Goal: Task Accomplishment & Management: Manage account settings

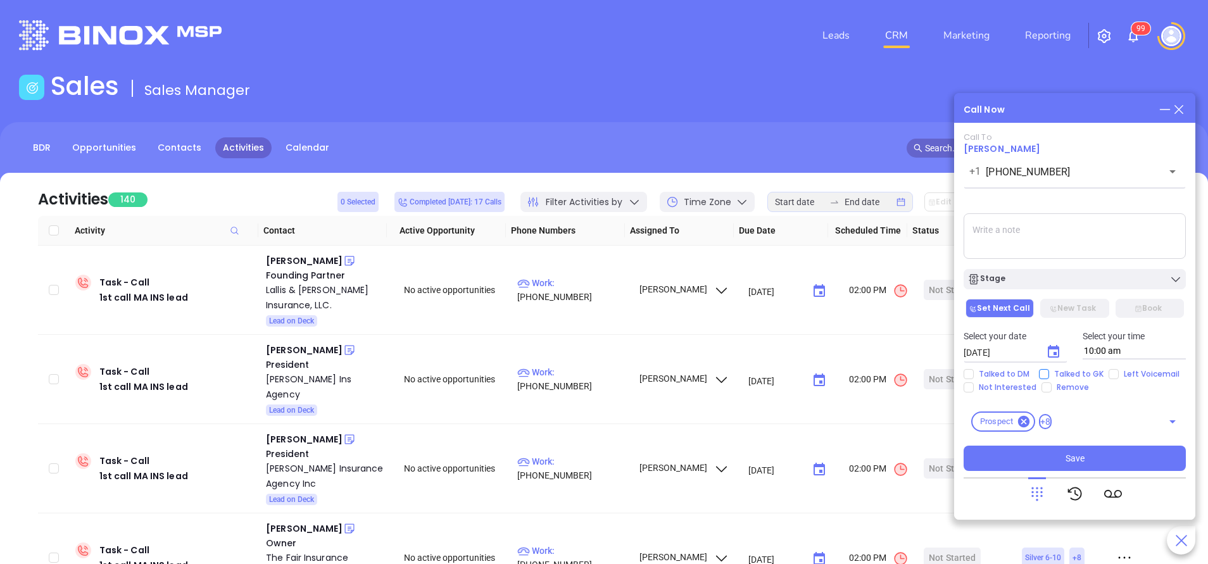
click at [1043, 370] on input "Talked to GK" at bounding box center [1044, 374] width 10 height 10
checkbox input "true"
click at [1014, 241] on textarea at bounding box center [1075, 236] width 222 height 46
type textarea "first email sent"
click at [1055, 351] on icon "Choose date, selected date is Oct 8, 2025" at bounding box center [1053, 351] width 15 height 15
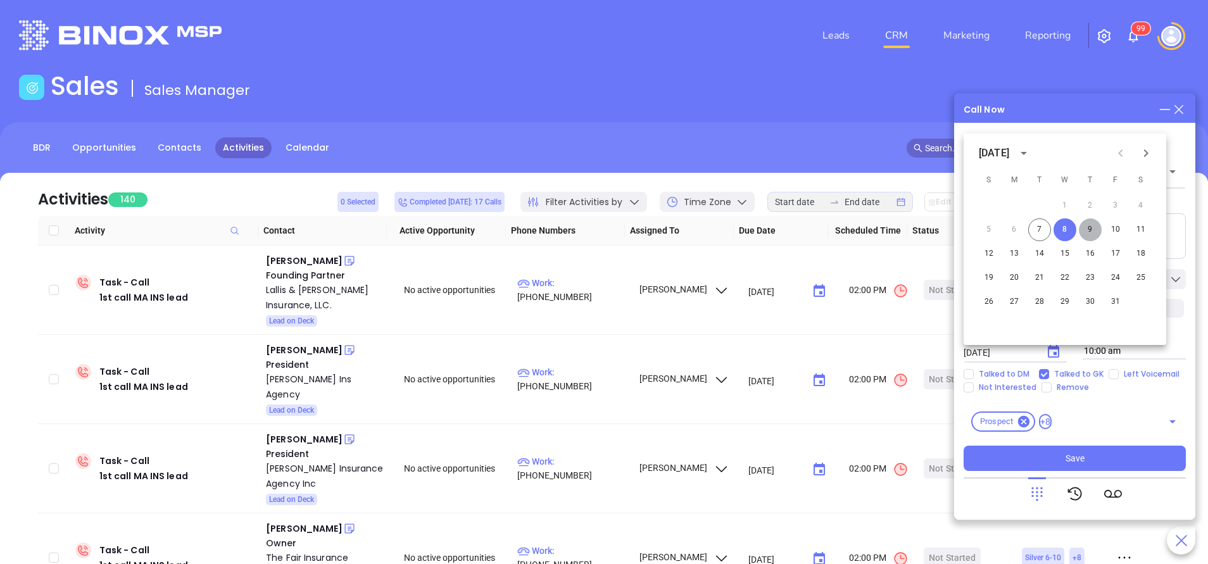
click at [1088, 229] on button "9" at bounding box center [1090, 229] width 23 height 23
type input "10/09/2025"
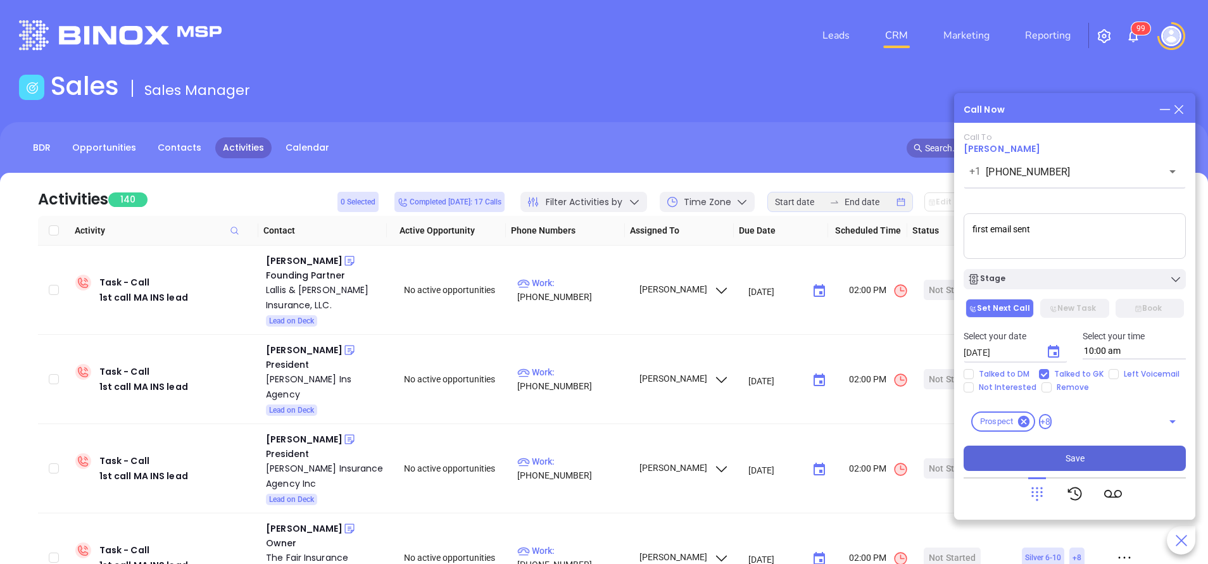
click at [1077, 450] on button "Save" at bounding box center [1075, 458] width 222 height 25
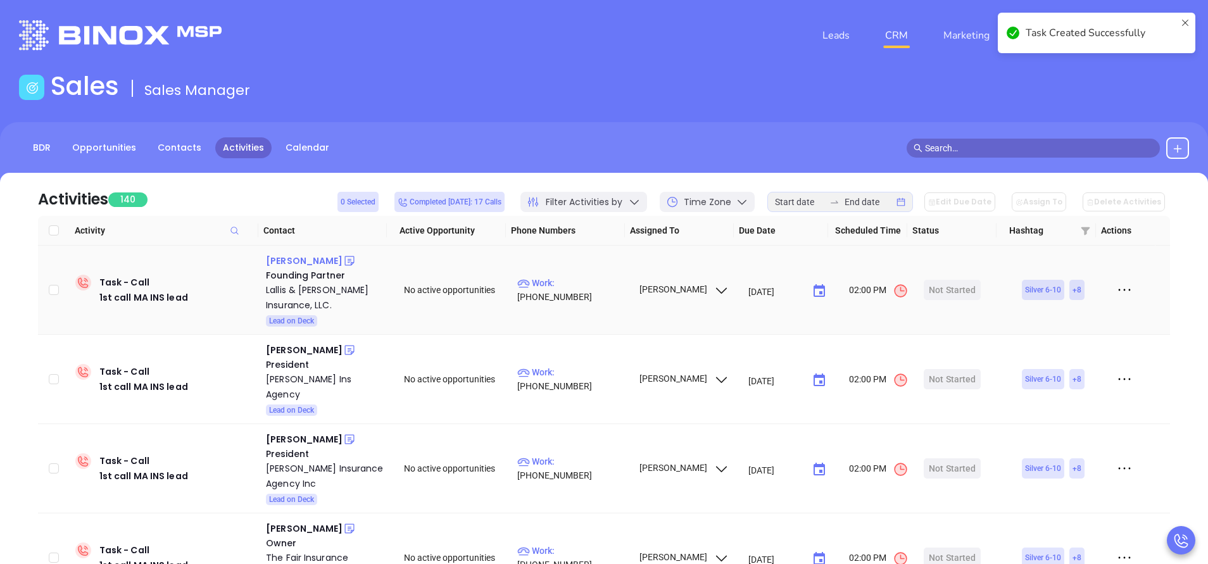
click at [311, 260] on div "Anthony Lallis" at bounding box center [304, 260] width 77 height 15
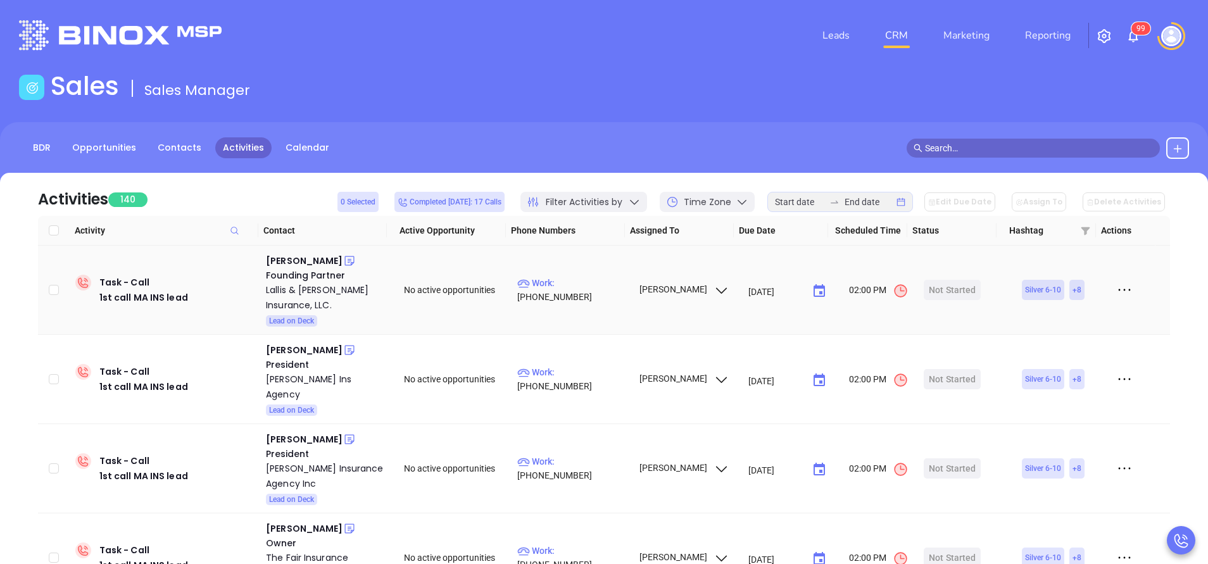
click at [580, 294] on p "Work : (781) 561-9031" at bounding box center [572, 290] width 110 height 28
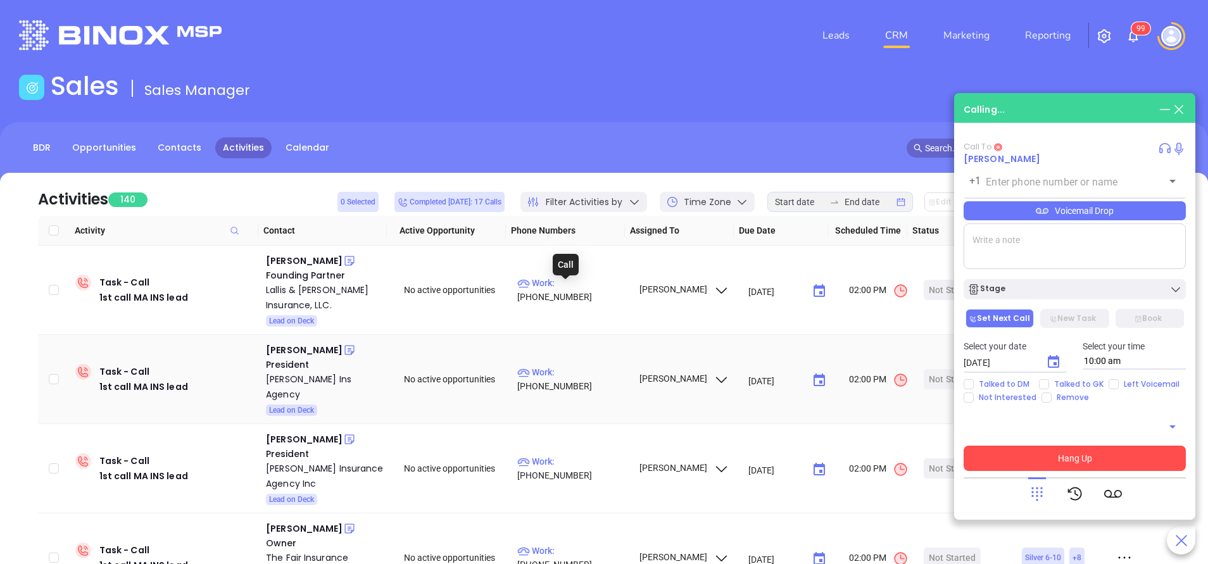
type input "(781) 561-9031"
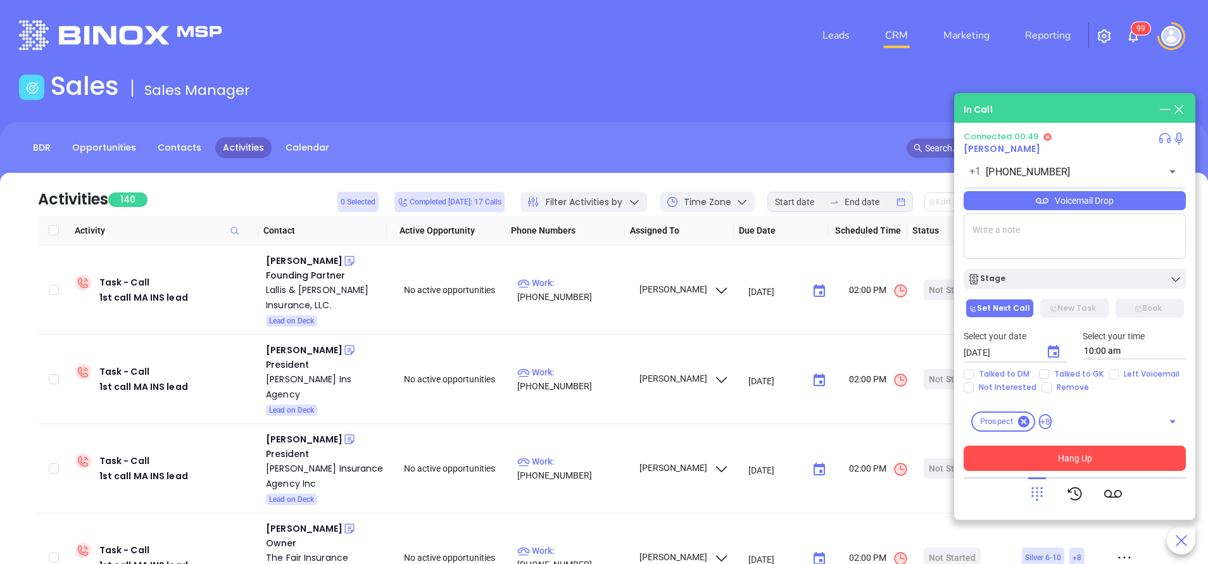
click at [1113, 472] on div "Connected 00:49 Anthony Lallis +1 (781) 561-9031 ​ Voicemail Drop Stage Set Nex…" at bounding box center [1075, 321] width 222 height 379
click at [1109, 458] on button "Hang Up" at bounding box center [1075, 458] width 222 height 25
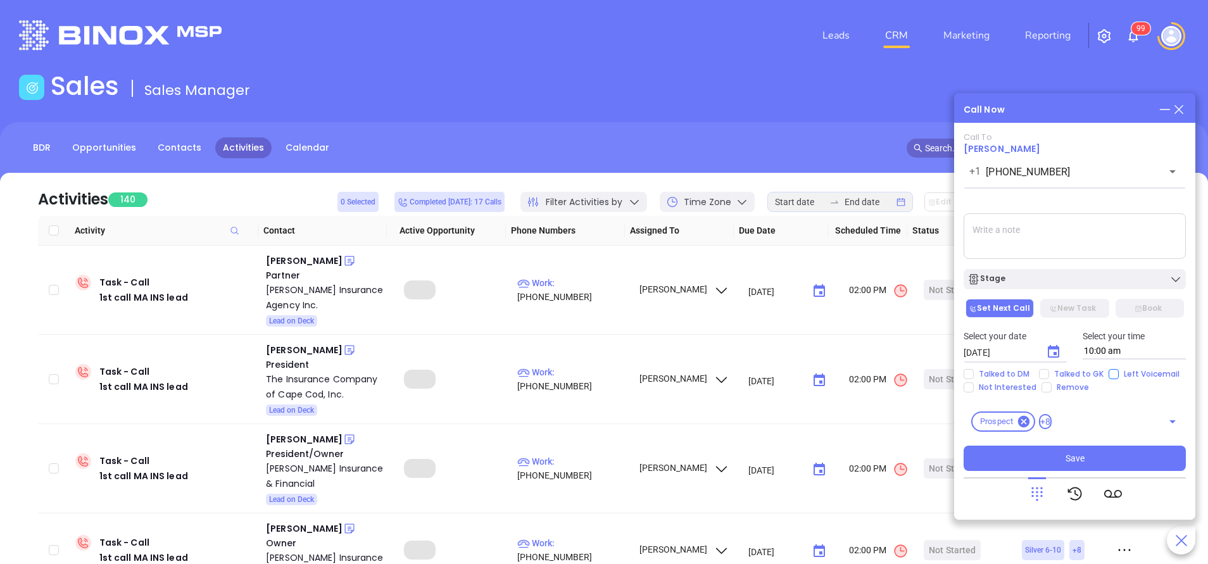
click at [1111, 374] on input "Left Voicemail" at bounding box center [1114, 374] width 10 height 10
checkbox input "true"
click at [1087, 273] on div "Stage" at bounding box center [1074, 279] width 215 height 13
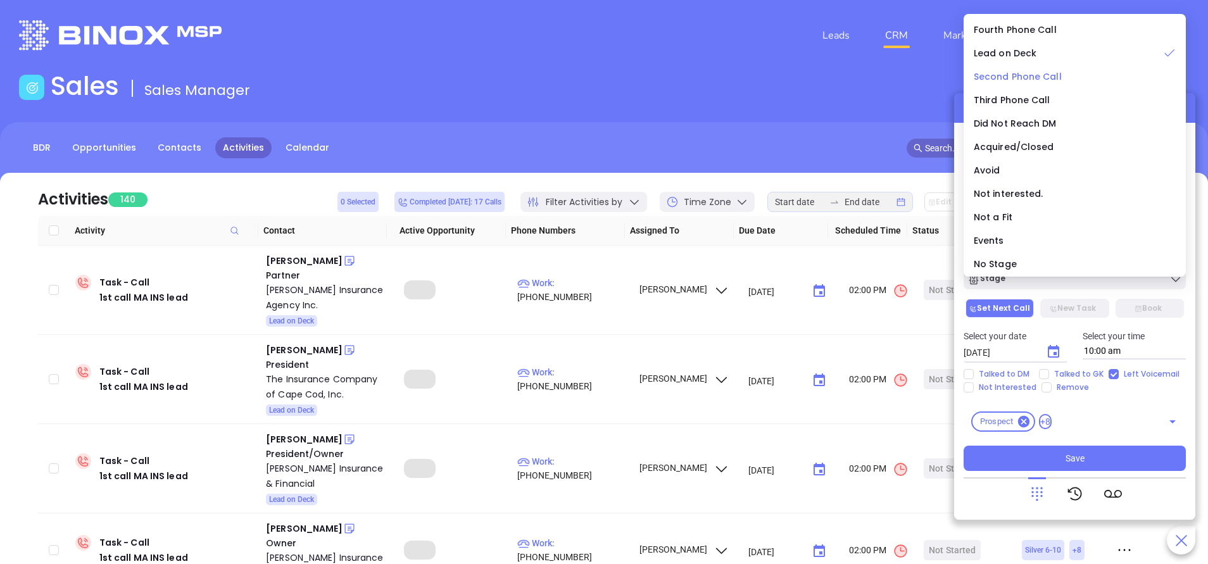
click at [1020, 70] on span "Second Phone Call" at bounding box center [1018, 76] width 88 height 13
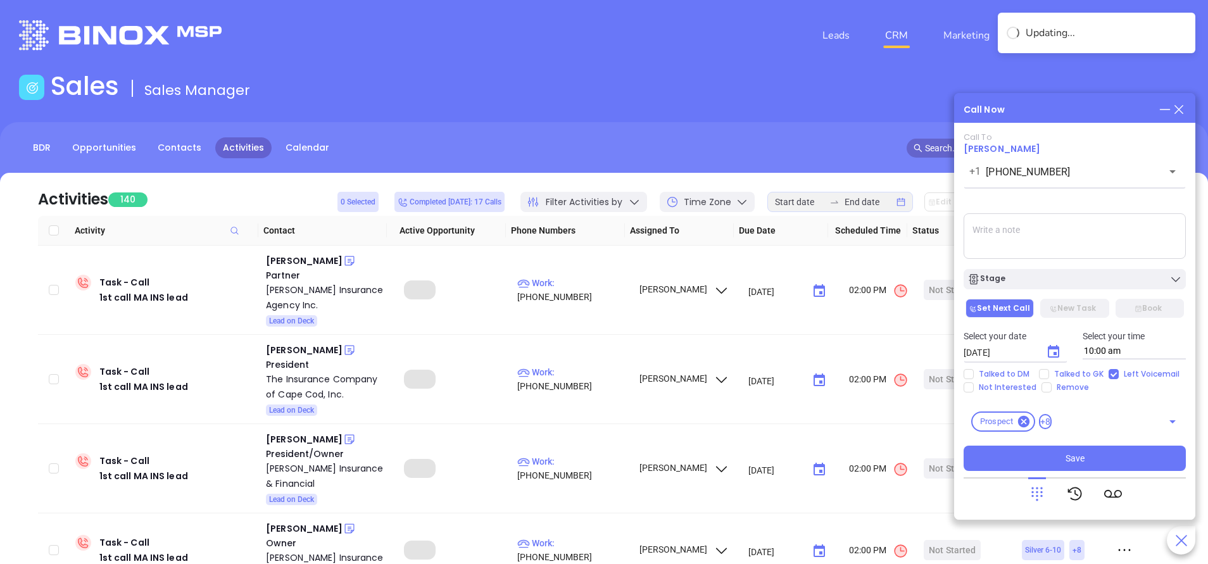
click at [1017, 253] on textarea at bounding box center [1075, 236] width 222 height 46
type textarea "first email sent"
click at [1044, 354] on button "Choose date, selected date is Oct 8, 2025" at bounding box center [1053, 351] width 25 height 25
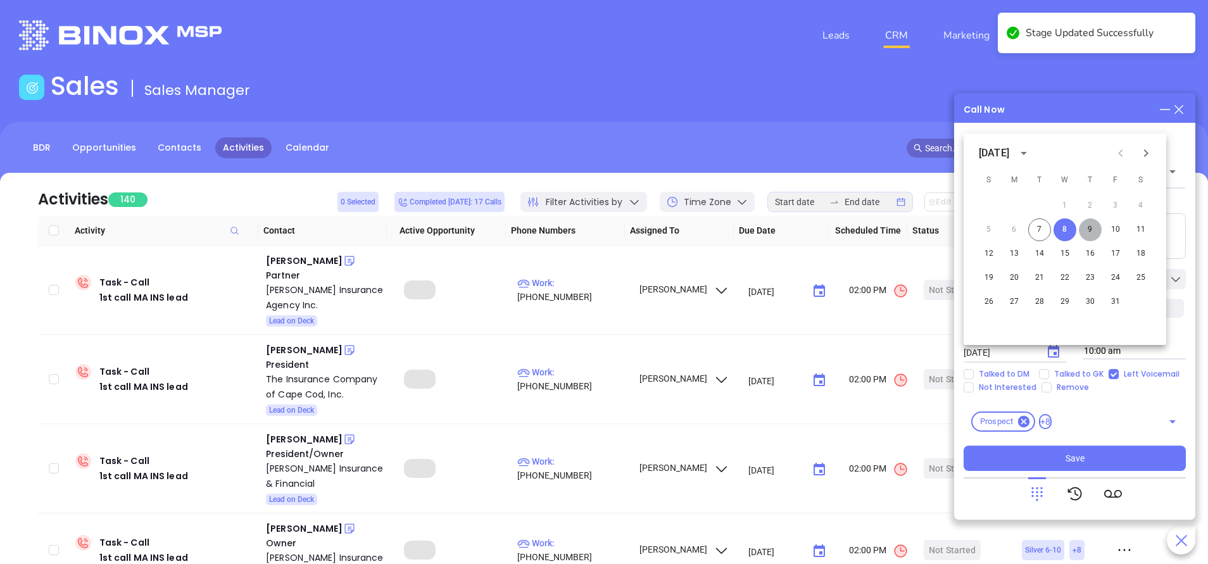
click at [1086, 230] on button "9" at bounding box center [1090, 229] width 23 height 23
type input "10/09/2025"
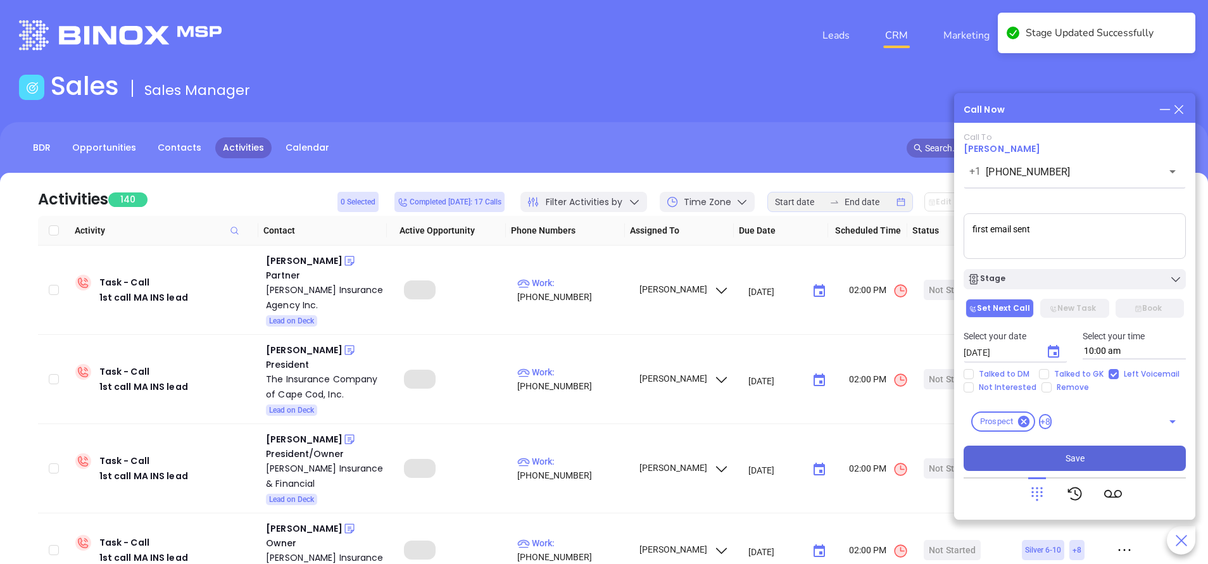
click at [1061, 464] on button "Save" at bounding box center [1075, 458] width 222 height 25
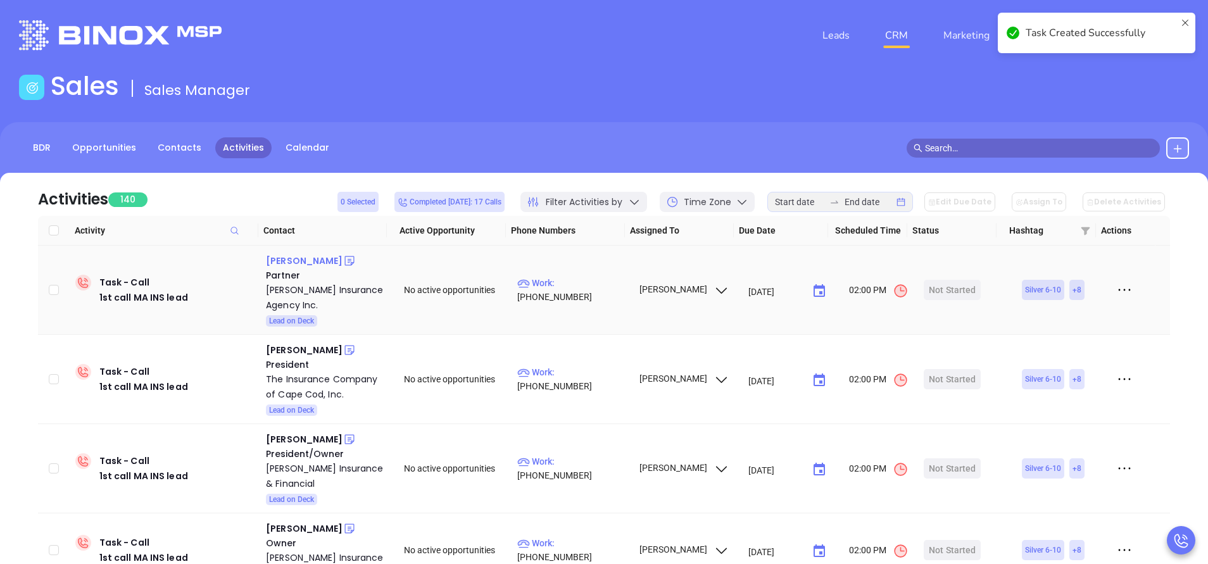
click at [314, 267] on div "Joan R. Bates" at bounding box center [304, 260] width 77 height 15
click at [565, 288] on p "Work : (781) 396-4985" at bounding box center [572, 290] width 110 height 28
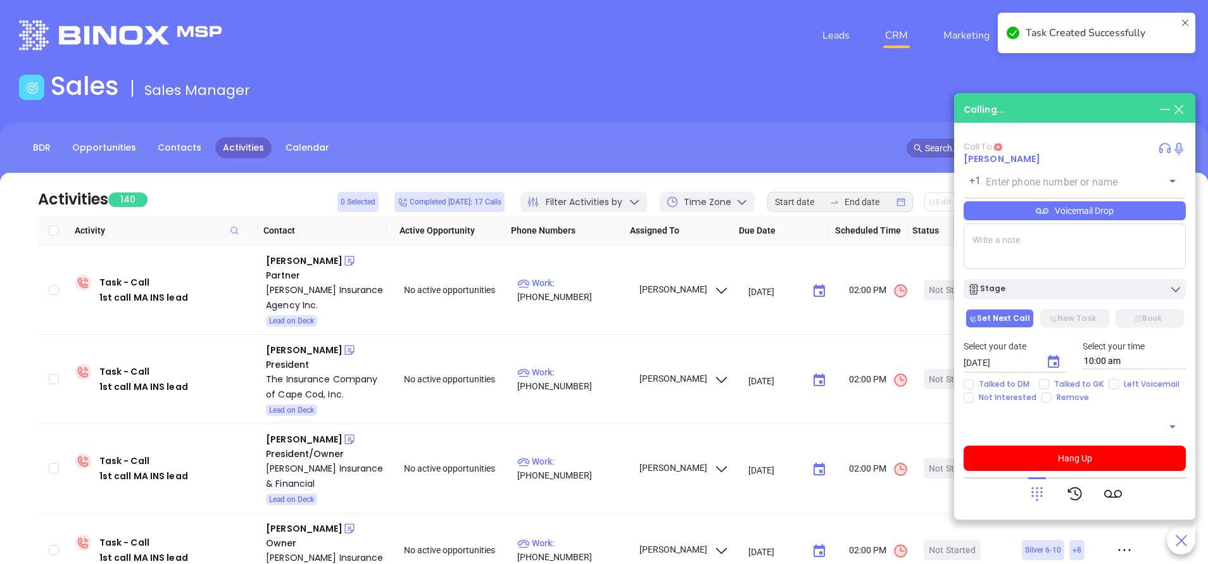
type input "(781) 396-4985"
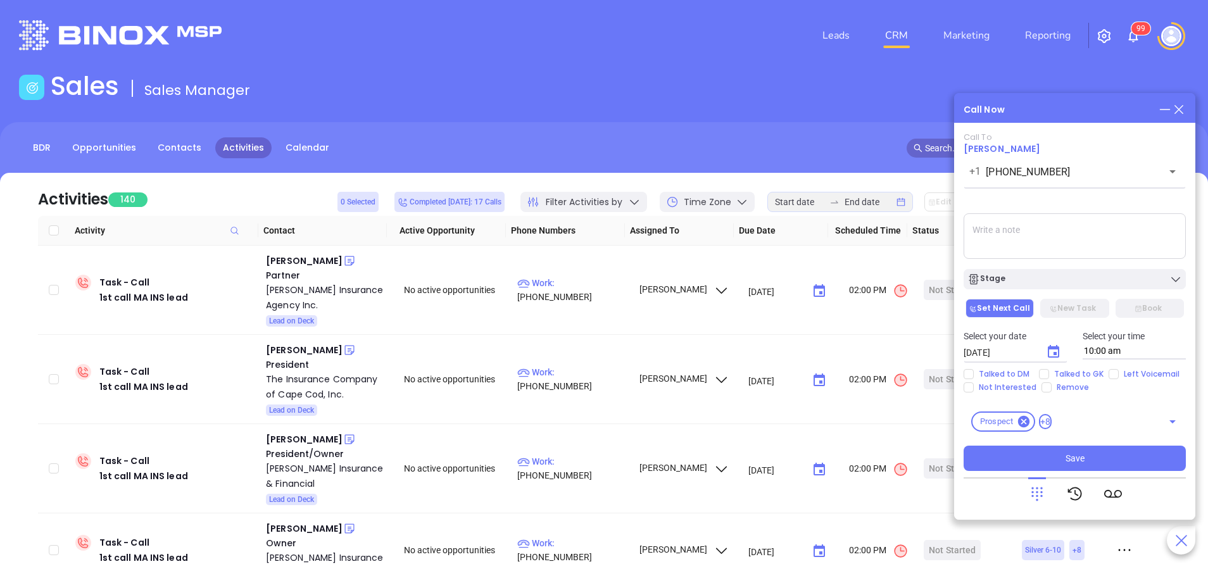
click at [1020, 246] on textarea at bounding box center [1075, 236] width 222 height 46
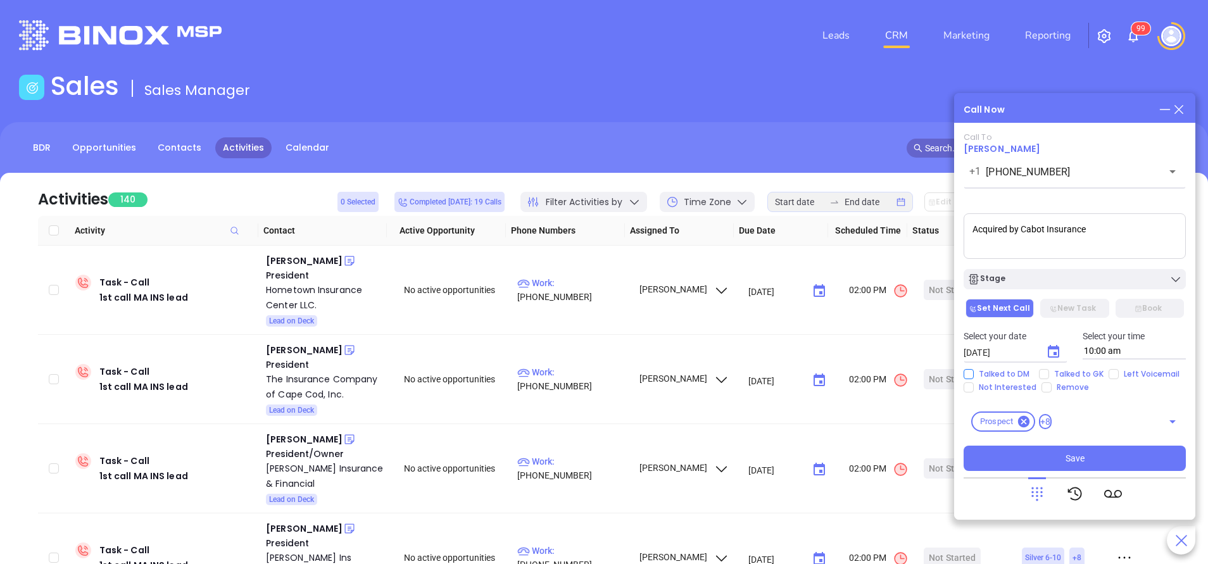
type textarea "Acquired by Cabot Insurance"
click at [968, 374] on input "Talked to DM" at bounding box center [969, 374] width 10 height 10
checkbox input "true"
click at [1043, 285] on div "Stage" at bounding box center [1074, 279] width 215 height 13
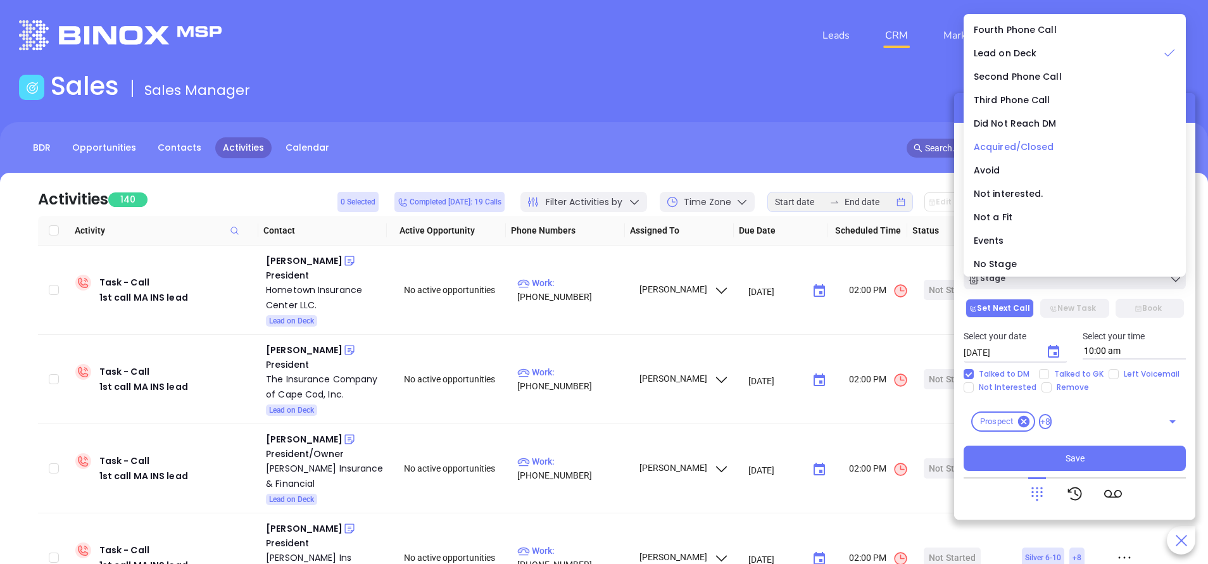
click at [1032, 146] on span "Acquired/Closed" at bounding box center [1014, 147] width 80 height 13
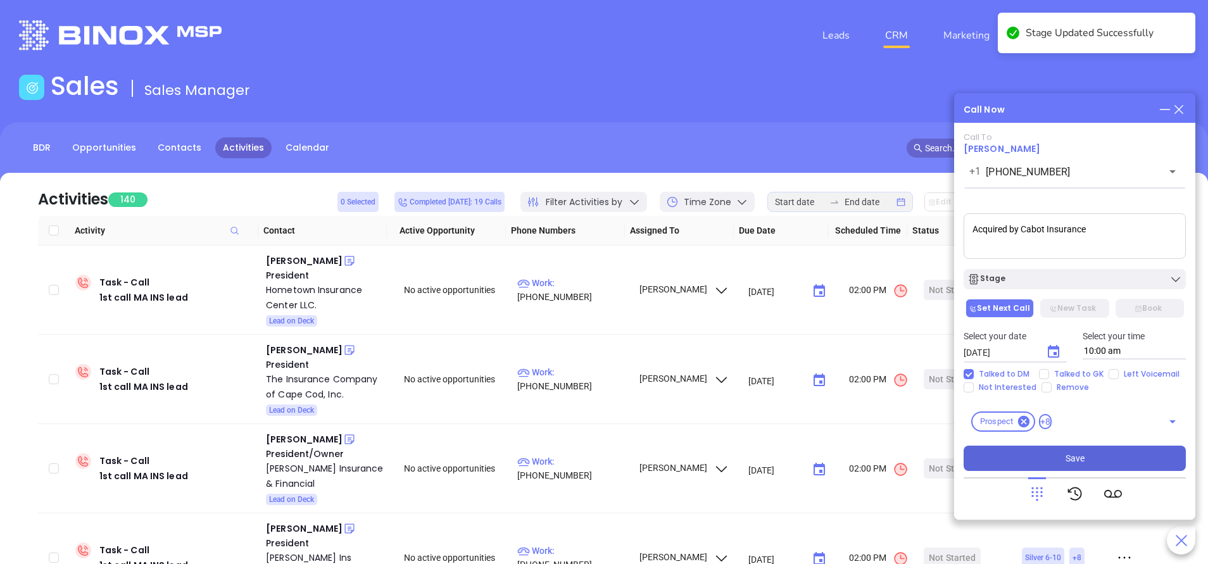
click at [1084, 458] on button "Save" at bounding box center [1075, 458] width 222 height 25
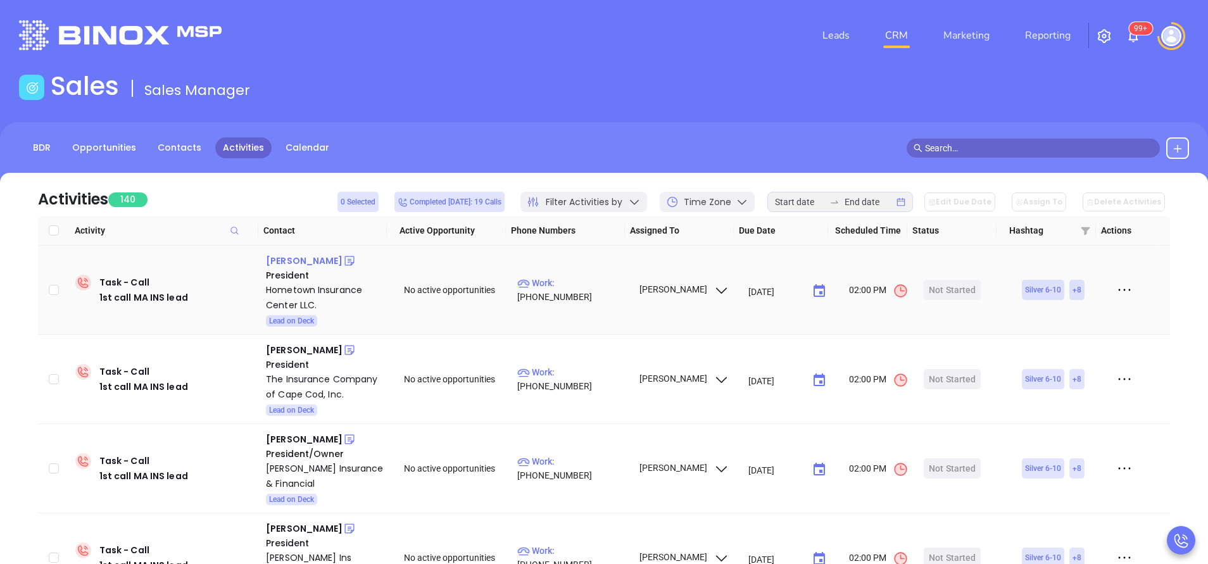
click at [304, 260] on div "Jim Stochaj" at bounding box center [304, 260] width 77 height 15
click at [593, 291] on p "Work : (508) 347-9394" at bounding box center [572, 290] width 110 height 28
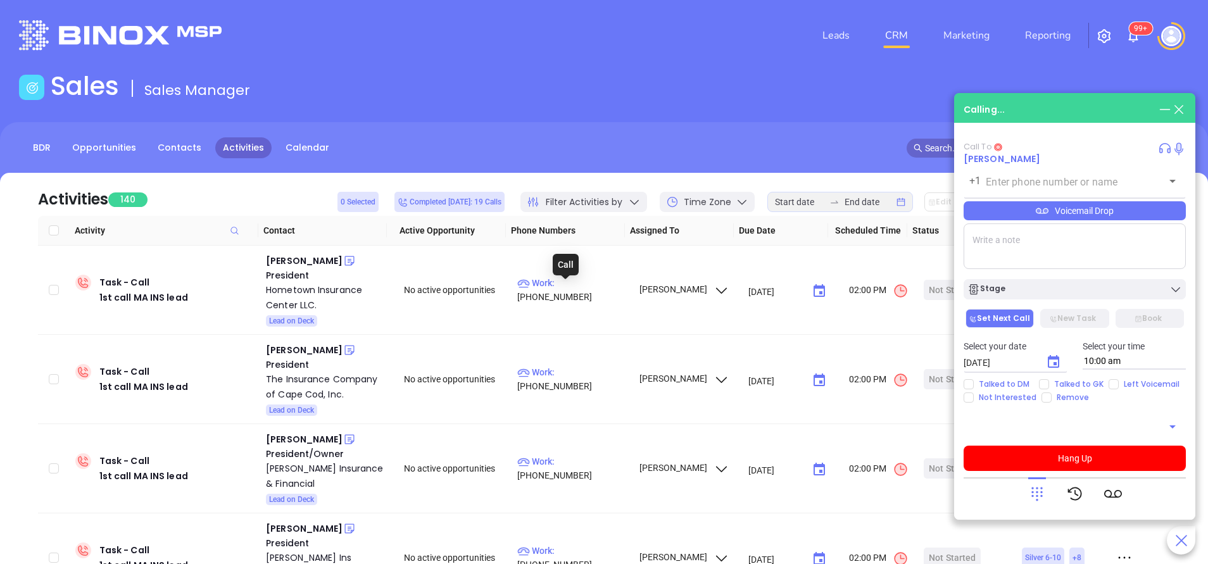
type input "(508) 347-9394"
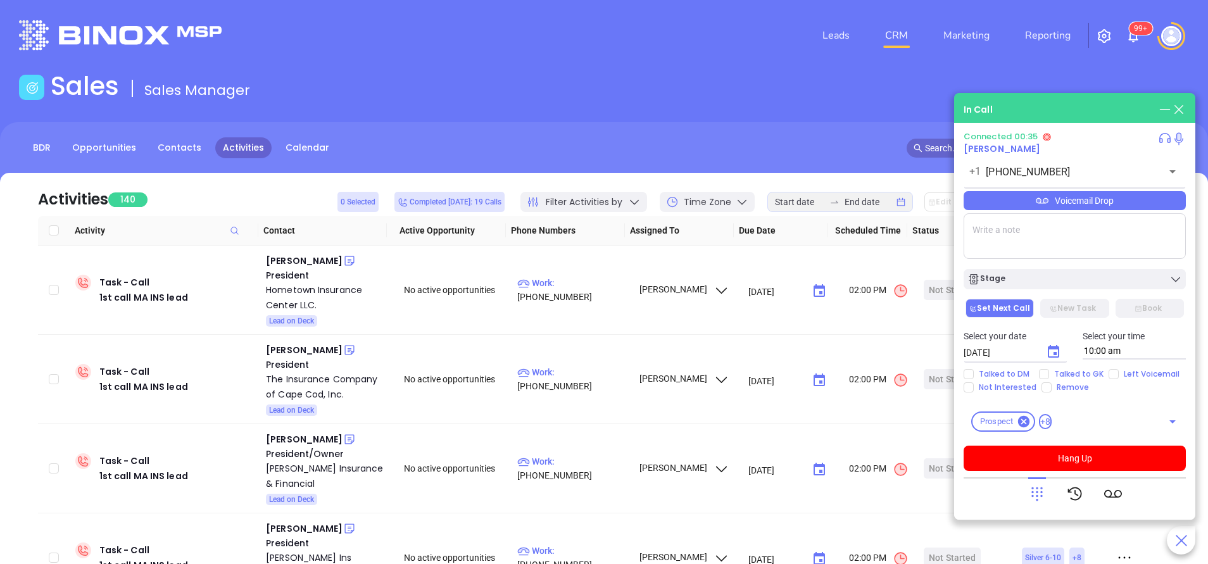
click at [1032, 233] on textarea at bounding box center [1075, 236] width 222 height 46
type textarea "First email sent"
click at [1052, 349] on icon "Choose date, selected date is Oct 8, 2025" at bounding box center [1053, 351] width 11 height 13
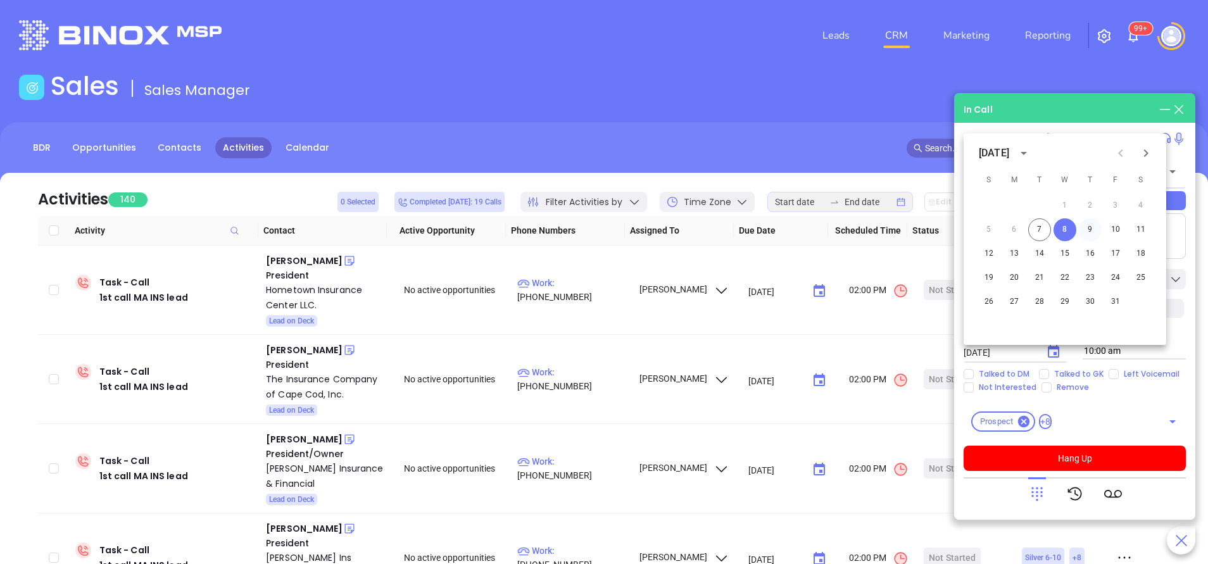
click at [1091, 229] on button "9" at bounding box center [1090, 229] width 23 height 23
type input "10/09/2025"
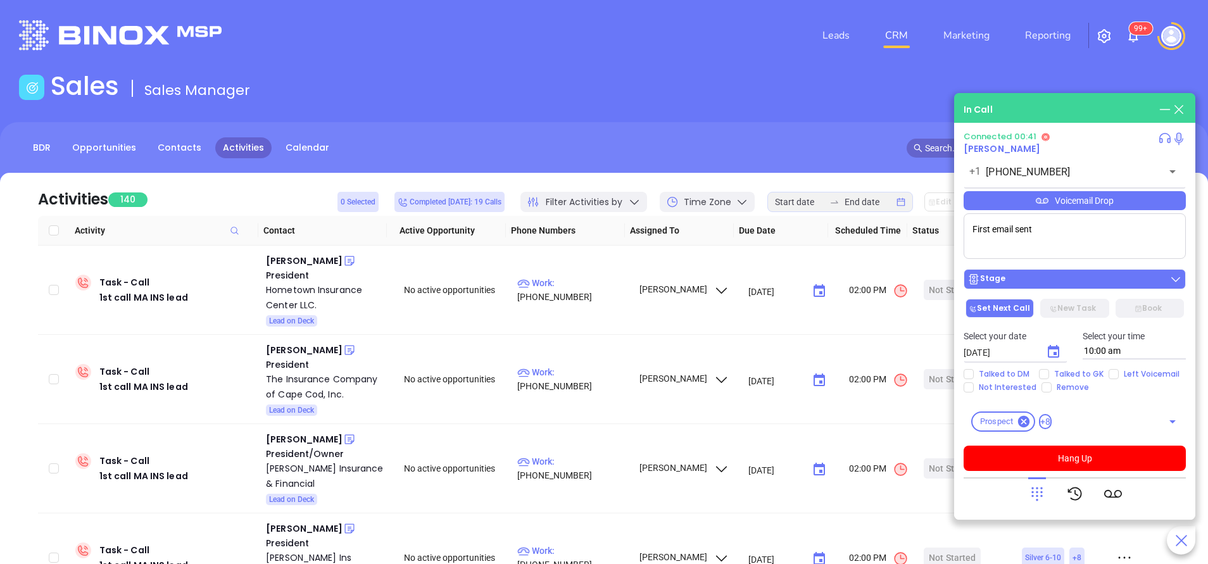
click at [1079, 281] on div "Stage" at bounding box center [1074, 279] width 215 height 13
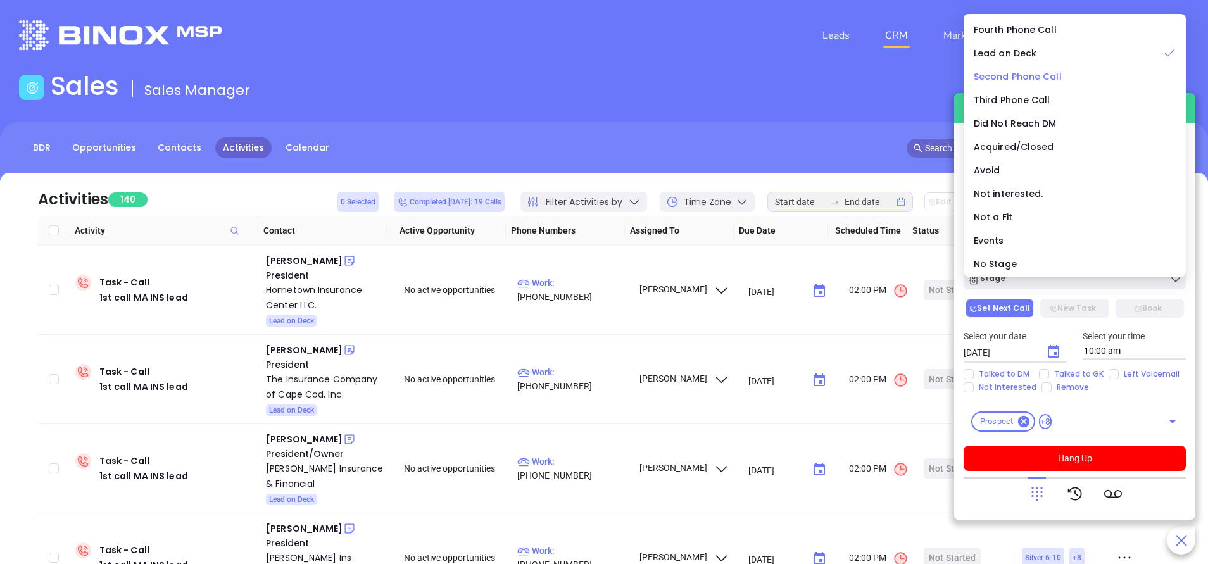
click at [1034, 78] on span "Second Phone Call" at bounding box center [1018, 76] width 88 height 13
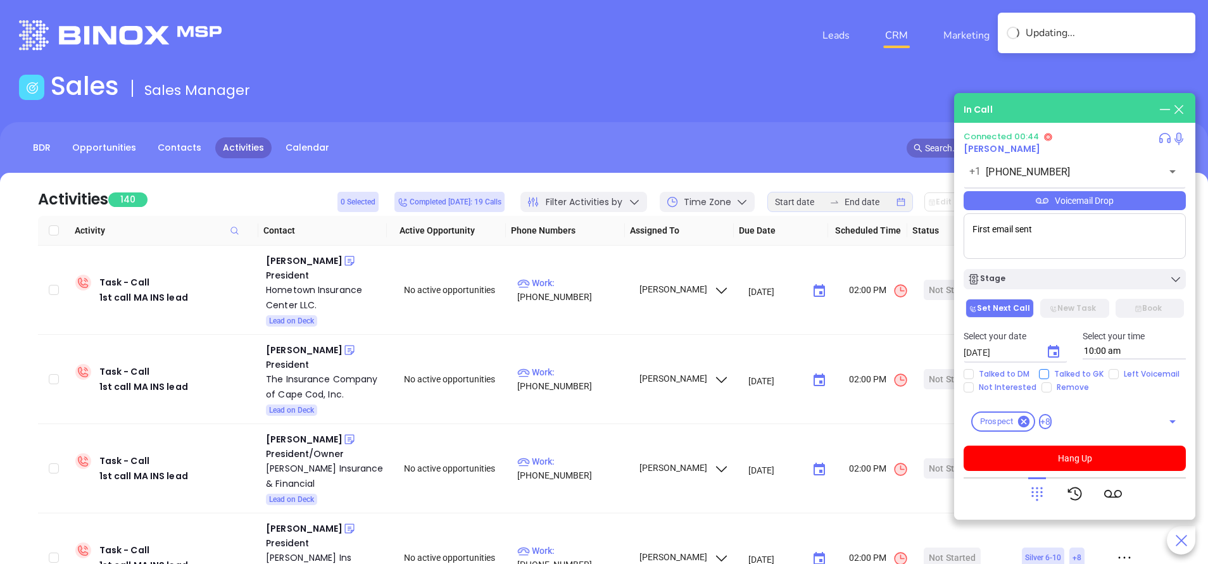
click at [1043, 371] on input "Talked to GK" at bounding box center [1044, 374] width 10 height 10
checkbox input "true"
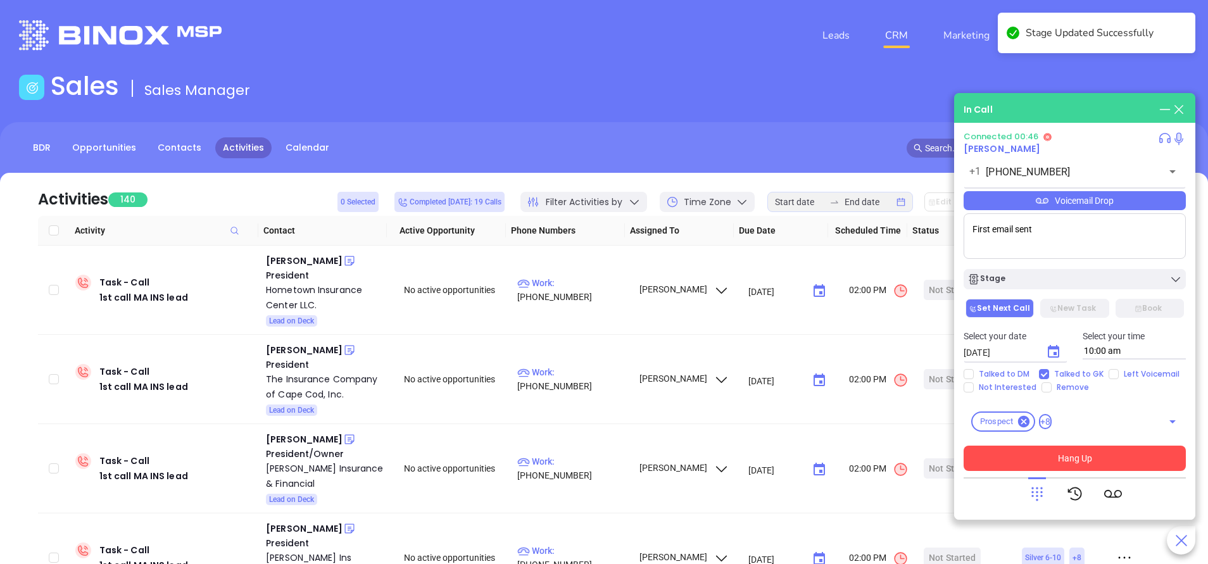
click at [1082, 455] on button "Hang Up" at bounding box center [1075, 458] width 222 height 25
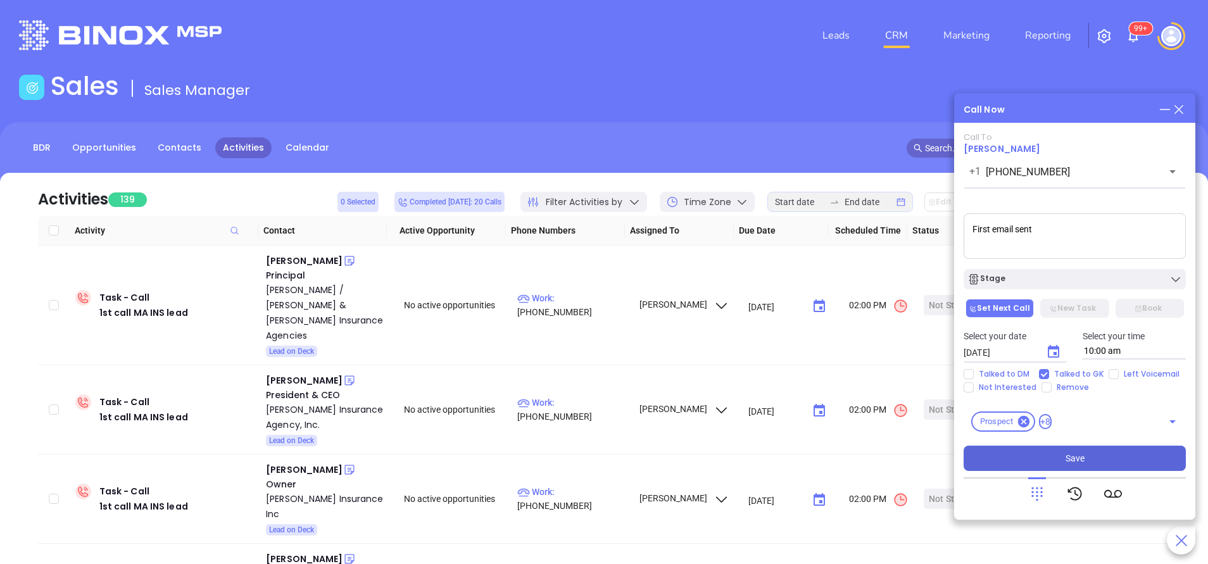
click at [1070, 459] on span "Save" at bounding box center [1074, 458] width 19 height 14
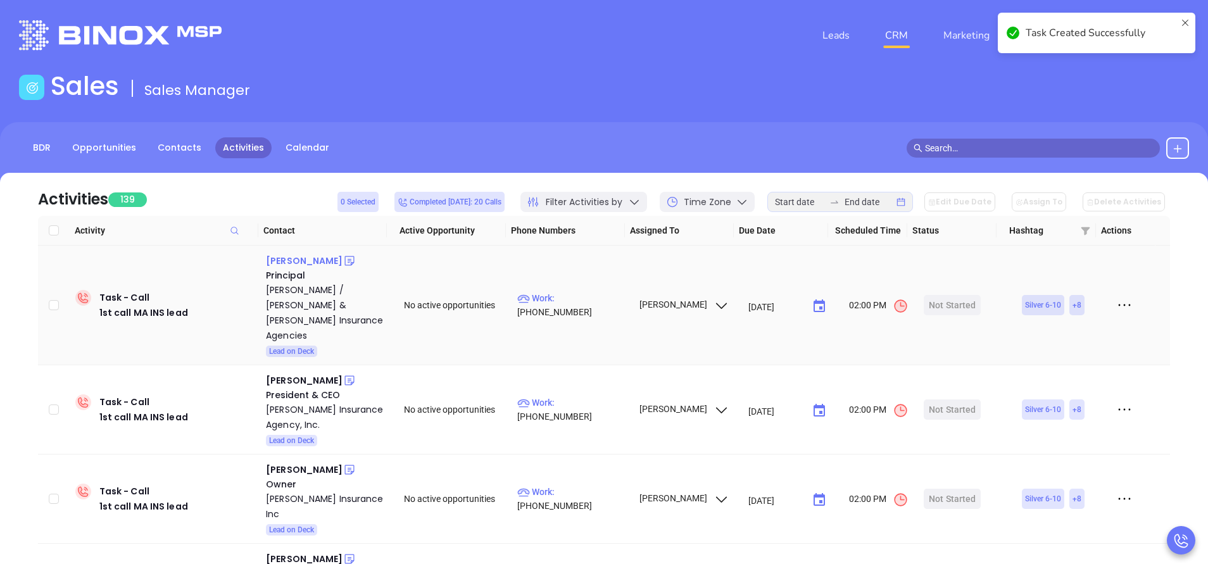
click at [320, 258] on div "David D'Orlando" at bounding box center [304, 260] width 77 height 15
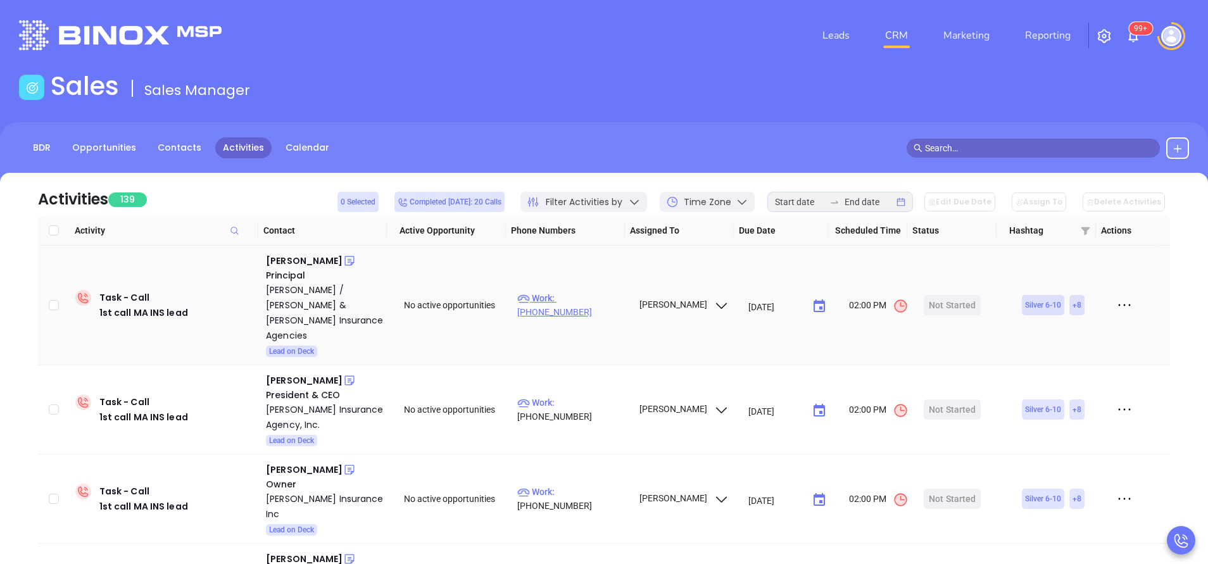
click at [600, 291] on p "Work : (800) 590-5383" at bounding box center [572, 305] width 110 height 28
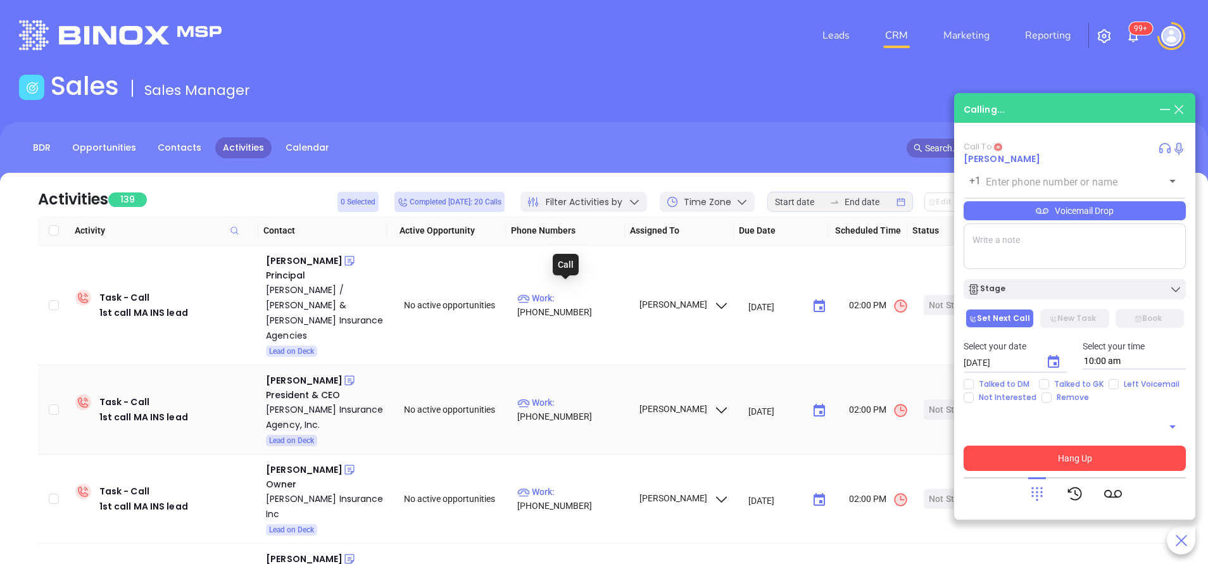
type input "(800) 590-5383"
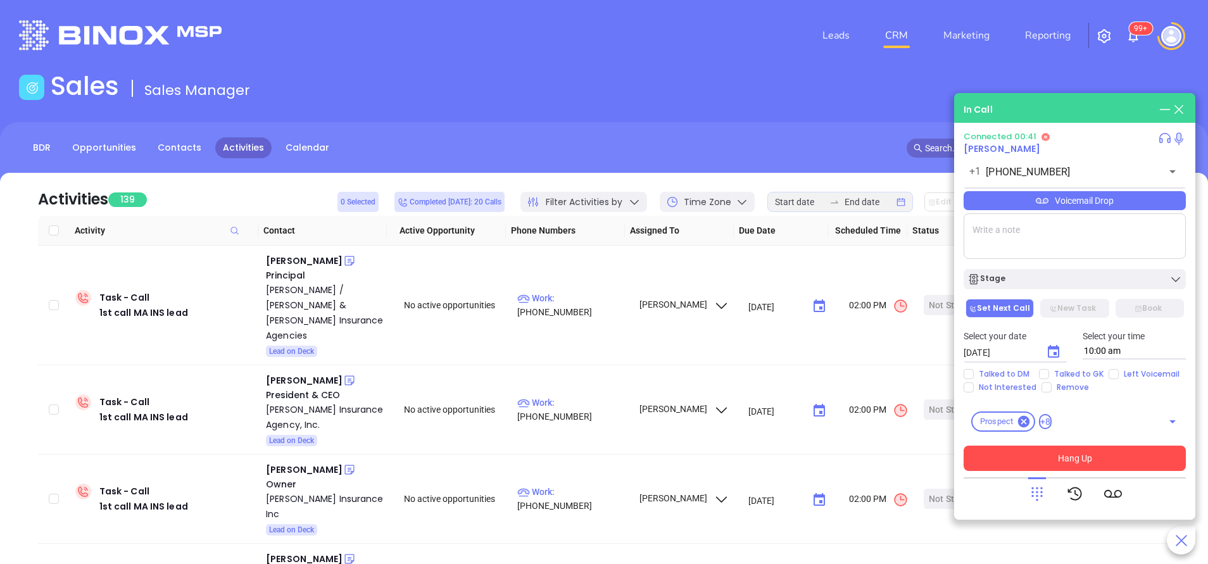
click at [1028, 455] on button "Hang Up" at bounding box center [1075, 458] width 222 height 25
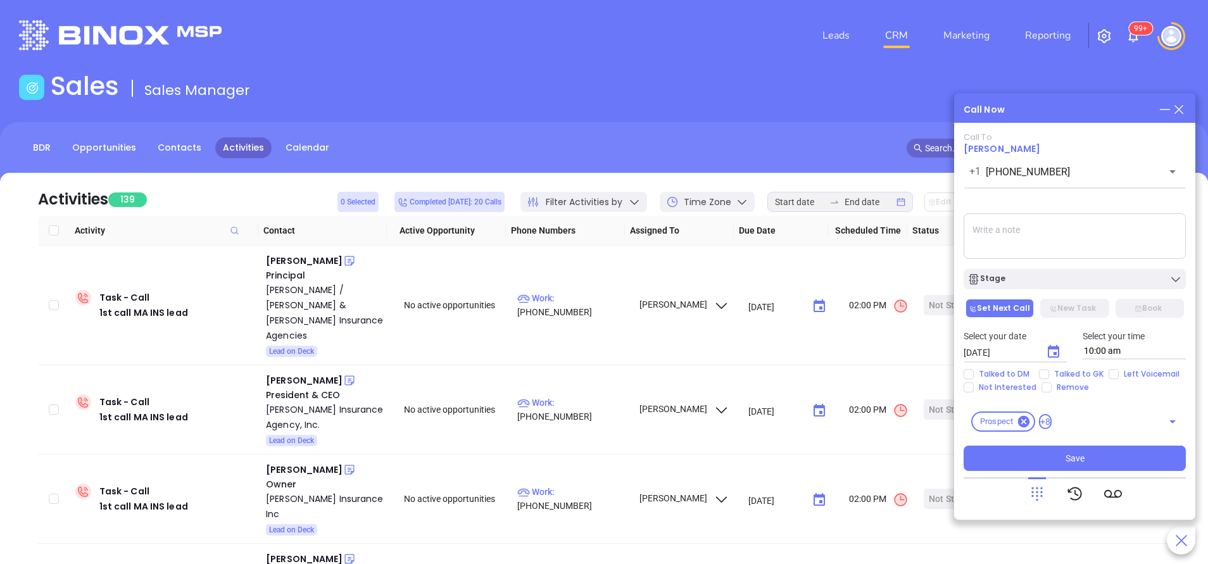
click at [1038, 241] on textarea at bounding box center [1075, 236] width 222 height 46
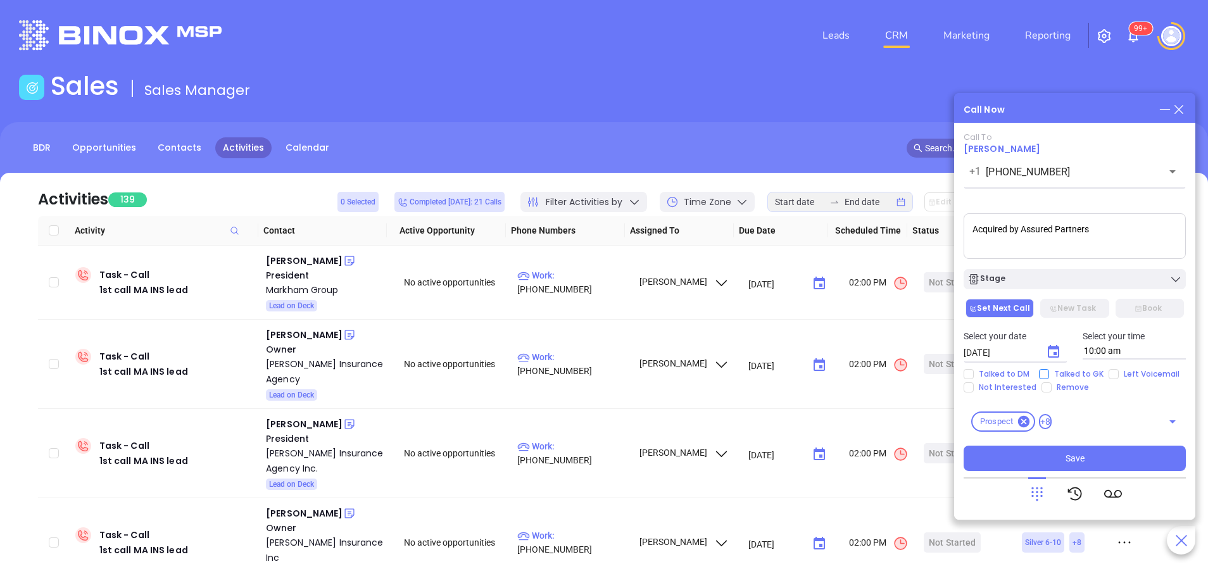
type textarea "Acquired by Assured Partners"
click at [1044, 372] on input "Talked to GK" at bounding box center [1044, 374] width 10 height 10
checkbox input "true"
click at [1107, 278] on div "Stage" at bounding box center [1074, 279] width 215 height 13
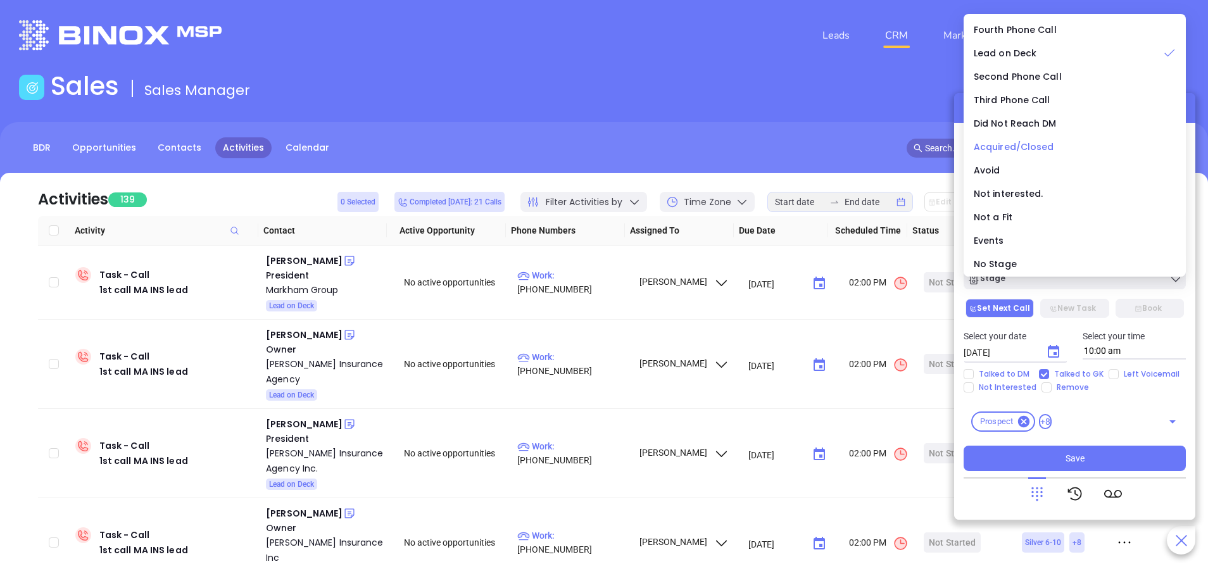
click at [1048, 148] on span "Acquired/Closed" at bounding box center [1014, 147] width 80 height 13
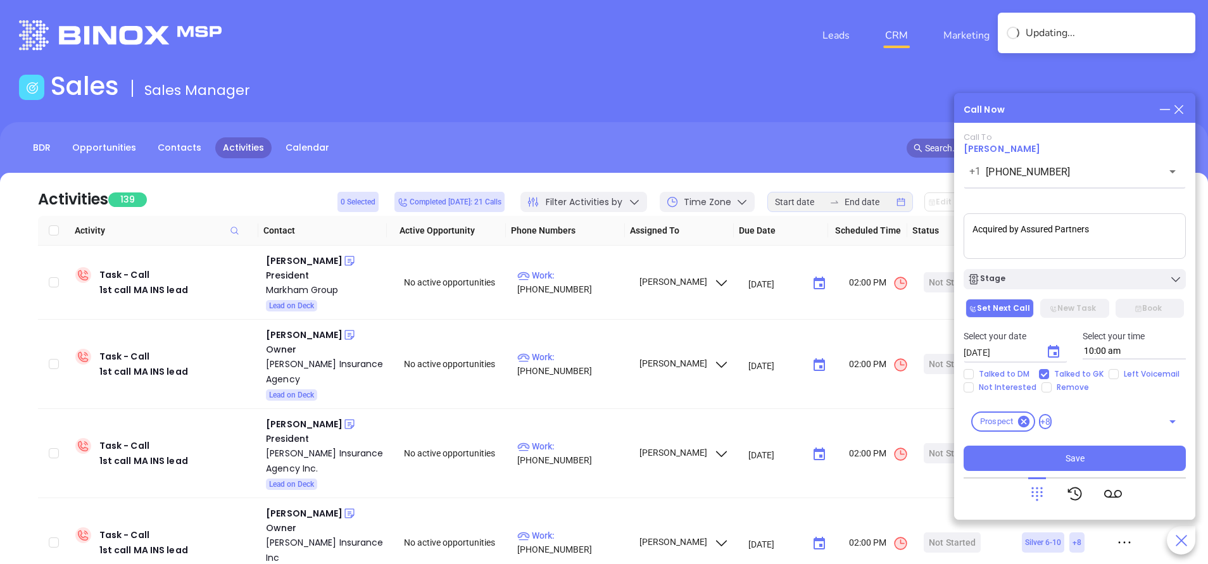
drag, startPoint x: 1053, startPoint y: 462, endPoint x: 1024, endPoint y: 479, distance: 33.2
click at [1053, 462] on button "Save" at bounding box center [1075, 458] width 222 height 25
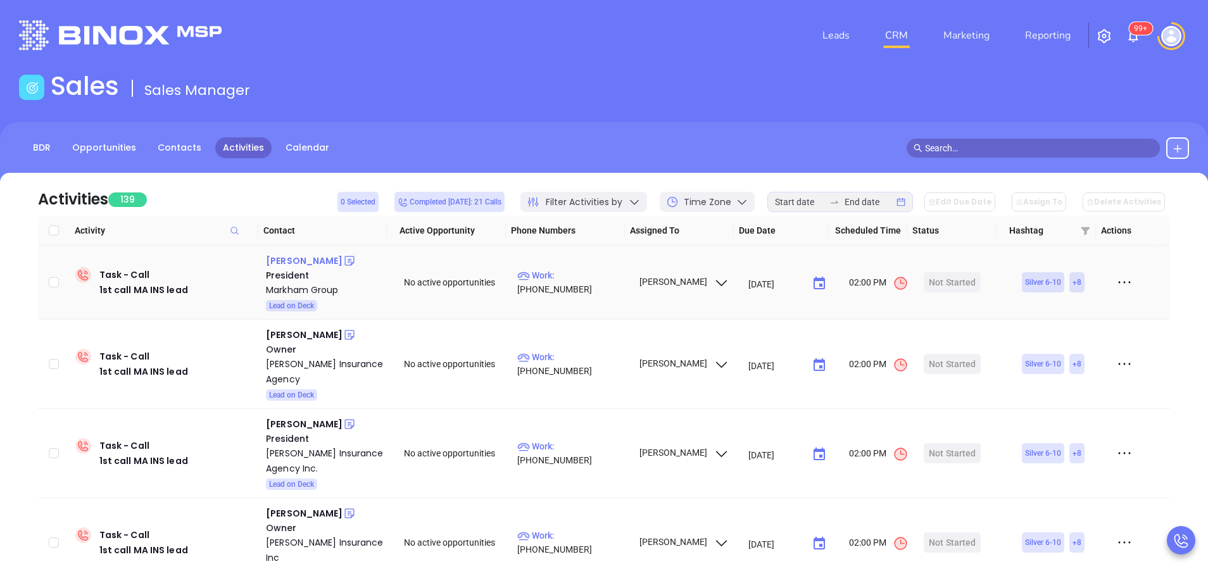
click at [312, 261] on div "Joe Harrington" at bounding box center [304, 260] width 77 height 15
click at [559, 282] on p "Work : (978) 772-0800" at bounding box center [572, 282] width 110 height 28
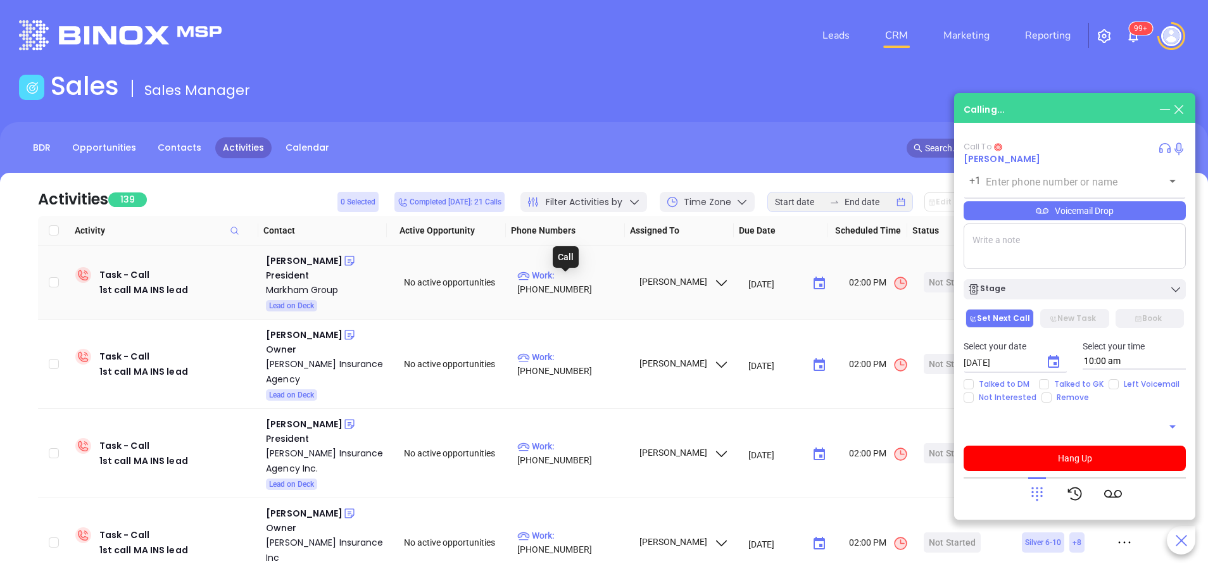
type input "(978) 772-0800"
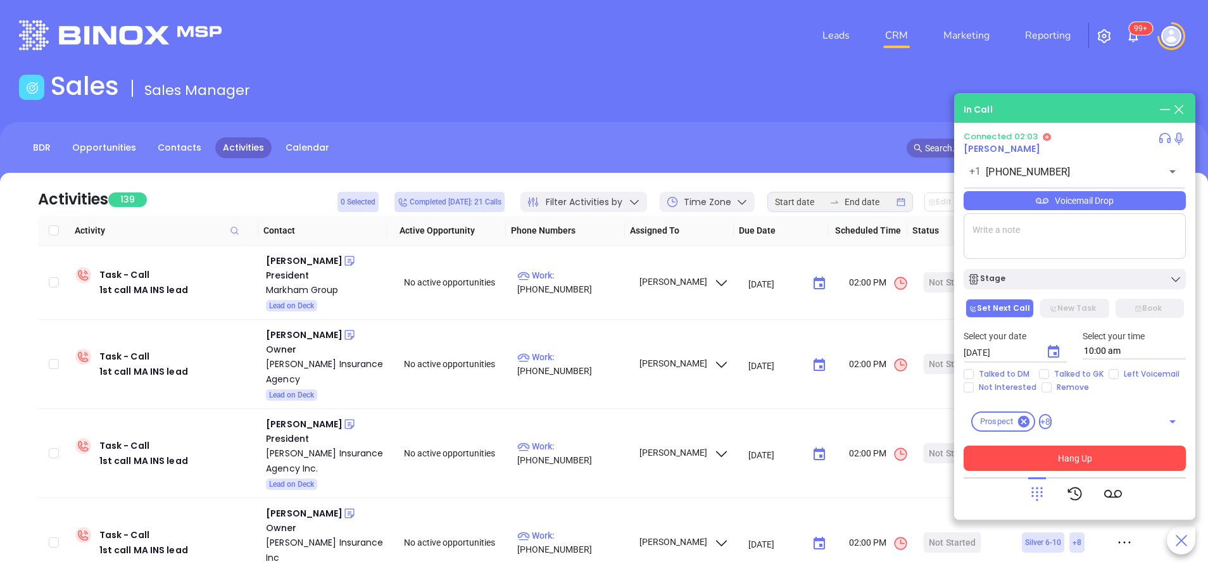
click at [1044, 455] on button "Hang Up" at bounding box center [1075, 458] width 222 height 25
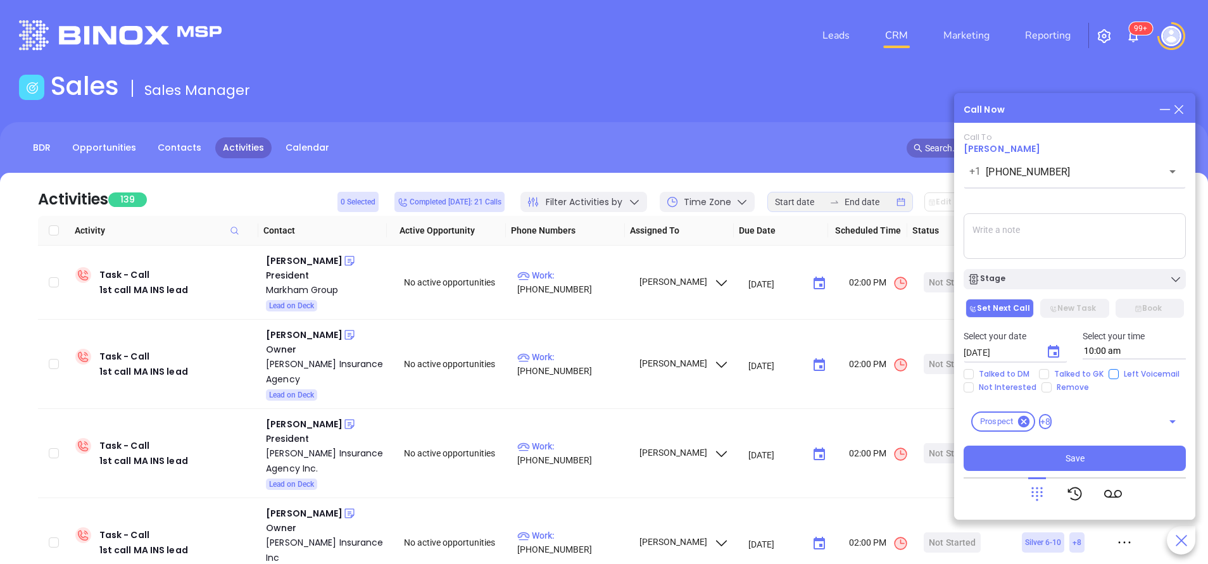
click at [1109, 372] on main "Sales Sales Manager BDR Opportunities Contacts Activities Calendar Call Now Cal…" at bounding box center [604, 385] width 1208 height 629
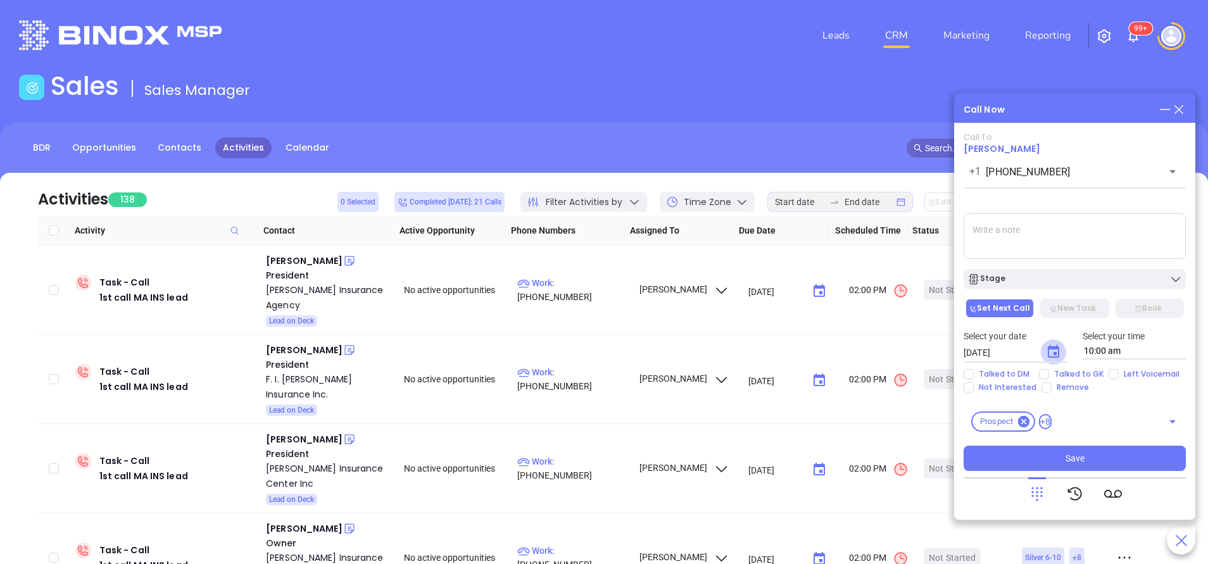
click at [1055, 350] on icon "Choose date, selected date is Oct 8, 2025" at bounding box center [1053, 351] width 15 height 15
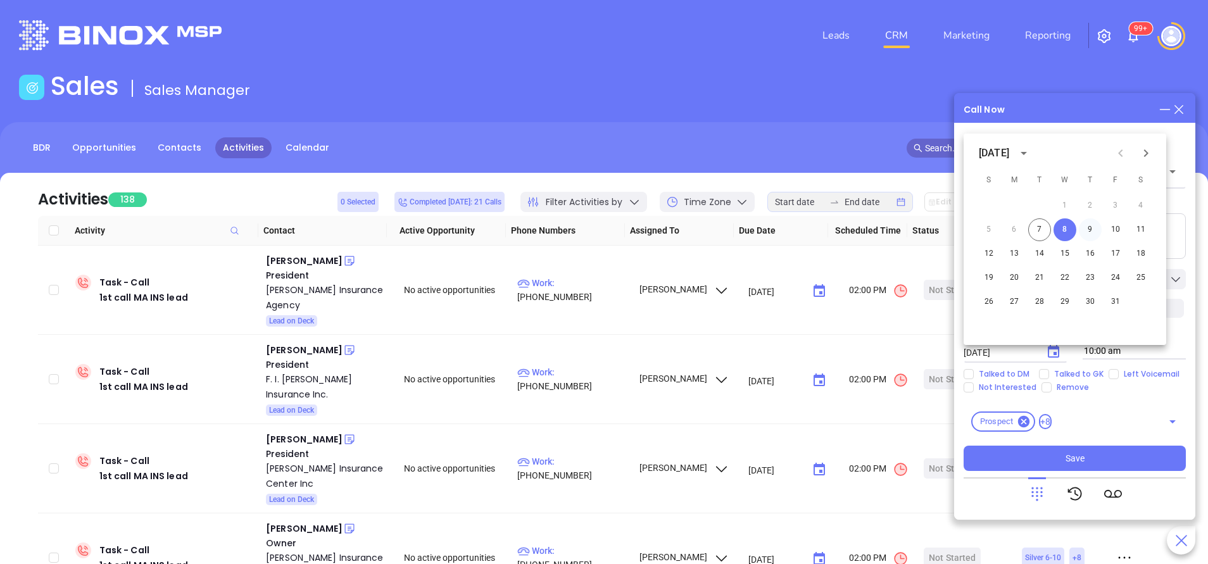
click at [1091, 228] on button "9" at bounding box center [1090, 229] width 23 height 23
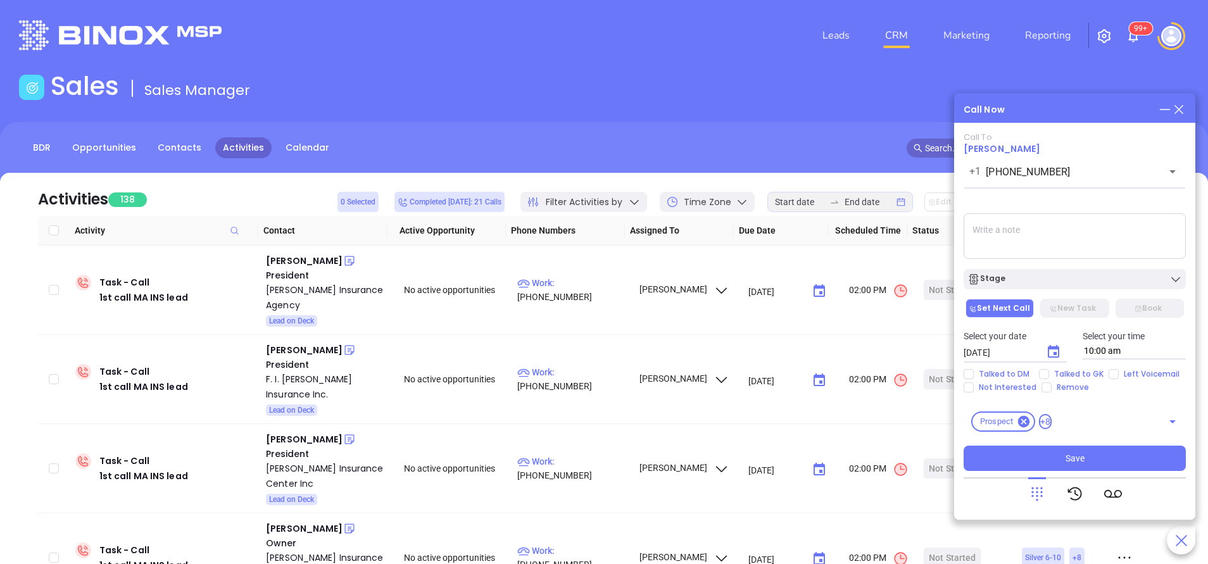
type input "10/09/2025"
click at [1084, 278] on div "Stage" at bounding box center [1074, 279] width 215 height 13
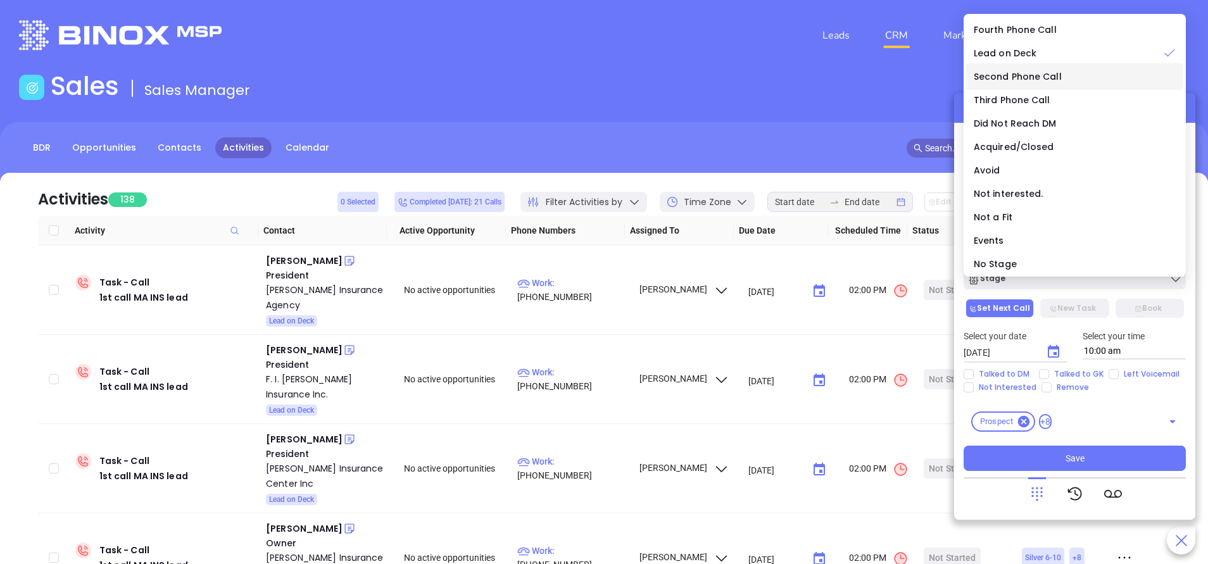
click at [1041, 76] on span "Second Phone Call" at bounding box center [1018, 76] width 88 height 13
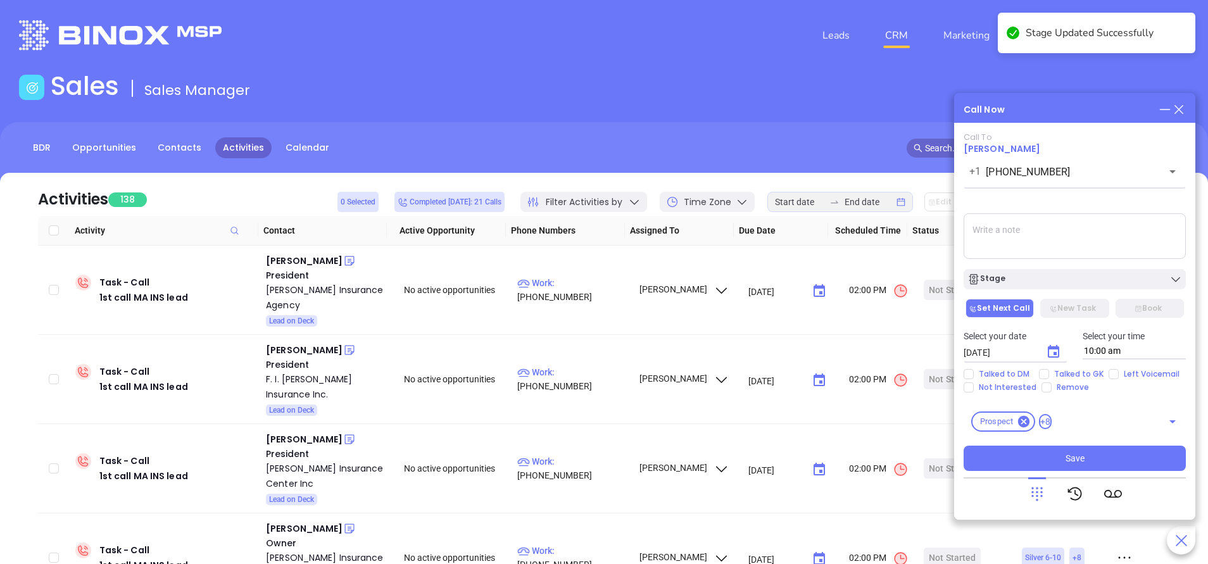
click at [1045, 226] on textarea at bounding box center [1075, 236] width 222 height 46
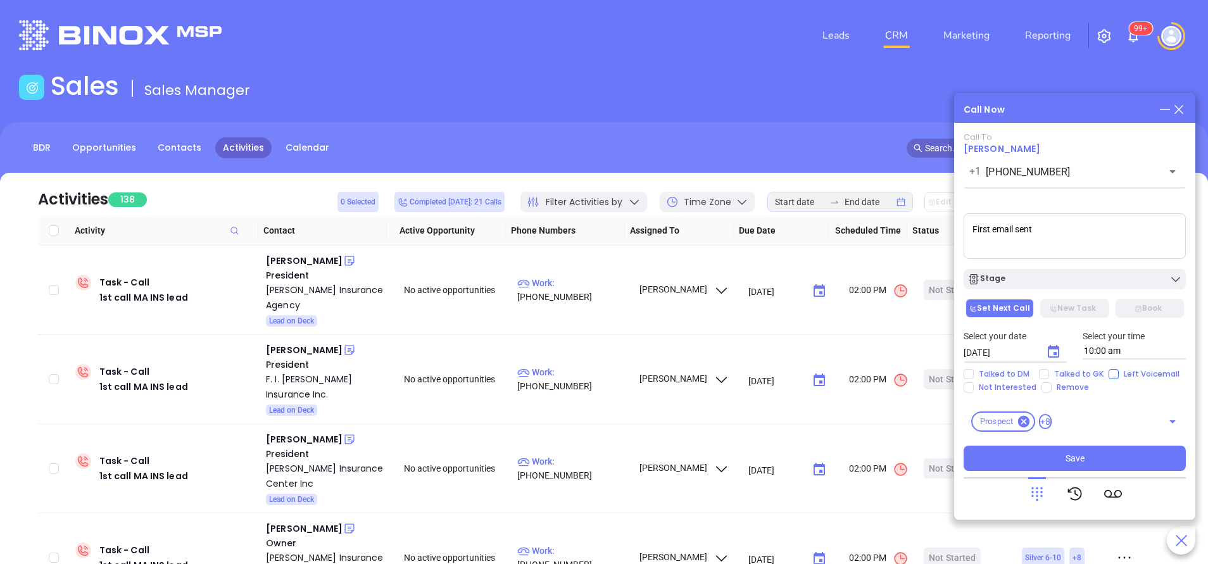
type textarea "First email sent"
click at [1110, 373] on input "Left Voicemail" at bounding box center [1114, 374] width 10 height 10
checkbox input "true"
click at [1034, 461] on button "Save" at bounding box center [1075, 458] width 222 height 25
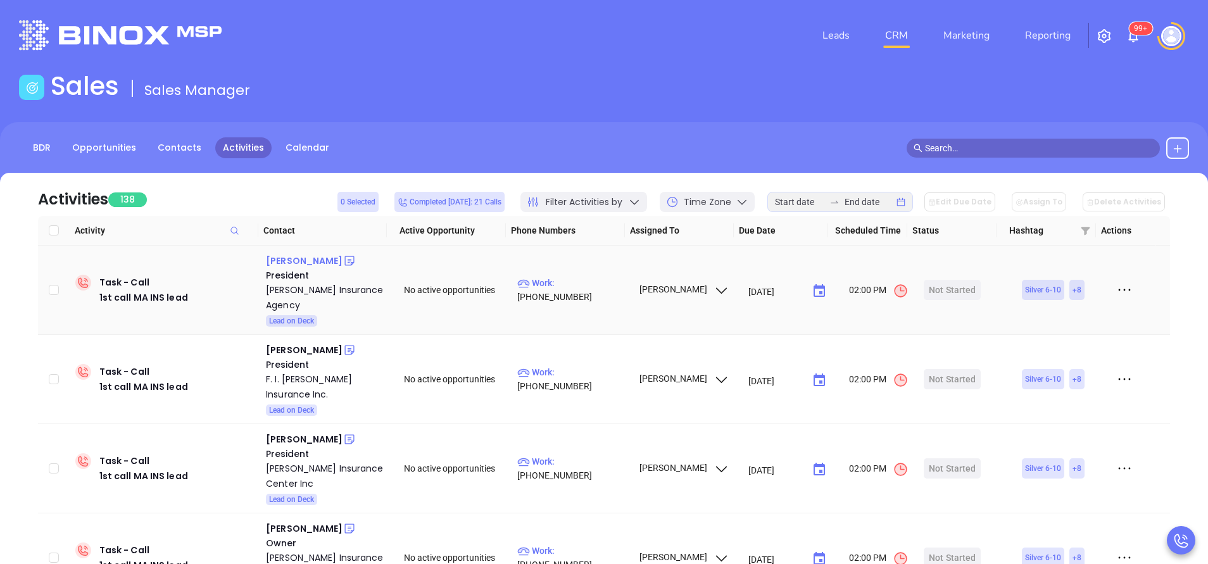
click at [291, 260] on div "Bill Lynch" at bounding box center [304, 260] width 77 height 15
click at [584, 288] on p "Work : (978) 750-0044" at bounding box center [572, 290] width 110 height 28
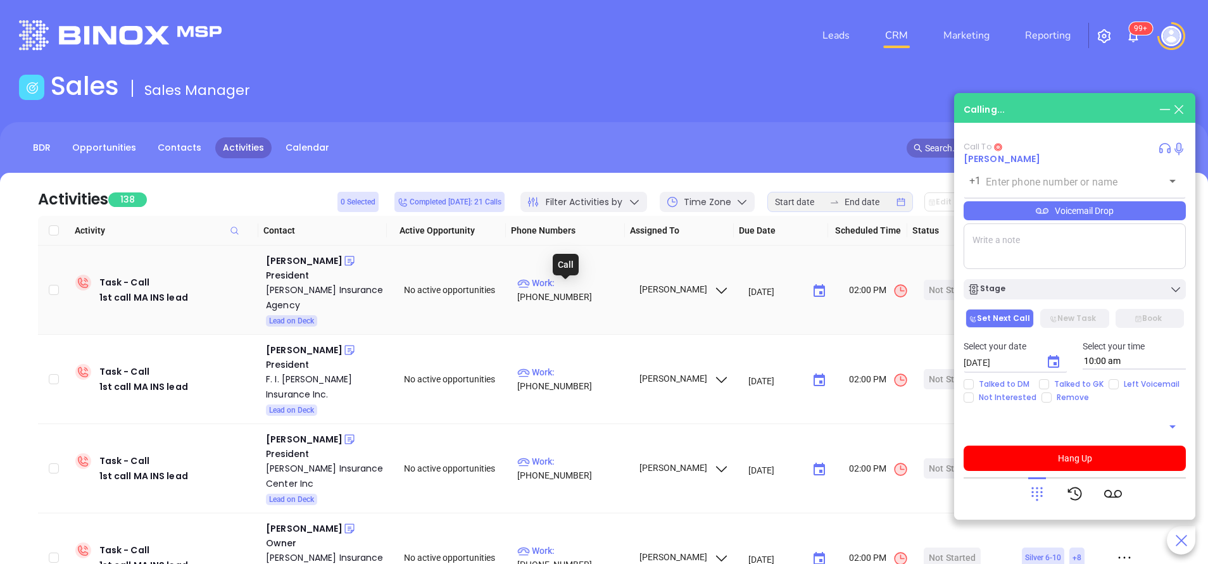
type input "(978) 750-0044"
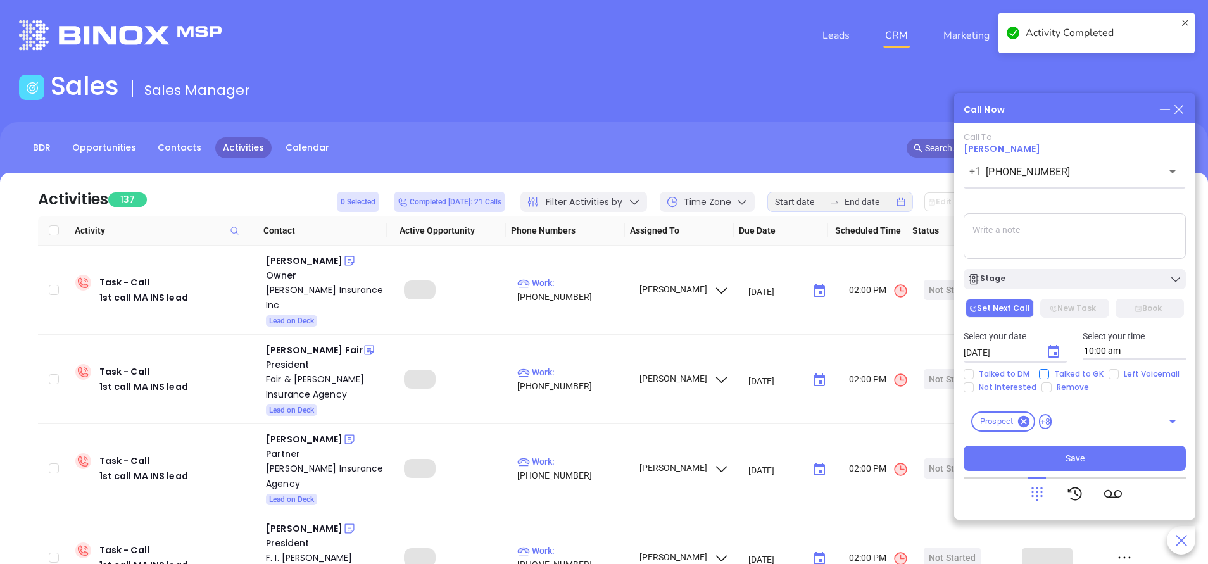
drag, startPoint x: 1038, startPoint y: 370, endPoint x: 1043, endPoint y: 374, distance: 6.7
click at [1042, 374] on input "Talked to GK" at bounding box center [1044, 374] width 10 height 10
checkbox input "true"
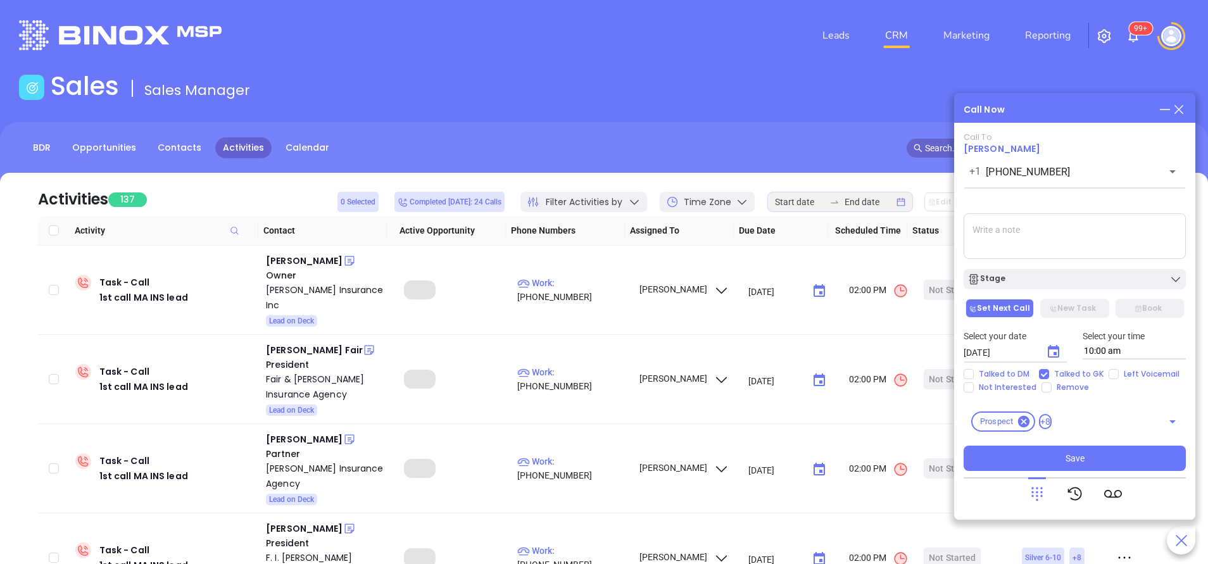
click at [1057, 352] on icon "Choose date, selected date is Oct 8, 2025" at bounding box center [1053, 351] width 11 height 13
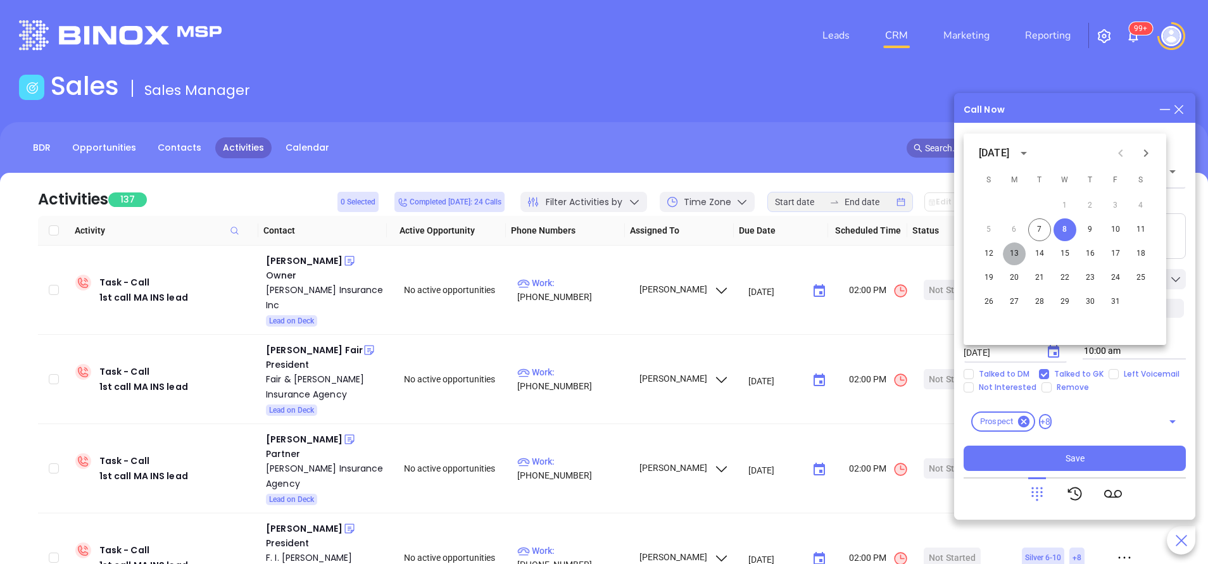
click at [1015, 252] on button "13" at bounding box center [1014, 253] width 23 height 23
type input "10/13/2025"
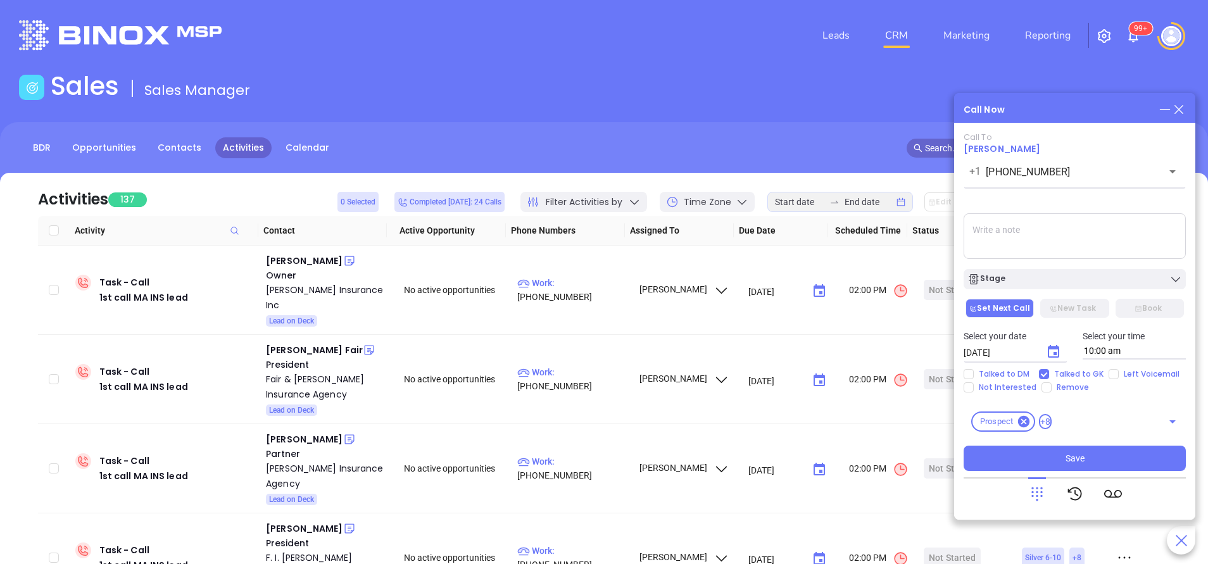
click at [1076, 290] on div "Call To Bill Lynch +1 (978) 750-0044 ​ Voicemail Drop Stage Set Next Call New T…" at bounding box center [1075, 301] width 222 height 339
click at [1073, 282] on div "Stage" at bounding box center [1074, 279] width 215 height 13
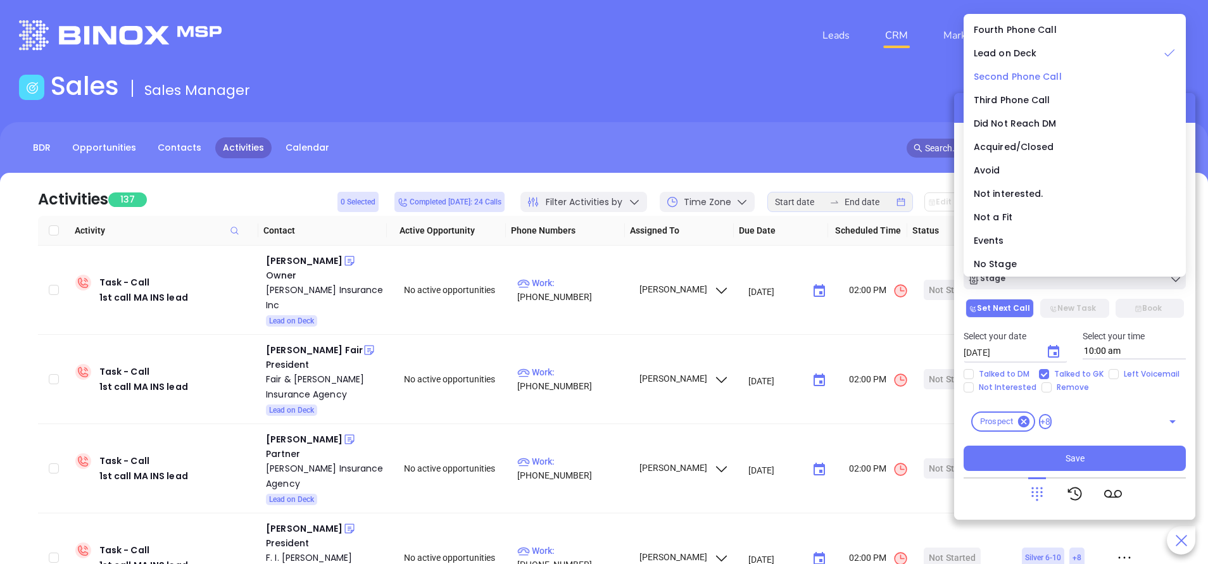
click at [1024, 75] on span "Second Phone Call" at bounding box center [1018, 76] width 88 height 13
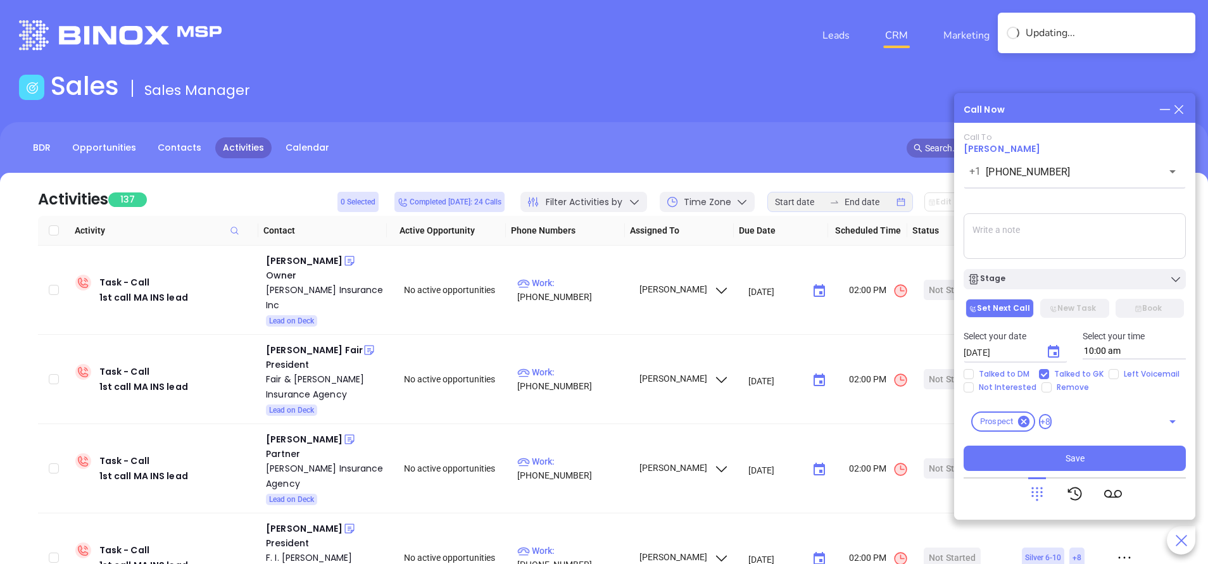
click at [1052, 227] on textarea at bounding box center [1075, 236] width 222 height 46
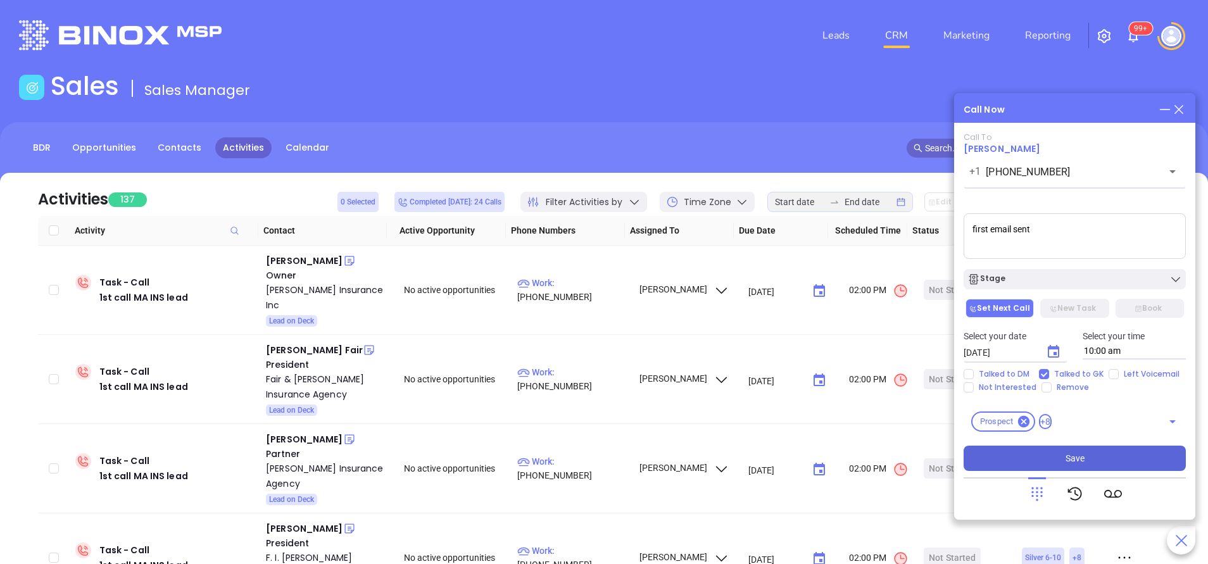
type textarea "first email sent"
drag, startPoint x: 1080, startPoint y: 458, endPoint x: 1057, endPoint y: 455, distance: 23.7
click at [1079, 456] on span "Save" at bounding box center [1074, 458] width 19 height 14
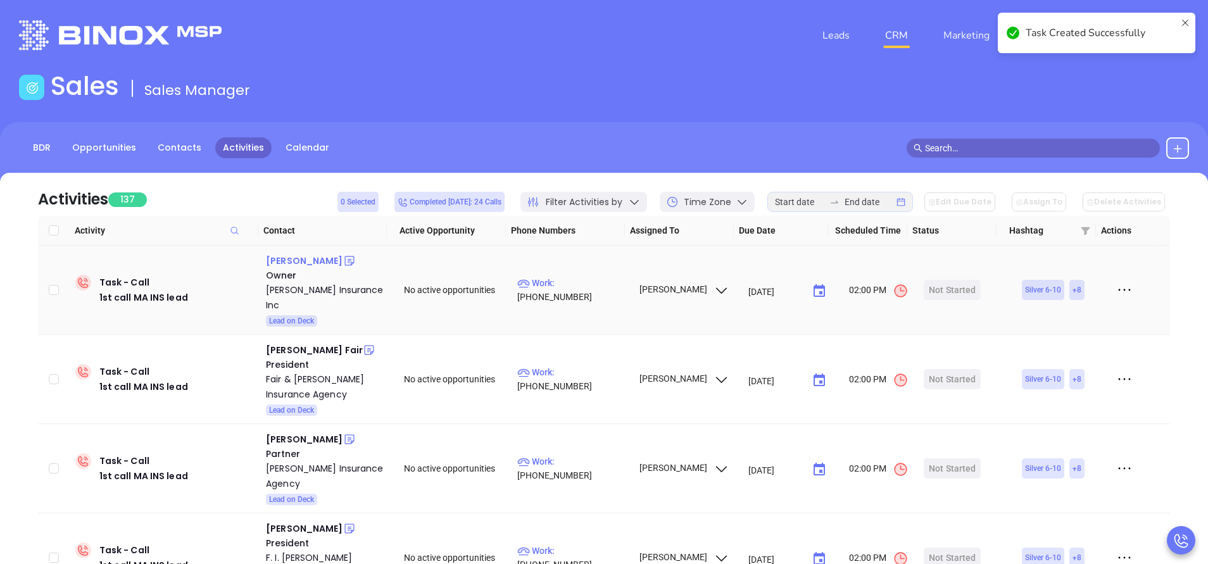
click at [303, 261] on div "David Branco" at bounding box center [304, 260] width 77 height 15
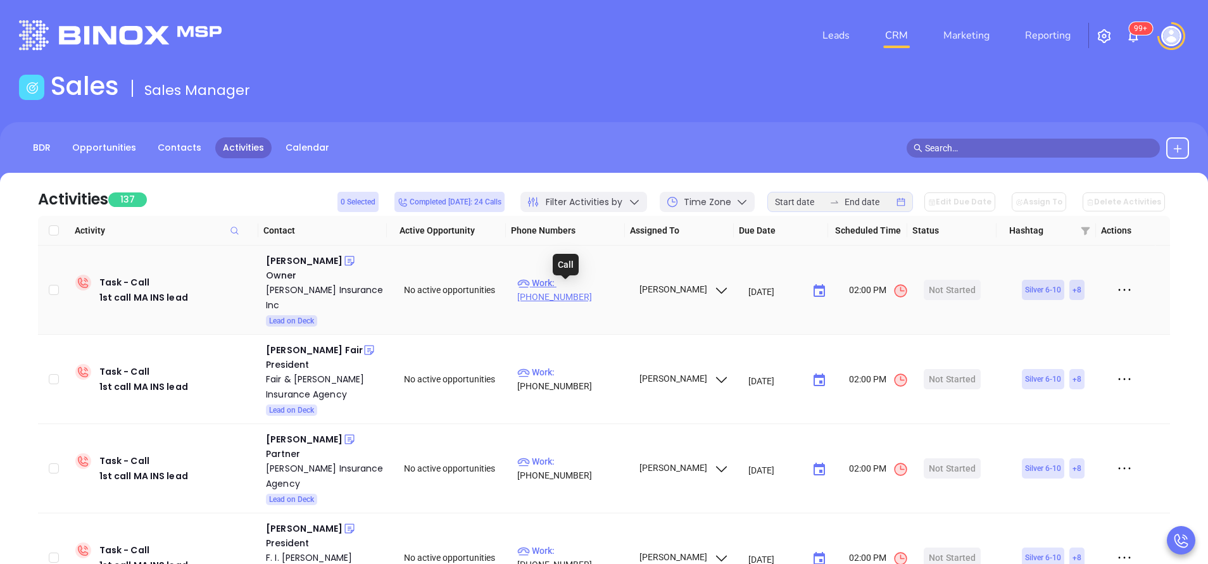
click at [594, 292] on p "Work : (508) 990-7367" at bounding box center [572, 290] width 110 height 28
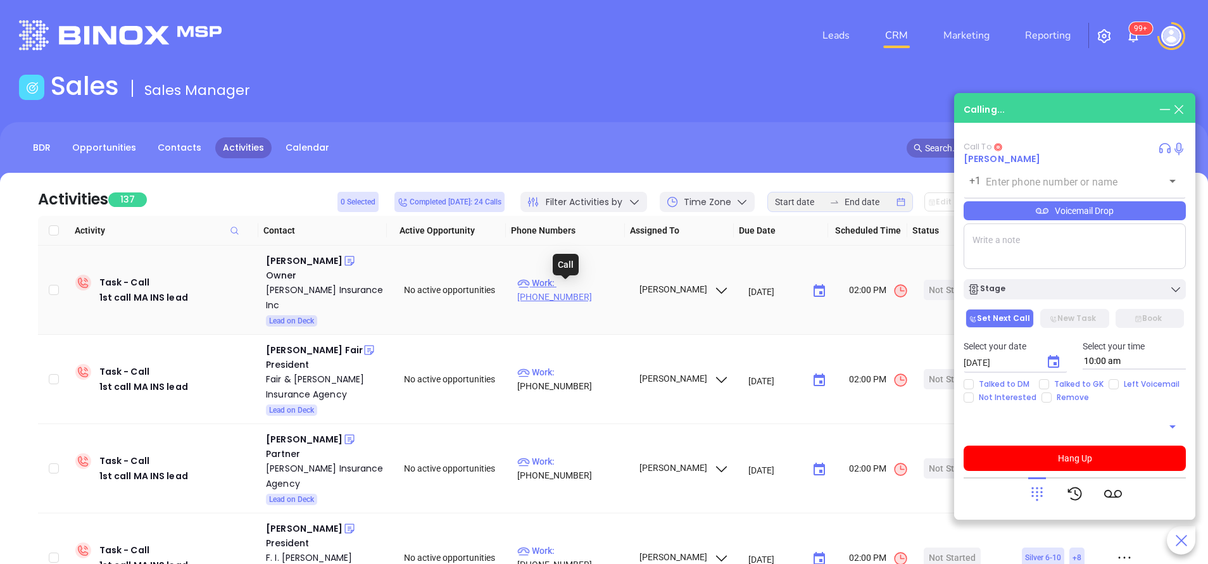
type input "(508) 990-7367"
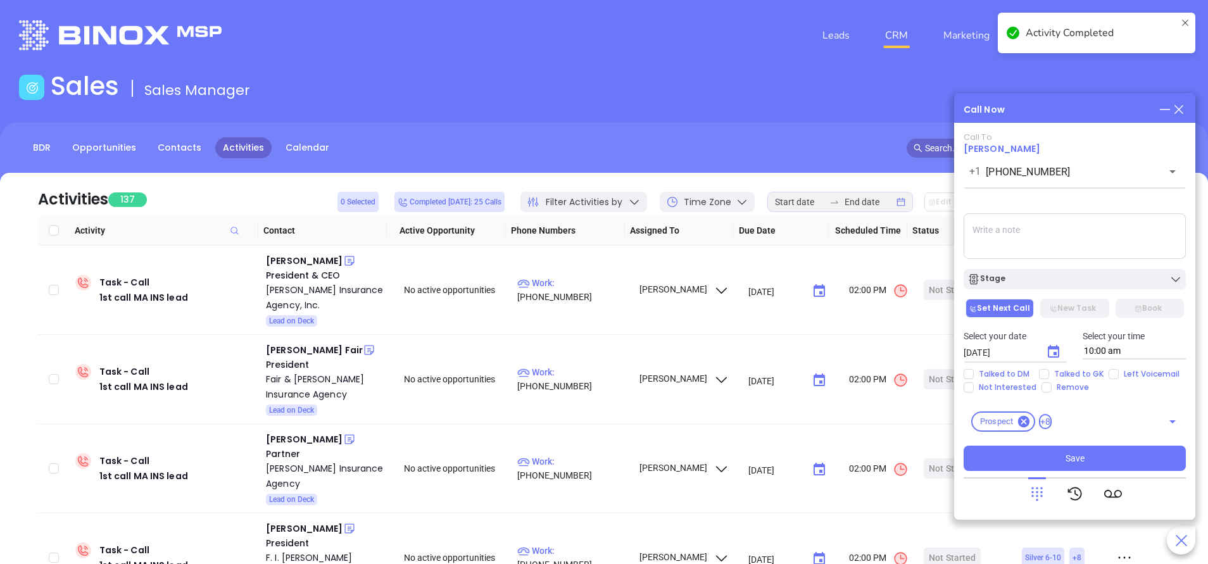
click at [1010, 225] on textarea at bounding box center [1075, 236] width 222 height 46
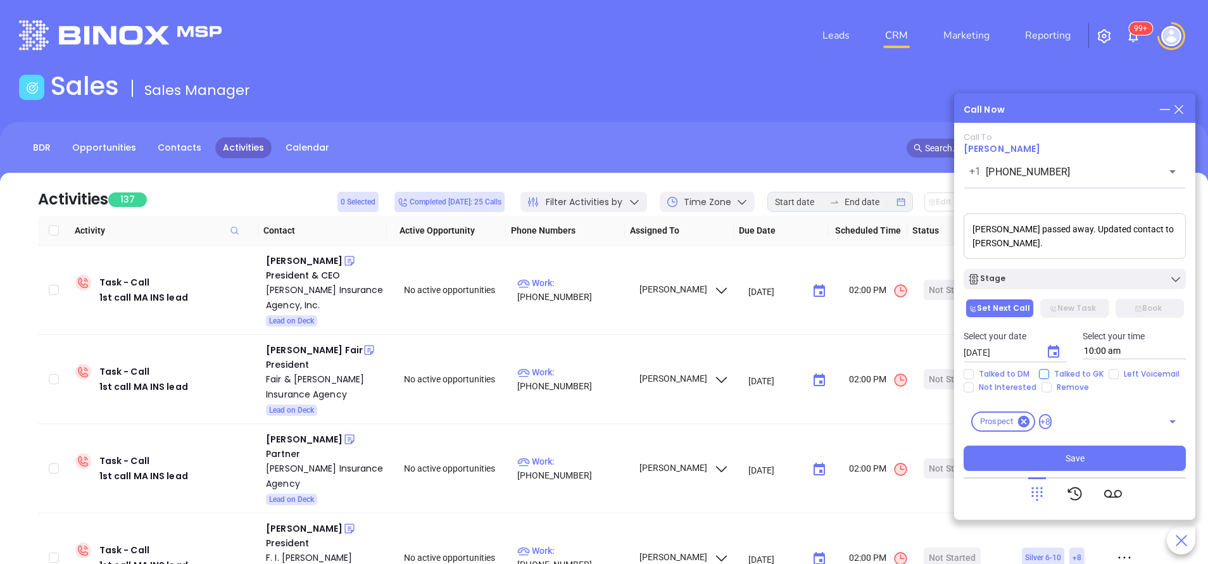
type textarea "David Branco passed away. Updated contact to Adam Branco."
click at [1042, 374] on input "Talked to GK" at bounding box center [1044, 374] width 10 height 10
checkbox input "true"
click at [1057, 461] on button "Save" at bounding box center [1075, 458] width 222 height 25
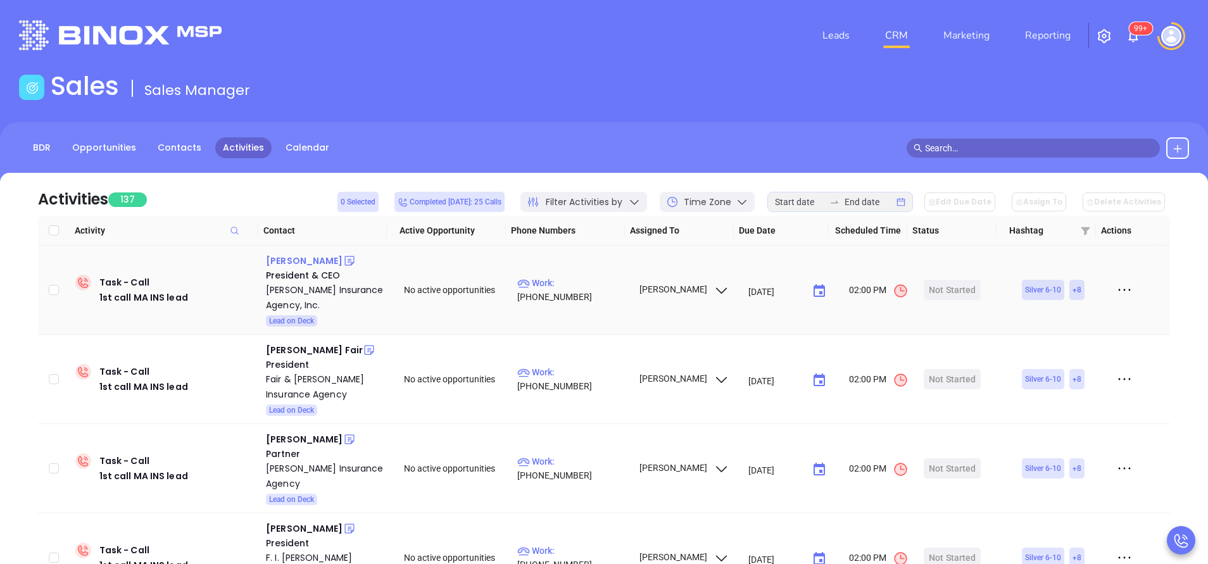
click at [288, 263] on div "Bob Bouchie" at bounding box center [304, 260] width 77 height 15
click at [594, 291] on p "Work : (508) 564-5560" at bounding box center [572, 290] width 110 height 28
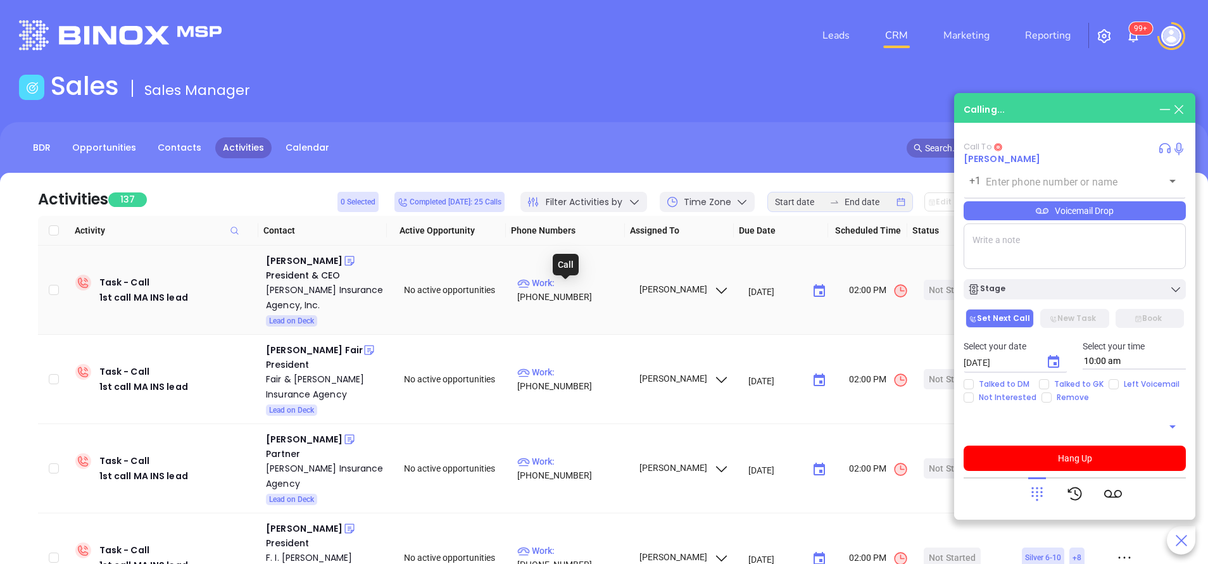
type input "(508) 564-5560"
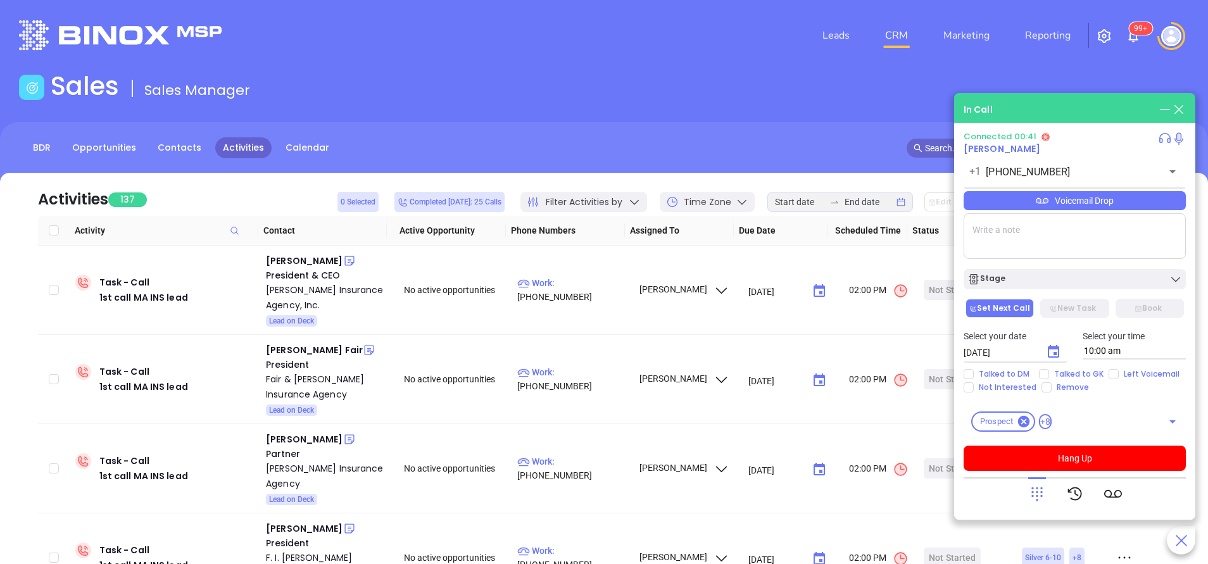
click at [1058, 441] on div "Connected 00:41 Bob Bouchie +1 (508) 564-5560 ​ Voicemail Drop Stage Set Next C…" at bounding box center [1075, 301] width 222 height 339
click at [1062, 456] on button "Hang Up" at bounding box center [1075, 458] width 222 height 25
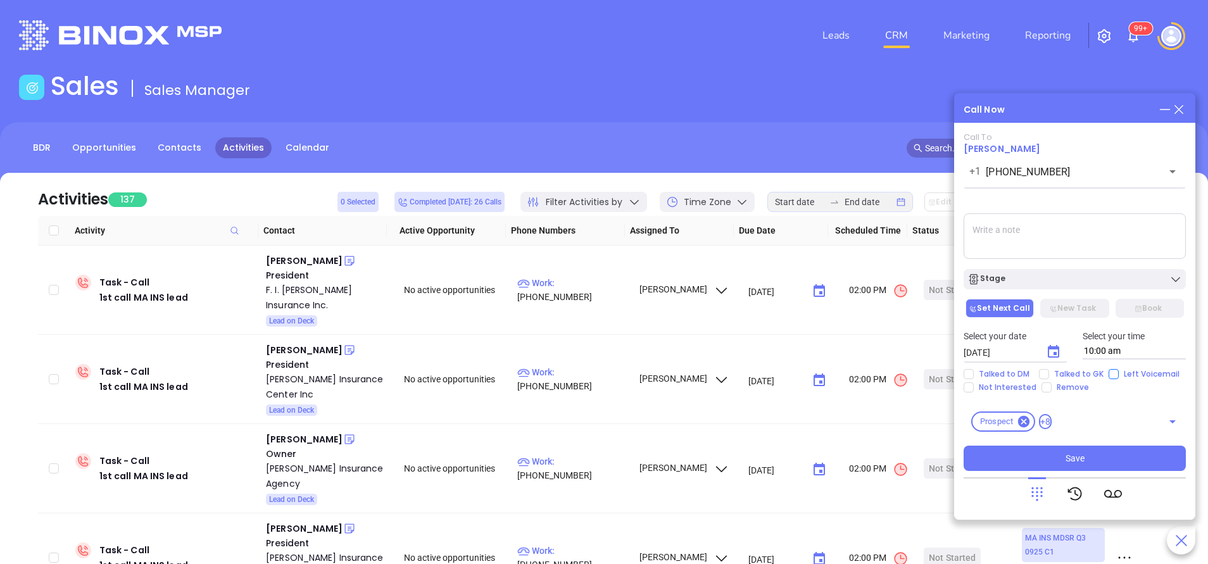
click at [1113, 375] on input "Left Voicemail" at bounding box center [1114, 374] width 10 height 10
checkbox input "true"
click at [1061, 352] on button "Choose date, selected date is Oct 8, 2025" at bounding box center [1053, 351] width 25 height 25
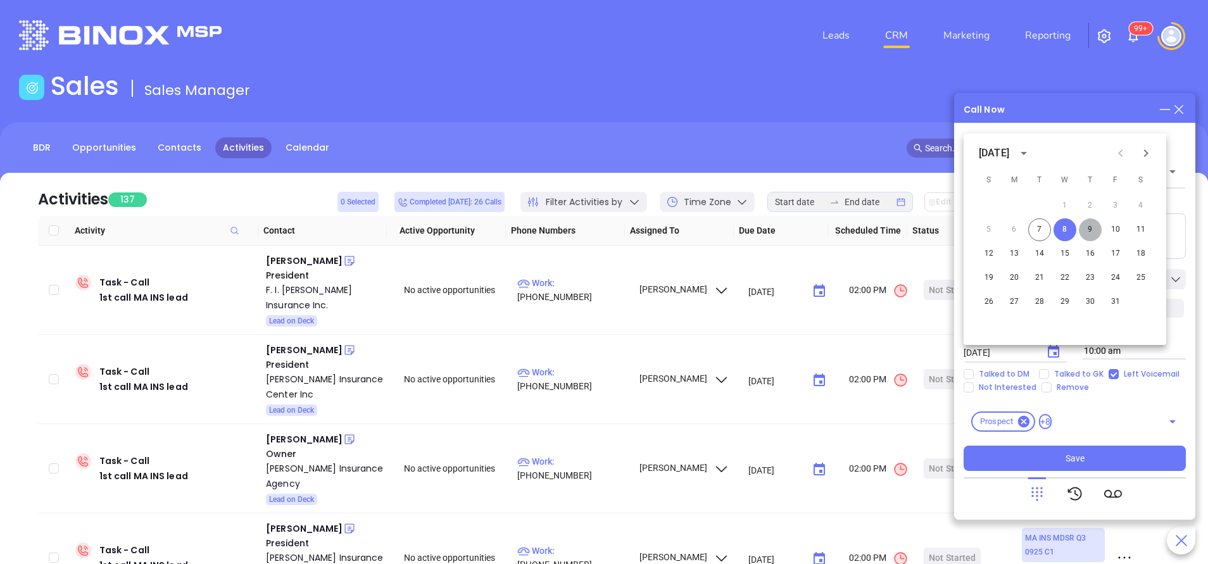
click at [1091, 232] on button "9" at bounding box center [1090, 229] width 23 height 23
type input "10/09/2025"
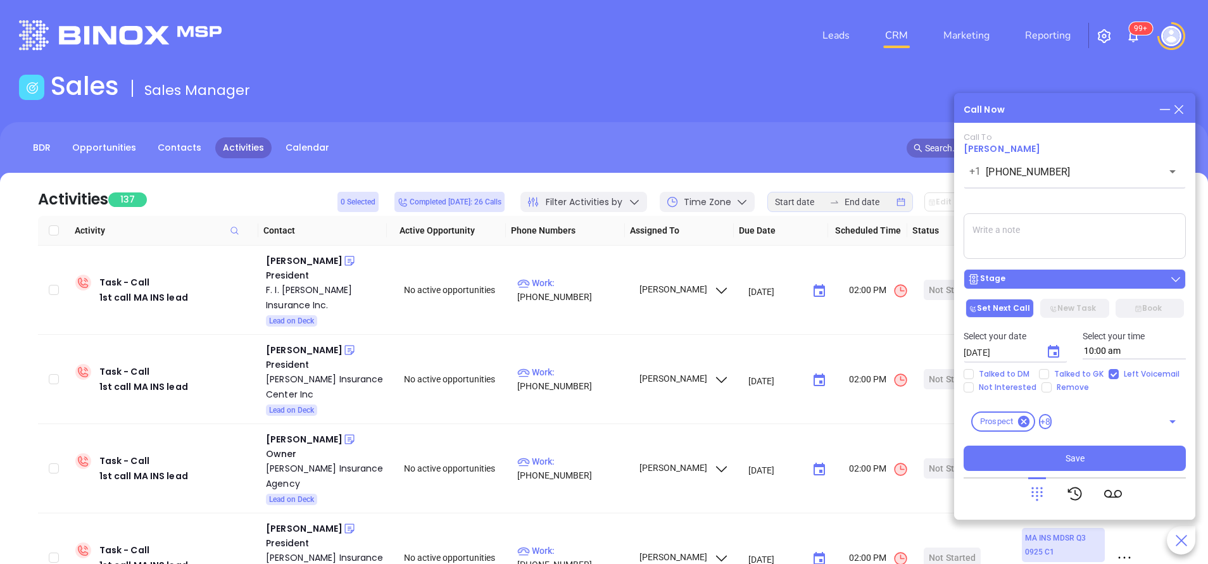
click at [1072, 283] on div "Stage" at bounding box center [1074, 279] width 215 height 13
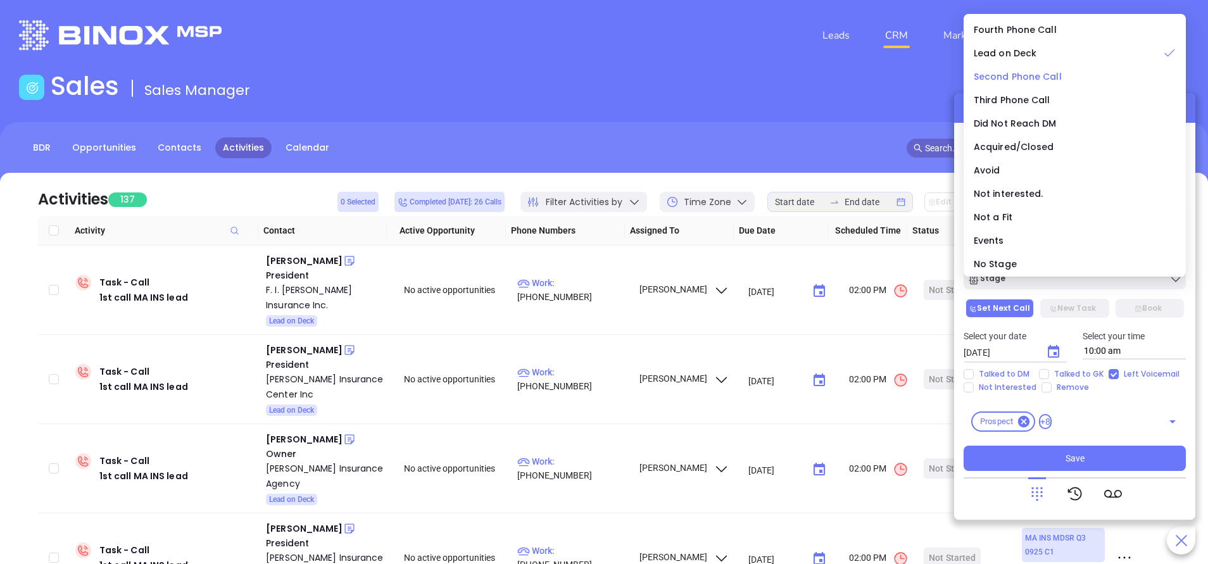
click at [1017, 68] on li "Second Phone Call" at bounding box center [1074, 76] width 217 height 27
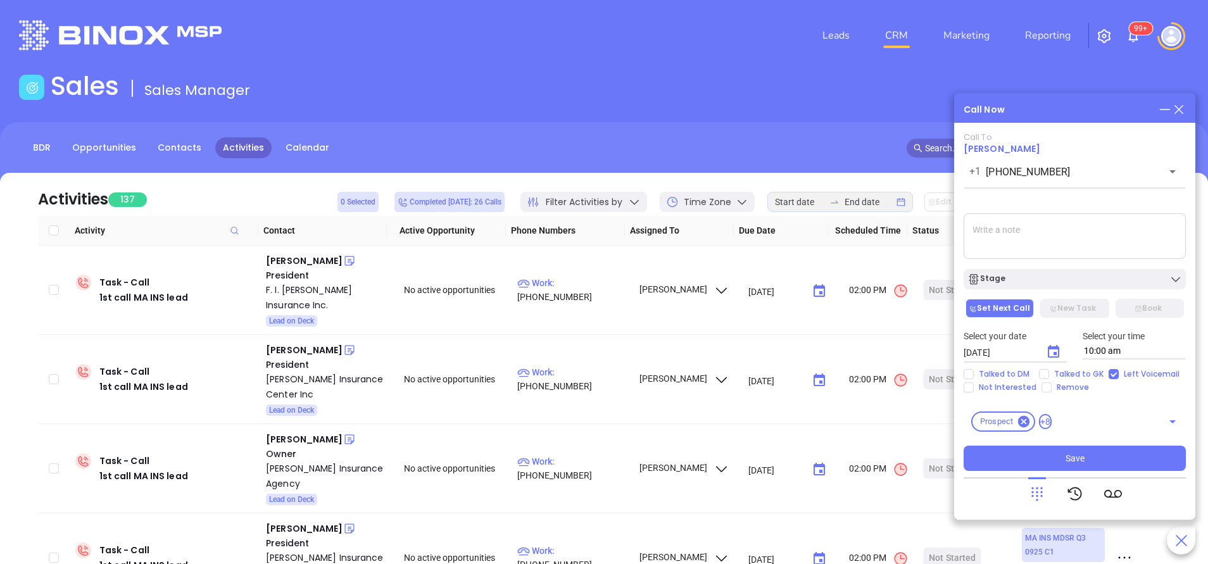
click at [1096, 236] on textarea at bounding box center [1075, 236] width 222 height 46
type textarea "first email sent"
click at [1091, 454] on button "Save" at bounding box center [1075, 458] width 222 height 25
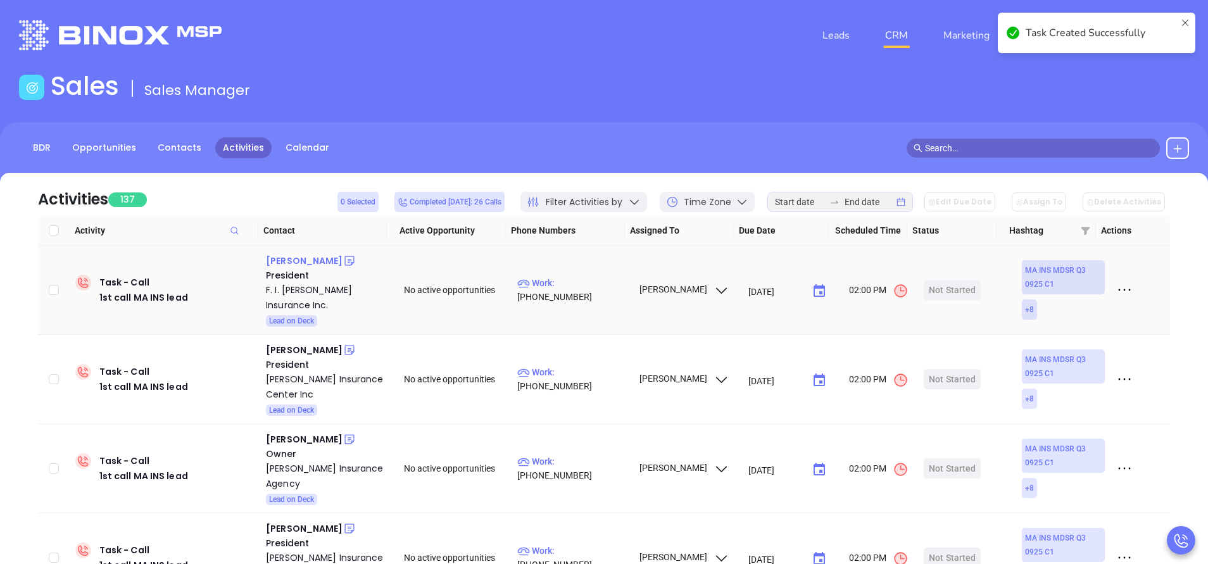
click at [302, 261] on div "Richard Patnode" at bounding box center [304, 260] width 77 height 15
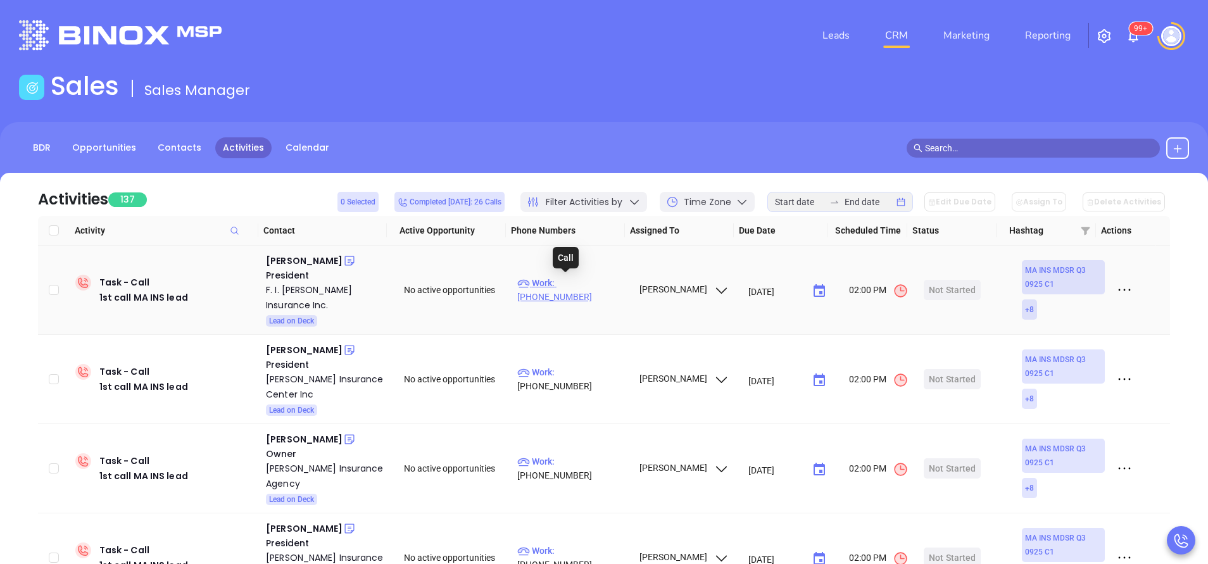
click at [582, 284] on p "Work : (800) 696-1404" at bounding box center [572, 290] width 110 height 28
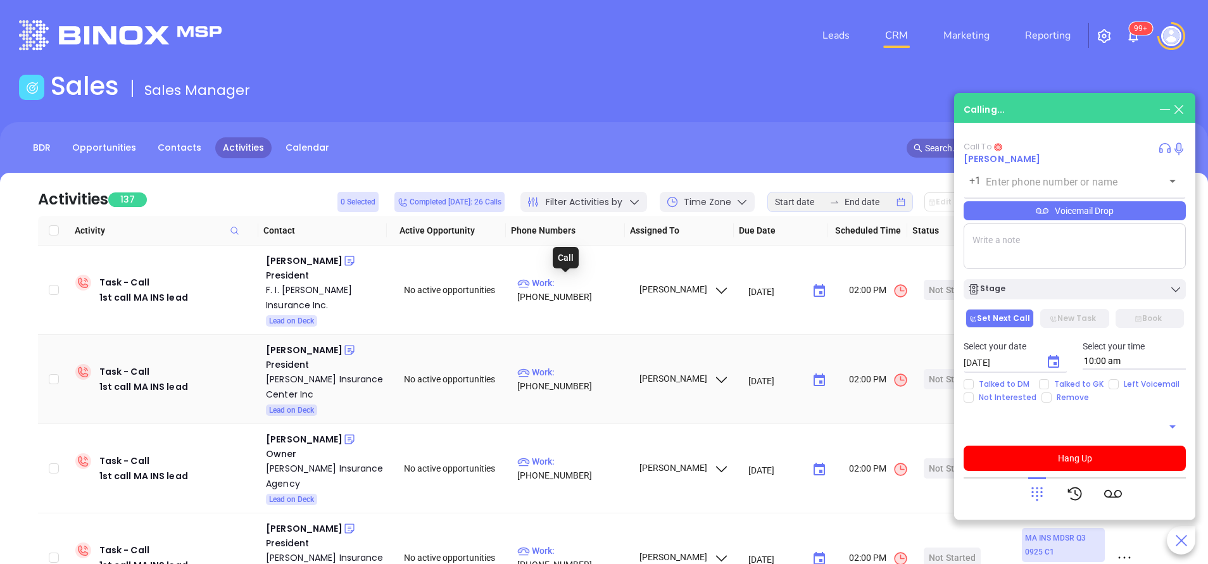
type input "(800) 696-1404"
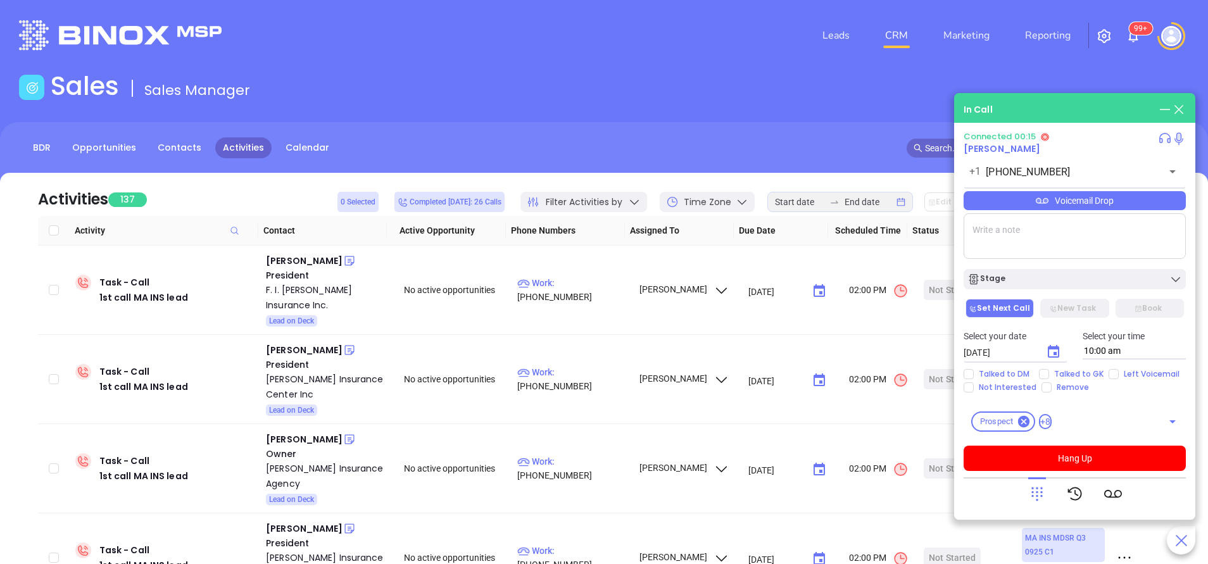
click at [1029, 244] on textarea at bounding box center [1075, 236] width 222 height 46
type textarea "First email sent"
click at [1048, 349] on icon "Choose date, selected date is Oct 8, 2025" at bounding box center [1053, 351] width 11 height 13
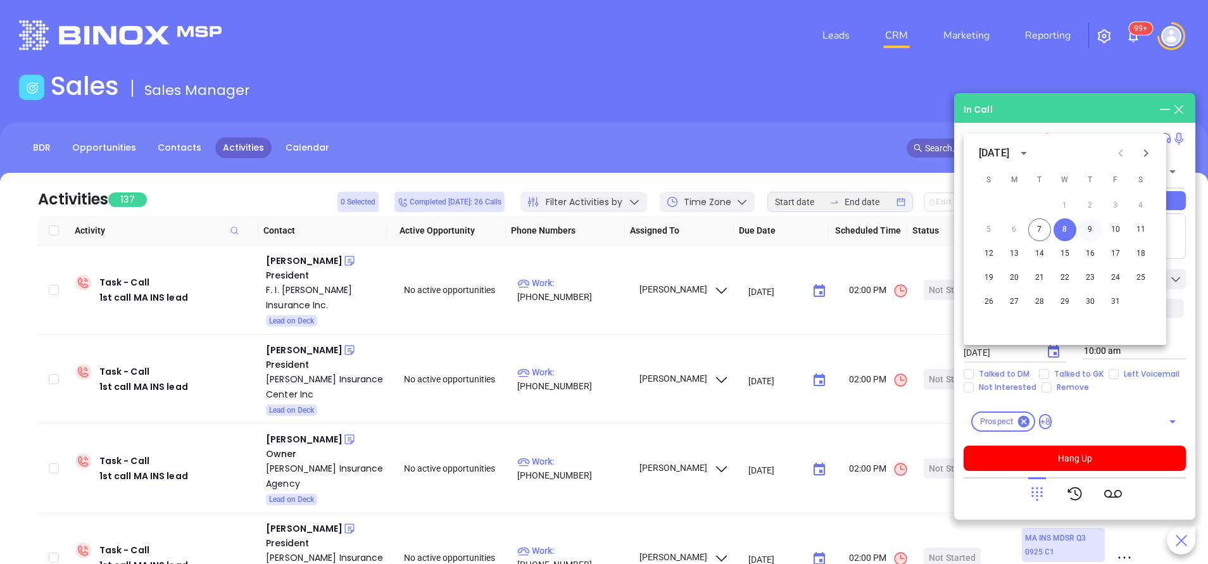
click at [1088, 229] on button "9" at bounding box center [1090, 229] width 23 height 23
type input "10/09/2025"
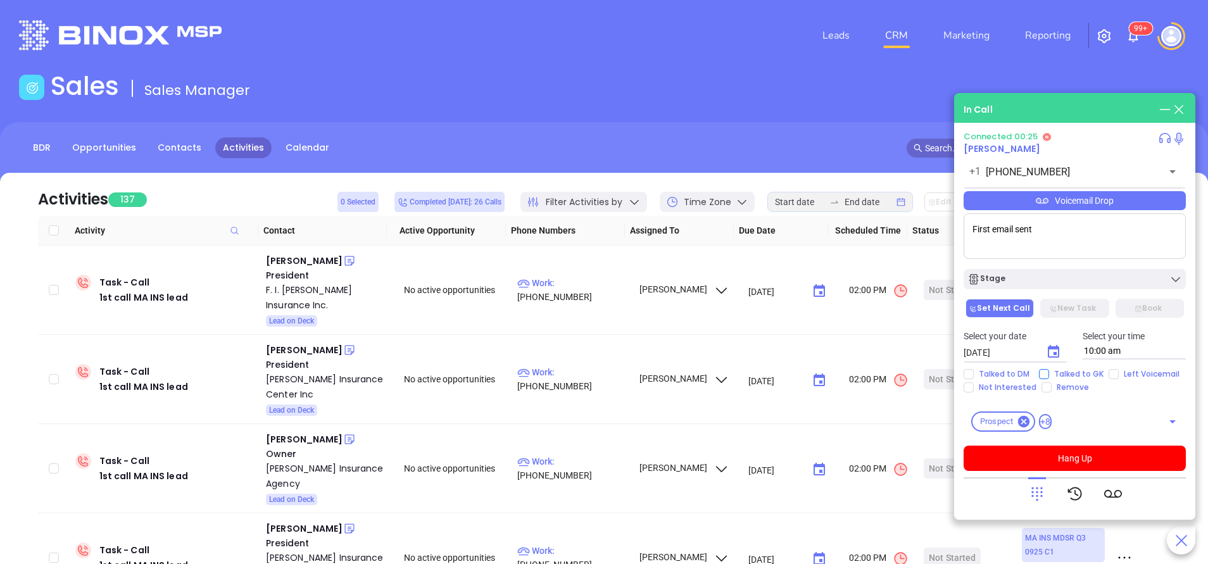
click at [1041, 375] on input "Talked to GK" at bounding box center [1044, 374] width 10 height 10
checkbox input "true"
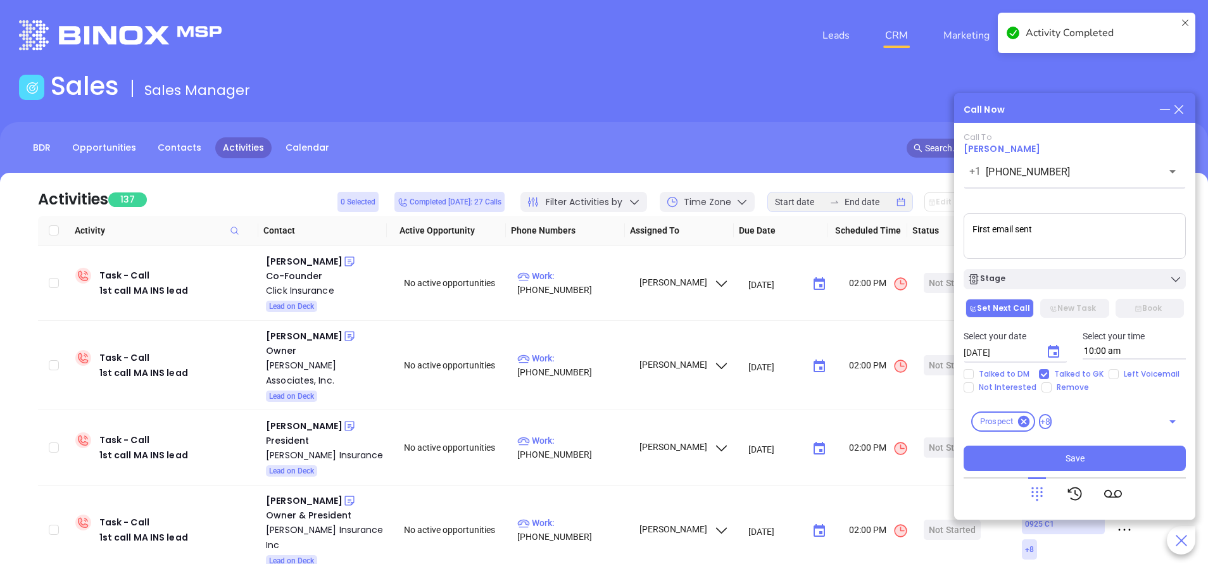
click at [1094, 480] on div at bounding box center [1075, 493] width 94 height 33
drag, startPoint x: 1094, startPoint y: 455, endPoint x: 1112, endPoint y: 485, distance: 35.5
click at [1094, 453] on button "Save" at bounding box center [1075, 458] width 222 height 25
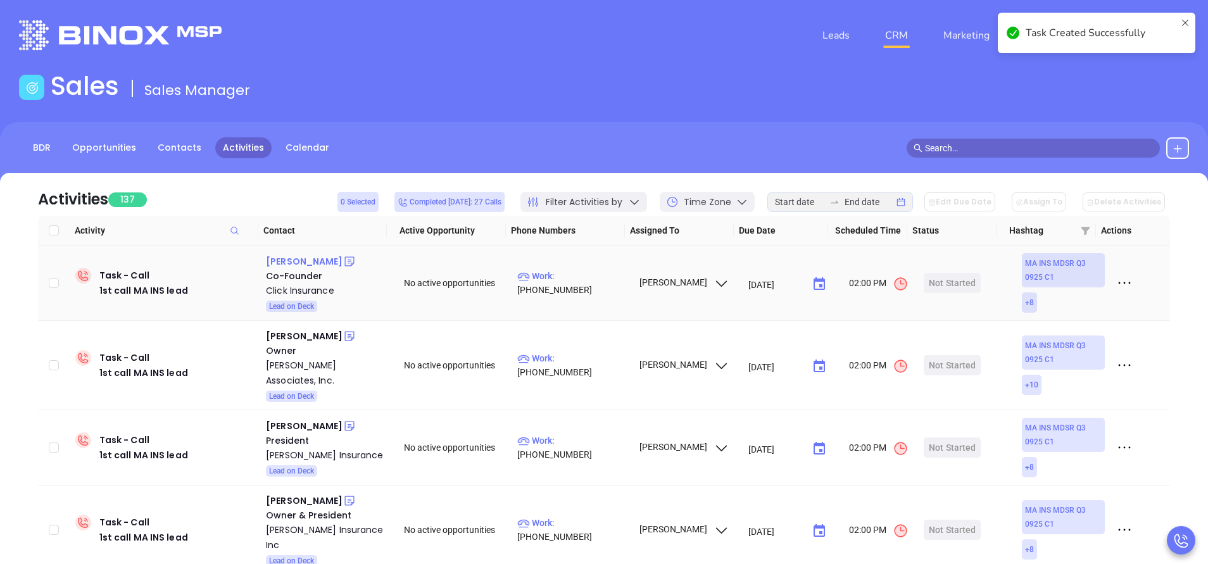
click at [294, 260] on div "Dmitry Dukhon" at bounding box center [304, 261] width 77 height 15
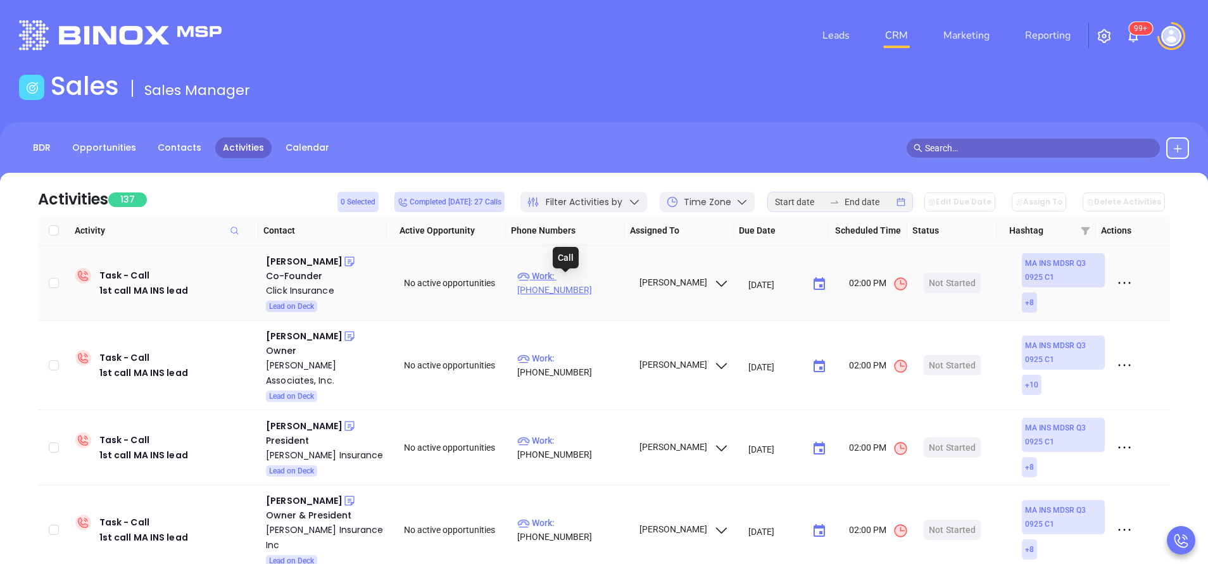
click at [587, 286] on p "Work : (617) 580-3499" at bounding box center [572, 283] width 110 height 28
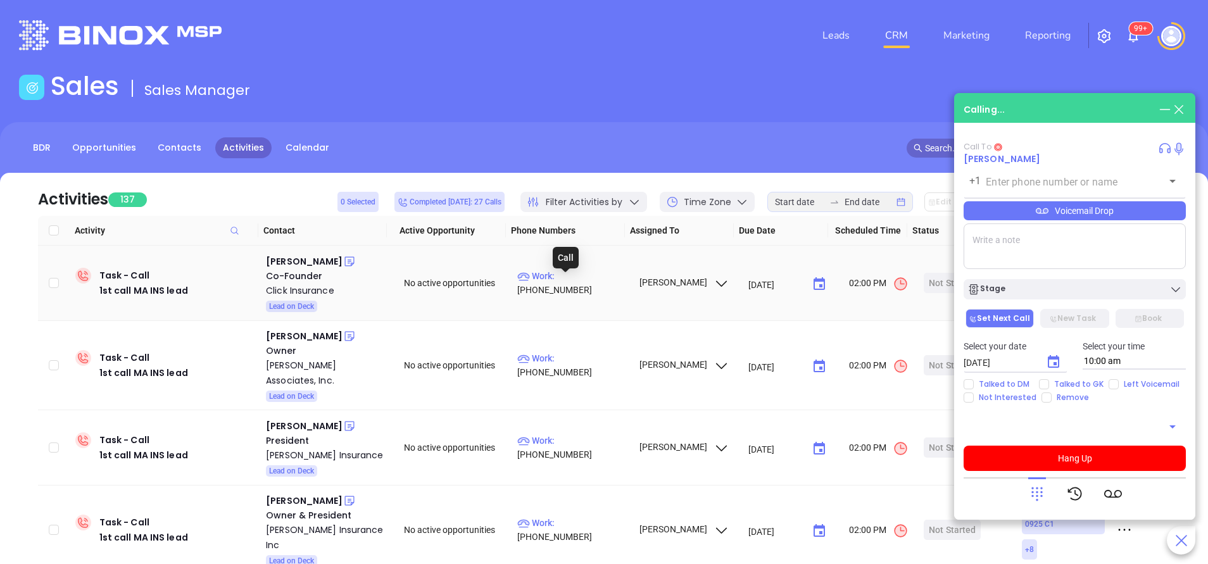
type input "(617) 580-3499"
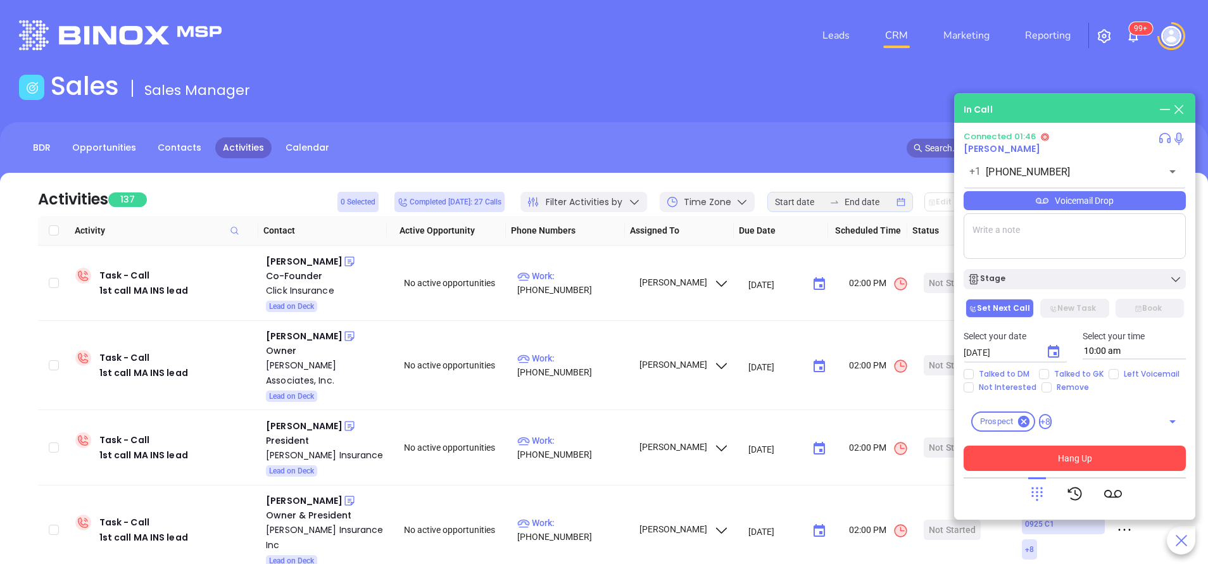
click at [1135, 460] on button "Hang Up" at bounding box center [1075, 458] width 222 height 25
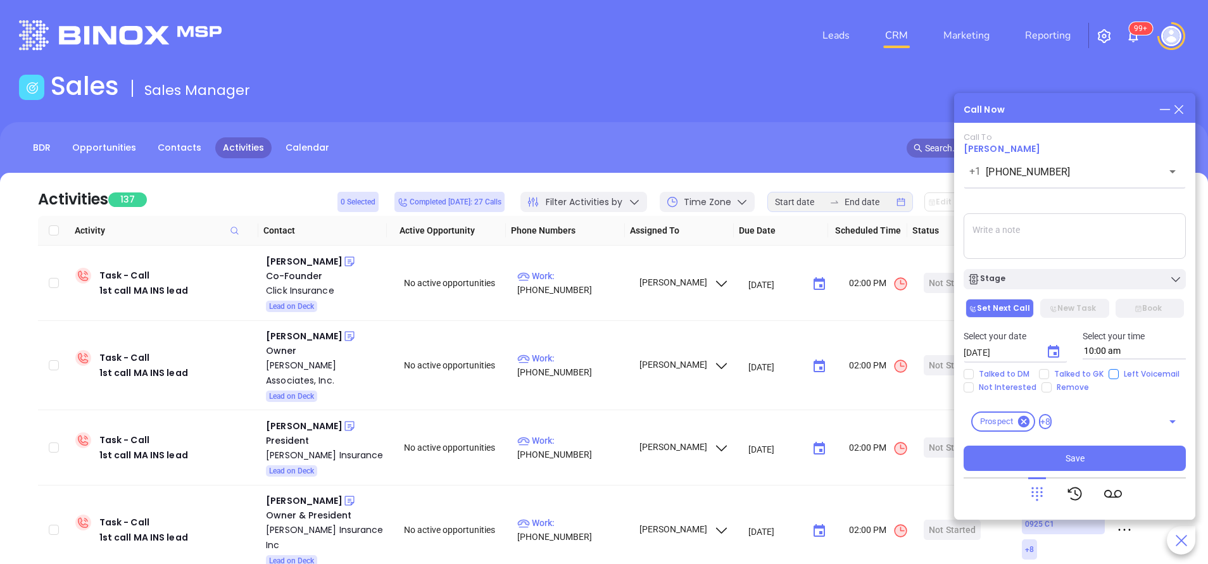
click at [1112, 372] on main "Sales Sales Manager BDR Opportunities Contacts Activities Calendar Call Now Cal…" at bounding box center [604, 385] width 1208 height 629
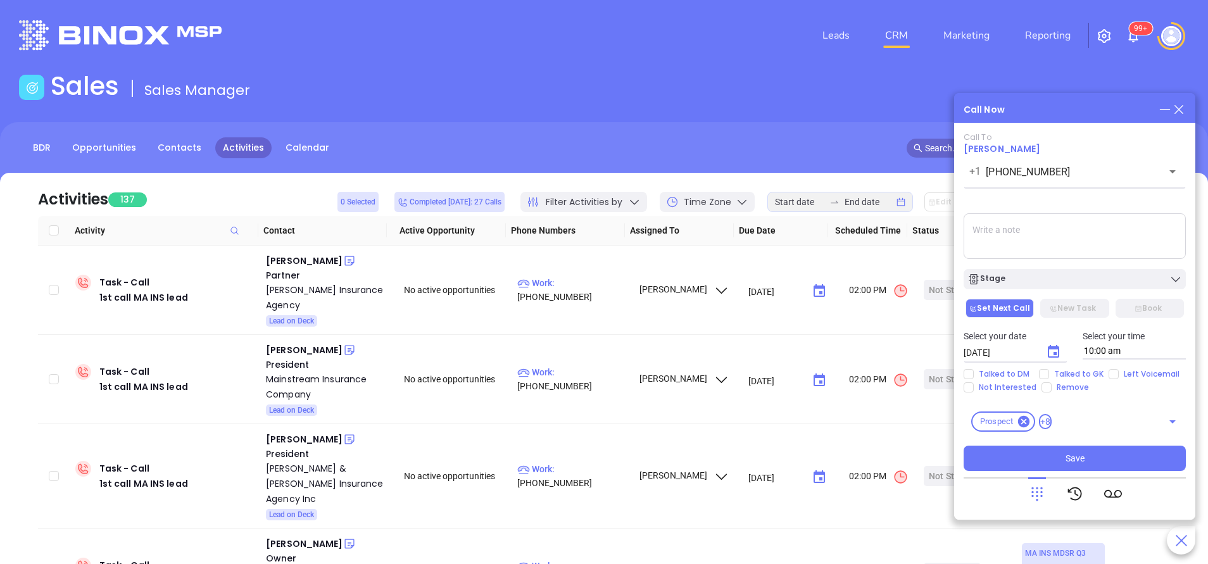
click at [1101, 238] on textarea at bounding box center [1075, 236] width 222 height 46
type textarea "T"
click at [1109, 376] on input "Left Voicemail" at bounding box center [1114, 374] width 10 height 10
checkbox input "true"
click at [1047, 281] on div "Stage" at bounding box center [1074, 279] width 215 height 13
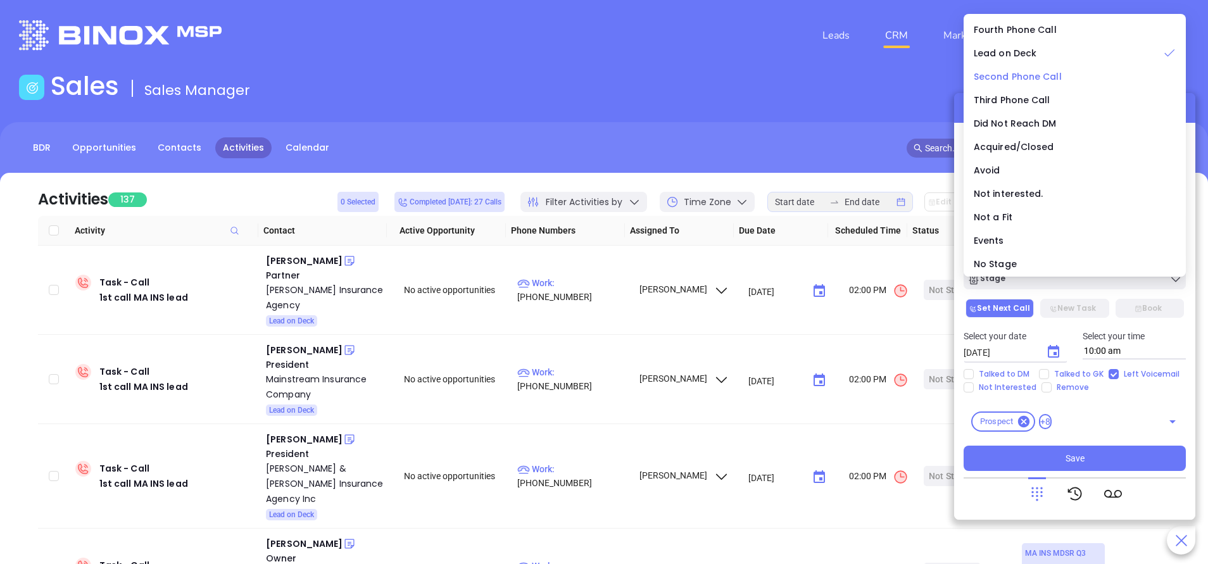
click at [1033, 70] on span "Second Phone Call" at bounding box center [1018, 76] width 88 height 13
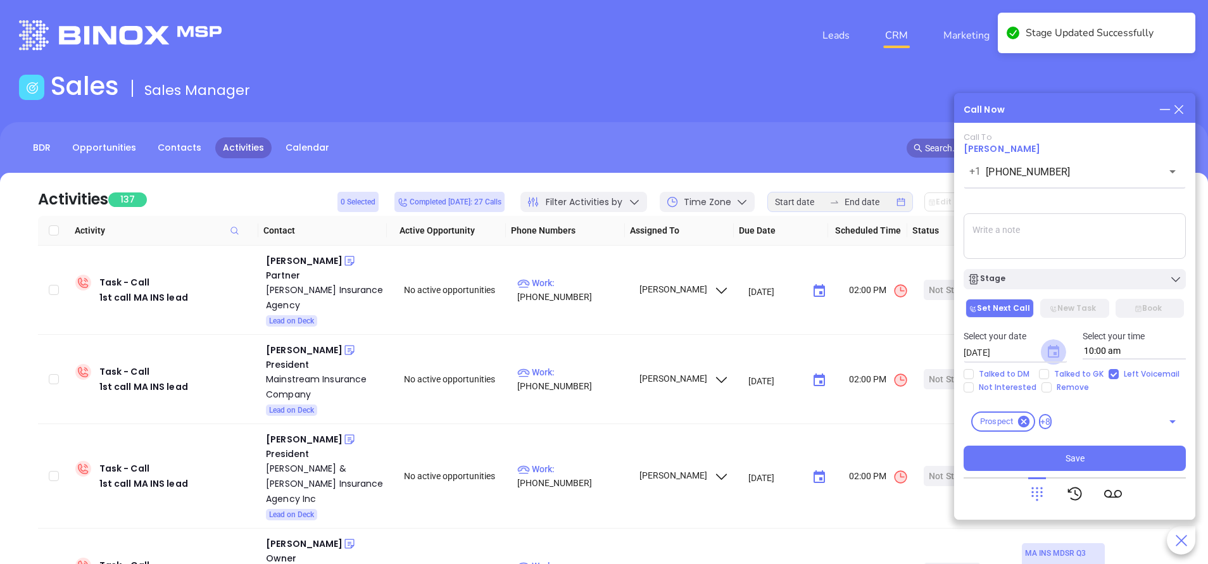
click at [1058, 351] on icon "Choose date, selected date is Oct 8, 2025" at bounding box center [1053, 351] width 11 height 13
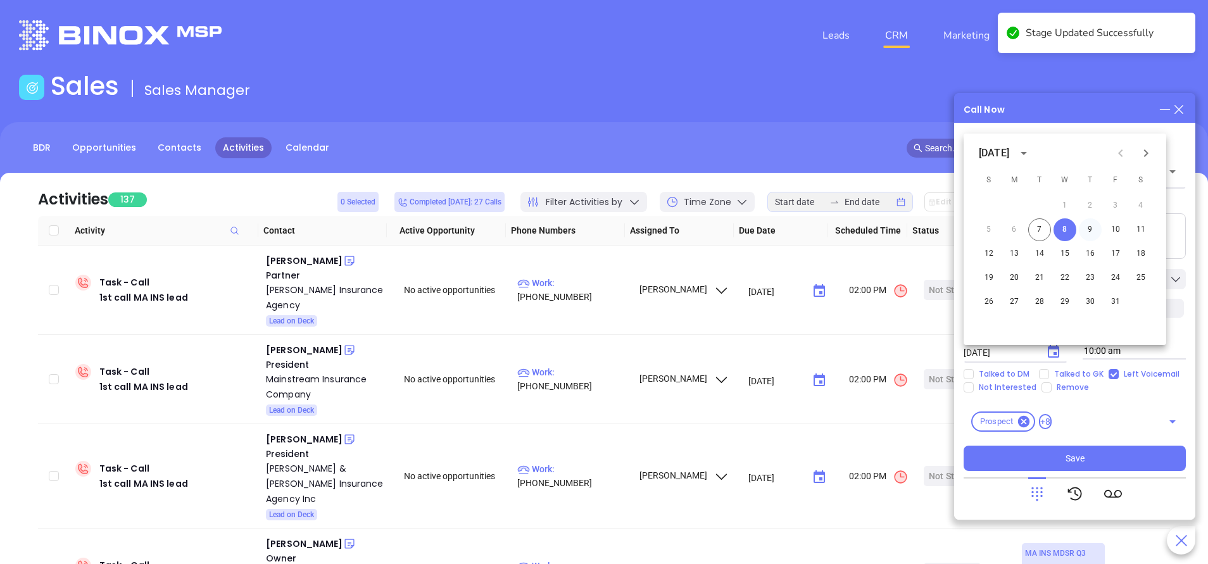
click at [1092, 230] on button "9" at bounding box center [1090, 229] width 23 height 23
type input "10/09/2025"
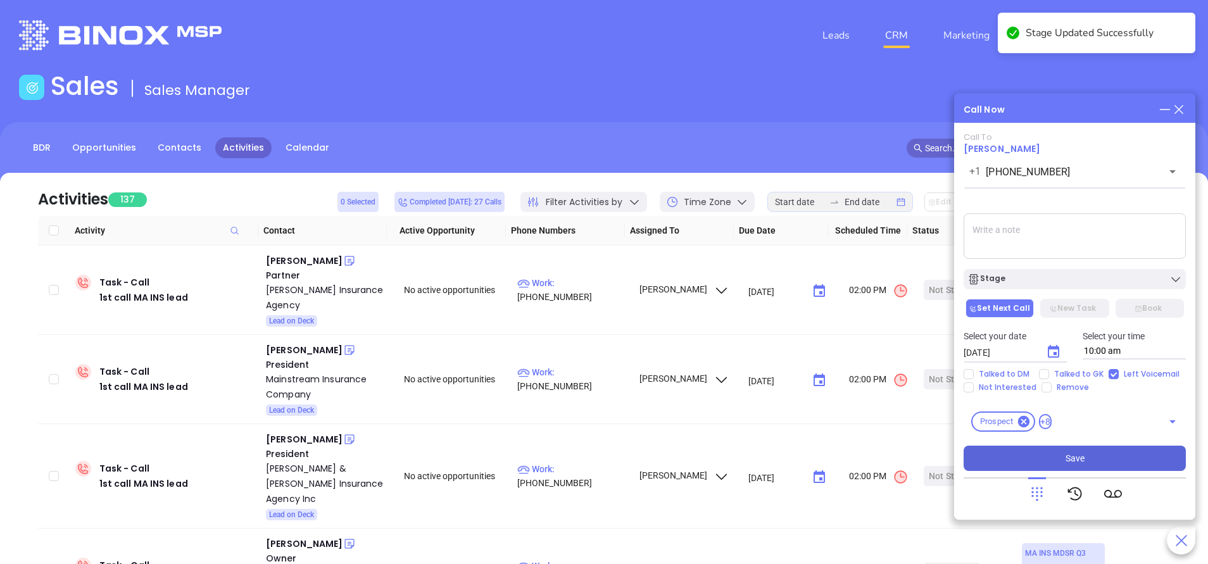
click at [1086, 457] on button "Save" at bounding box center [1075, 458] width 222 height 25
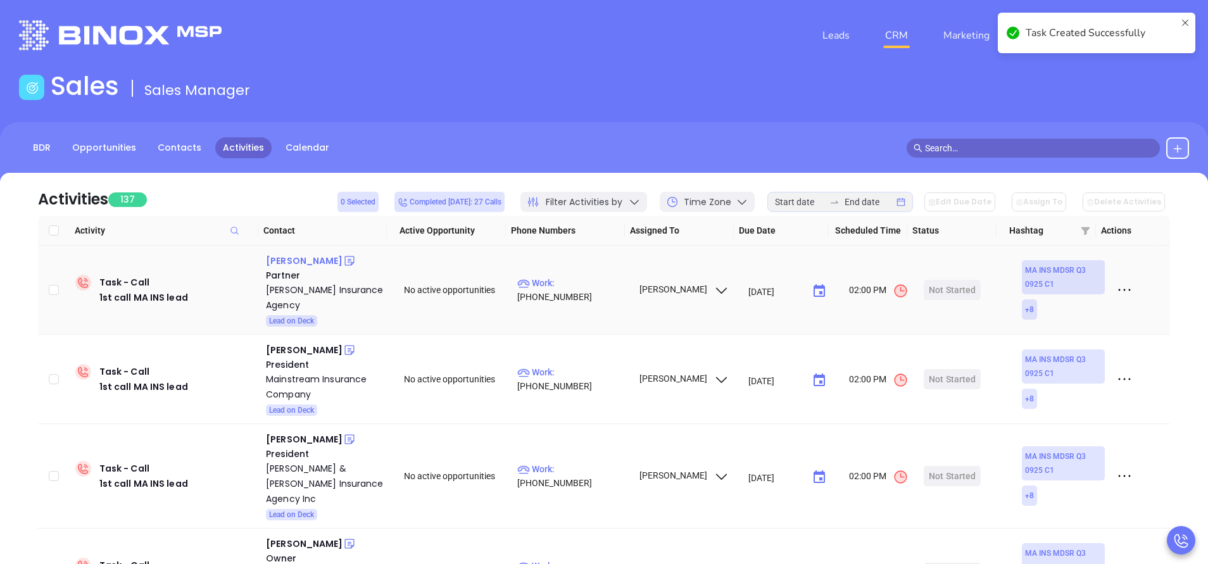
click at [331, 256] on div "Andrew Wingate" at bounding box center [304, 260] width 77 height 15
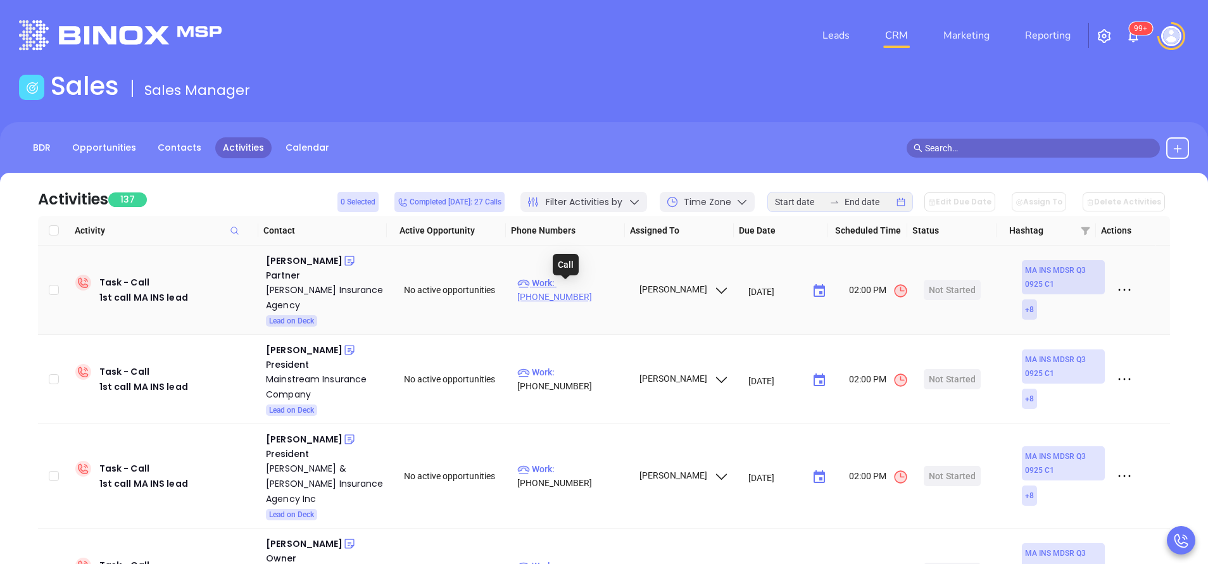
click at [582, 284] on p "Work : (508) 758-9604" at bounding box center [572, 290] width 110 height 28
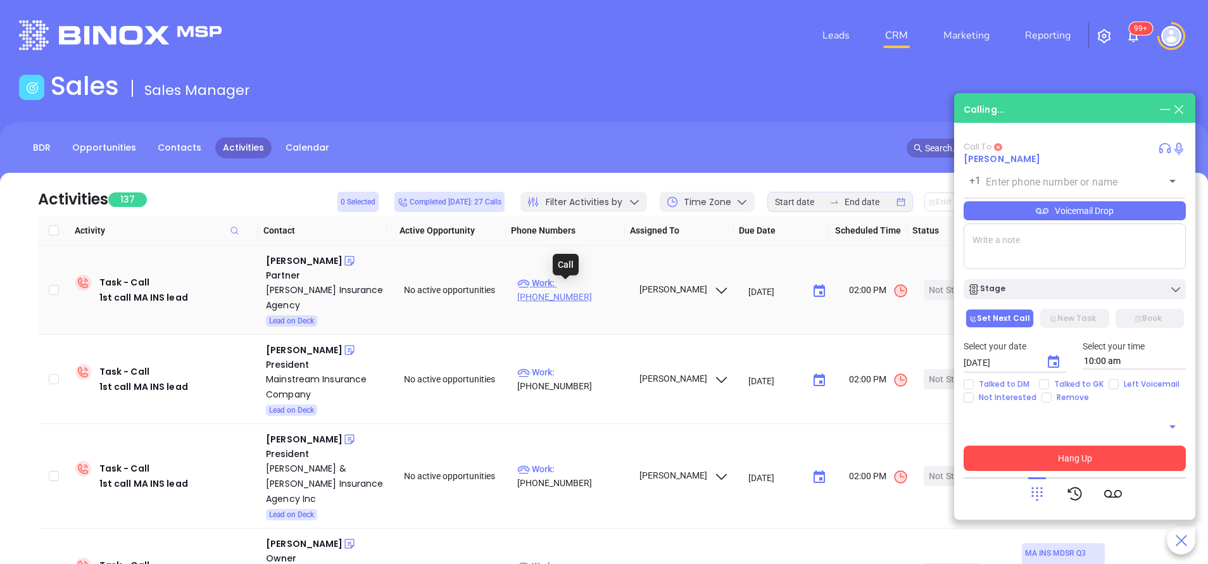
type input "(508) 758-9604"
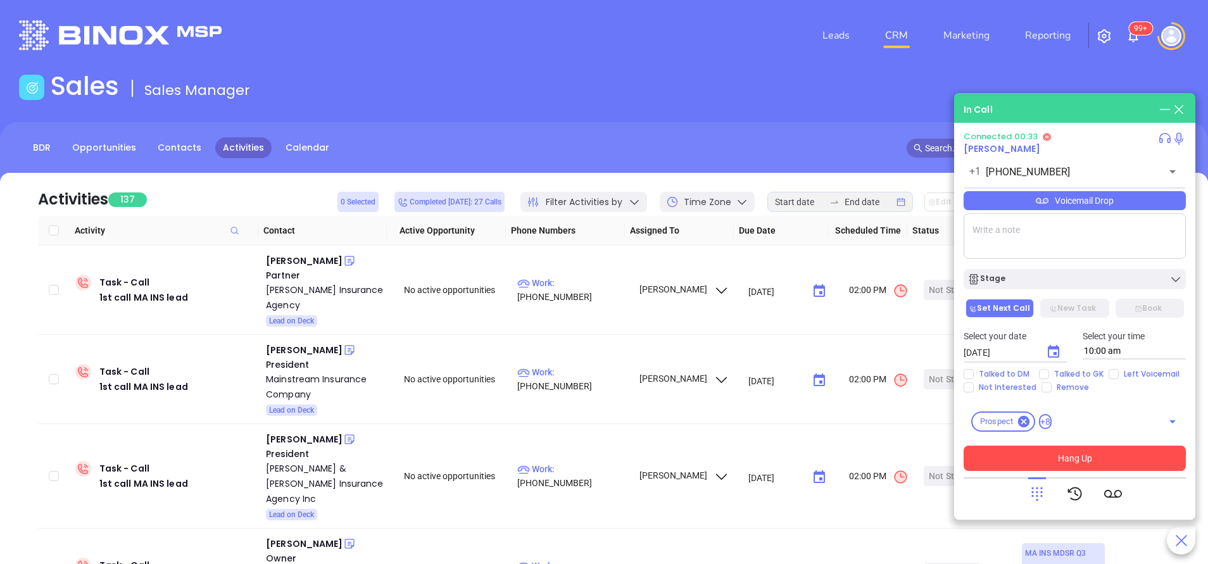
click at [1113, 448] on button "Hang Up" at bounding box center [1075, 458] width 222 height 25
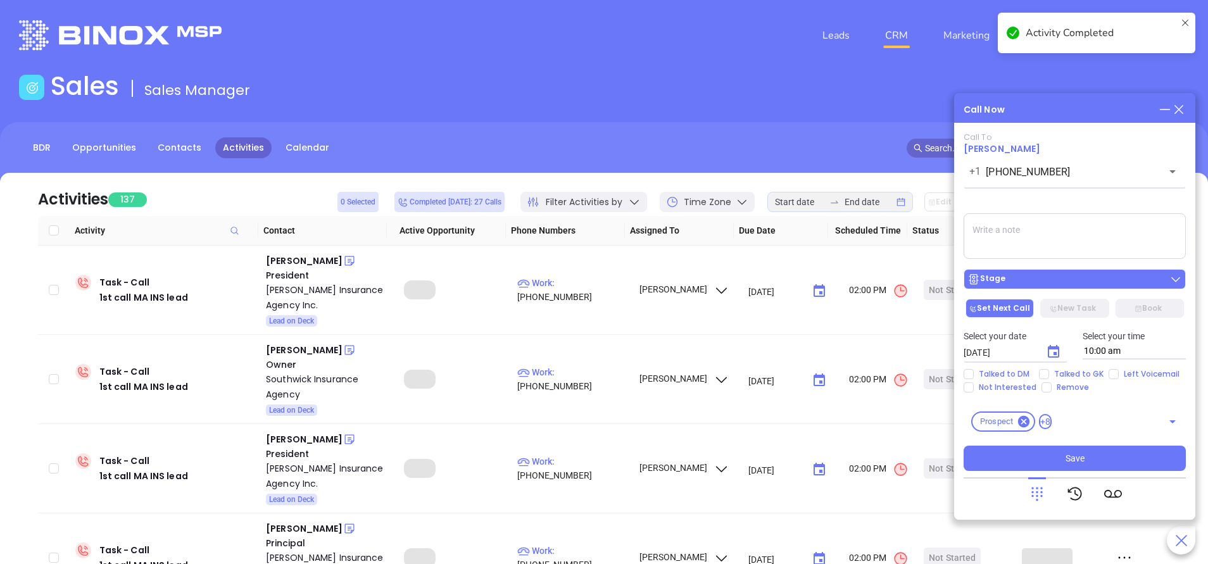
click at [1148, 278] on div "Stage" at bounding box center [1074, 279] width 215 height 13
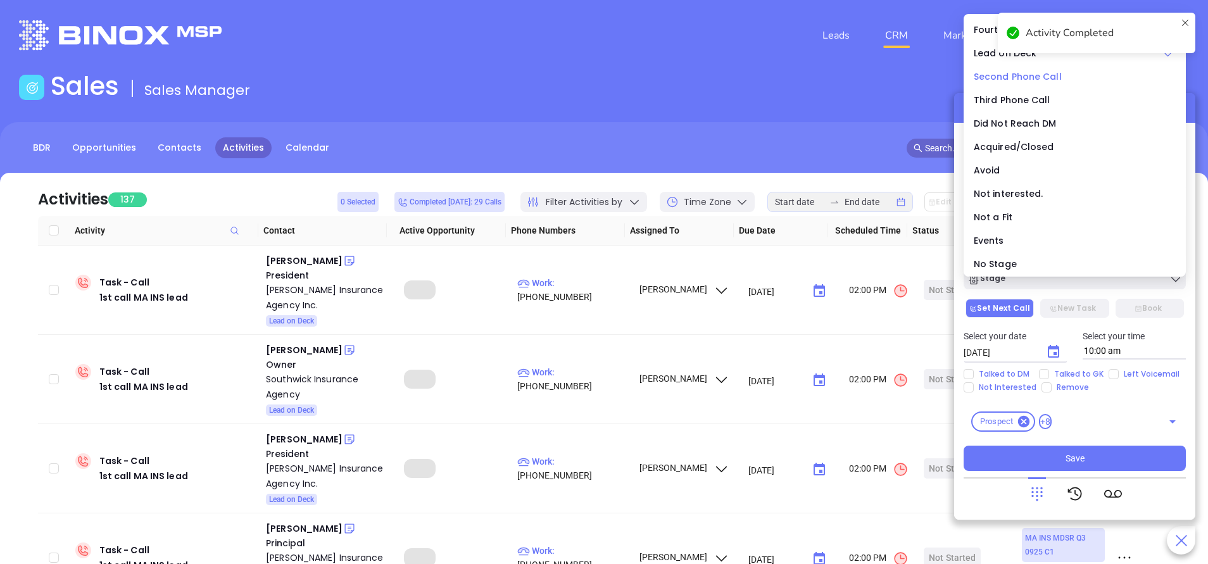
click at [1015, 77] on span "Second Phone Call" at bounding box center [1018, 76] width 88 height 13
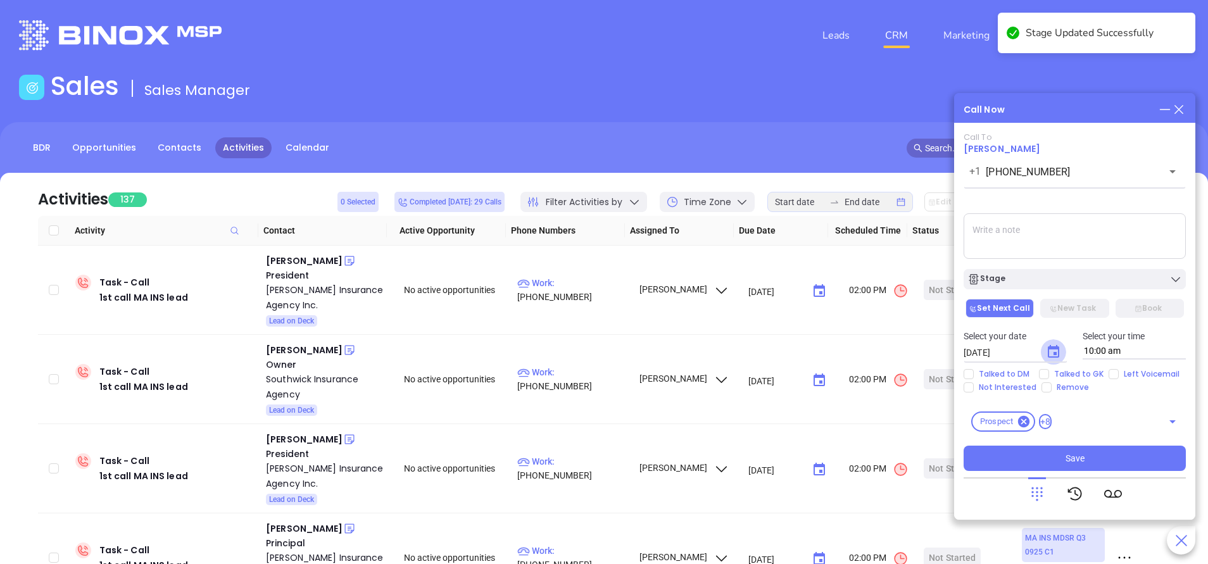
drag, startPoint x: 1051, startPoint y: 353, endPoint x: 1061, endPoint y: 345, distance: 13.1
click at [1052, 353] on icon "Choose date, selected date is Oct 8, 2025" at bounding box center [1053, 351] width 15 height 15
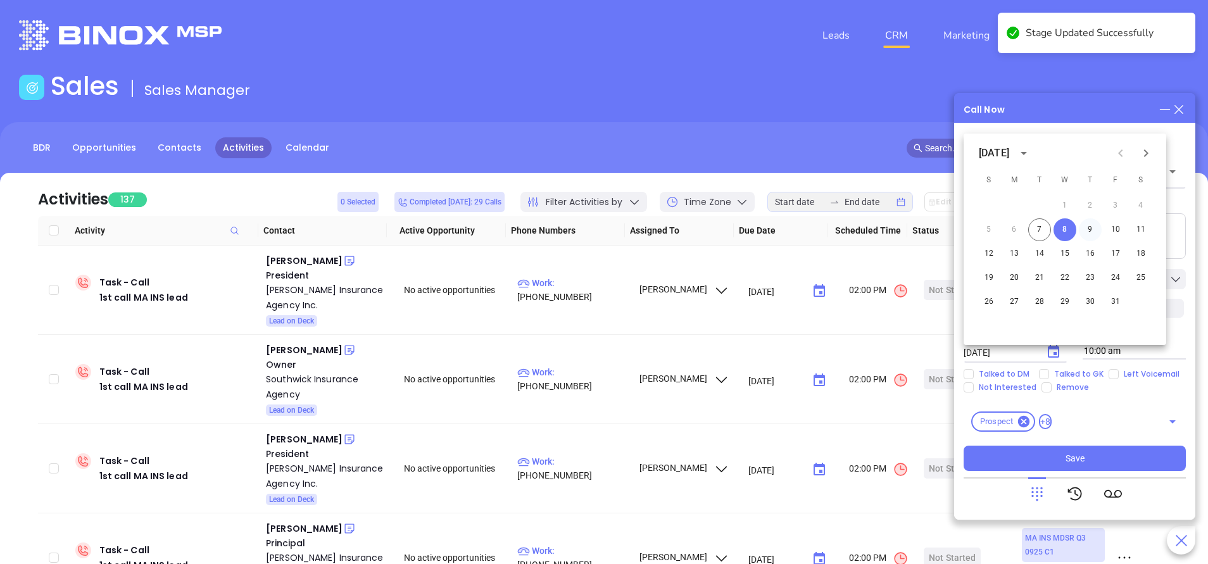
click at [1092, 226] on button "9" at bounding box center [1090, 229] width 23 height 23
type input "10/09/2025"
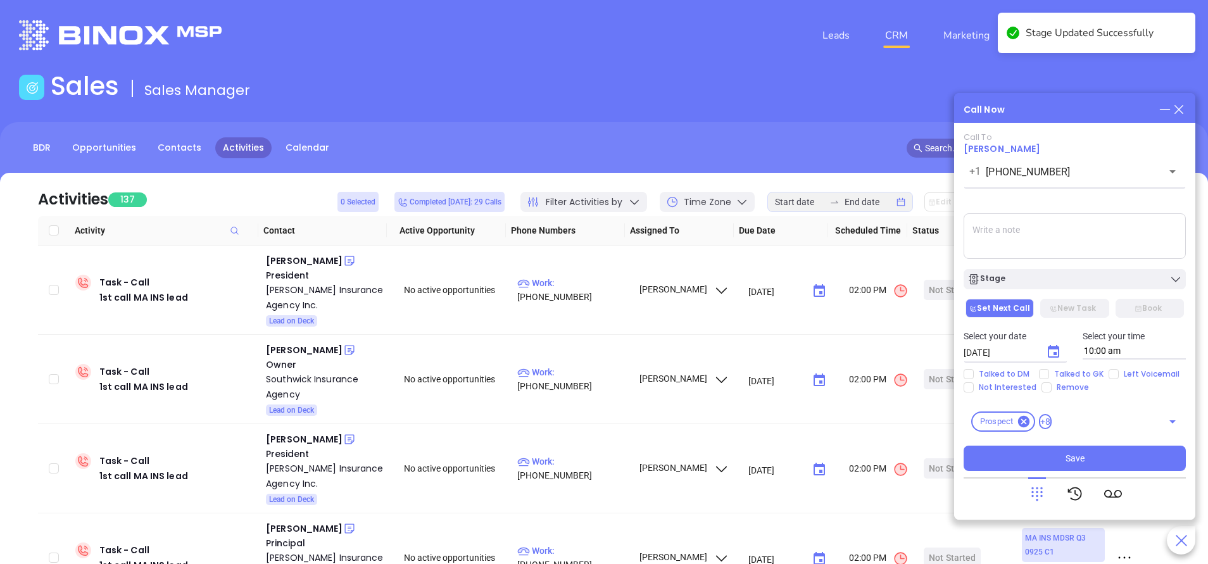
click at [1052, 248] on textarea at bounding box center [1075, 236] width 222 height 46
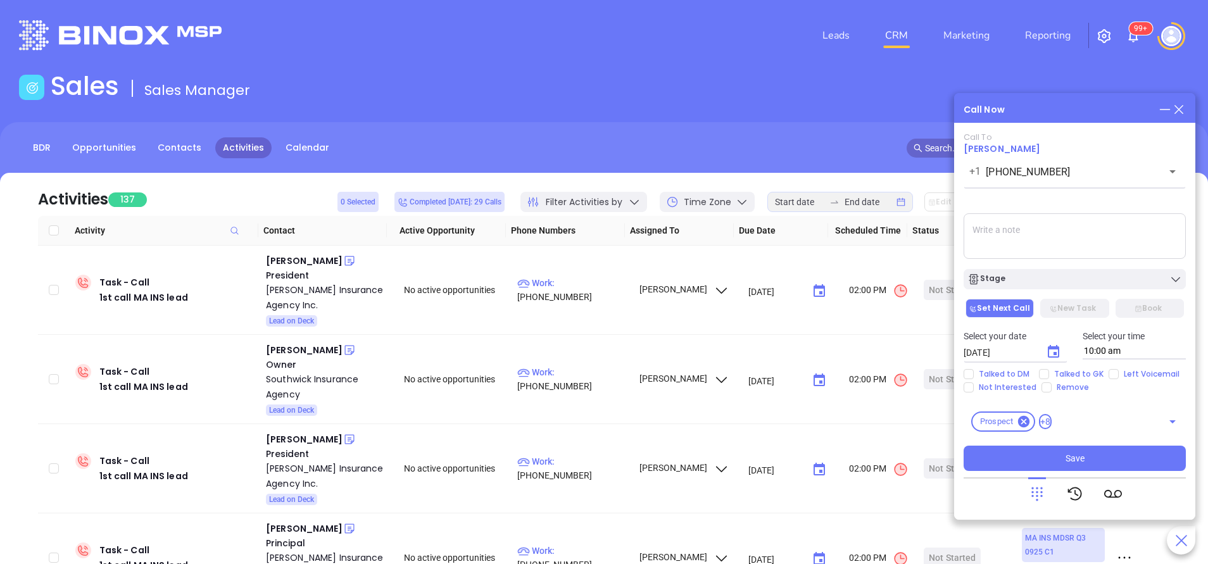
paste textarea "(508) 758-6929"
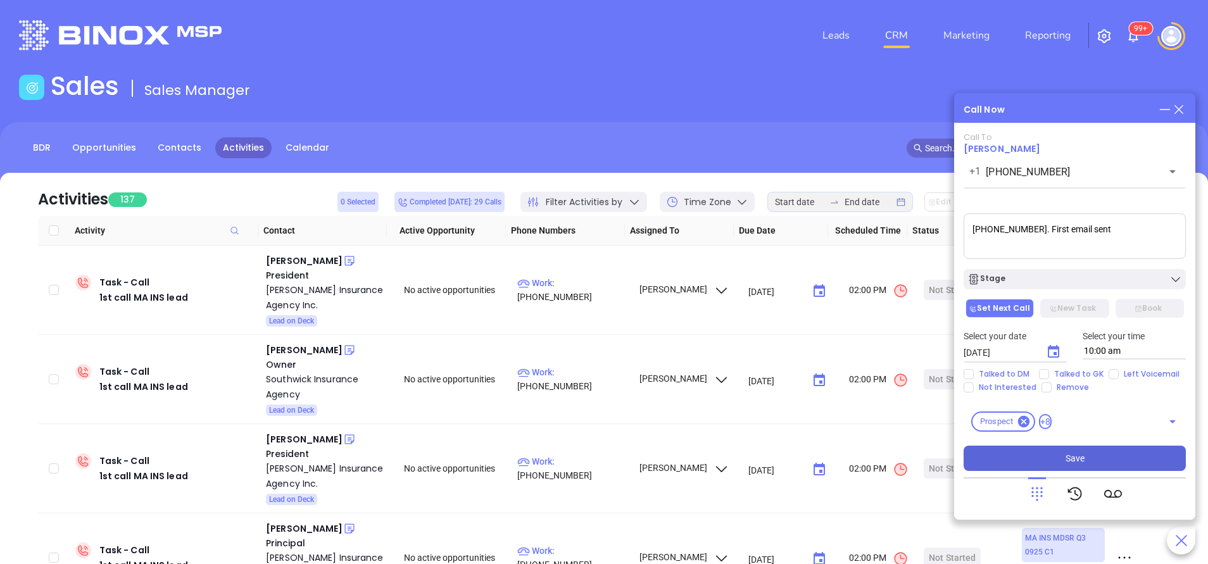
type textarea "(508) 758-6929. First email sent"
click at [1065, 470] on button "Save" at bounding box center [1075, 458] width 222 height 25
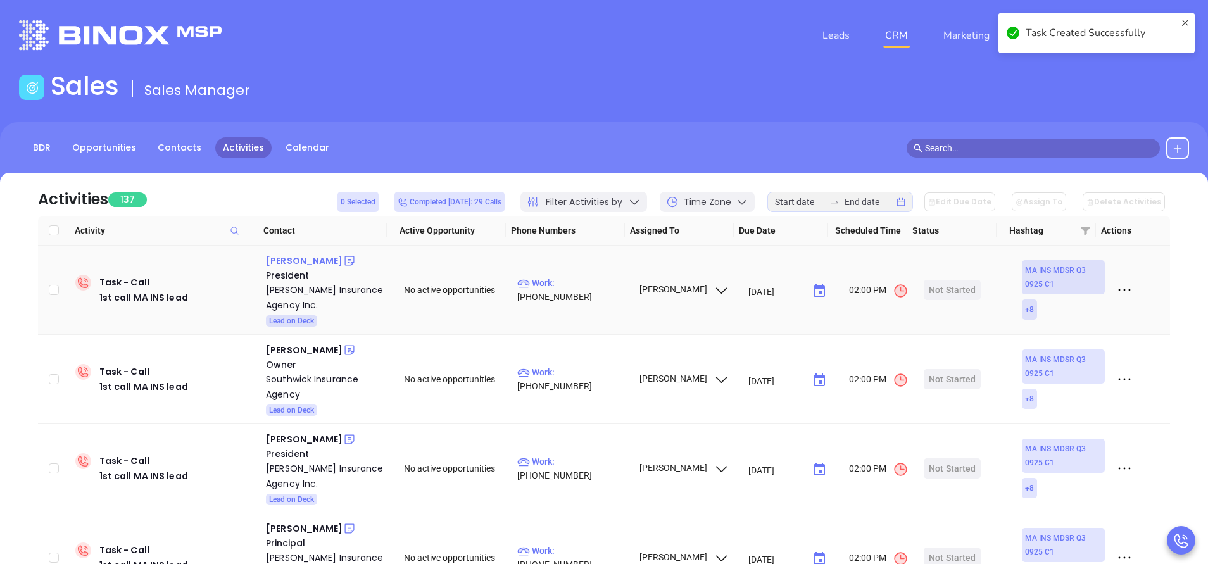
click at [296, 267] on div "[PERSON_NAME]" at bounding box center [304, 260] width 77 height 15
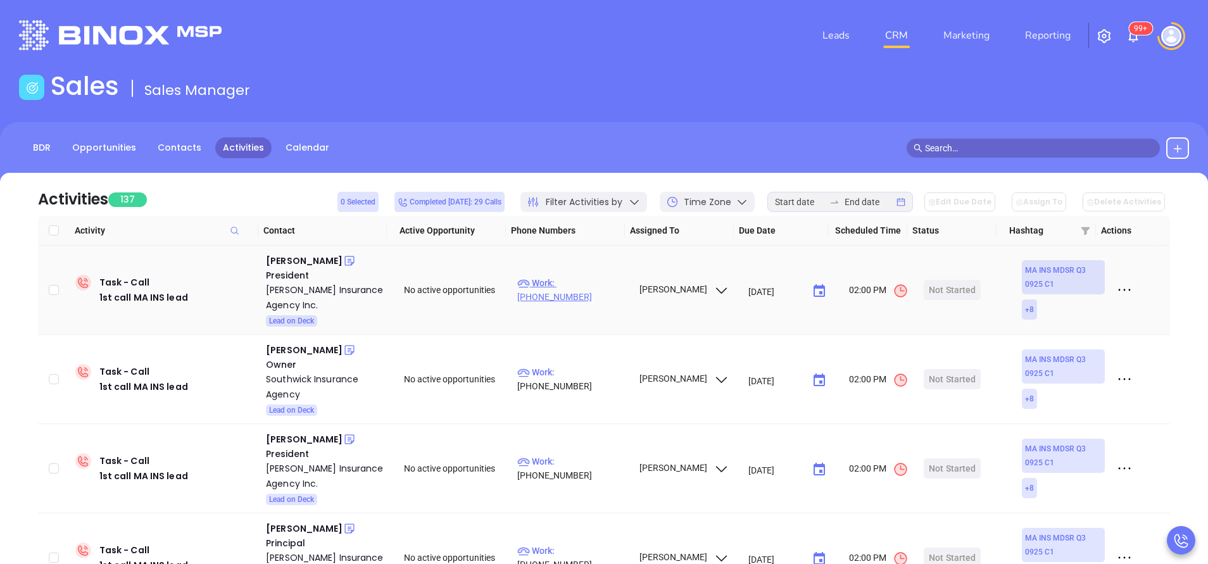
click at [596, 294] on p "Work : (978) 372-5921" at bounding box center [572, 290] width 110 height 28
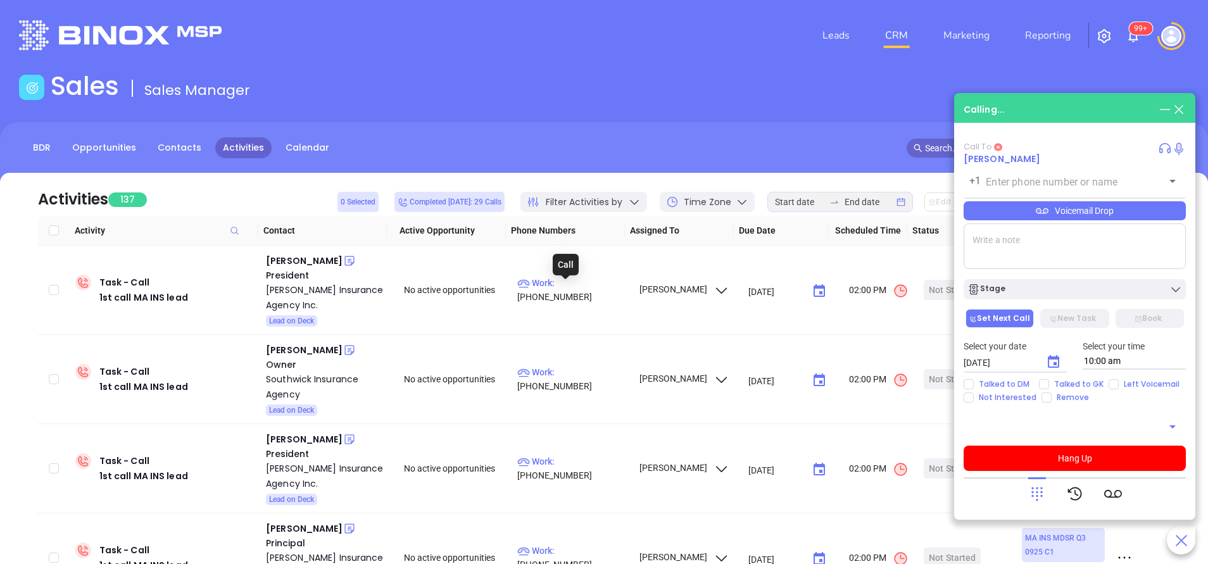
type input "[PHONE_NUMBER]"
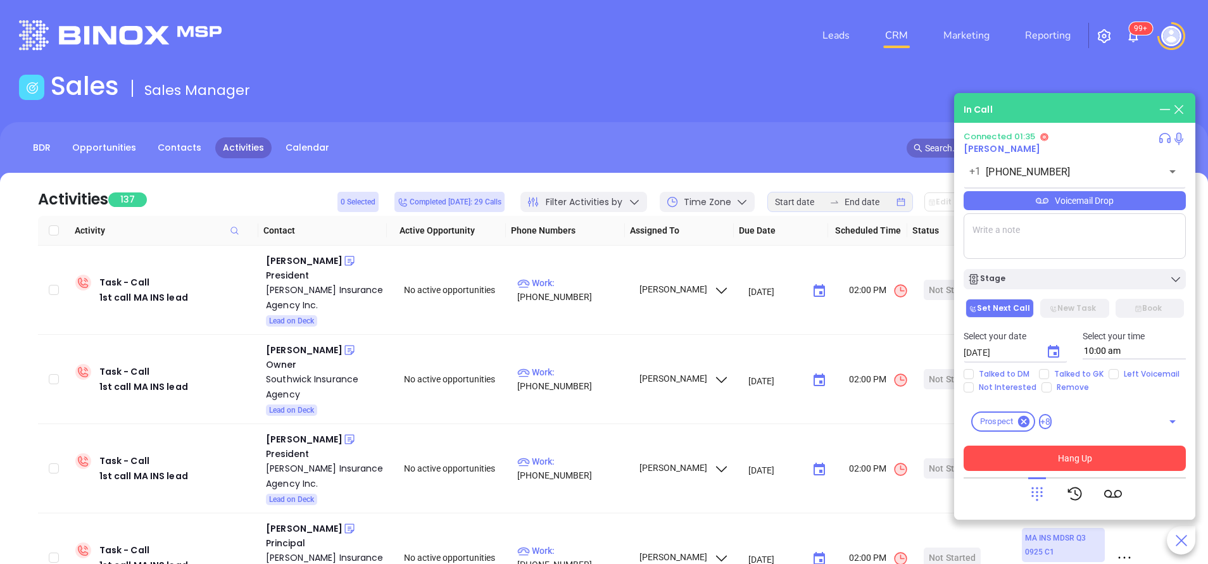
click at [1029, 455] on button "Hang Up" at bounding box center [1075, 458] width 222 height 25
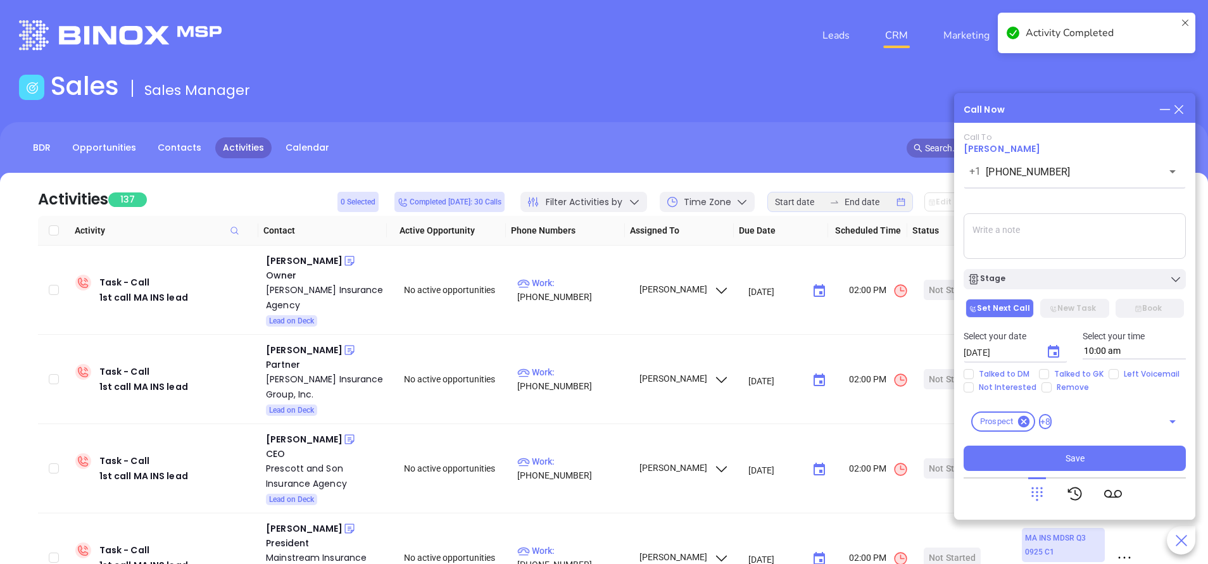
click at [1039, 231] on textarea at bounding box center [1075, 236] width 222 height 46
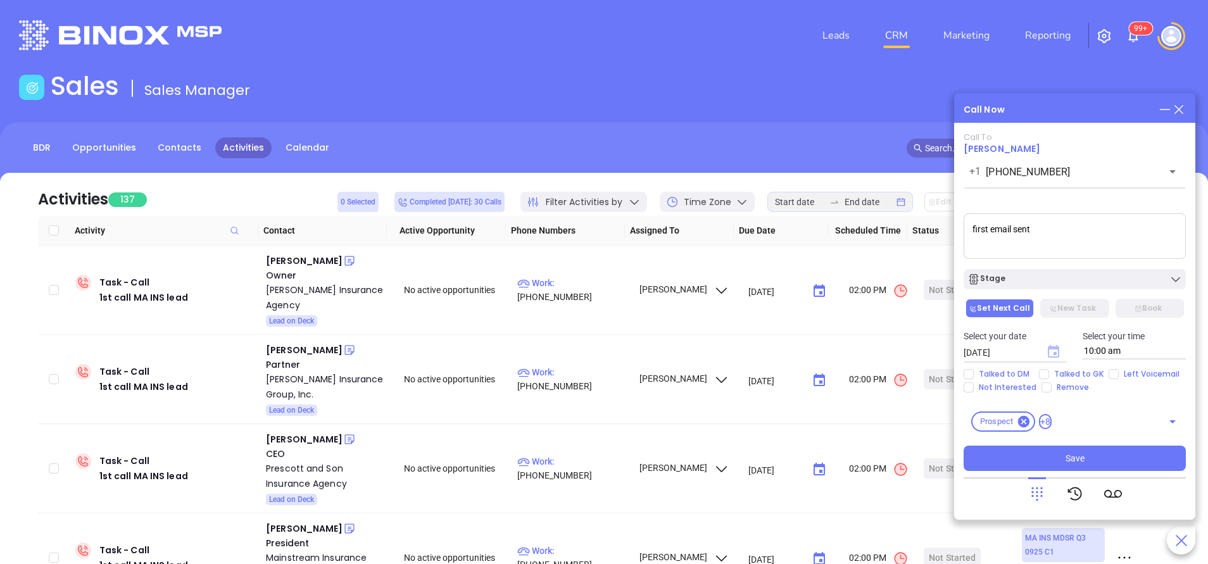
type textarea "first email sent"
click at [1057, 349] on icon "Choose date, selected date is Oct 8, 2025" at bounding box center [1053, 351] width 11 height 13
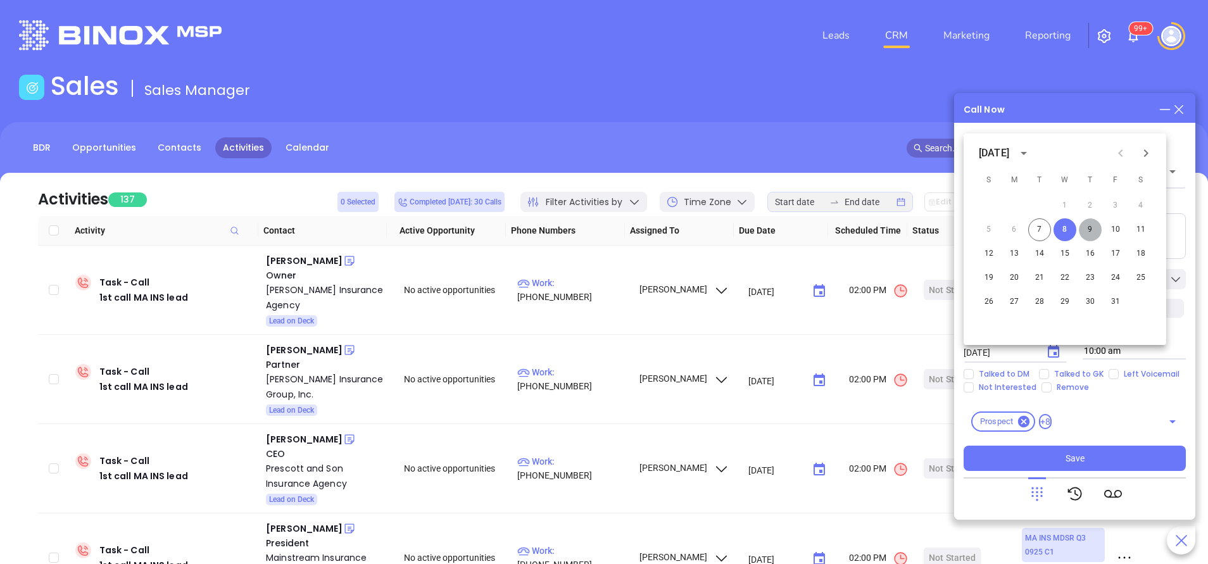
click at [1091, 227] on button "9" at bounding box center [1090, 229] width 23 height 23
type input "10/09/2025"
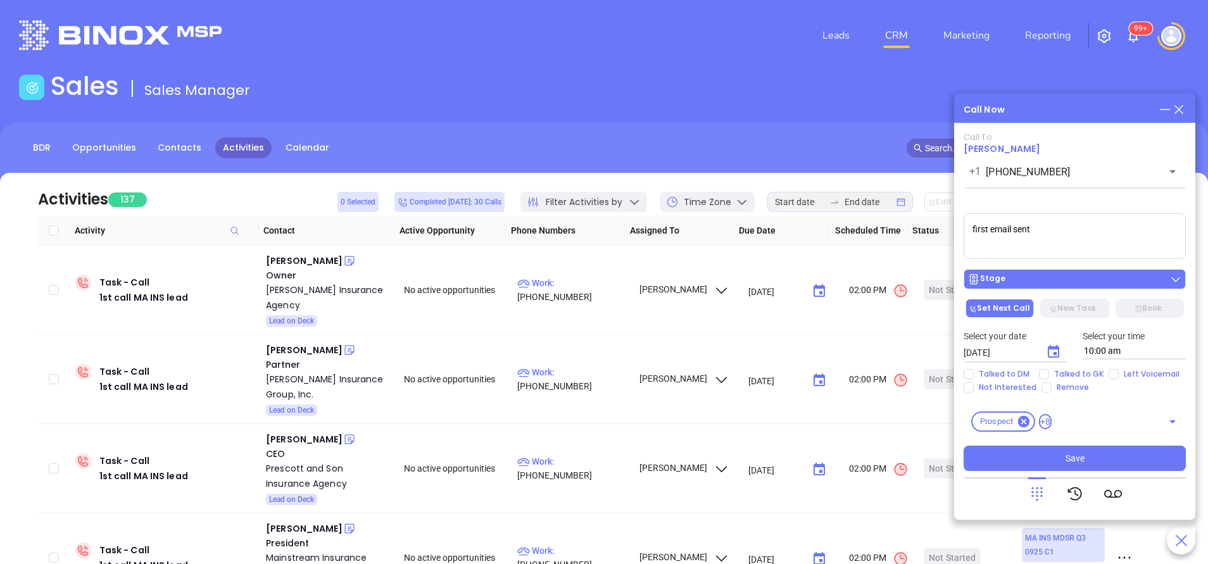
click at [1078, 281] on div "Stage" at bounding box center [1074, 279] width 215 height 13
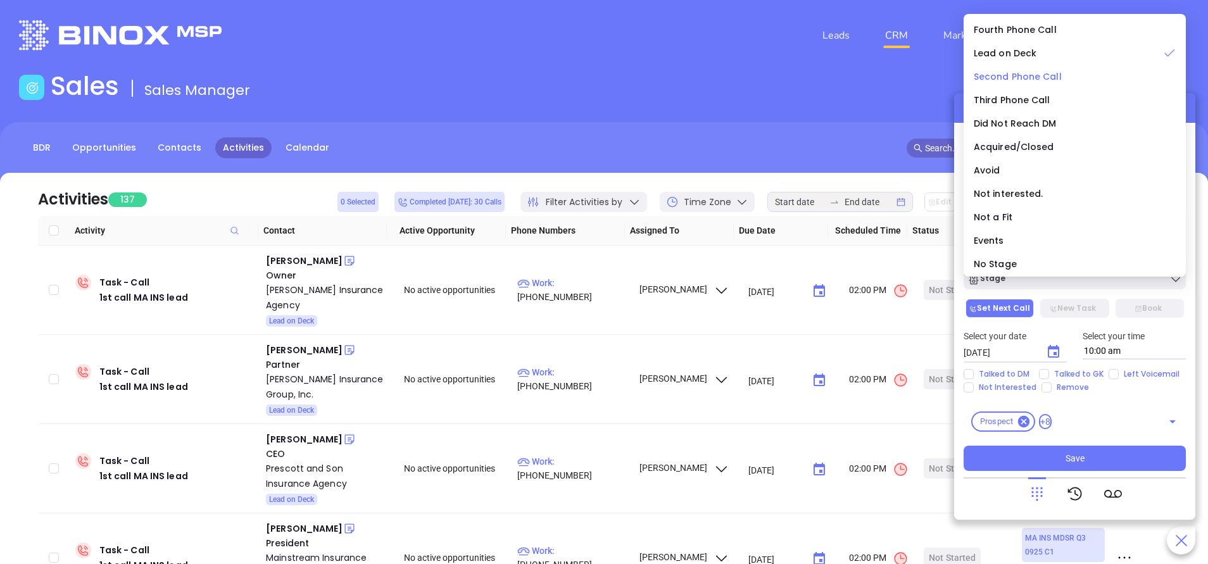
click at [1013, 77] on span "Second Phone Call" at bounding box center [1018, 76] width 88 height 13
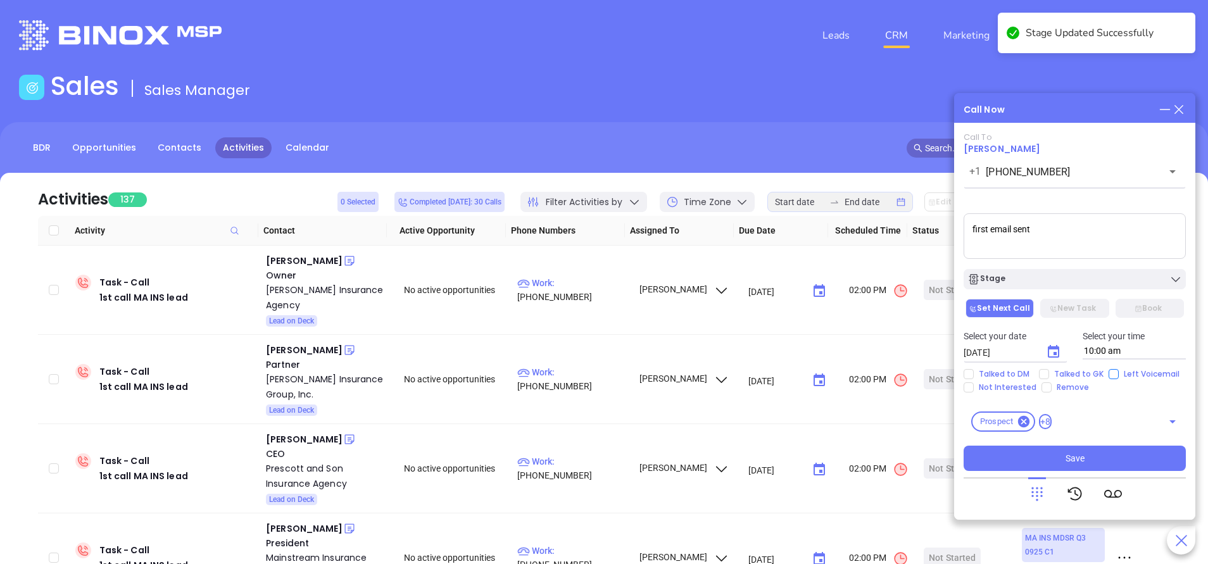
click at [1112, 373] on input "Left Voicemail" at bounding box center [1114, 374] width 10 height 10
checkbox input "true"
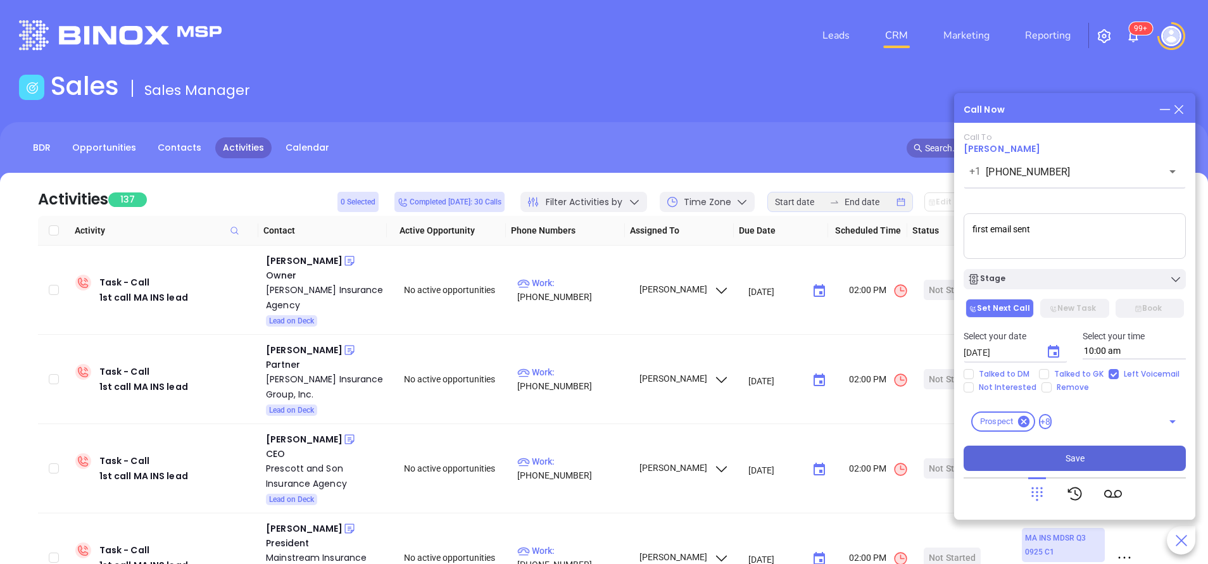
click at [1074, 448] on button "Save" at bounding box center [1075, 458] width 222 height 25
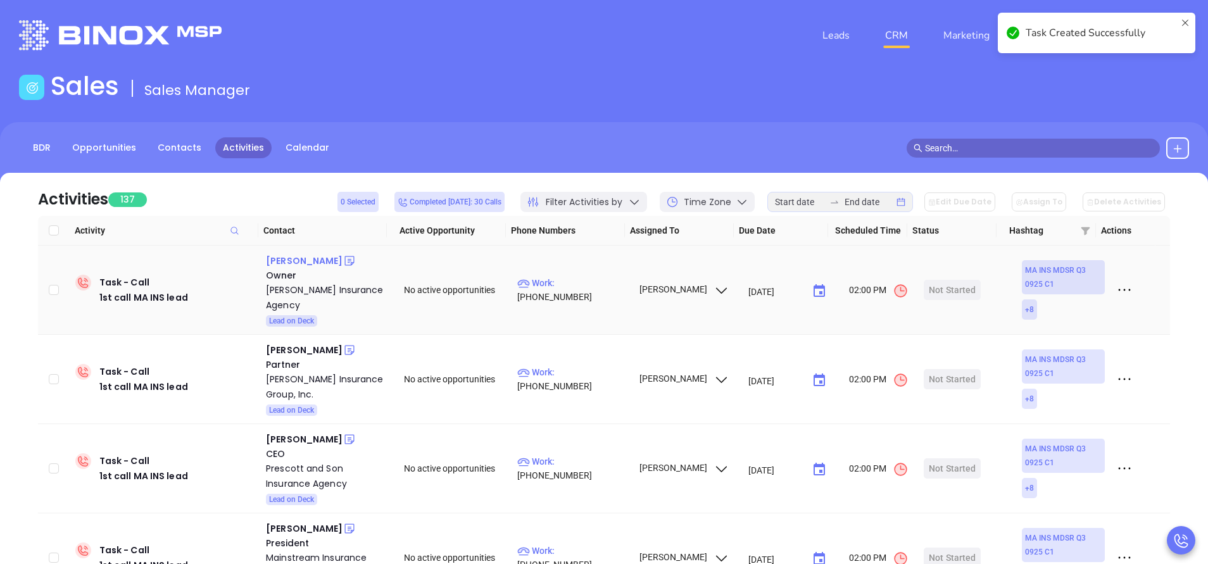
click at [298, 258] on div "[PERSON_NAME]" at bounding box center [304, 260] width 77 height 15
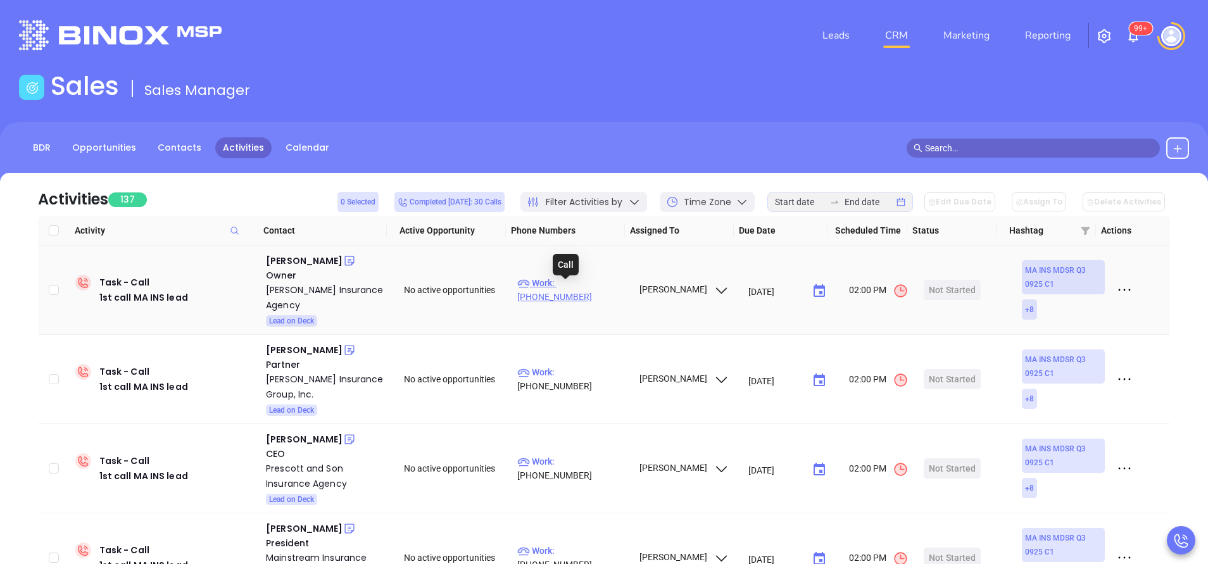
click at [588, 287] on p "Work : (978) 663-3301" at bounding box center [572, 290] width 110 height 28
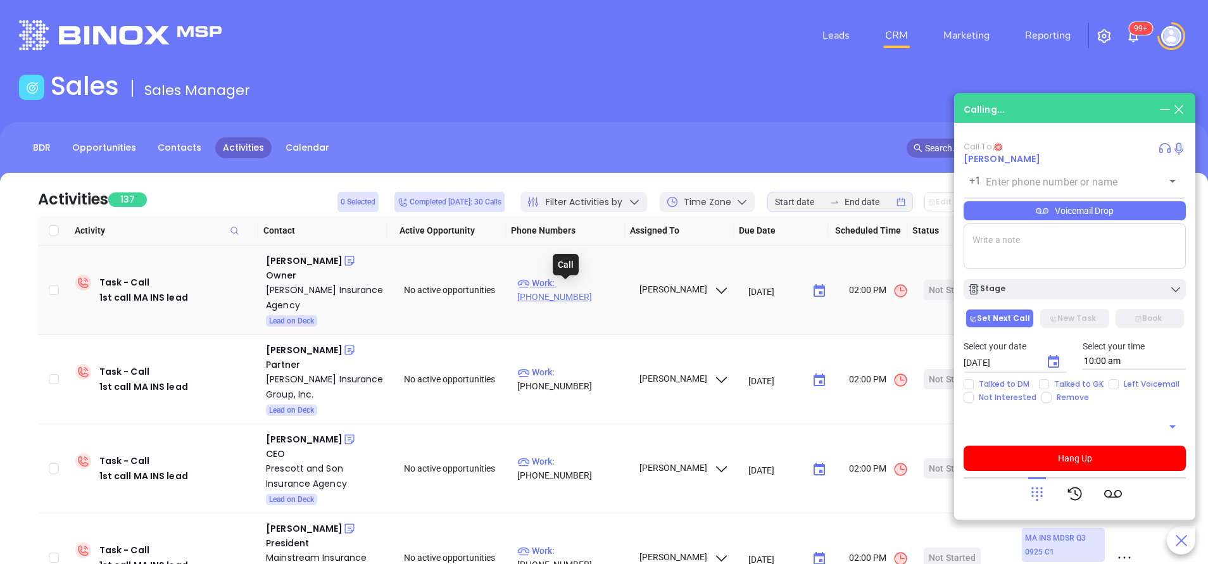
type input "(978) 663-3301"
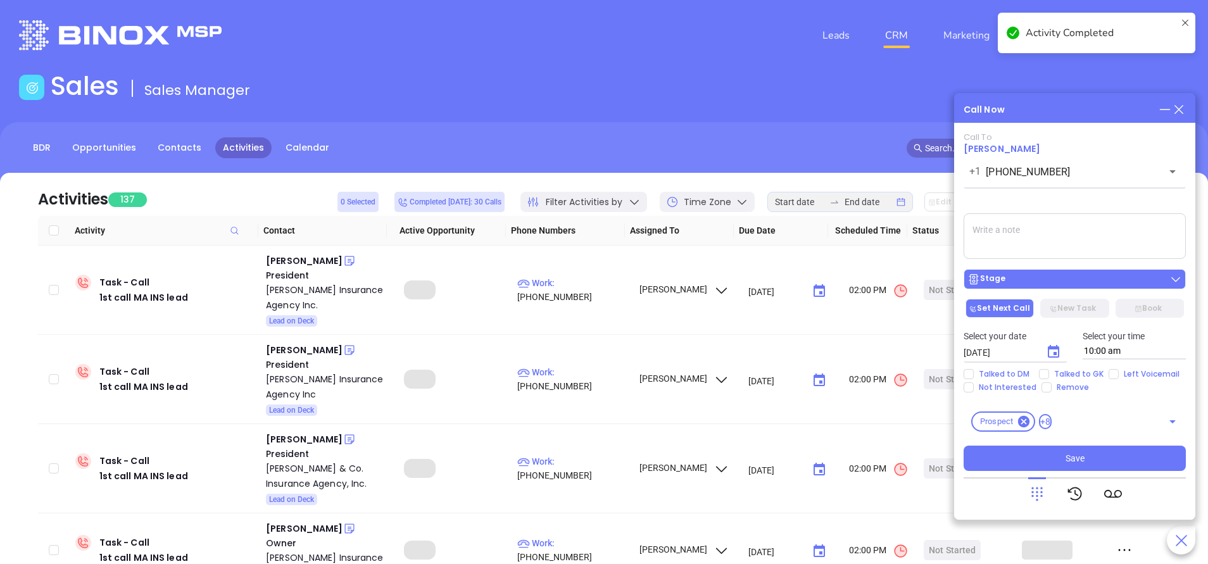
click at [1056, 284] on div "Stage" at bounding box center [1074, 279] width 215 height 13
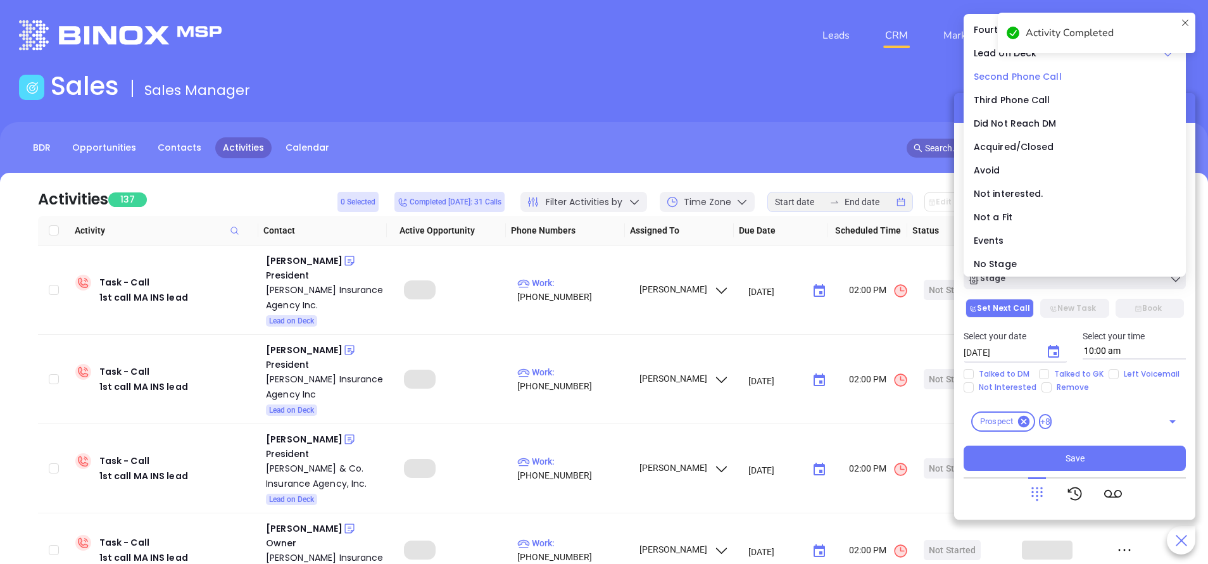
click at [1001, 74] on span "Second Phone Call" at bounding box center [1018, 76] width 88 height 13
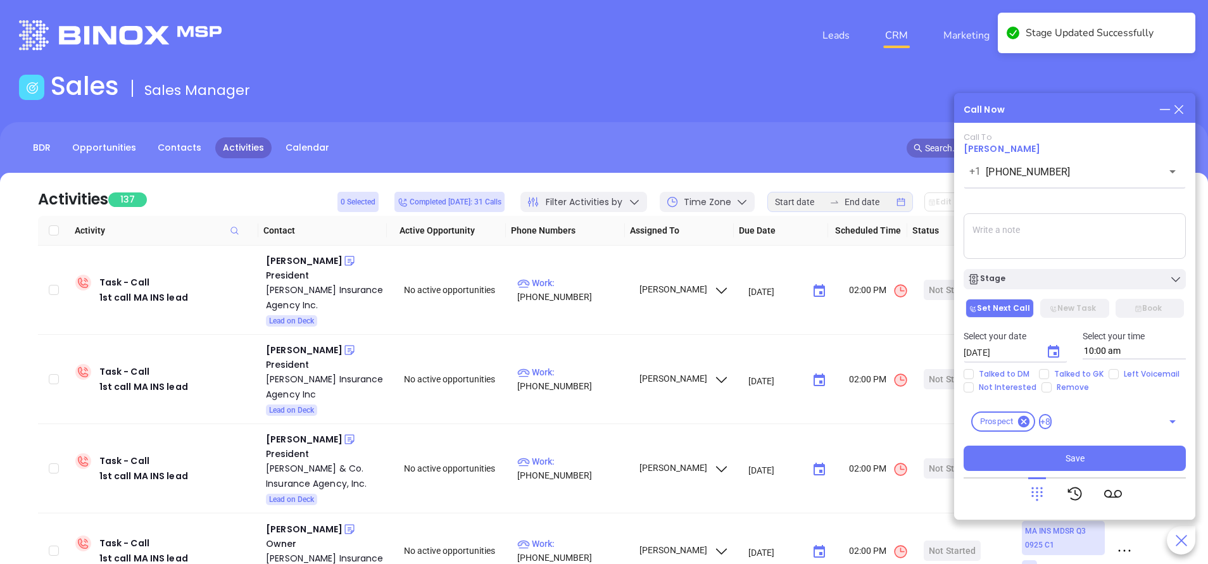
click at [1000, 234] on textarea at bounding box center [1075, 236] width 222 height 46
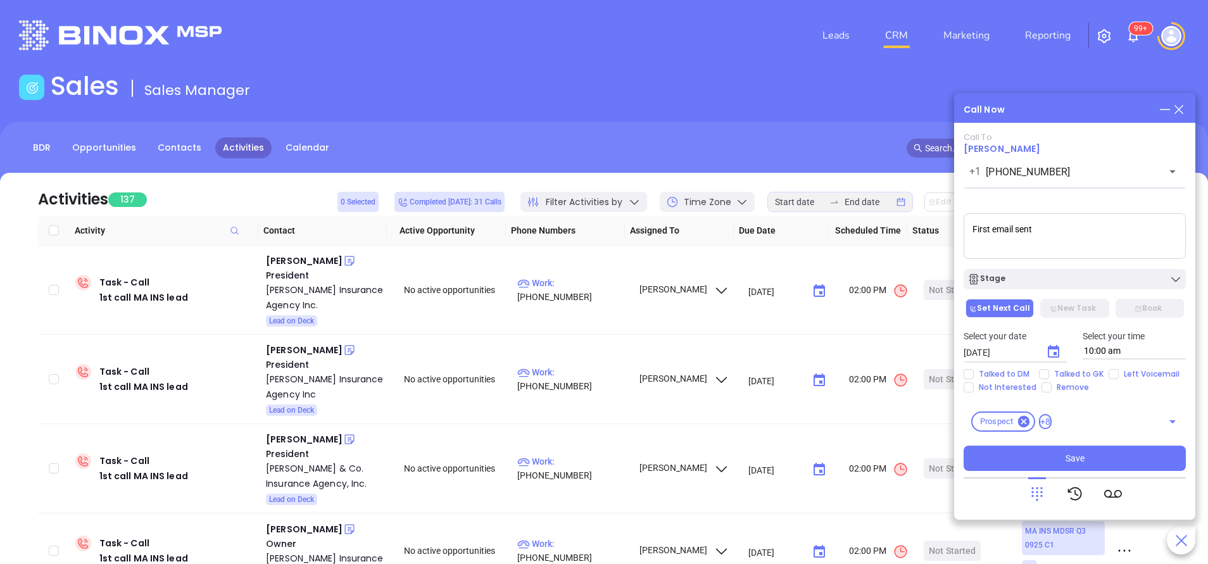
type textarea "First email sent"
click at [1056, 351] on icon "Choose date, selected date is Oct 8, 2025" at bounding box center [1053, 351] width 15 height 15
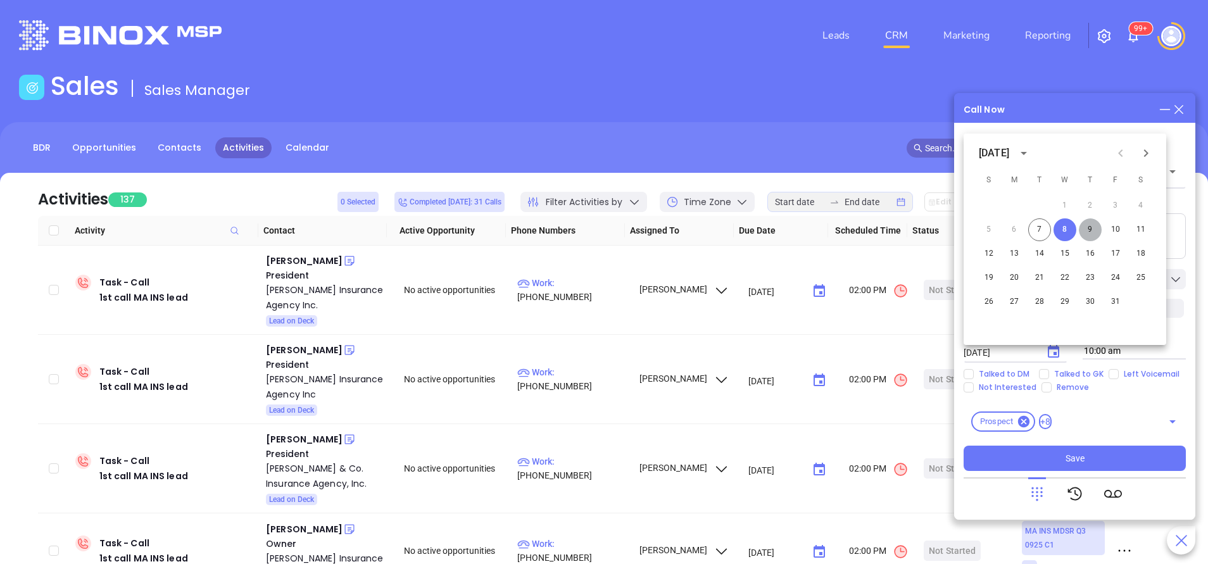
click at [1088, 229] on button "9" at bounding box center [1090, 229] width 23 height 23
type input "10/09/2025"
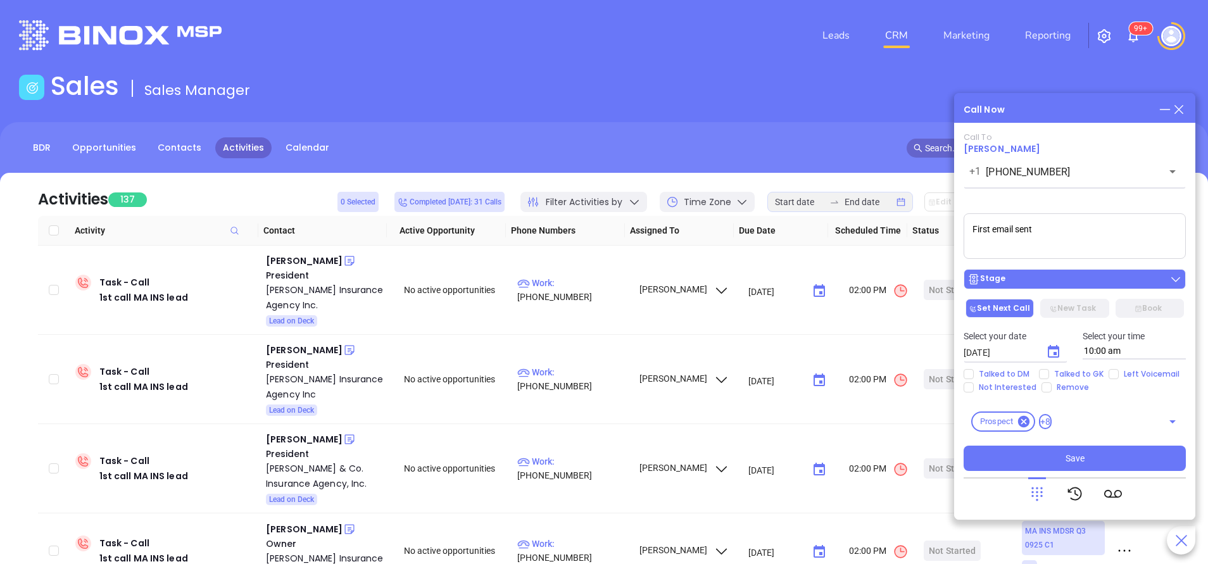
click at [1079, 282] on div "Stage" at bounding box center [1074, 279] width 215 height 13
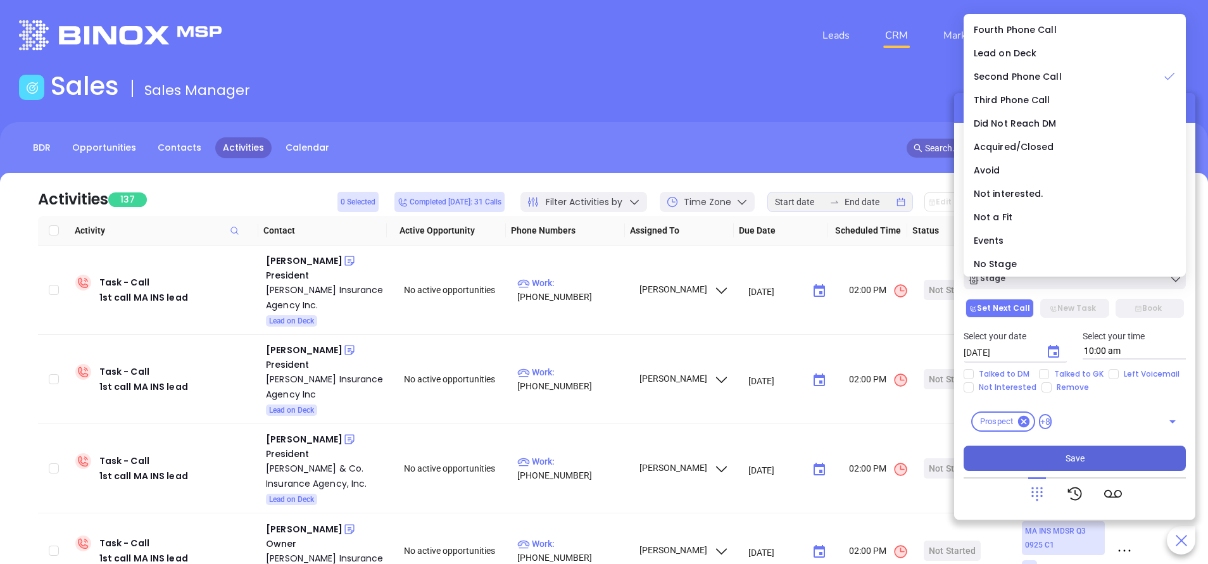
drag, startPoint x: 1091, startPoint y: 456, endPoint x: 1094, endPoint y: 464, distance: 8.6
click at [1091, 455] on button "Save" at bounding box center [1075, 458] width 222 height 25
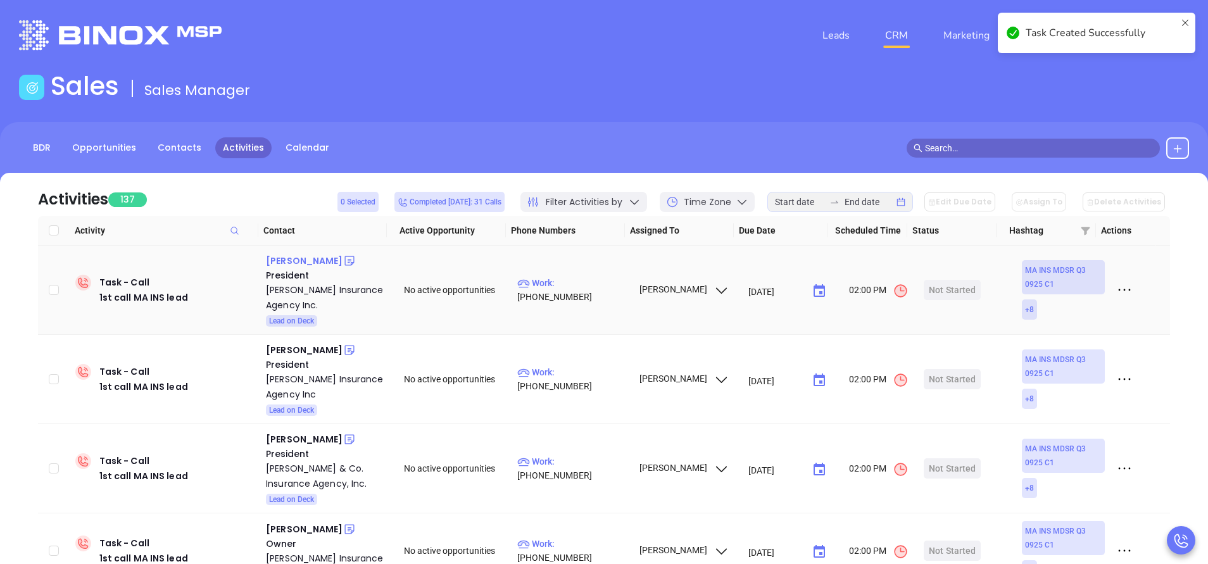
click at [289, 261] on div "Bill Nolan" at bounding box center [304, 260] width 77 height 15
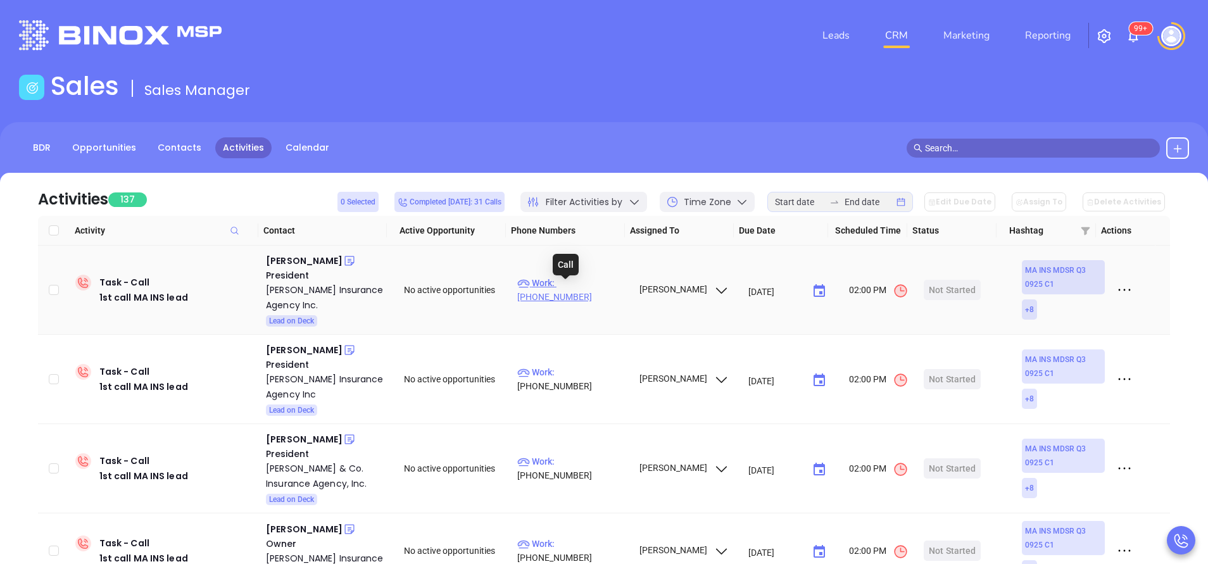
click at [579, 284] on p "Work : (508) 746-6099" at bounding box center [572, 290] width 110 height 28
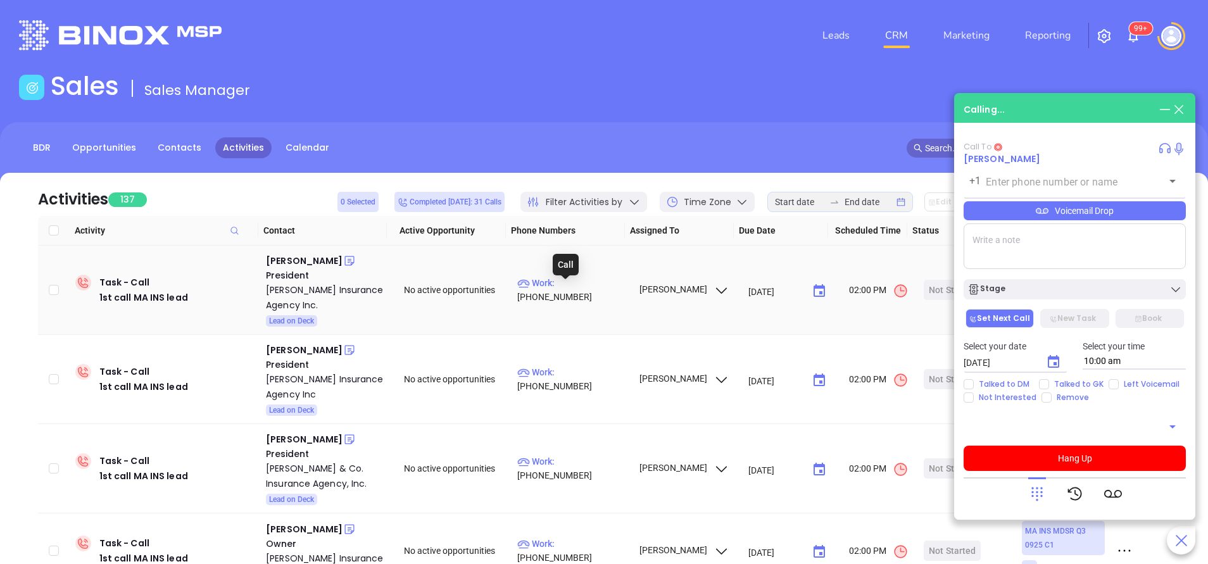
type input "(508) 746-6099"
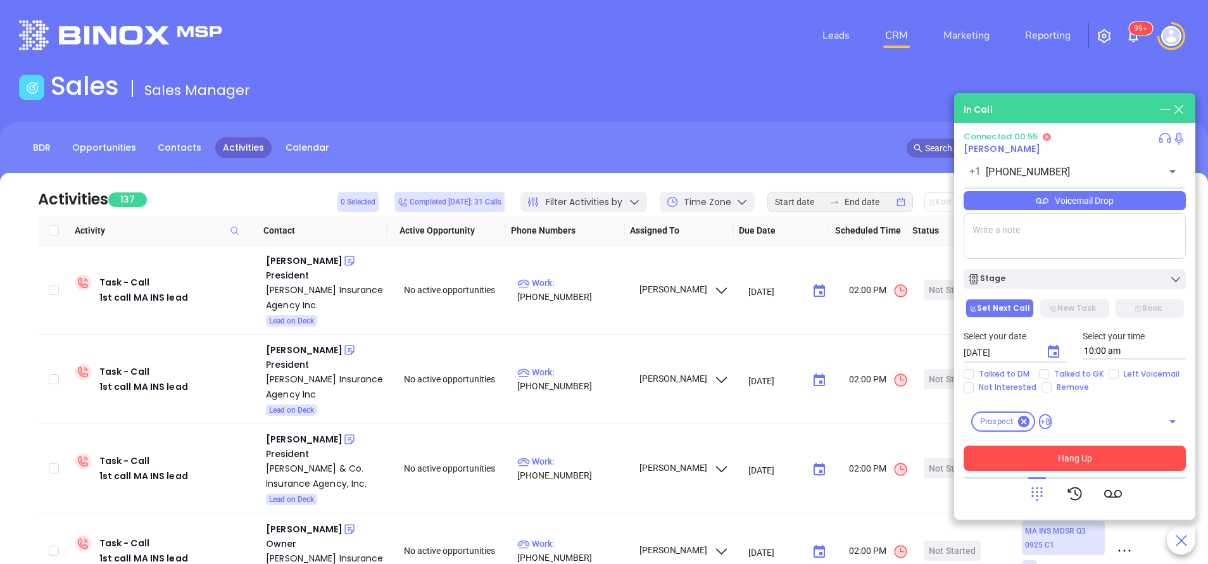
click at [1097, 454] on button "Hang Up" at bounding box center [1075, 458] width 222 height 25
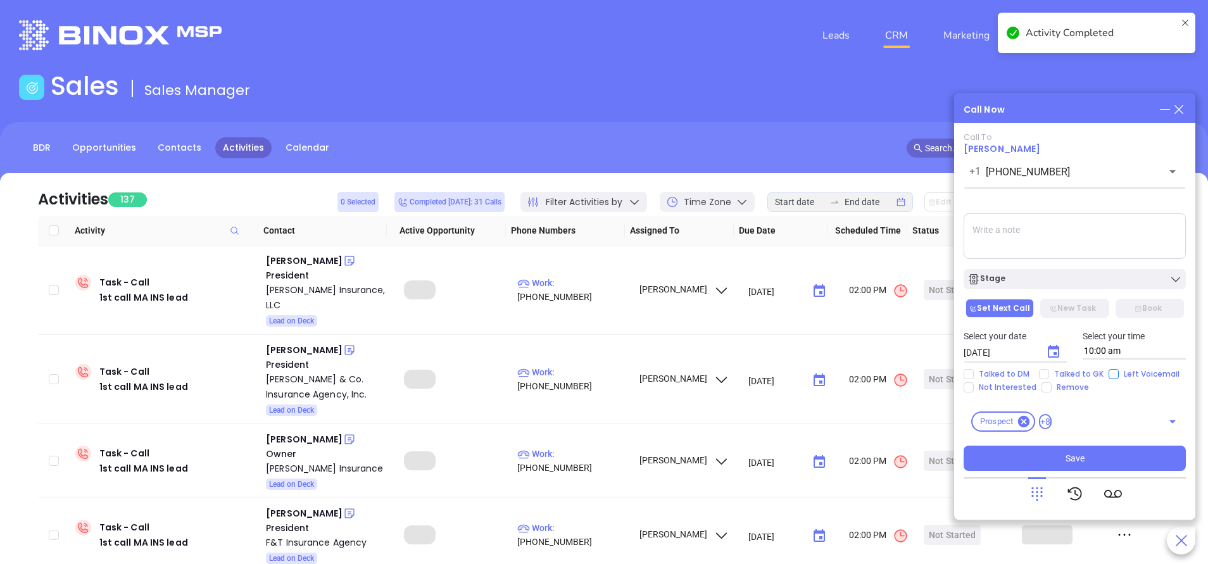
click at [1110, 375] on input "Left Voicemail" at bounding box center [1114, 374] width 10 height 10
checkbox input "true"
click at [1005, 253] on textarea at bounding box center [1075, 236] width 222 height 46
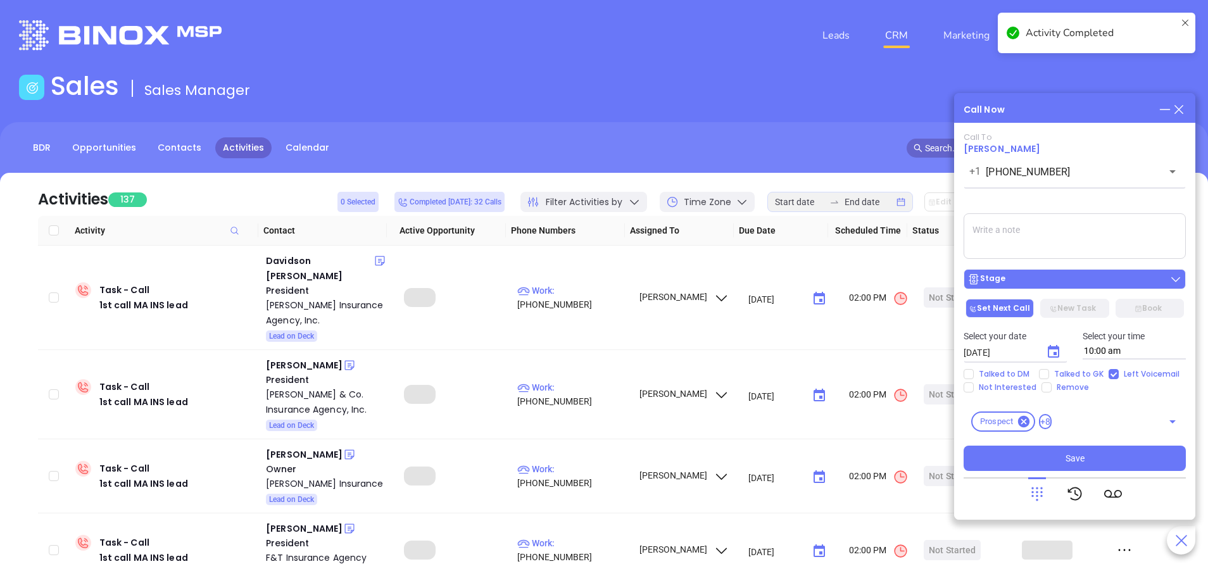
click at [1020, 278] on div "Stage" at bounding box center [1074, 279] width 215 height 13
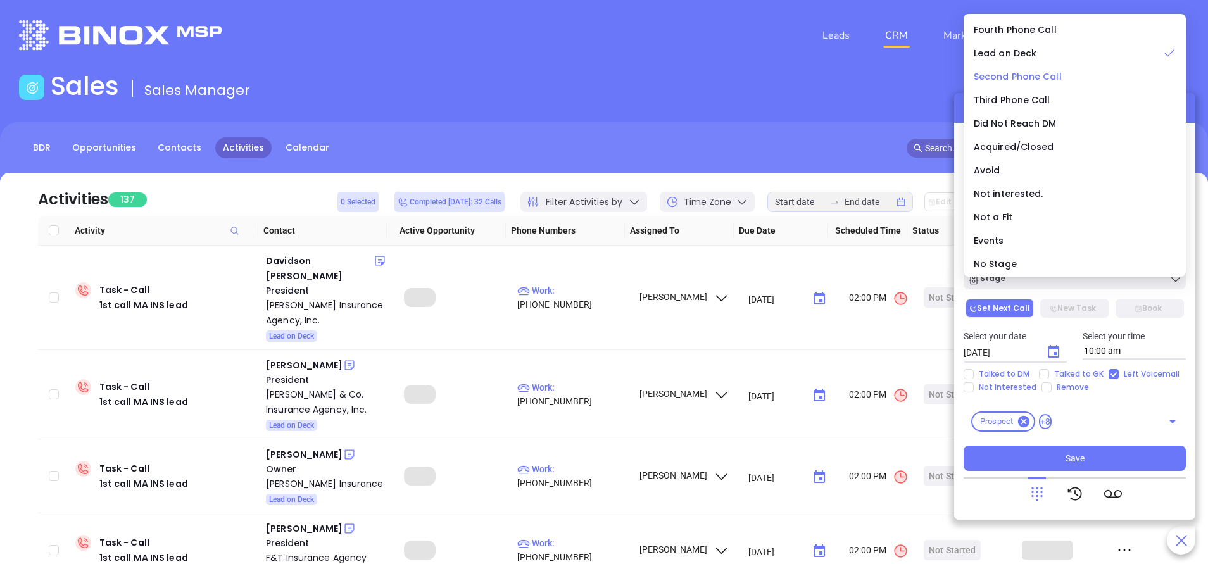
click at [1010, 75] on span "Second Phone Call" at bounding box center [1018, 76] width 88 height 13
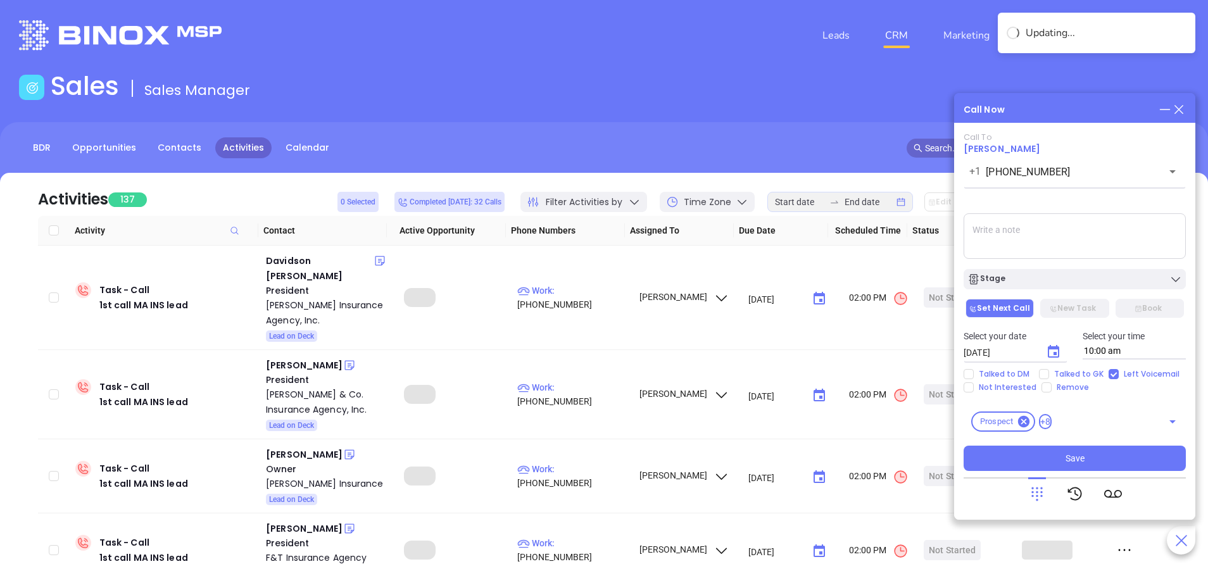
click at [1057, 241] on textarea at bounding box center [1075, 236] width 222 height 46
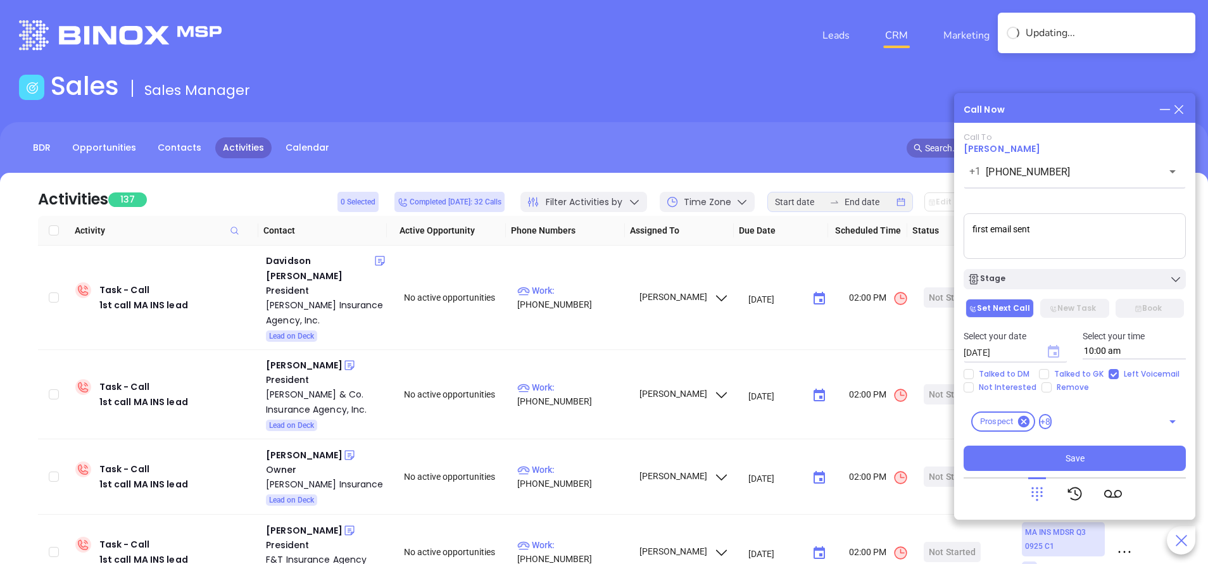
type textarea "first email sent"
click at [1054, 352] on icon "Choose date, selected date is Oct 8, 2025" at bounding box center [1053, 351] width 11 height 13
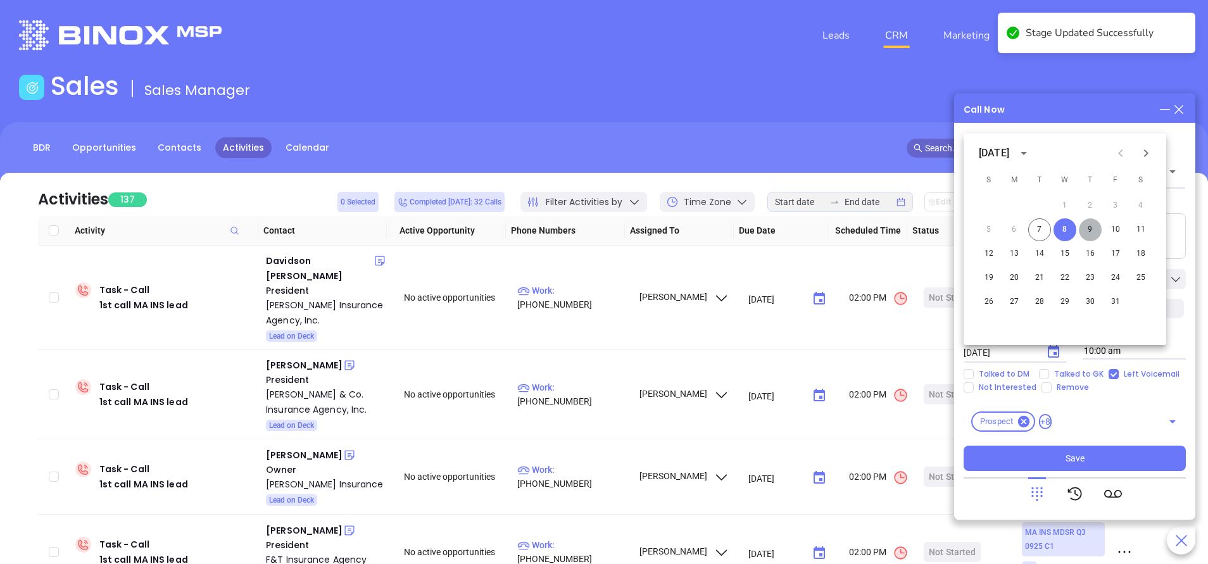
click at [1095, 225] on button "9" at bounding box center [1090, 229] width 23 height 23
type input "10/09/2025"
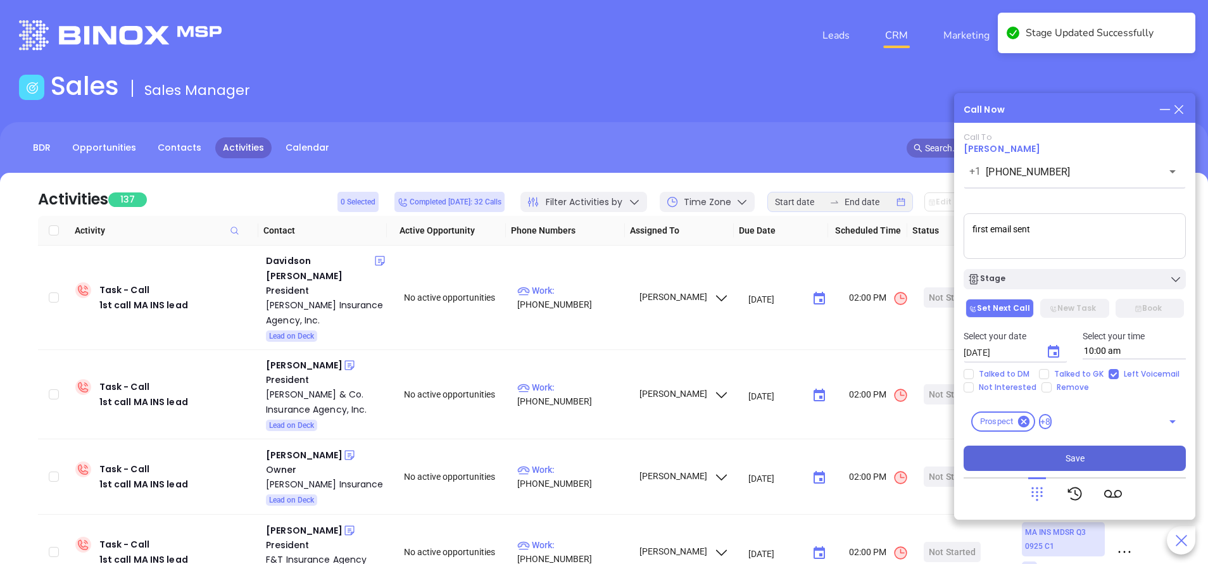
click at [1104, 455] on button "Save" at bounding box center [1075, 458] width 222 height 25
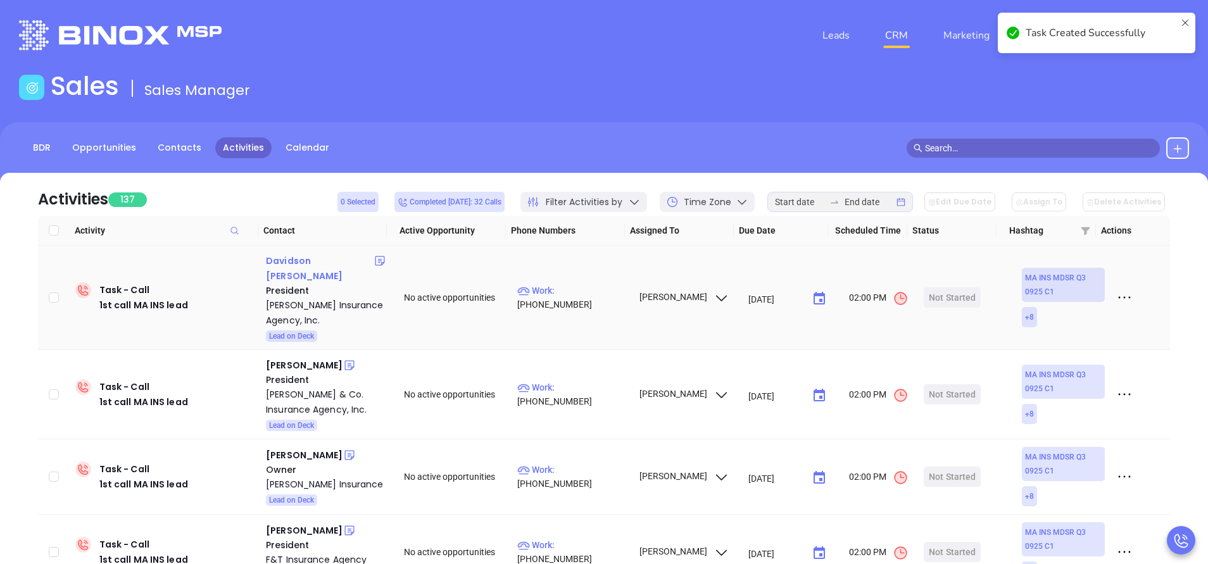
click at [336, 259] on div "Davidson O. Calfee" at bounding box center [320, 268] width 108 height 30
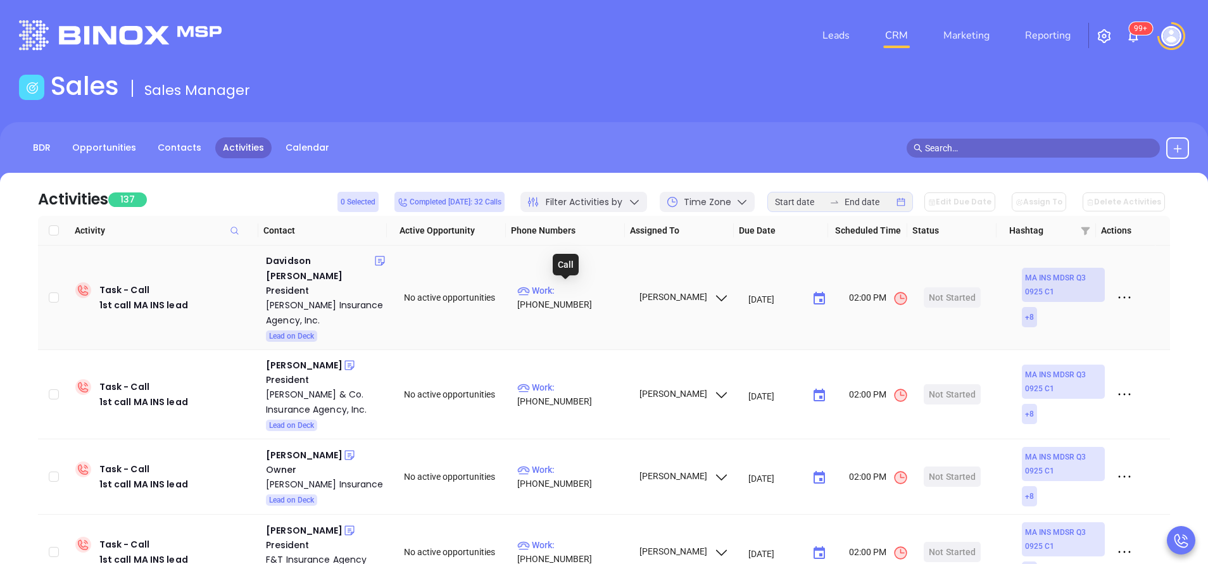
drag, startPoint x: 598, startPoint y: 291, endPoint x: 593, endPoint y: 320, distance: 30.1
click at [598, 291] on p "Work : (508) 540-2601" at bounding box center [572, 298] width 110 height 28
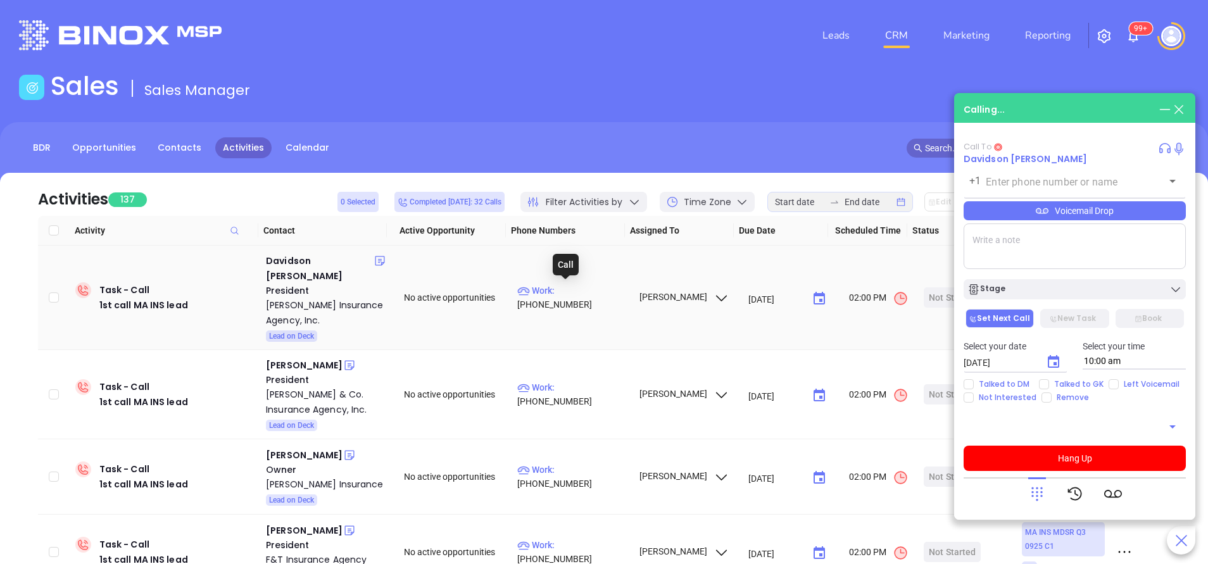
type input "(508) 540-2601"
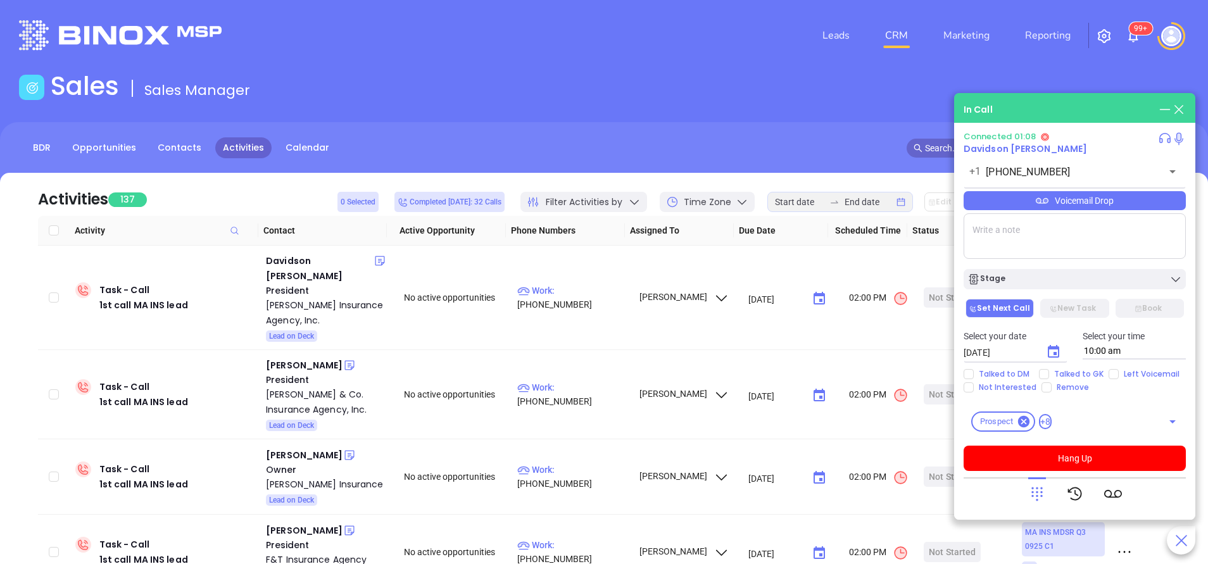
click at [1001, 227] on textarea at bounding box center [1075, 236] width 222 height 46
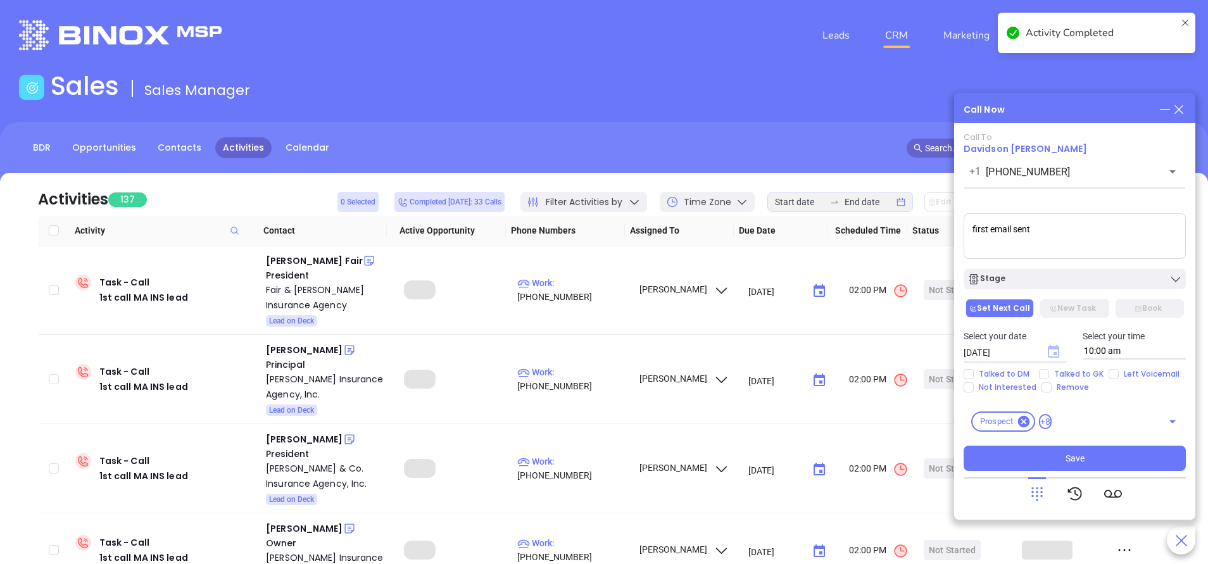
type textarea "first email sent"
click at [1051, 355] on icon "Choose date, selected date is Oct 8, 2025" at bounding box center [1053, 351] width 15 height 15
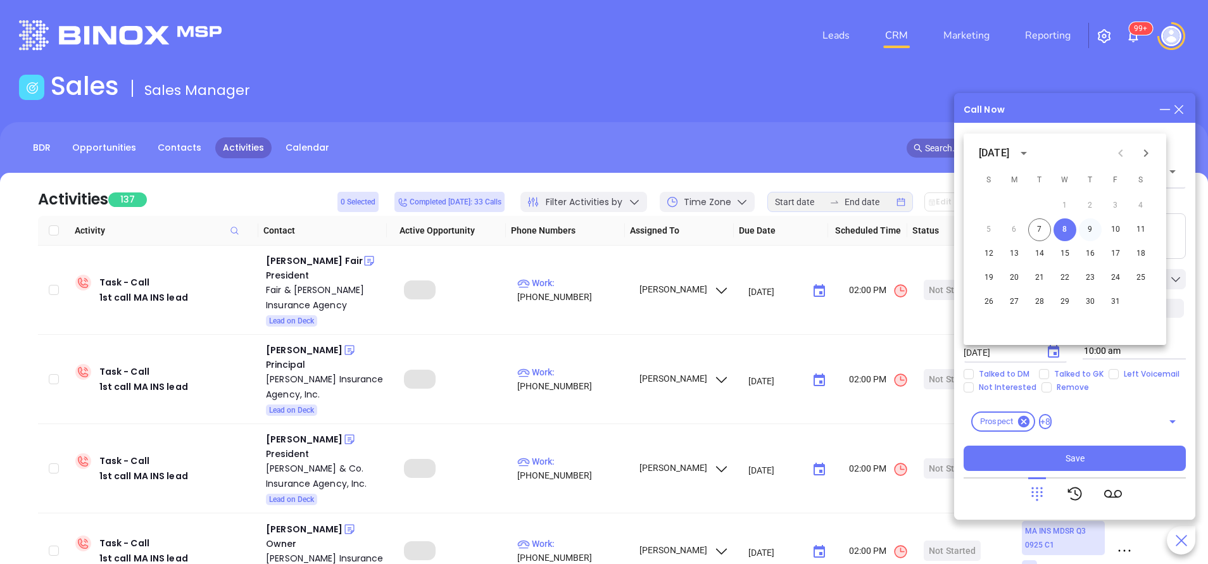
click at [1096, 227] on button "9" at bounding box center [1090, 229] width 23 height 23
type input "10/09/2025"
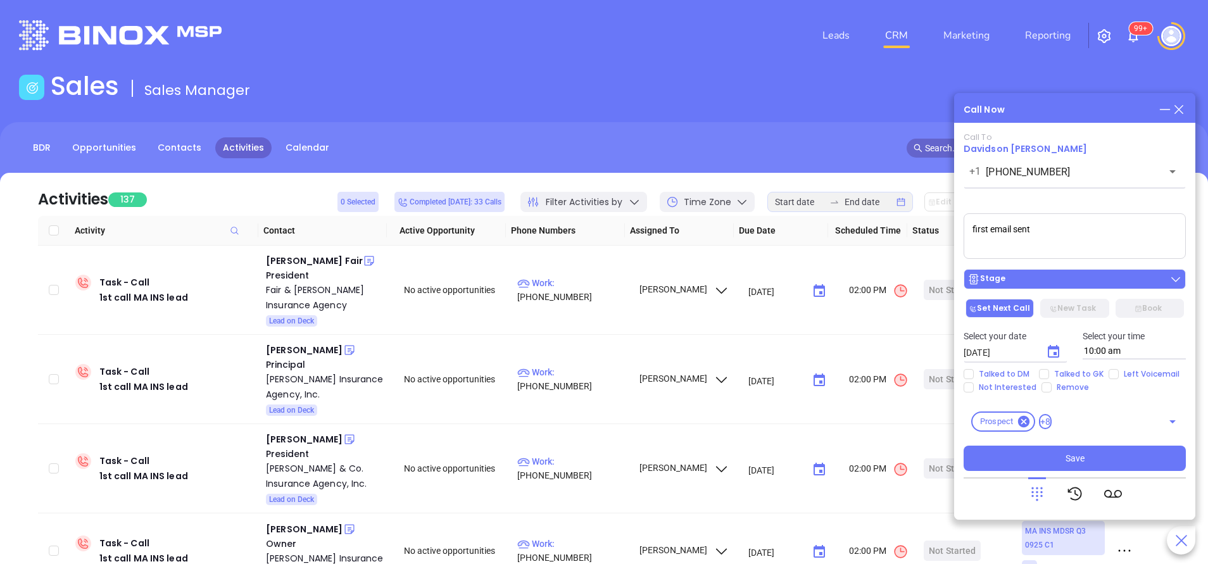
click at [1074, 280] on div "Stage" at bounding box center [1074, 279] width 215 height 13
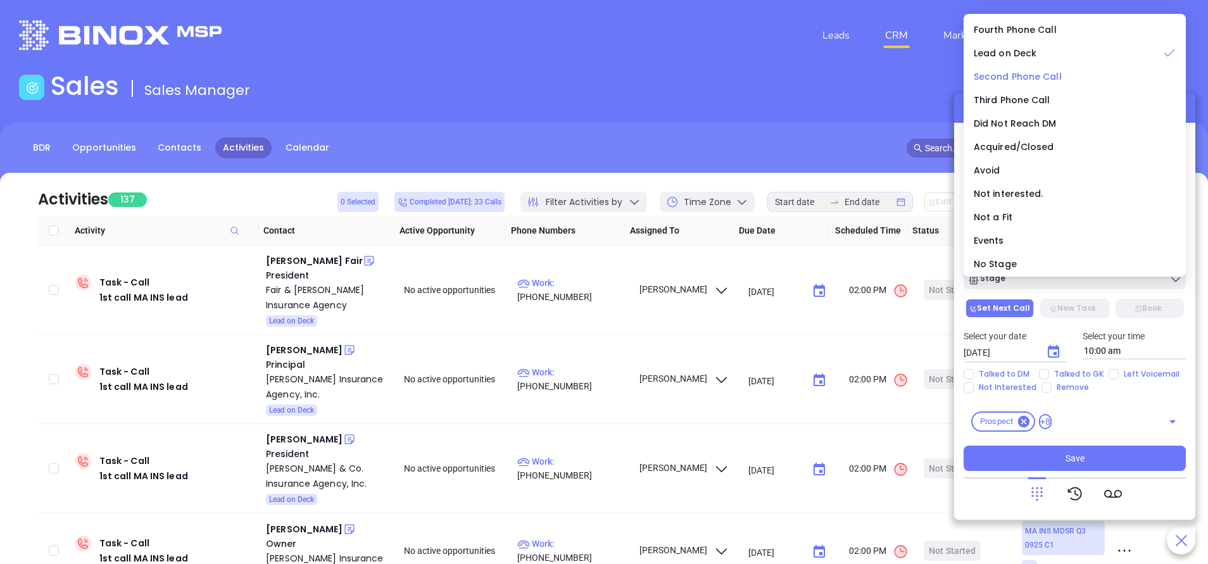
click at [1046, 77] on span "Second Phone Call" at bounding box center [1018, 76] width 88 height 13
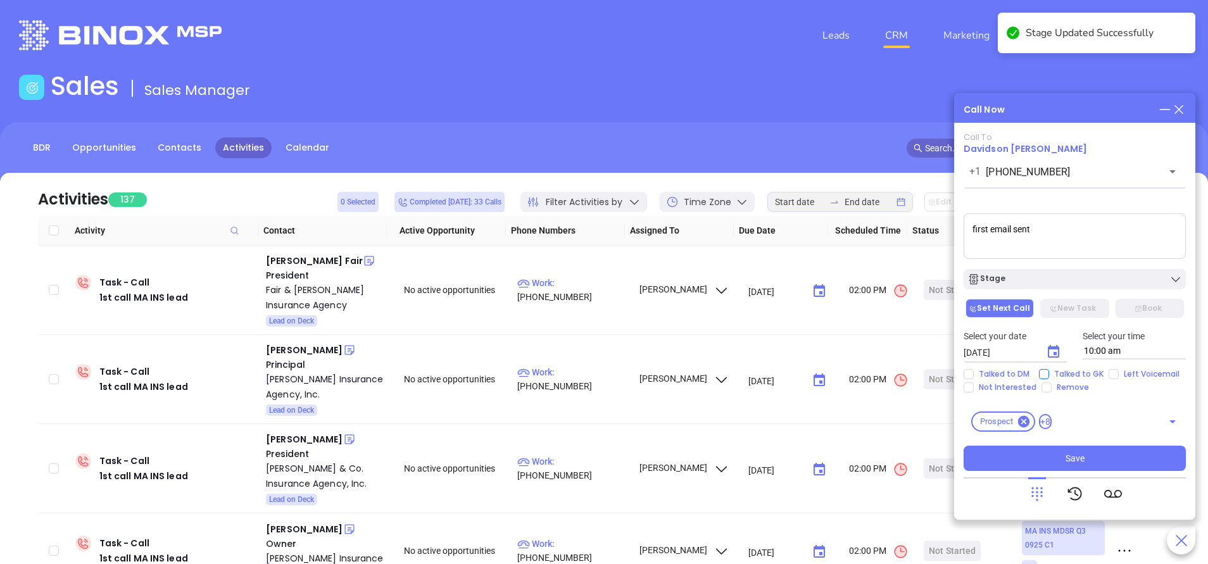
click at [1039, 370] on input "Talked to GK" at bounding box center [1044, 374] width 10 height 10
checkbox input "true"
click at [1085, 452] on button "Save" at bounding box center [1075, 458] width 222 height 25
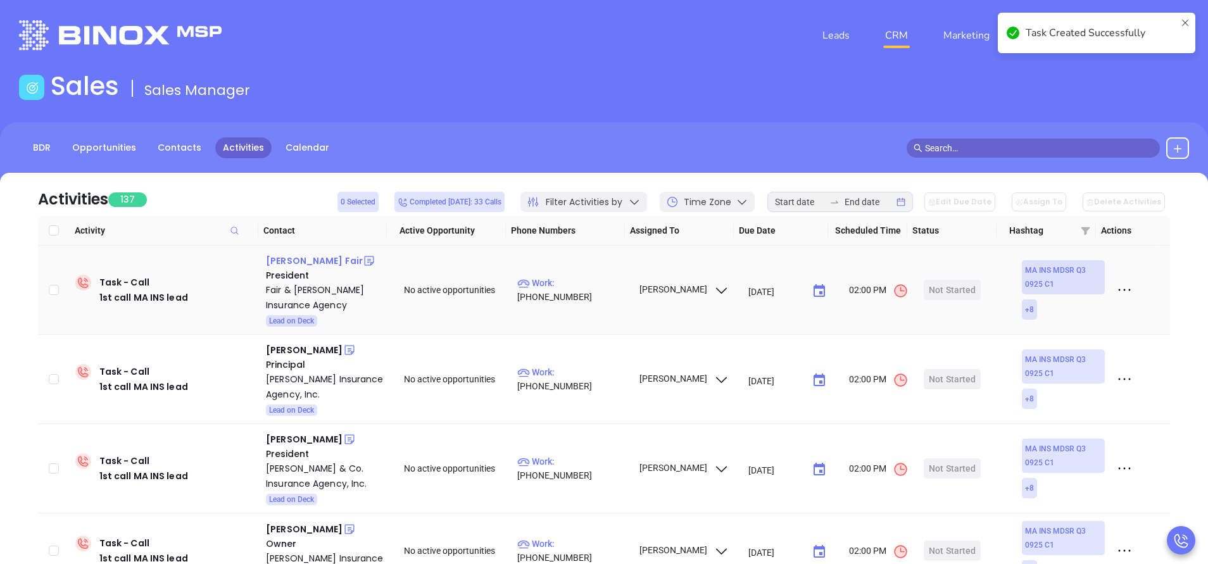
click at [311, 256] on div "Arthur B. Fair" at bounding box center [314, 260] width 97 height 15
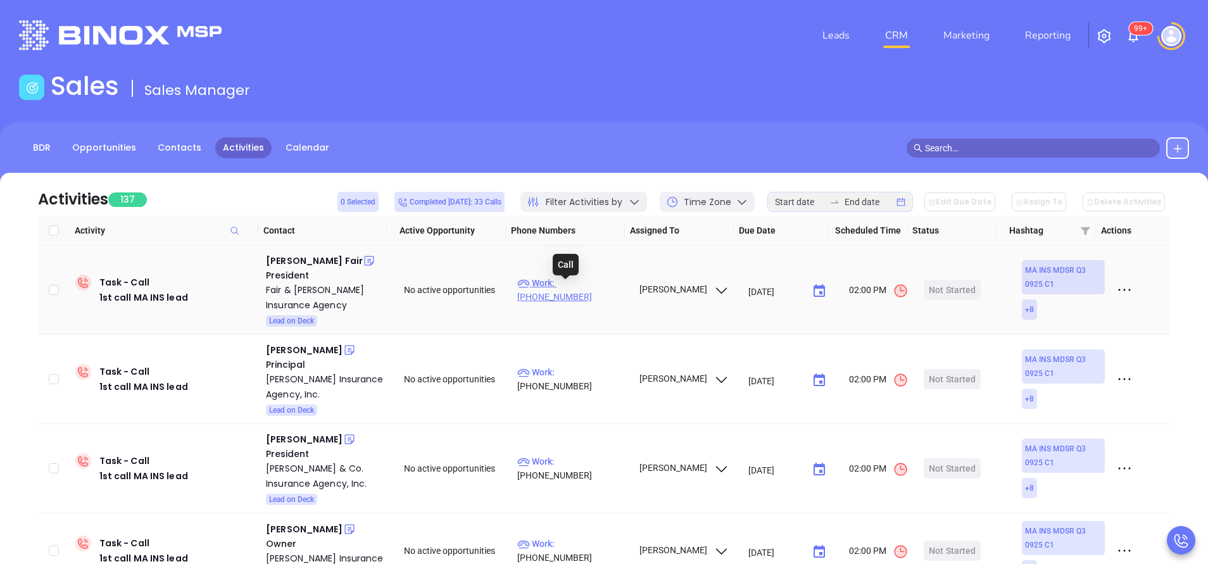
click at [570, 289] on p "Work : (508) 653-3131" at bounding box center [572, 290] width 110 height 28
type input "(508) 653-3131"
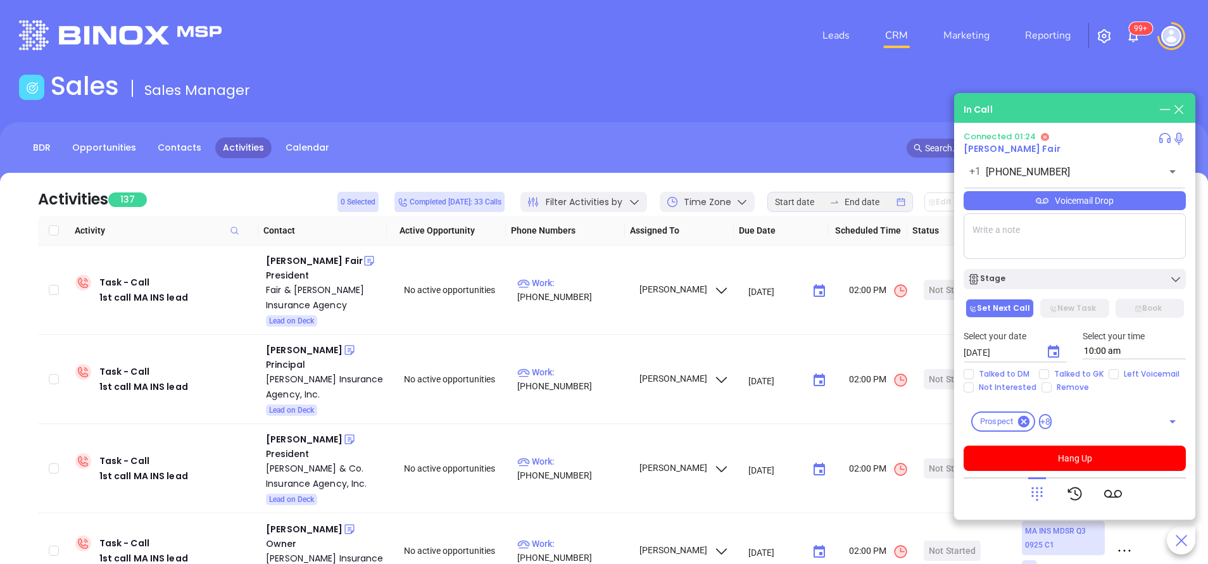
click at [1061, 230] on textarea at bounding box center [1075, 236] width 222 height 46
type textarea "Acquired by Cross Insurance."
click at [1044, 376] on input "Talked to GK" at bounding box center [1044, 374] width 10 height 10
checkbox input "true"
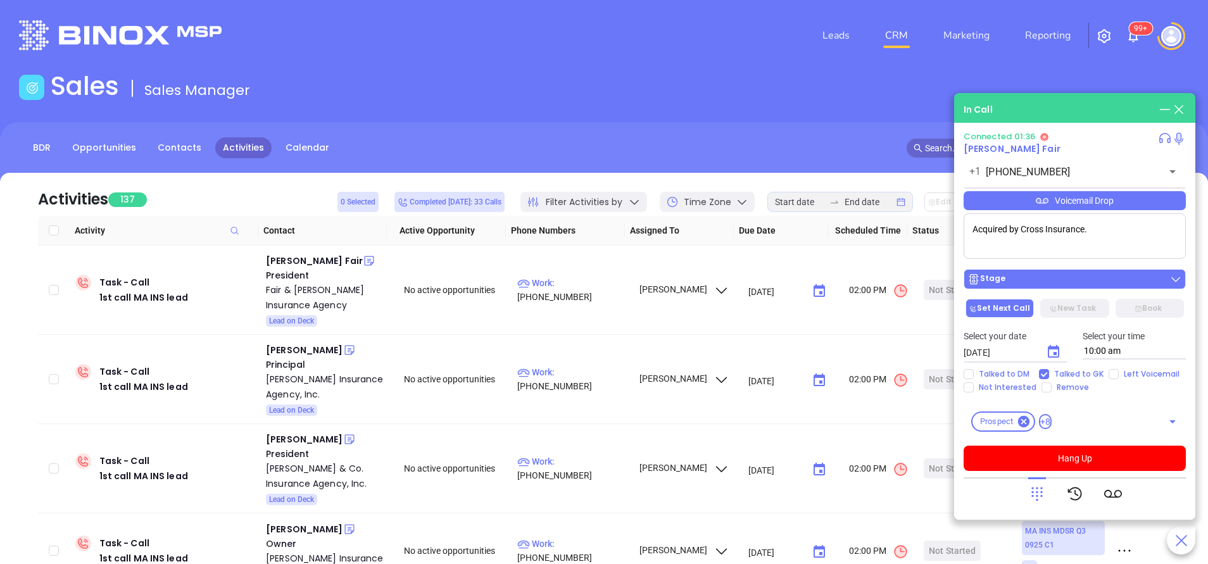
click at [1064, 279] on div "Stage" at bounding box center [1074, 279] width 215 height 13
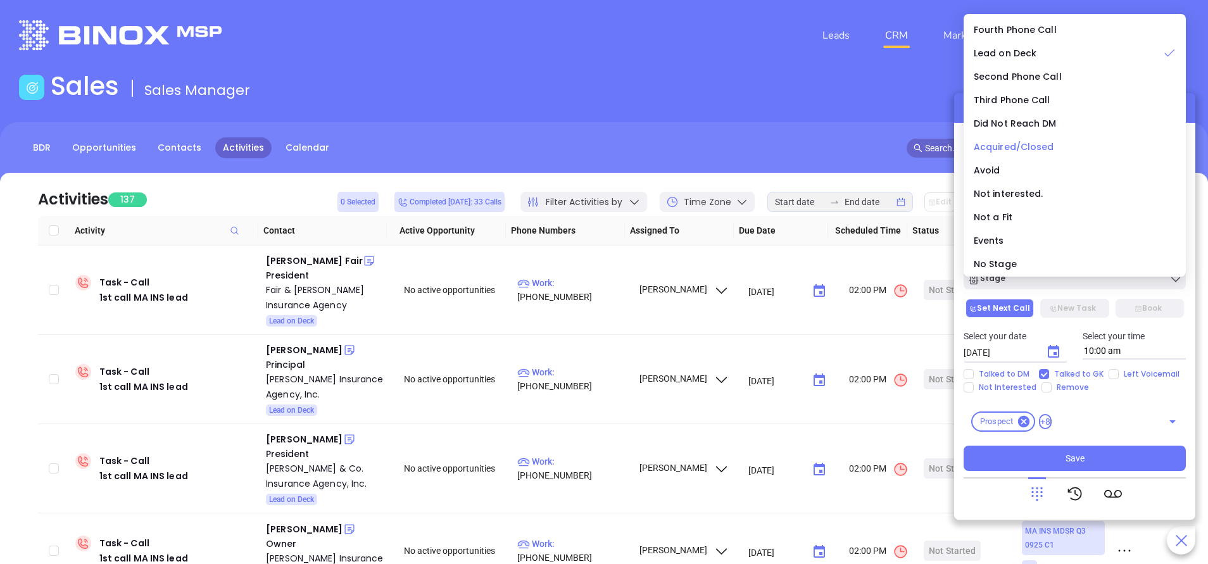
click at [1003, 143] on span "Acquired/Closed" at bounding box center [1014, 147] width 80 height 13
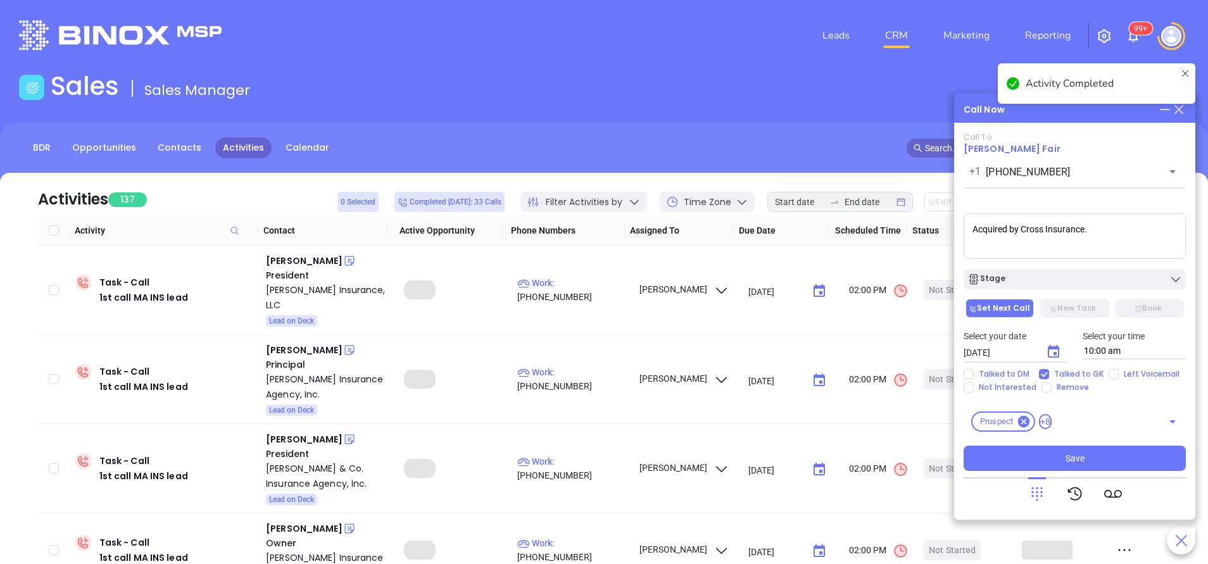
drag, startPoint x: 1104, startPoint y: 237, endPoint x: 906, endPoint y: 203, distance: 201.1
click at [906, 203] on main "Sales Sales Manager BDR Opportunities Contacts Activities Calendar Call Now Cal…" at bounding box center [604, 385] width 1208 height 629
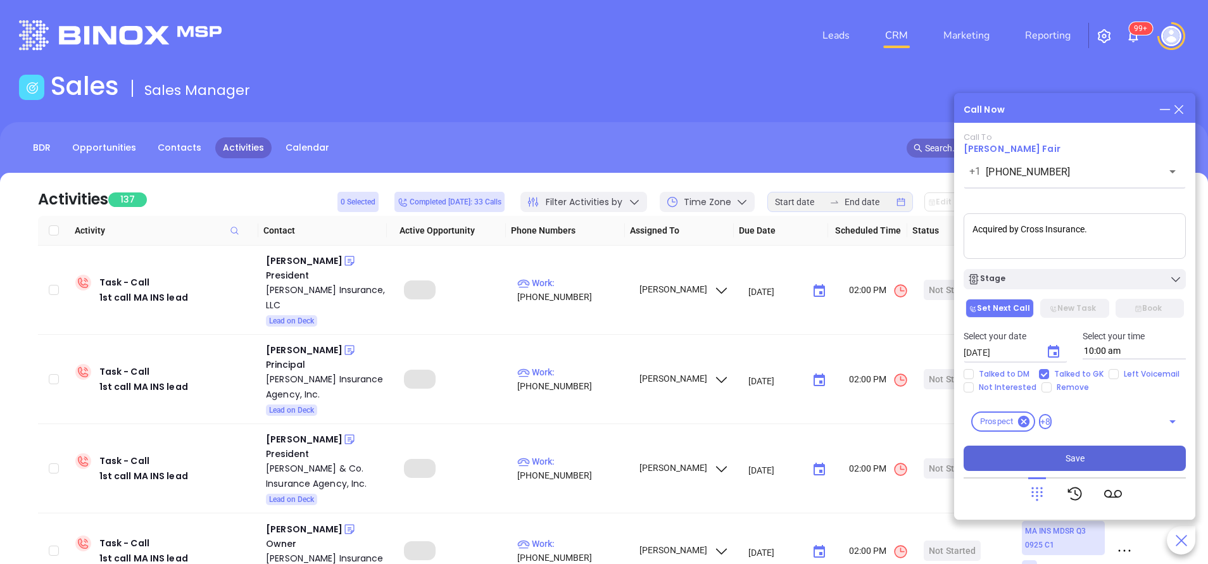
click at [1111, 459] on button "Save" at bounding box center [1075, 458] width 222 height 25
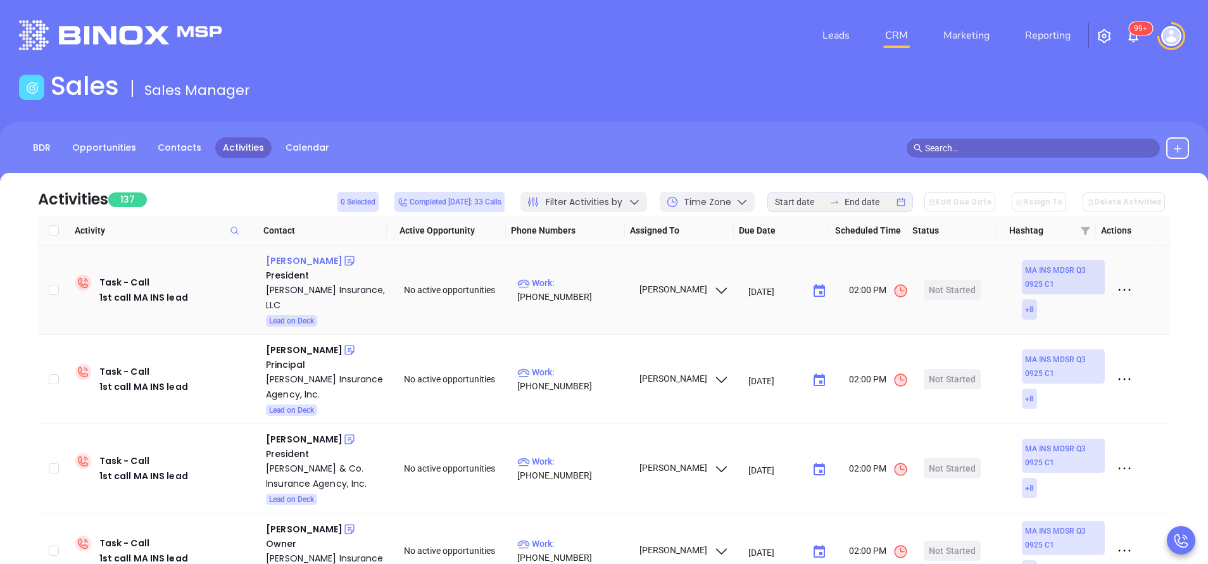
click at [289, 258] on div "Beth Pearson" at bounding box center [304, 260] width 77 height 15
drag, startPoint x: 591, startPoint y: 292, endPoint x: 591, endPoint y: 325, distance: 33.6
click at [591, 291] on p "Work : (413) 464-9390" at bounding box center [572, 290] width 110 height 28
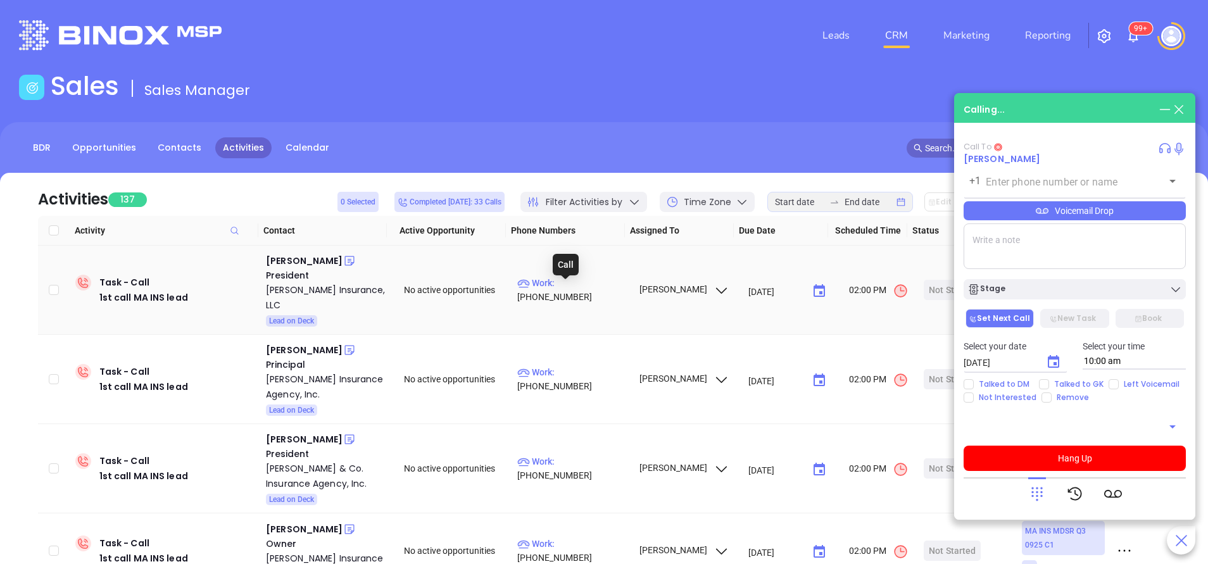
type input "(413) 464-9390"
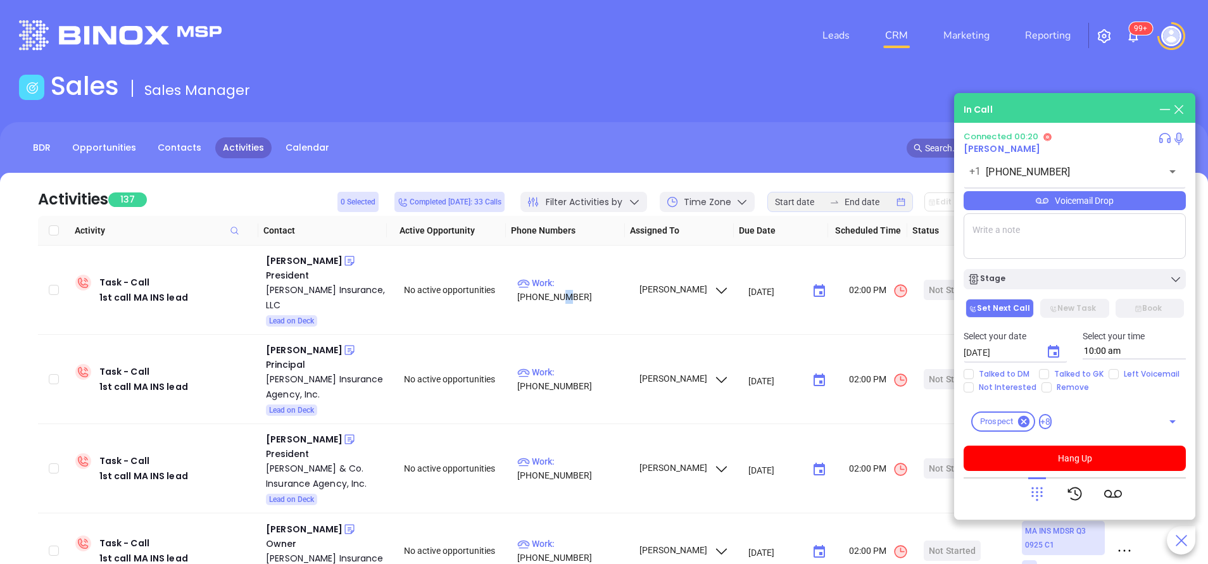
click at [1049, 352] on icon "Choose date, selected date is Oct 8, 2025" at bounding box center [1053, 351] width 11 height 13
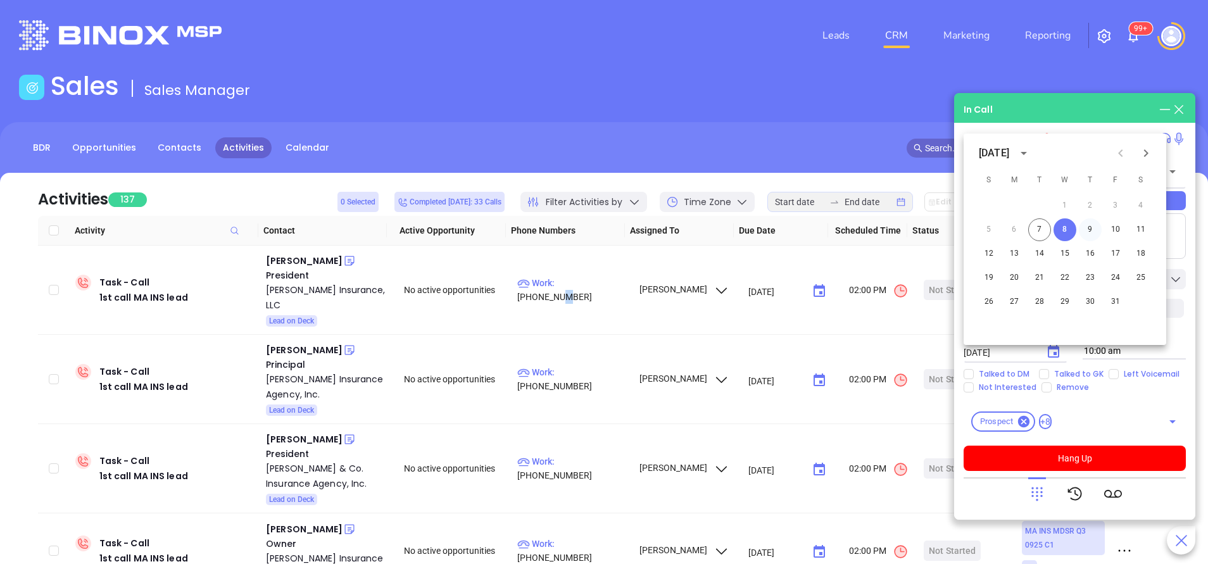
click at [1088, 230] on button "9" at bounding box center [1090, 229] width 23 height 23
type input "10/09/2025"
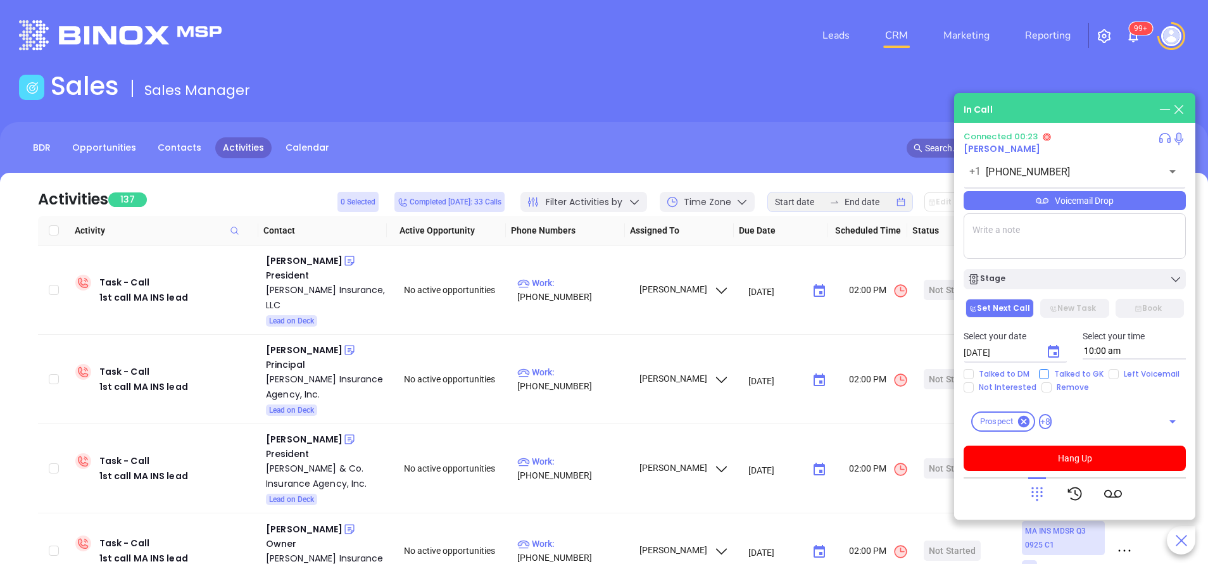
click at [1053, 374] on span "Talked to GK" at bounding box center [1079, 374] width 60 height 10
click at [1049, 374] on input "Talked to GK" at bounding box center [1044, 374] width 10 height 10
checkbox input "true"
click at [1034, 237] on textarea at bounding box center [1075, 236] width 222 height 46
type textarea "First email sent"
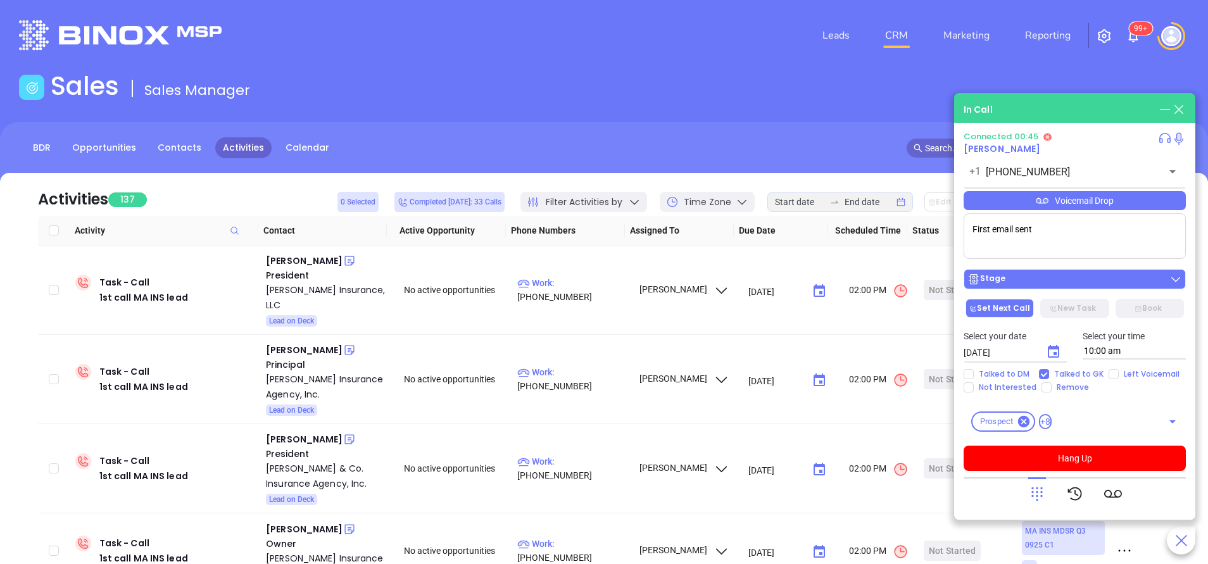
click at [1058, 280] on div "Stage" at bounding box center [1074, 279] width 215 height 13
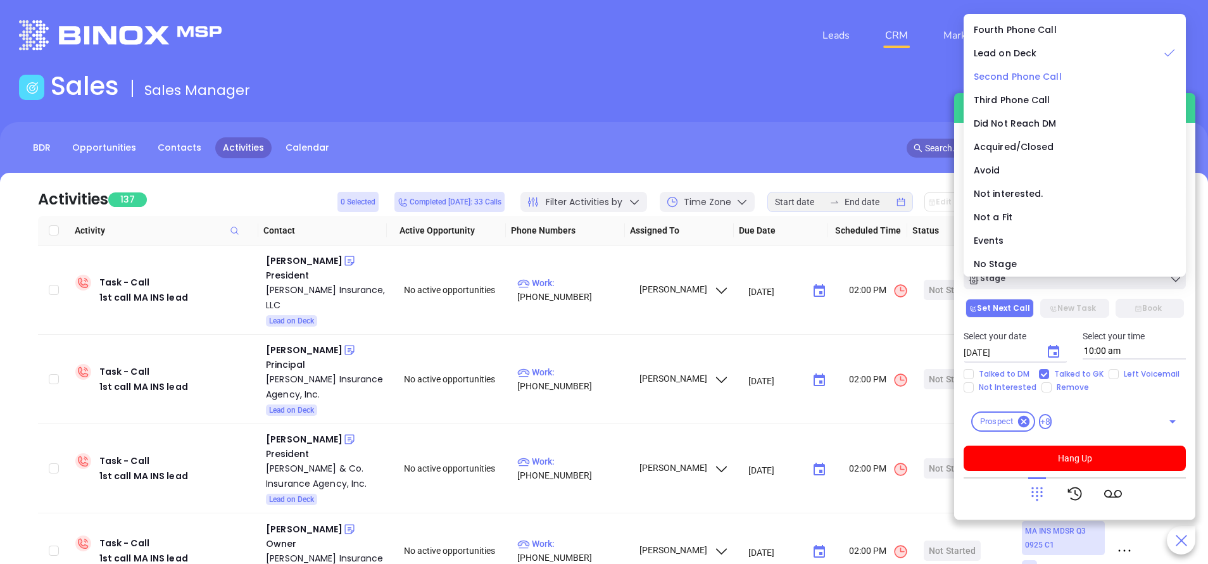
click at [1014, 74] on span "Second Phone Call" at bounding box center [1018, 76] width 88 height 13
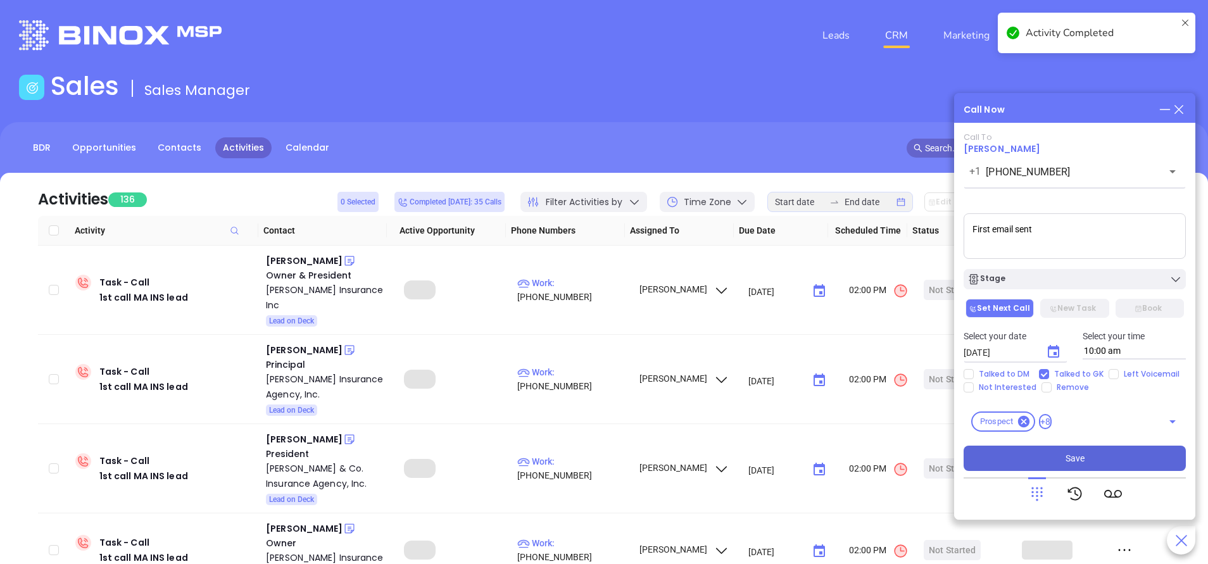
click at [1067, 459] on span "Save" at bounding box center [1074, 458] width 19 height 14
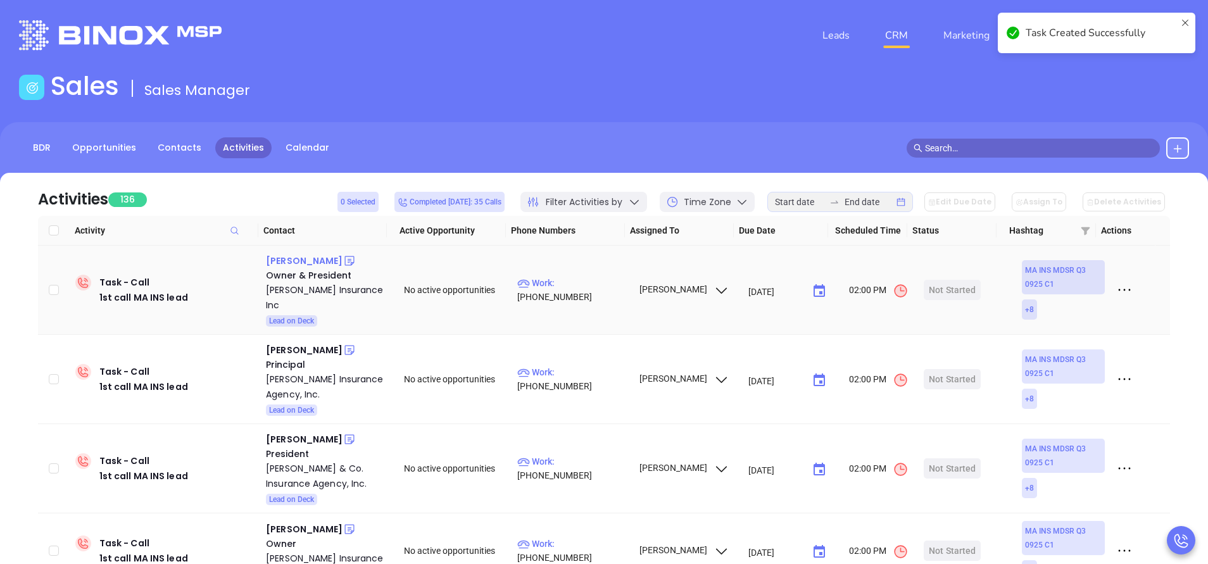
click at [299, 264] on div "Jeff Brochu" at bounding box center [304, 260] width 77 height 15
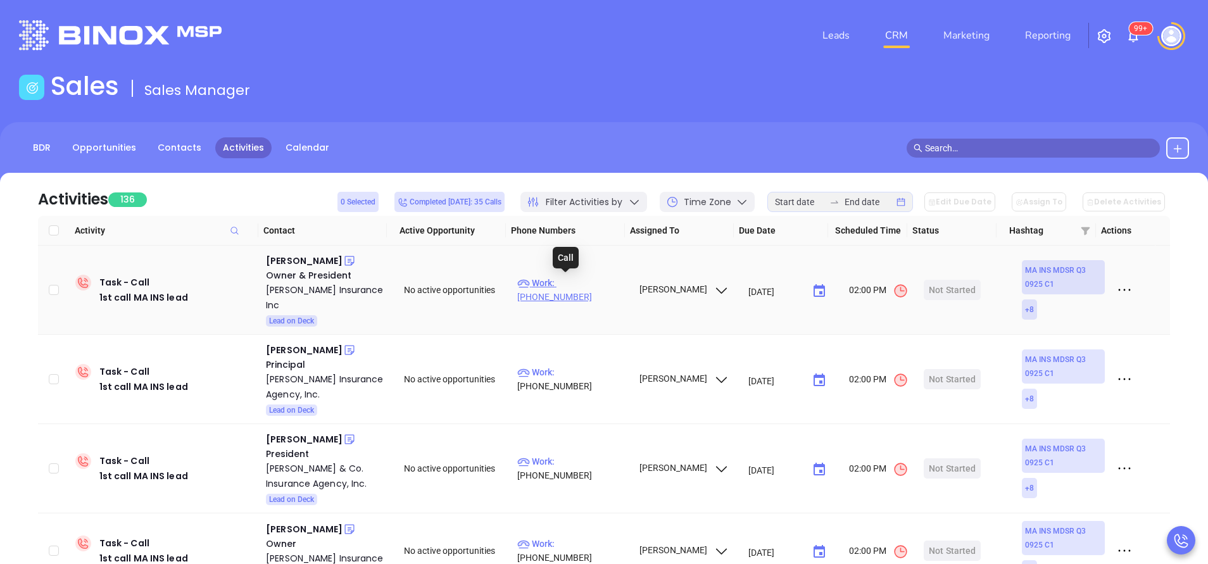
click at [606, 282] on p "Work : (413) 536-3311" at bounding box center [572, 290] width 110 height 28
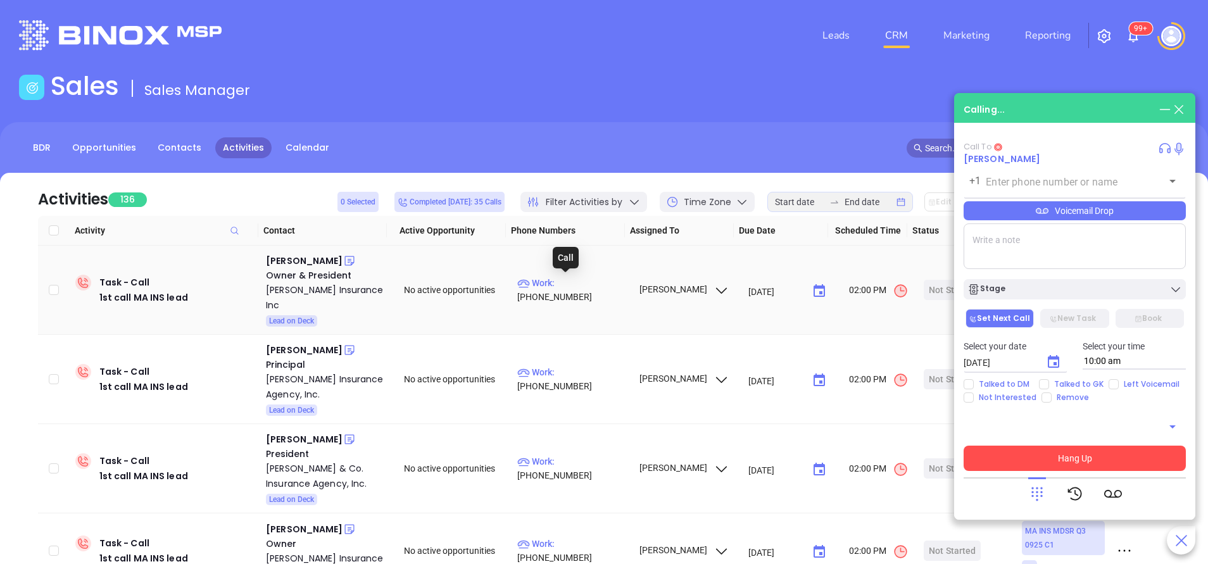
type input "(413) 536-3311"
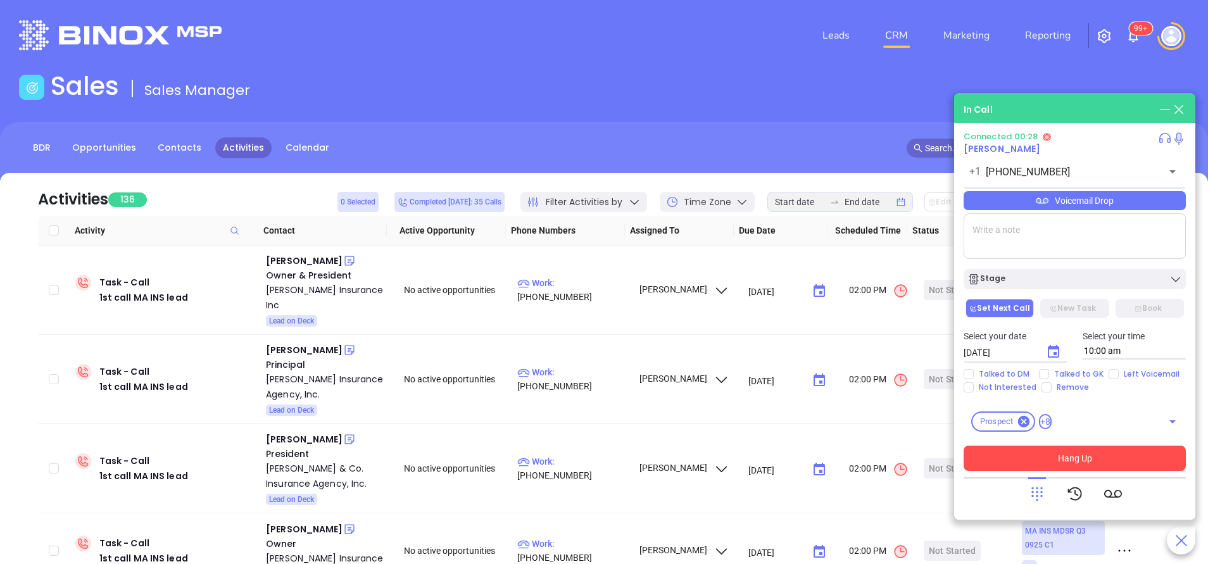
click at [1058, 460] on button "Hang Up" at bounding box center [1075, 458] width 222 height 25
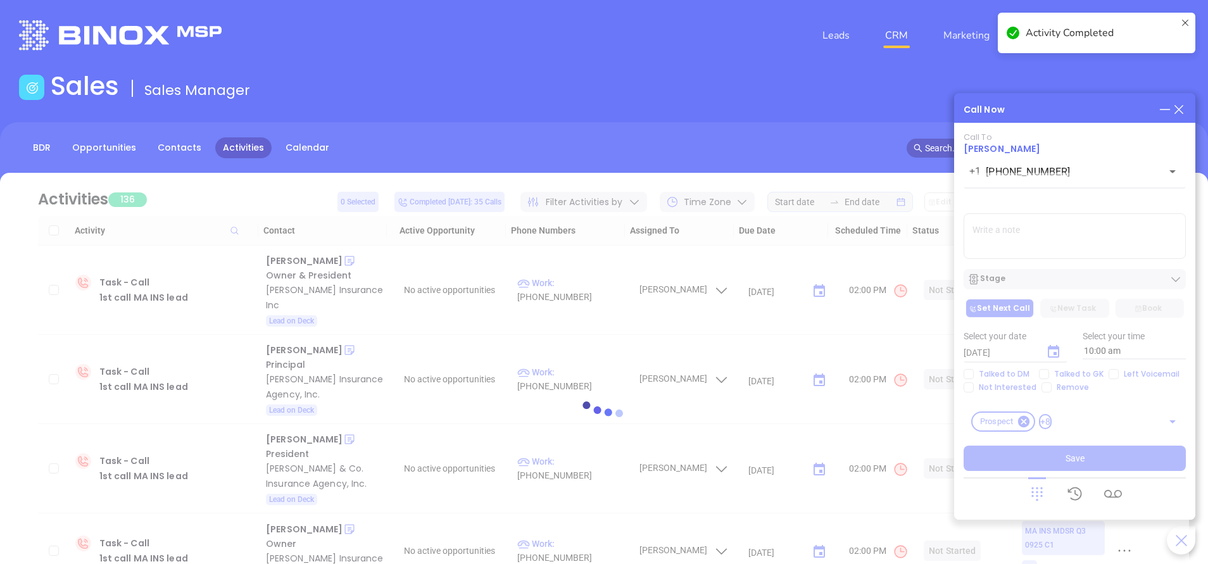
click at [1179, 113] on icon at bounding box center [1179, 110] width 14 height 14
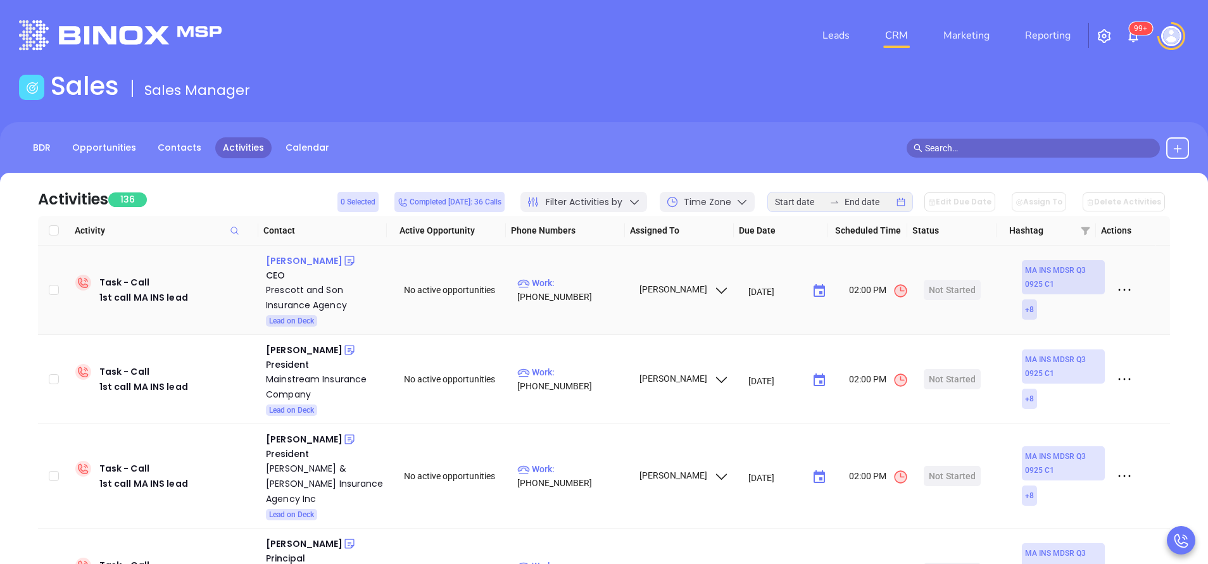
drag, startPoint x: 325, startPoint y: 259, endPoint x: 301, endPoint y: 261, distance: 24.2
click at [301, 261] on div "Joseph Scholnick" at bounding box center [304, 260] width 77 height 15
click at [594, 291] on p "Work : (781) 322-2350" at bounding box center [572, 290] width 110 height 28
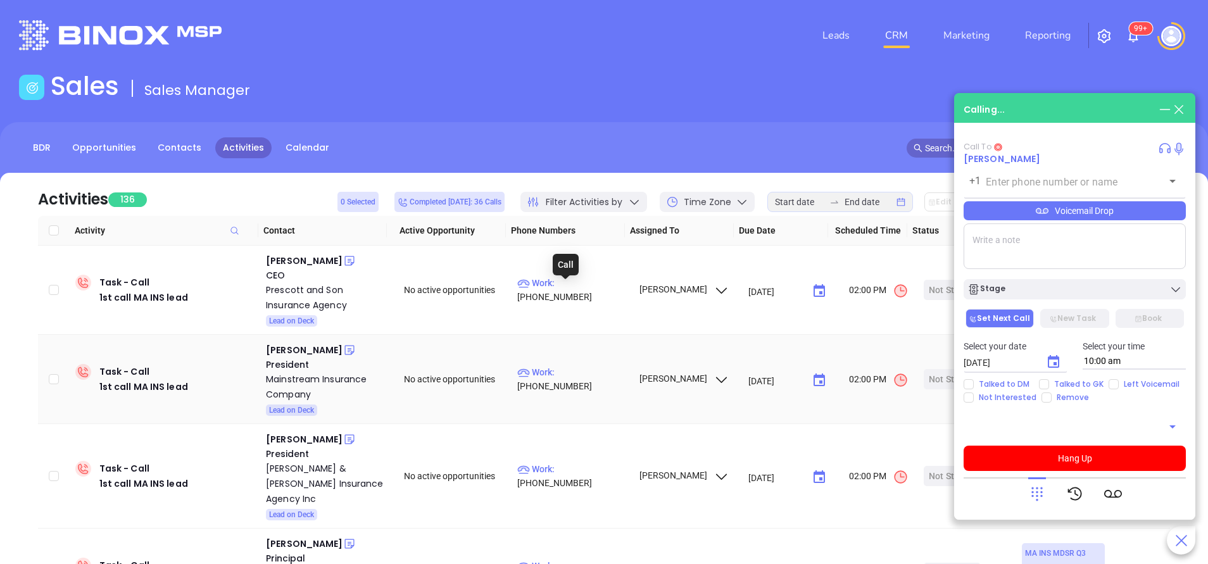
type input "[PHONE_NUMBER]"
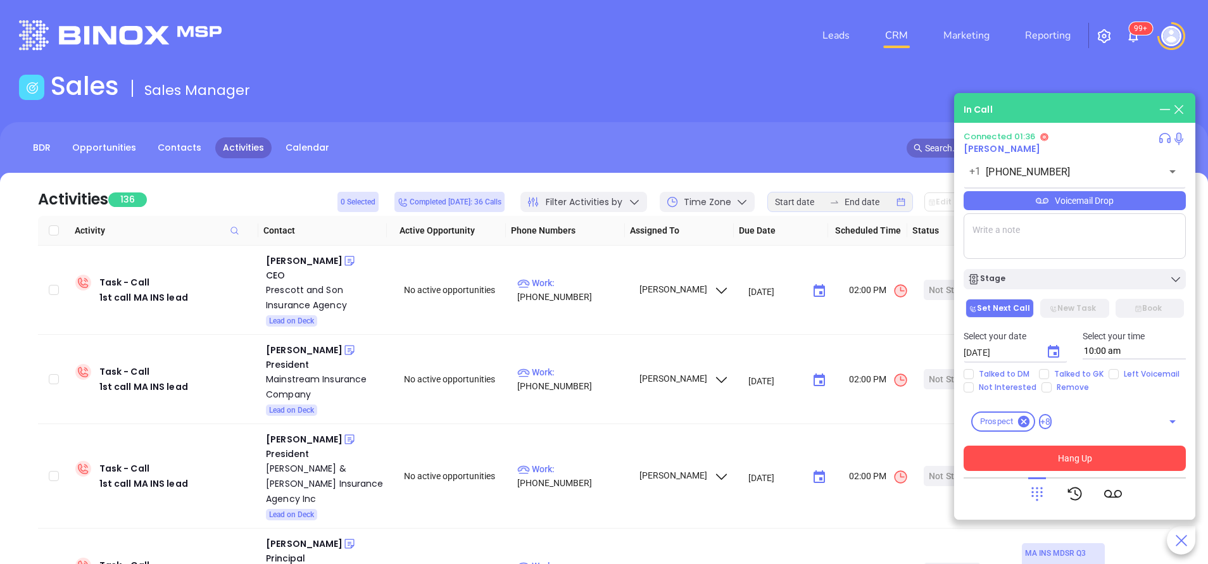
click at [1100, 454] on button "Hang Up" at bounding box center [1075, 458] width 222 height 25
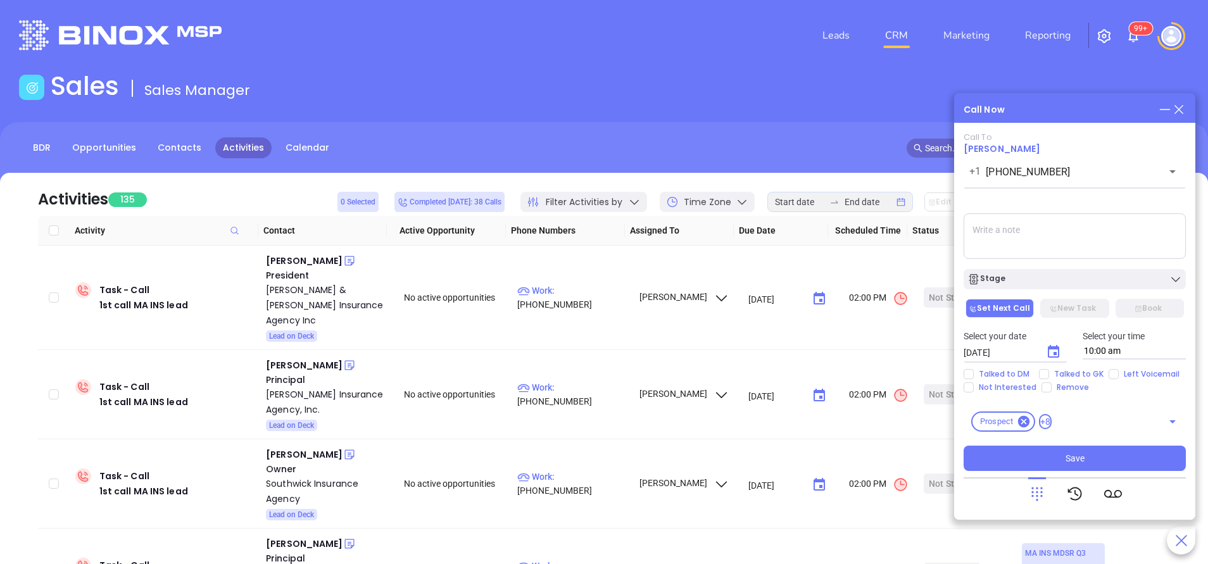
click at [1034, 232] on textarea at bounding box center [1075, 236] width 222 height 46
paste textarea "Prescott & Son Insurance Agency, Inc. in Malden, MA is affiliated with Nationwi…"
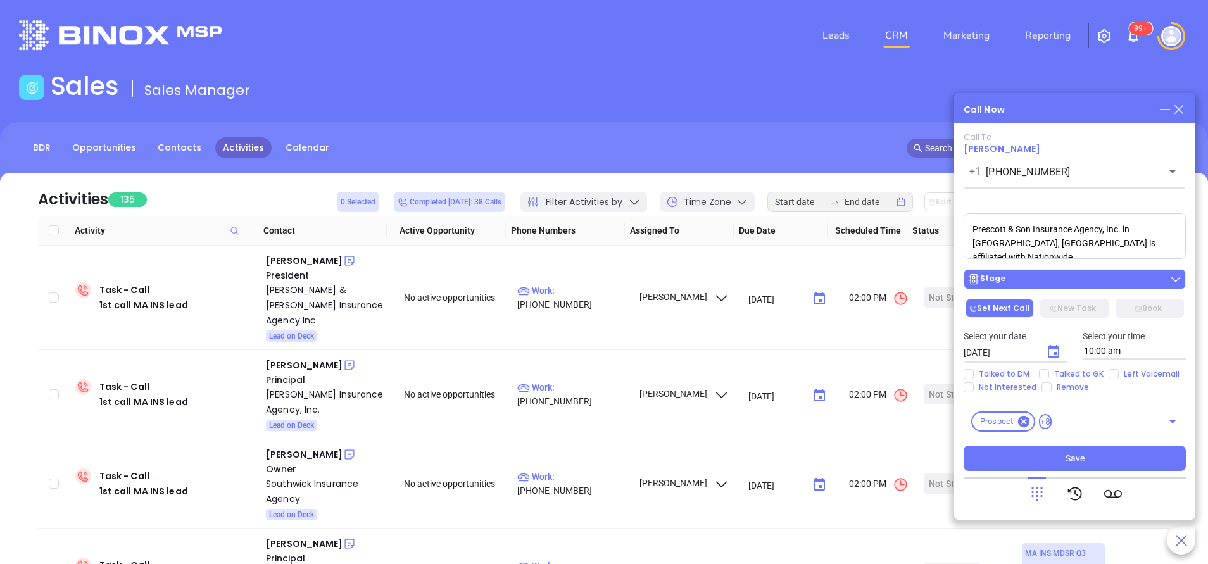
type textarea "Prescott & Son Insurance Agency, Inc. in [GEOGRAPHIC_DATA], [GEOGRAPHIC_DATA] i…"
click at [1084, 279] on div "Stage" at bounding box center [1074, 279] width 215 height 13
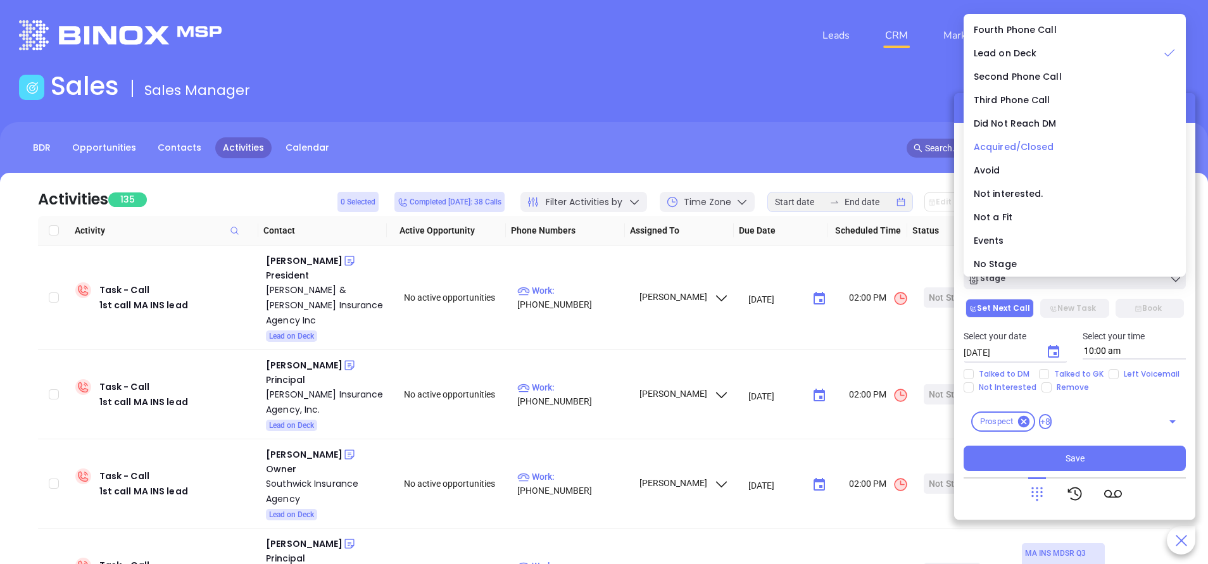
click at [1003, 145] on span "Acquired/Closed" at bounding box center [1014, 147] width 80 height 13
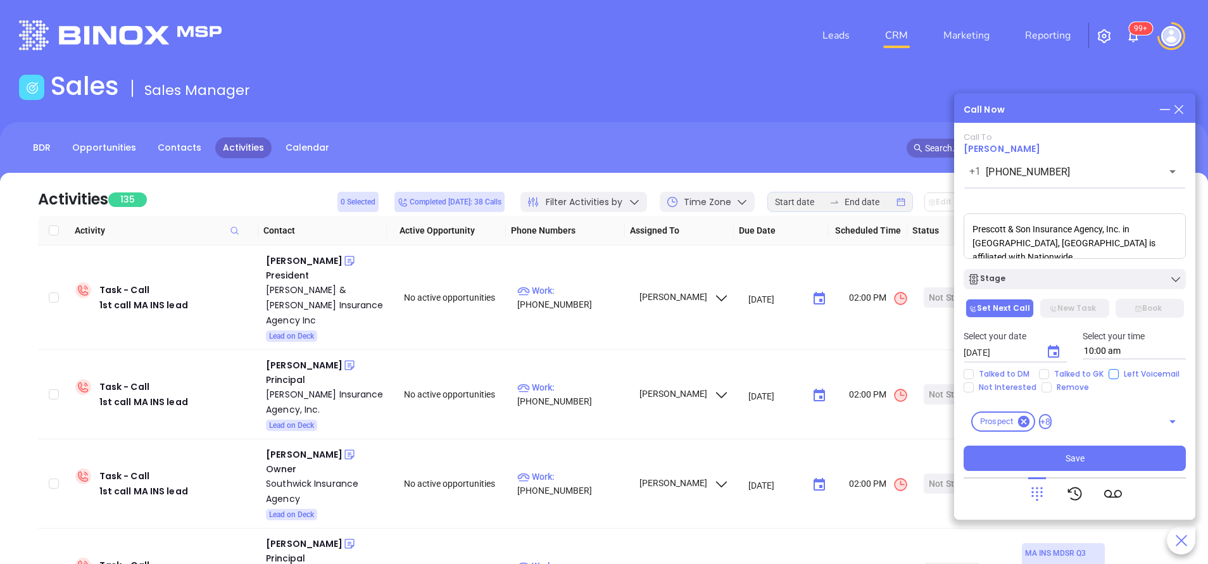
click at [1112, 375] on input "Left Voicemail" at bounding box center [1114, 374] width 10 height 10
checkbox input "true"
click at [1069, 277] on div "Stage" at bounding box center [1074, 279] width 215 height 13
click at [1091, 454] on button "Save" at bounding box center [1075, 458] width 222 height 25
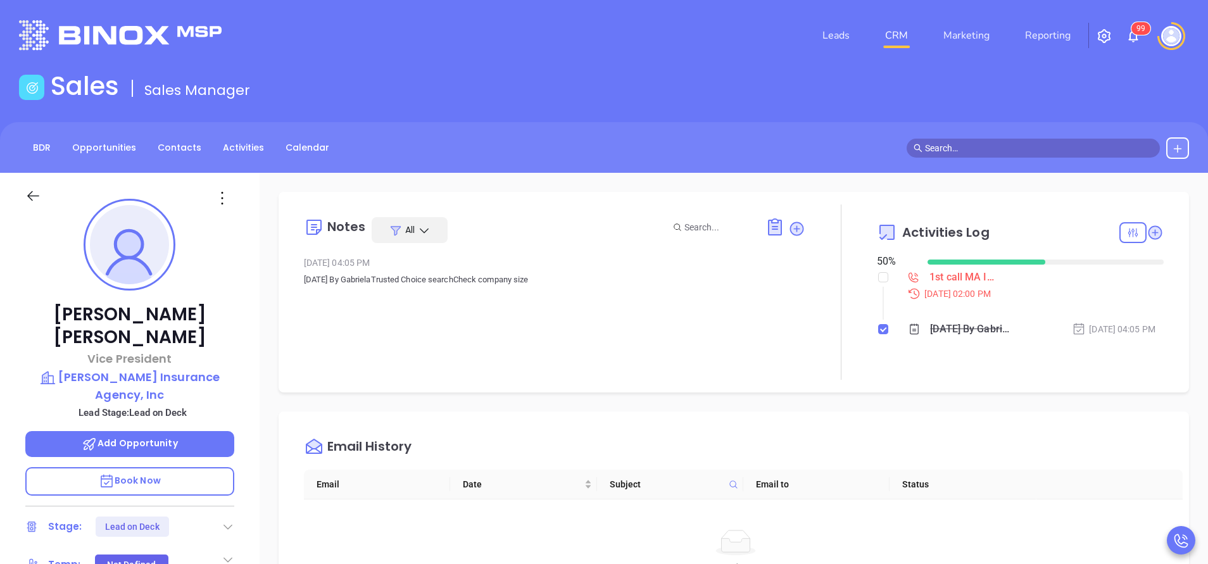
scroll to position [368, 0]
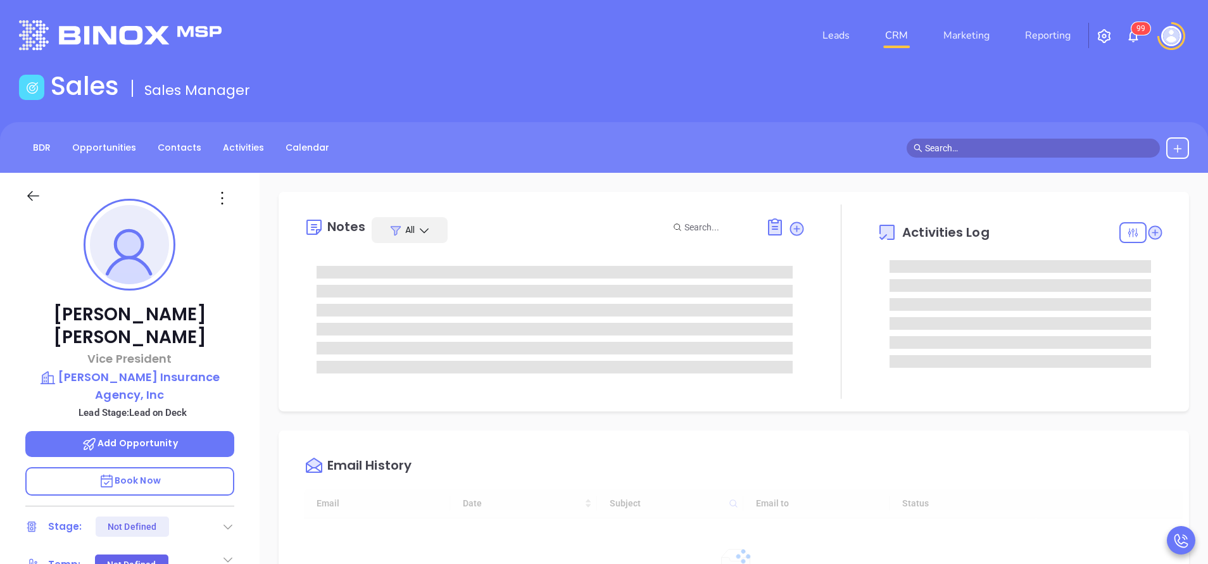
type input "[DATE]"
type input "[PERSON_NAME]"
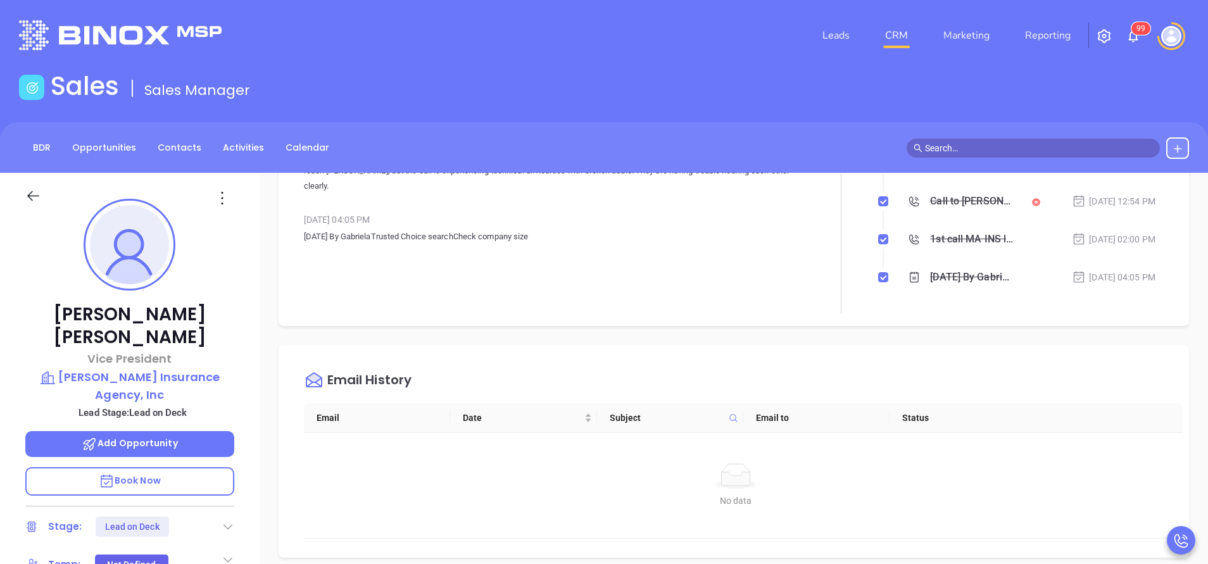
scroll to position [570, 0]
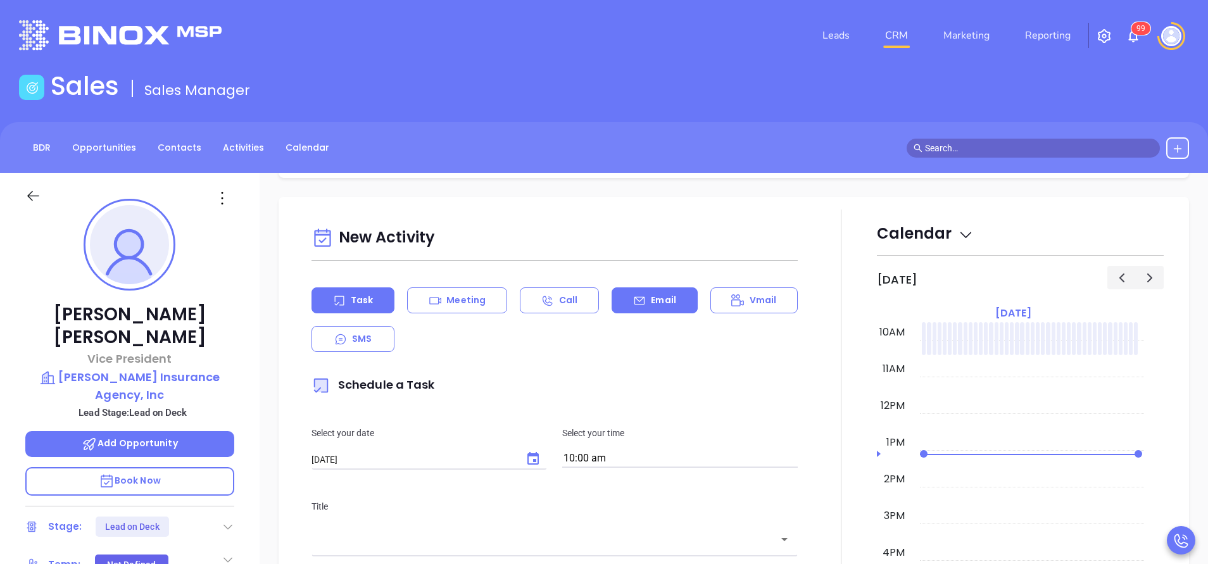
click at [644, 307] on div "Email" at bounding box center [654, 300] width 85 height 26
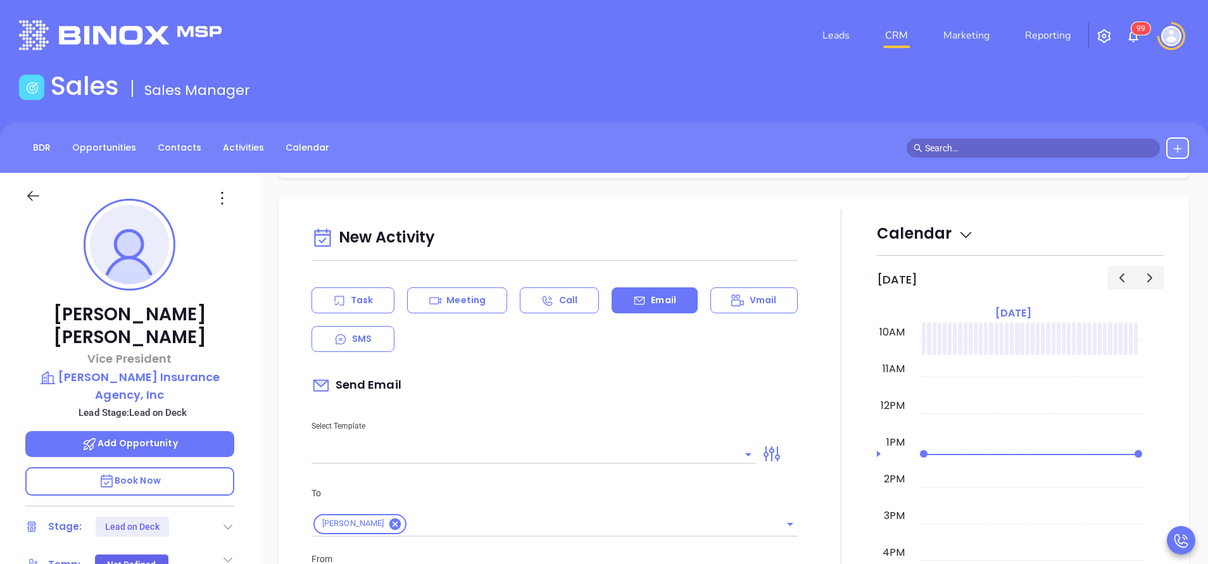
scroll to position [760, 0]
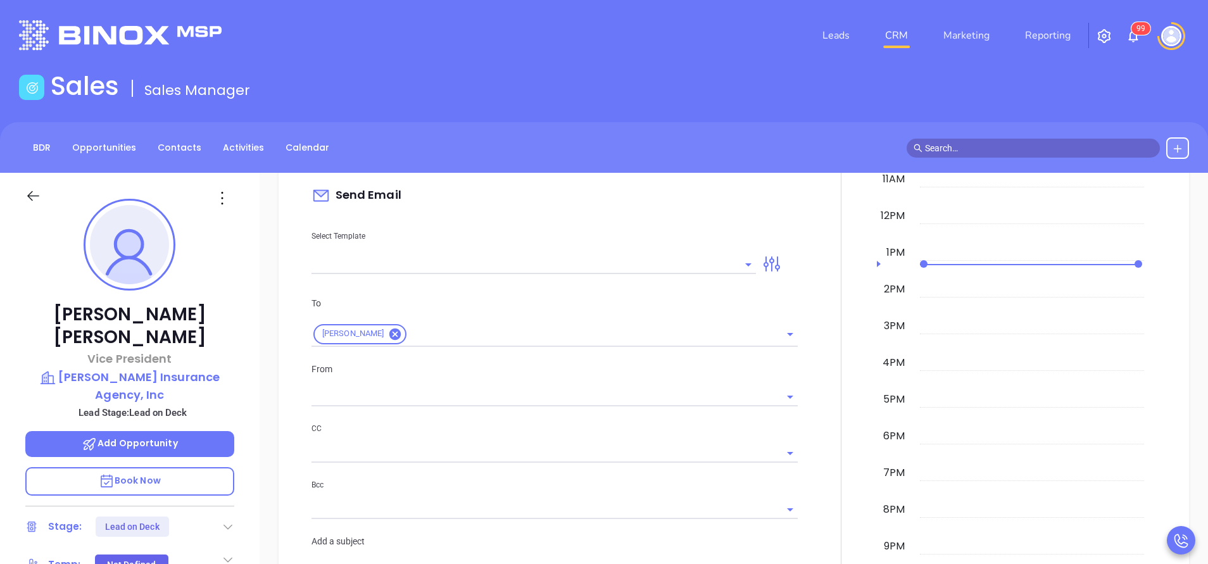
click at [643, 267] on input "text" at bounding box center [523, 264] width 425 height 18
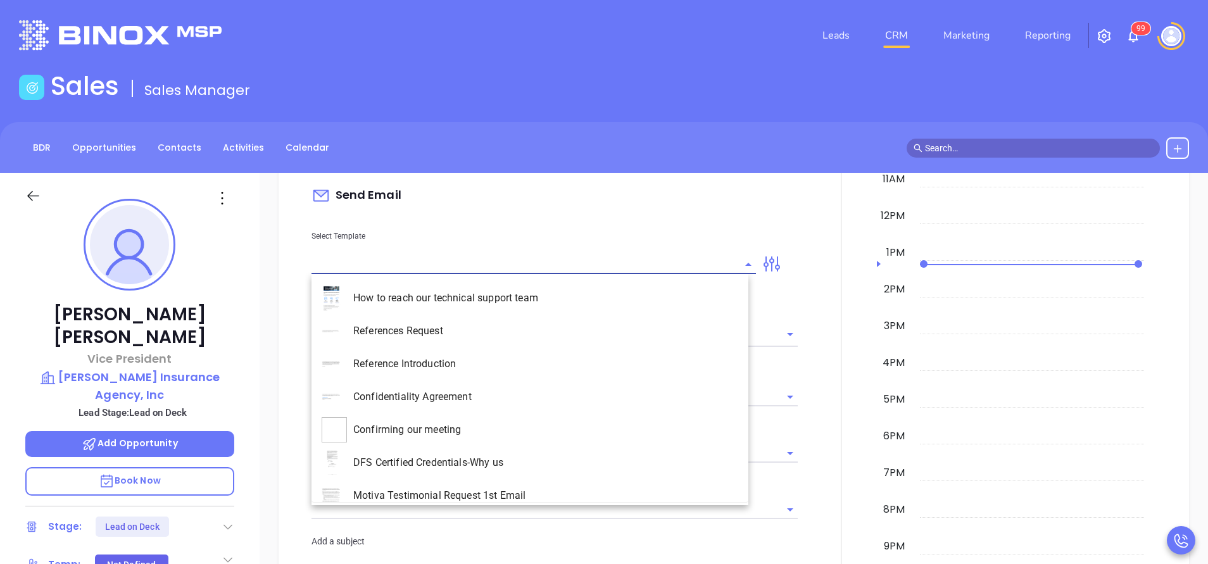
type input "[PERSON_NAME]"
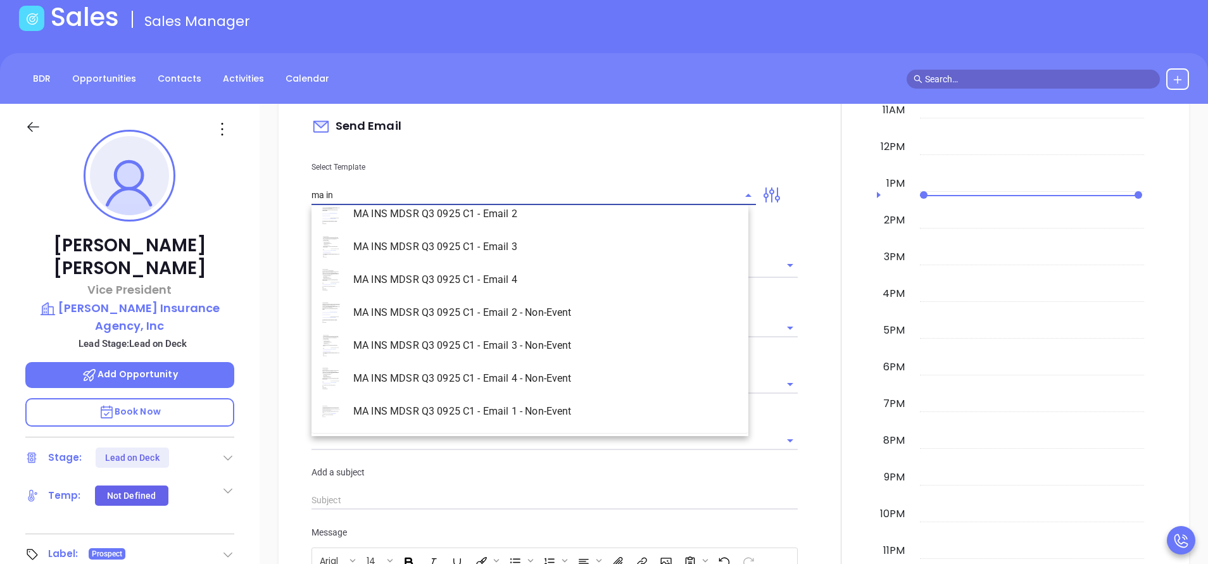
scroll to position [95, 0]
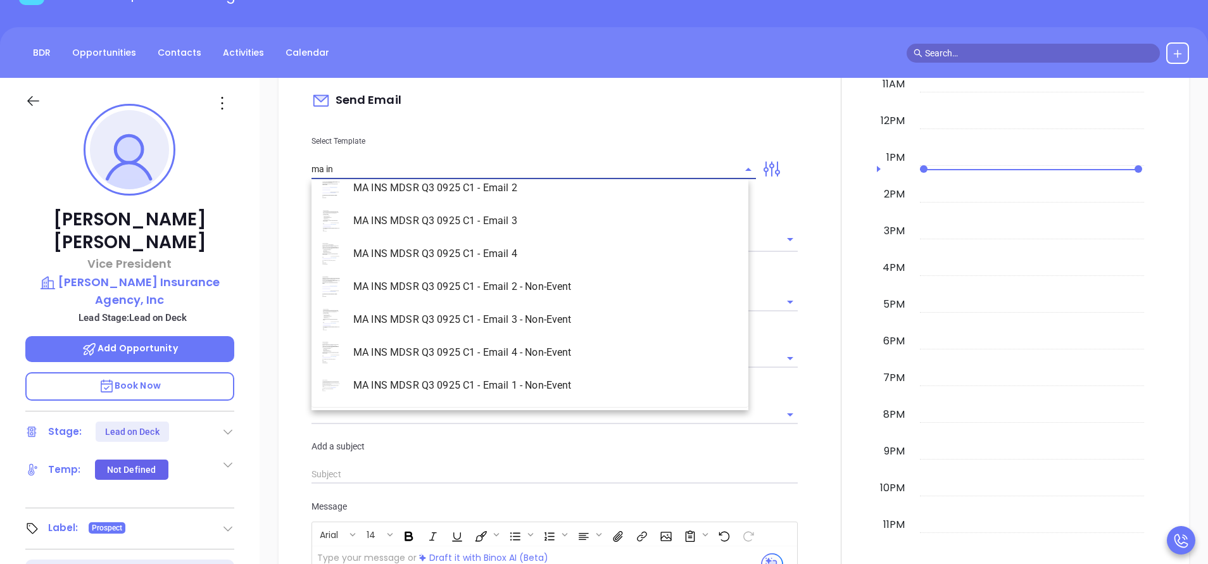
click at [546, 386] on li "MA INS MDSR Q3 0925 C1 - Email 1 - Non-Event" at bounding box center [529, 385] width 437 height 33
type input "MA INS MDSR Q3 0925 C1 - Email 1 - Non-Event"
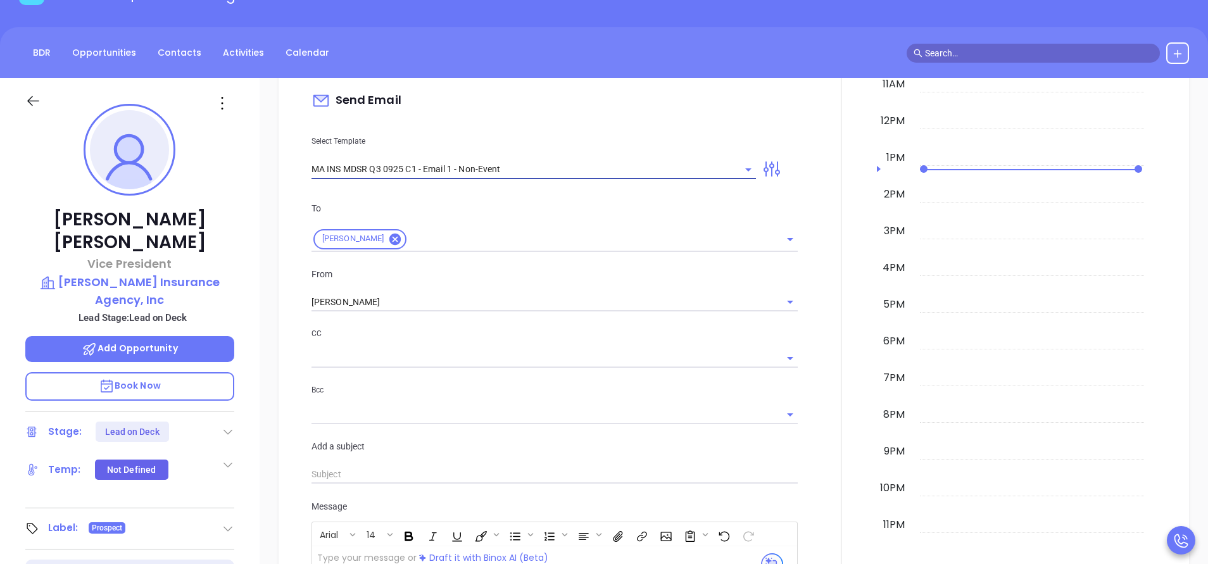
type input "Alisa, are you ready for Massachusetts’ compliance requirement?"
type input "MA INS MDSR Q3 0925 C1 - Email 1 - Non-Event"
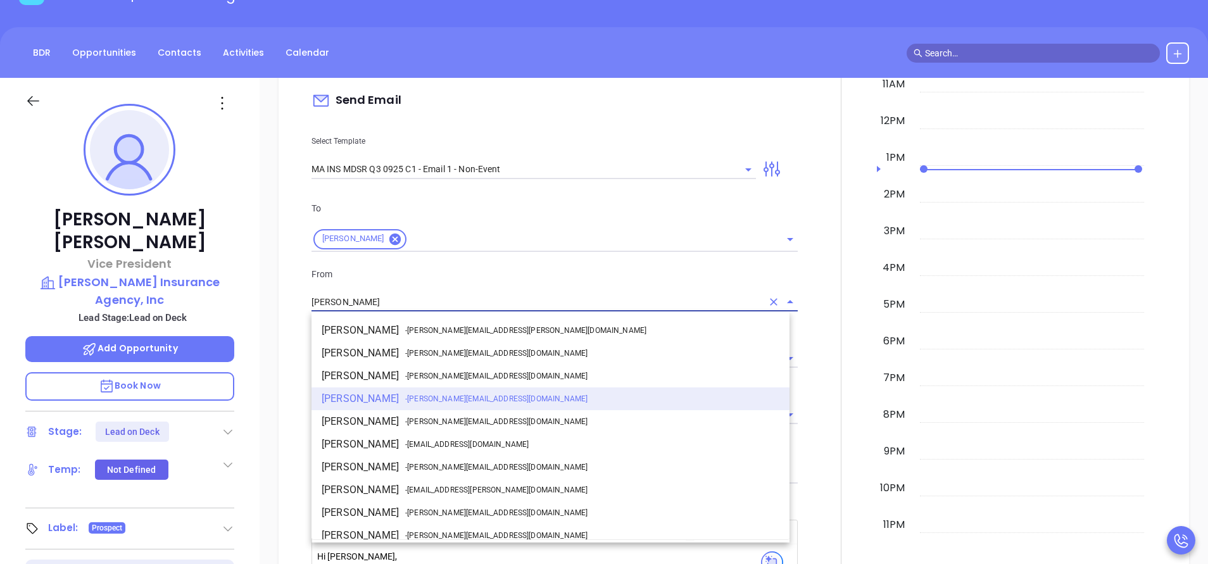
click at [415, 303] on input "[PERSON_NAME]" at bounding box center [536, 302] width 451 height 18
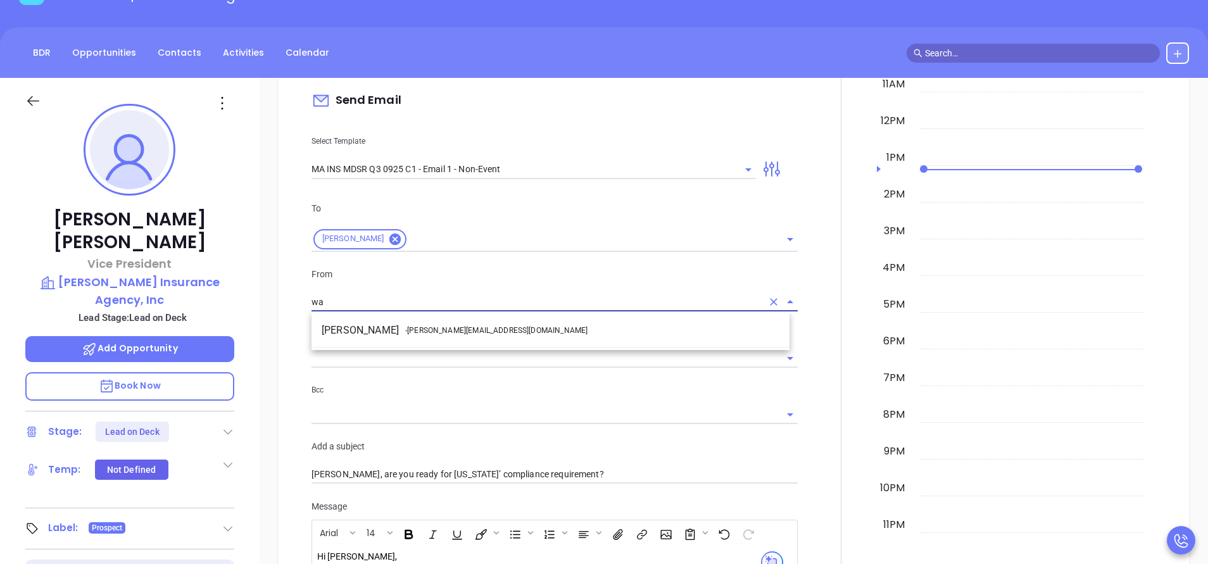
click at [425, 330] on span "- walter@motiva.net" at bounding box center [496, 330] width 182 height 11
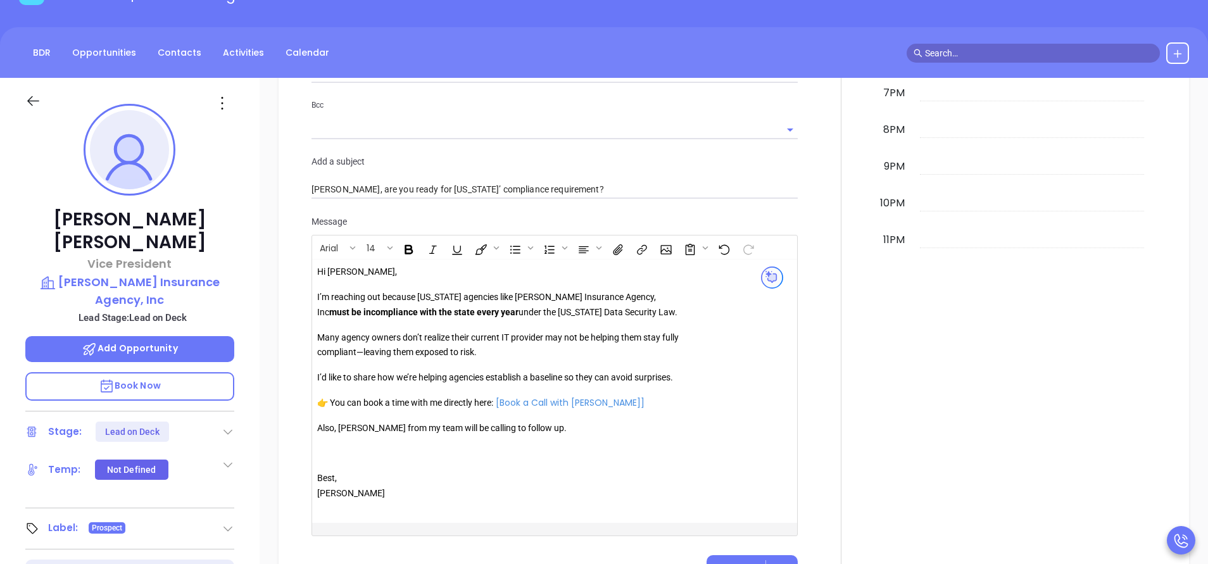
scroll to position [1317, 0]
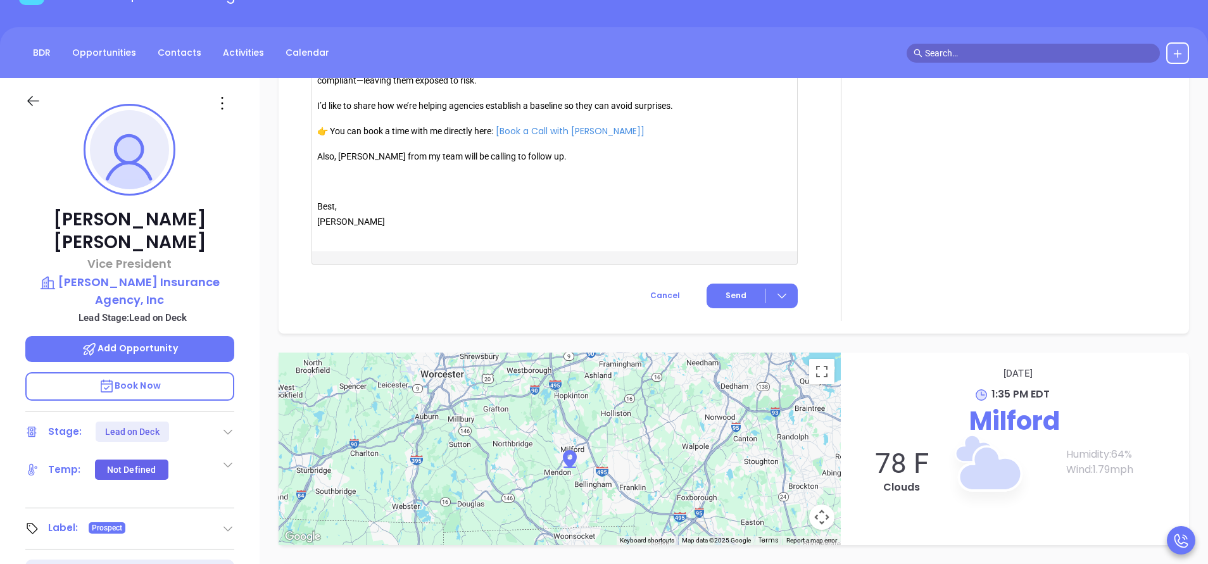
type input "Walter Contreras"
click at [356, 154] on p "Also, [PERSON_NAME] from my team will be calling to follow up." at bounding box center [499, 156] width 364 height 15
click at [755, 299] on button "Send" at bounding box center [752, 296] width 91 height 25
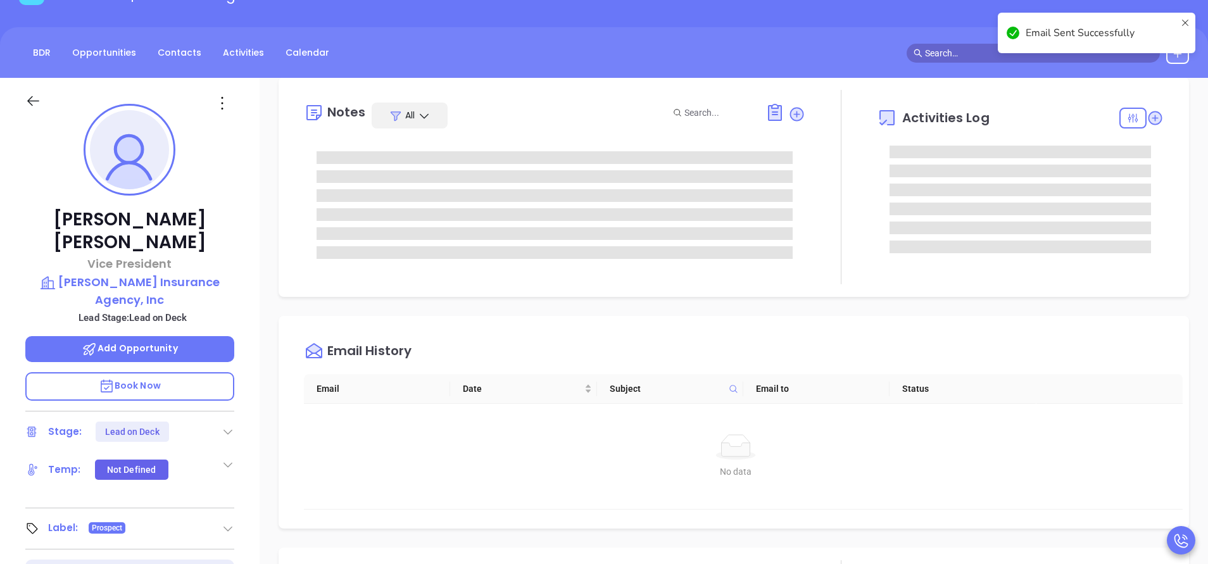
scroll to position [0, 0]
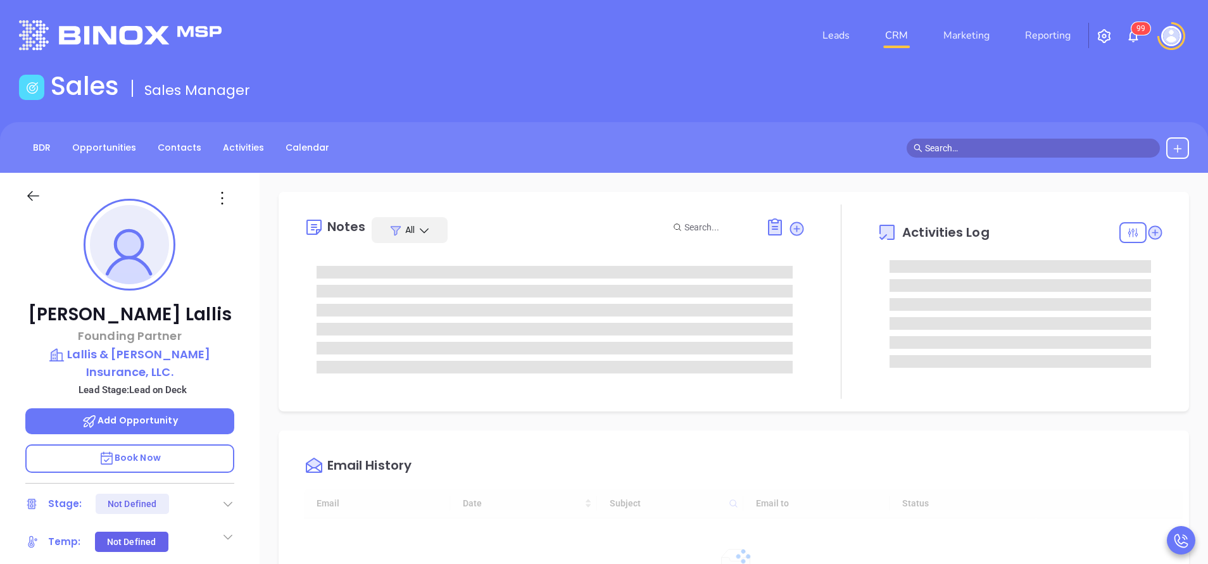
type input "[DATE]"
type input "[PERSON_NAME]"
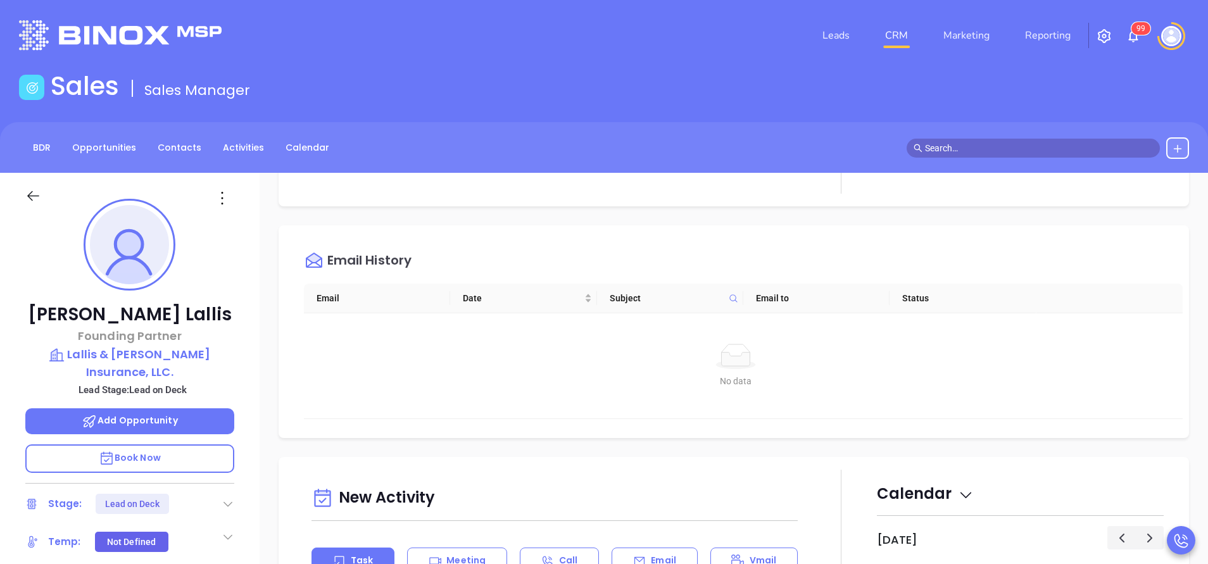
scroll to position [380, 0]
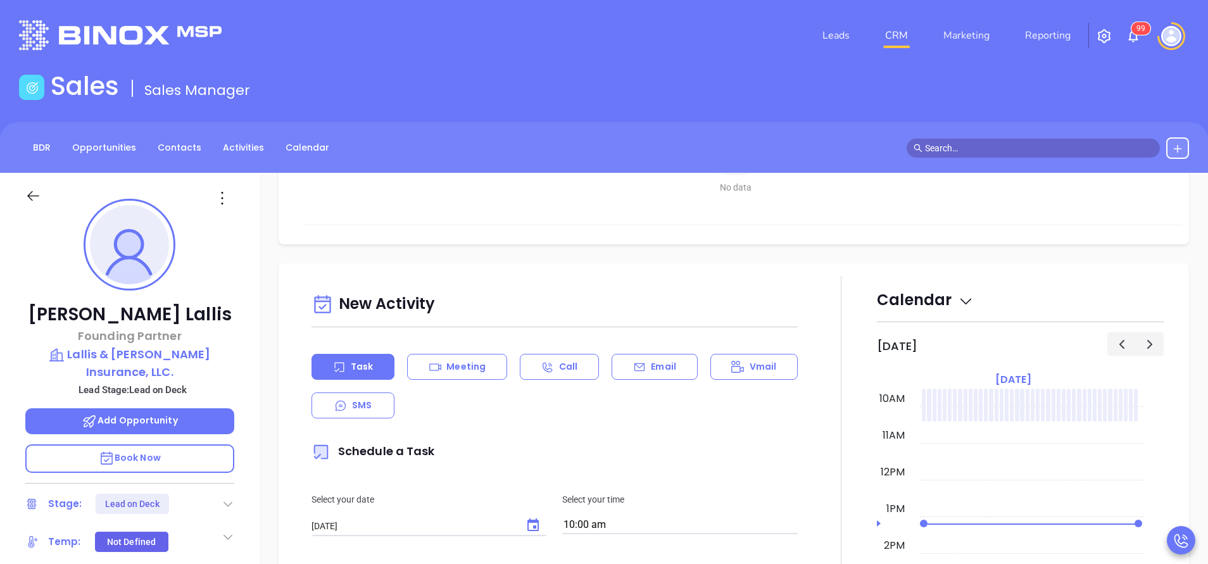
click at [674, 363] on div "Email" at bounding box center [654, 367] width 85 height 26
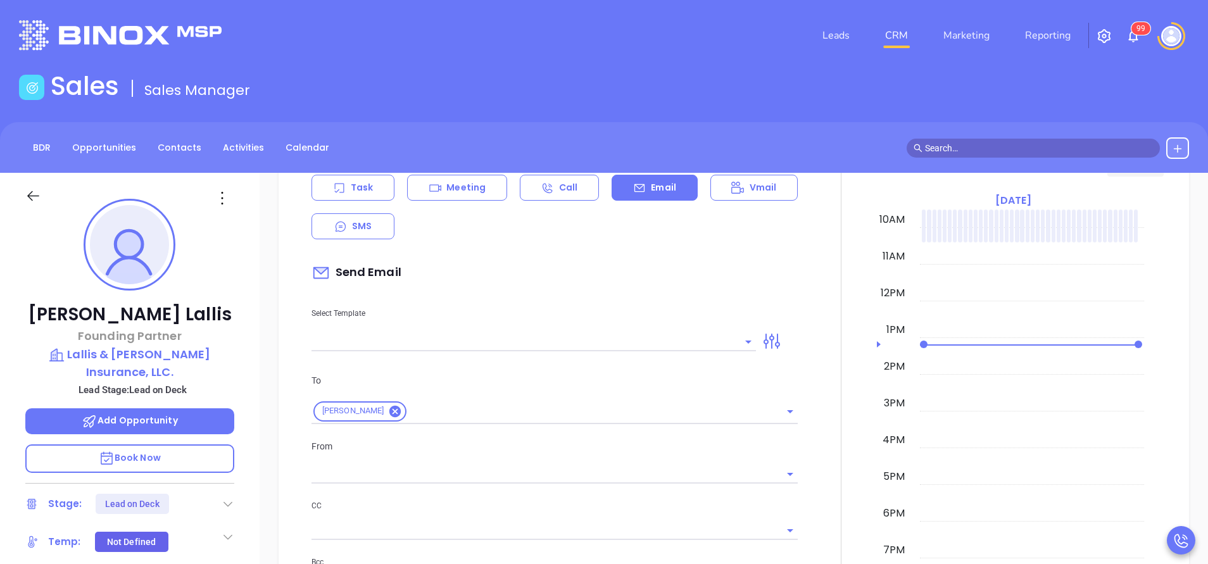
scroll to position [570, 0]
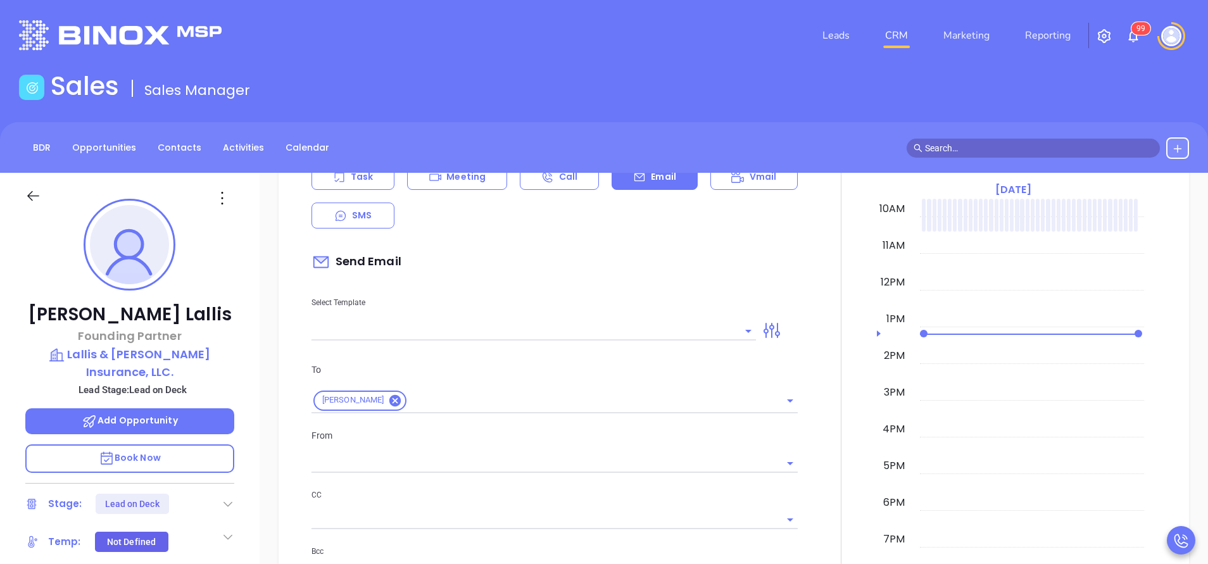
click at [669, 336] on input "text" at bounding box center [523, 331] width 425 height 18
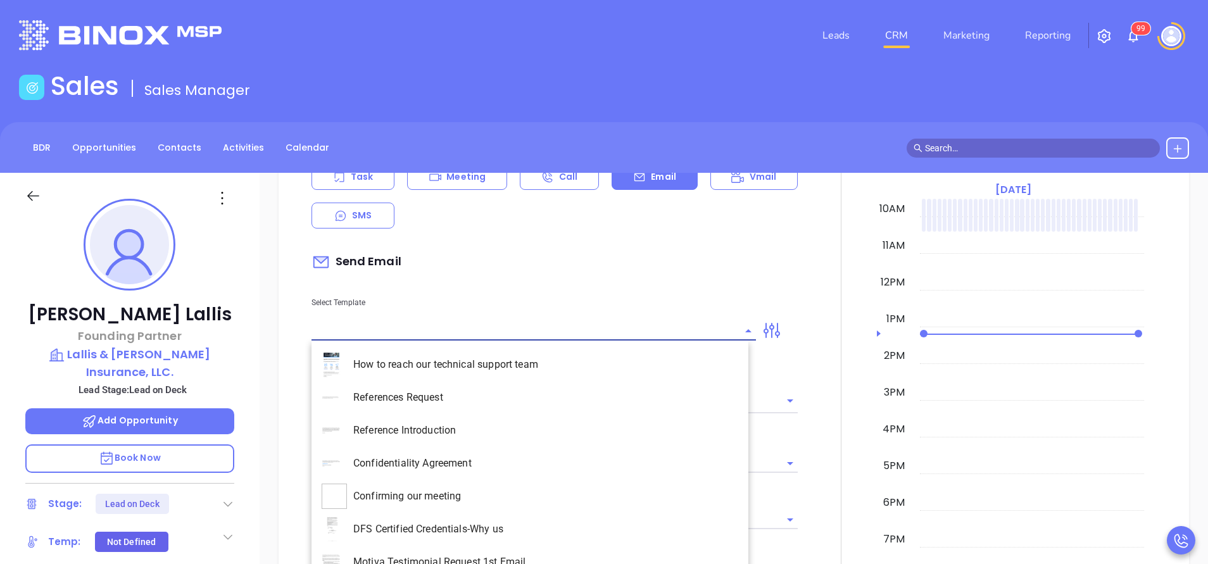
type input "[PERSON_NAME]"
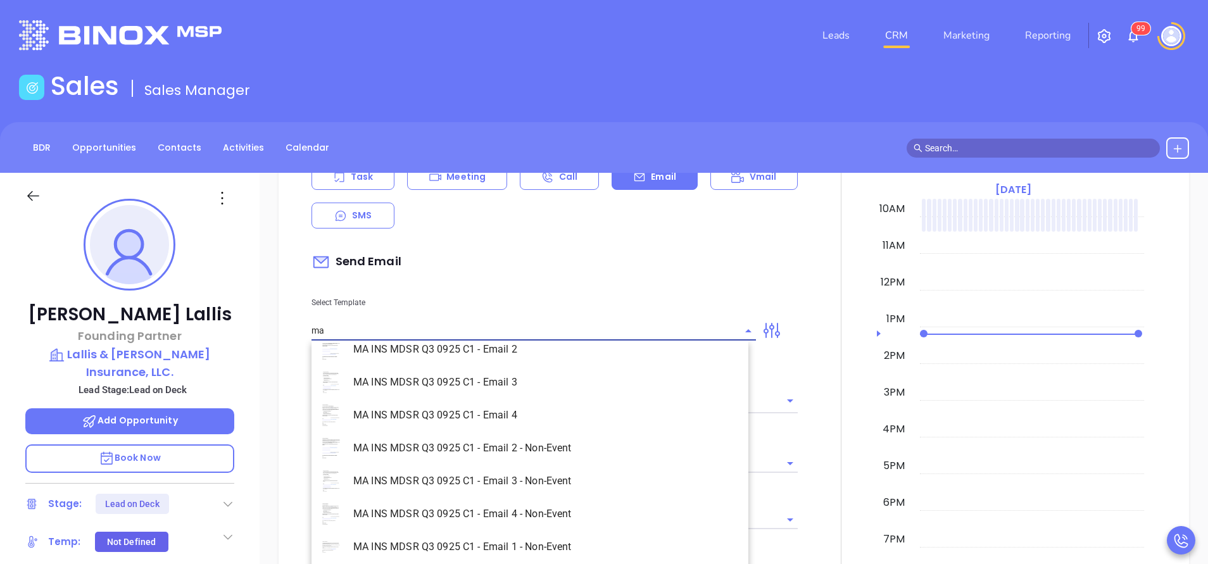
click at [558, 537] on li "MA INS MDSR Q3 0925 C1 - Email 1 - Non-Event" at bounding box center [529, 547] width 437 height 33
type input "MA INS MDSR Q3 0925 C1 - Email 1 - Non-Event"
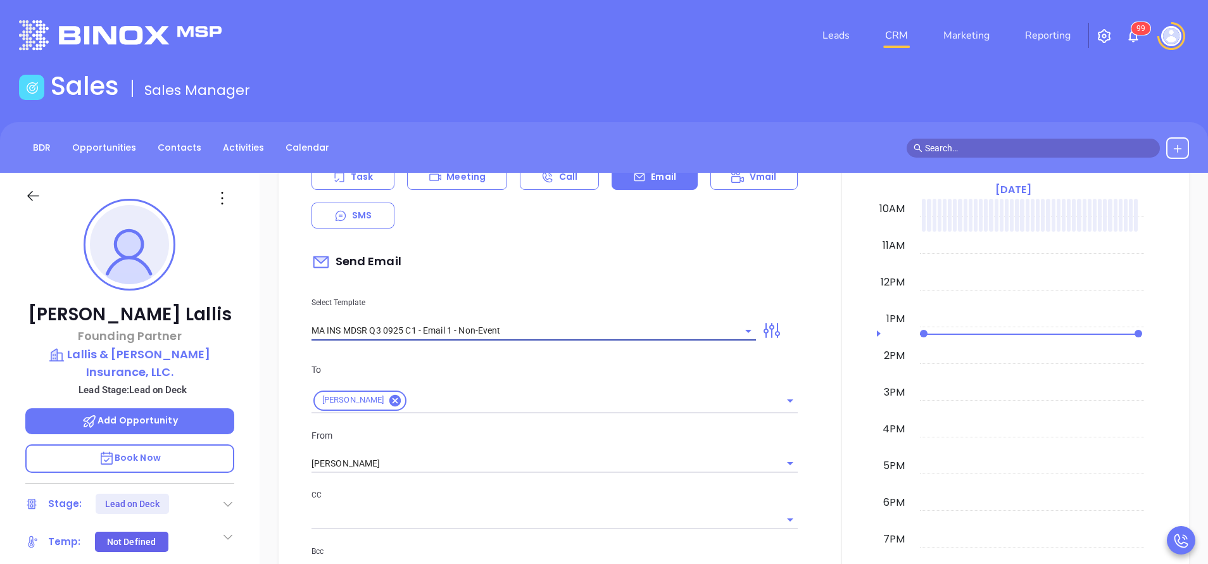
type input "Anthony, are you ready for Massachusetts’ compliance requirement?"
type input "MA INS MDSR Q3 0925 C1 - Email 1 - Non-Event"
click at [522, 463] on input "Vicky Mendoza" at bounding box center [536, 464] width 451 height 18
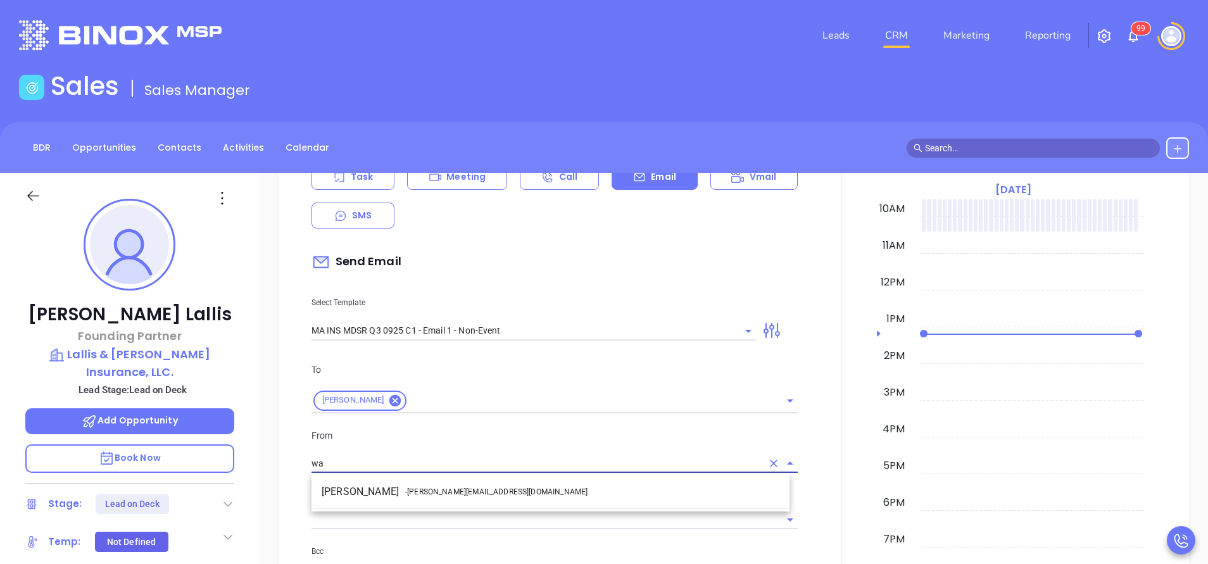
click at [522, 486] on li "Walter Contreras - walter@motiva.net" at bounding box center [550, 491] width 478 height 23
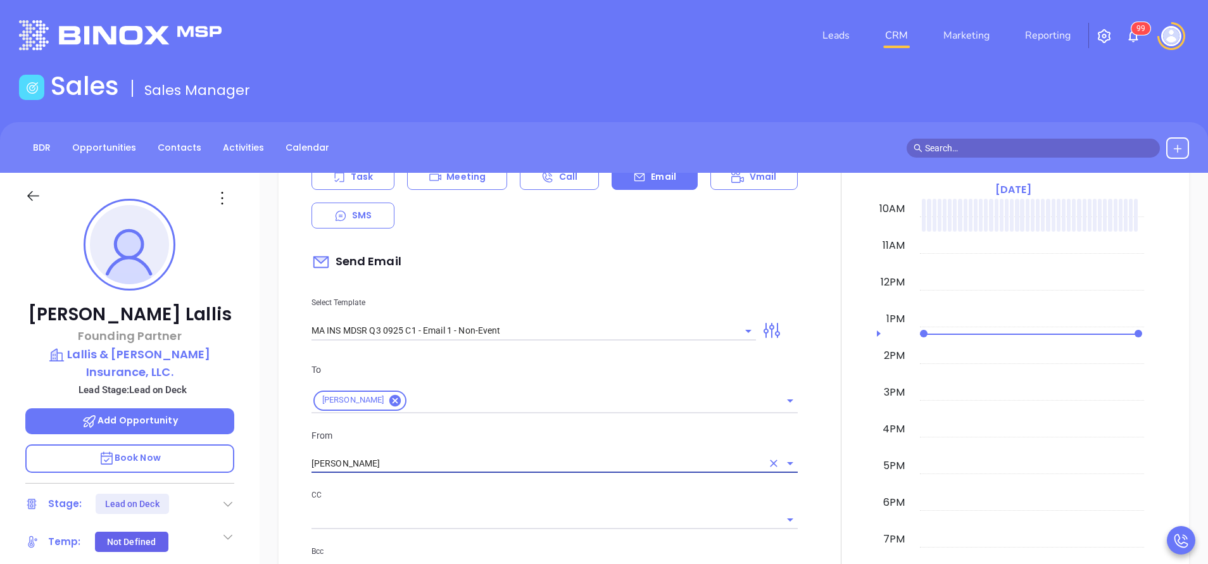
type input "Walter Contreras"
click at [543, 490] on p "CC" at bounding box center [554, 495] width 486 height 14
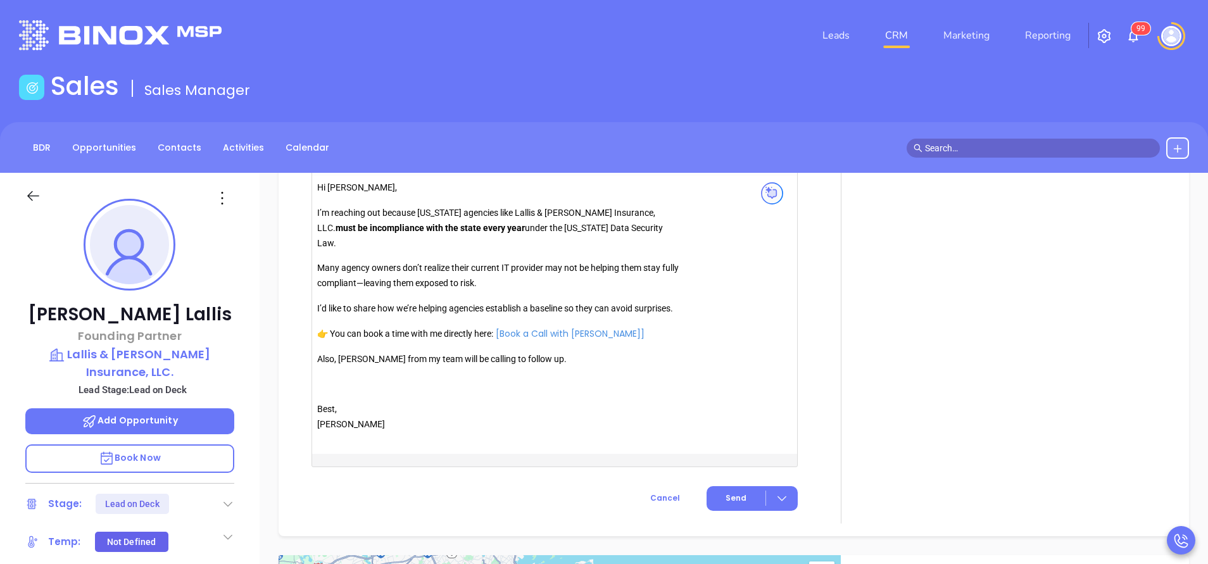
scroll to position [1140, 0]
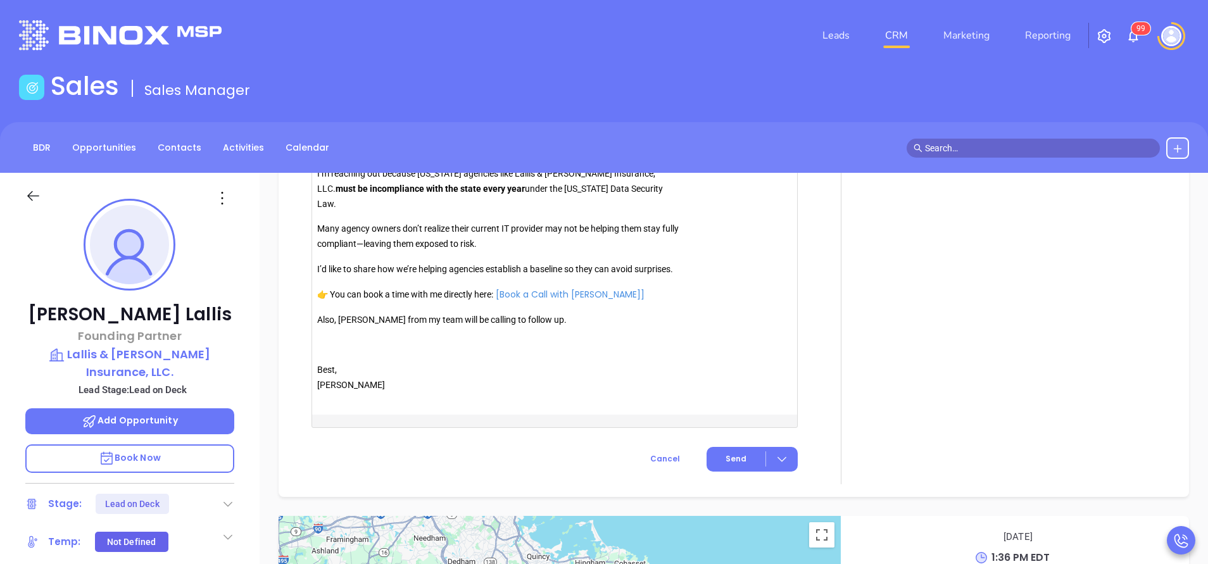
click at [351, 313] on p "Also, Anabell from my team will be calling to follow up." at bounding box center [499, 320] width 364 height 15
click at [718, 447] on button "Send" at bounding box center [752, 459] width 91 height 25
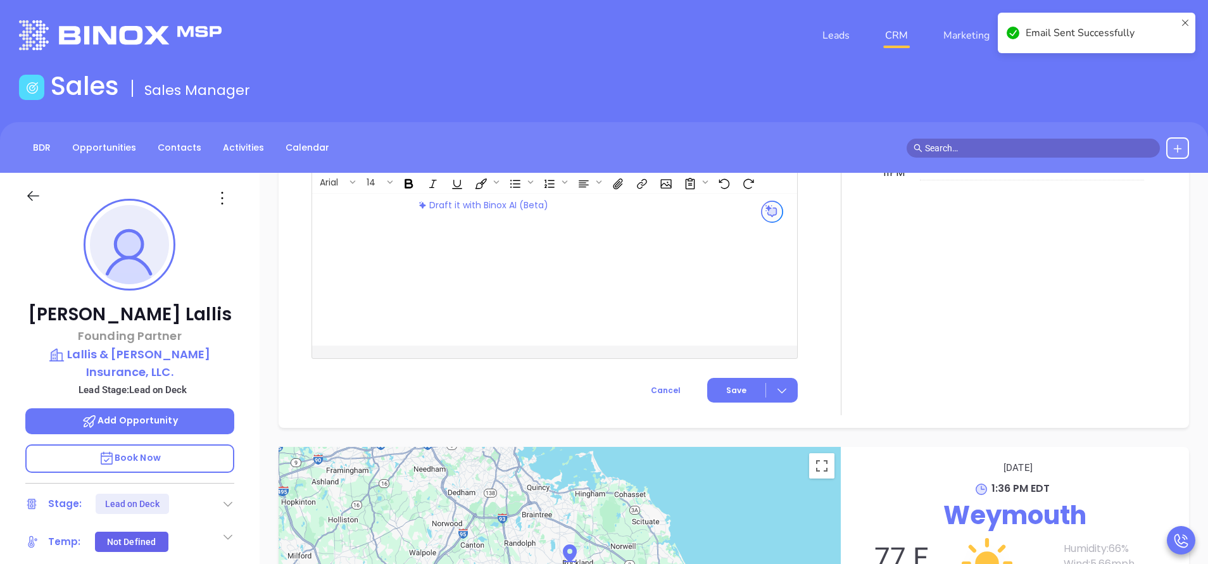
scroll to position [1103, 0]
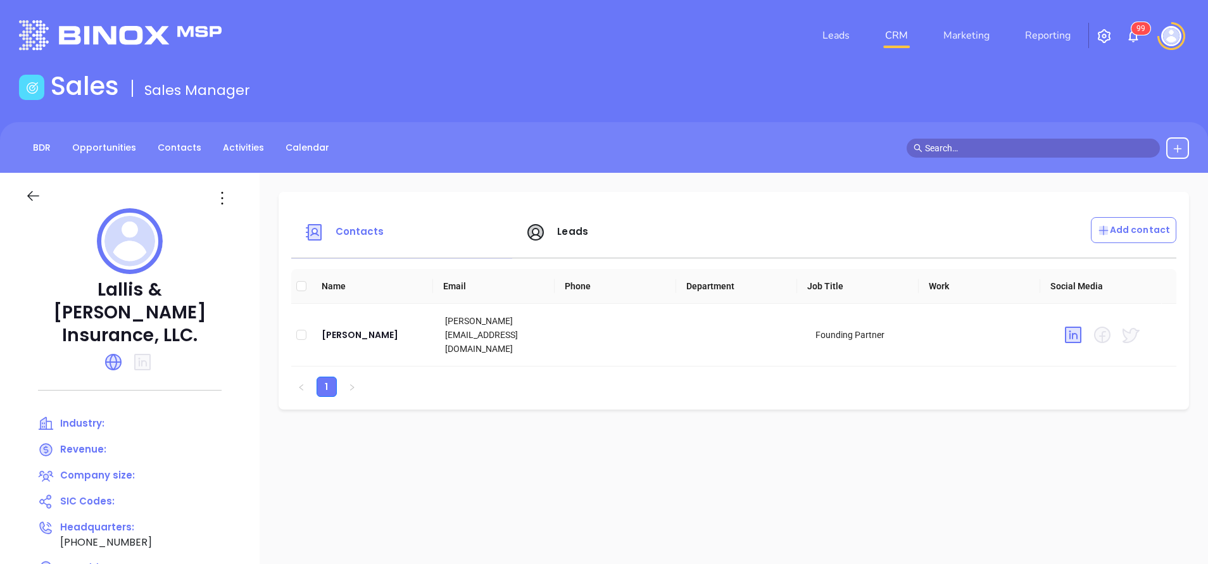
click at [111, 293] on p "Lallis & [PERSON_NAME] Insurance, LLC." at bounding box center [129, 313] width 209 height 68
click at [113, 355] on icon at bounding box center [113, 362] width 15 height 15
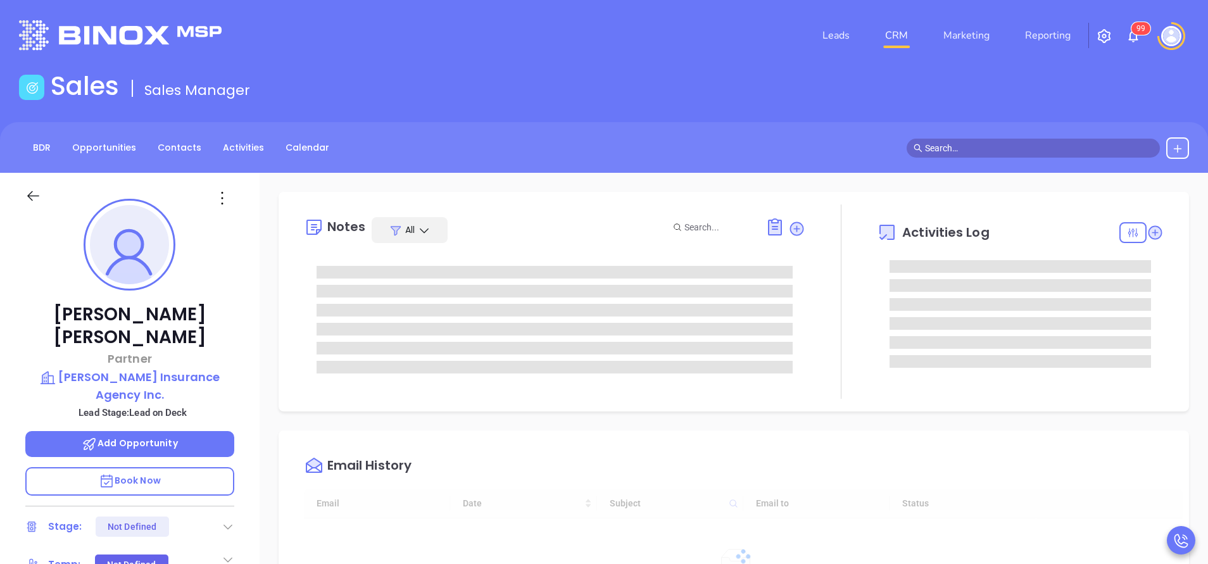
type input "[DATE]"
drag, startPoint x: 139, startPoint y: 364, endPoint x: 119, endPoint y: 353, distance: 22.4
type input "[PERSON_NAME]"
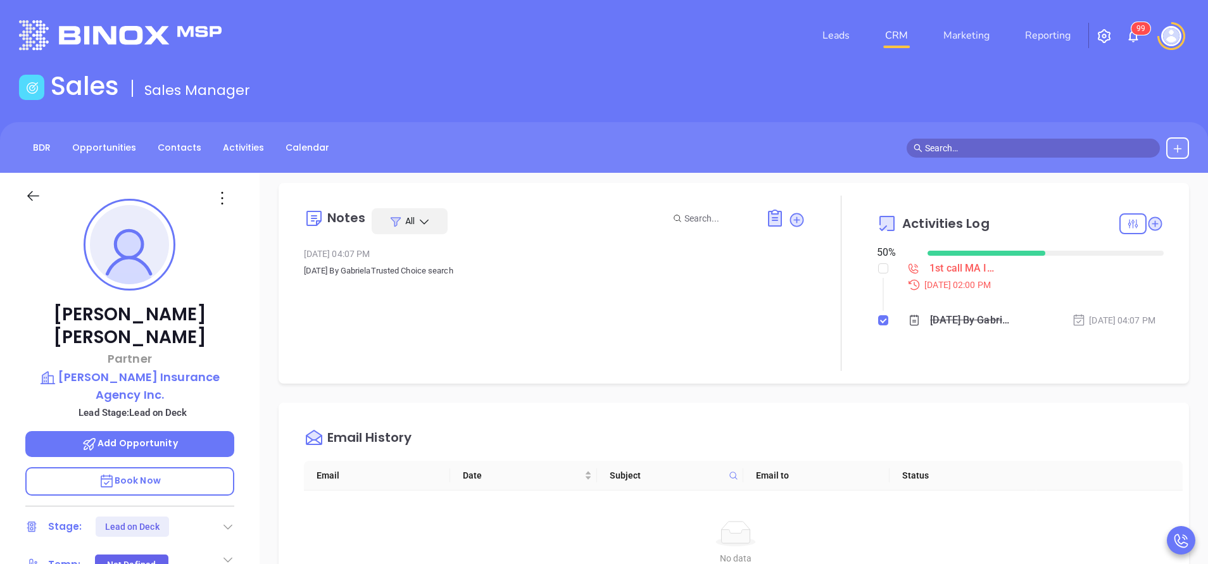
scroll to position [0, 0]
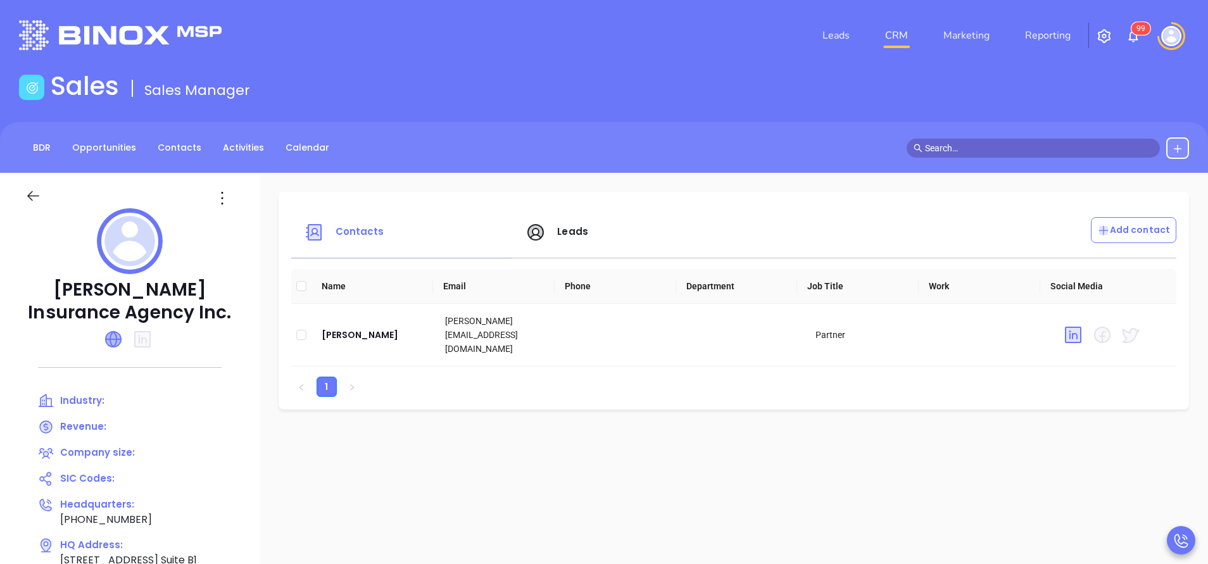
click at [116, 335] on icon at bounding box center [113, 339] width 15 height 15
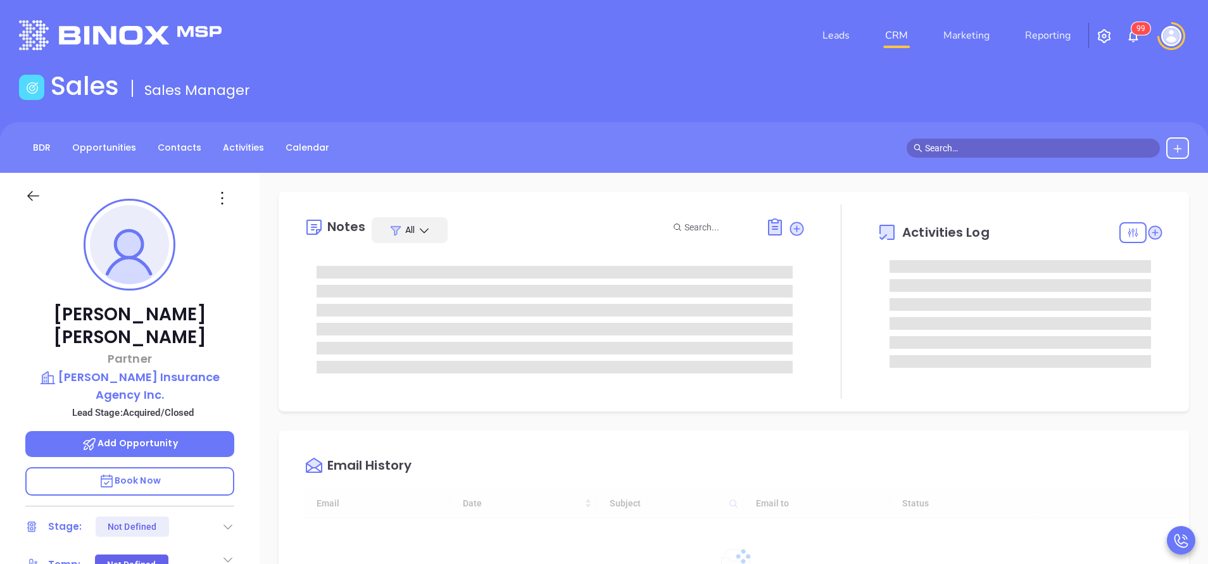
scroll to position [368, 0]
type input "[PERSON_NAME]"
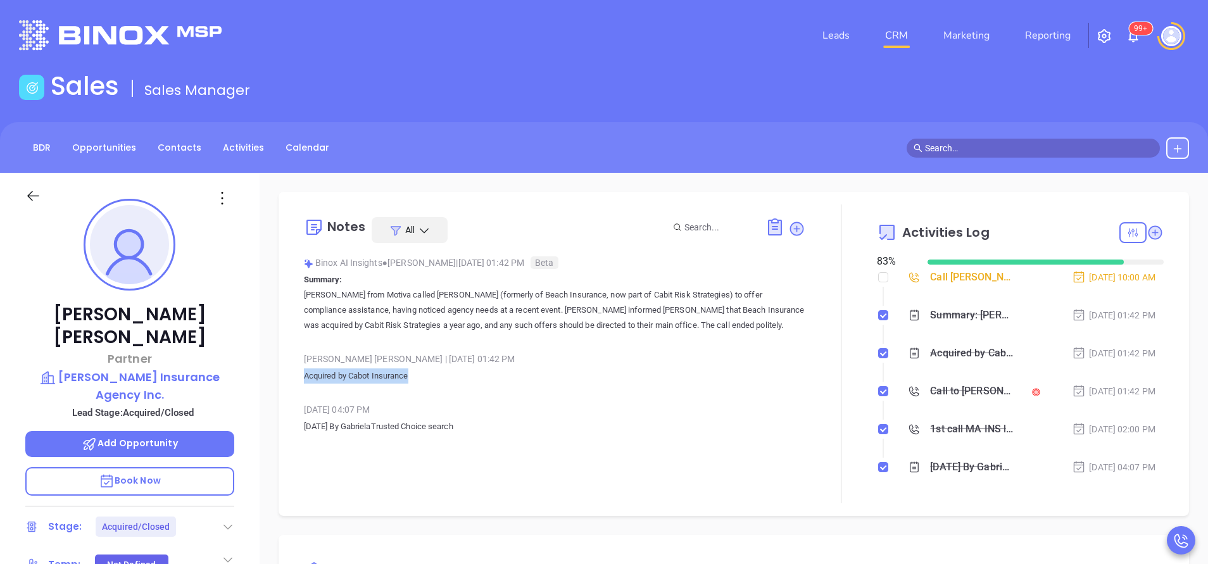
drag, startPoint x: 433, startPoint y: 374, endPoint x: 299, endPoint y: 375, distance: 133.6
click at [299, 375] on div "Notes All Binox AI Insights ● [PERSON_NAME] | [DATE] 01:42 PM Beta Summary: [PE…" at bounding box center [733, 353] width 885 height 299
copy p "Acquired by Cabot Insurance"
click at [878, 281] on input "checkbox" at bounding box center [883, 277] width 10 height 10
checkbox input "true"
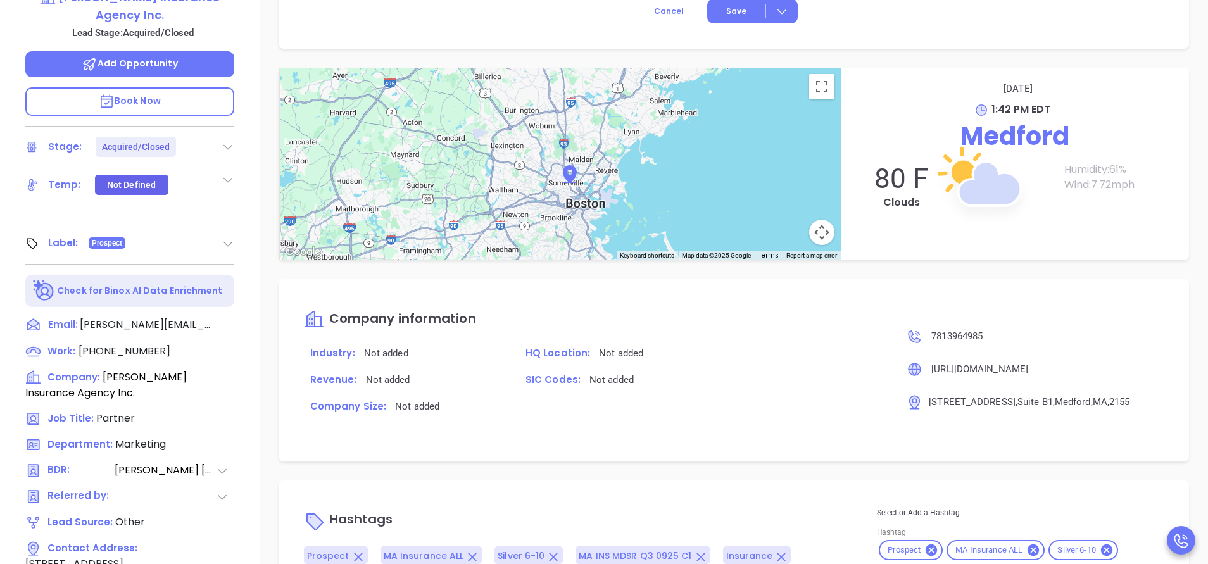
scroll to position [495, 0]
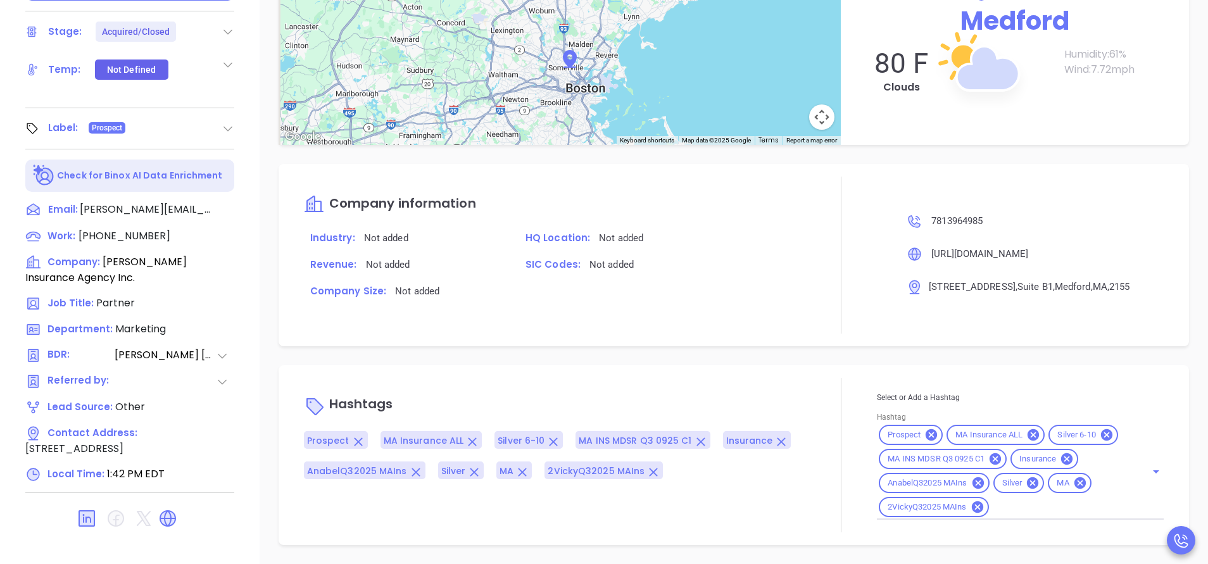
click at [1015, 501] on div "Prospect MA Insurance ALL Silver 6-10 MA INS MDSR Q3 0925 C1 Insurance AnabelQ3…" at bounding box center [1020, 471] width 287 height 97
type input "acq"
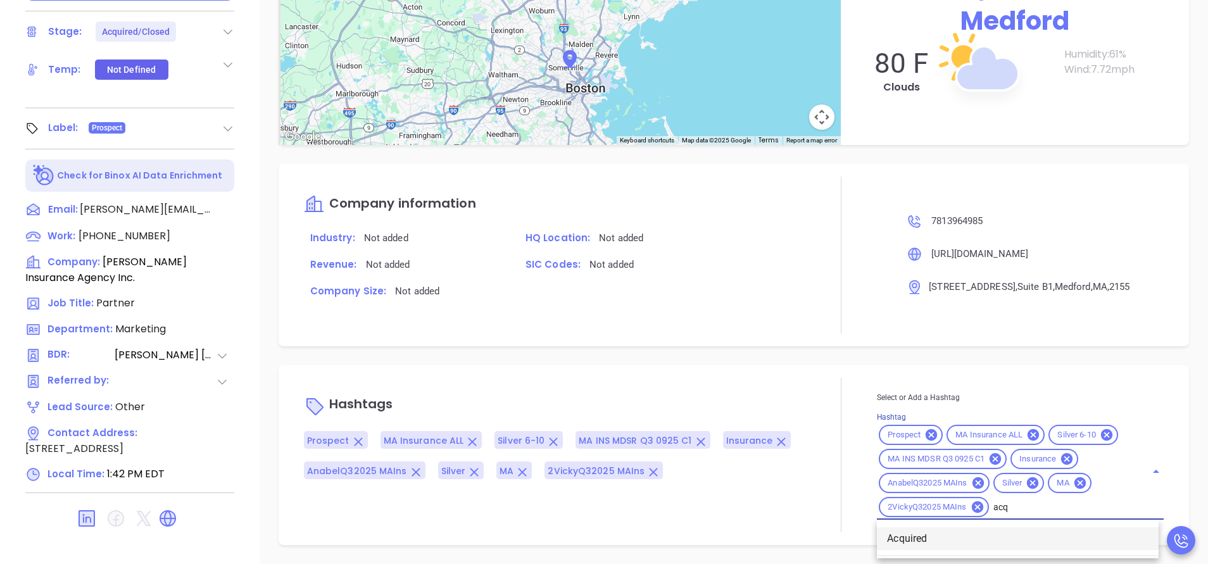
click at [967, 532] on li "Acquired" at bounding box center [1018, 538] width 282 height 23
type input "remove from"
click at [966, 532] on li "Remove from Marketing" at bounding box center [1018, 538] width 282 height 23
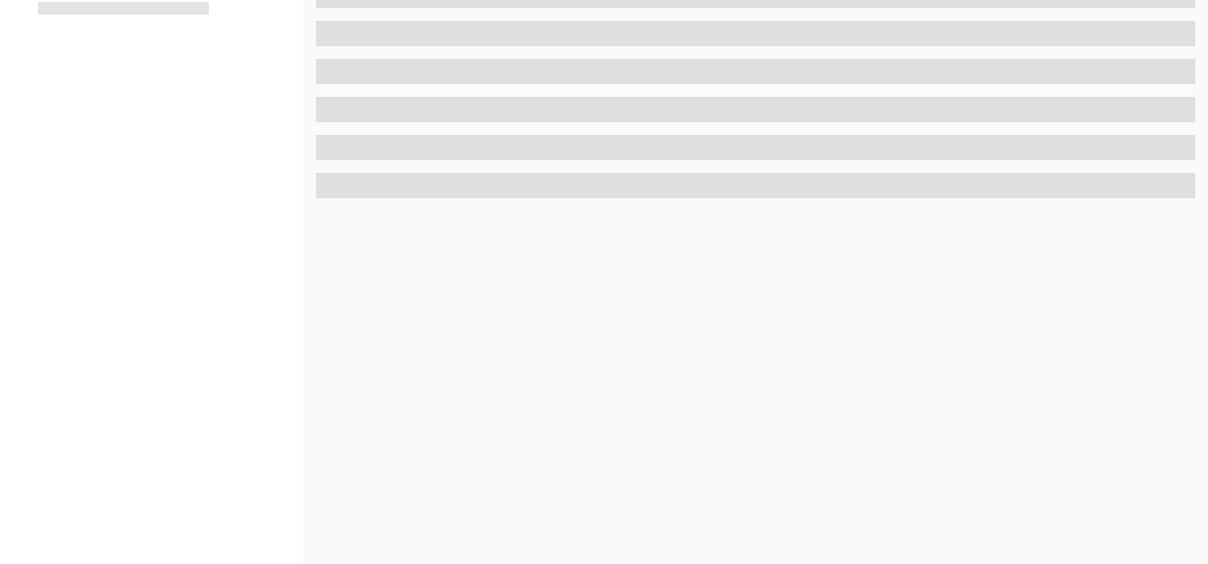
scroll to position [495, 0]
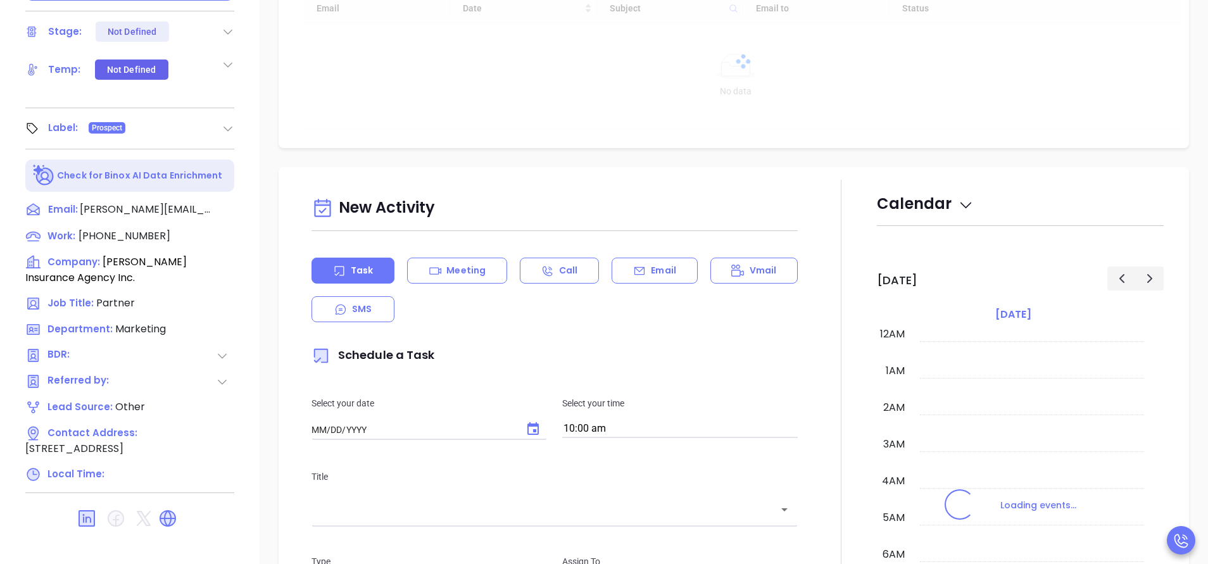
type input "[DATE]"
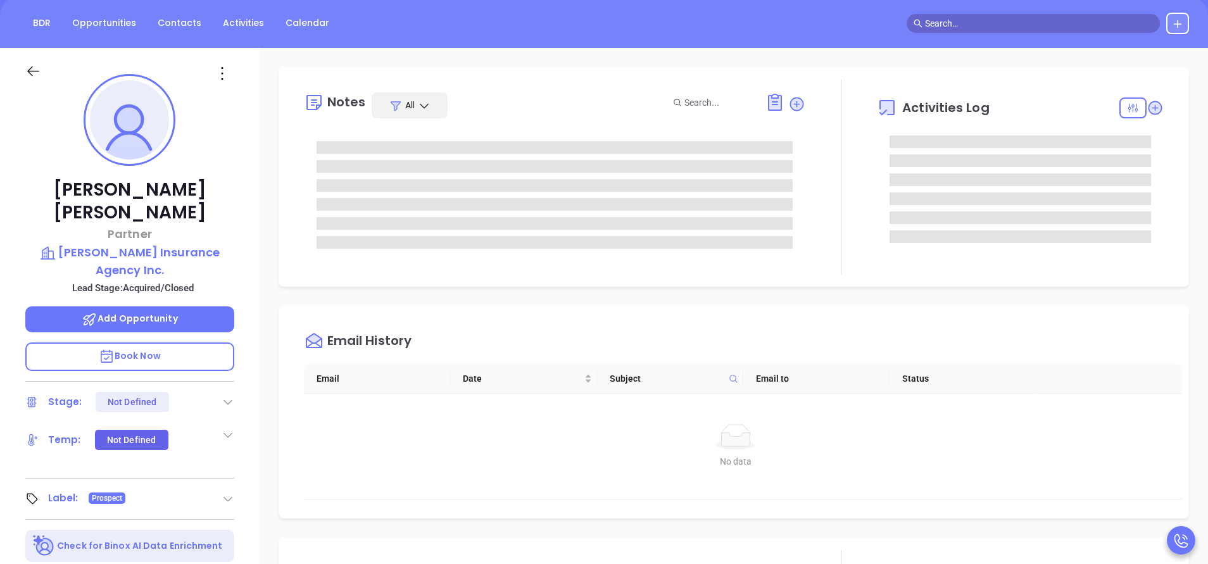
scroll to position [0, 0]
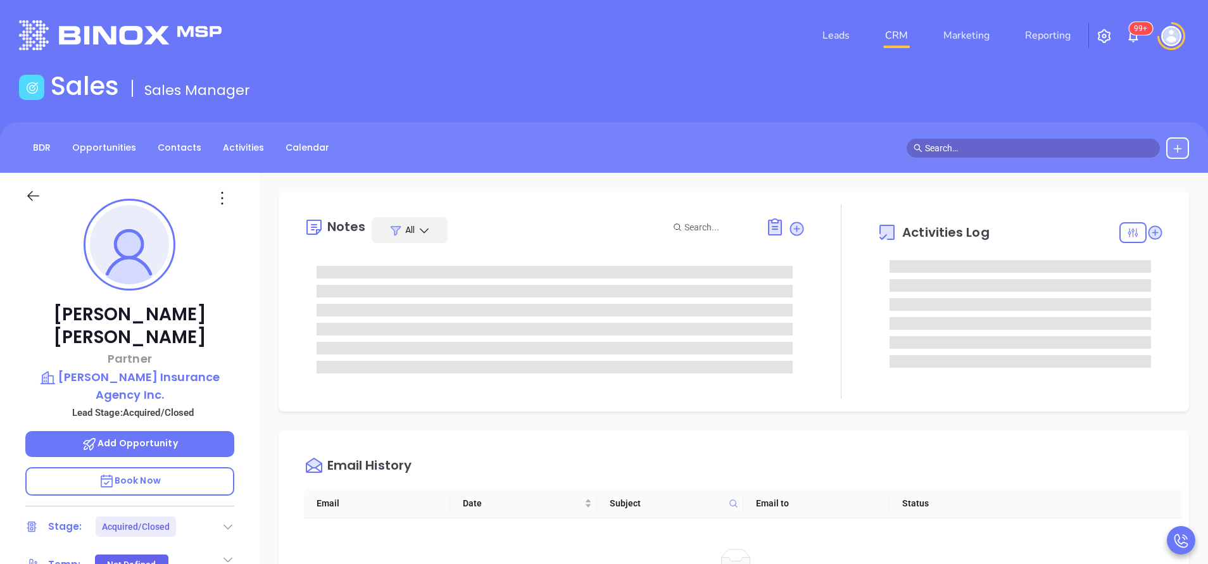
type input "[PERSON_NAME]"
type input "[DATE]"
type input "Vicky Mendoza"
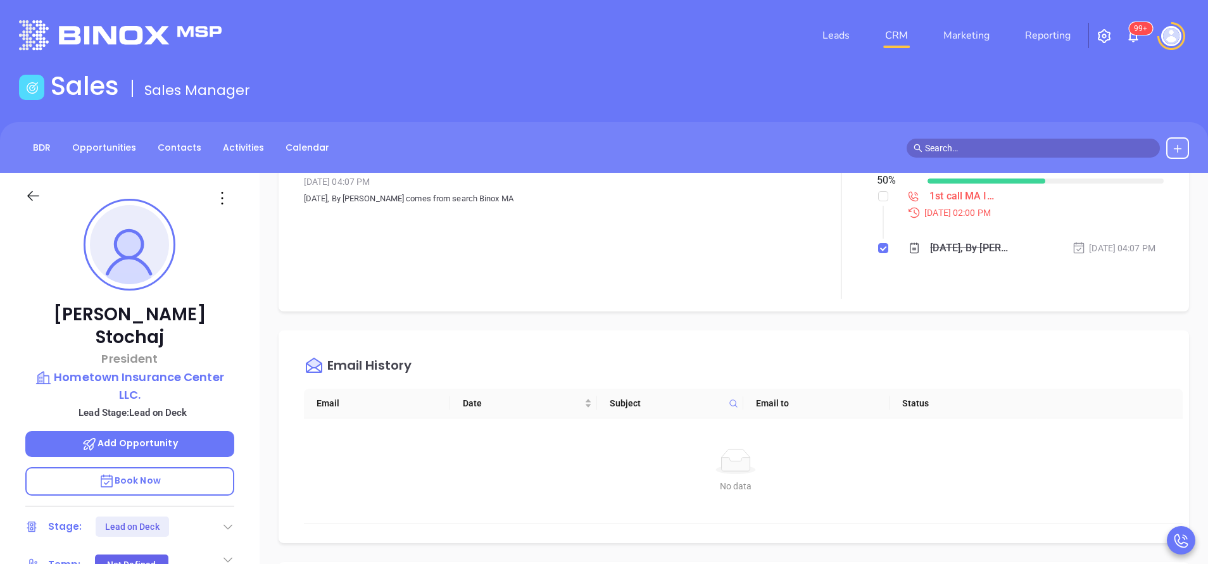
scroll to position [285, 0]
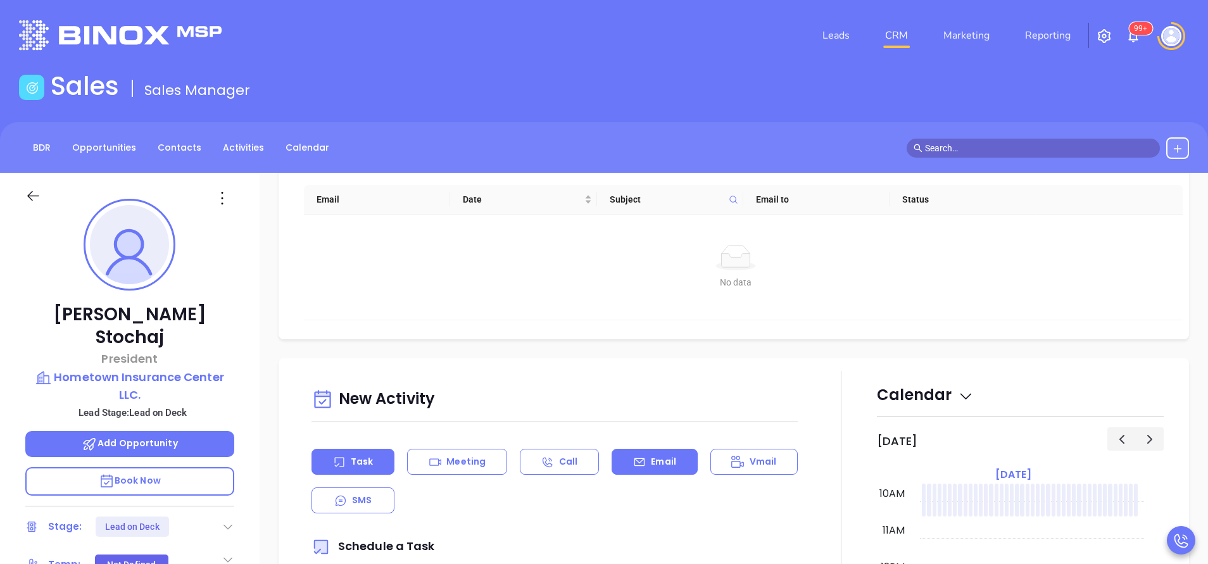
click at [631, 469] on div "Email" at bounding box center [654, 462] width 85 height 26
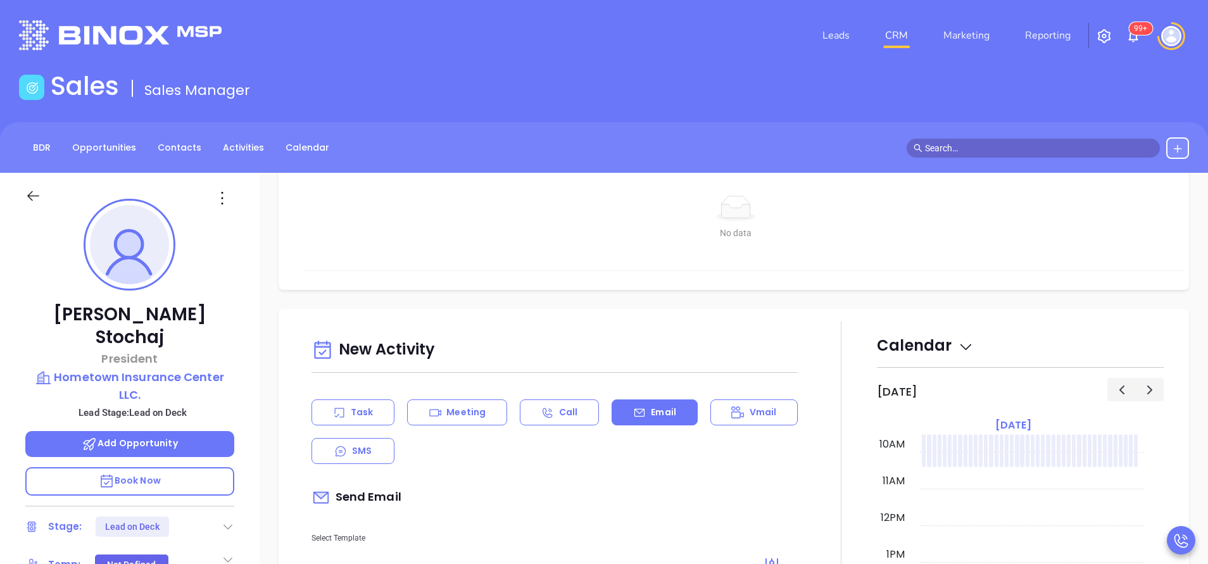
scroll to position [475, 0]
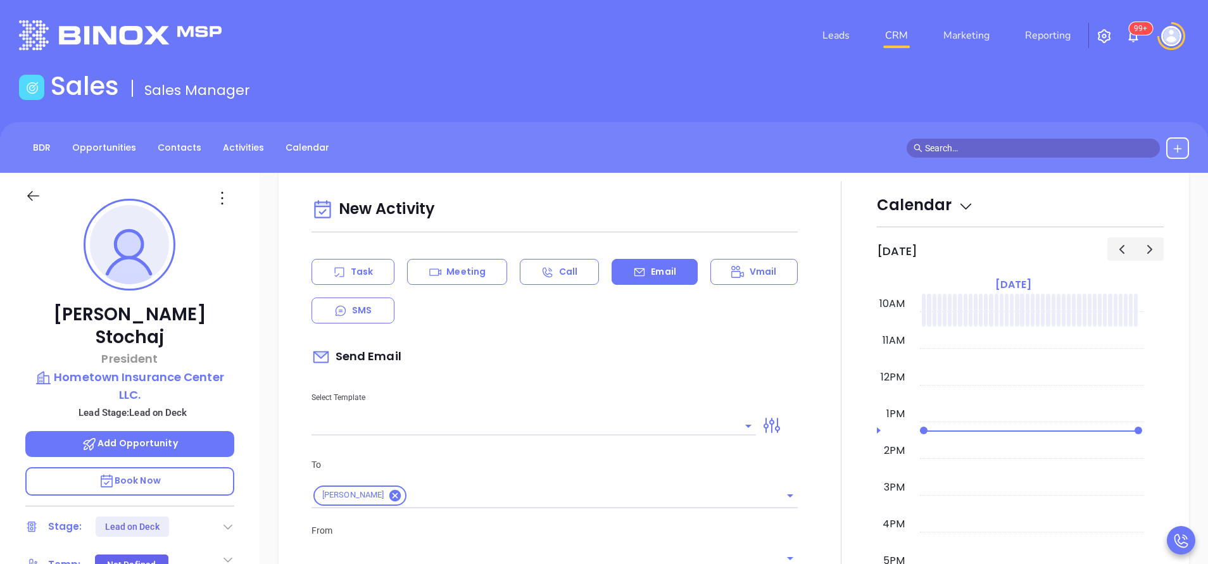
click at [617, 428] on input "text" at bounding box center [523, 426] width 425 height 18
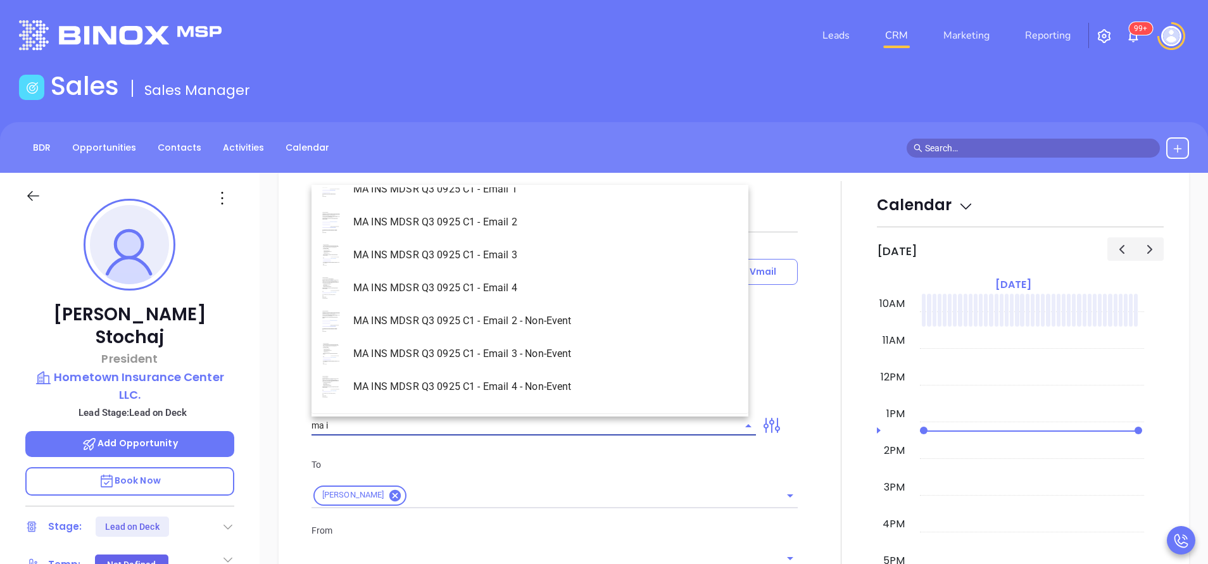
scroll to position [80, 0]
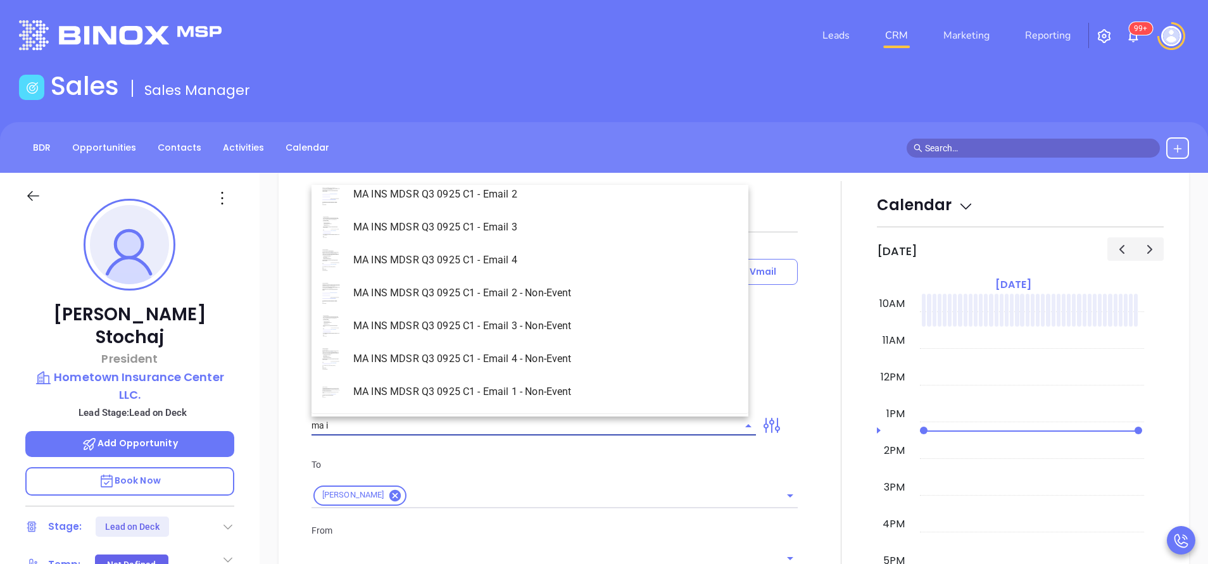
click at [552, 393] on li "MA INS MDSR Q3 0925 C1 - Email 1 - Non-Event" at bounding box center [529, 391] width 437 height 33
type input "MA INS MDSR Q3 0925 C1 - Email 1 - Non-Event"
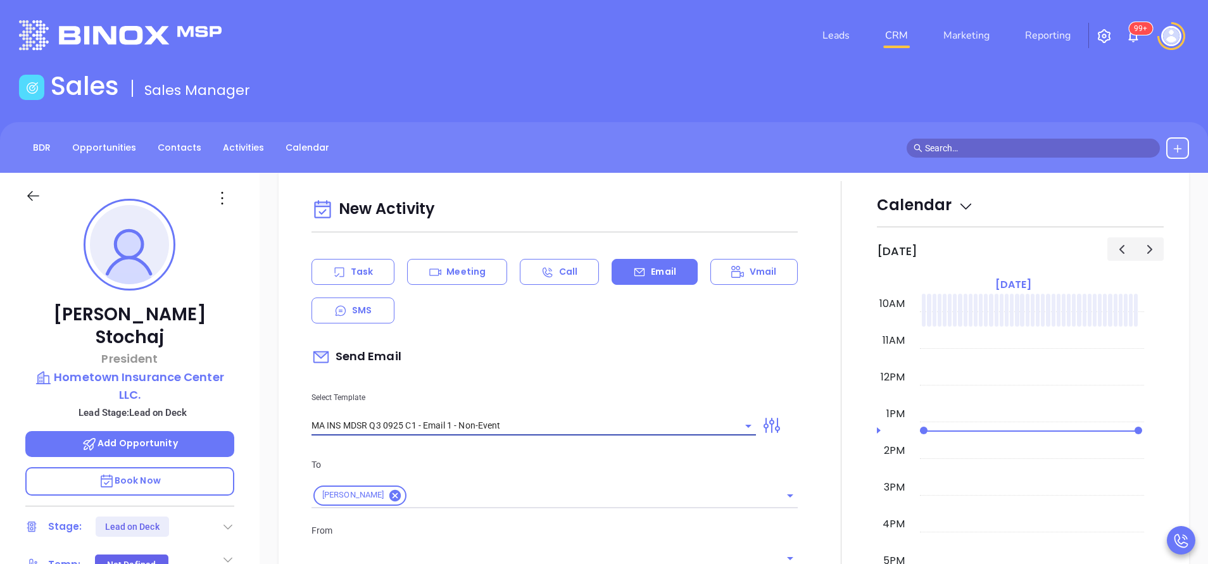
type input "Jim, are you ready for Massachusetts’ compliance requirement?"
type input "MA INS MDSR Q3 0925 C1 - Email 1 - Non-Event"
click at [557, 393] on p "Select Template" at bounding box center [533, 398] width 444 height 14
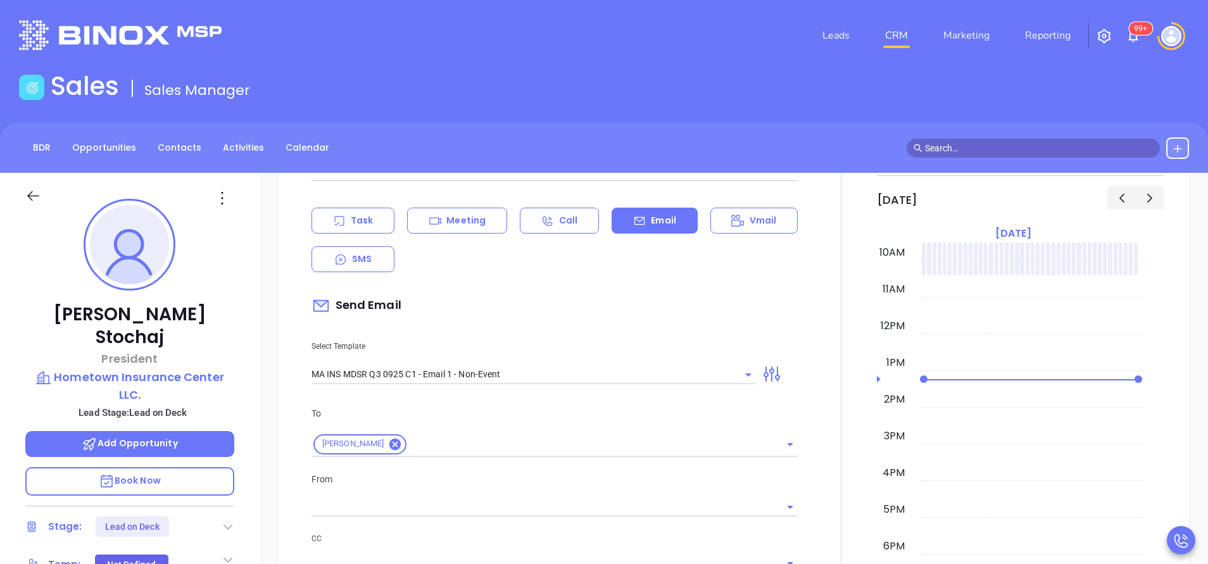
scroll to position [570, 0]
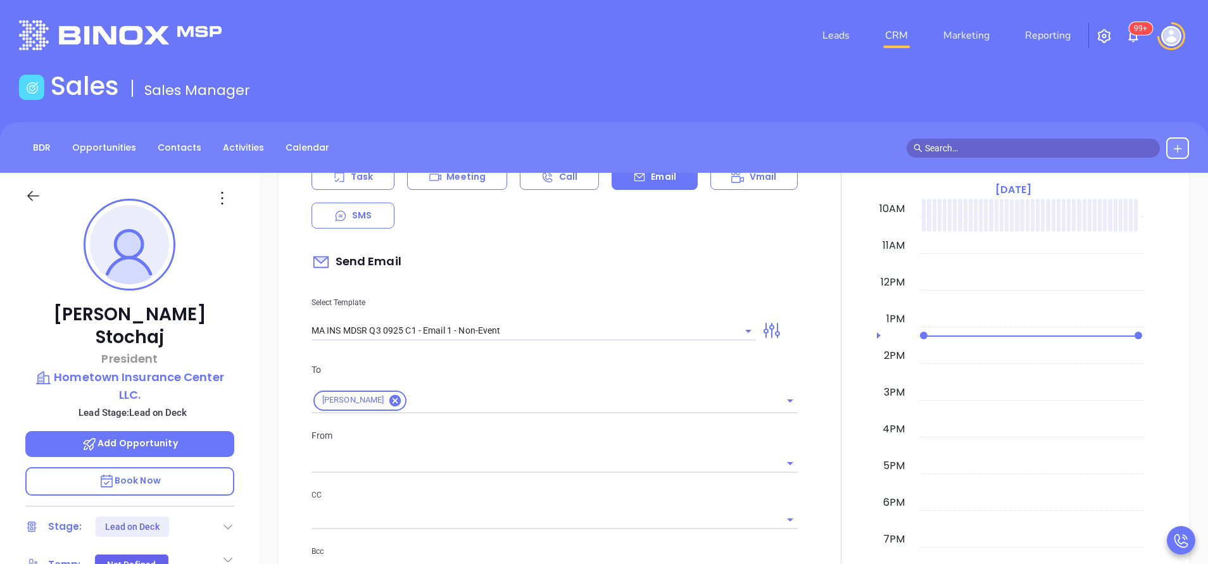
click at [467, 465] on input "text" at bounding box center [544, 464] width 467 height 18
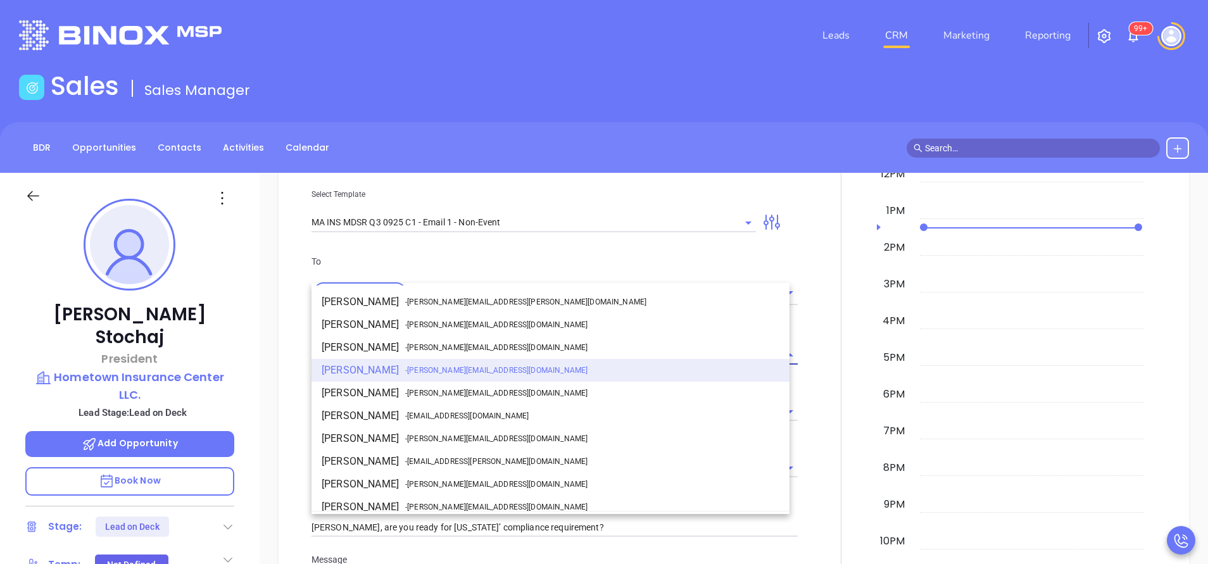
scroll to position [760, 0]
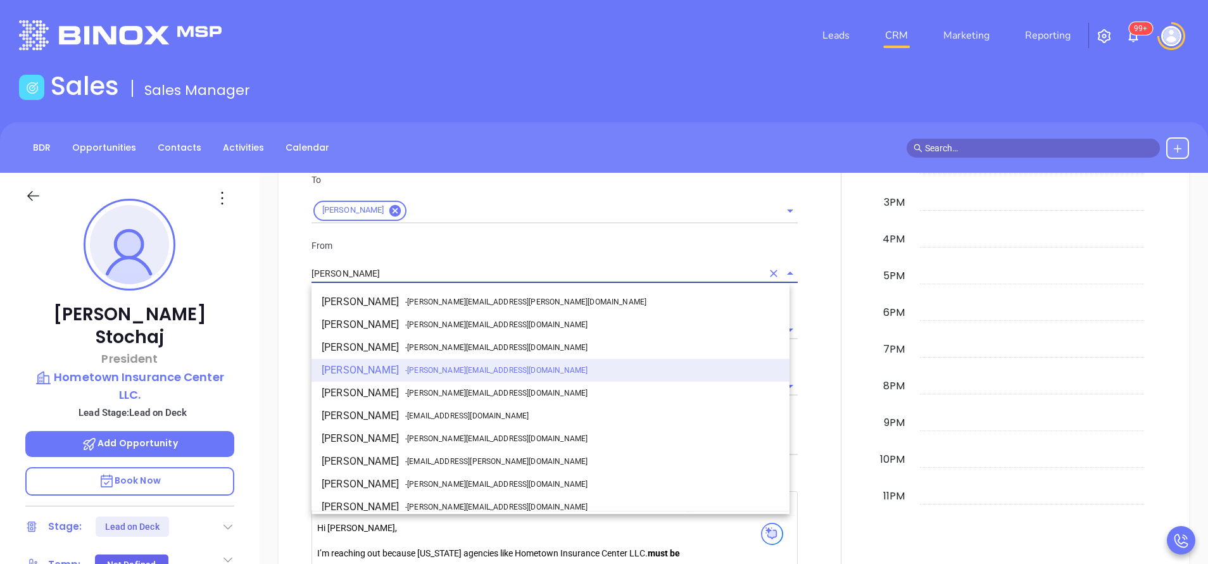
type input "Vicky Mendozawa"
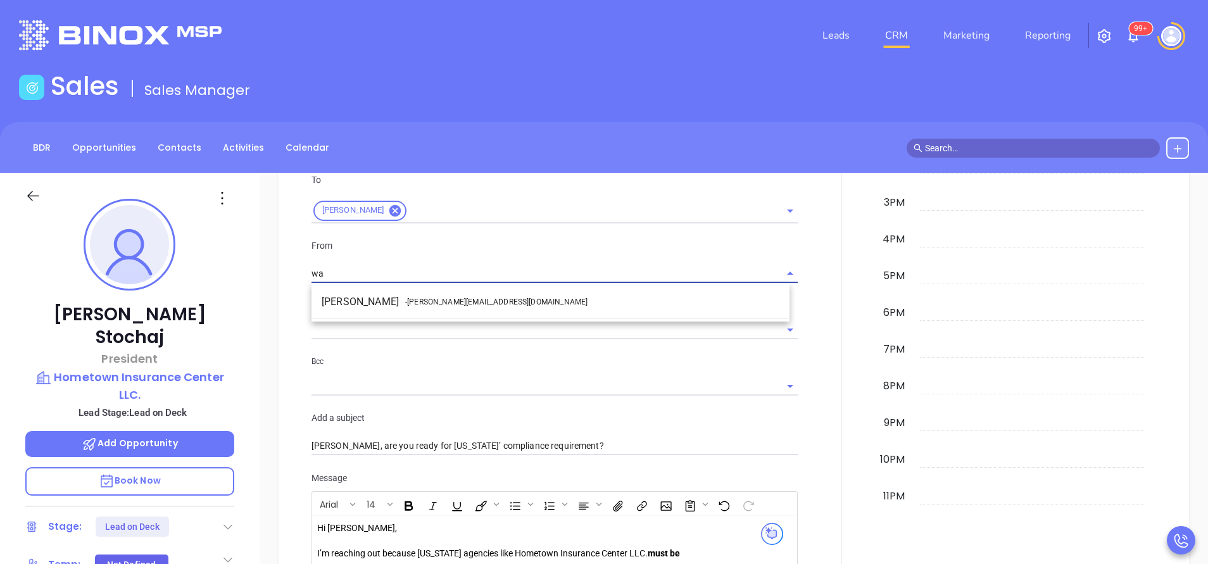
click at [486, 293] on li "Walter Contreras - walter@motiva.net" at bounding box center [550, 302] width 478 height 23
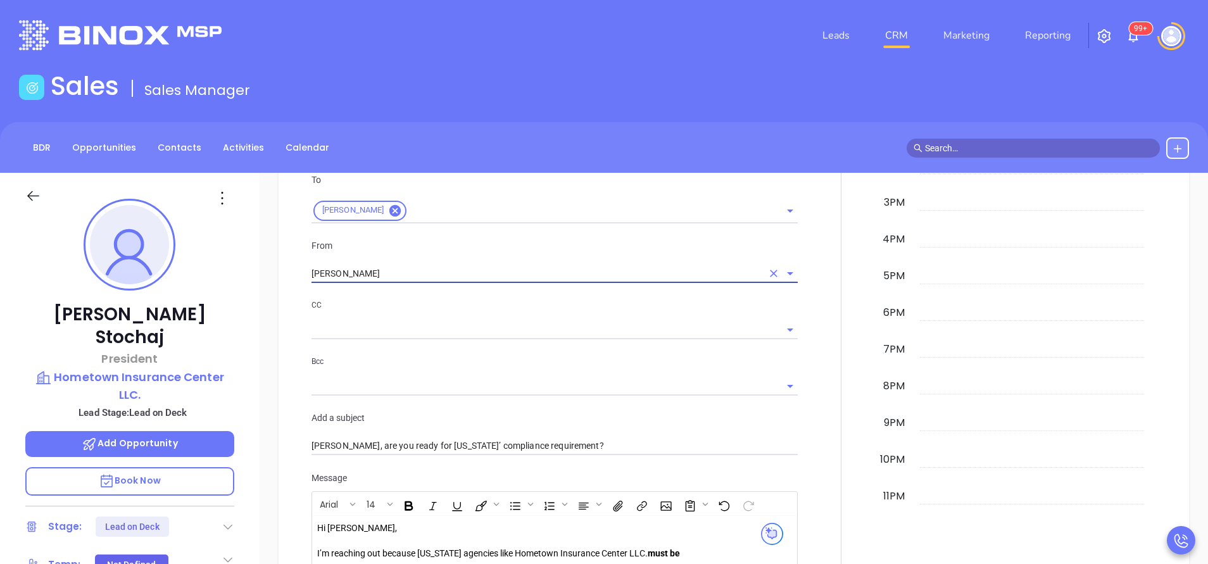
type input "Walter Contreras"
click at [514, 322] on input "text" at bounding box center [544, 329] width 467 height 18
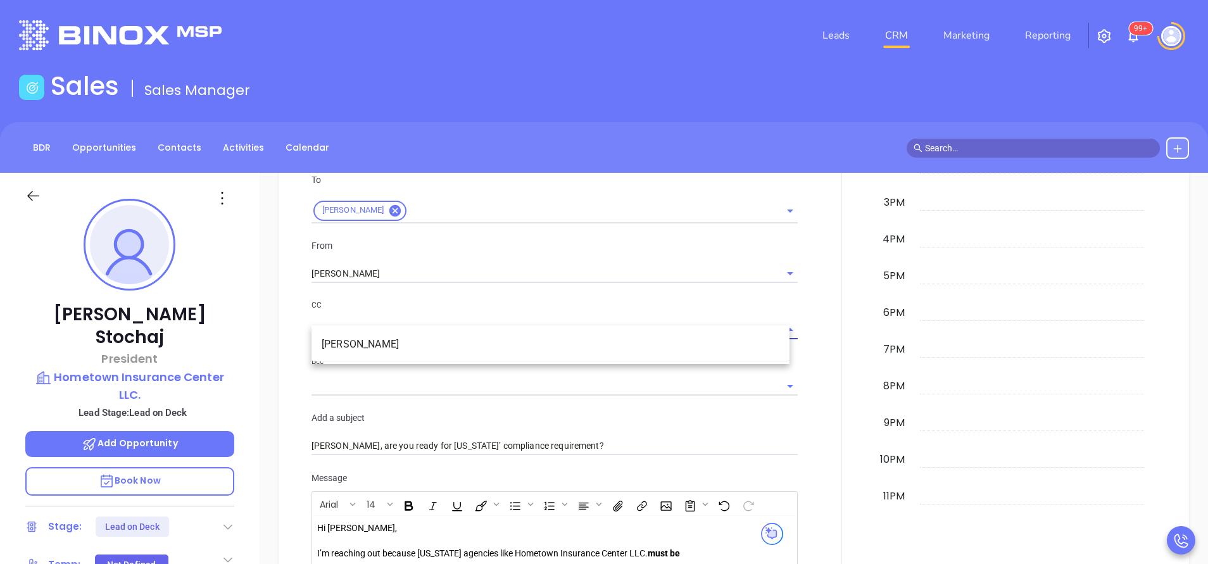
scroll to position [1045, 0]
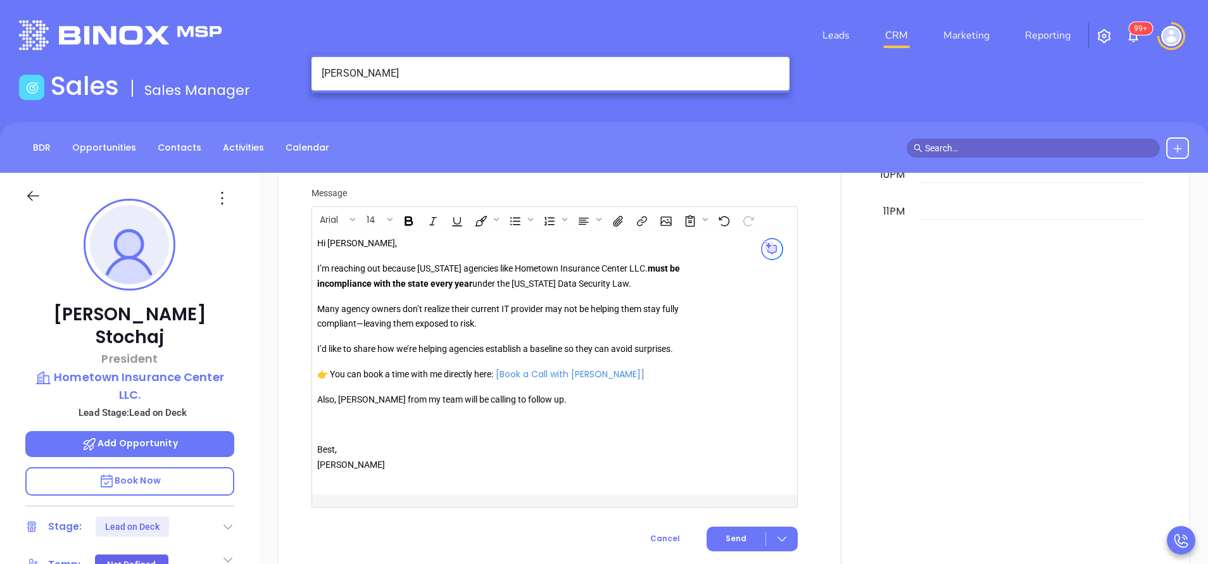
click at [343, 408] on p "Also, Anabell from my team will be calling to follow up." at bounding box center [499, 400] width 364 height 15
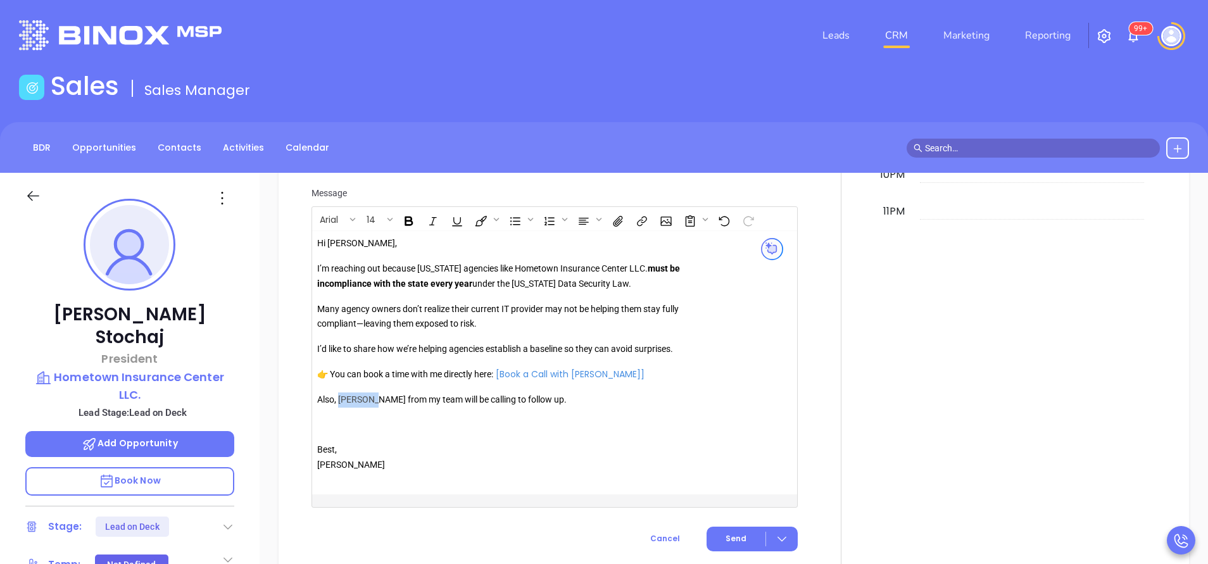
click at [343, 408] on p "Also, Anabell from my team will be calling to follow up." at bounding box center [499, 400] width 364 height 15
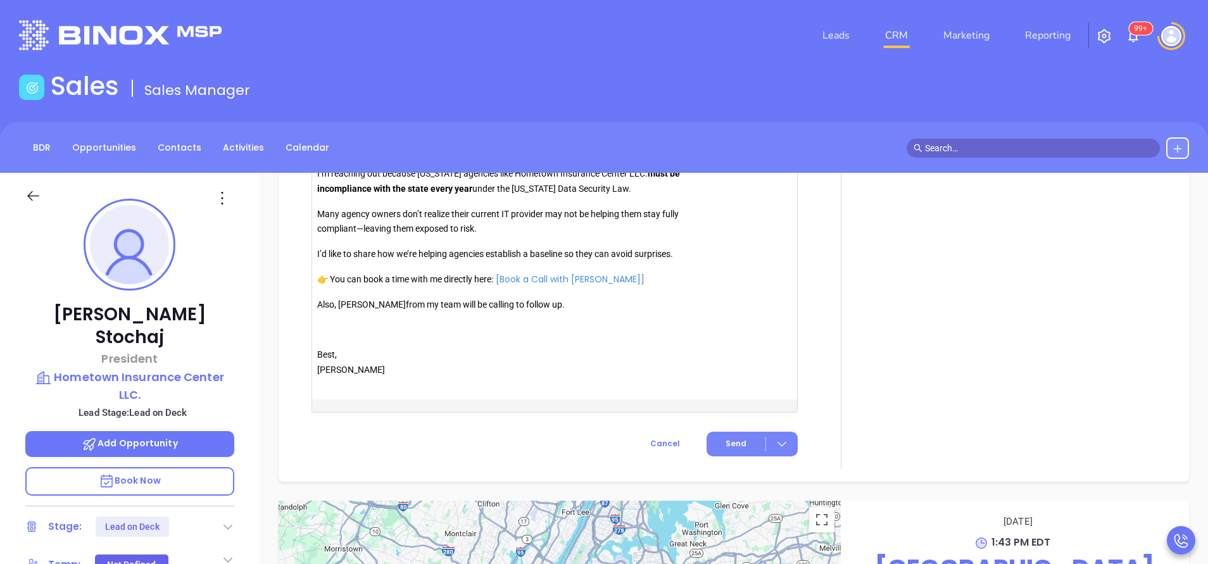
click at [746, 456] on button "Send" at bounding box center [752, 444] width 91 height 25
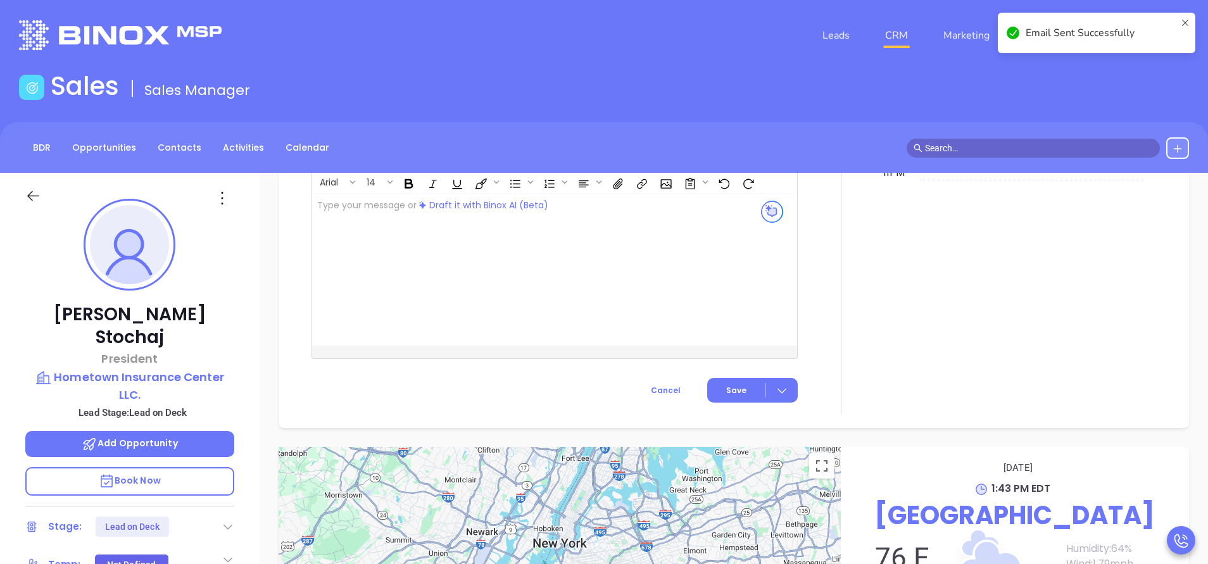
scroll to position [1103, 0]
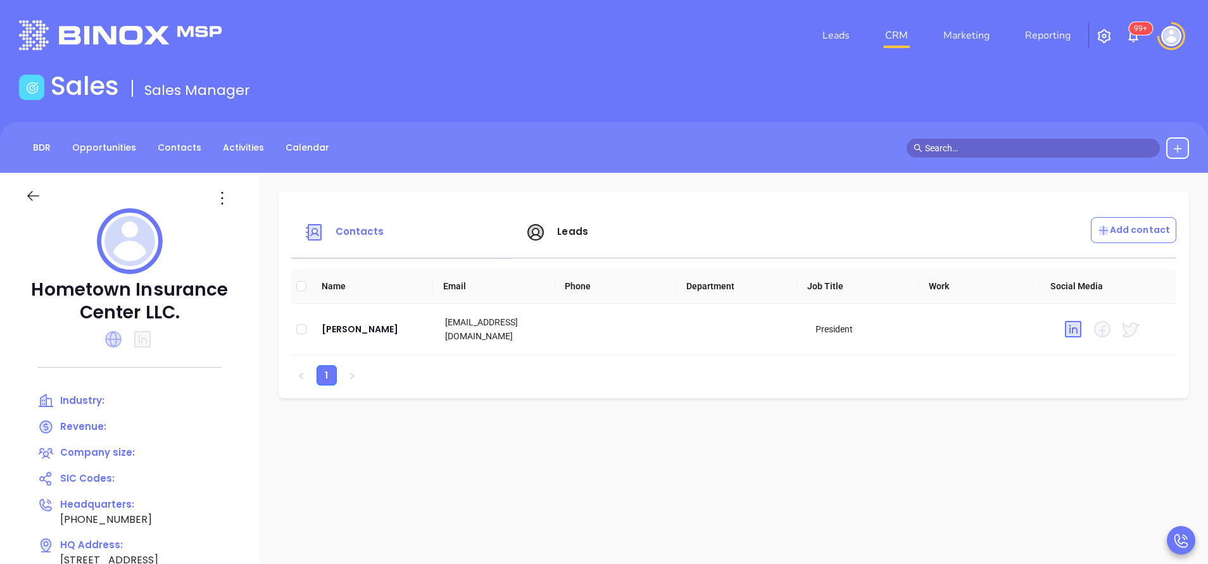
click at [107, 336] on icon at bounding box center [113, 339] width 16 height 16
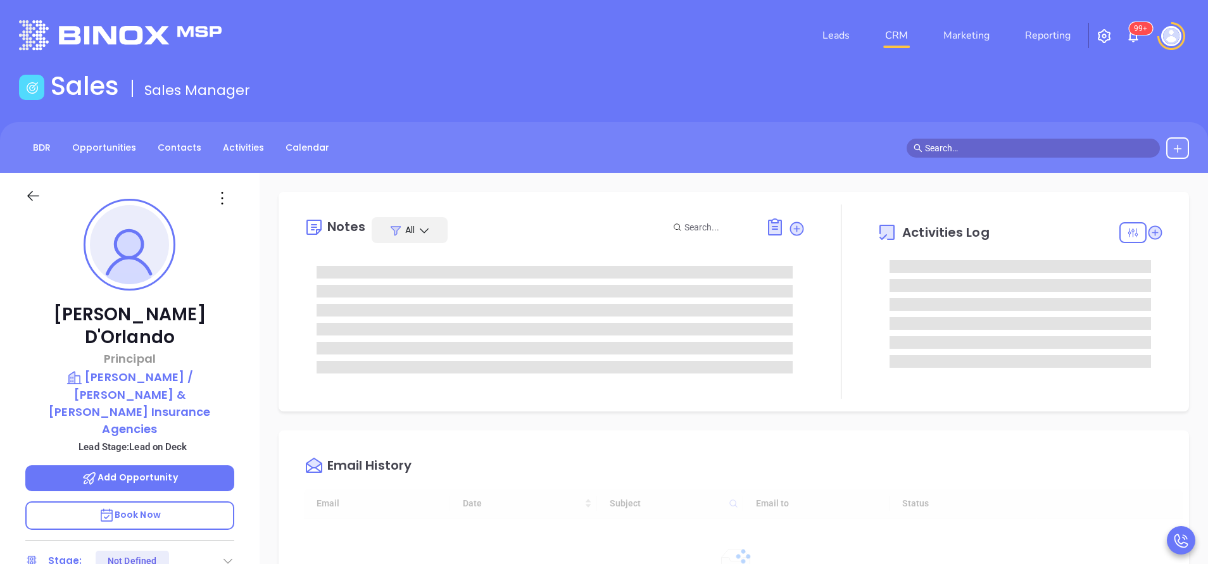
type input "10/08/2025"
type input "[PERSON_NAME]"
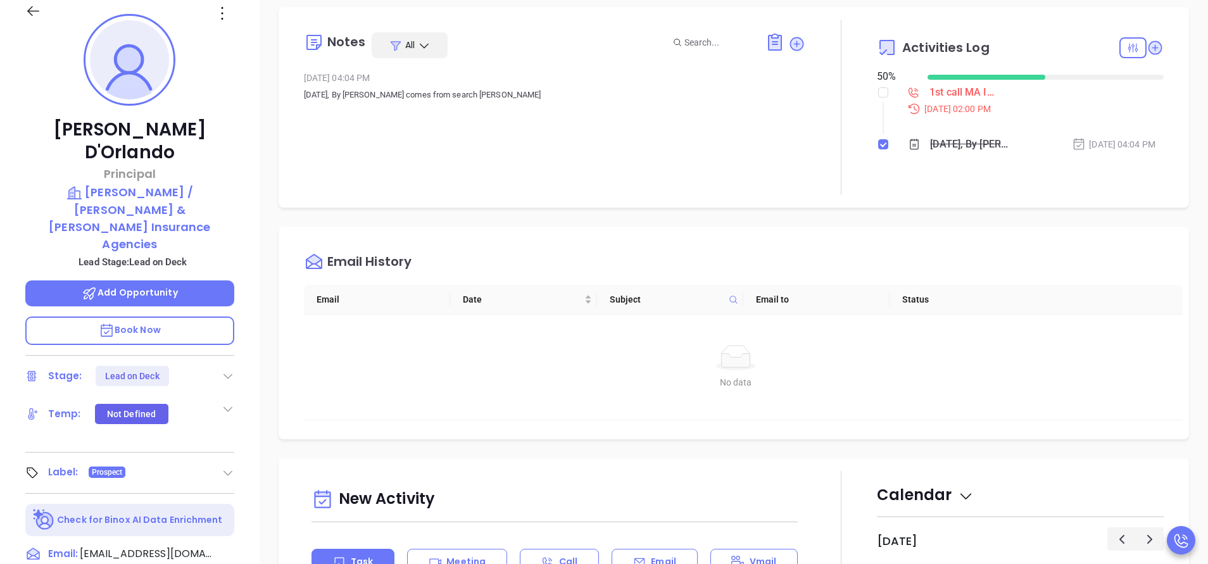
scroll to position [190, 0]
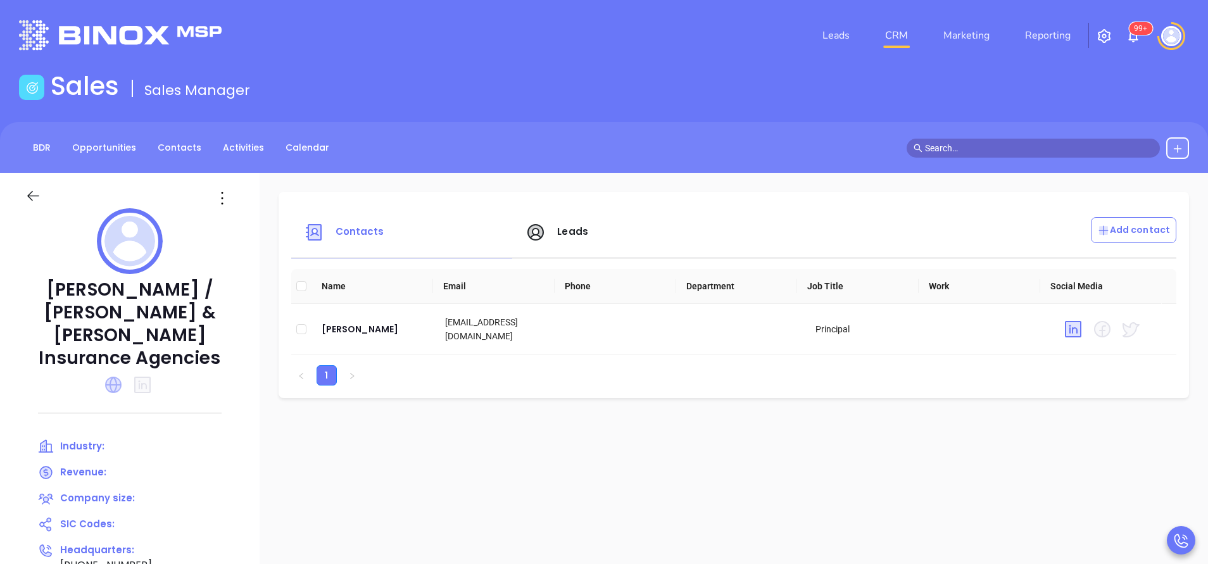
click at [107, 377] on icon at bounding box center [113, 385] width 16 height 16
click at [112, 377] on icon at bounding box center [113, 384] width 15 height 15
click at [109, 377] on icon at bounding box center [113, 384] width 15 height 15
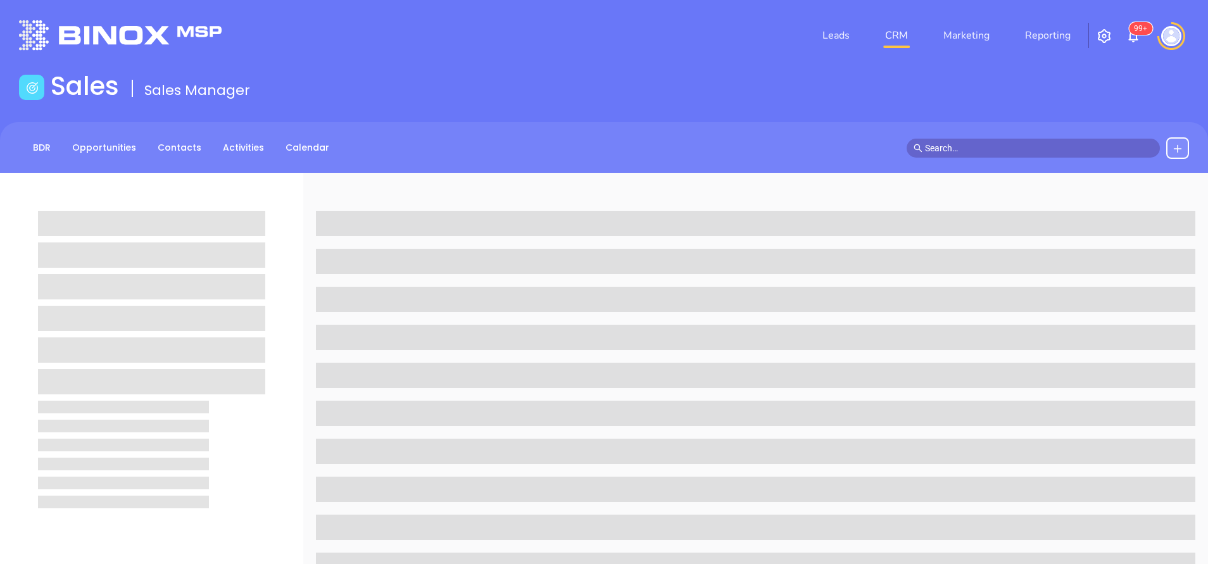
scroll to position [190, 0]
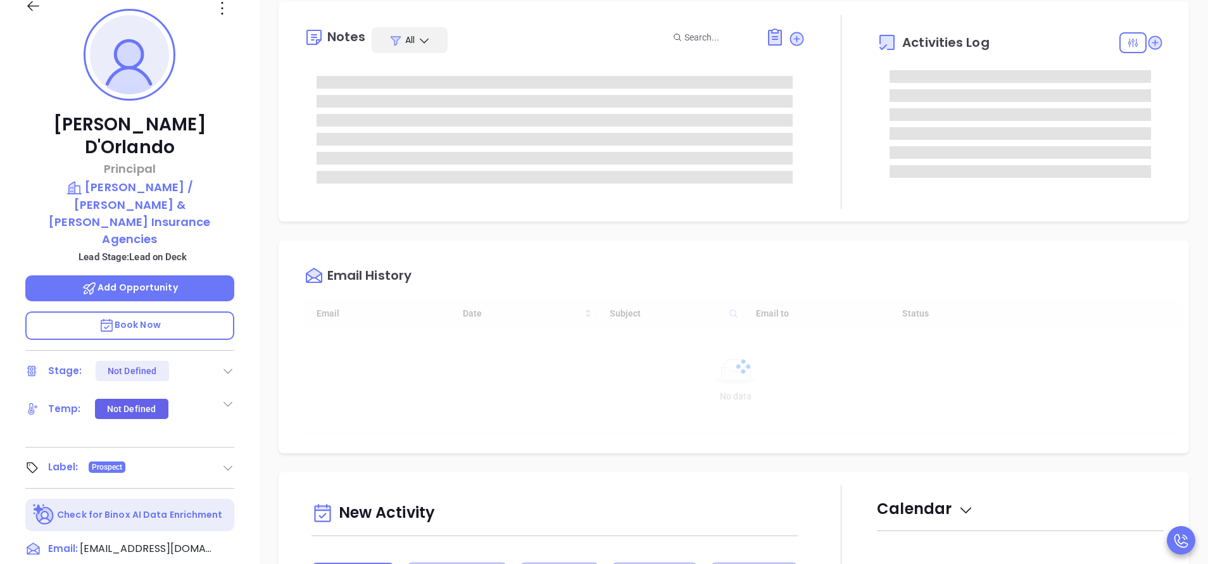
type input "[DATE]"
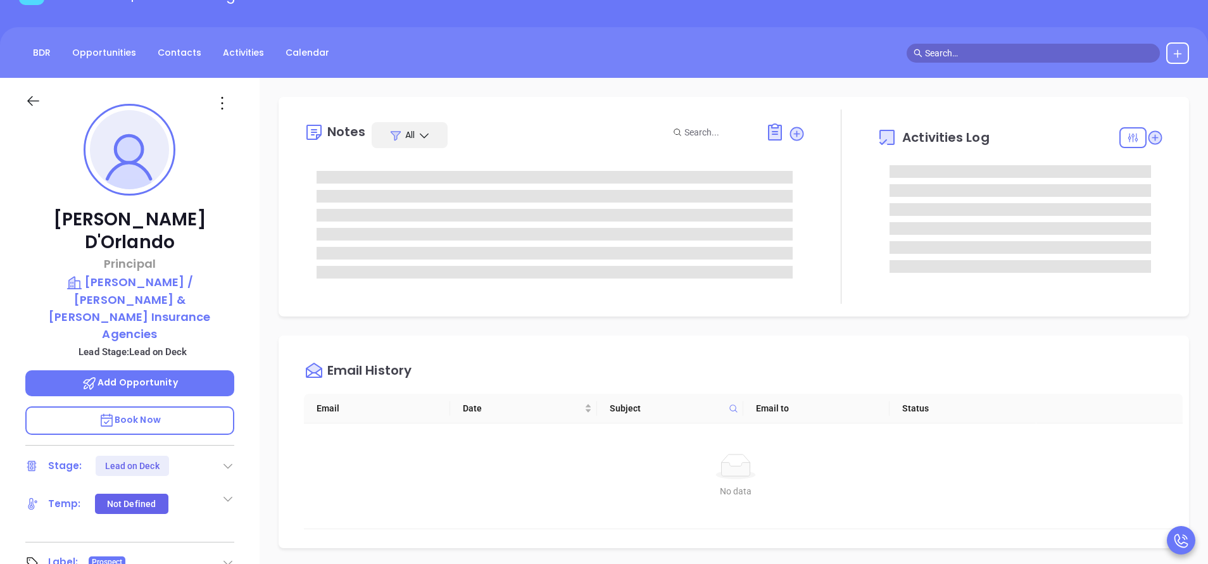
type input "[PERSON_NAME]"
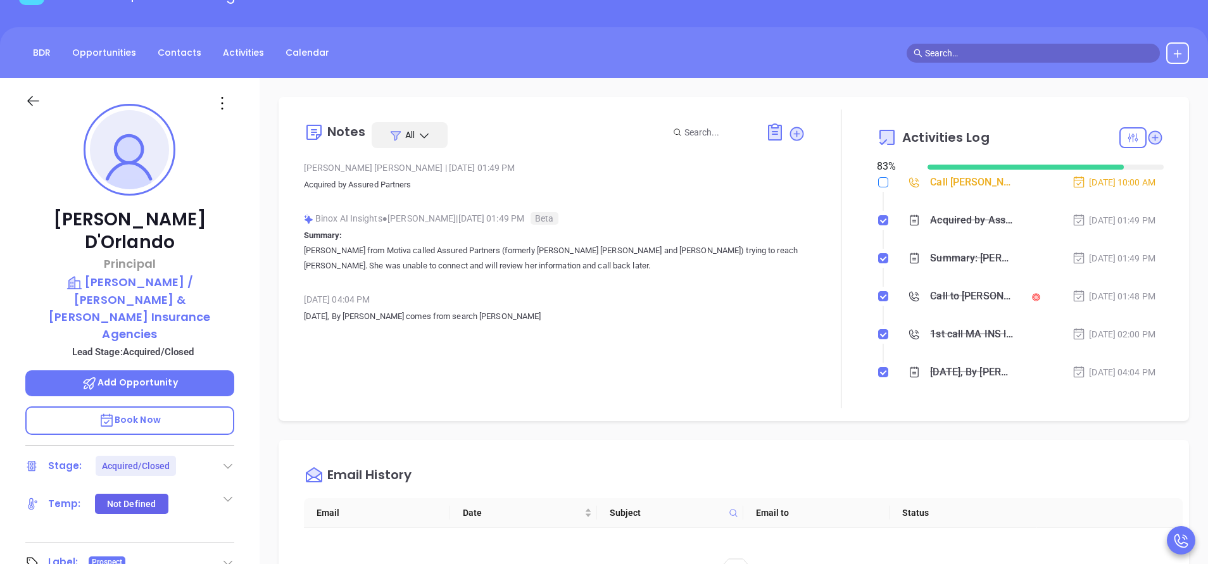
click at [878, 185] on input "checkbox" at bounding box center [883, 182] width 10 height 10
checkbox input "true"
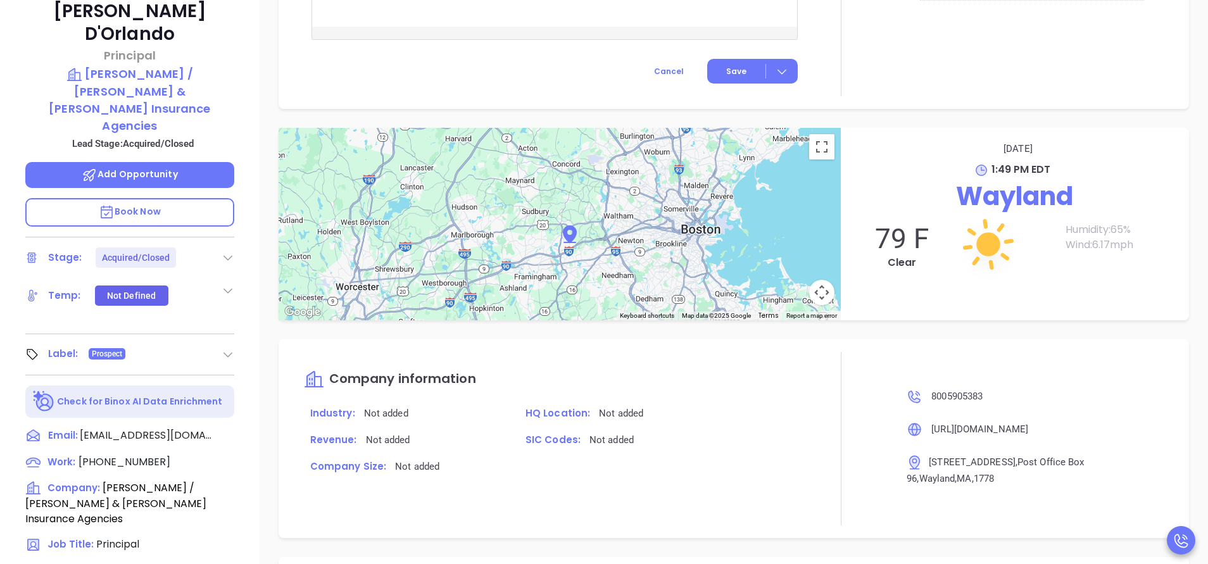
scroll to position [475, 0]
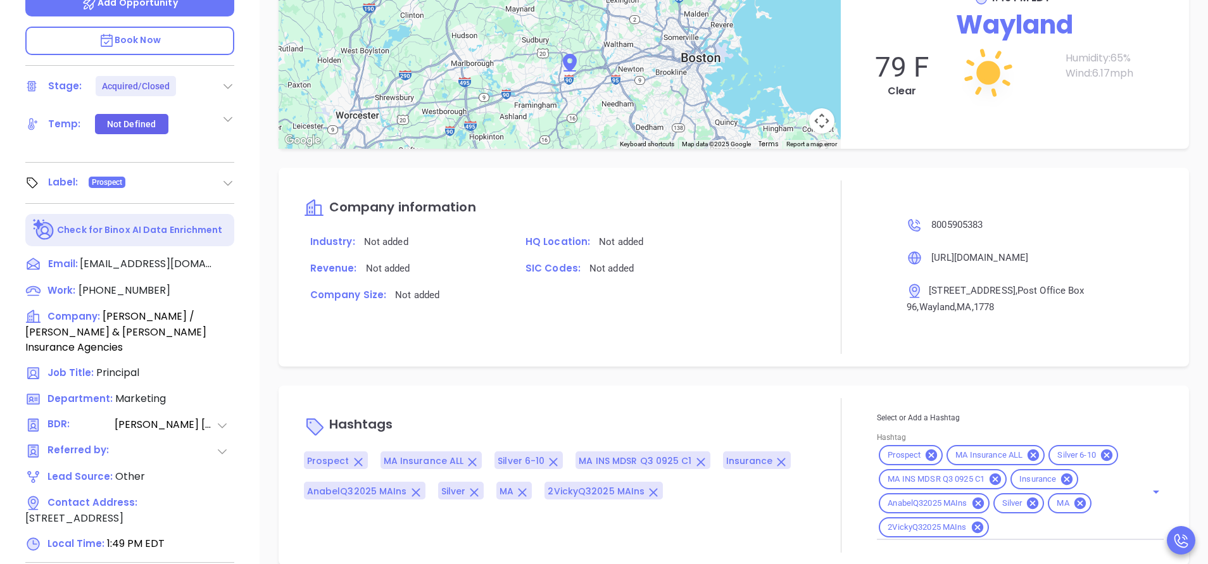
click at [1026, 529] on input "Hashtag" at bounding box center [1059, 528] width 137 height 16
type input "acq"
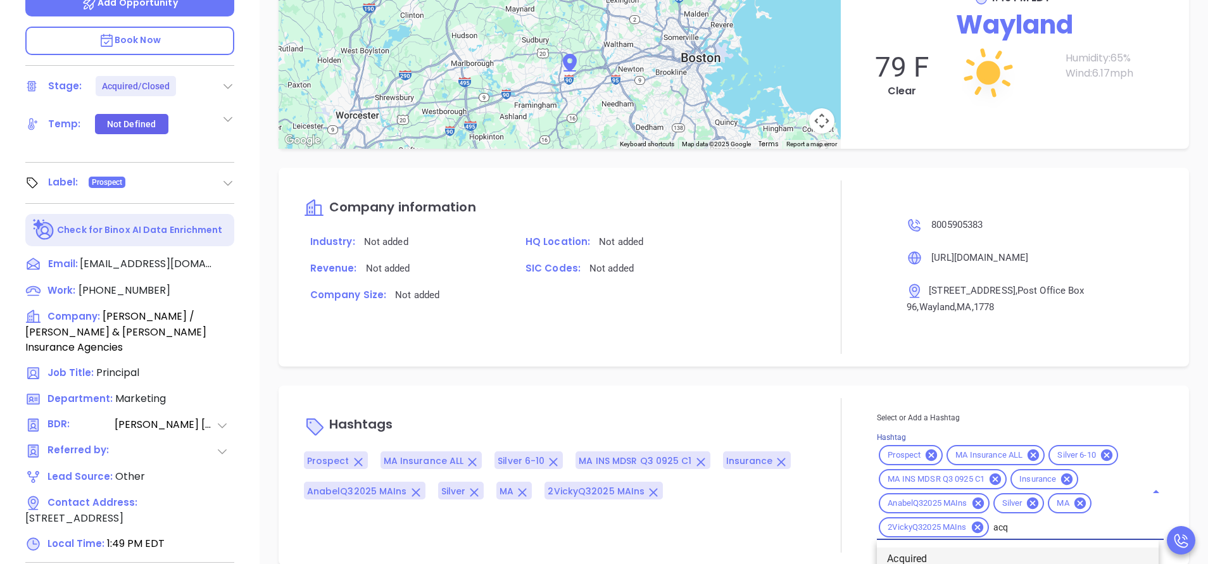
click at [935, 563] on li "Acquired" at bounding box center [1018, 559] width 282 height 23
type input "remove fr"
click at [950, 556] on li "Remove from Marketing" at bounding box center [1018, 559] width 282 height 23
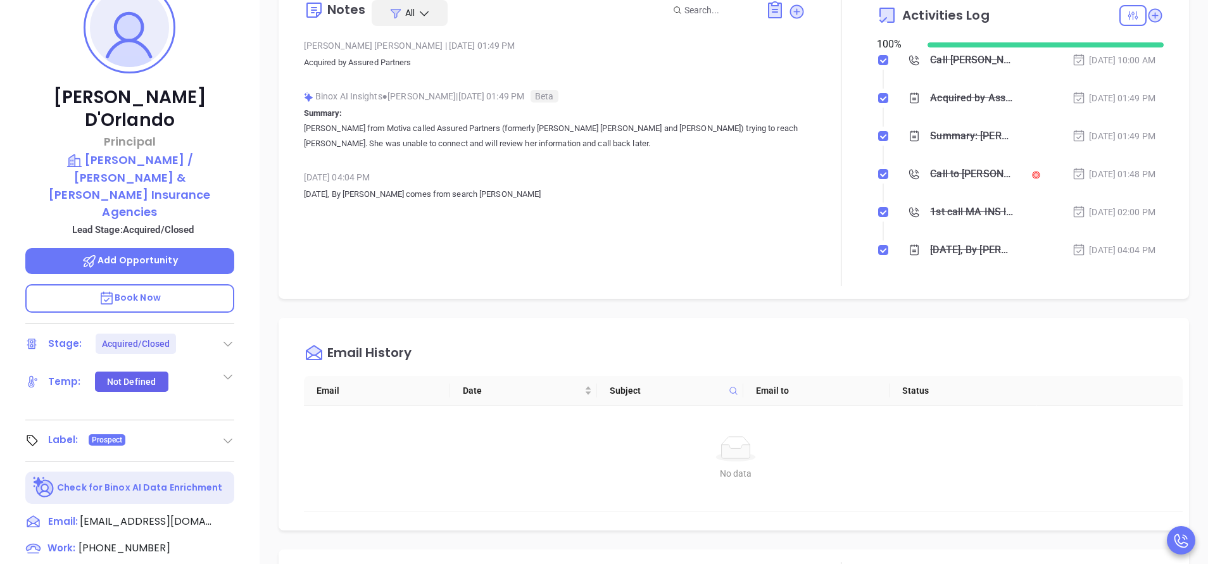
scroll to position [95, 0]
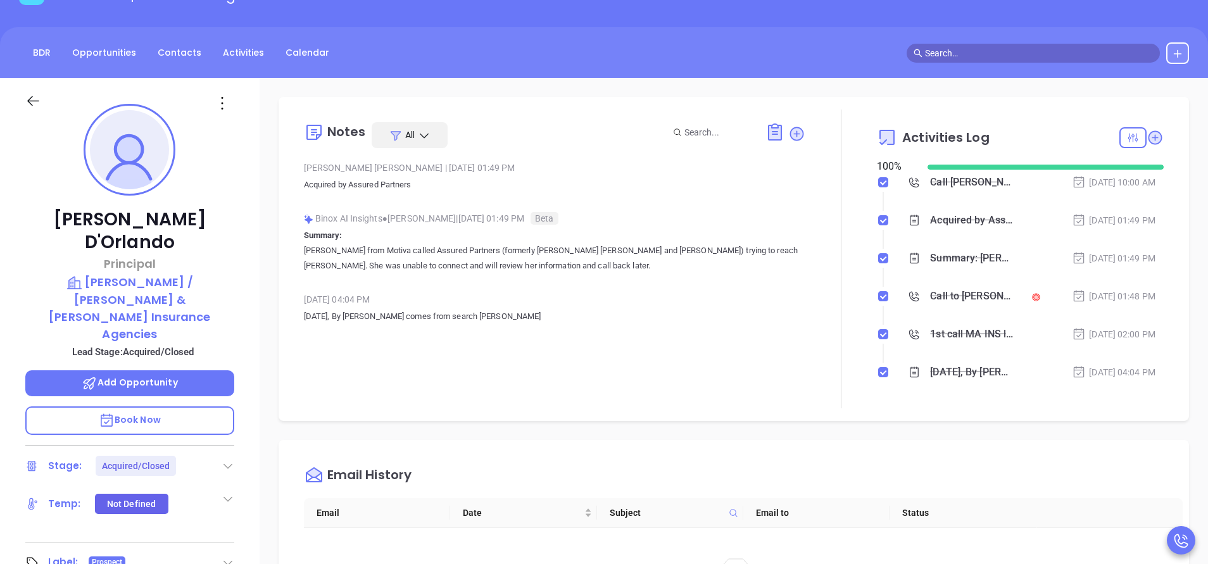
click at [440, 195] on div "Vicky Mendoza | Oct 7, 2025 01:49 PM Acquired by Assured Partners" at bounding box center [554, 180] width 501 height 44
drag, startPoint x: 425, startPoint y: 188, endPoint x: 300, endPoint y: 179, distance: 125.7
click at [300, 179] on div "Notes All Vicky Mendoza | Oct 7, 2025 01:49 PM Acquired by Assured Partners Bin…" at bounding box center [733, 259] width 885 height 299
copy p "Acquired by Assured Partners"
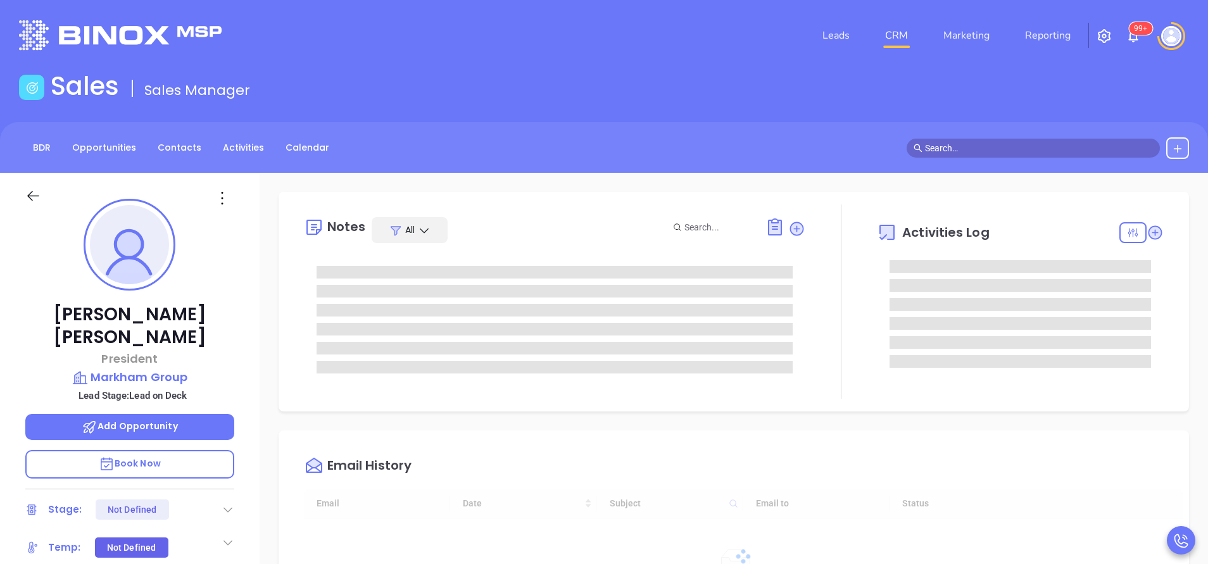
type input "[DATE]"
type input "[PERSON_NAME]"
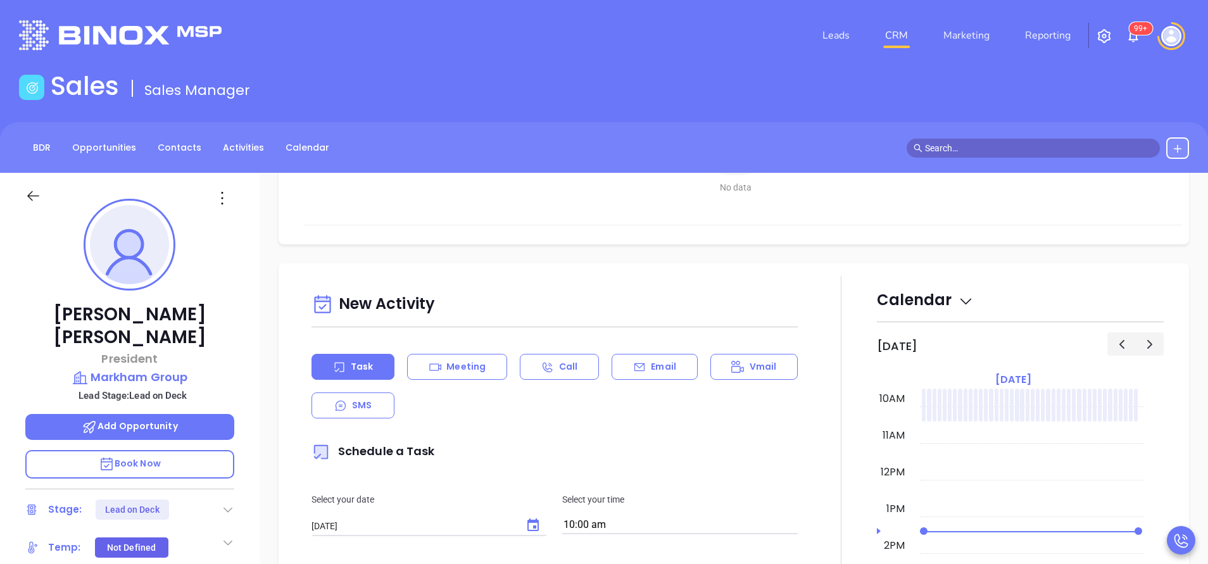
drag, startPoint x: 643, startPoint y: 368, endPoint x: 677, endPoint y: 387, distance: 39.4
click at [644, 369] on div "Email" at bounding box center [654, 367] width 85 height 26
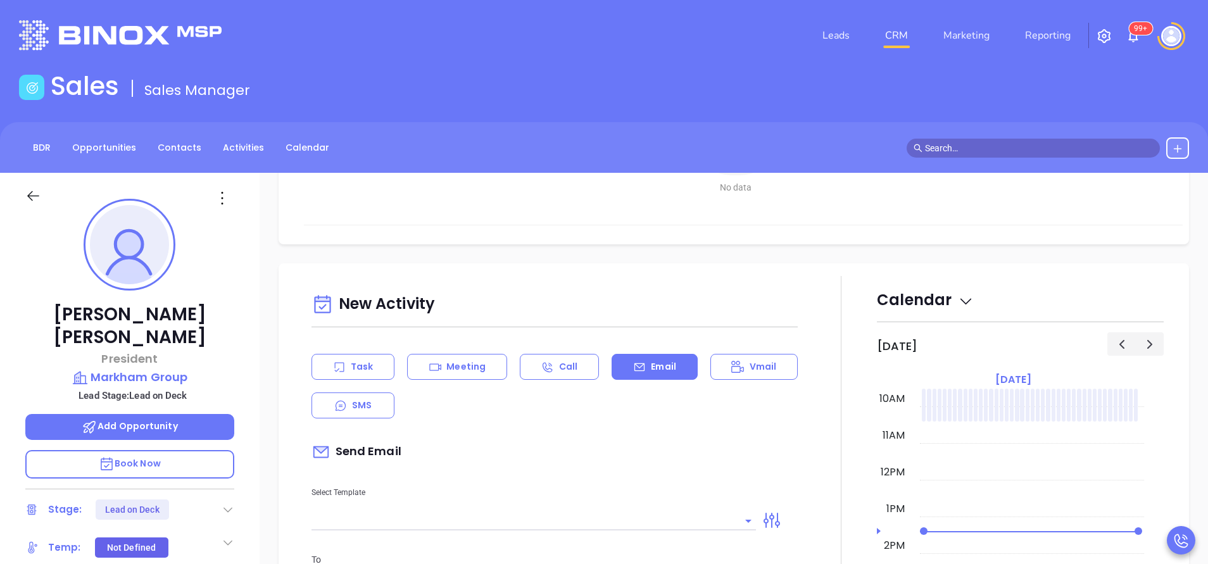
scroll to position [570, 0]
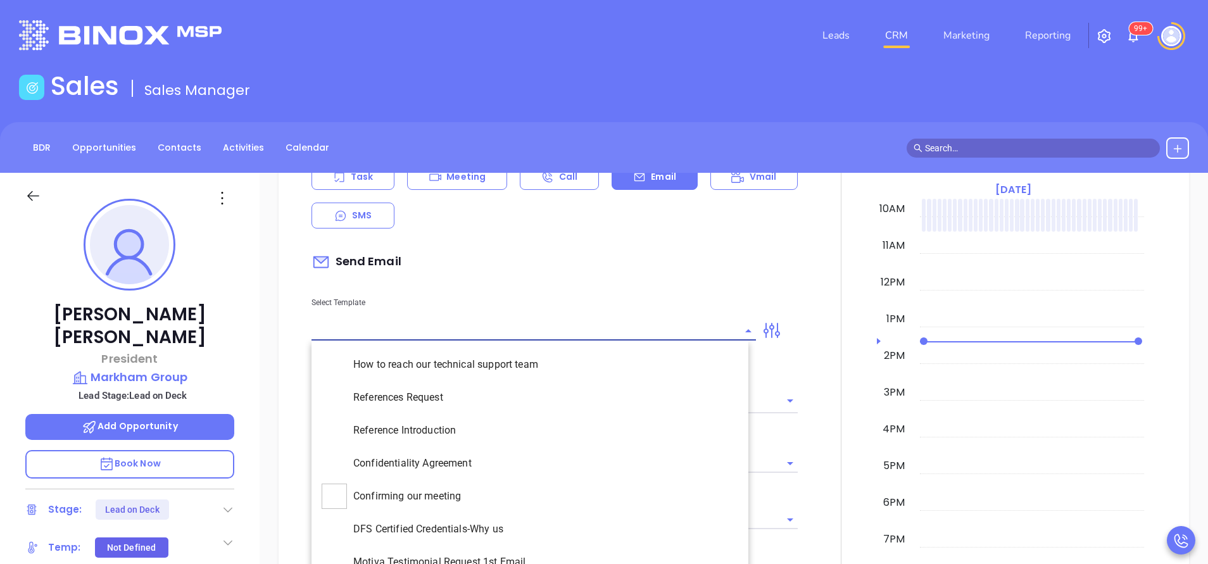
type input "[PERSON_NAME]"
click at [568, 329] on input "text" at bounding box center [523, 331] width 425 height 18
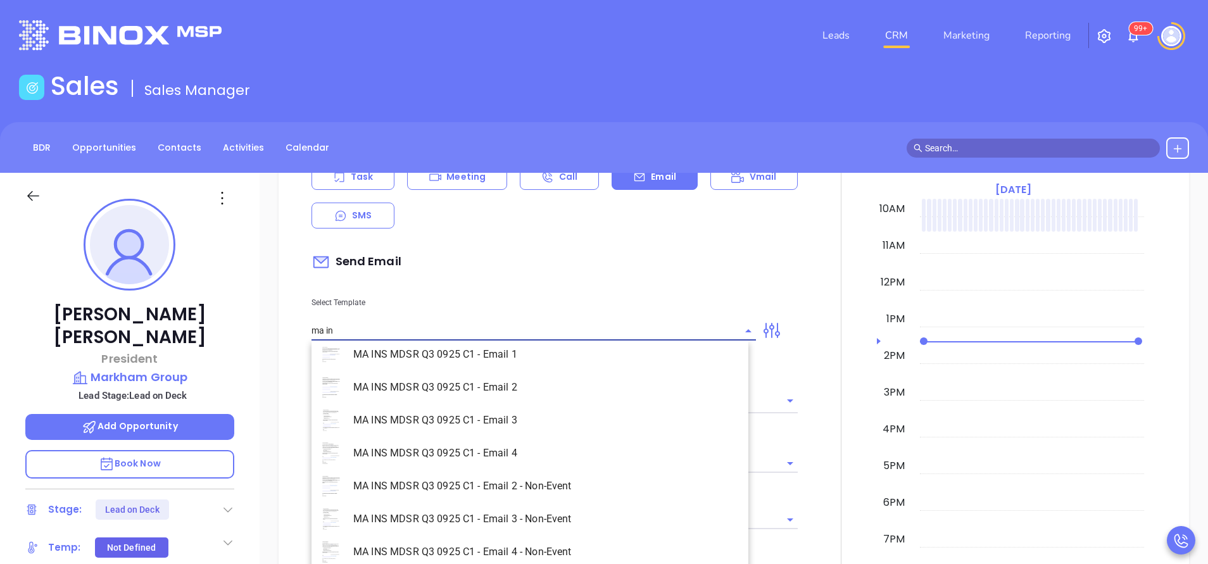
scroll to position [81, 0]
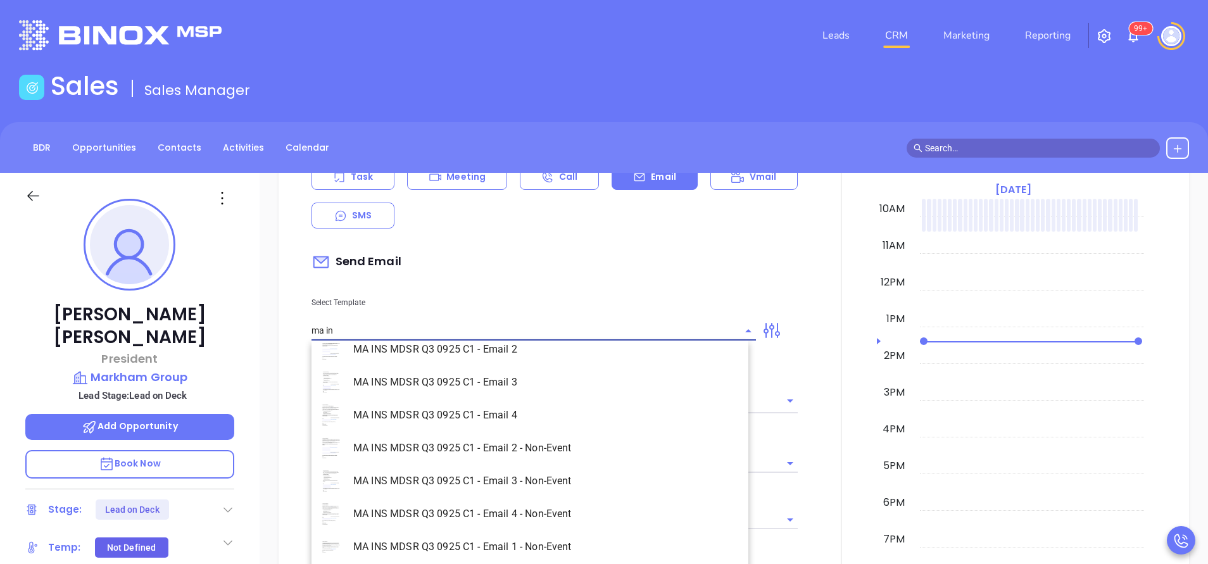
click at [568, 546] on li "MA INS MDSR Q3 0925 C1 - Email 1 - Non-Event" at bounding box center [529, 547] width 437 height 33
type input "MA INS MDSR Q3 0925 C1 - Email 1 - Non-Event"
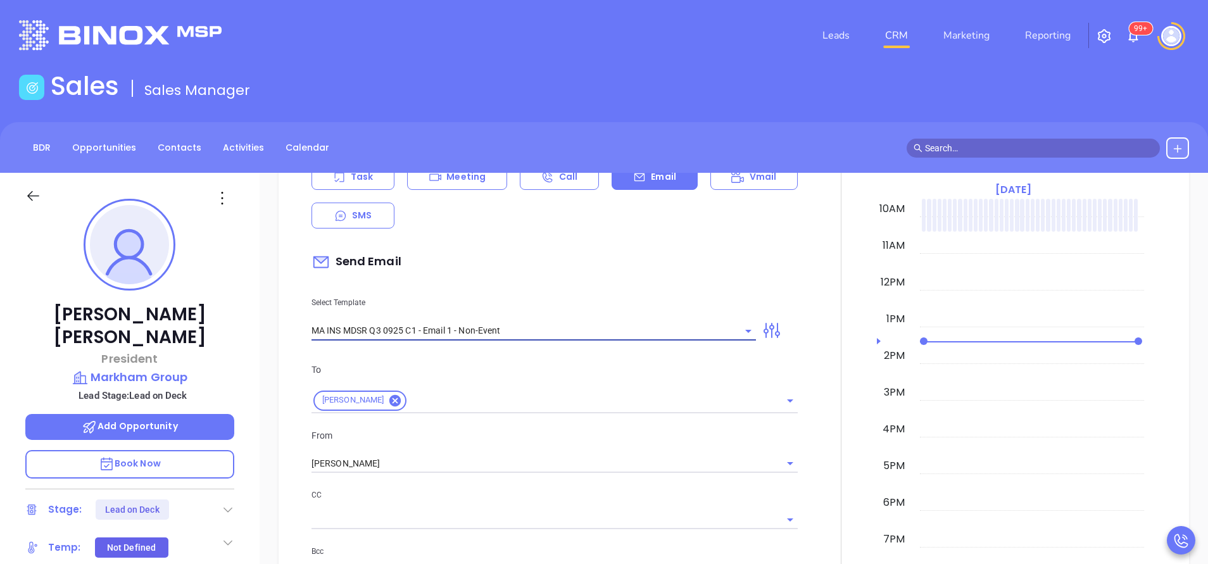
type input "Joe, are you ready for Massachusetts’ compliance requirement?"
type input "MA INS MDSR Q3 0925 C1 - Email 1 - Non-Event"
click at [400, 460] on input "Vicky Mendoza" at bounding box center [536, 464] width 451 height 18
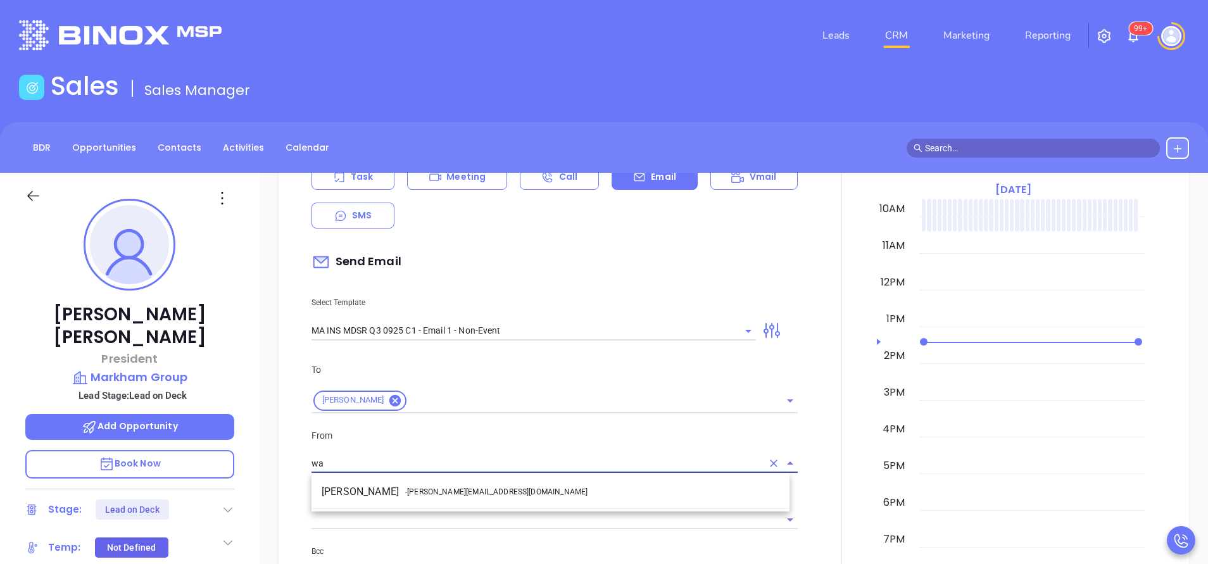
click at [418, 491] on span "- walter@motiva.net" at bounding box center [496, 491] width 182 height 11
type input "Walter Contreras"
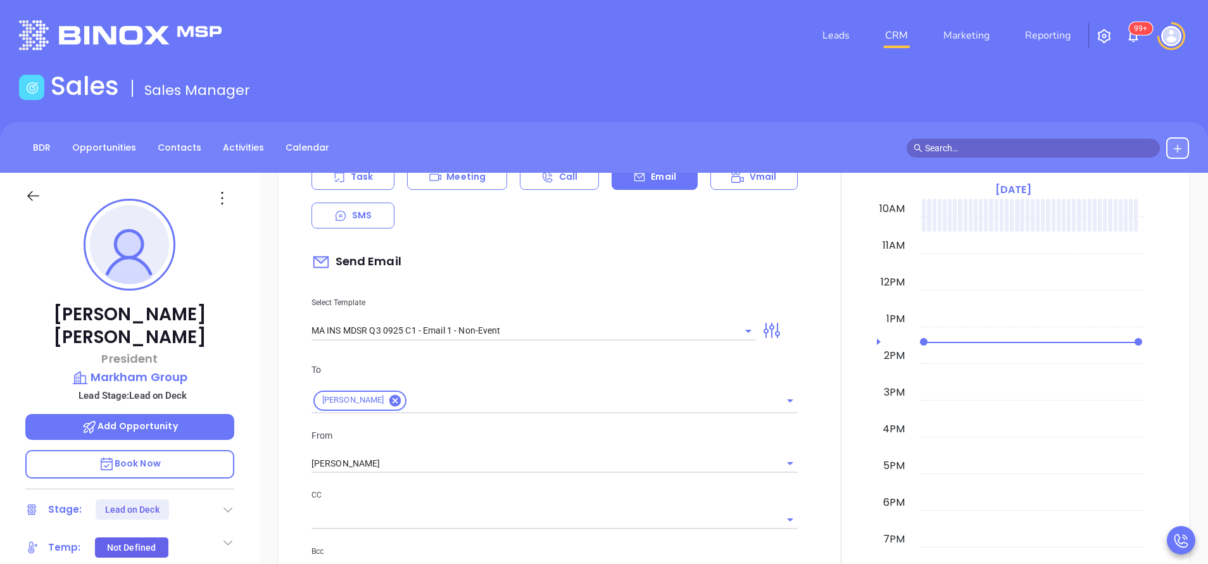
click at [472, 491] on p "CC" at bounding box center [554, 495] width 486 height 14
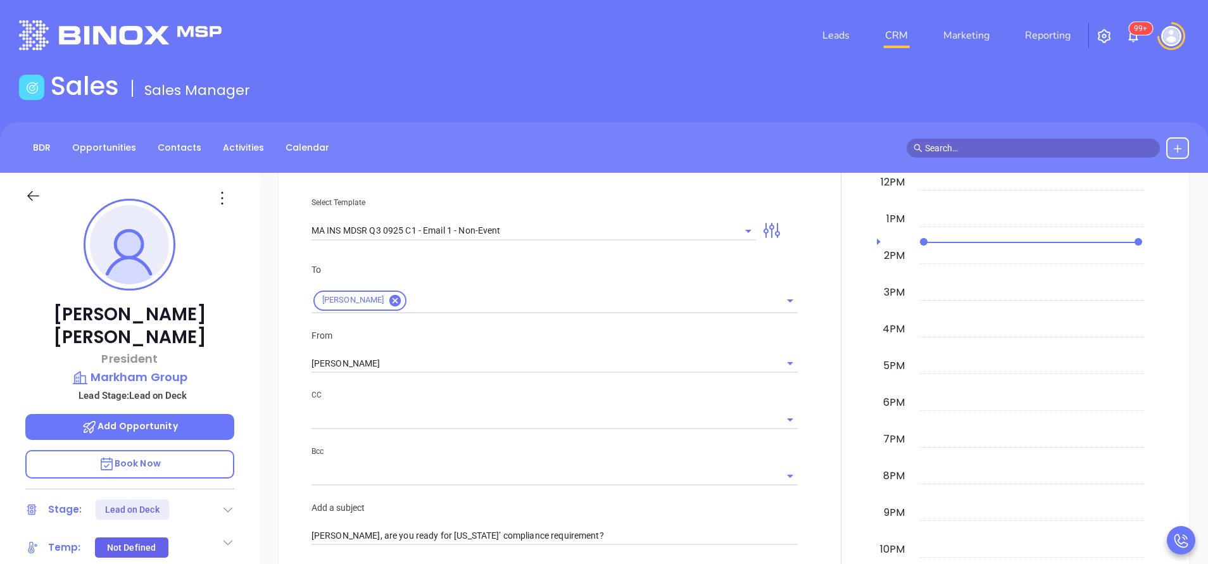
scroll to position [1045, 0]
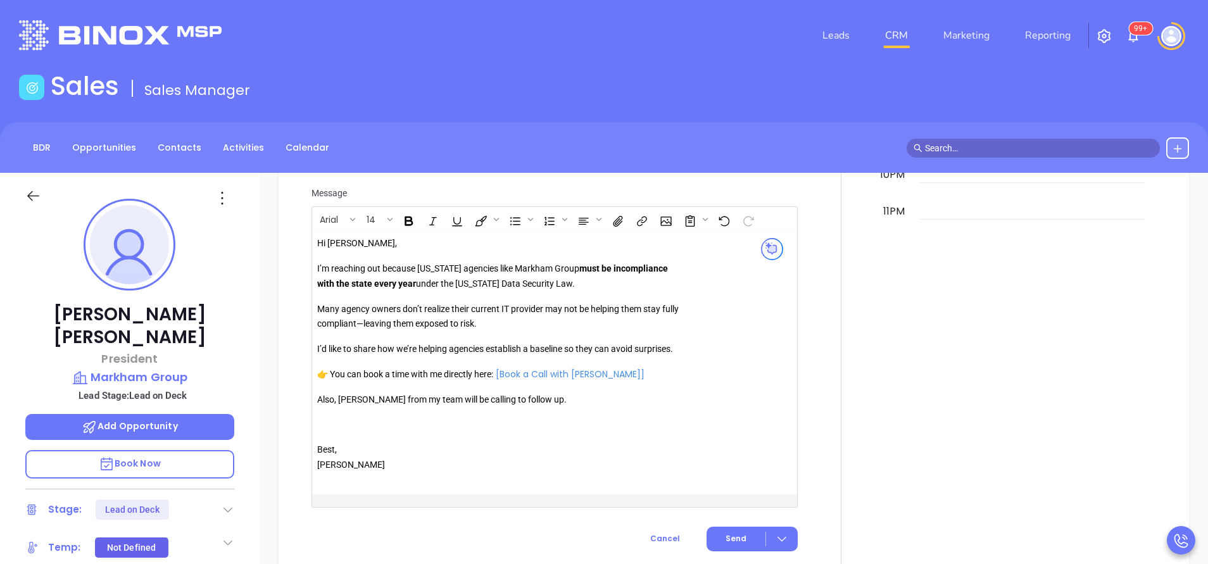
click at [360, 406] on p "Also, Anabell from my team will be calling to follow up." at bounding box center [499, 400] width 364 height 15
click at [360, 406] on p "Also, [PERSON_NAME] from my team will be calling to follow up." at bounding box center [499, 400] width 364 height 15
click at [740, 534] on button "Send" at bounding box center [752, 539] width 91 height 25
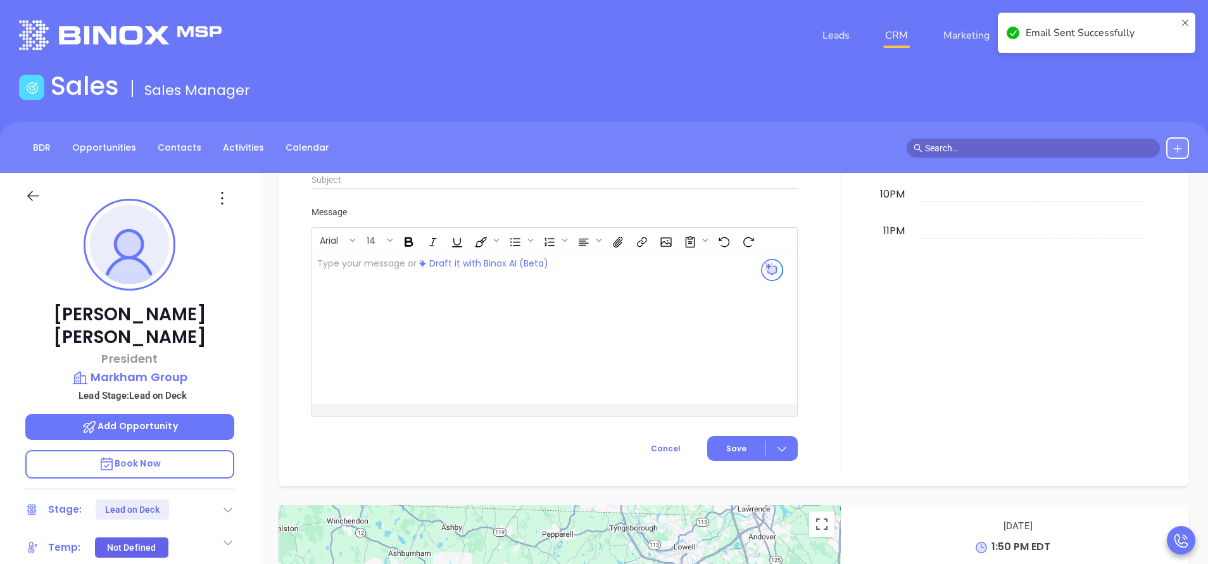
scroll to position [1064, 0]
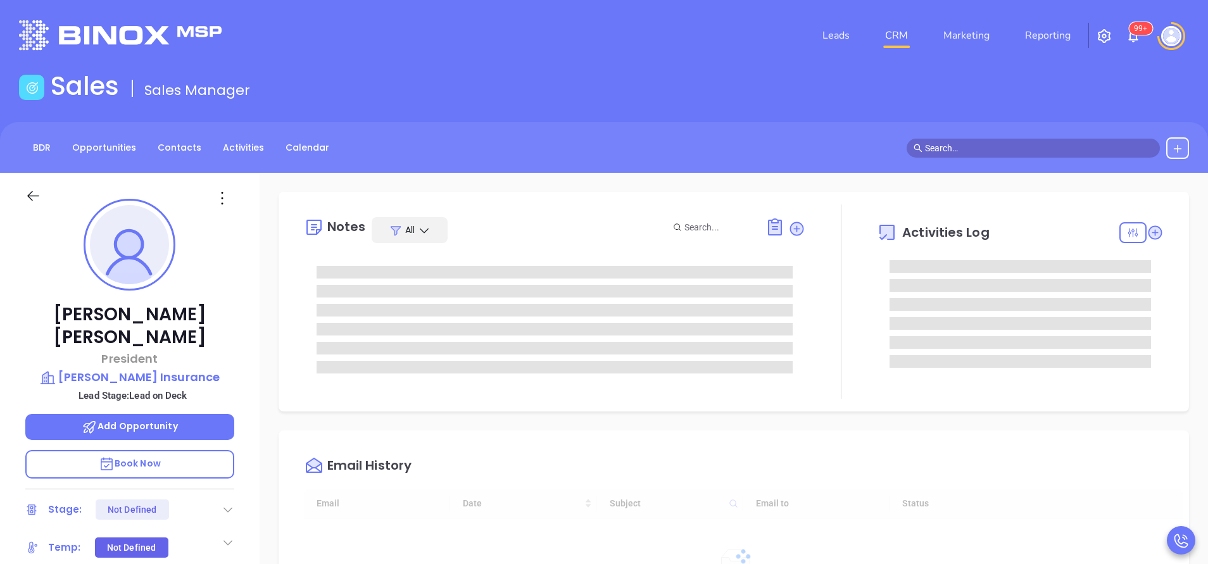
type input "[DATE]"
type input "[PERSON_NAME]"
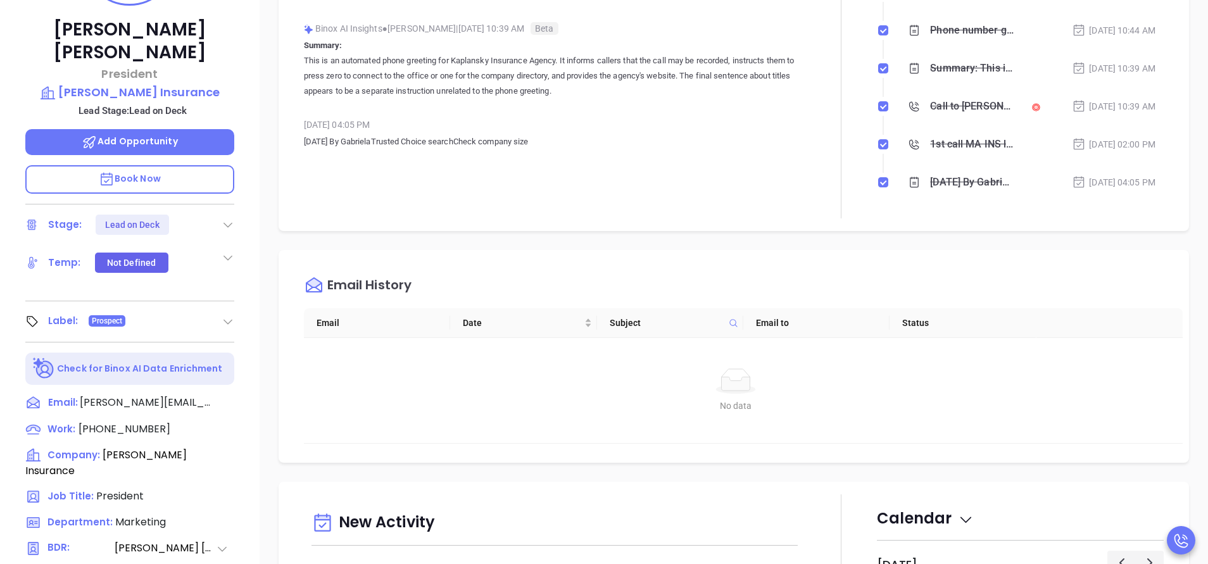
scroll to position [380, 0]
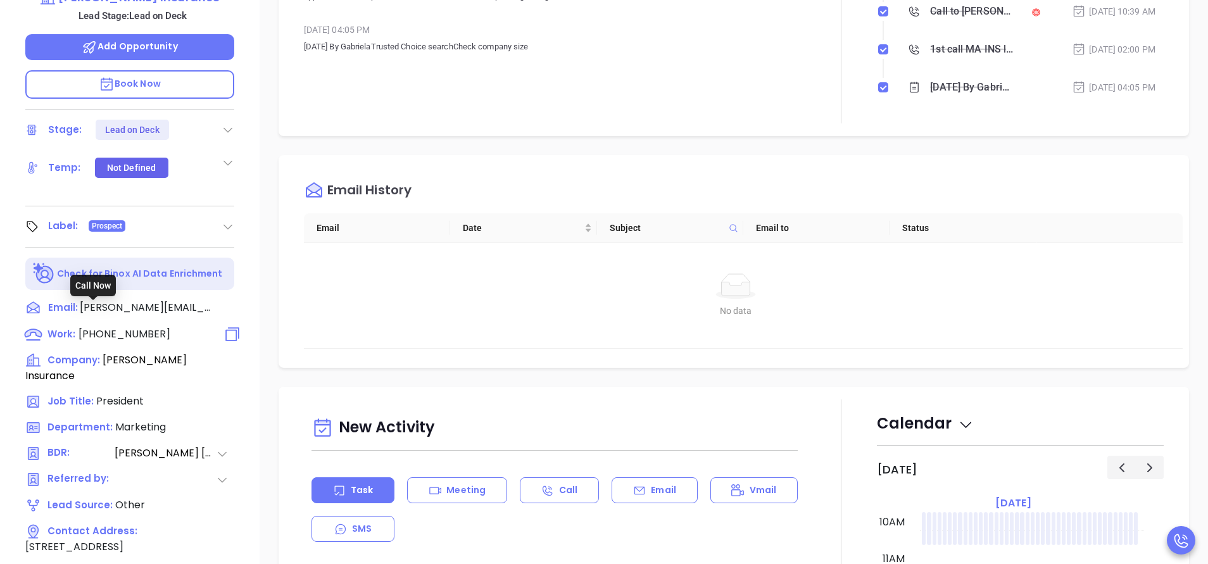
click at [153, 327] on span "[PHONE_NUMBER]" at bounding box center [125, 334] width 92 height 15
type input "[PHONE_NUMBER]"
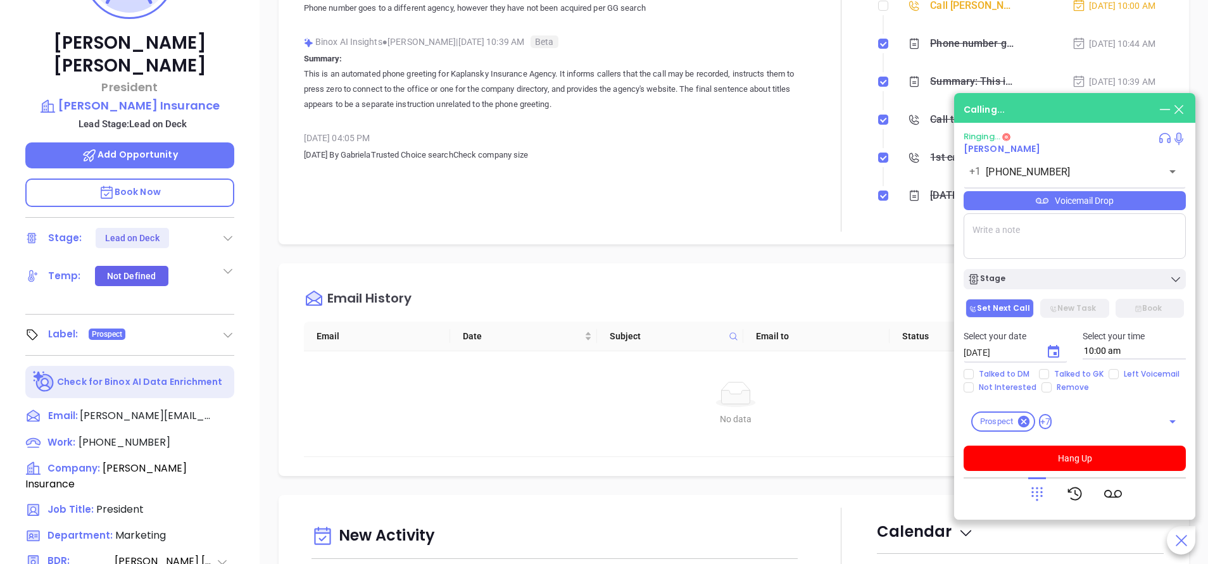
scroll to position [190, 0]
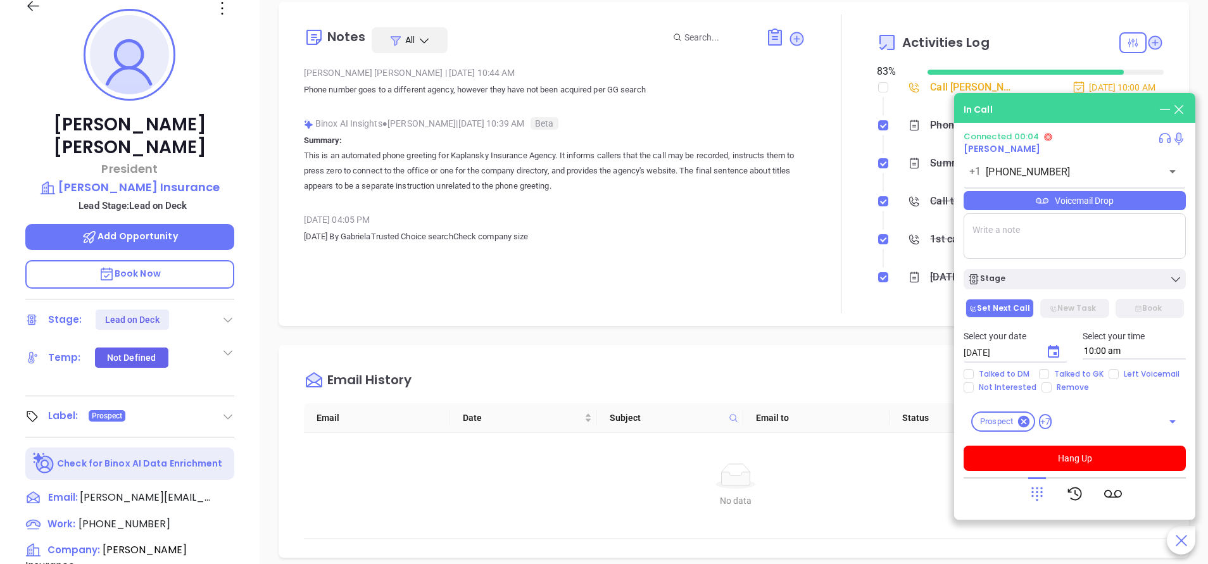
click at [1039, 493] on icon at bounding box center [1037, 494] width 18 height 18
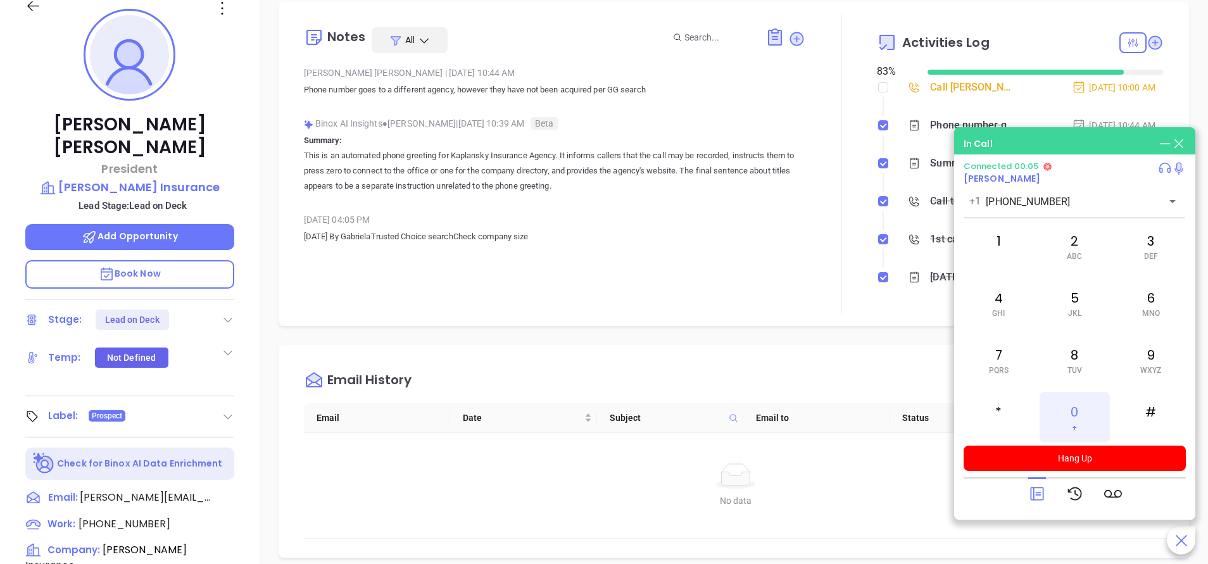
click at [1080, 405] on div "0 +" at bounding box center [1074, 417] width 70 height 51
click at [1038, 499] on icon at bounding box center [1036, 493] width 13 height 13
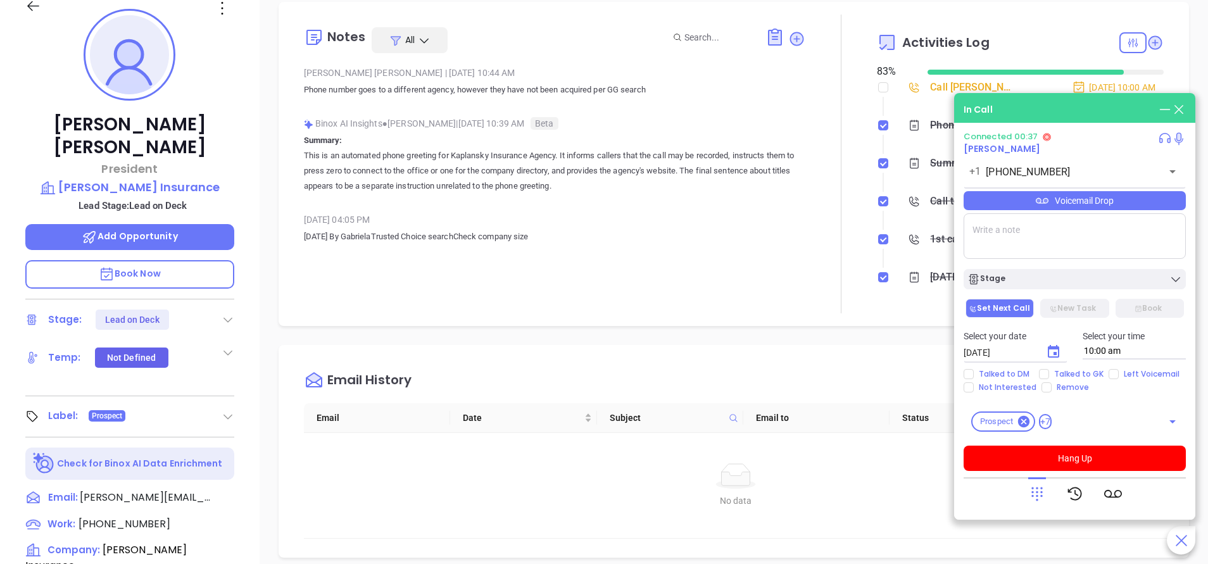
click at [1006, 239] on textarea at bounding box center [1075, 236] width 222 height 46
click at [970, 232] on textarea "[PERSON_NAME] was acquired by Kaplansky Insurance Agency." at bounding box center [1075, 236] width 222 height 46
click at [1017, 242] on textarea "[PERSON_NAME] was acquired by Kaplansky Insurance Agency." at bounding box center [1075, 236] width 222 height 46
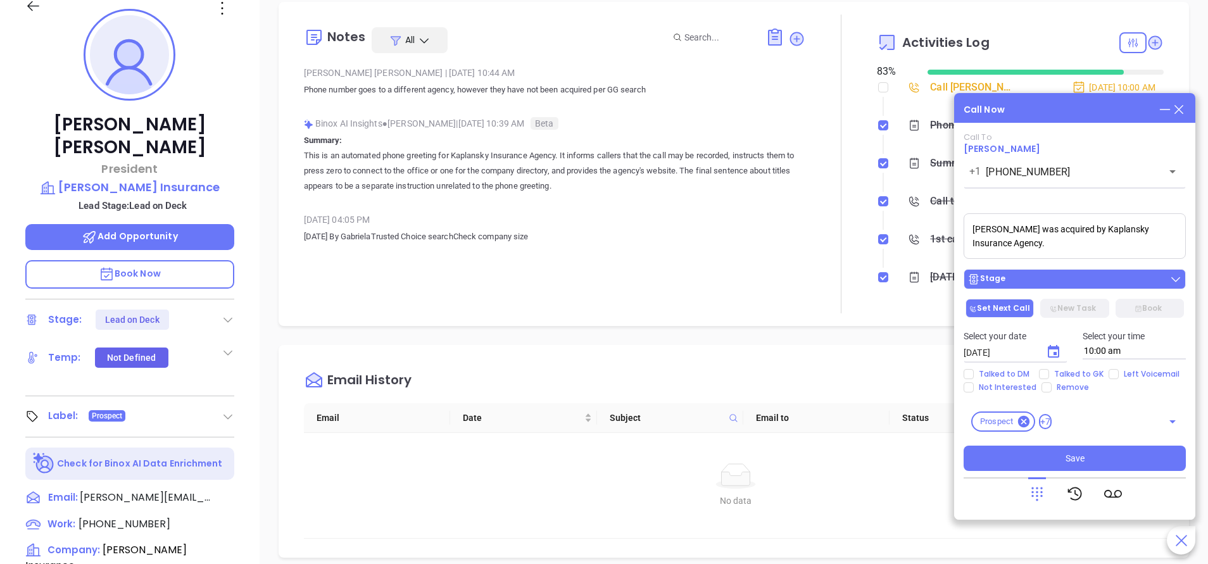
type textarea "[PERSON_NAME] was acquired by Kaplansky Insurance Agency."
click at [1035, 280] on div "Stage" at bounding box center [1074, 279] width 215 height 13
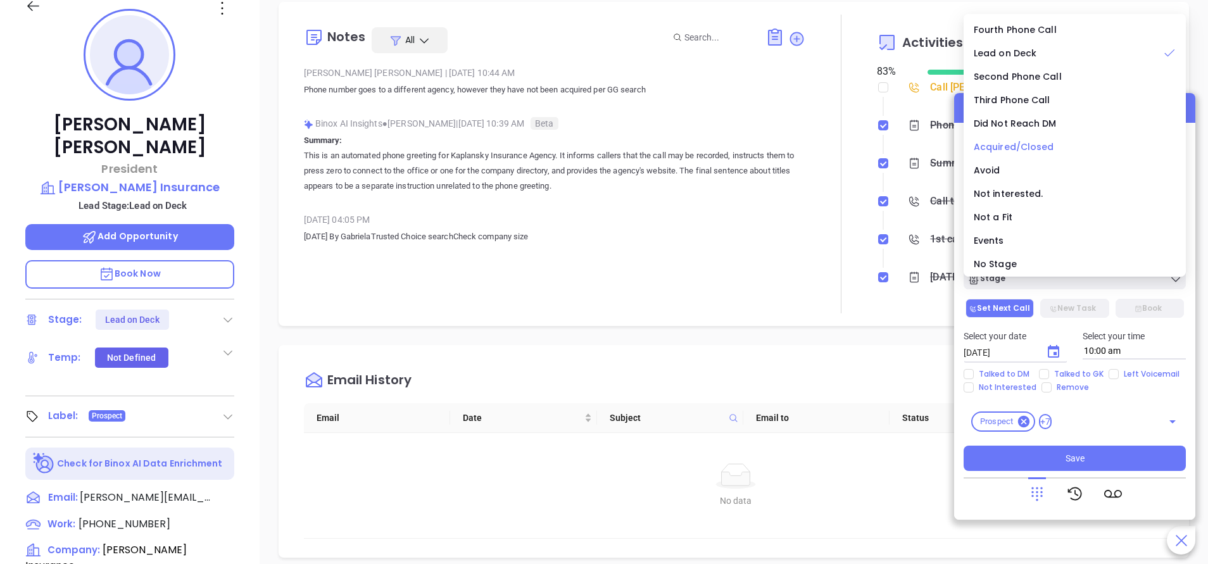
click at [1007, 148] on span "Acquired/Closed" at bounding box center [1014, 147] width 80 height 13
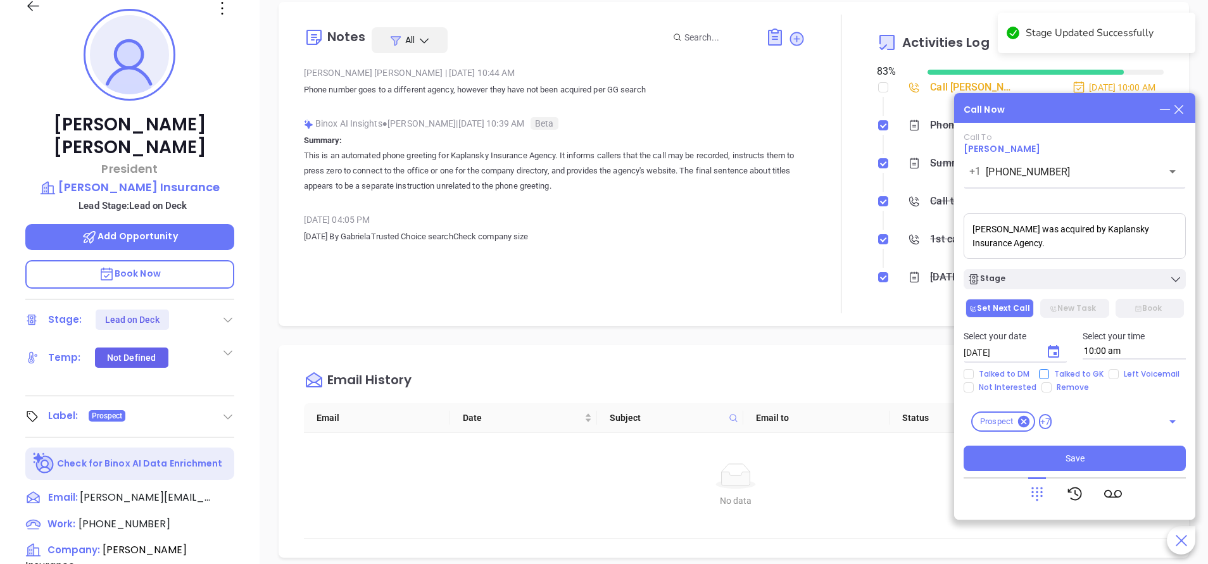
click at [1050, 374] on span "Talked to GK" at bounding box center [1079, 374] width 60 height 10
click at [1049, 374] on input "Talked to GK" at bounding box center [1044, 374] width 10 height 10
checkbox input "true"
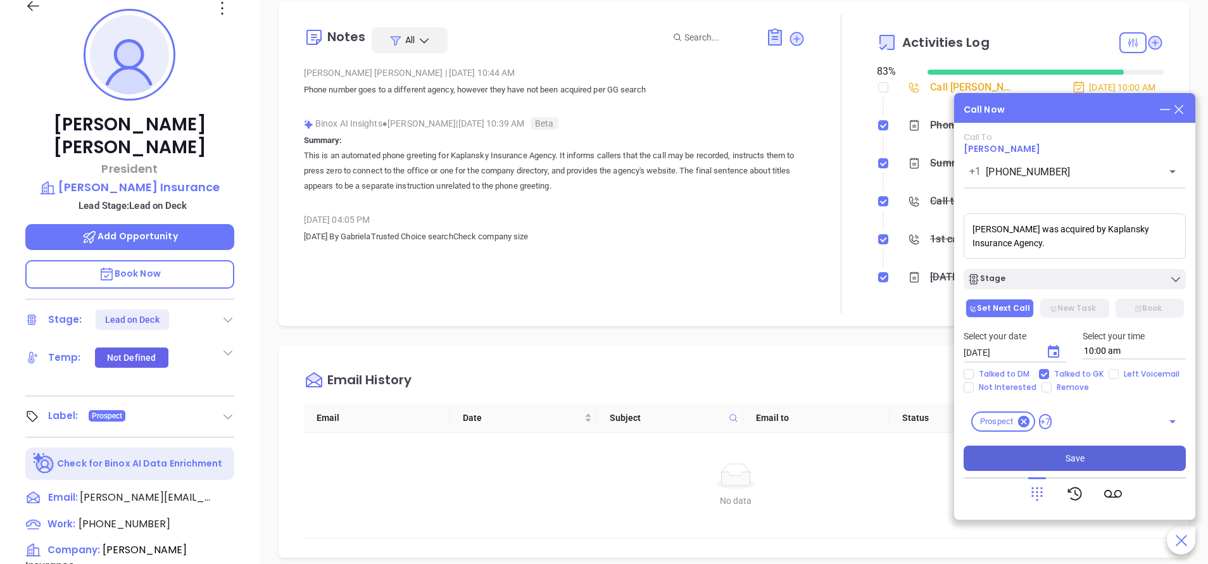
click at [1078, 467] on button "Save" at bounding box center [1075, 458] width 222 height 25
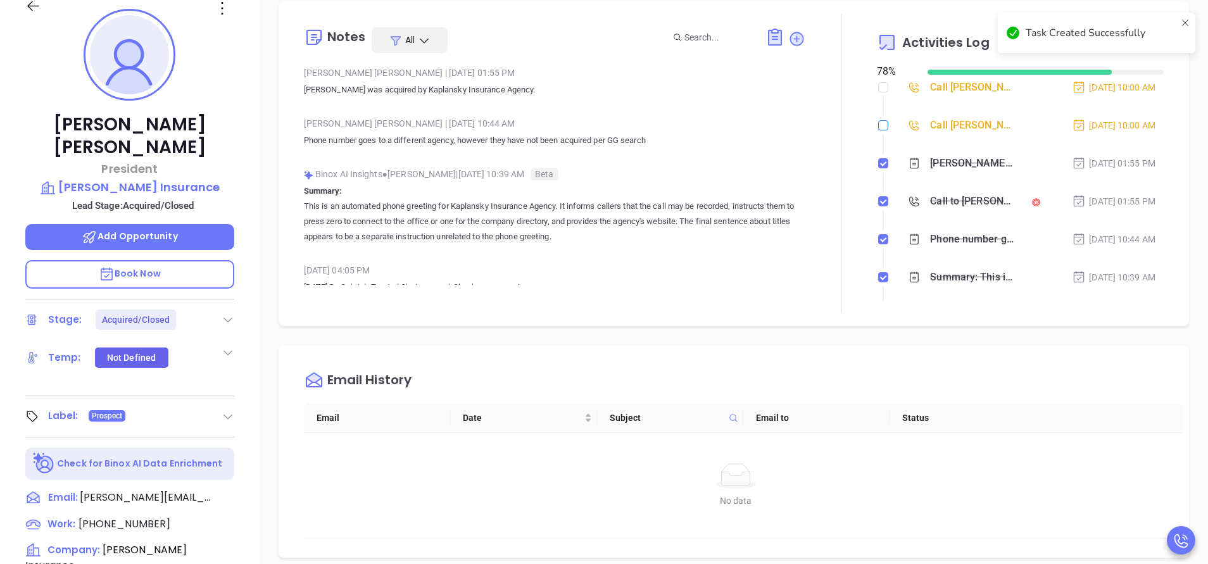
click at [878, 120] on label at bounding box center [883, 125] width 10 height 14
click at [878, 120] on input "checkbox" at bounding box center [883, 125] width 10 height 10
checkbox input "true"
click at [878, 84] on input "checkbox" at bounding box center [883, 87] width 10 height 10
checkbox input "true"
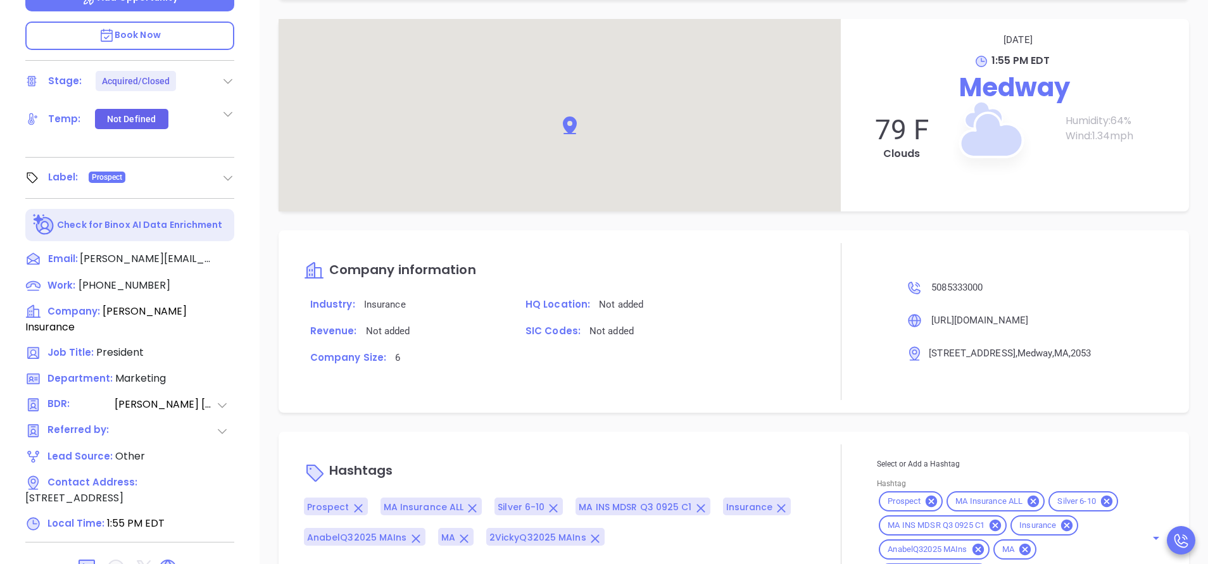
scroll to position [495, 0]
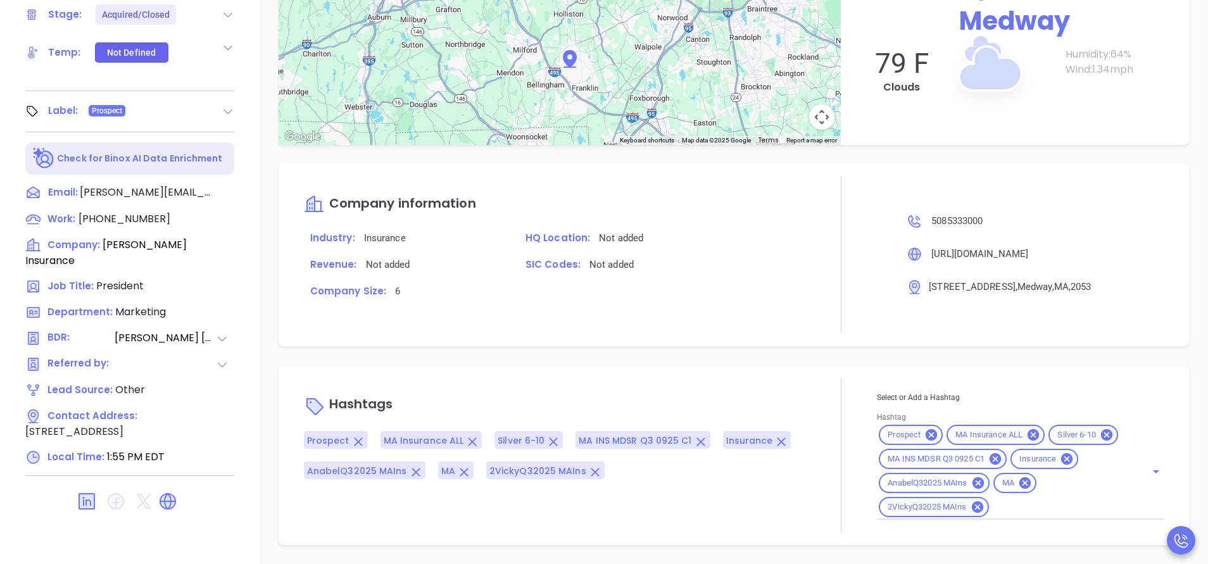
click at [996, 501] on input "Hashtag" at bounding box center [1059, 507] width 137 height 16
type input "acq"
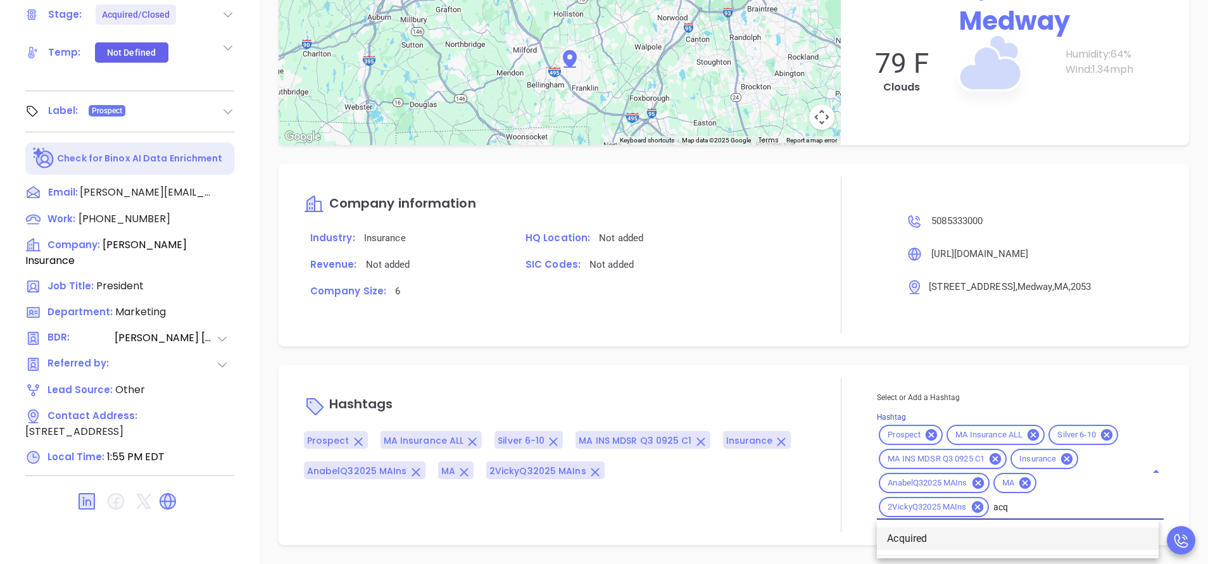
click at [960, 536] on li "Acquired" at bounding box center [1018, 538] width 282 height 23
type input "remove from"
click at [962, 532] on li "Remove from Marketing" at bounding box center [1018, 538] width 282 height 23
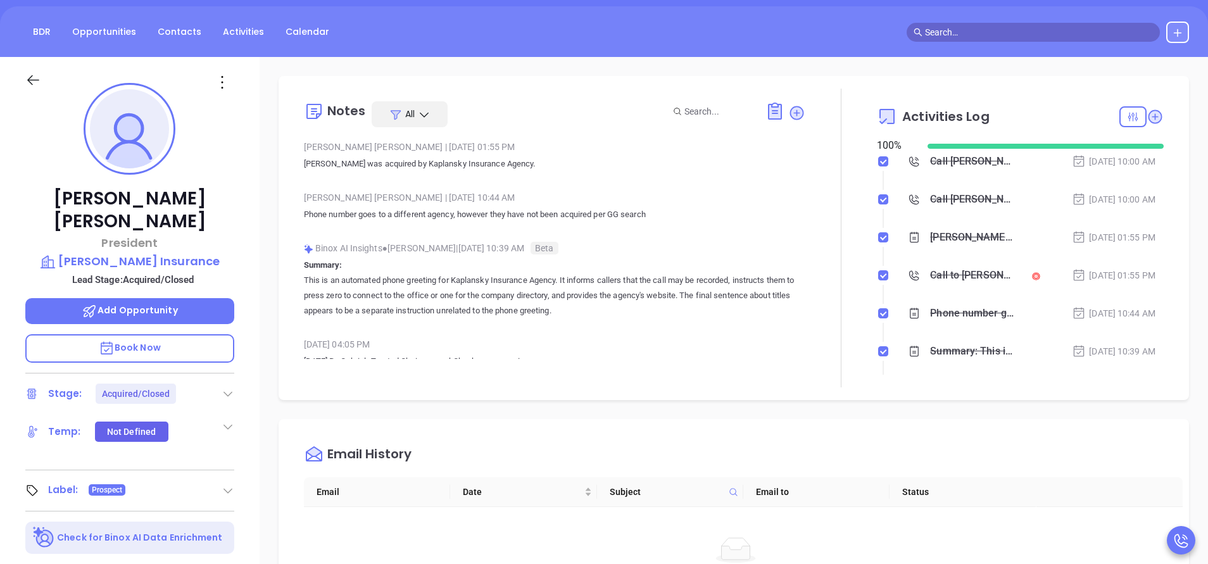
scroll to position [115, 0]
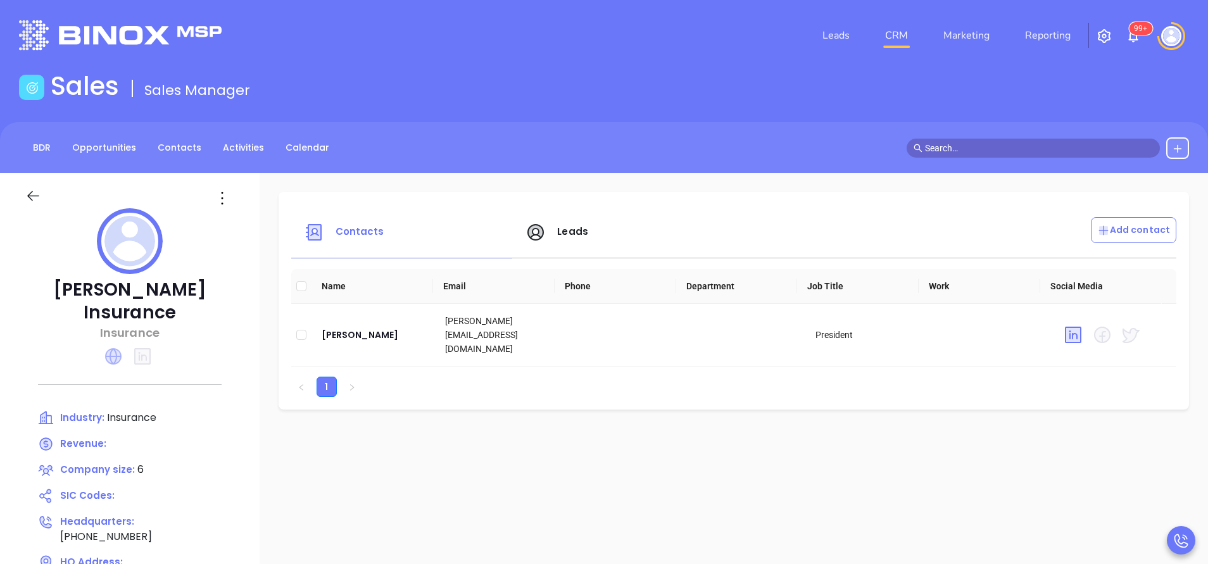
click at [111, 348] on icon at bounding box center [113, 356] width 16 height 16
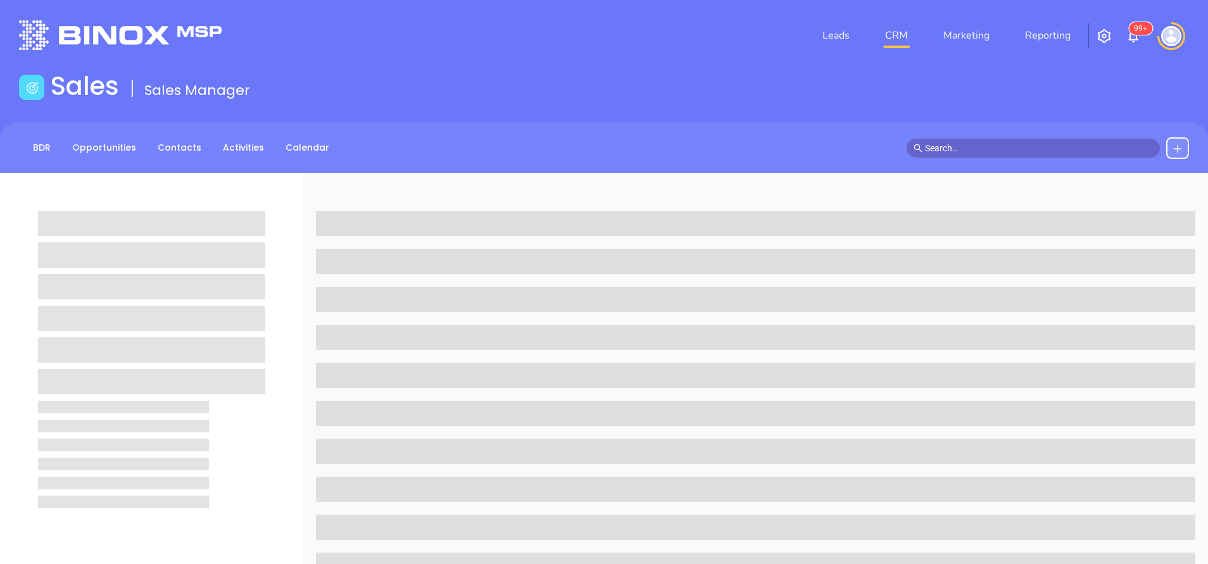
scroll to position [115, 0]
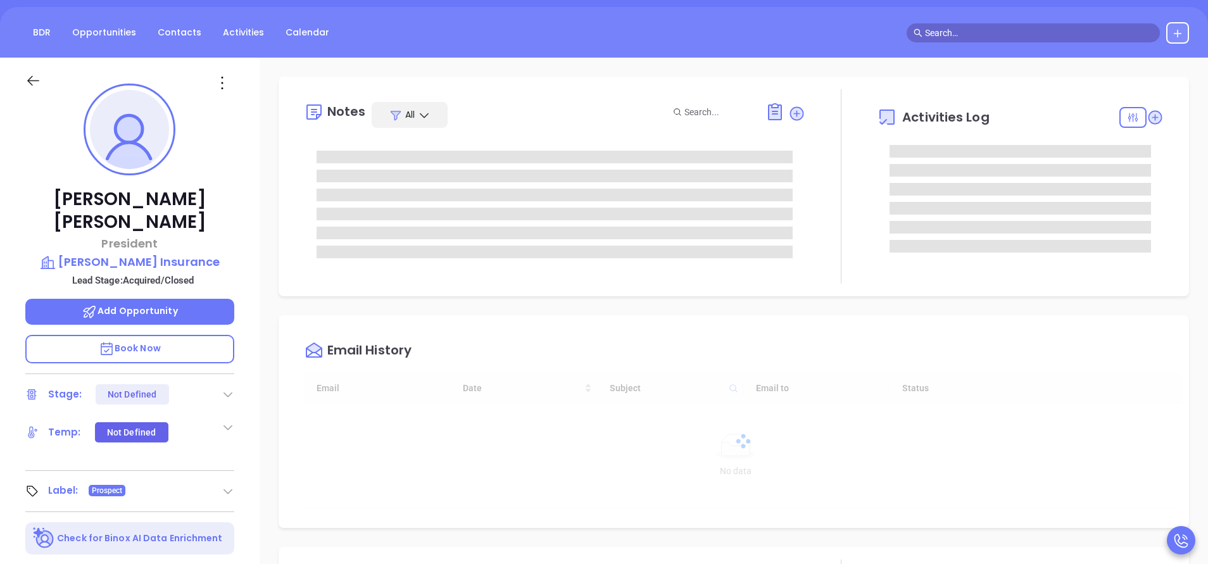
type input "[DATE]"
type input "[PERSON_NAME]"
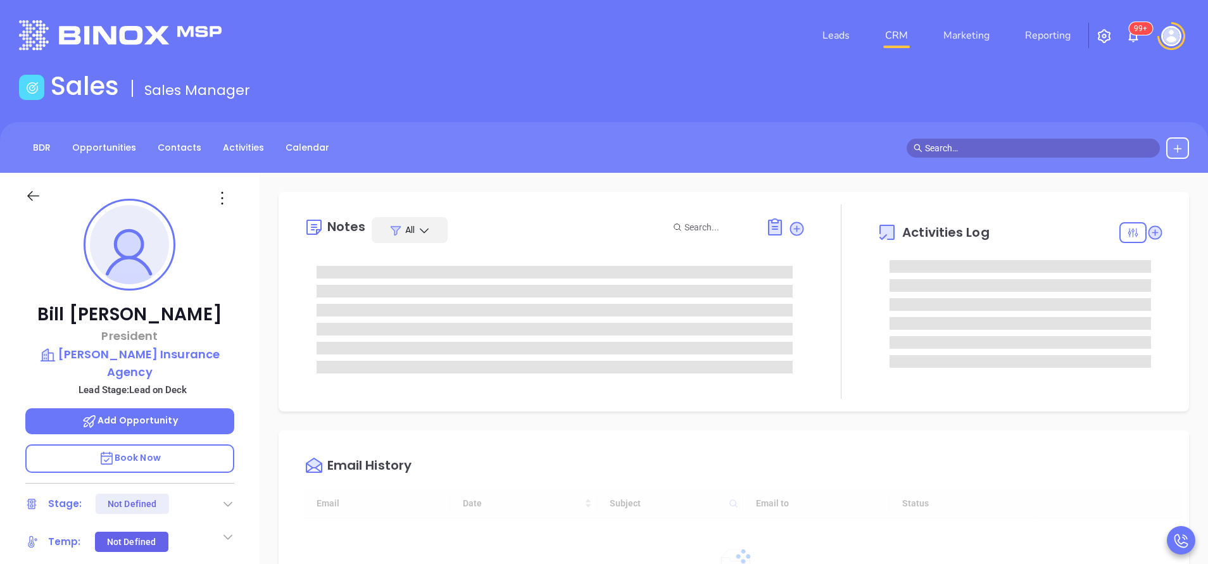
type input "[DATE]"
type input "Vicky Mendoza"
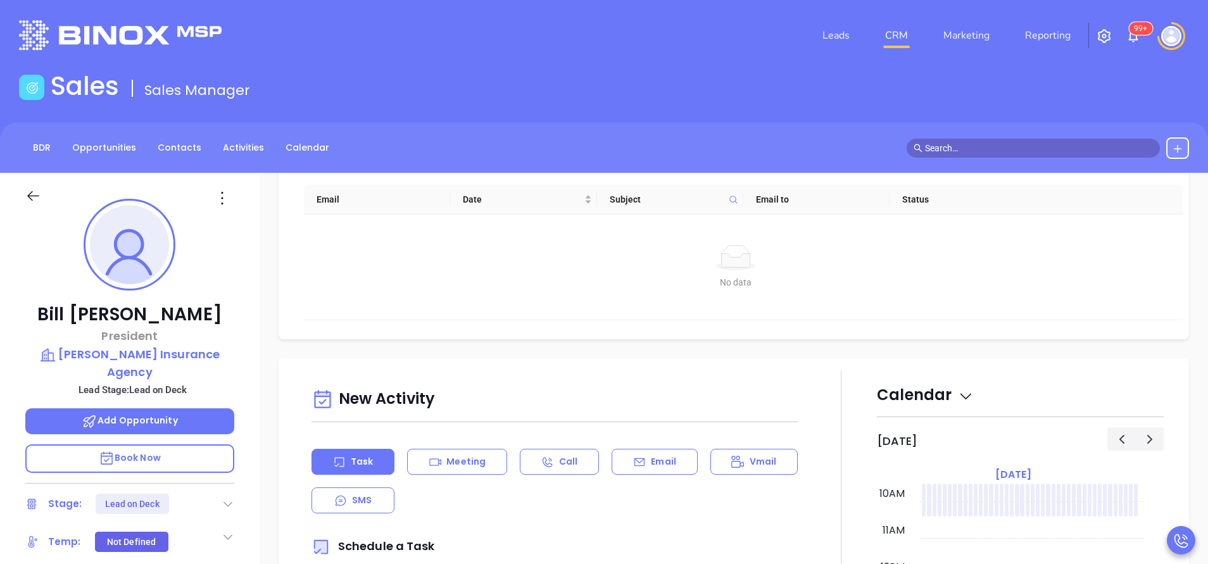
scroll to position [570, 0]
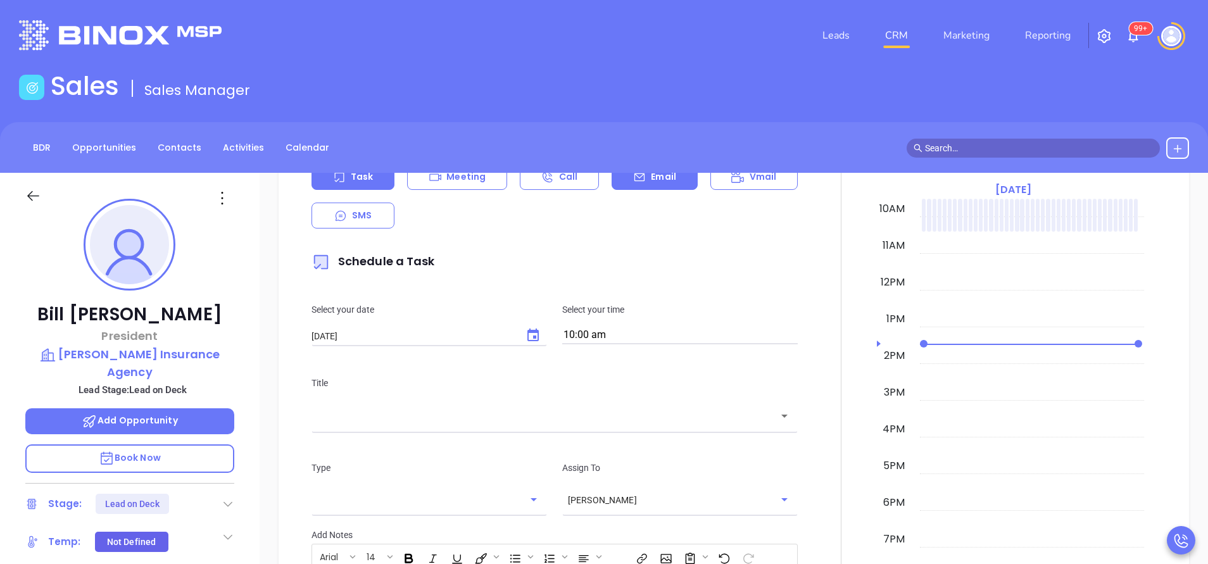
click at [667, 177] on p "Email" at bounding box center [663, 176] width 25 height 13
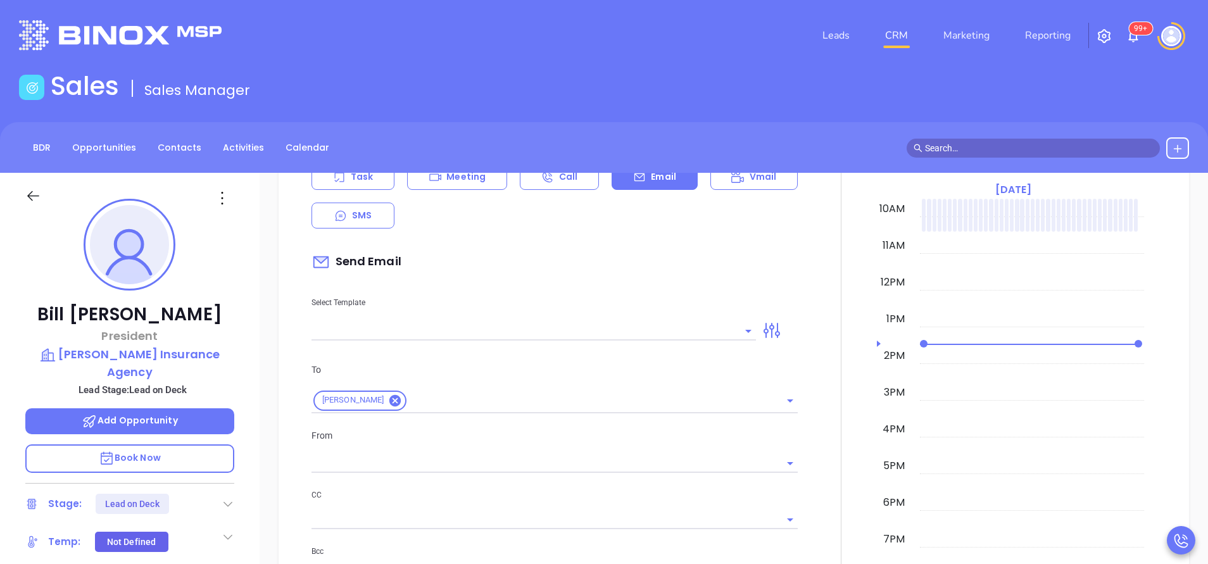
click at [559, 324] on input "text" at bounding box center [523, 331] width 425 height 18
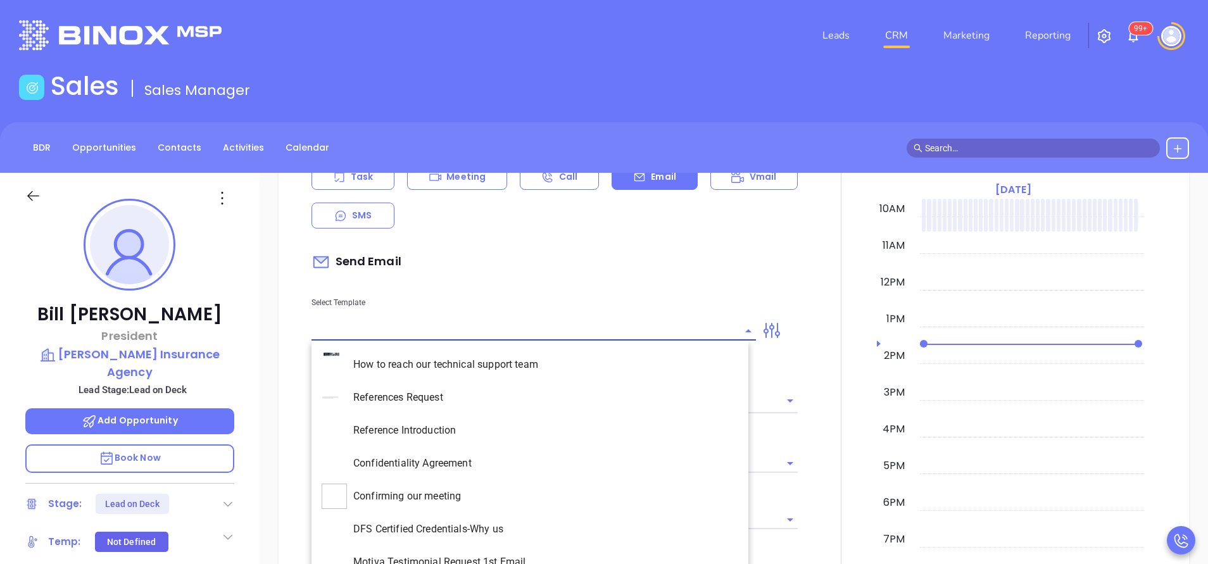
type input "[PERSON_NAME]"
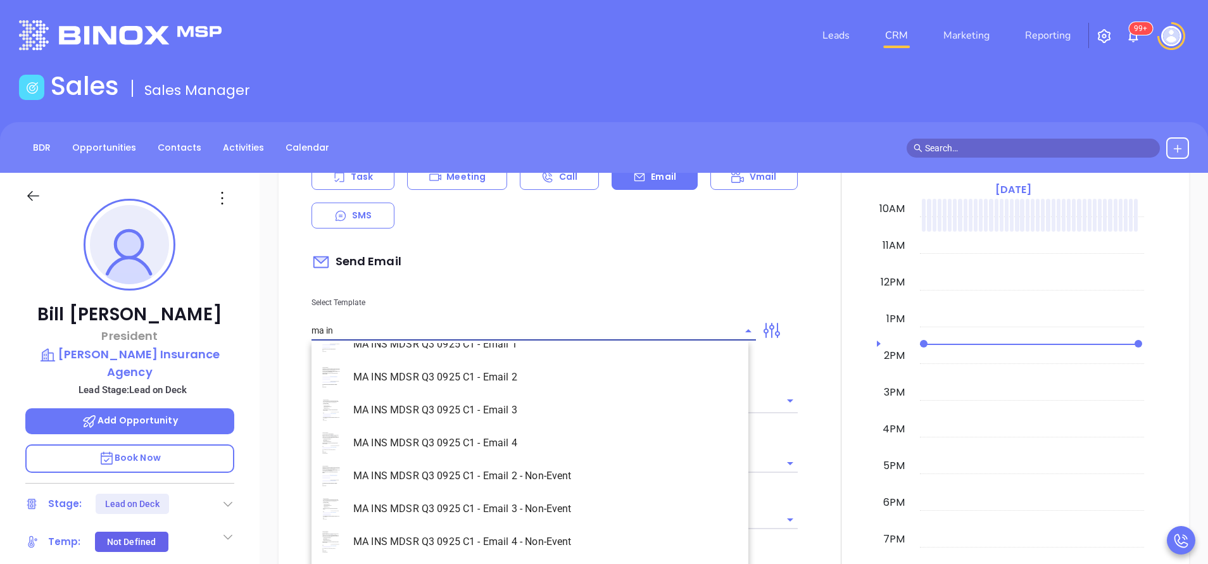
scroll to position [81, 0]
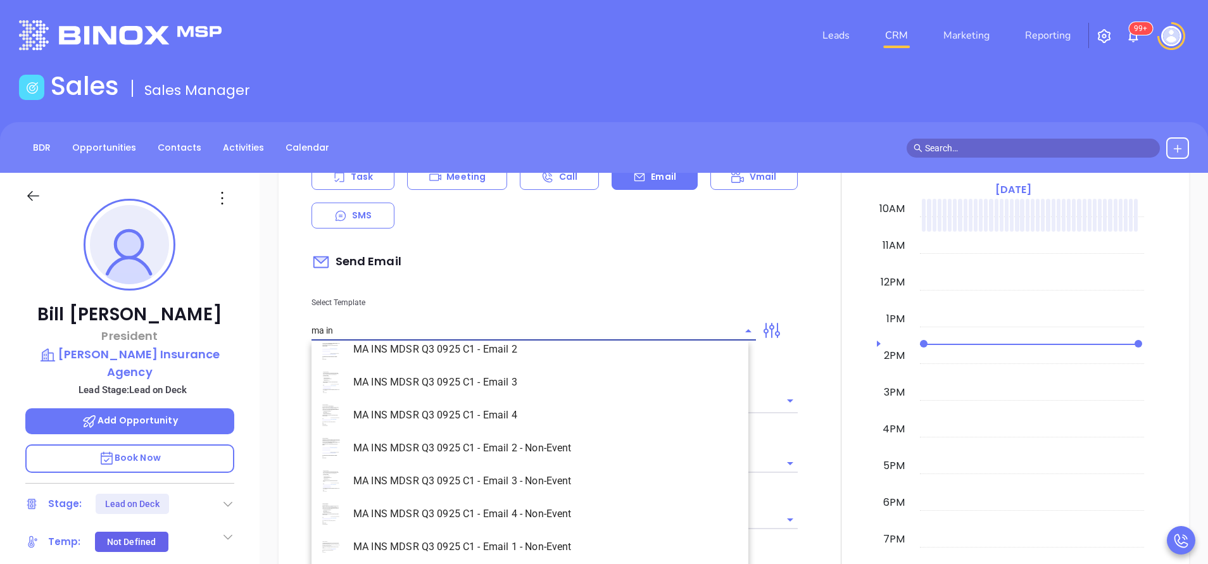
click at [523, 543] on li "MA INS MDSR Q3 0925 C1 - Email 1 - Non-Event" at bounding box center [529, 547] width 437 height 33
type input "MA INS MDSR Q3 0925 C1 - Email 1 - Non-Event"
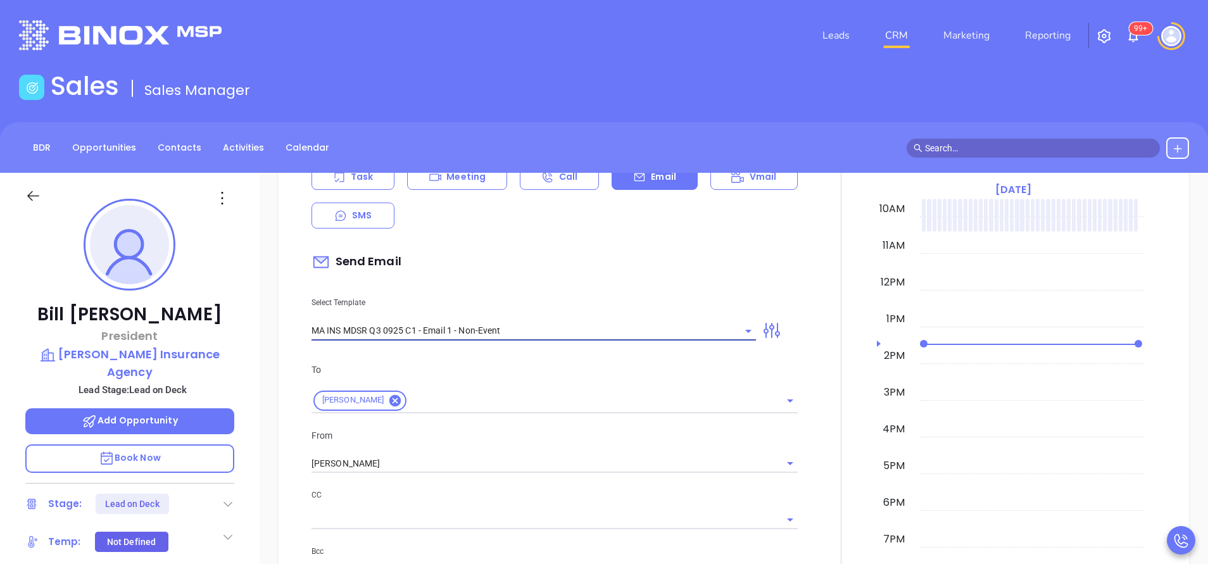
type input "Bill, are you ready for Massachusetts’ compliance requirement?"
type input "MA INS MDSR Q3 0925 C1 - Email 1 - Non-Event"
click at [384, 466] on input "[PERSON_NAME]" at bounding box center [536, 464] width 451 height 18
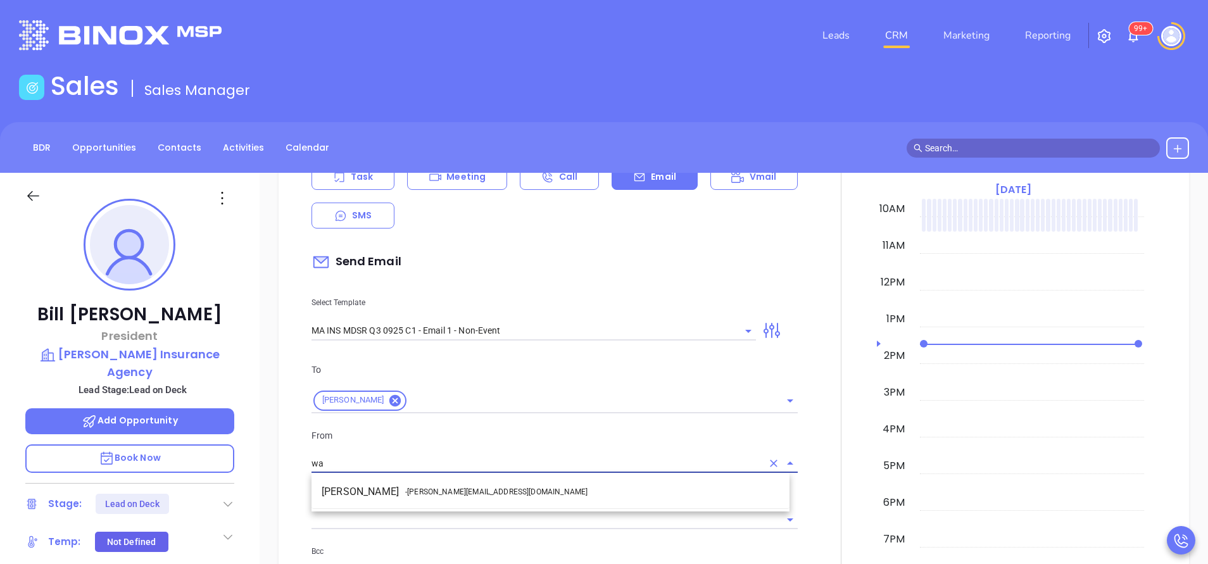
click at [423, 498] on li "Walter Contreras - walter@motiva.net" at bounding box center [550, 491] width 478 height 23
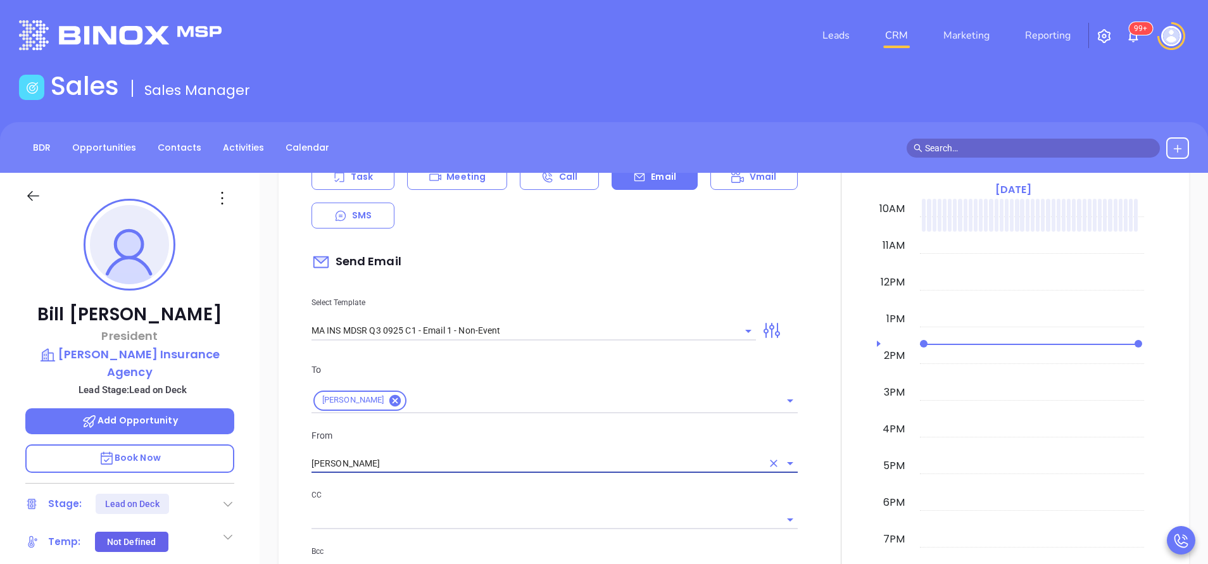
type input "[PERSON_NAME]"
click at [489, 501] on p "CC" at bounding box center [554, 495] width 486 height 14
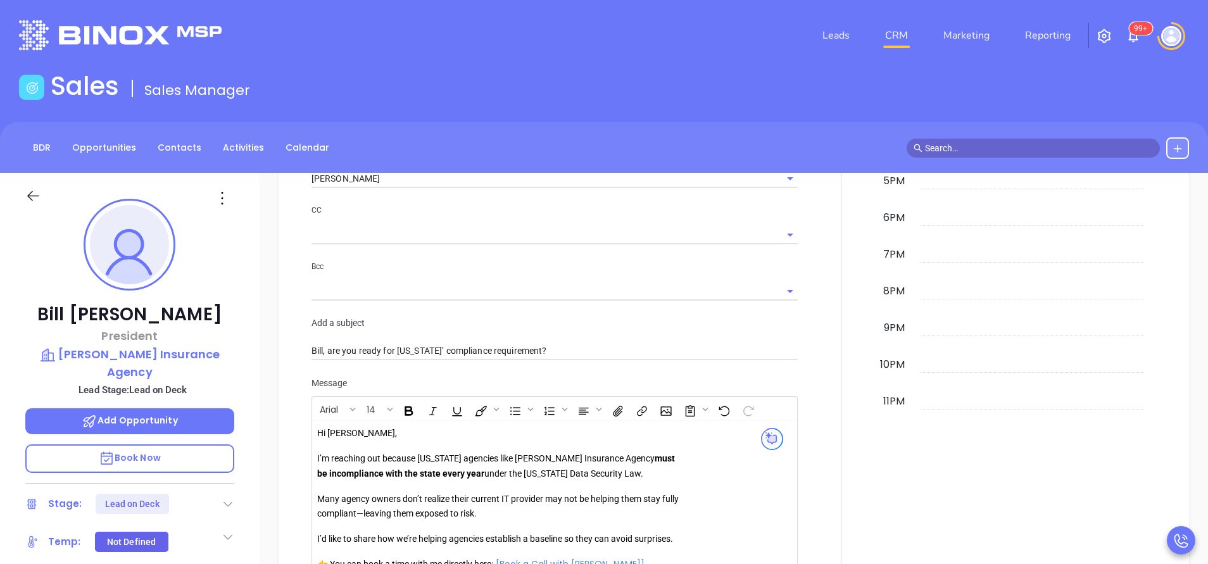
scroll to position [1045, 0]
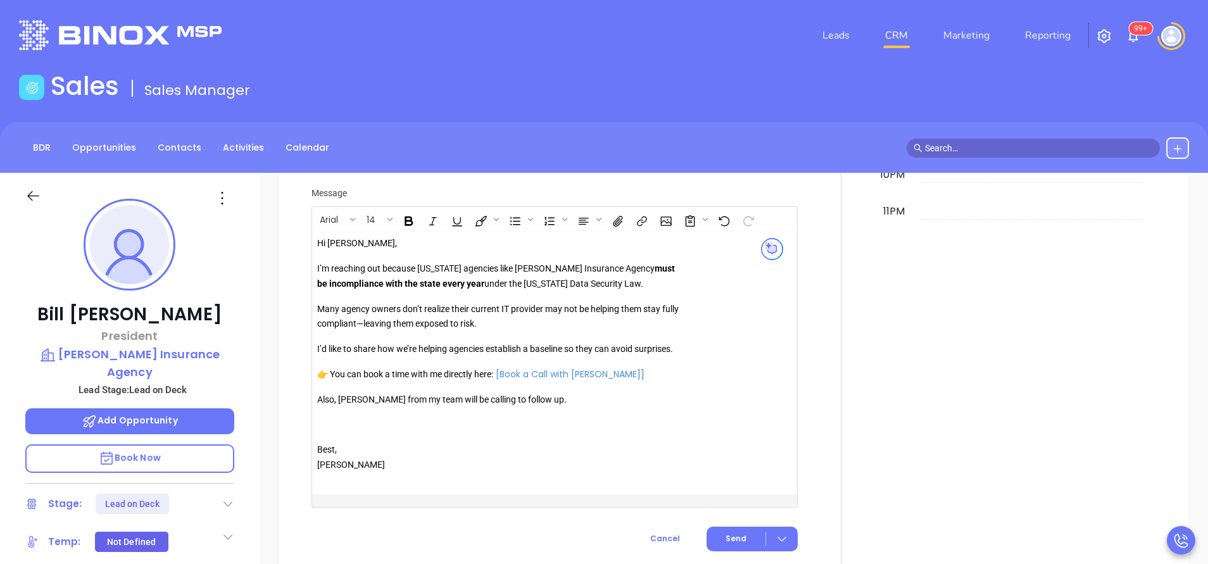
click at [352, 408] on p "Also, [PERSON_NAME] from my team will be calling to follow up." at bounding box center [499, 400] width 364 height 15
click at [725, 544] on span "Send" at bounding box center [735, 538] width 21 height 11
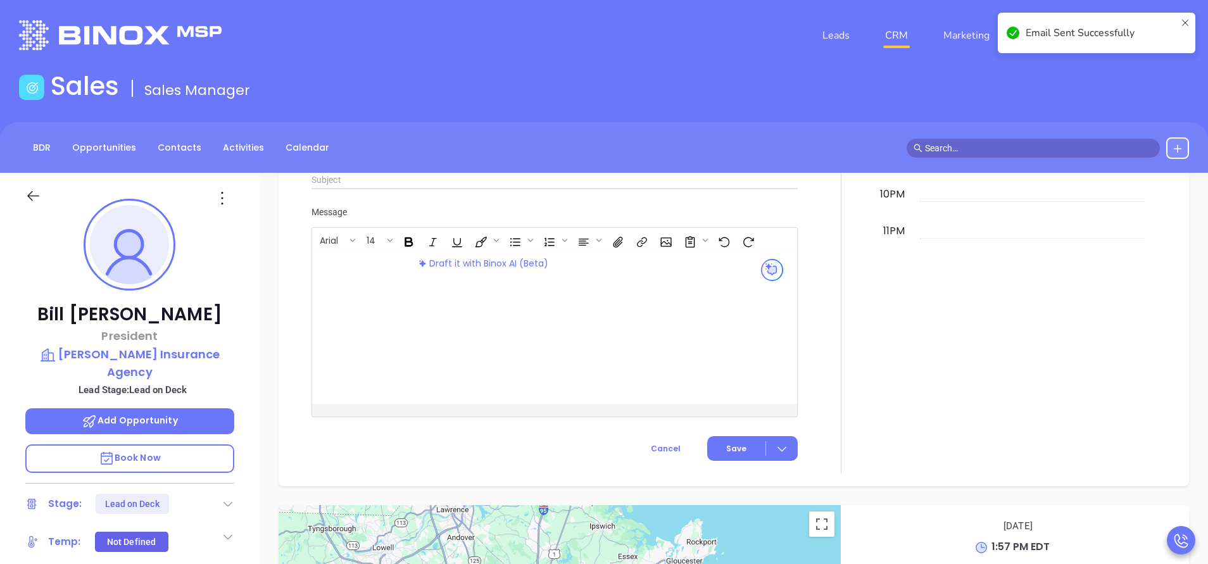
scroll to position [1064, 0]
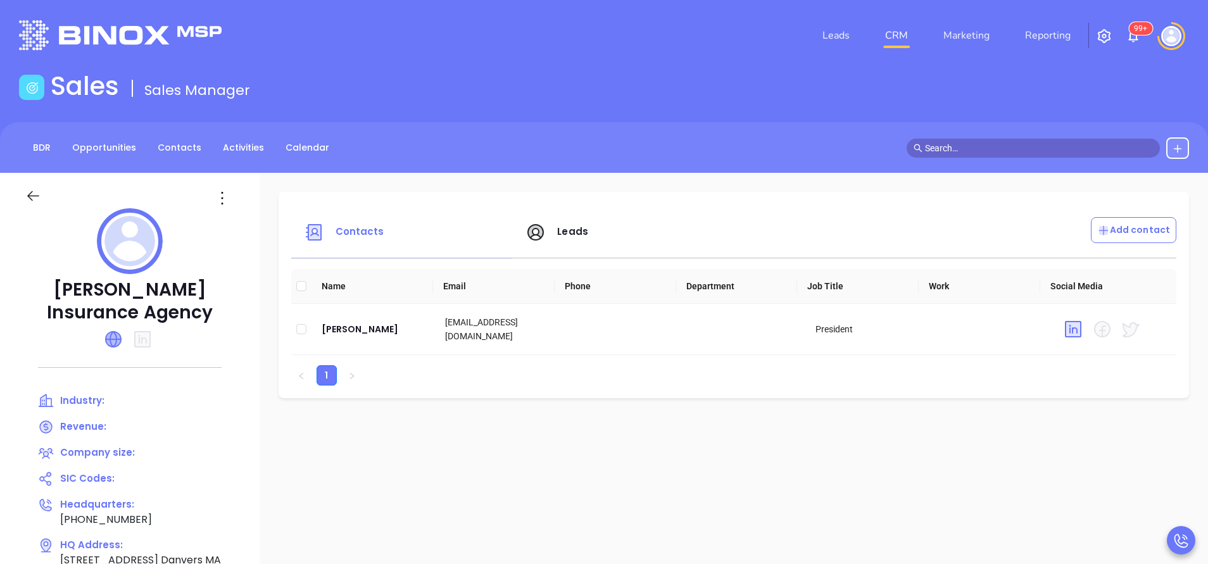
click at [114, 337] on icon at bounding box center [113, 339] width 15 height 15
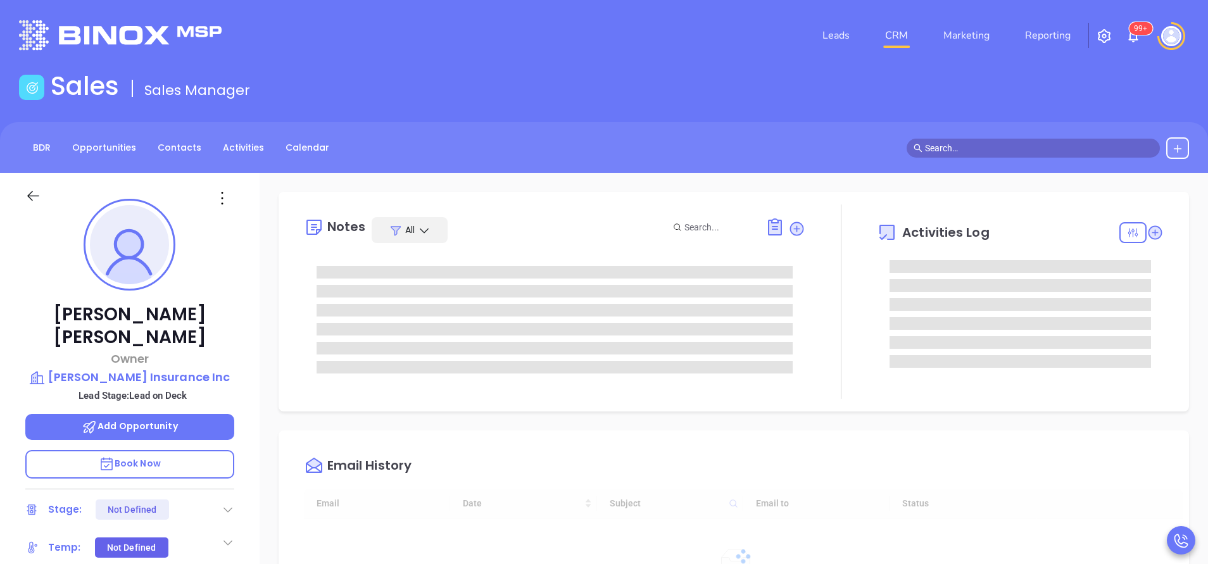
type input "[DATE]"
type input "[PERSON_NAME]"
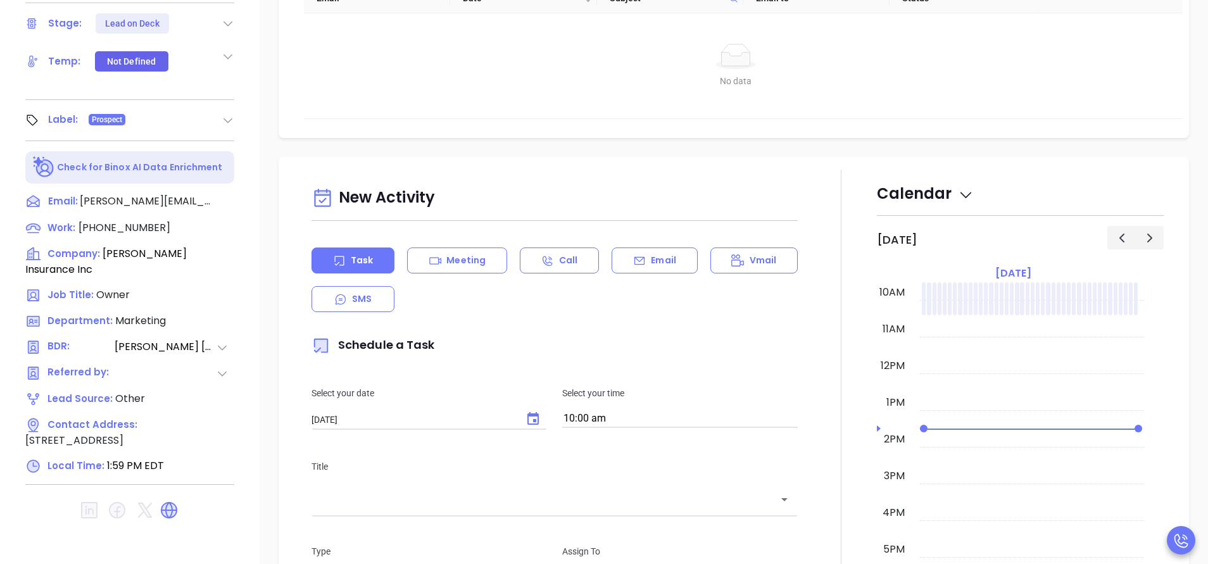
scroll to position [495, 0]
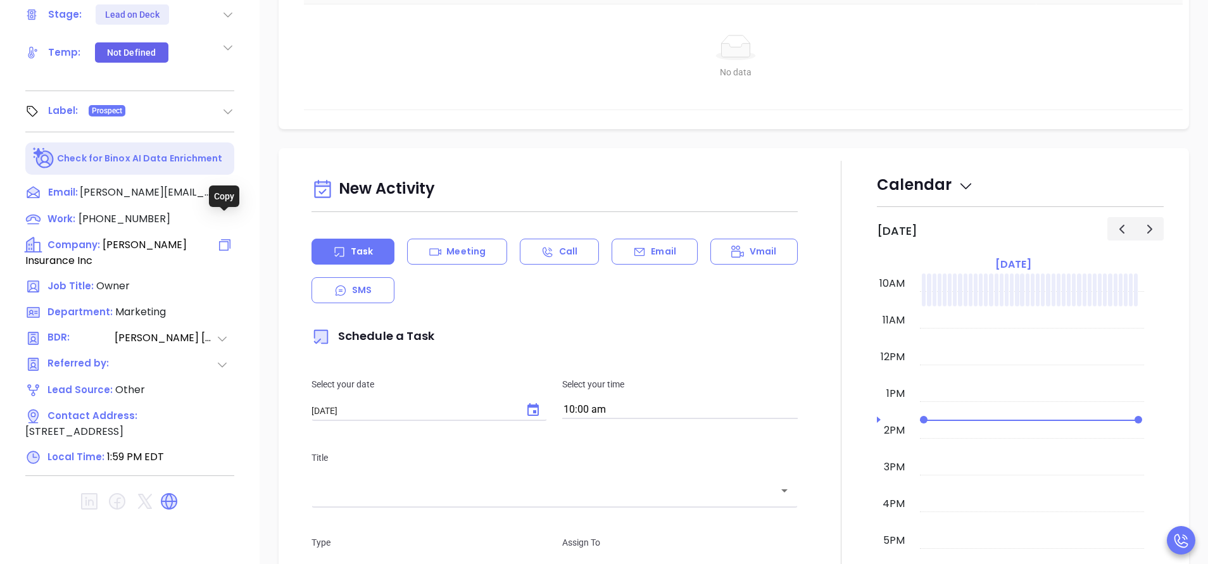
click at [226, 237] on icon at bounding box center [224, 244] width 15 height 15
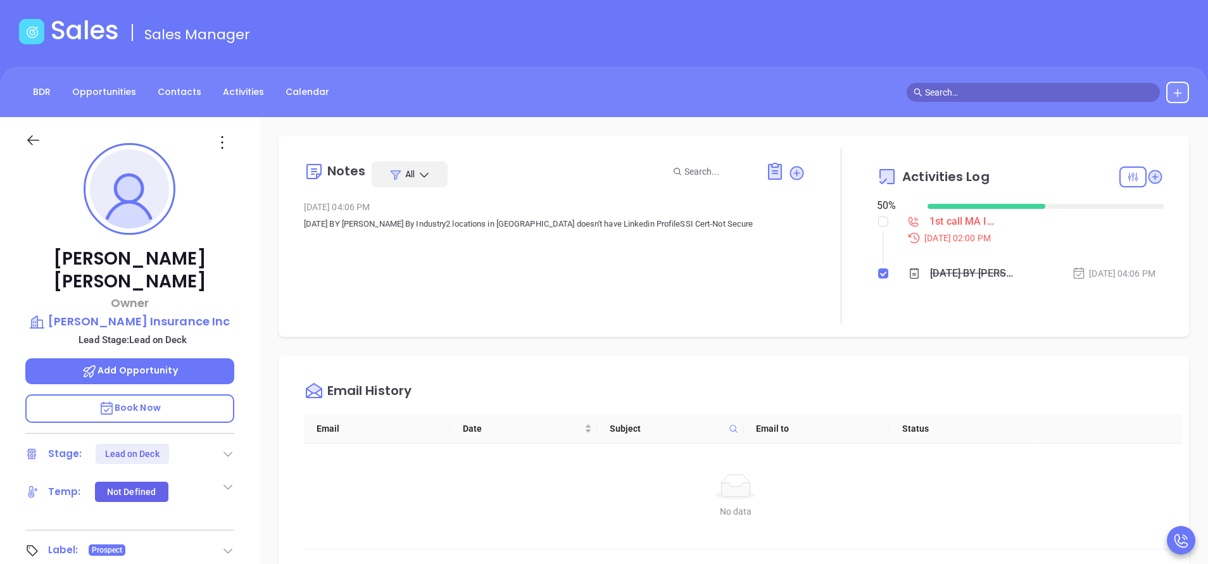
scroll to position [95, 0]
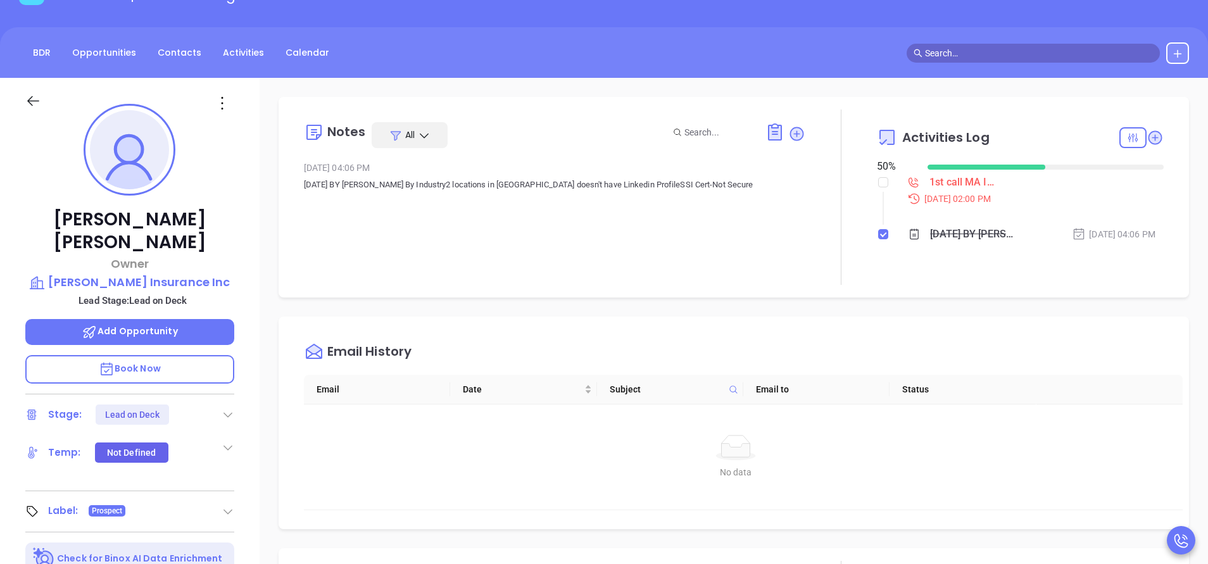
click at [234, 238] on div "David Branco Owner Branco Gardner Insurance Inc Lead Stage: Lead on Deck Add Op…" at bounding box center [130, 430] width 260 height 705
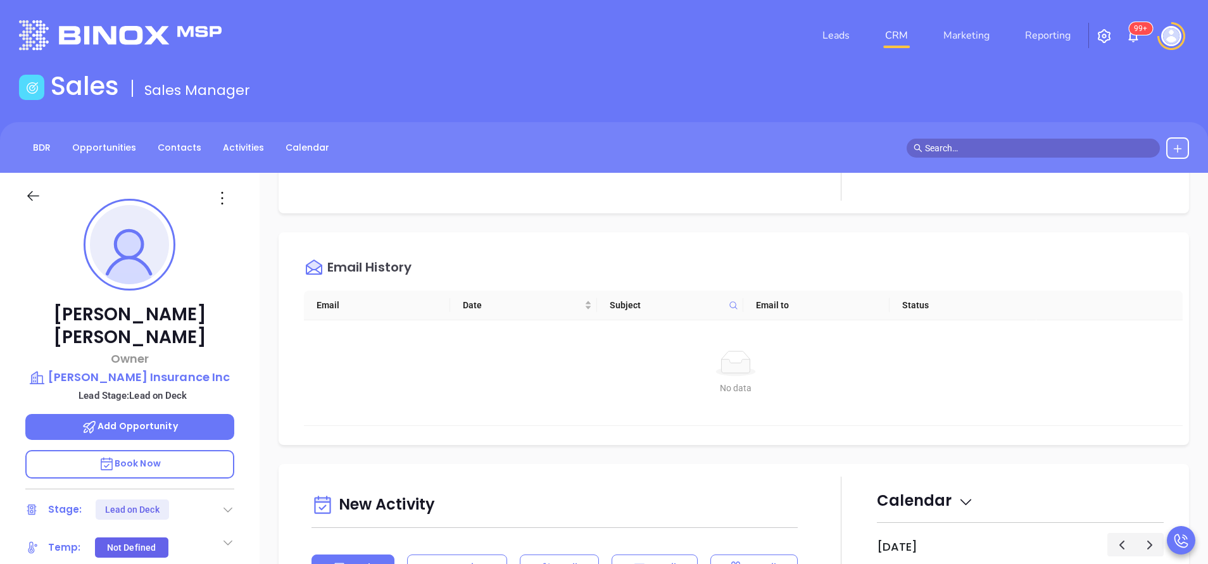
scroll to position [0, 0]
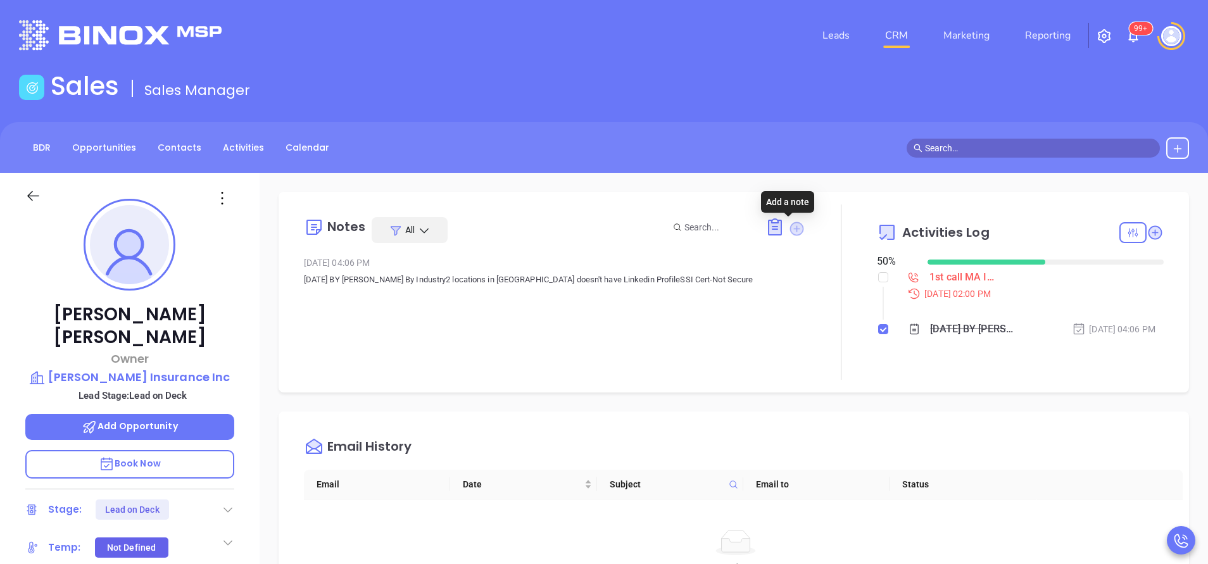
click at [790, 228] on icon at bounding box center [797, 229] width 14 height 14
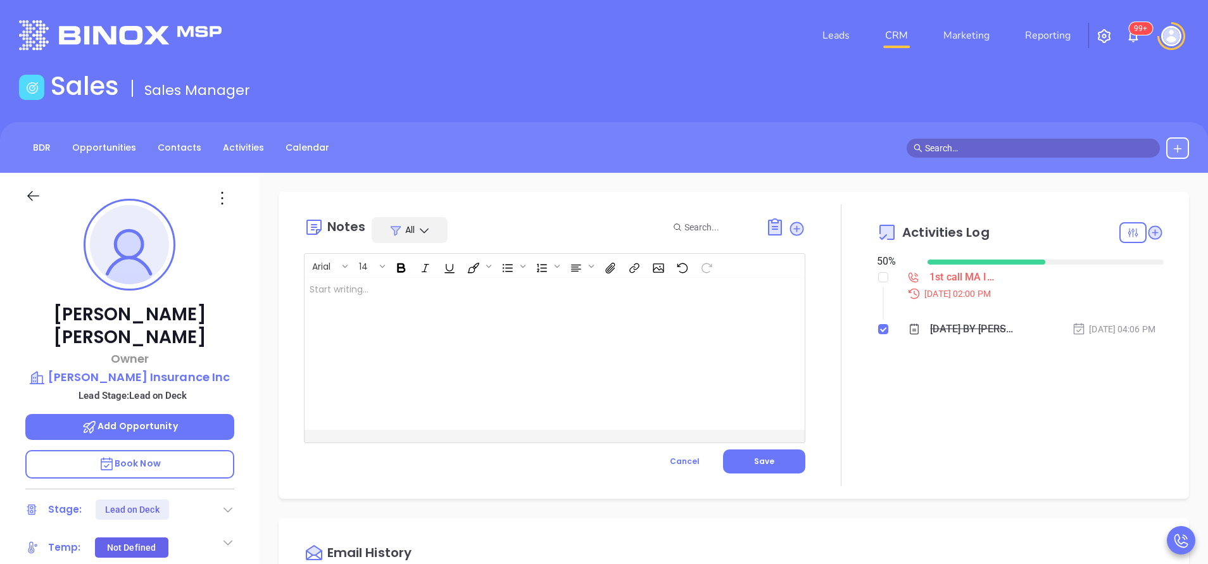
click at [717, 194] on div "Notes All Arial 14 Start writing... XXXXXXXXXXXXXXXXXXXXXXXXXXXXXXXXXXXXXXXXXXX…" at bounding box center [734, 345] width 910 height 307
click at [791, 228] on icon at bounding box center [796, 228] width 13 height 13
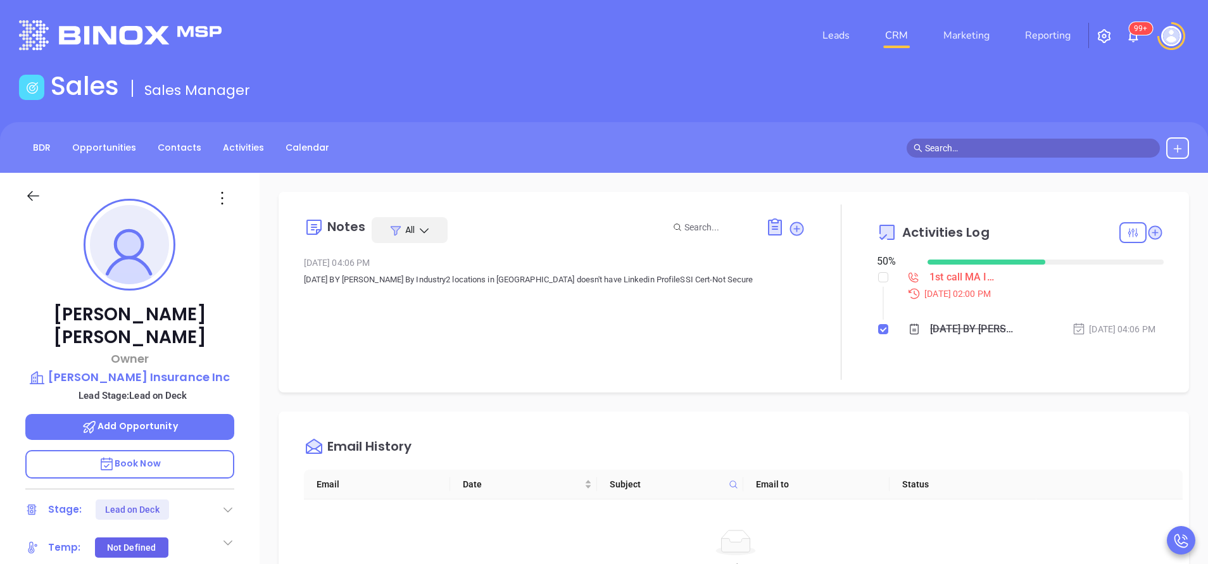
click at [221, 193] on icon at bounding box center [222, 198] width 20 height 20
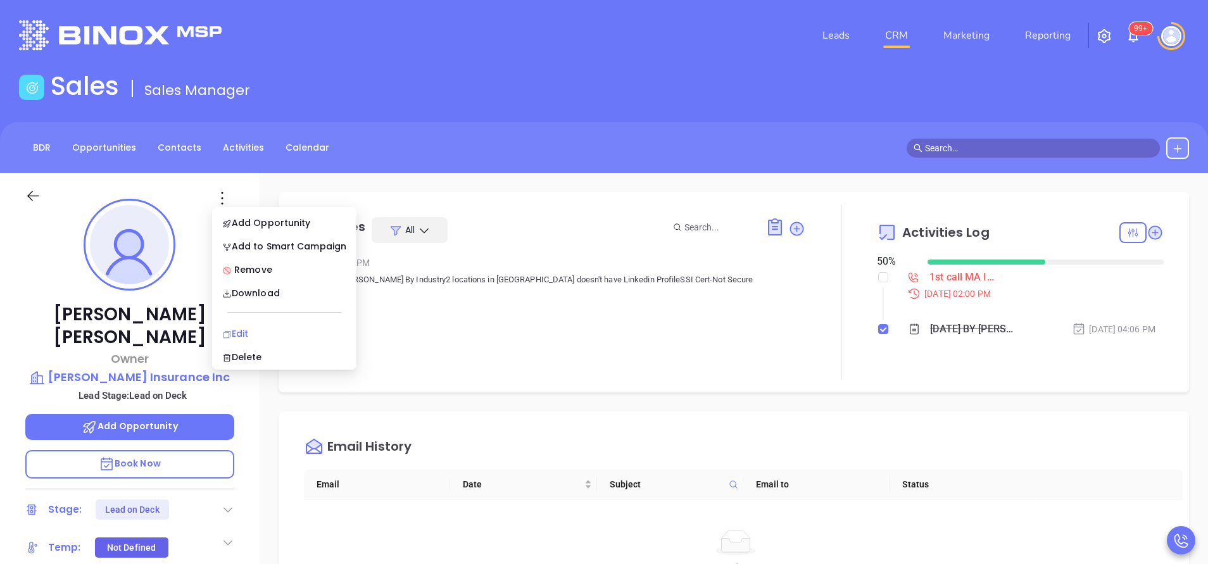
click at [279, 334] on div "Edit" at bounding box center [284, 334] width 124 height 14
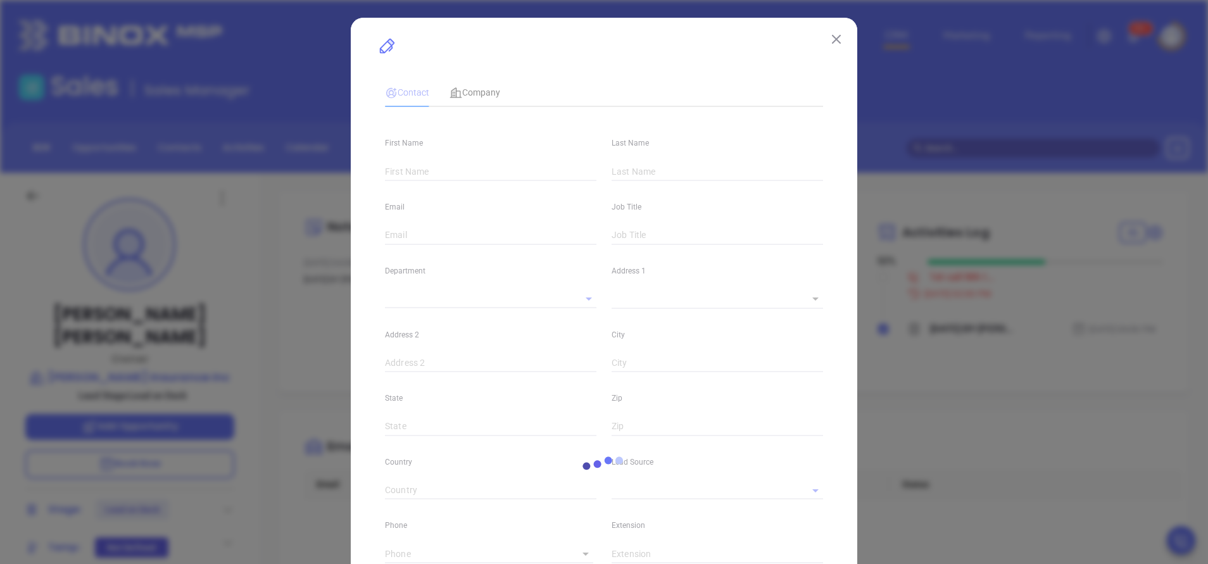
type input "David"
type input "Branco"
type input "david@brancogardnerinsurance.com"
type input "Owner"
type input "1"
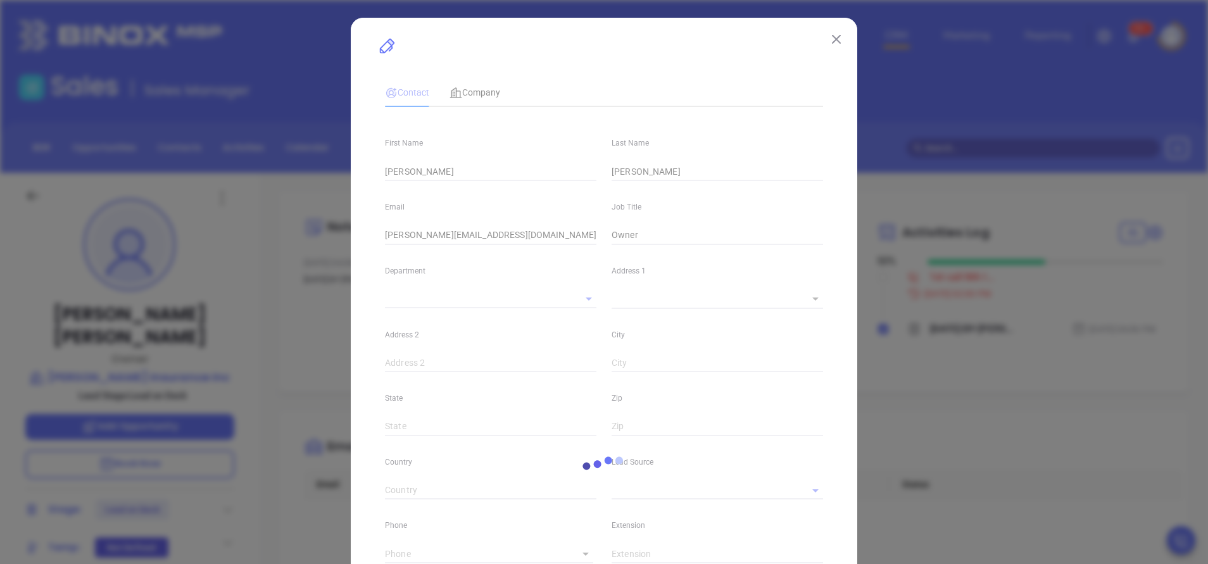
type input "Marketing"
type input "Other"
type input "[PERSON_NAME]"
type input "Lead on Deck"
type input "(508) 990-7367"
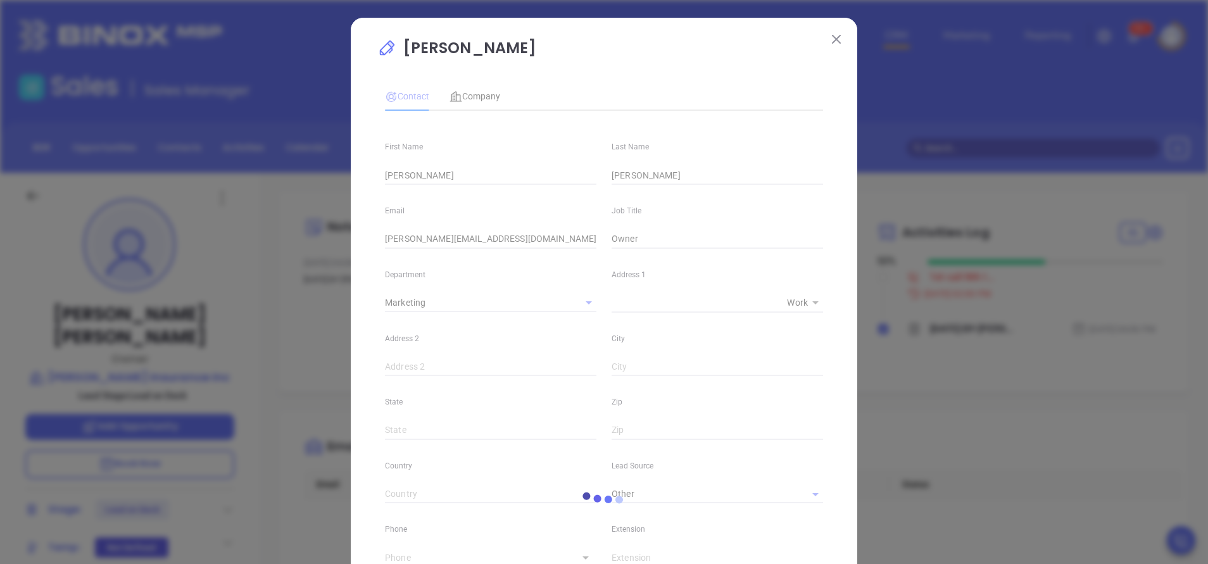
type input "1"
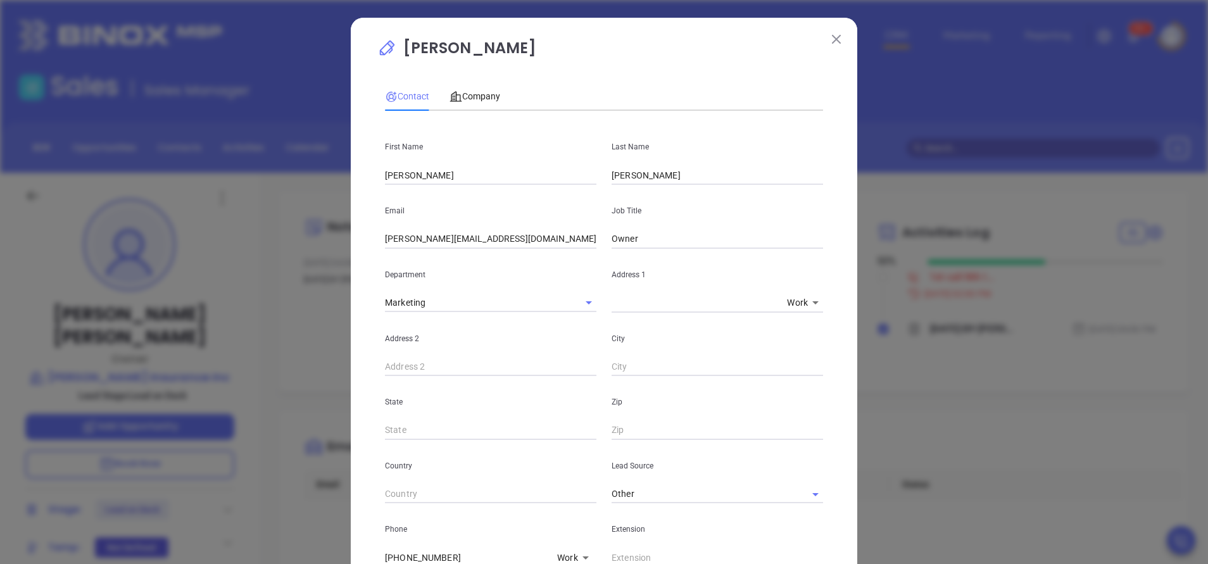
click at [391, 173] on input "David" at bounding box center [490, 175] width 211 height 19
type input "Adam"
drag, startPoint x: 545, startPoint y: 245, endPoint x: 360, endPoint y: 248, distance: 184.9
click at [360, 248] on div "David Branco Contact Company First Name Adam Last Name Branco Email david@branc…" at bounding box center [604, 485] width 506 height 934
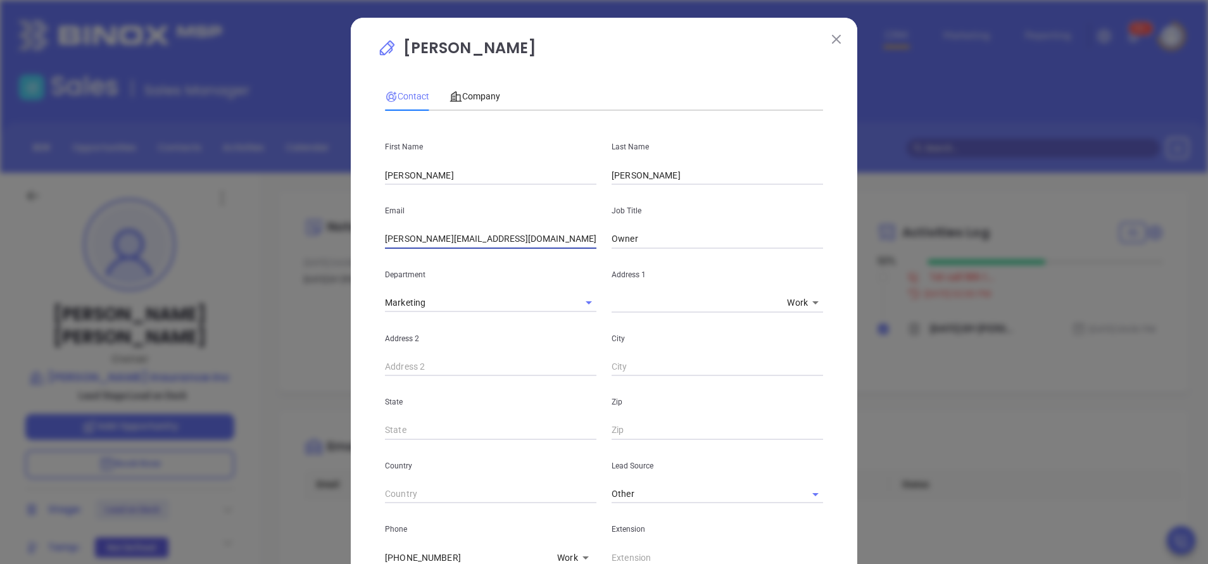
paste input "adam@brancoins"
type input "adam@brancoins.com"
click at [351, 327] on div "David Branco Contact Company First Name Adam Last Name Branco Email adam@branco…" at bounding box center [604, 485] width 506 height 934
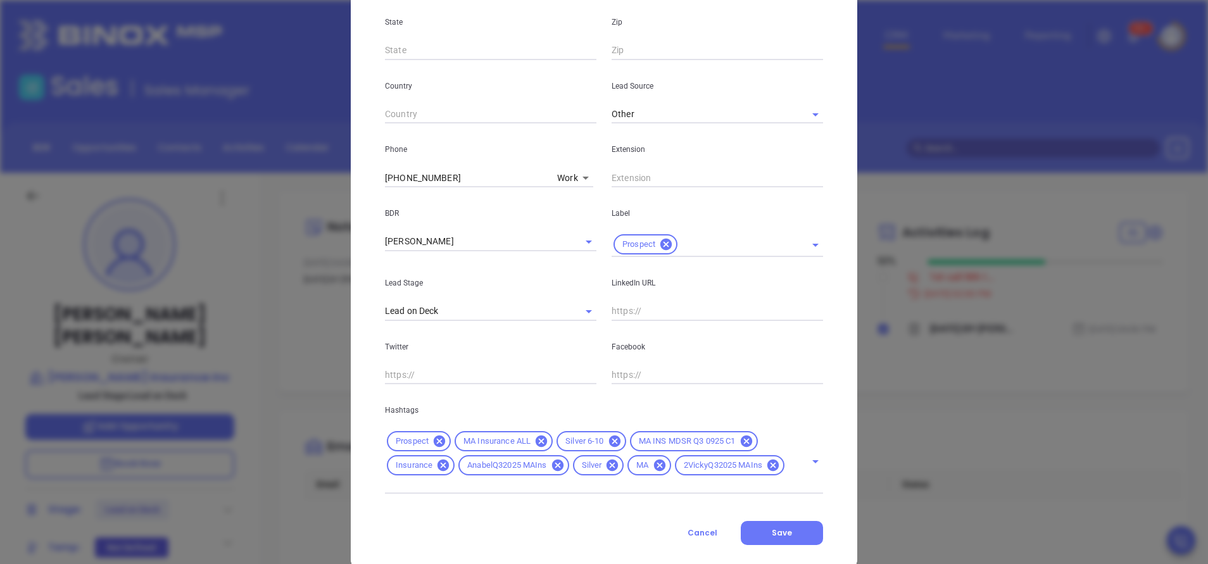
scroll to position [414, 0]
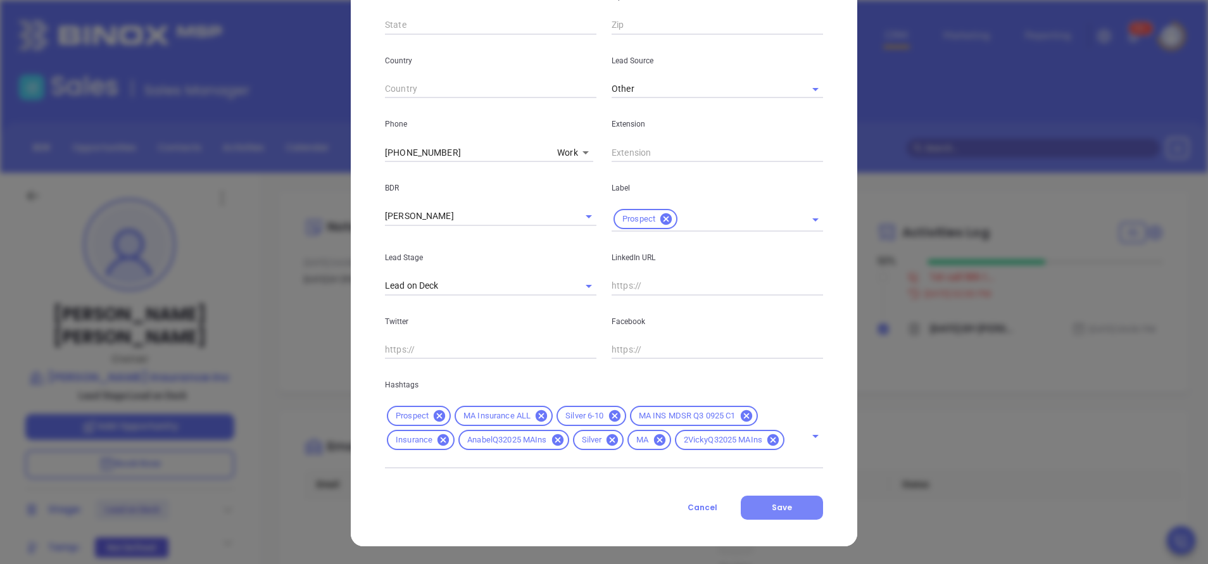
click at [763, 507] on button "Save" at bounding box center [782, 508] width 82 height 24
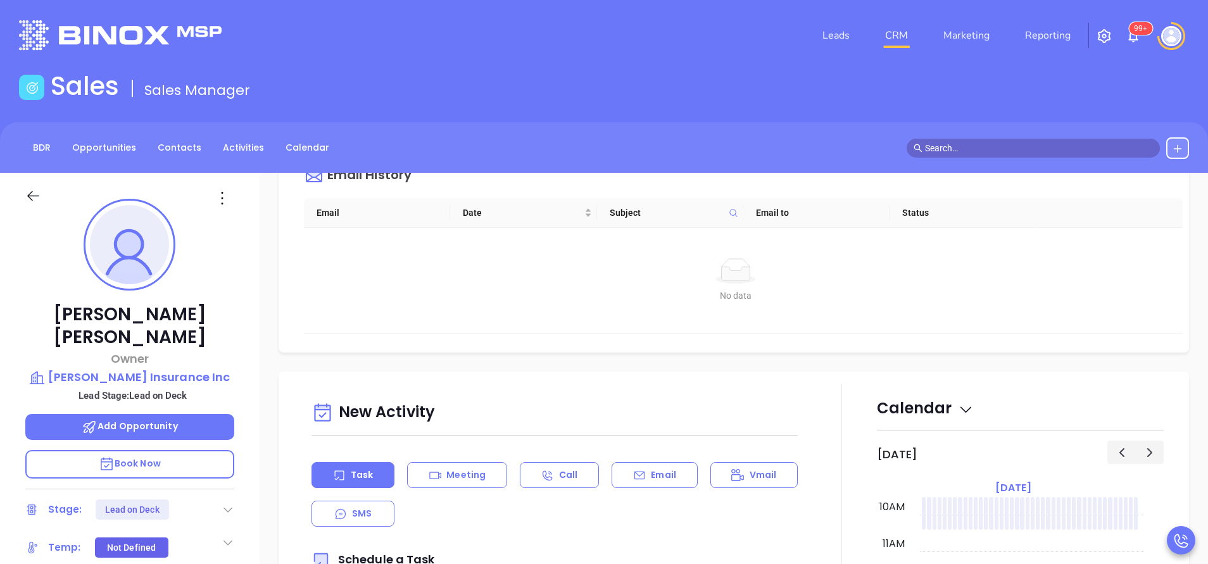
scroll to position [570, 0]
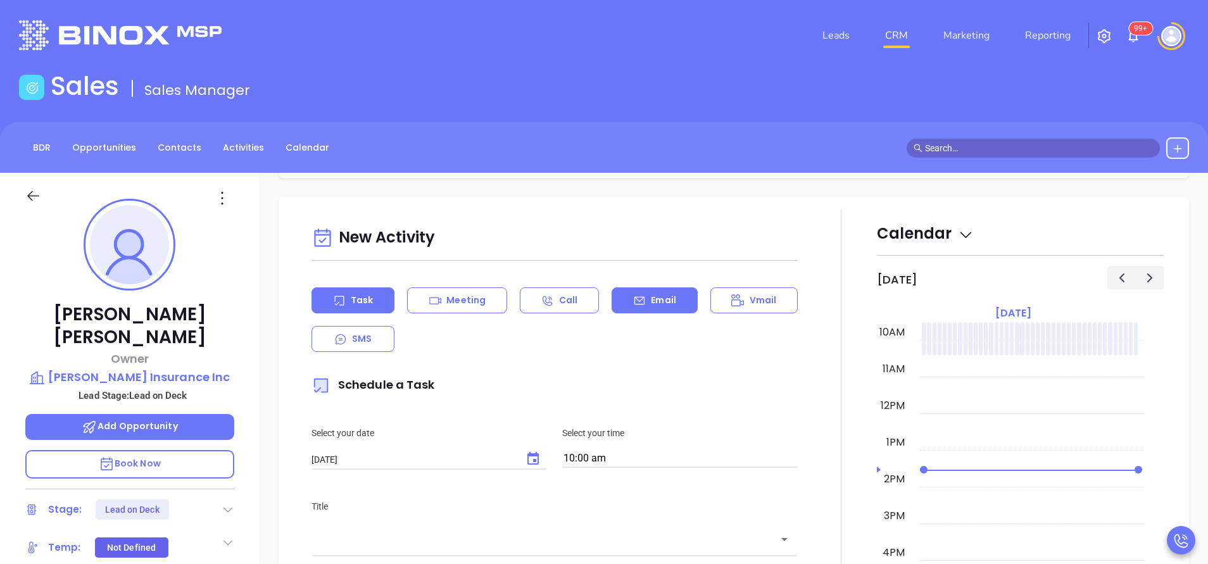
click at [651, 301] on p "Email" at bounding box center [663, 300] width 25 height 13
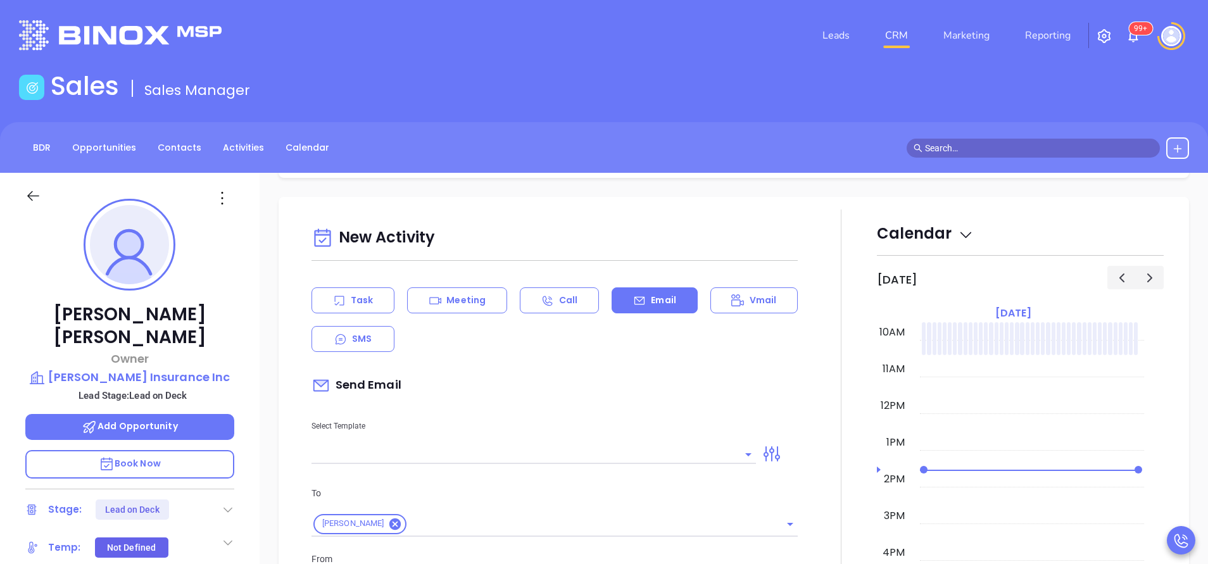
scroll to position [760, 0]
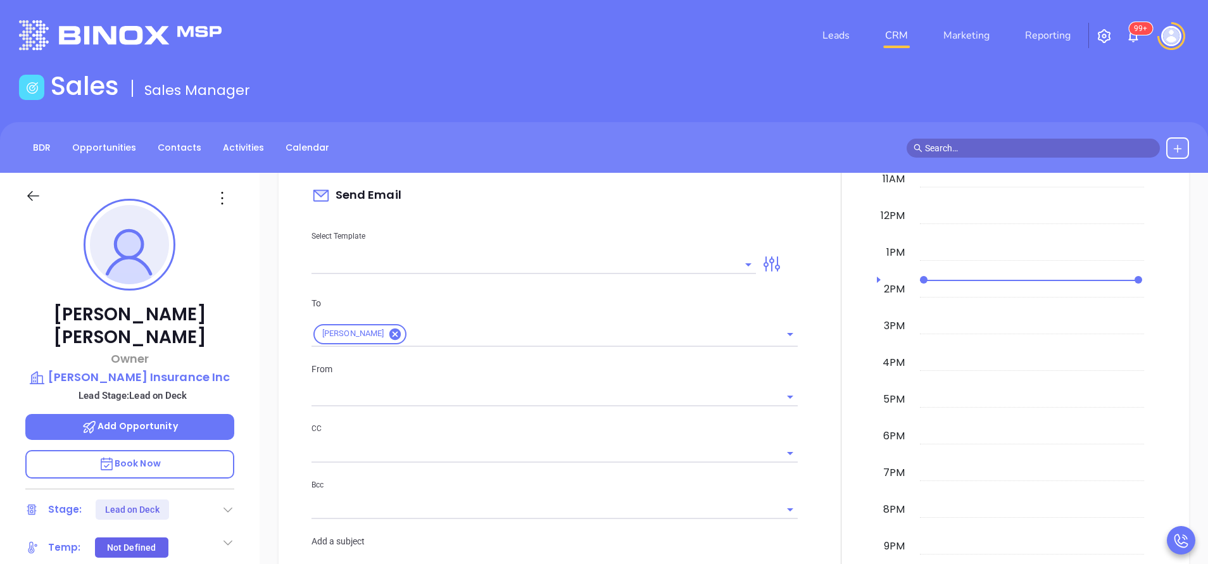
type input "[PERSON_NAME]"
click at [605, 251] on div "Select Template" at bounding box center [534, 242] width 460 height 64
click at [596, 265] on input "text" at bounding box center [523, 264] width 425 height 18
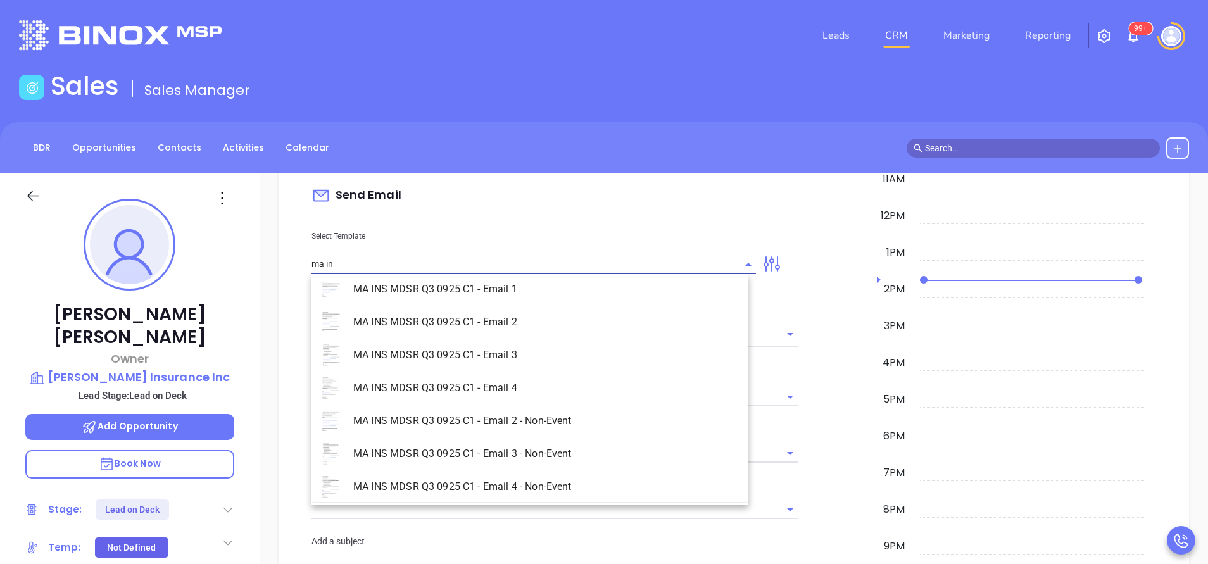
scroll to position [81, 0]
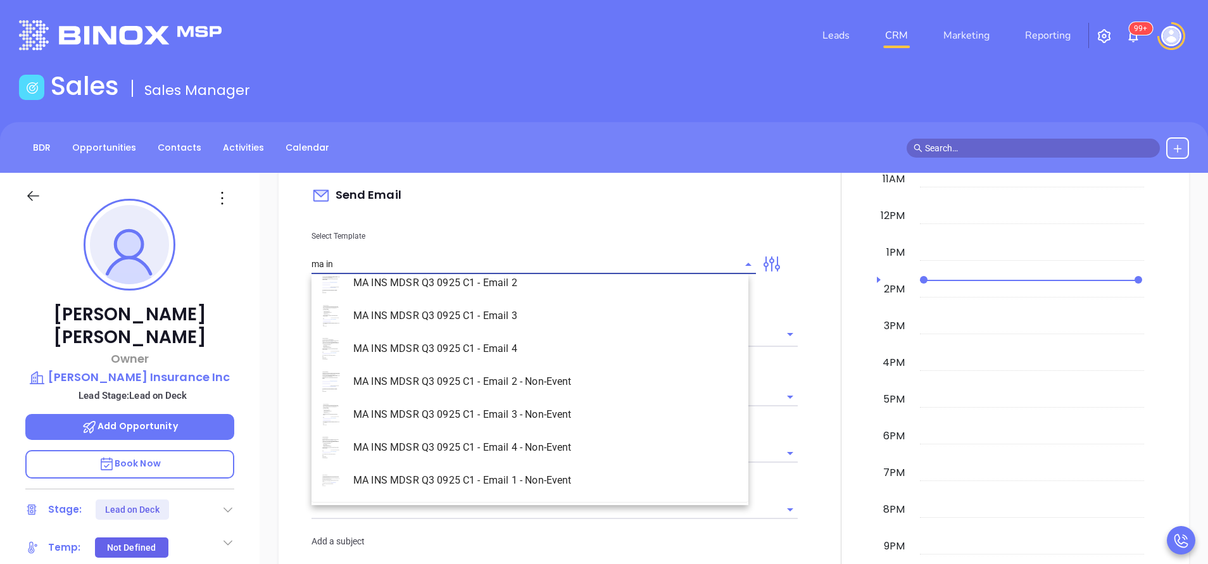
click at [555, 470] on li "MA INS MDSR Q3 0925 C1 - Email 1 - Non-Event" at bounding box center [529, 480] width 437 height 33
type input "MA INS MDSR Q3 0925 C1 - Email 1 - Non-Event"
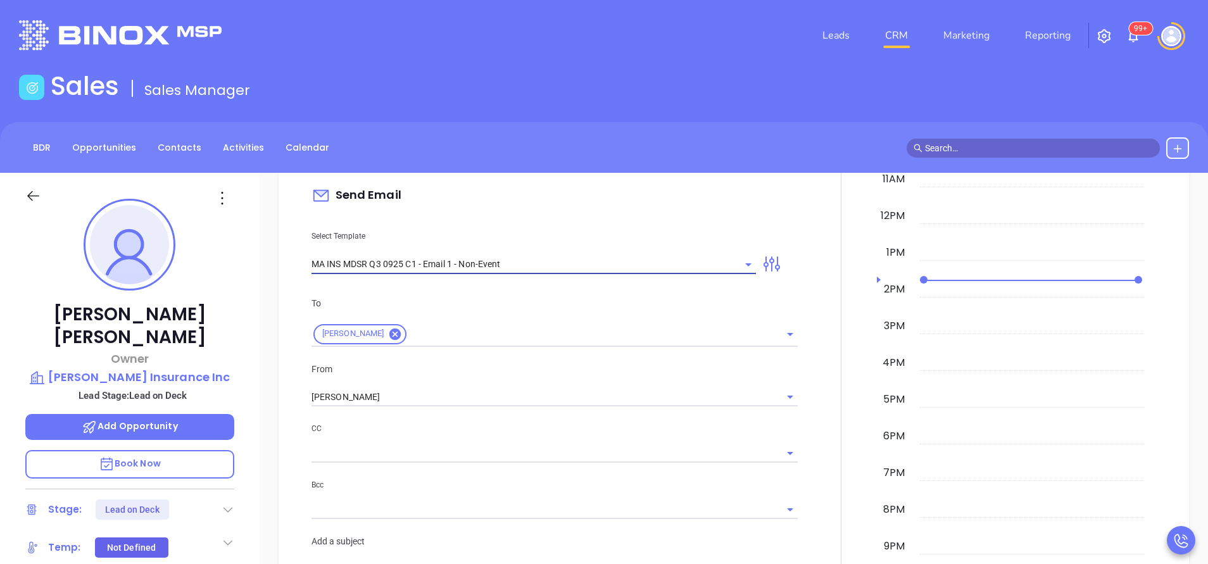
type input "Adam, are you ready for Massachusetts’ compliance requirement?"
type input "MA INS MDSR Q3 0925 C1 - Email 1 - Non-Event"
click at [382, 396] on input "[PERSON_NAME]" at bounding box center [536, 397] width 451 height 18
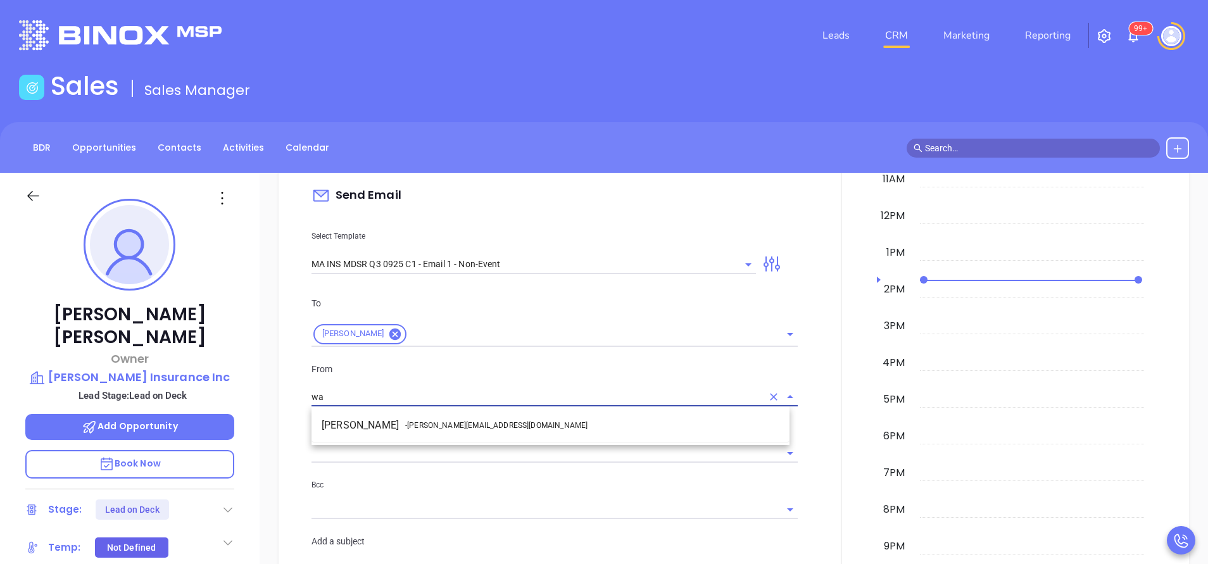
drag, startPoint x: 414, startPoint y: 422, endPoint x: 460, endPoint y: 434, distance: 47.3
click at [415, 422] on span "- [PERSON_NAME][EMAIL_ADDRESS][DOMAIN_NAME]" at bounding box center [496, 425] width 182 height 11
type input "[PERSON_NAME]"
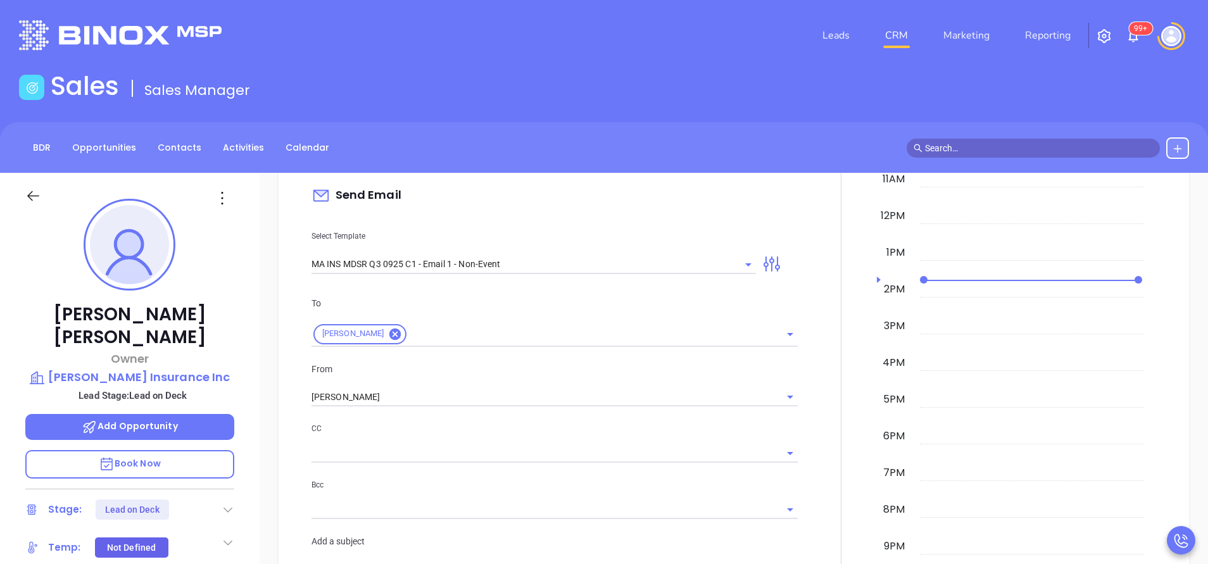
click at [483, 438] on div "CC" at bounding box center [554, 442] width 486 height 41
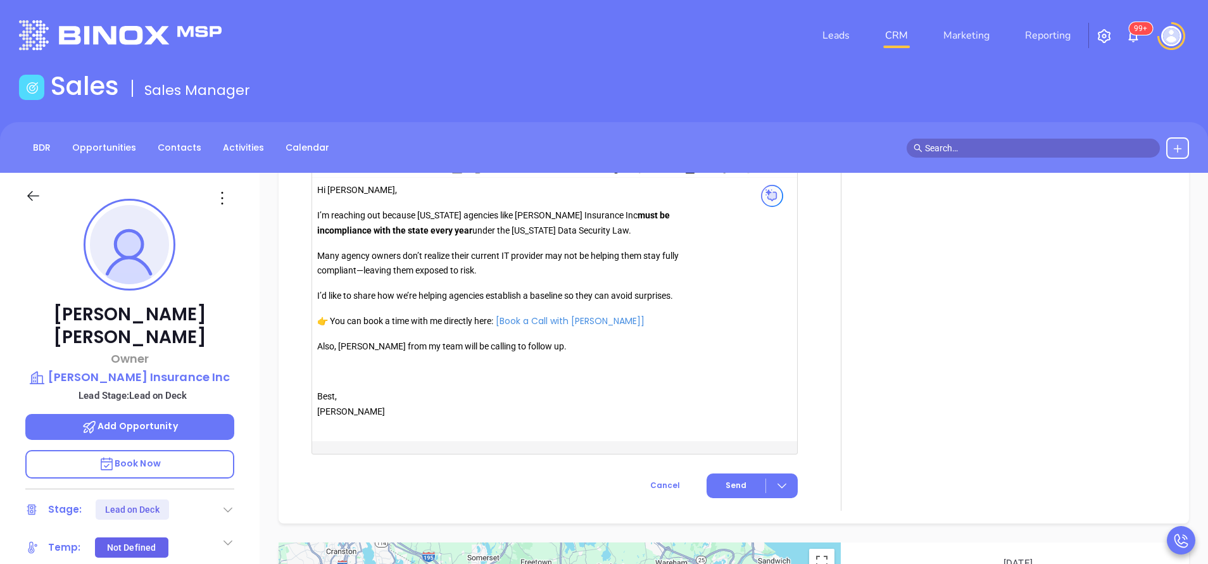
scroll to position [1234, 0]
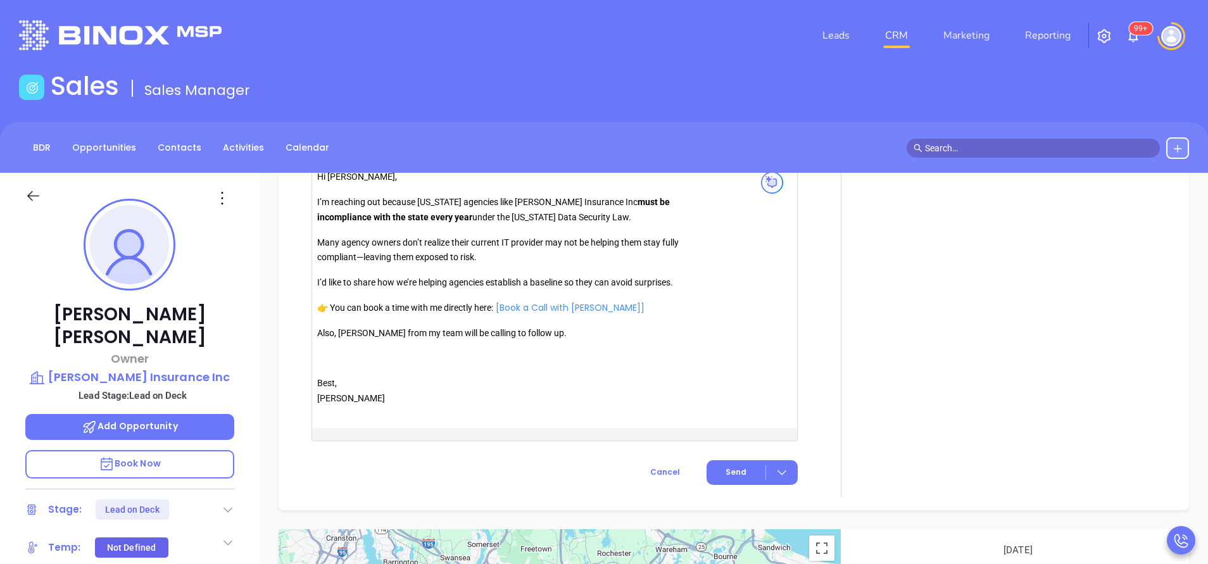
click at [360, 330] on p "Also, [PERSON_NAME] from my team will be calling to follow up." at bounding box center [499, 333] width 364 height 15
click at [725, 470] on span "Send" at bounding box center [735, 472] width 21 height 11
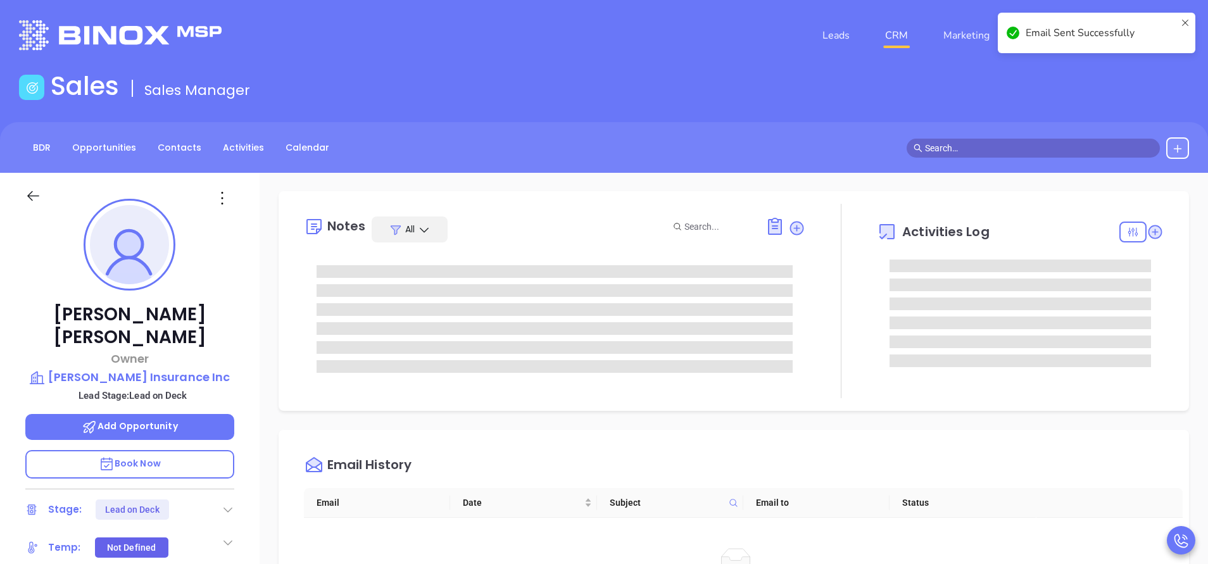
scroll to position [0, 0]
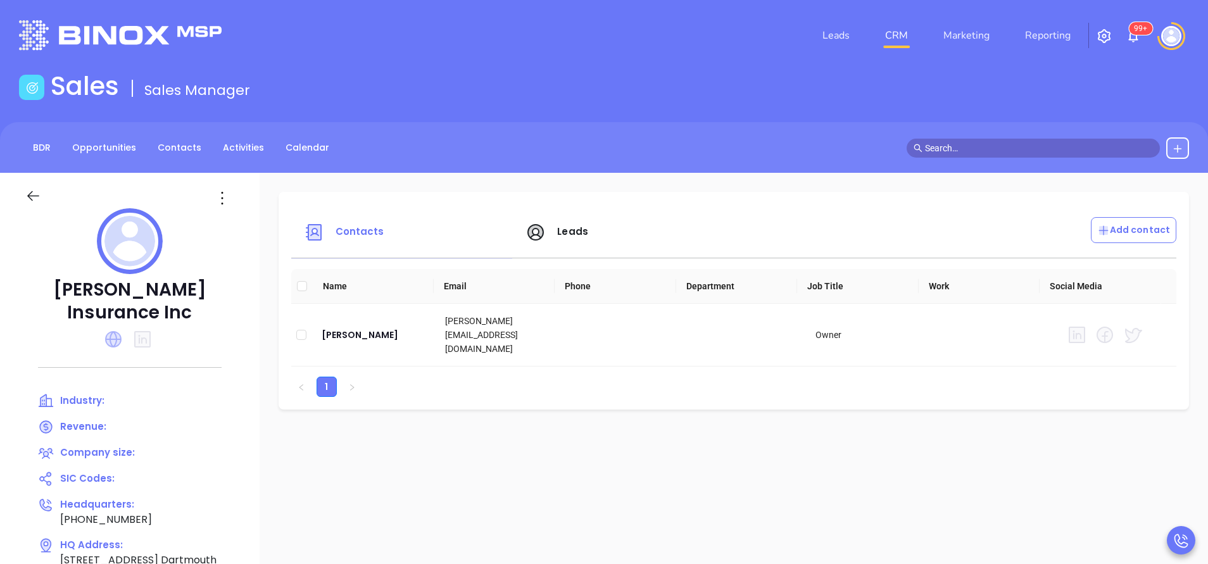
click at [122, 342] on icon at bounding box center [113, 339] width 16 height 16
click at [588, 234] on span "Leads" at bounding box center [572, 231] width 31 height 13
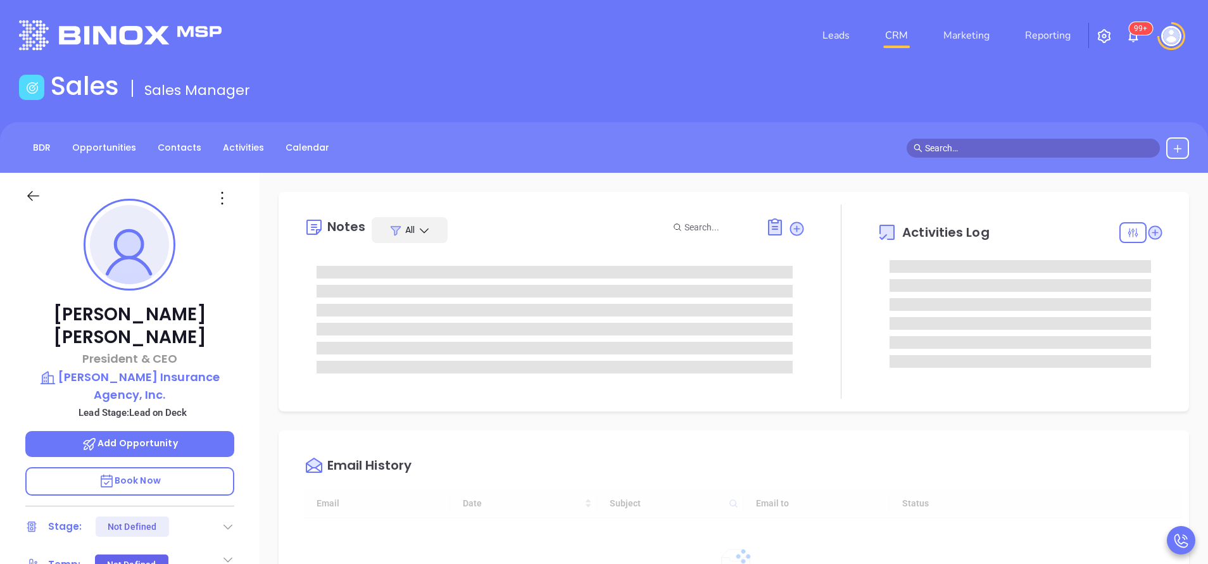
type input "[DATE]"
type input "[PERSON_NAME]"
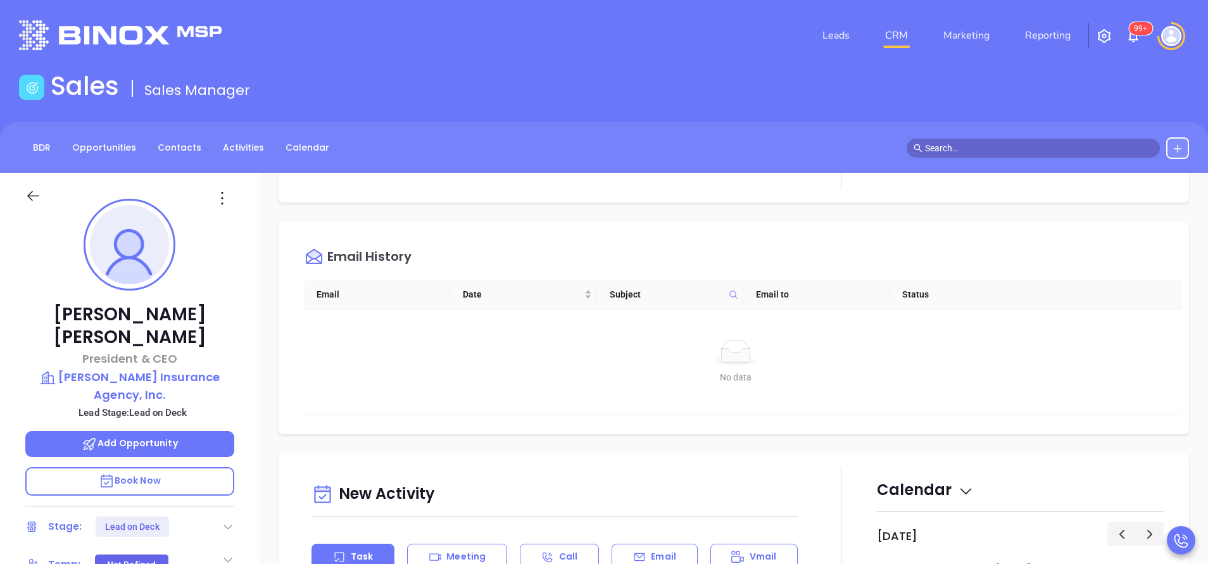
scroll to position [475, 0]
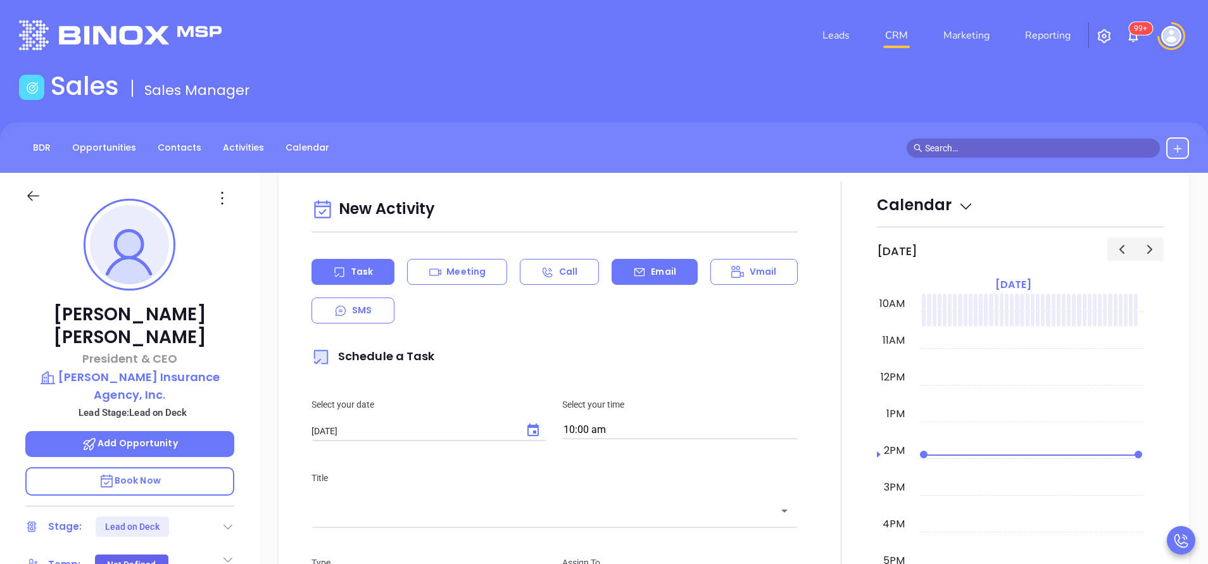
click at [620, 279] on div "Email" at bounding box center [654, 272] width 85 height 26
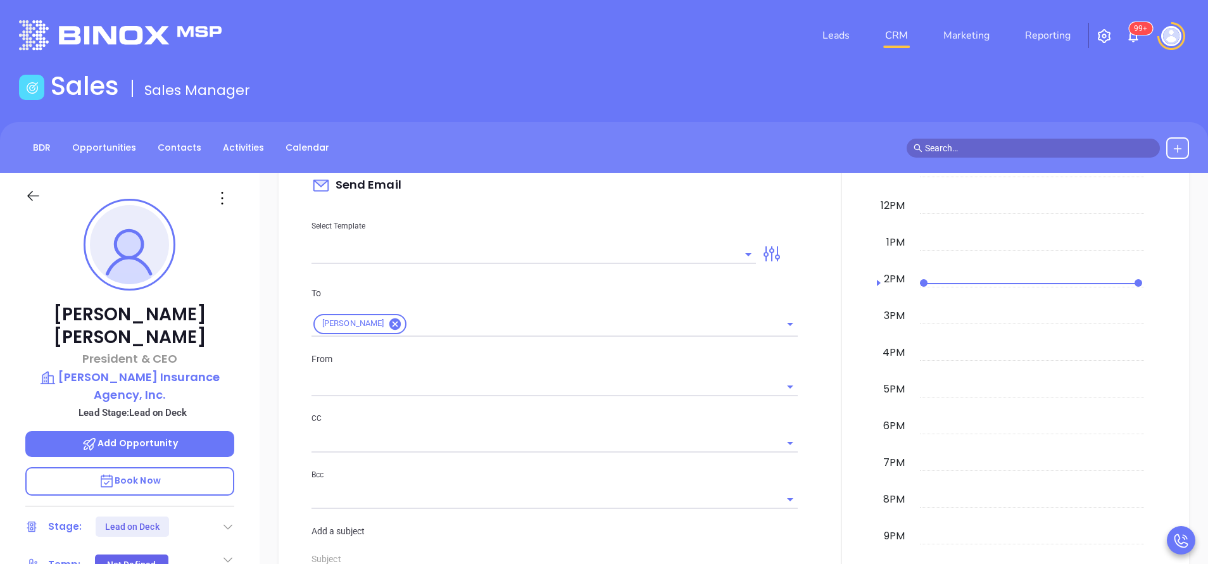
scroll to position [665, 0]
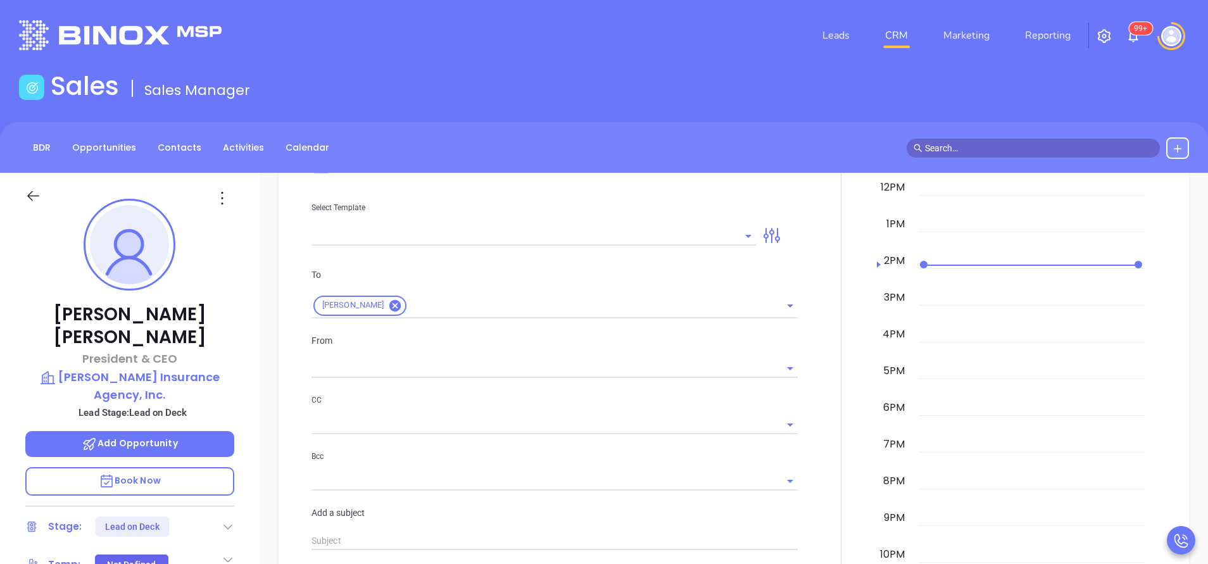
drag, startPoint x: 635, startPoint y: 244, endPoint x: 635, endPoint y: 236, distance: 8.9
click at [635, 243] on input "text" at bounding box center [523, 236] width 425 height 18
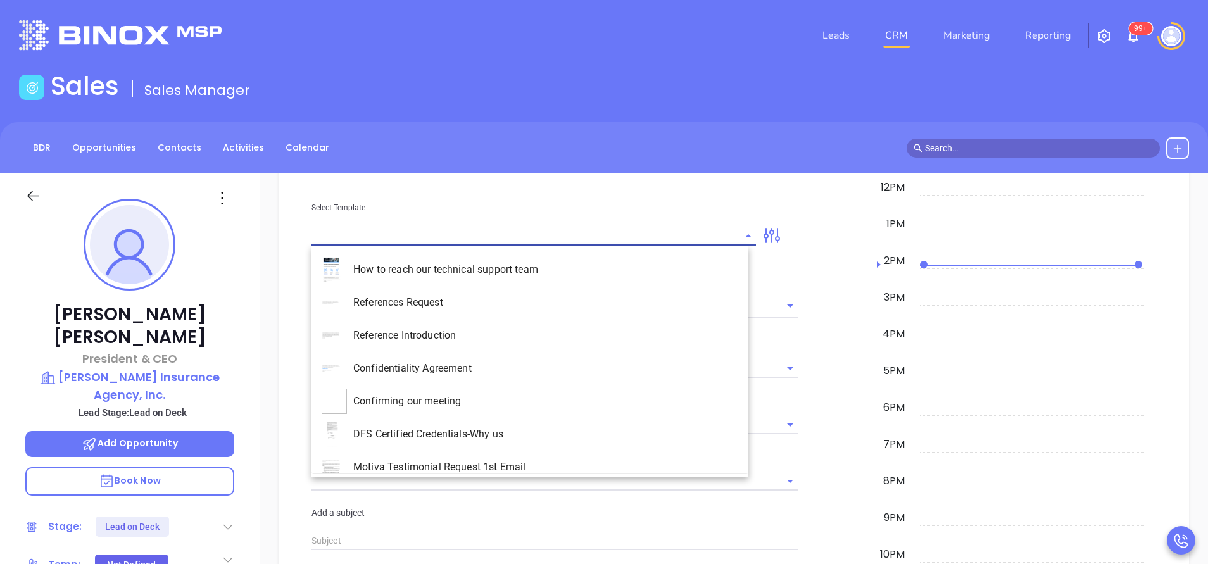
type input "[PERSON_NAME]"
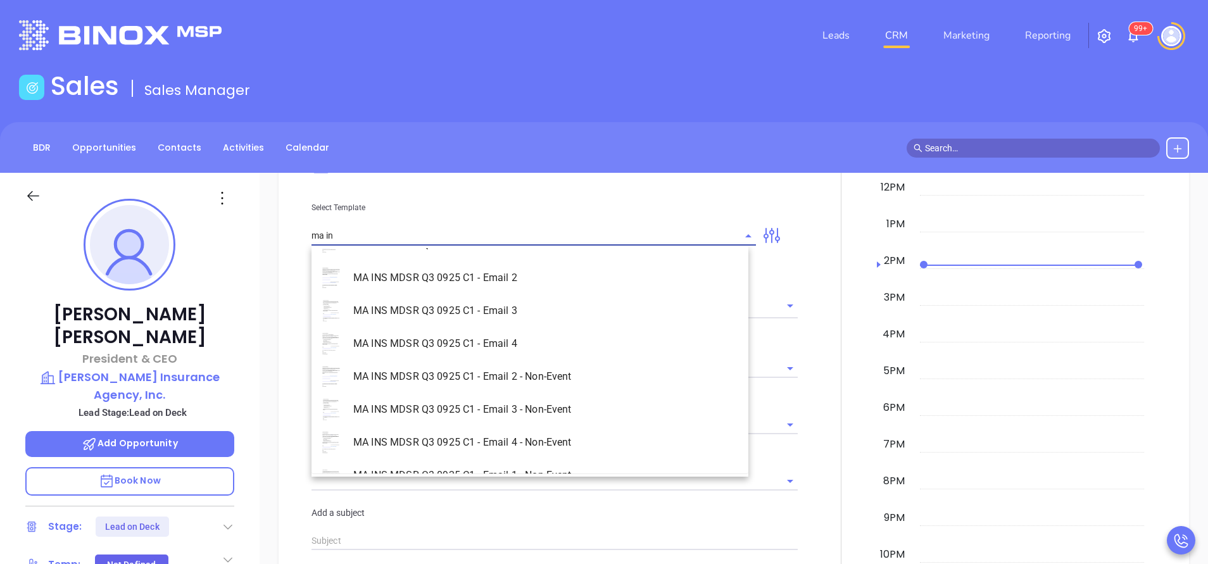
scroll to position [81, 0]
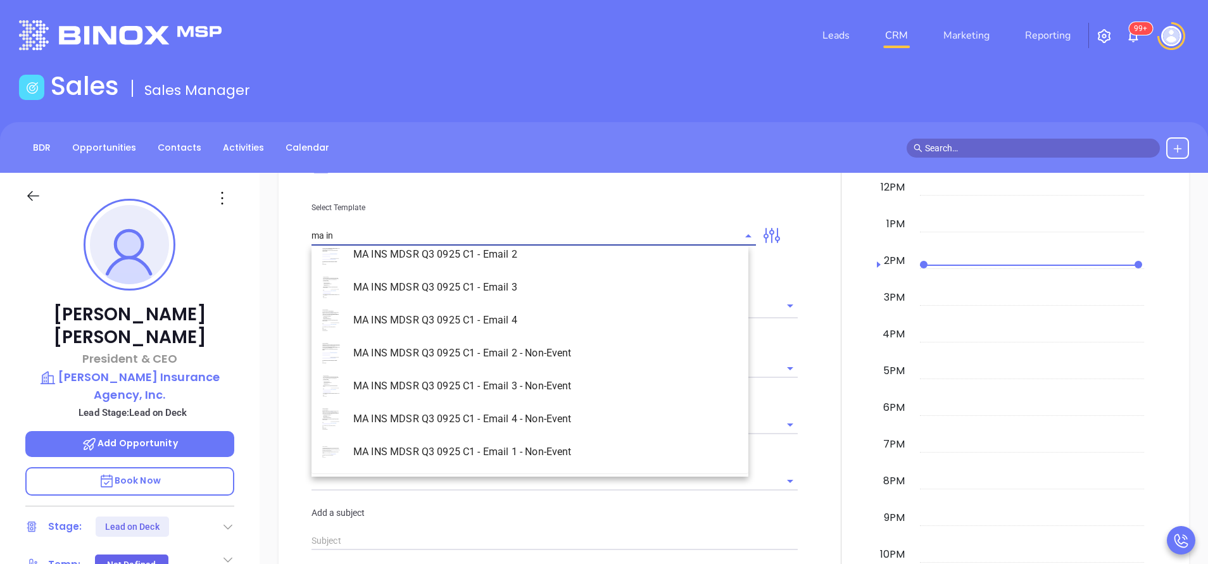
click at [579, 455] on li "MA INS MDSR Q3 0925 C1 - Email 1 - Non-Event" at bounding box center [529, 452] width 437 height 33
type input "MA INS MDSR Q3 0925 C1 - Email 1 - Non-Event"
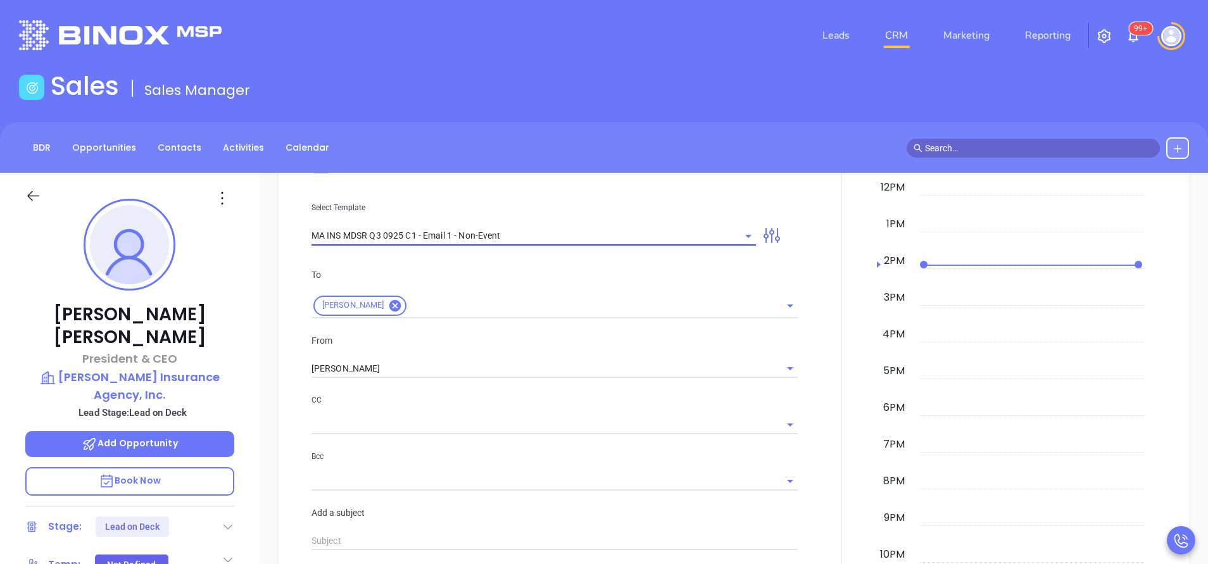
type input "[PERSON_NAME], are you ready for [US_STATE]’ compliance requirement?"
type input "MA INS MDSR Q3 0925 C1 - Email 1 - Non-Event"
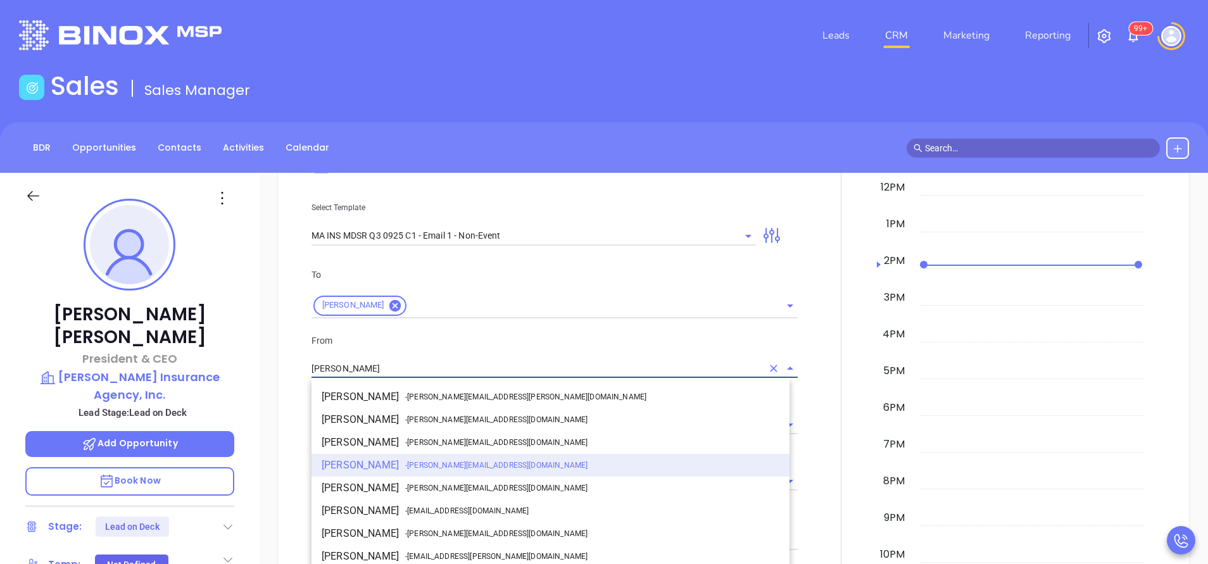
click at [424, 370] on input "[PERSON_NAME]" at bounding box center [536, 369] width 451 height 18
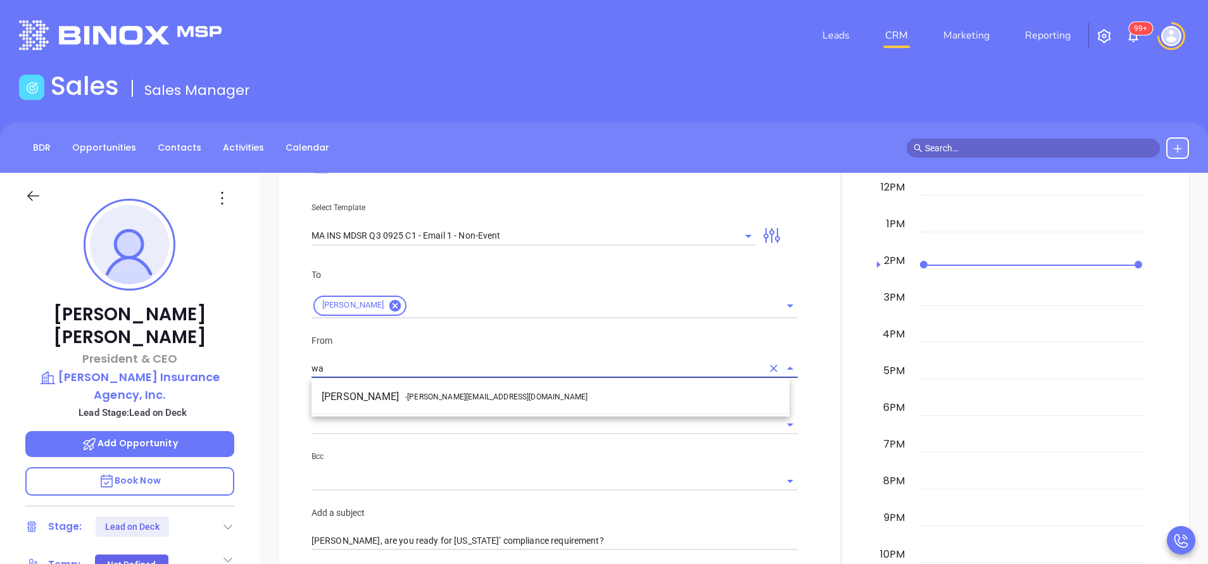
click at [441, 392] on span "- [PERSON_NAME][EMAIL_ADDRESS][DOMAIN_NAME]" at bounding box center [496, 396] width 182 height 11
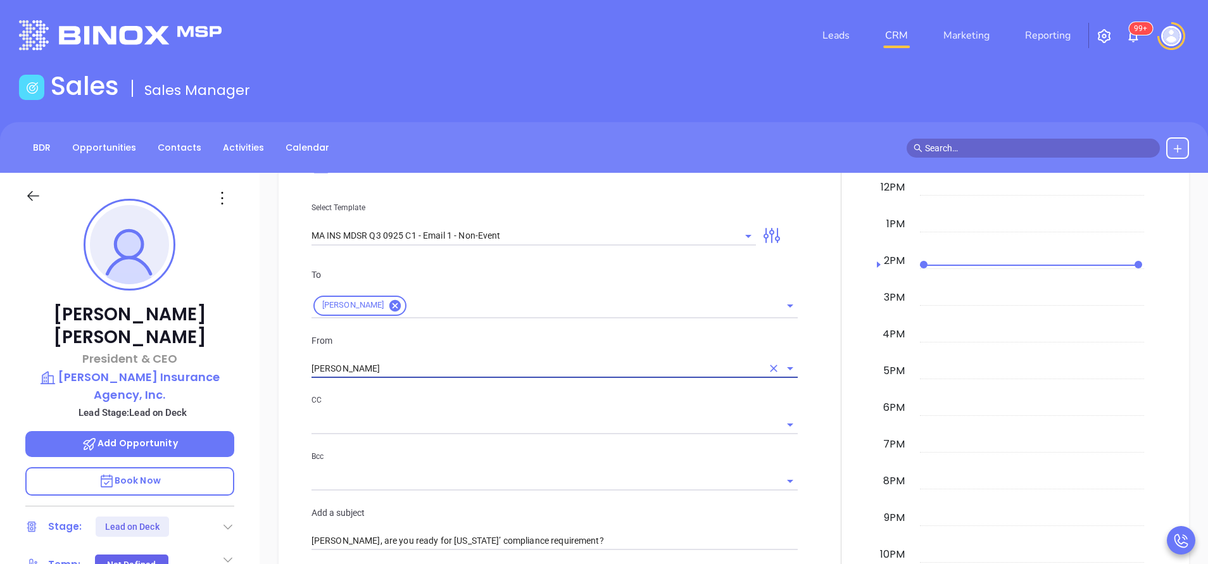
type input "[PERSON_NAME]"
drag, startPoint x: 504, startPoint y: 420, endPoint x: 511, endPoint y: 416, distance: 7.9
click at [506, 420] on input "text" at bounding box center [544, 424] width 467 height 18
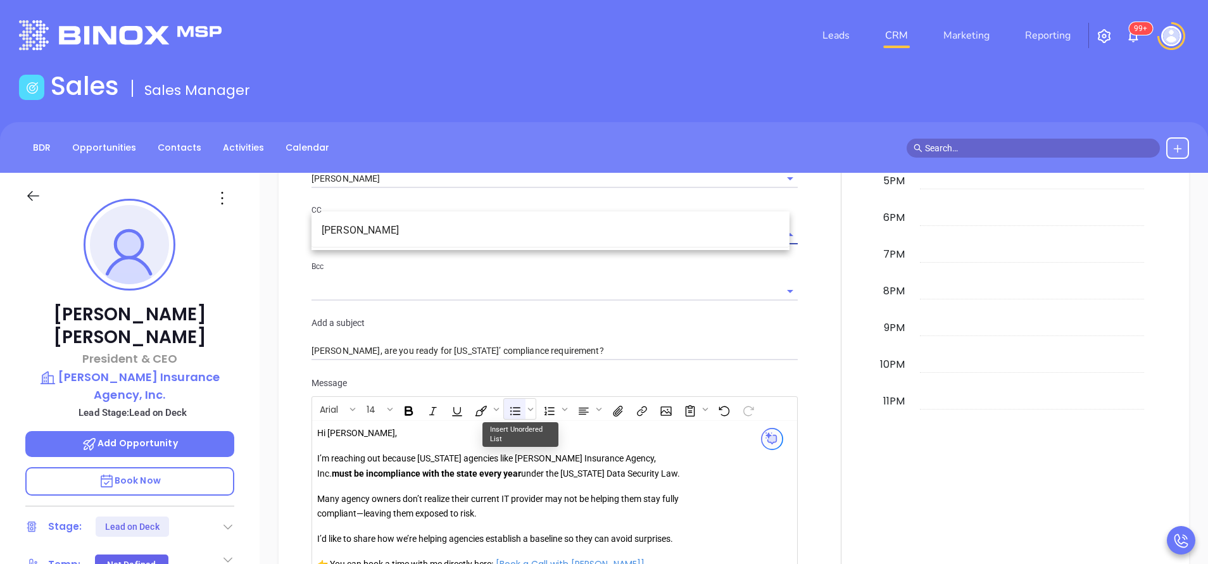
scroll to position [1045, 0]
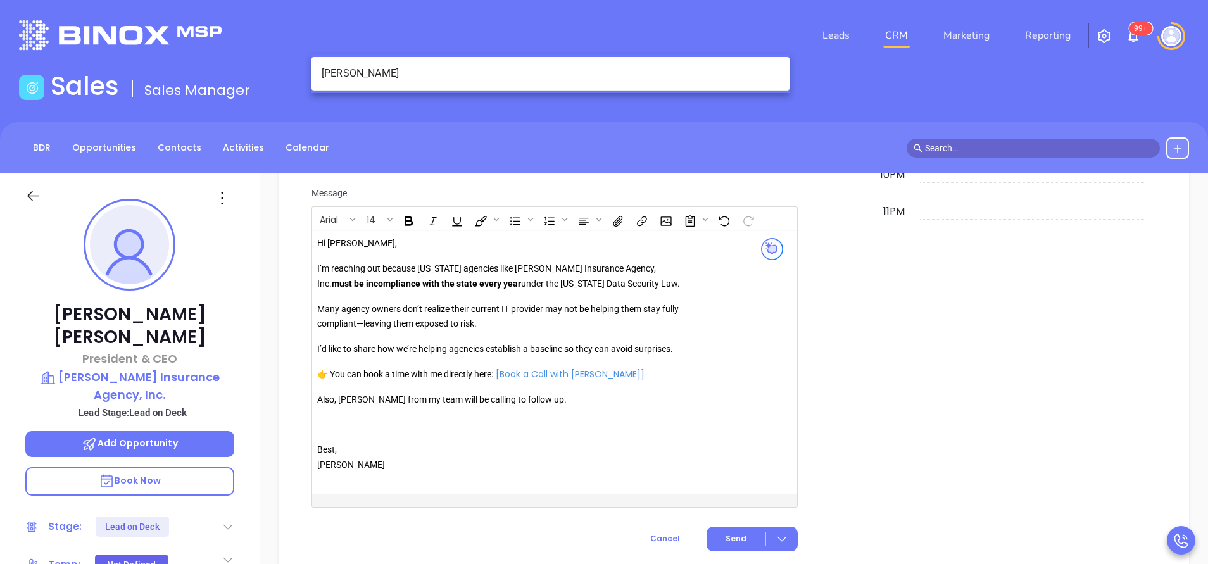
click at [346, 408] on p "Also, [PERSON_NAME] from my team will be calling to follow up." at bounding box center [499, 400] width 364 height 15
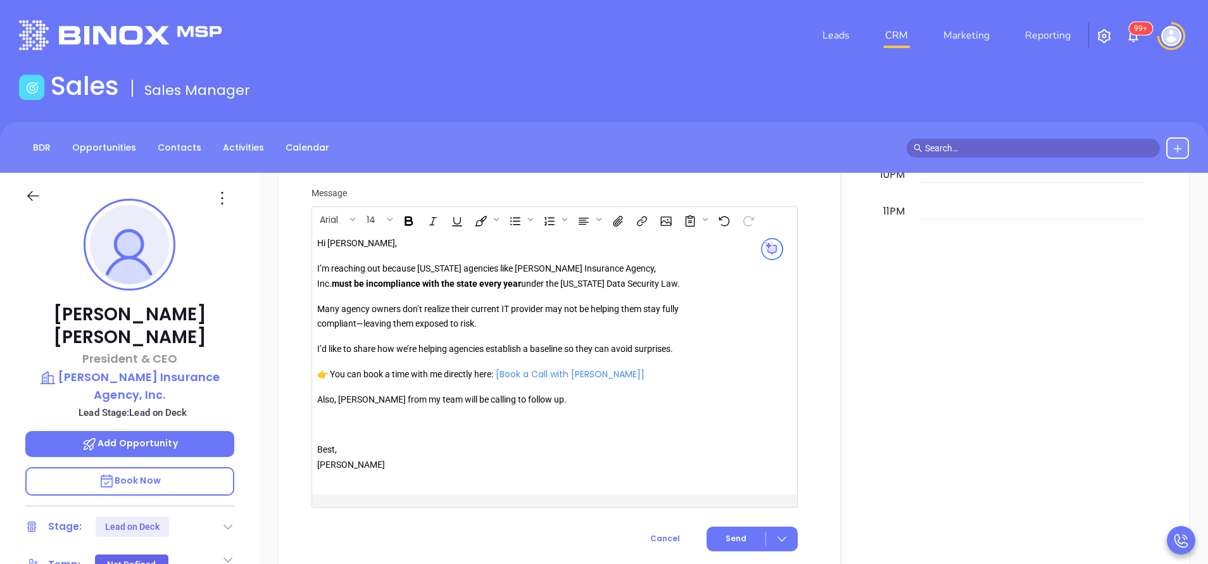
click at [348, 408] on p "Also, [PERSON_NAME] from my team will be calling to follow up." at bounding box center [499, 400] width 364 height 15
click at [729, 544] on span "Send" at bounding box center [735, 538] width 21 height 11
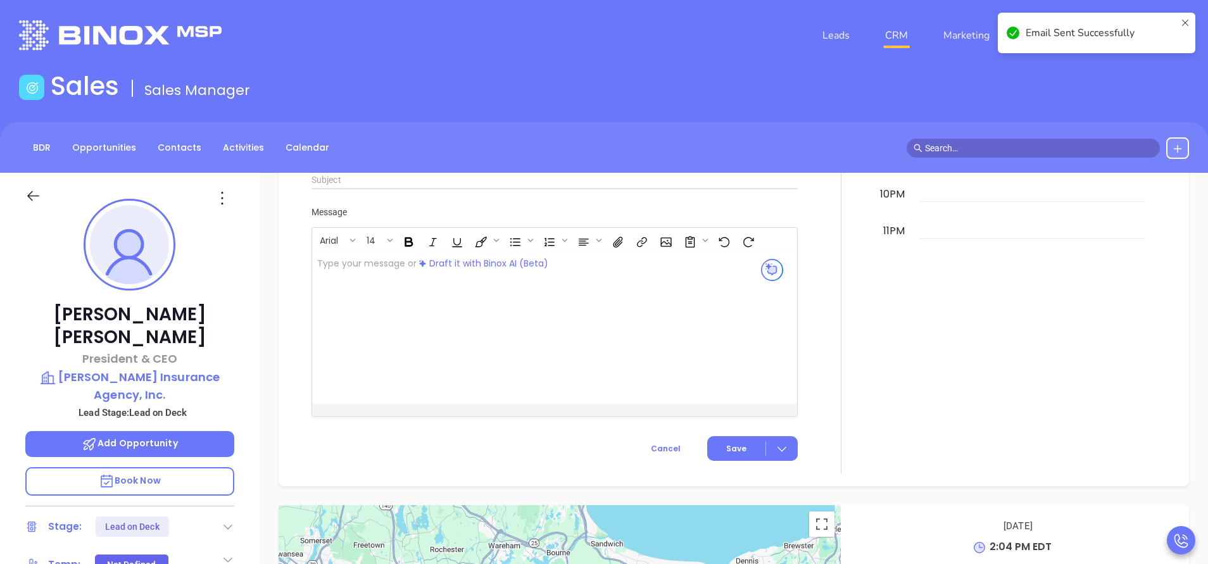
scroll to position [1064, 0]
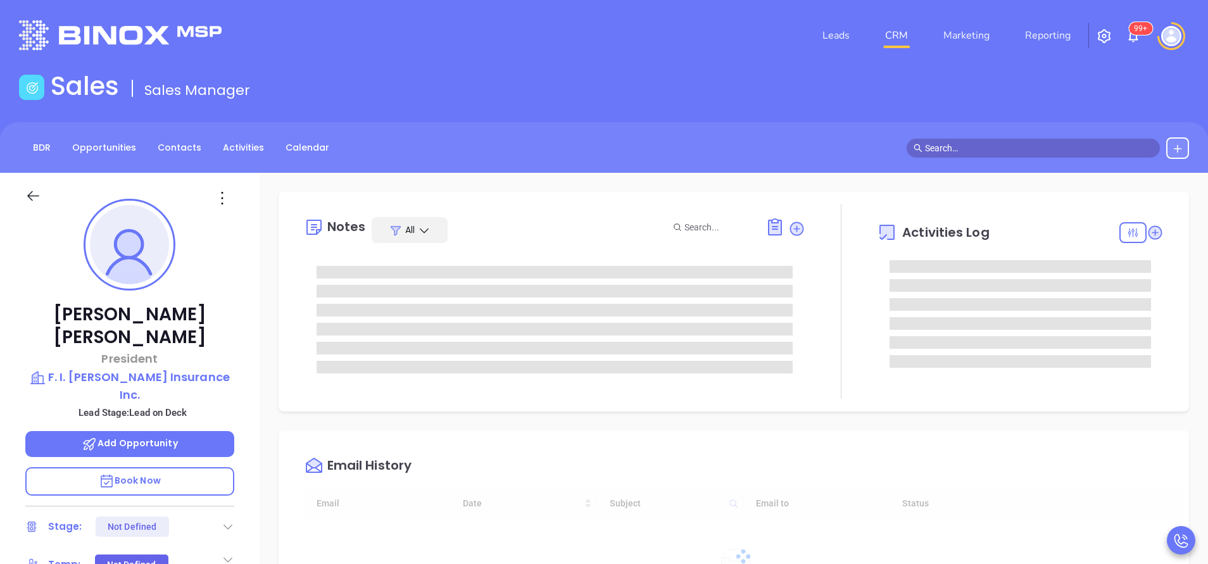
type input "[DATE]"
type input "[PERSON_NAME]"
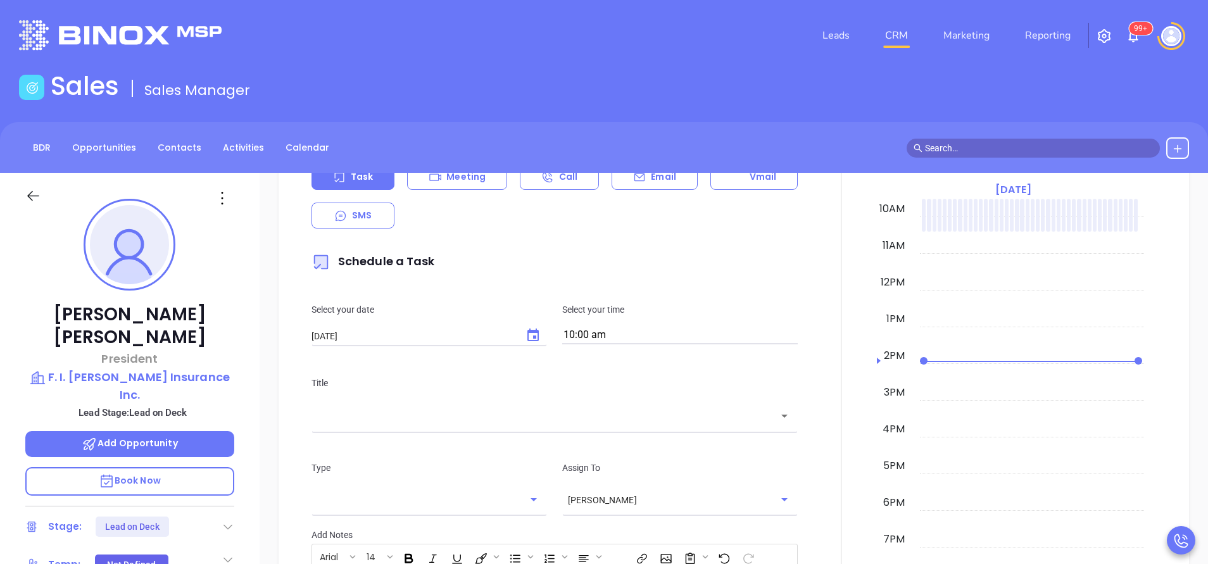
drag, startPoint x: 640, startPoint y: 187, endPoint x: 658, endPoint y: 202, distance: 23.8
click at [641, 187] on div "Email" at bounding box center [654, 177] width 85 height 26
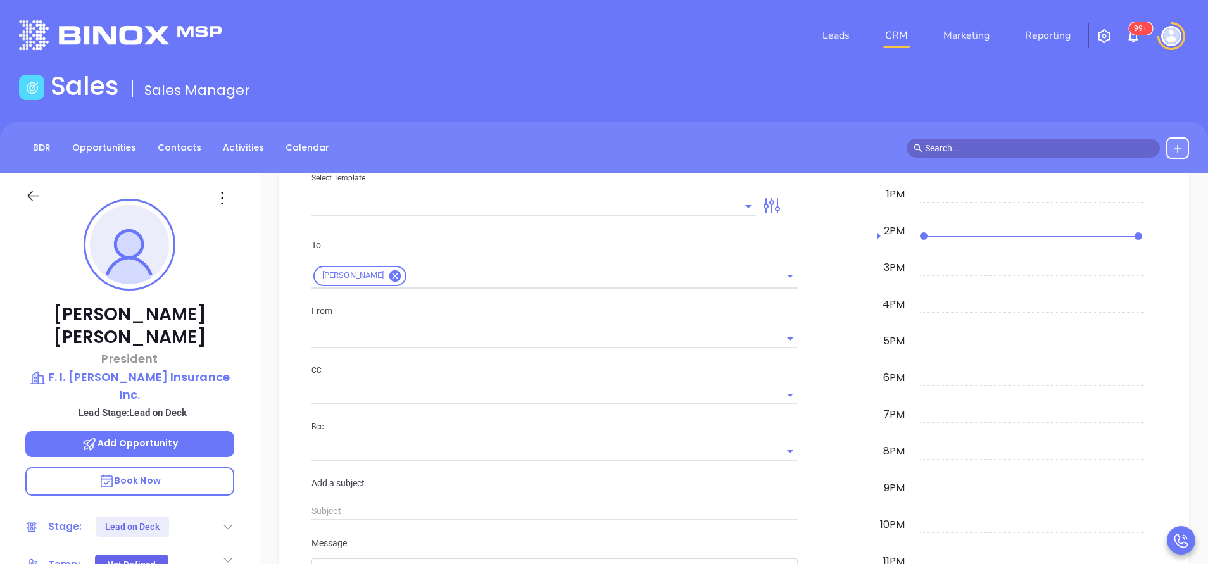
type input "[PERSON_NAME]"
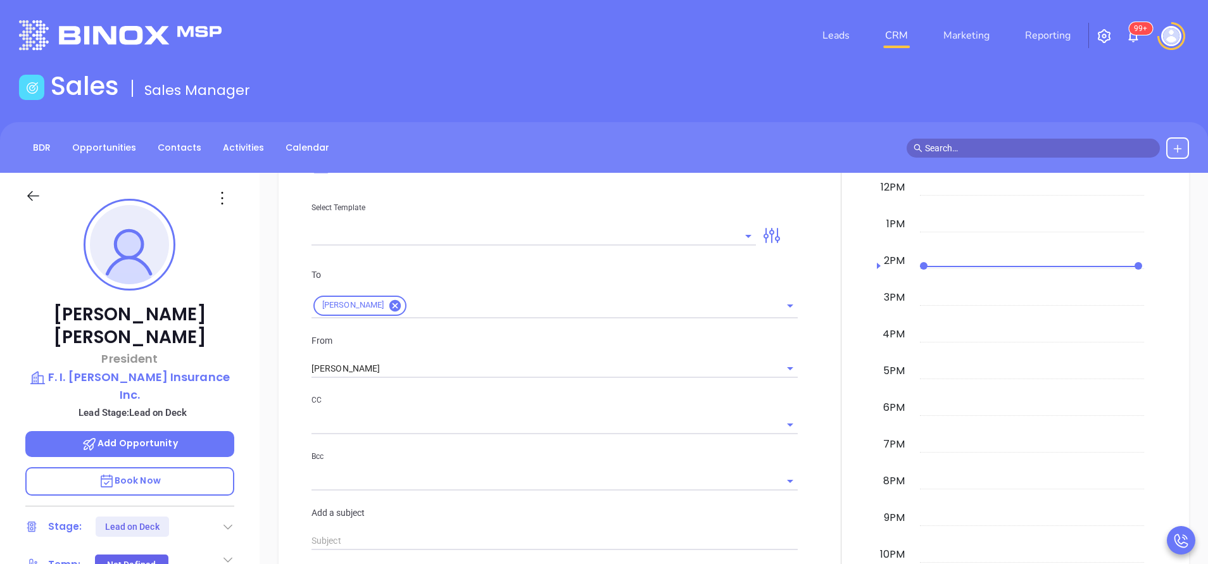
click at [584, 234] on input "text" at bounding box center [523, 236] width 425 height 18
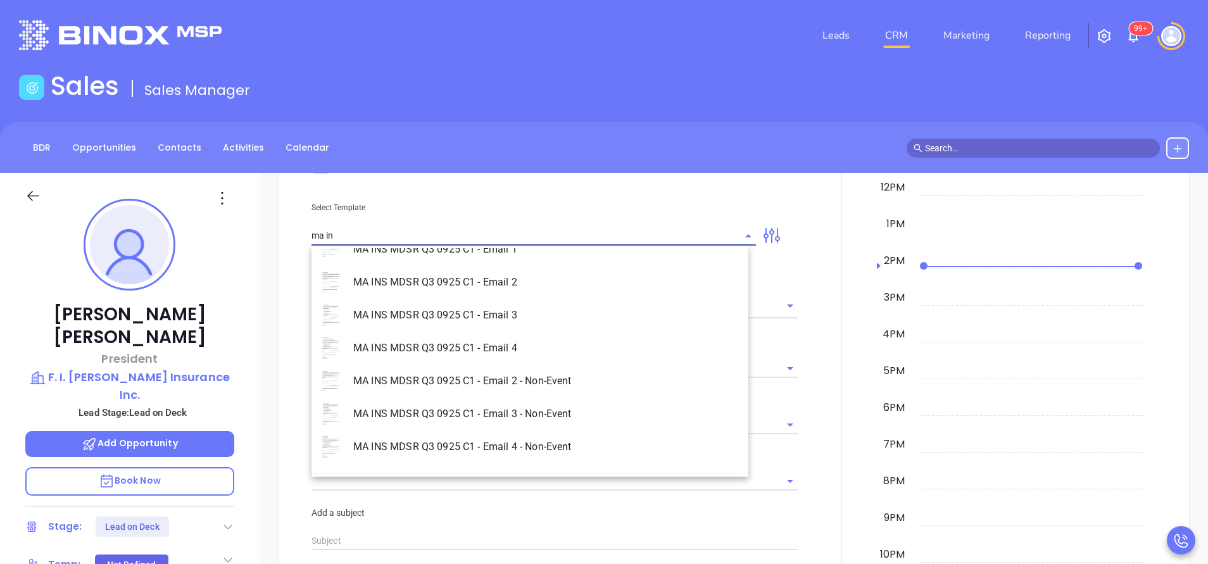
scroll to position [81, 0]
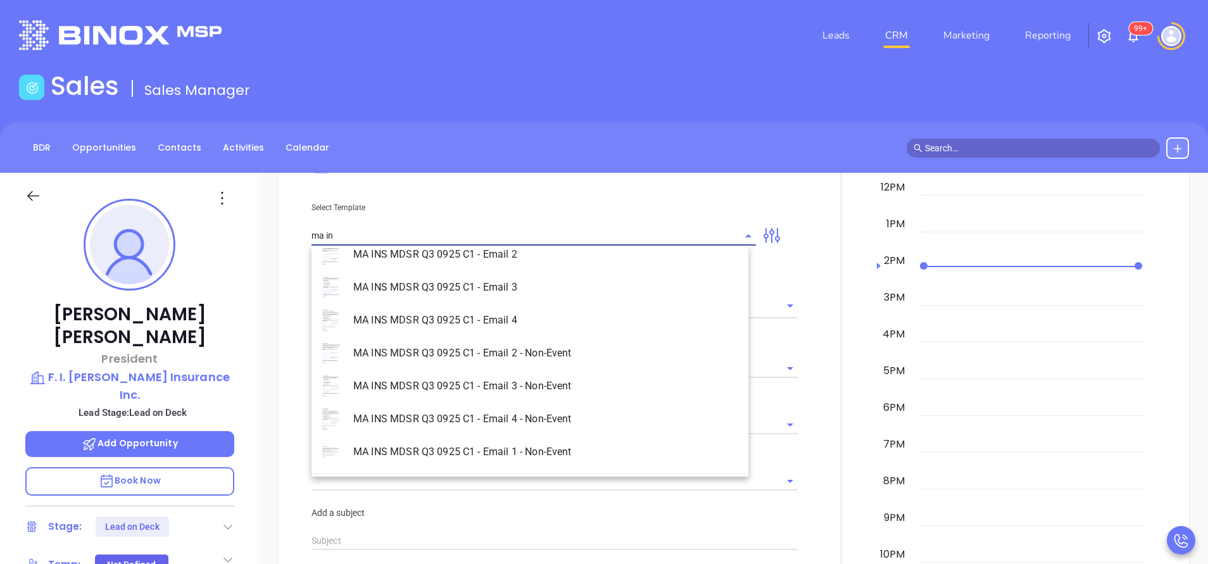
drag, startPoint x: 533, startPoint y: 429, endPoint x: 536, endPoint y: 444, distance: 15.4
click at [533, 432] on li "MA INS MDSR Q3 0925 C1 - Email 4 - Non-Event" at bounding box center [529, 419] width 437 height 33
type input "MA INS MDSR Q3 0925 C1 - Email 4 - Non-Event"
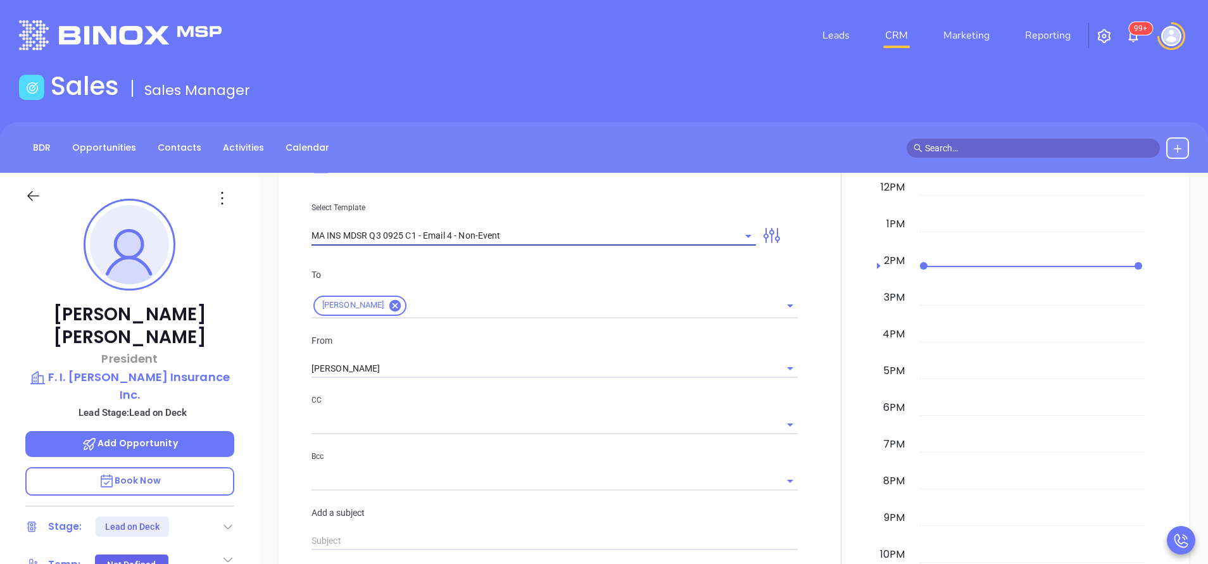
type input "Richard, last follow-up after MAIA’s Big Event"
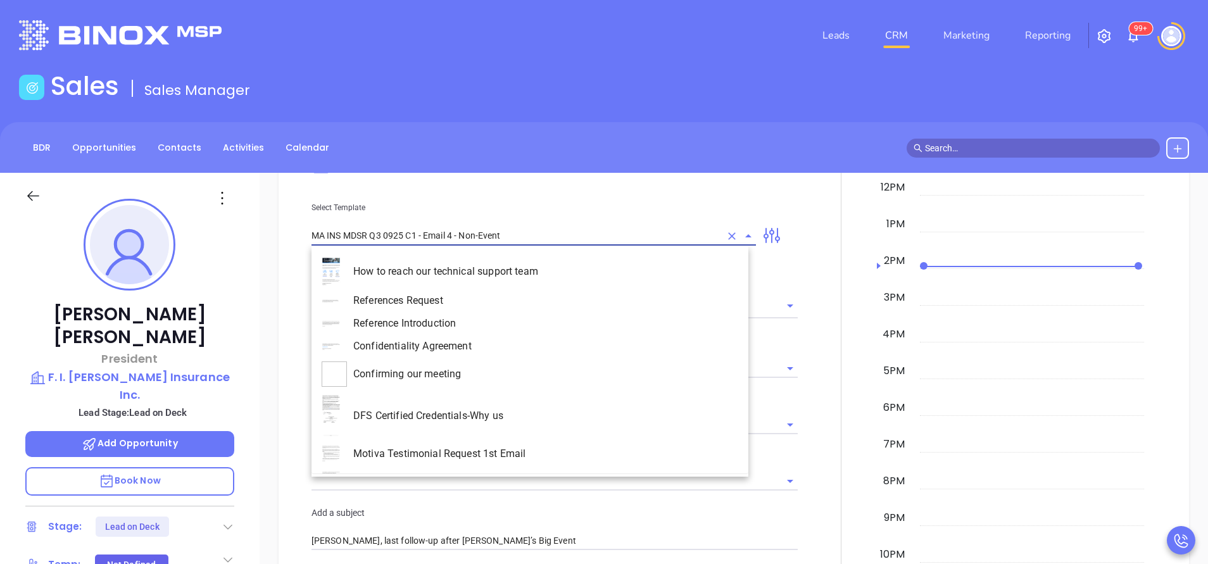
scroll to position [3329, 0]
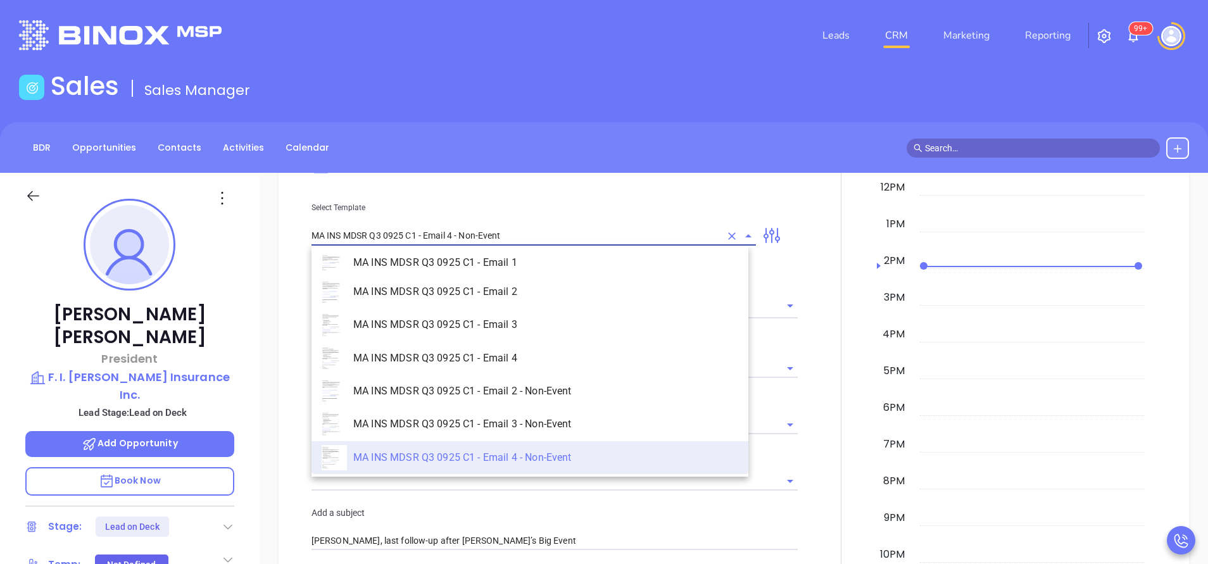
drag, startPoint x: 543, startPoint y: 241, endPoint x: 450, endPoint y: 236, distance: 93.2
click at [450, 236] on input "MA INS MDSR Q3 0925 C1 - Email 4 - Non-Event" at bounding box center [515, 236] width 409 height 18
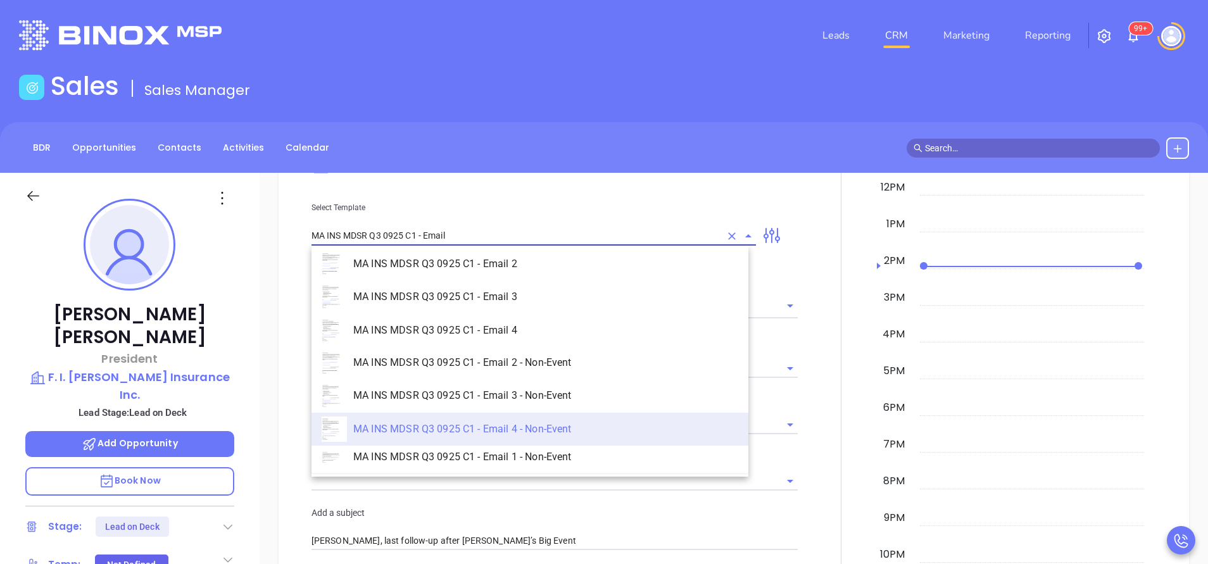
click at [544, 453] on li "MA INS MDSR Q3 0925 C1 - Email 1 - Non-Event" at bounding box center [529, 457] width 437 height 23
type input "MA INS MDSR Q3 0925 C1 - Email 1 - Non-Event"
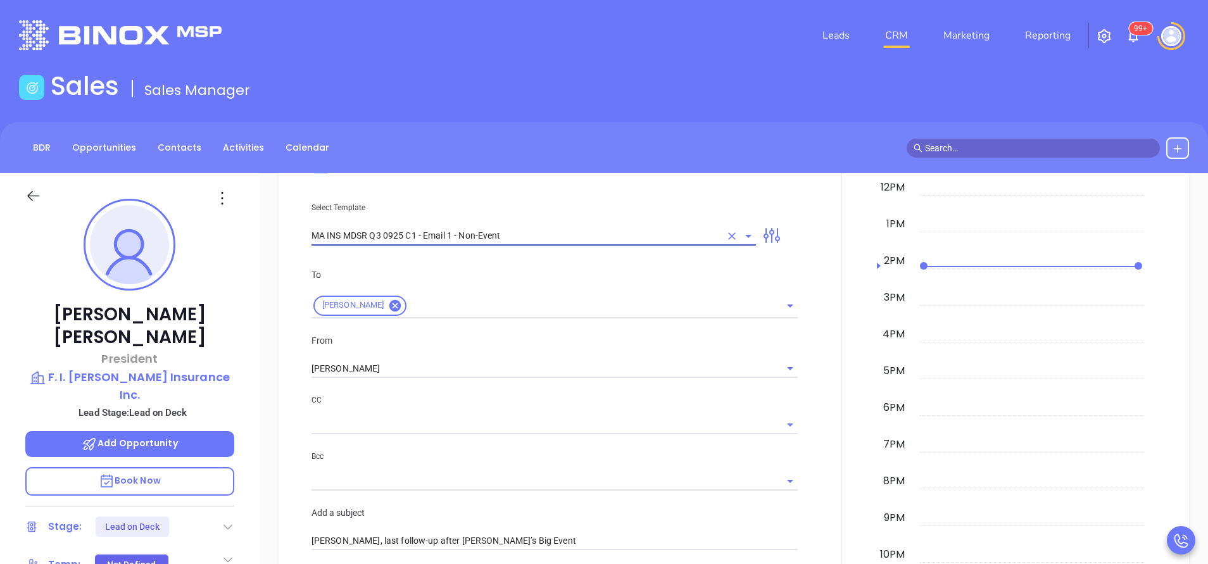
type input "Richard, are you ready for Massachusetts’ compliance requirement?"
type input "MA INS MDSR Q3 0925 C1 - Email 1 - Non-Event"
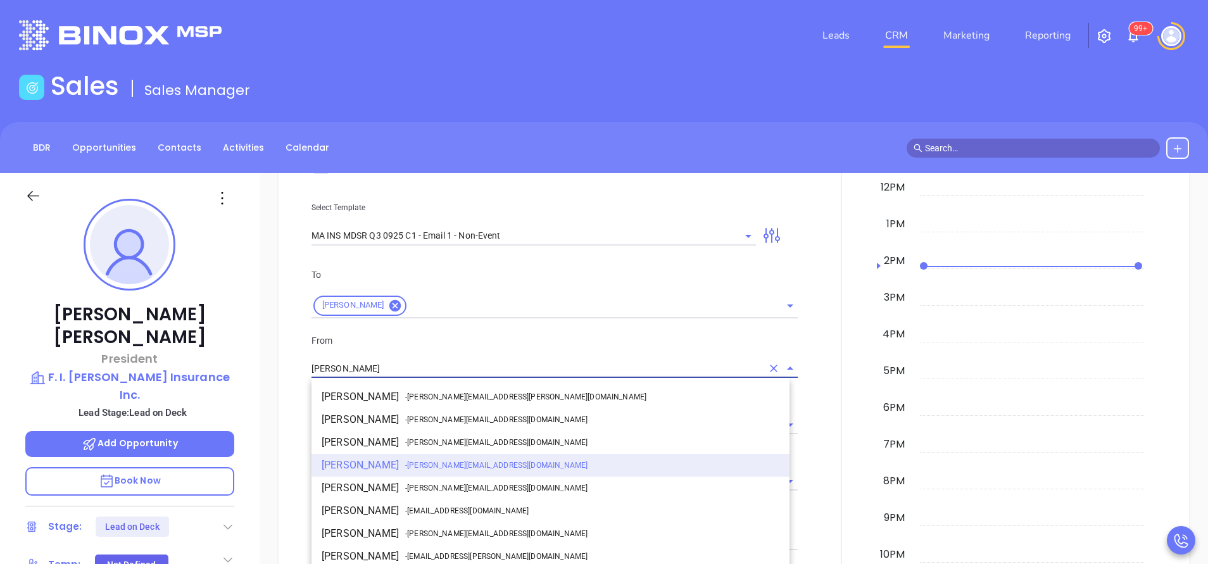
click at [386, 370] on input "[PERSON_NAME]" at bounding box center [536, 369] width 451 height 18
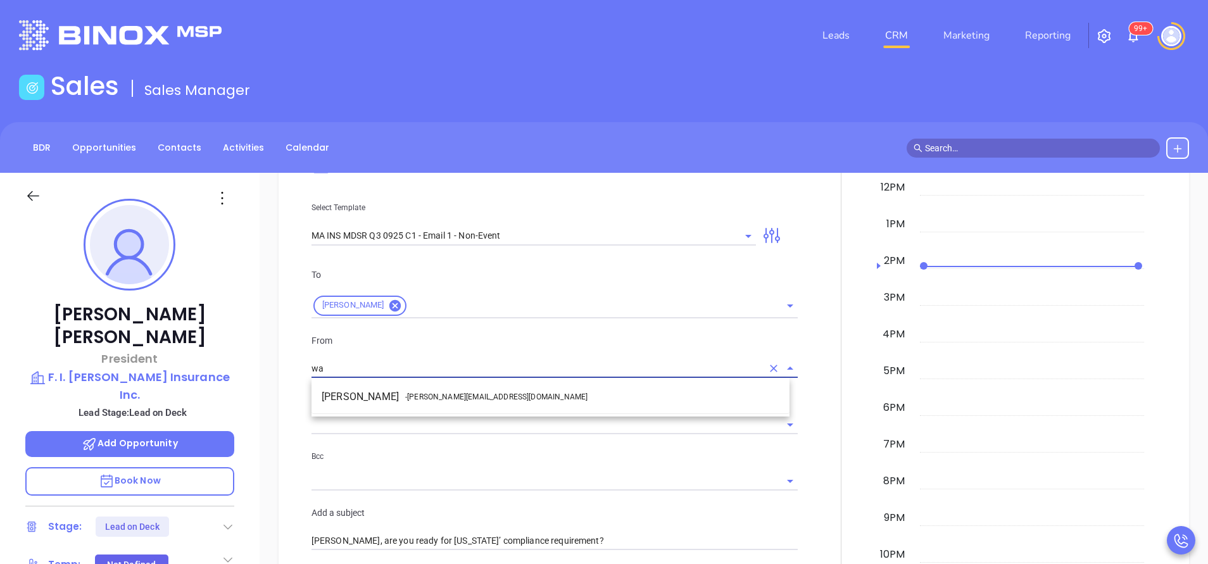
click at [394, 399] on li "Walter Contreras - walter@motiva.net" at bounding box center [550, 397] width 478 height 23
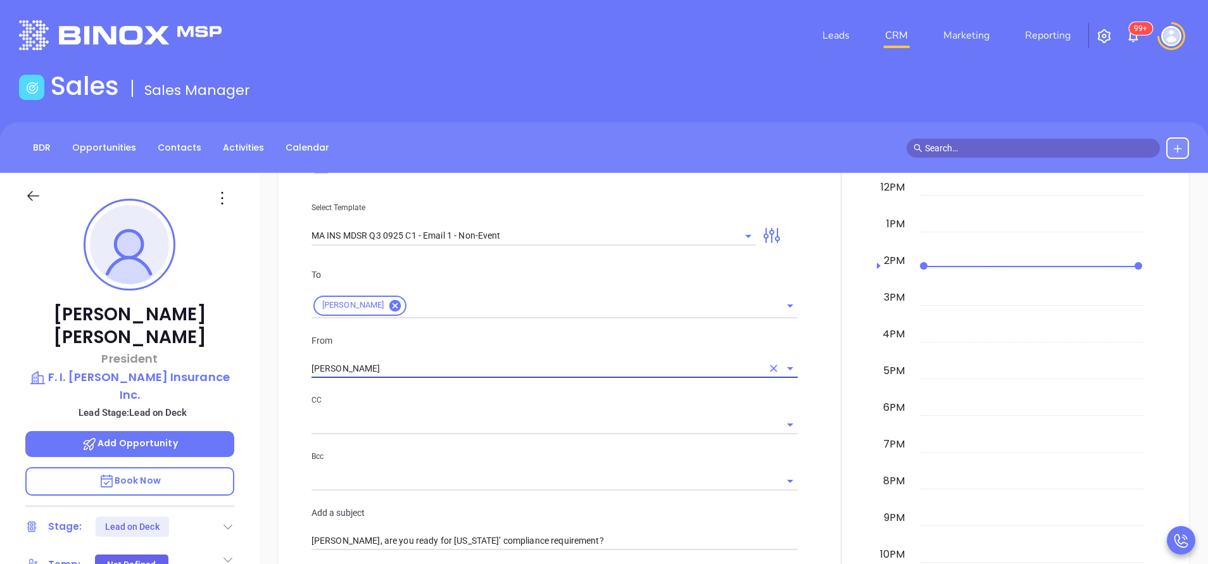
type input "[PERSON_NAME]"
click at [469, 405] on p "CC" at bounding box center [554, 400] width 486 height 14
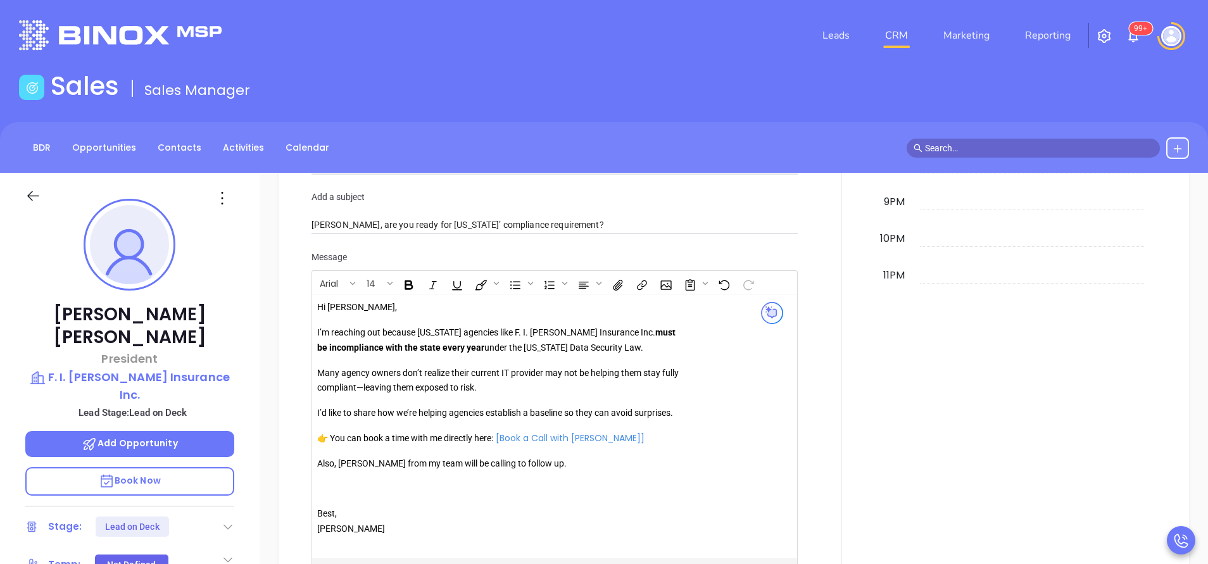
scroll to position [1193, 0]
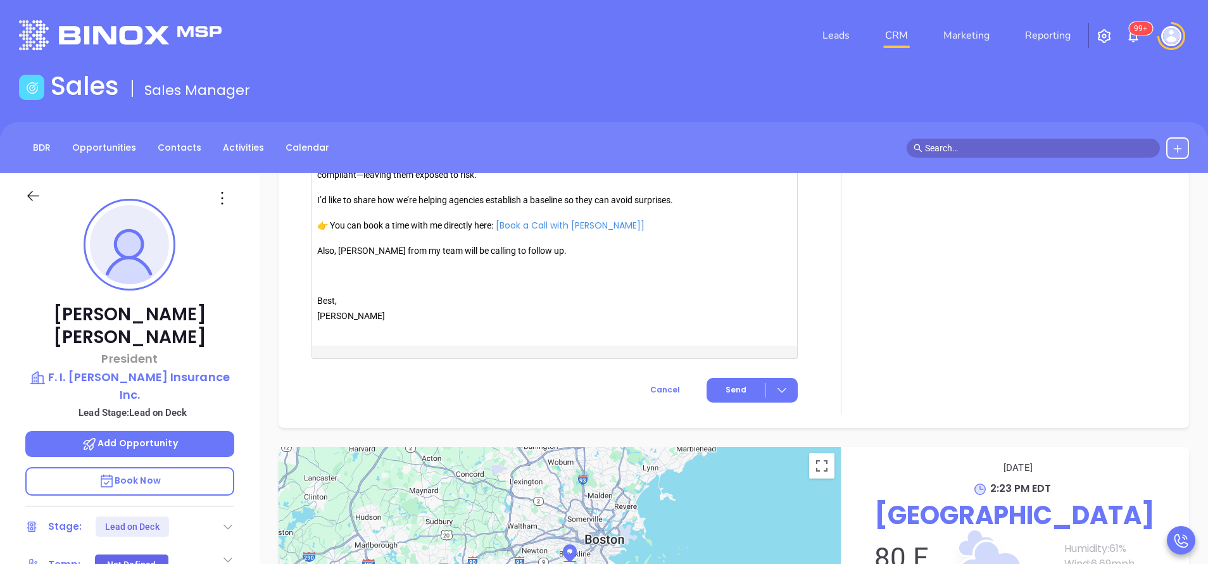
click at [356, 256] on p "Also, [PERSON_NAME] from my team will be calling to follow up." at bounding box center [499, 251] width 364 height 15
click at [355, 255] on p "Also, [PERSON_NAME] from my team will be calling to follow up." at bounding box center [499, 251] width 364 height 15
click at [766, 389] on div at bounding box center [782, 390] width 32 height 15
click at [742, 389] on button "Send" at bounding box center [752, 390] width 91 height 25
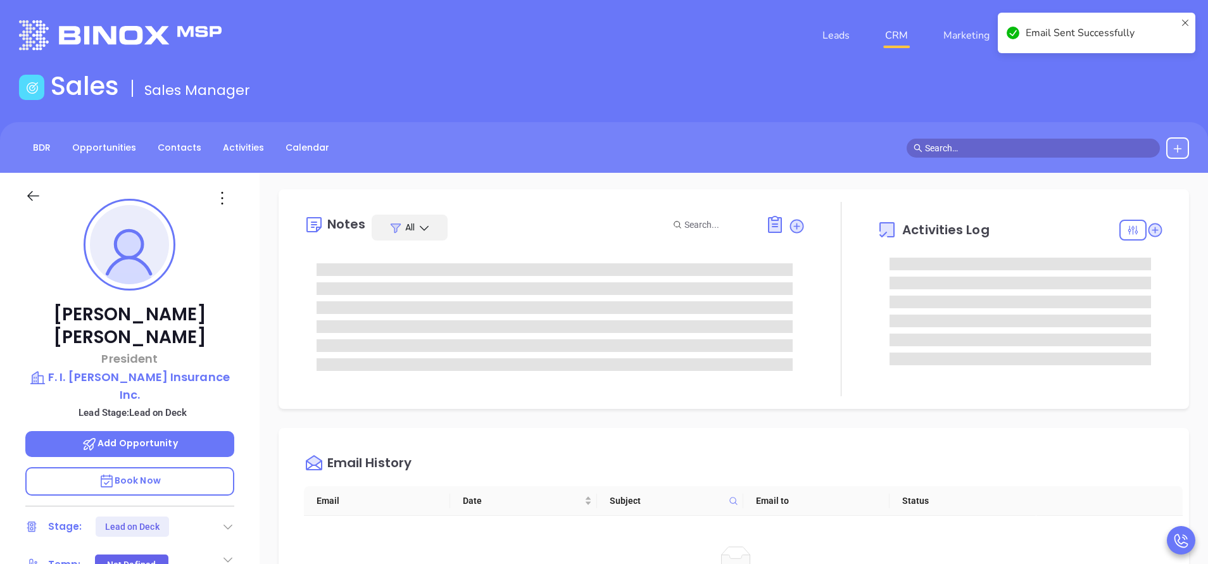
scroll to position [0, 0]
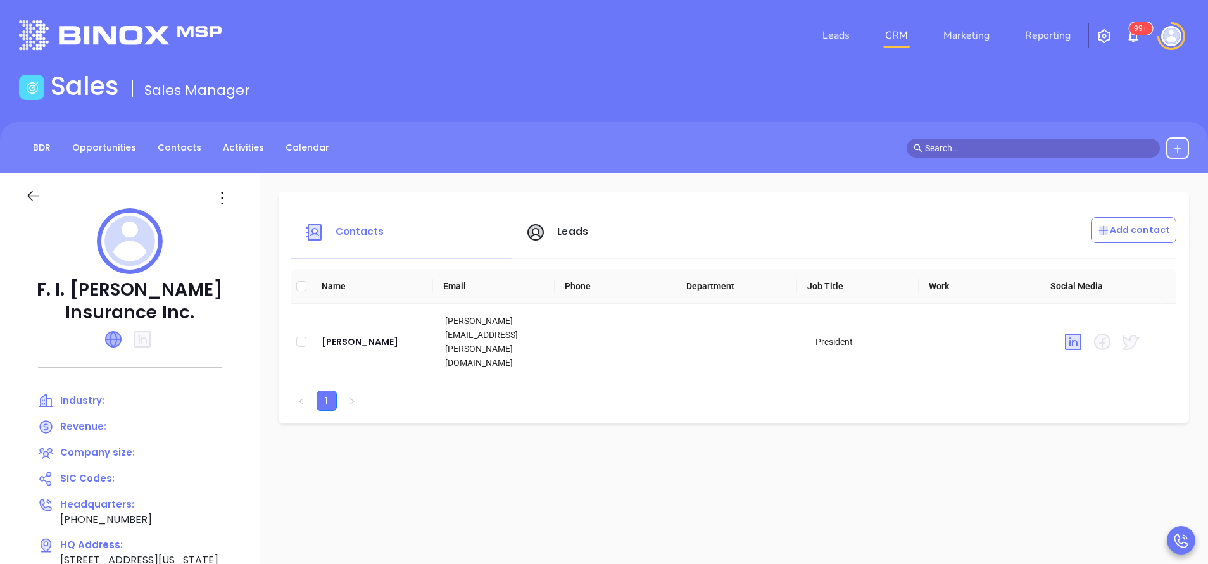
click at [113, 341] on icon at bounding box center [113, 339] width 15 height 15
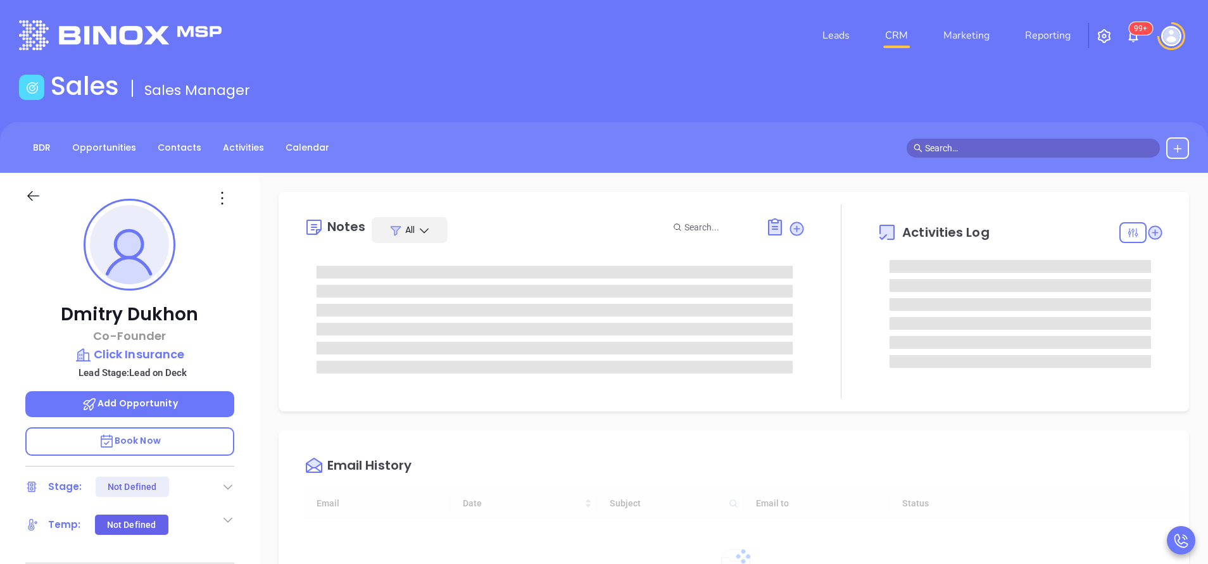
type input "[DATE]"
type input "[PERSON_NAME]"
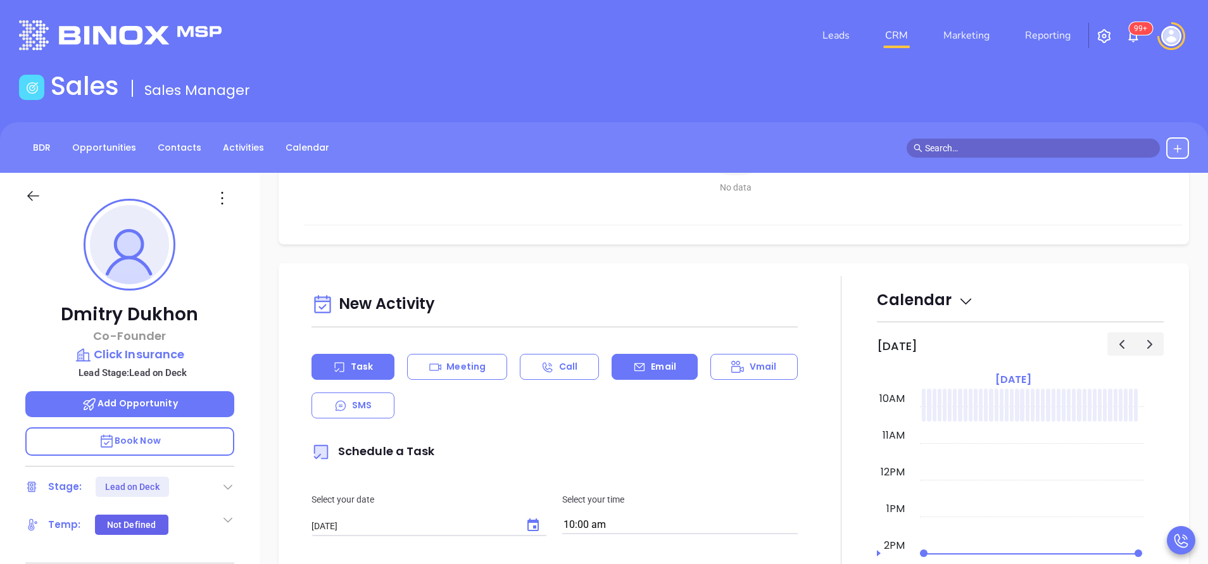
click at [678, 367] on div "Email" at bounding box center [654, 367] width 85 height 26
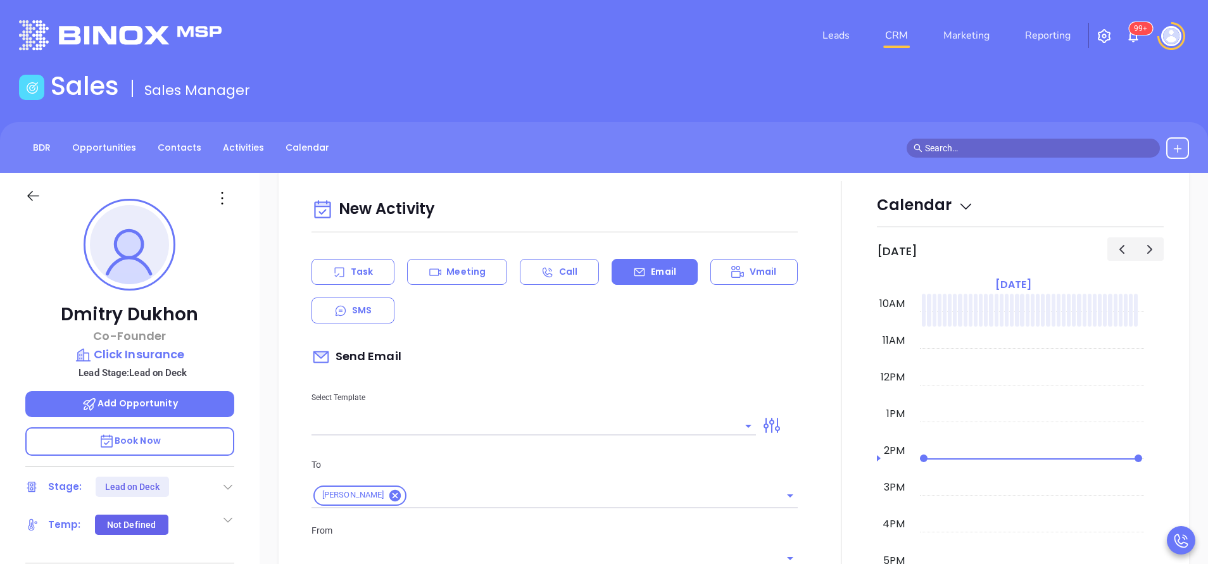
click at [666, 434] on input "text" at bounding box center [523, 426] width 425 height 18
type input "[PERSON_NAME]"
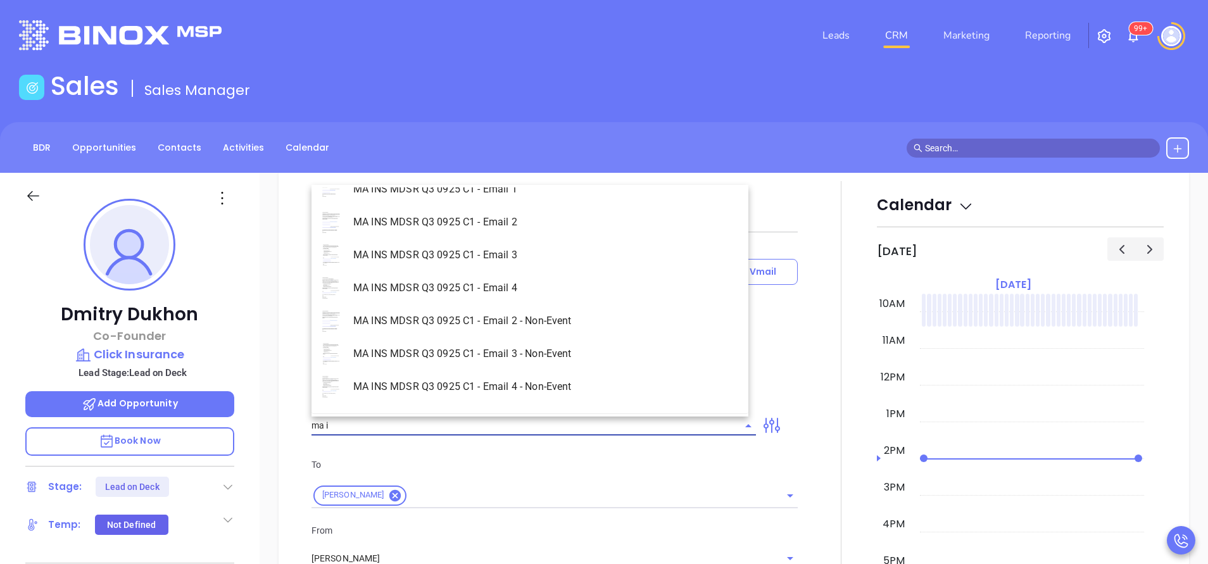
scroll to position [80, 0]
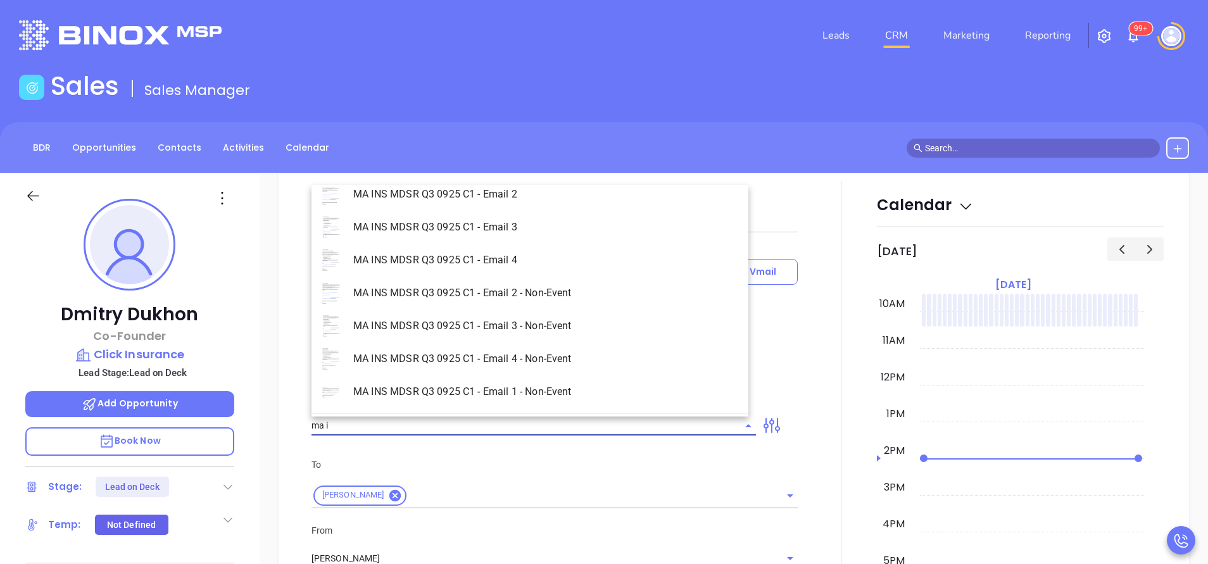
click at [545, 393] on li "MA INS MDSR Q3 0925 C1 - Email 1 - Non-Event" at bounding box center [529, 391] width 437 height 33
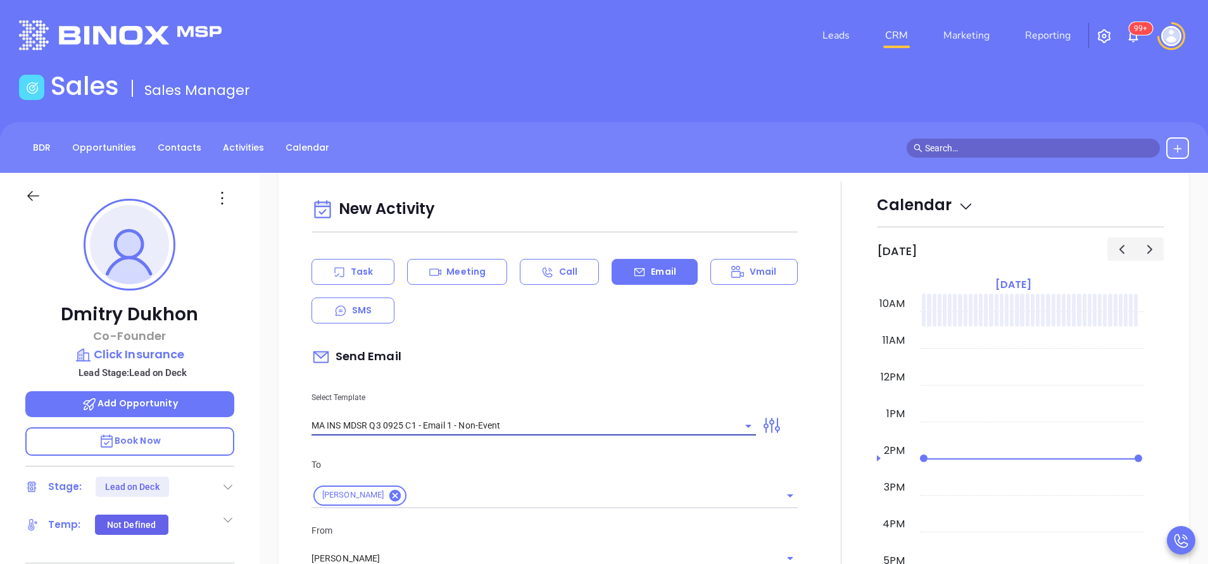
type input "MA INS MDSR Q3 0925 C1 - Email 1 - Non-Event"
type input "Dmitry, are you ready for [US_STATE]’ compliance requirement?"
click at [573, 405] on div "Select Template MA INS MDSR Q3 0925 C1 - Email 1 - Non-Event" at bounding box center [534, 404] width 460 height 64
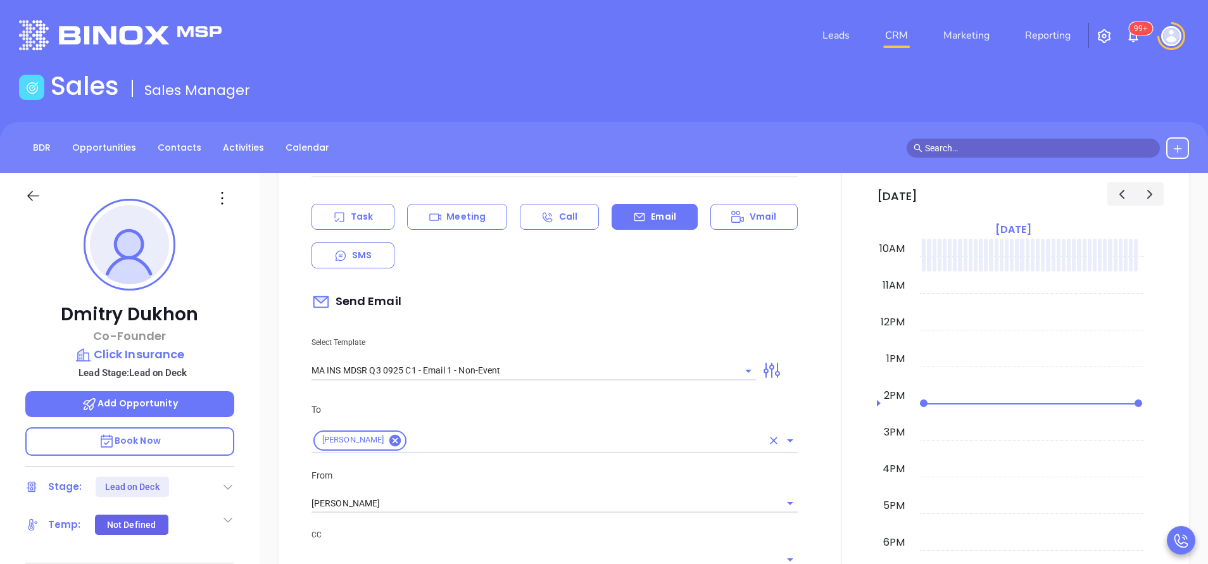
scroll to position [570, 0]
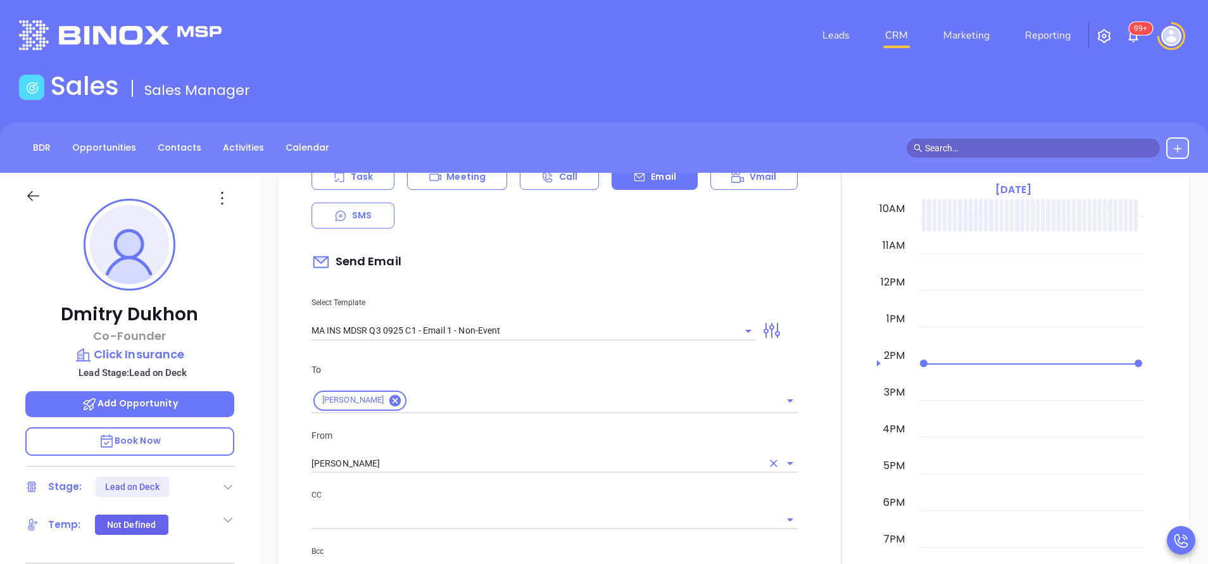
click at [443, 461] on input "[PERSON_NAME]" at bounding box center [536, 464] width 451 height 18
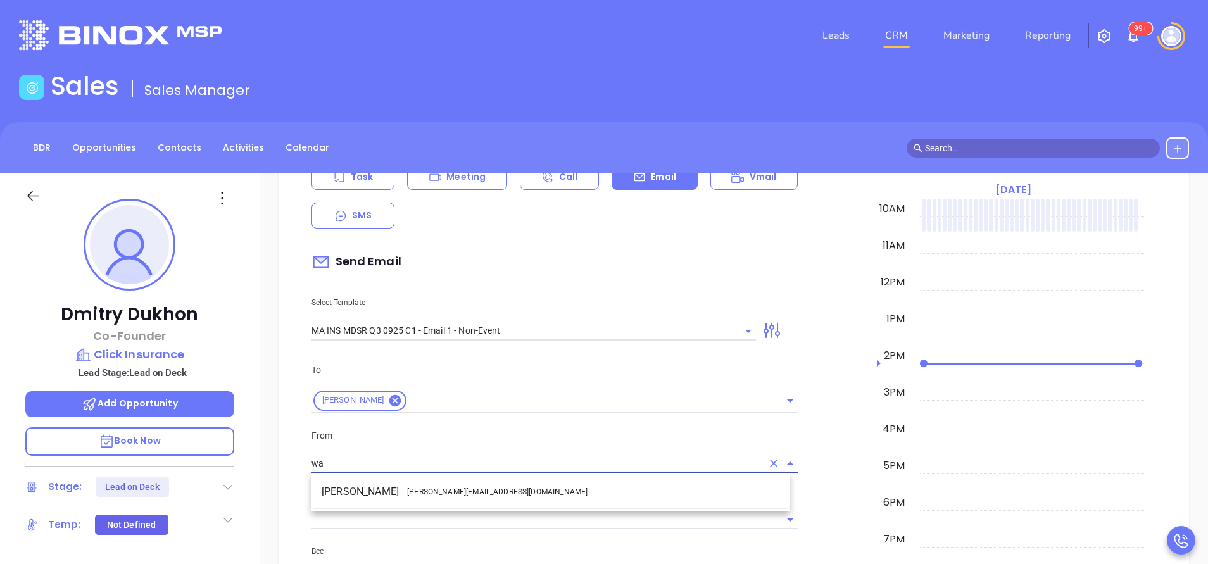
drag, startPoint x: 444, startPoint y: 489, endPoint x: 474, endPoint y: 494, distance: 30.8
click at [444, 489] on span "- [PERSON_NAME][EMAIL_ADDRESS][DOMAIN_NAME]" at bounding box center [496, 491] width 182 height 11
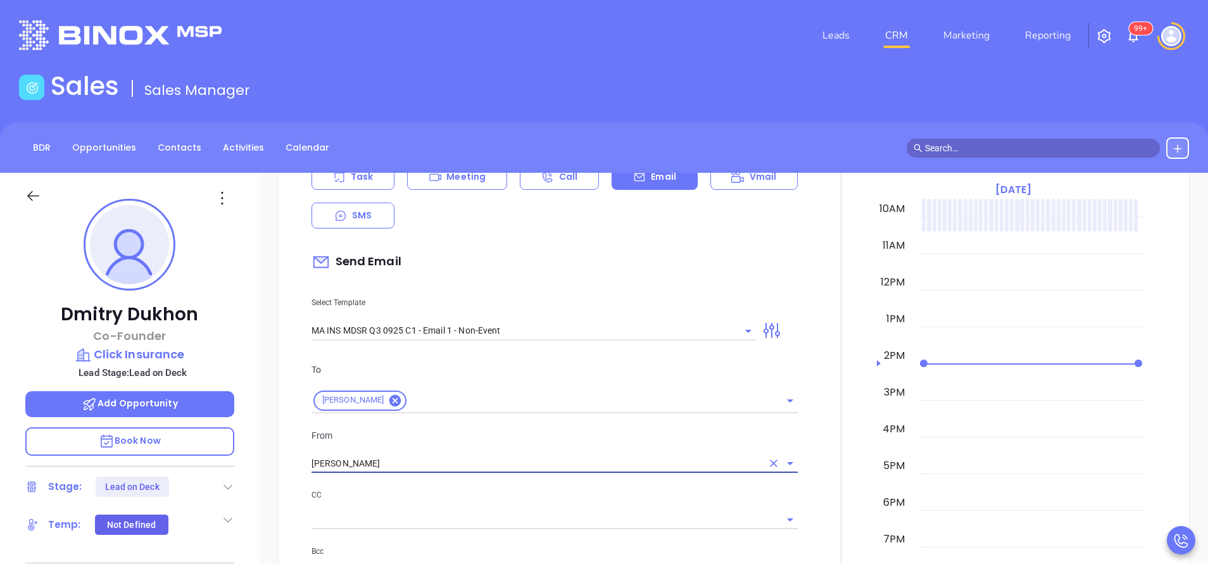
type input "[PERSON_NAME]"
click at [482, 494] on p "CC" at bounding box center [554, 495] width 486 height 14
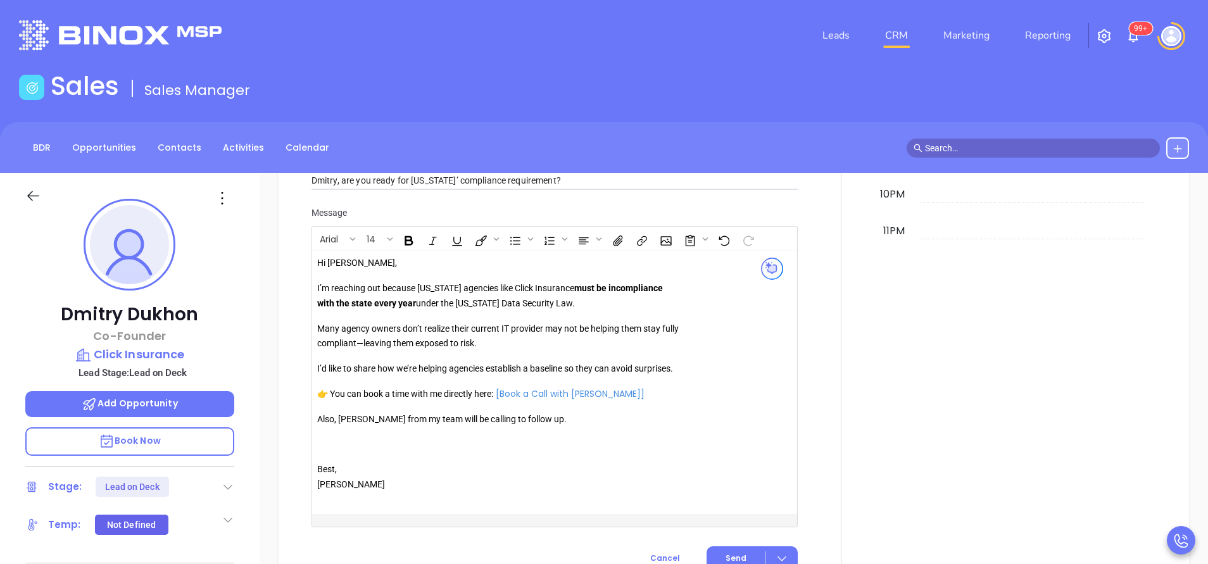
scroll to position [1045, 0]
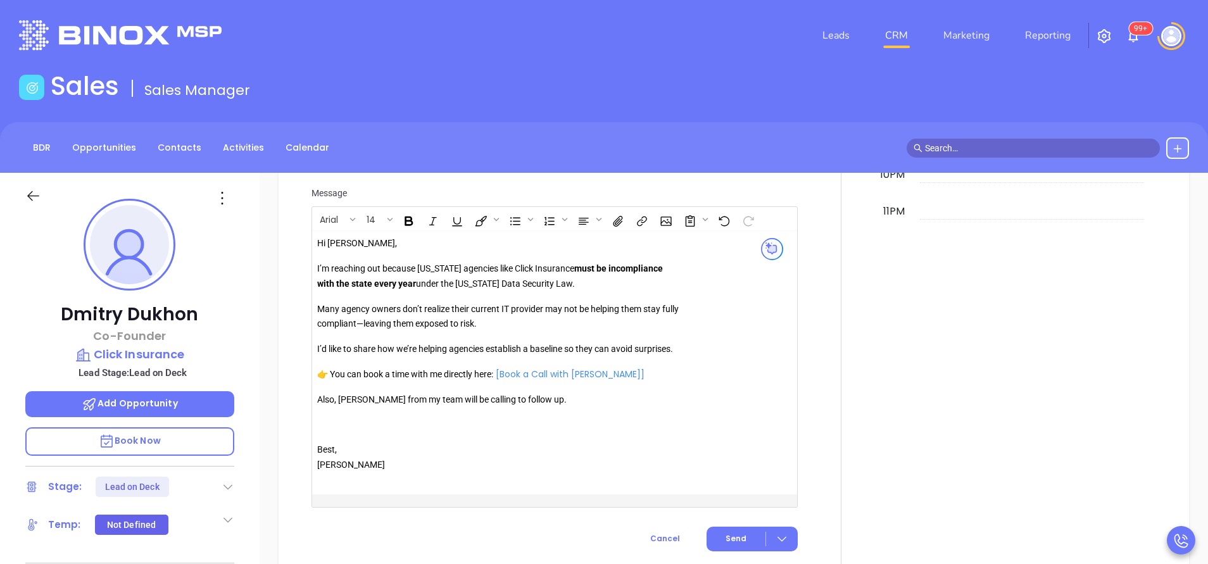
click at [363, 399] on p "Also, [PERSON_NAME] from my team will be calling to follow up." at bounding box center [499, 400] width 364 height 15
click at [725, 537] on span "Send" at bounding box center [735, 538] width 21 height 11
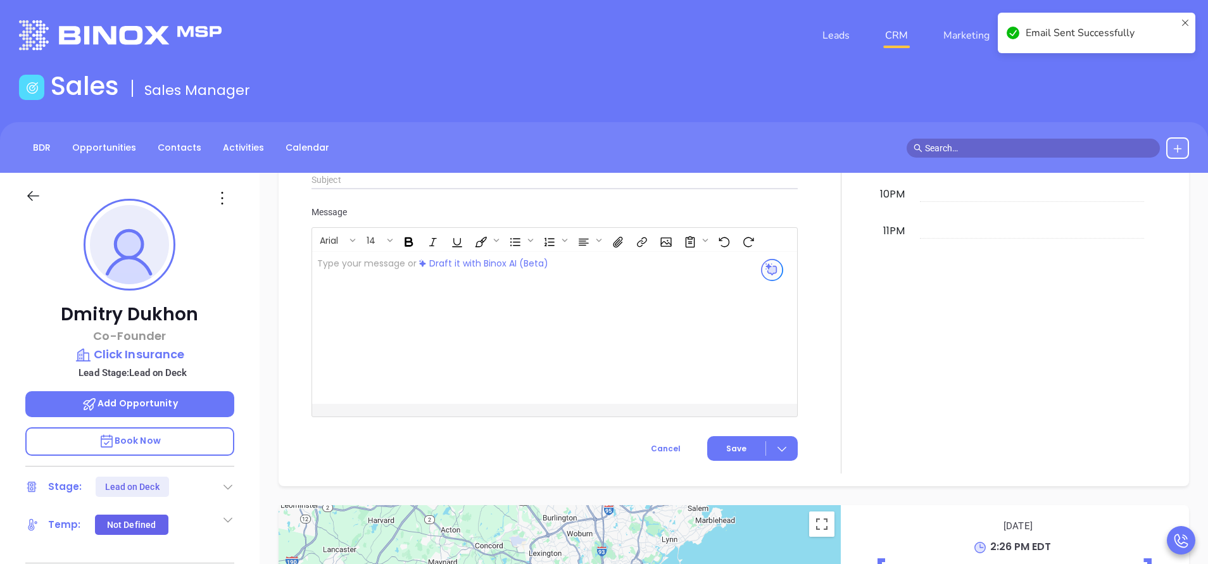
scroll to position [1064, 0]
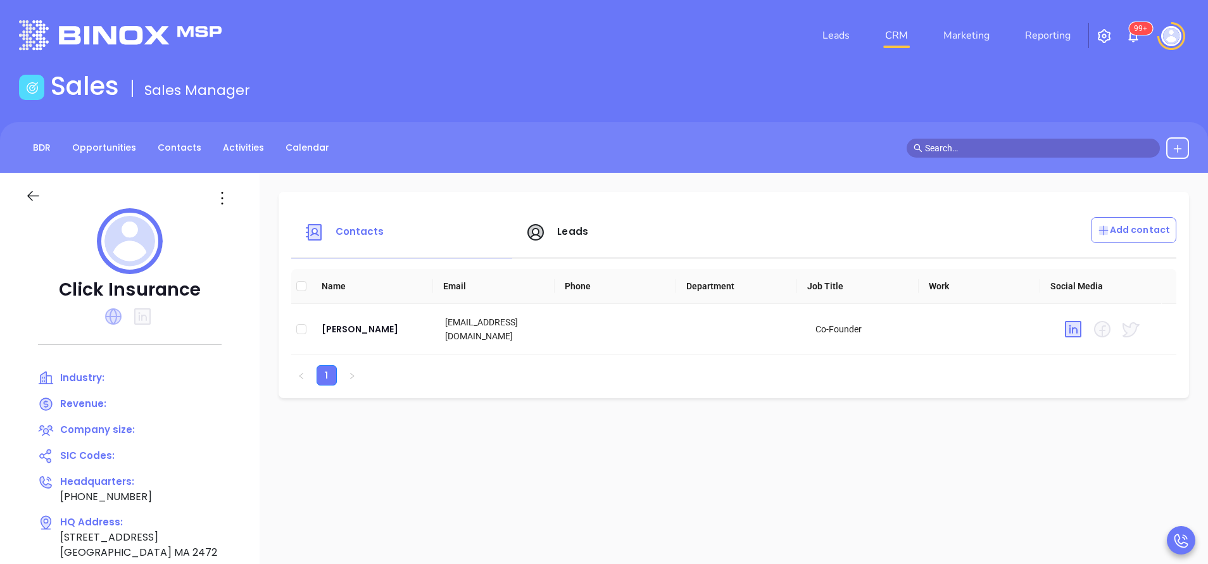
click at [116, 315] on icon at bounding box center [113, 316] width 16 height 16
click at [560, 233] on span "Leads" at bounding box center [572, 231] width 31 height 13
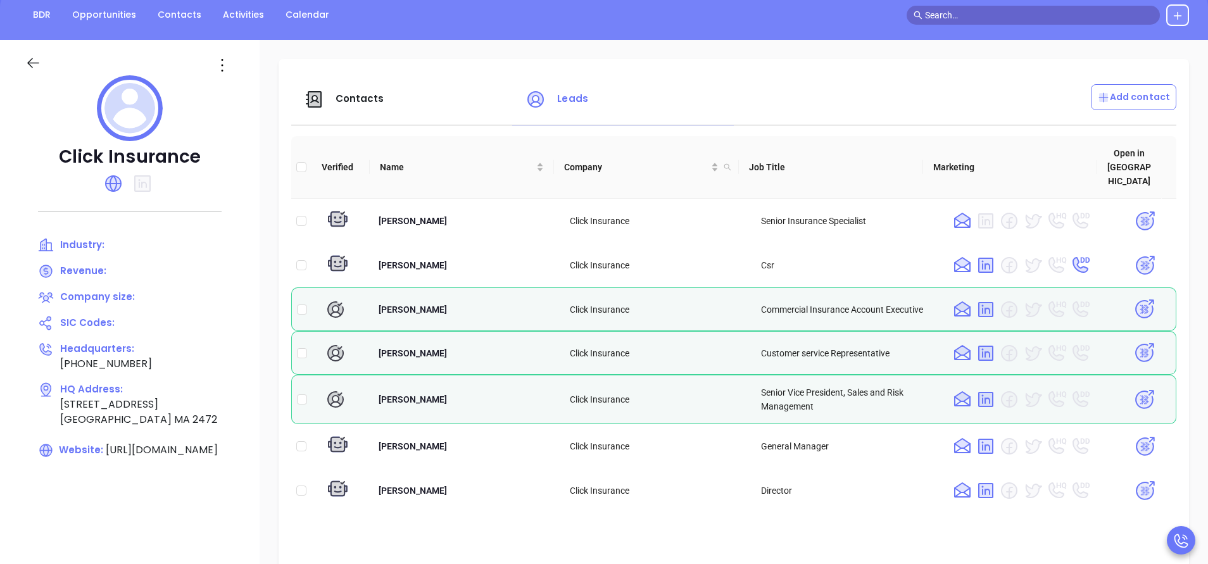
scroll to position [95, 0]
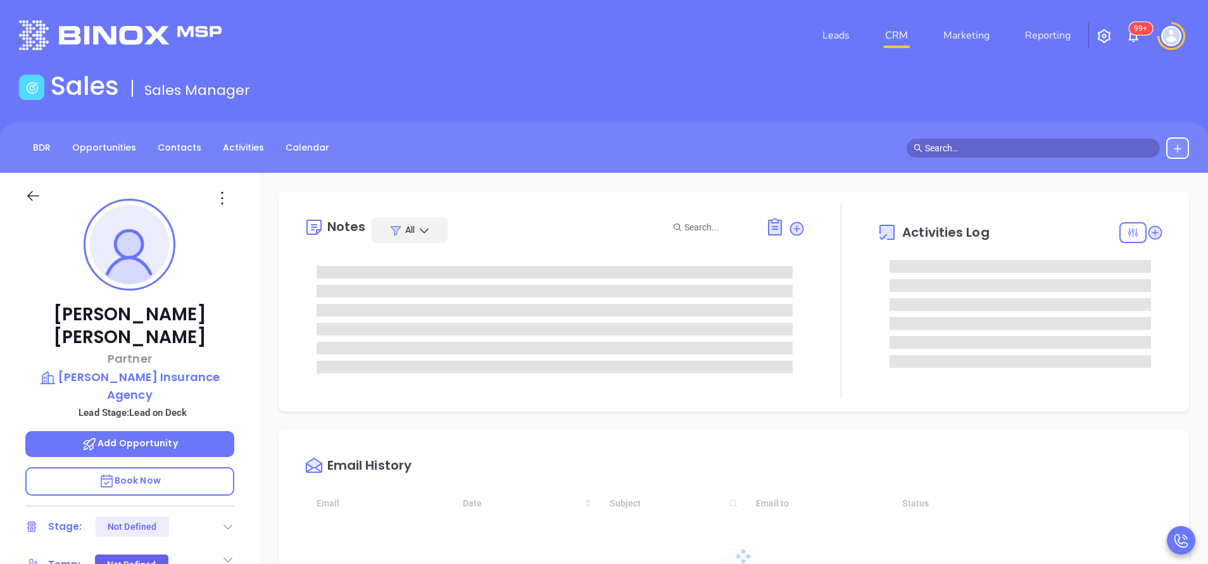
type input "[DATE]"
type input "Vicky Mendoza"
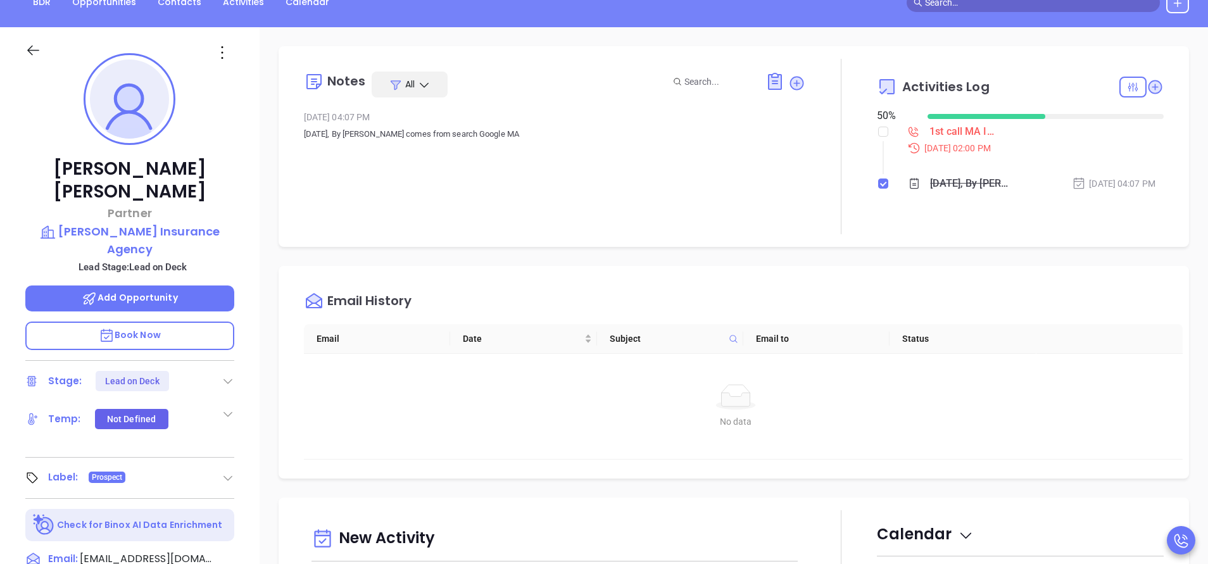
scroll to position [95, 0]
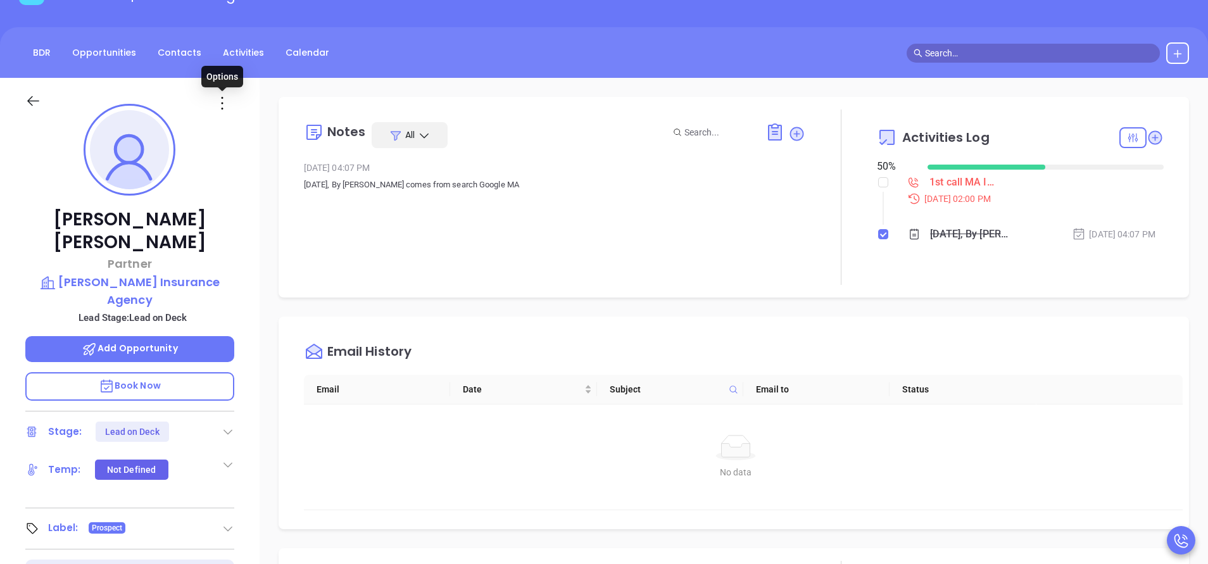
click at [234, 99] on div at bounding box center [222, 103] width 37 height 20
drag, startPoint x: 223, startPoint y: 94, endPoint x: 237, endPoint y: 102, distance: 15.9
click at [223, 95] on icon at bounding box center [222, 103] width 20 height 20
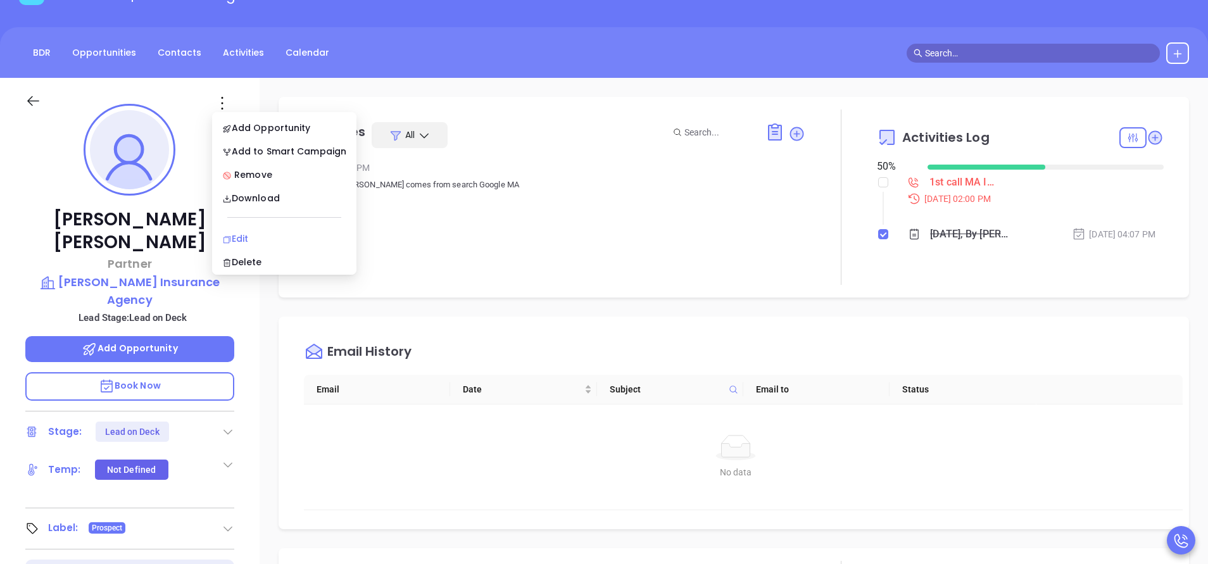
click at [254, 238] on div "Edit" at bounding box center [284, 239] width 124 height 14
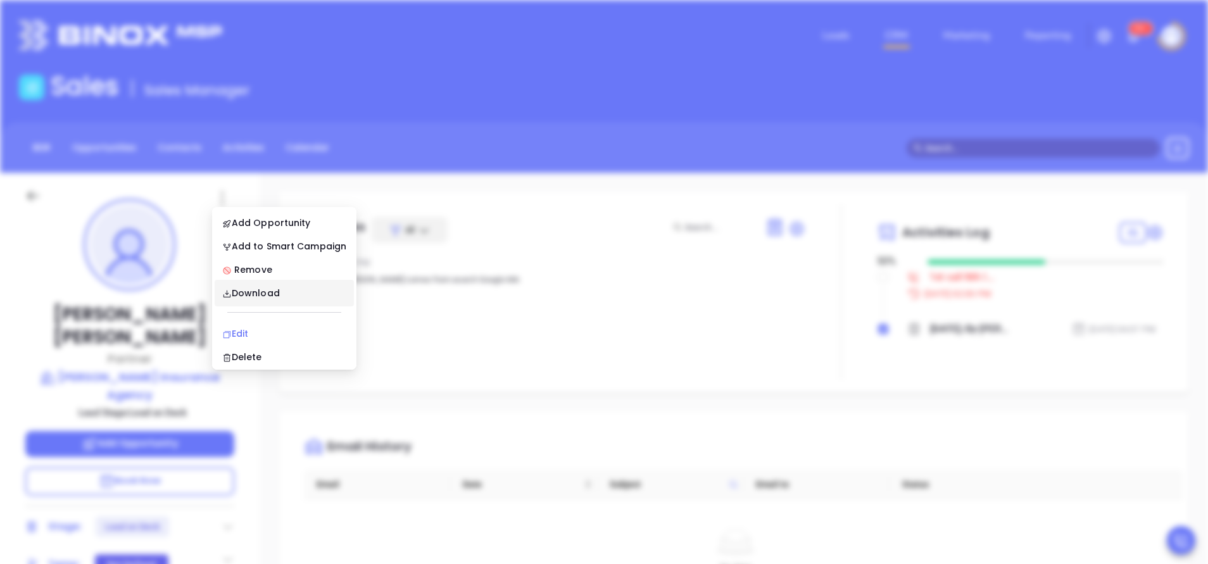
scroll to position [0, 0]
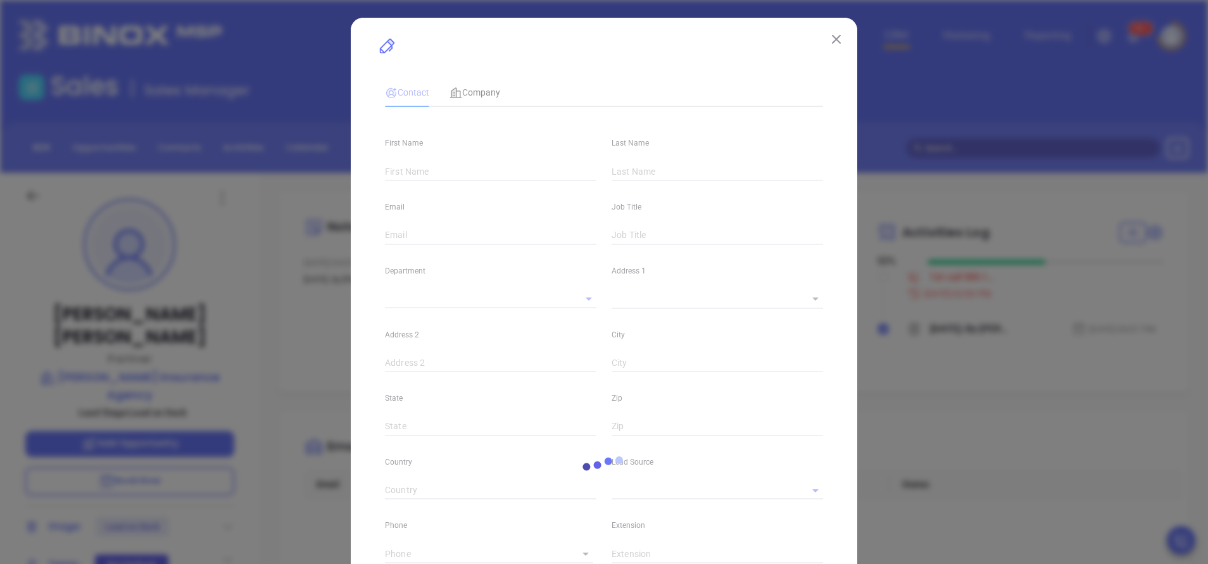
type input "Andrew"
type input "Wingate"
type input "awingate@peterbriggsins.com"
type input "Partner"
type input "1"
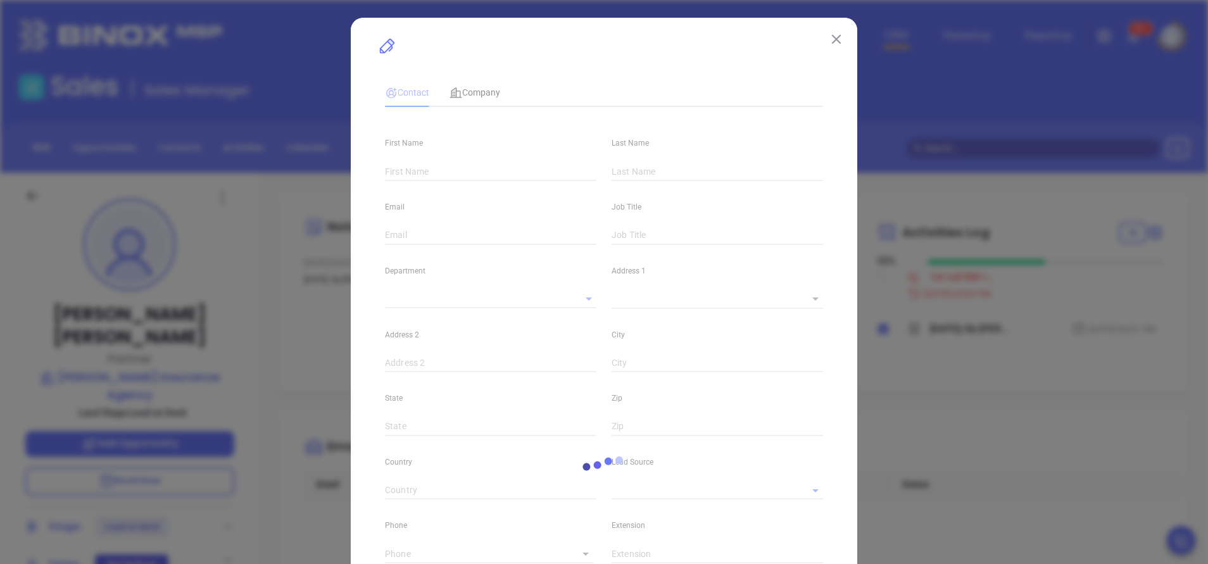
type input "www.linkedin.com/in/andrew-wingate-8b977017"
type input "Marketing"
type input "Other"
type input "[PERSON_NAME]"
type input "Second Phone Call"
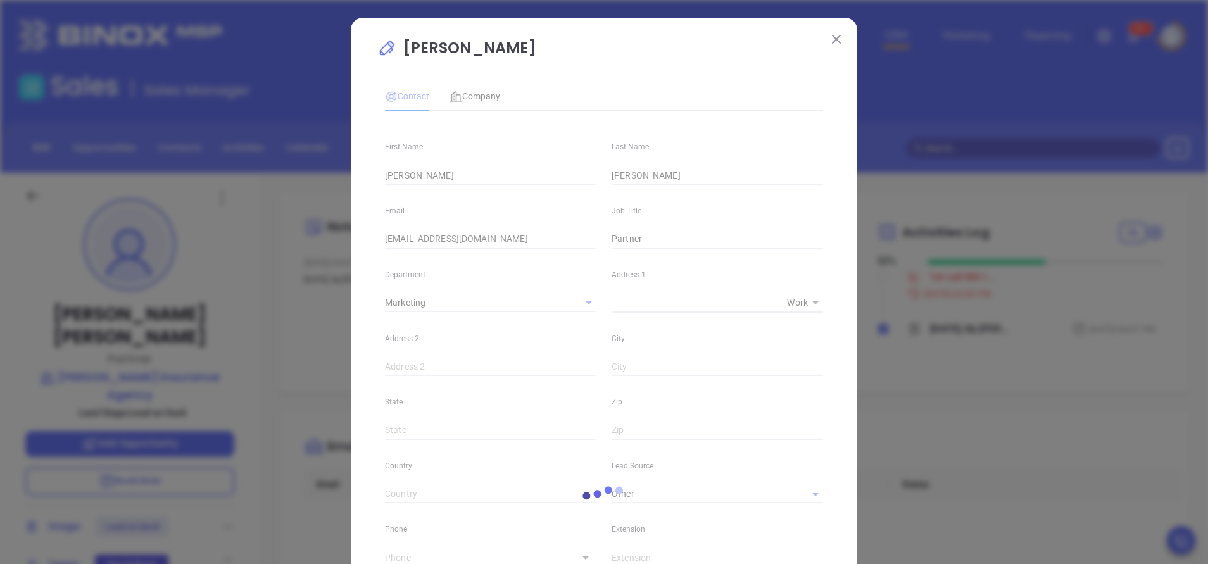
type input "(508) 758-9604"
type input "1"
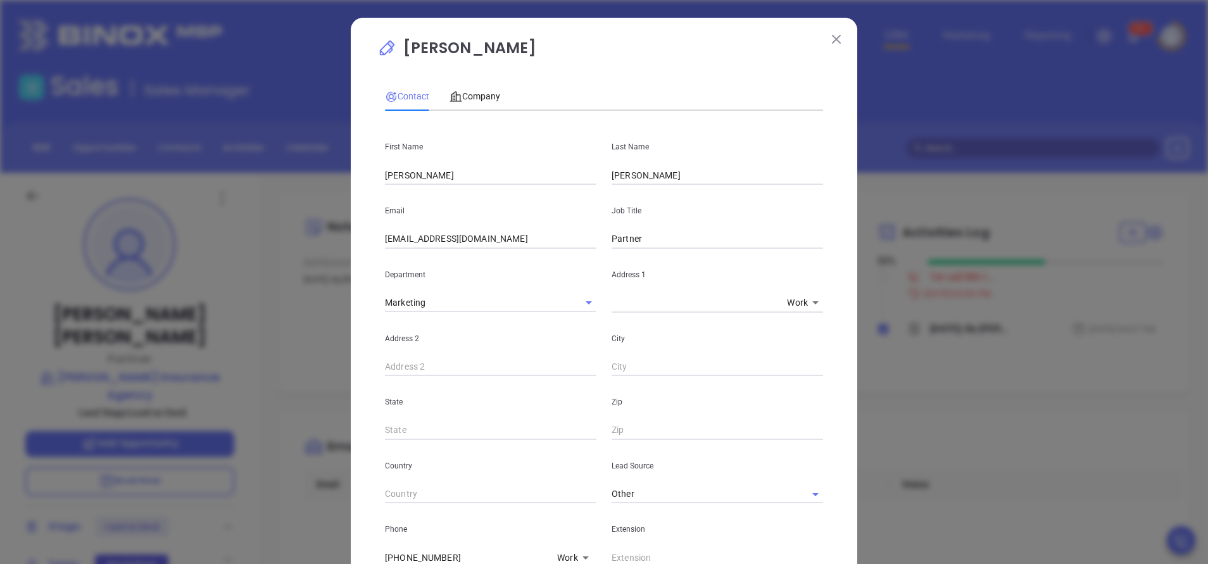
scroll to position [190, 0]
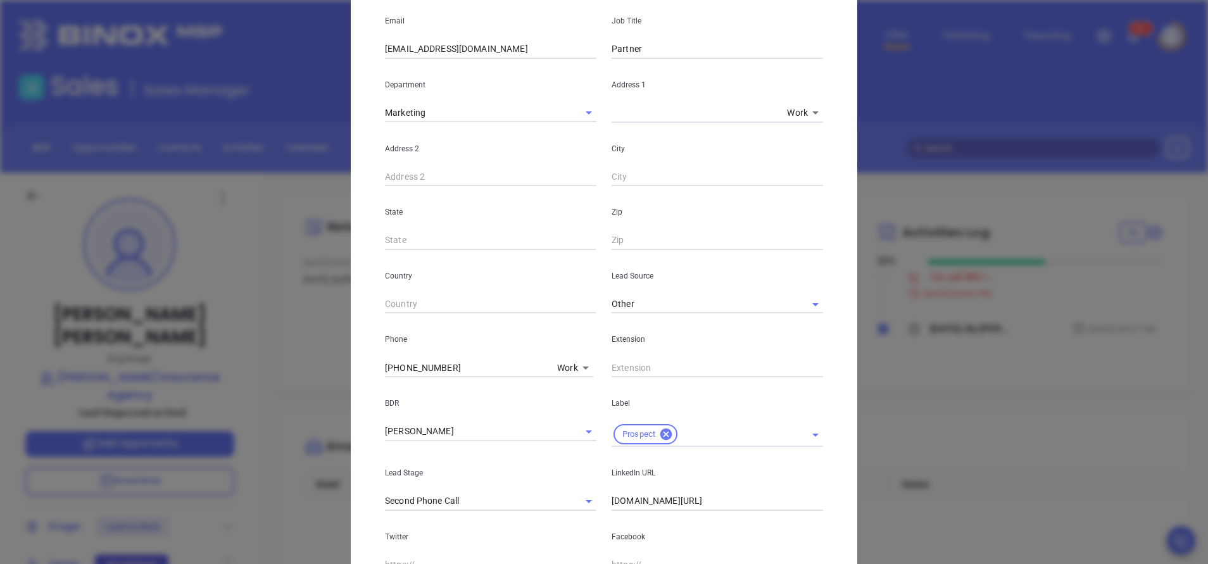
click at [574, 371] on body "Leads CRM Marketing Reporting 99+ Financial Leads Leads Sales Sales Manager BDR…" at bounding box center [604, 282] width 1208 height 564
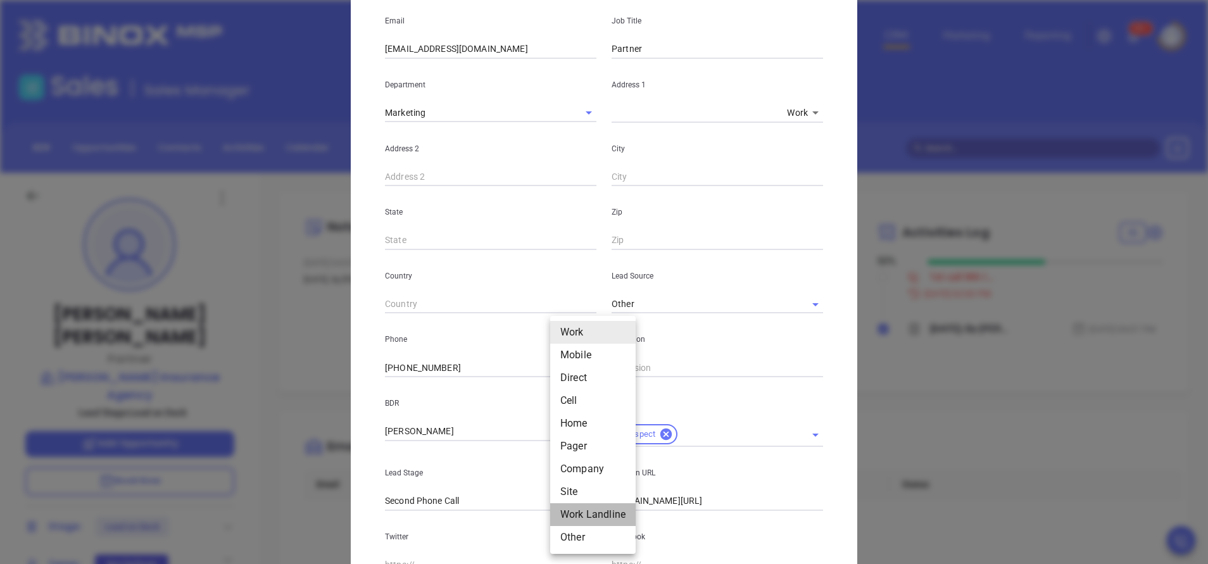
click at [596, 515] on li "Work Landline" at bounding box center [592, 514] width 85 height 23
type input "12"
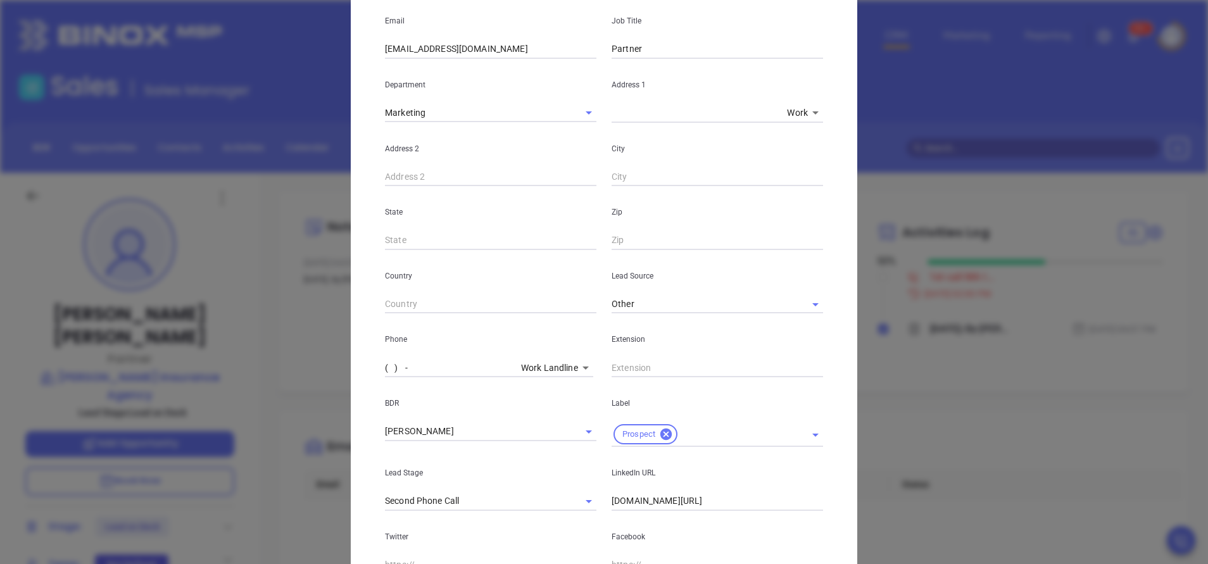
click at [420, 368] on input "( ) -" at bounding box center [450, 367] width 131 height 19
paste input "508) 758-6929"
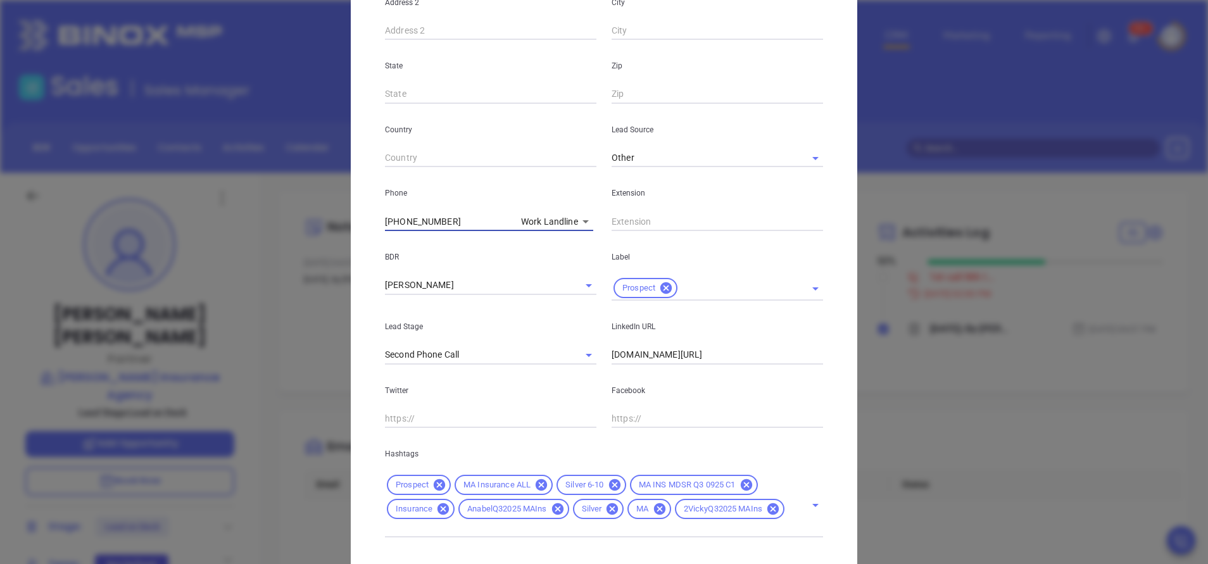
scroll to position [414, 0]
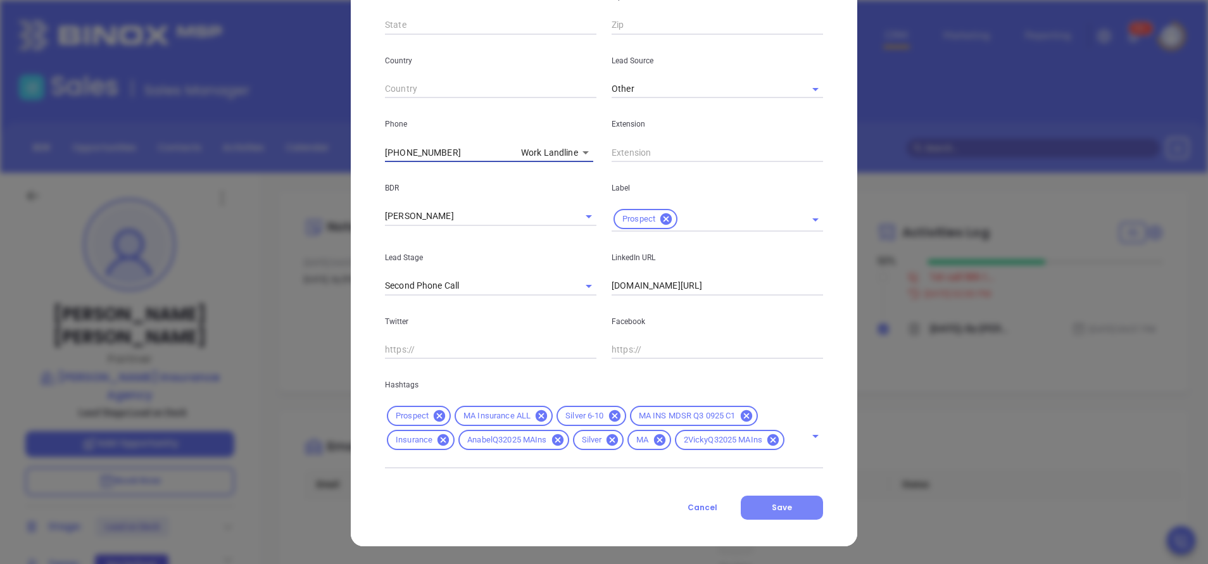
type input "(508) 758-6929"
click at [757, 512] on button "Save" at bounding box center [782, 508] width 82 height 24
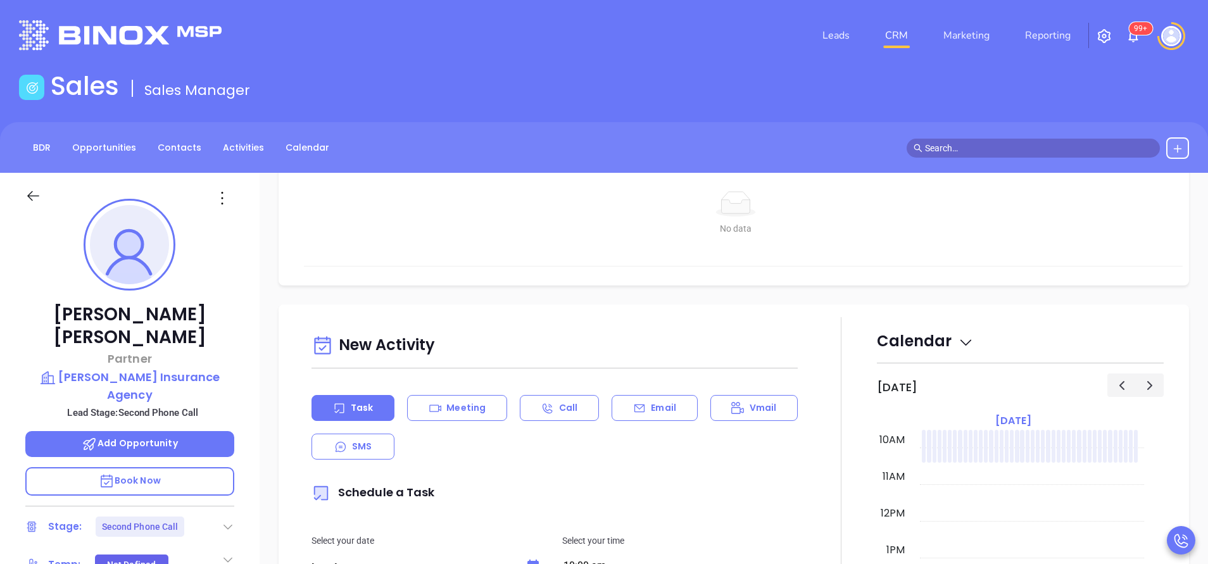
scroll to position [570, 0]
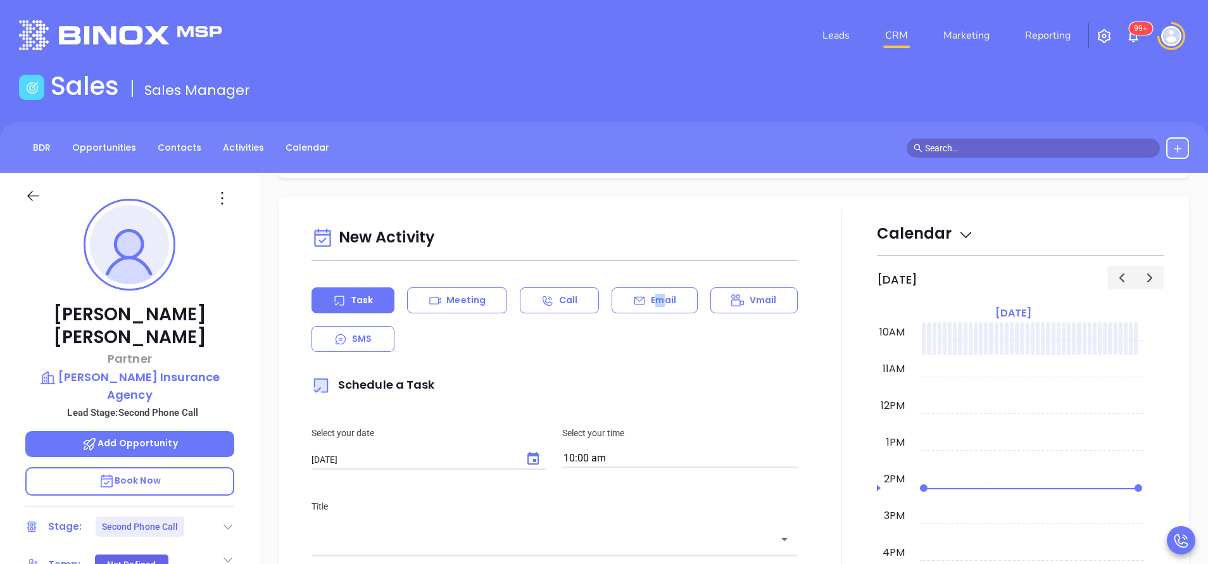
click at [653, 303] on p "Email" at bounding box center [663, 300] width 25 height 13
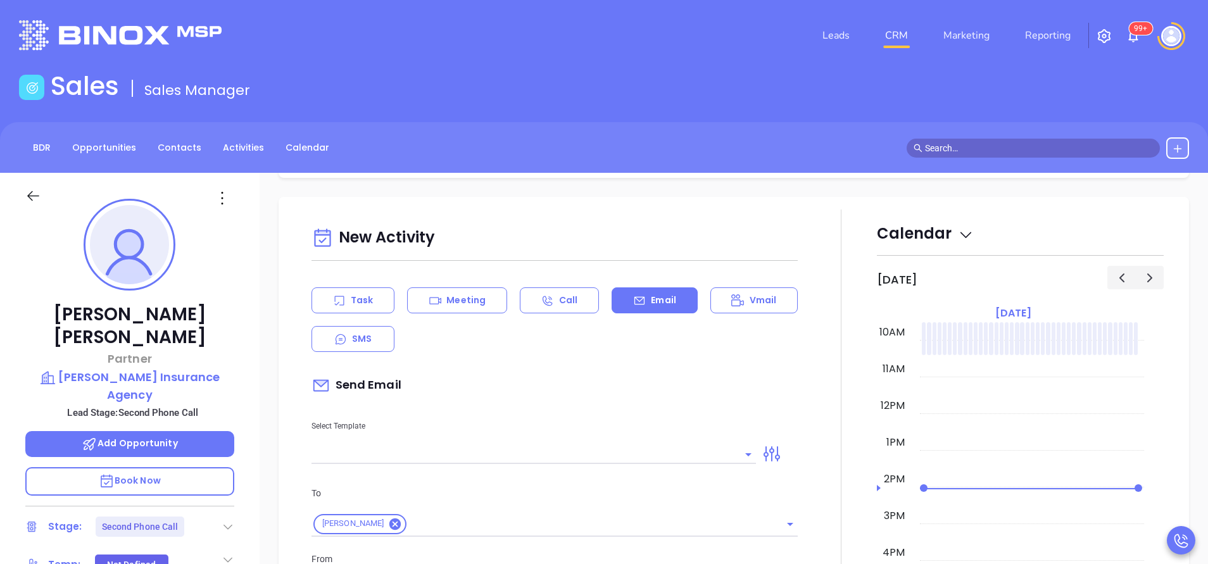
click at [632, 451] on input "text" at bounding box center [523, 454] width 425 height 18
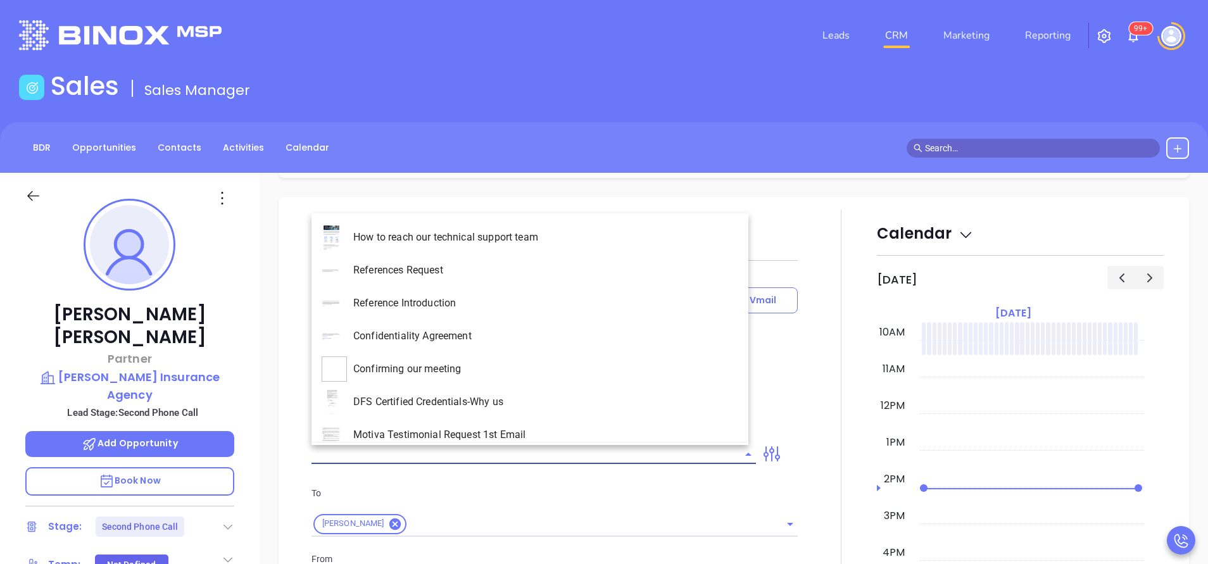
type input "[PERSON_NAME]"
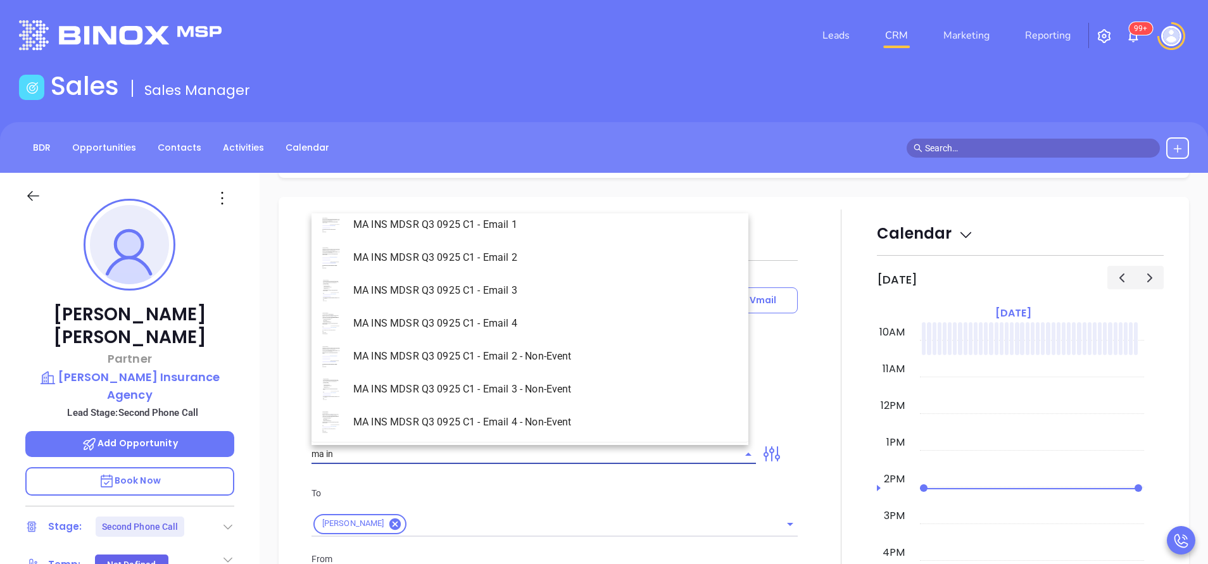
scroll to position [80, 0]
click at [577, 425] on li "MA INS MDSR Q3 0925 C1 - Email 1 - Non-Event" at bounding box center [529, 420] width 437 height 33
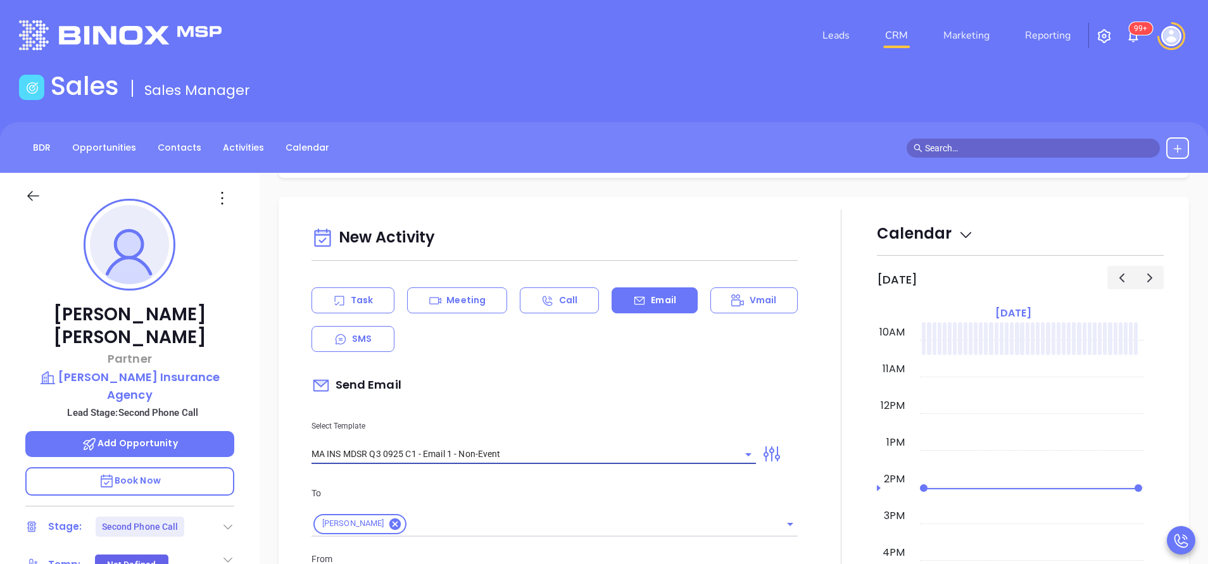
type input "MA INS MDSR Q3 0925 C1 - Email 1 - Non-Event"
click at [588, 414] on div "Select Template MA INS MDSR Q3 0925 C1 - Email 1 - Non-Event" at bounding box center [534, 432] width 460 height 64
type input "Andrew, are you ready for Massachusetts’ compliance requirement?"
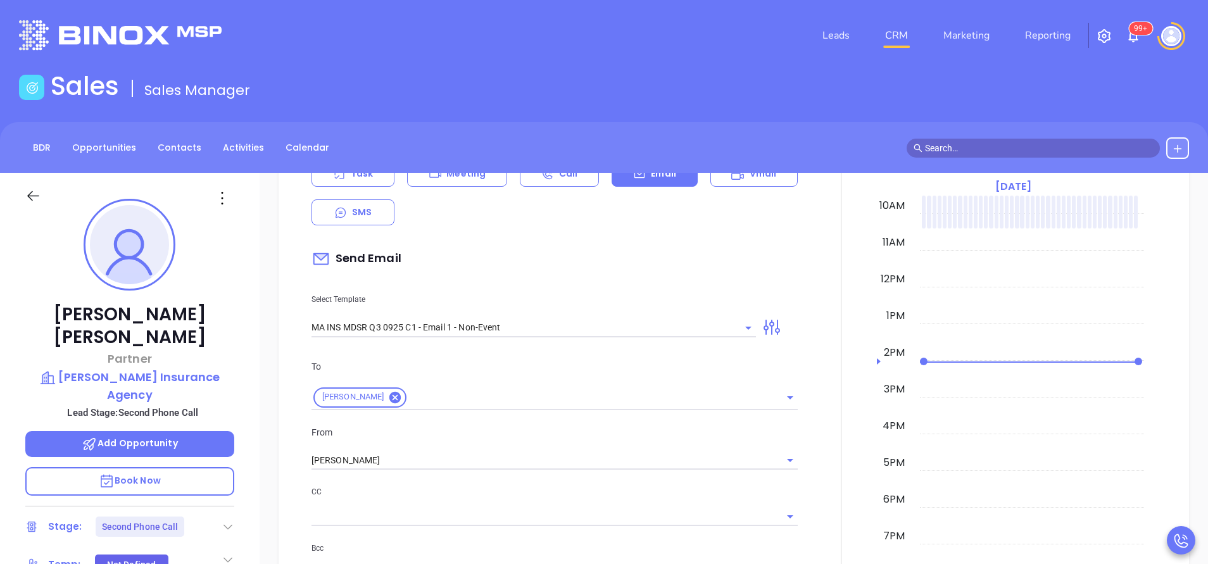
scroll to position [760, 0]
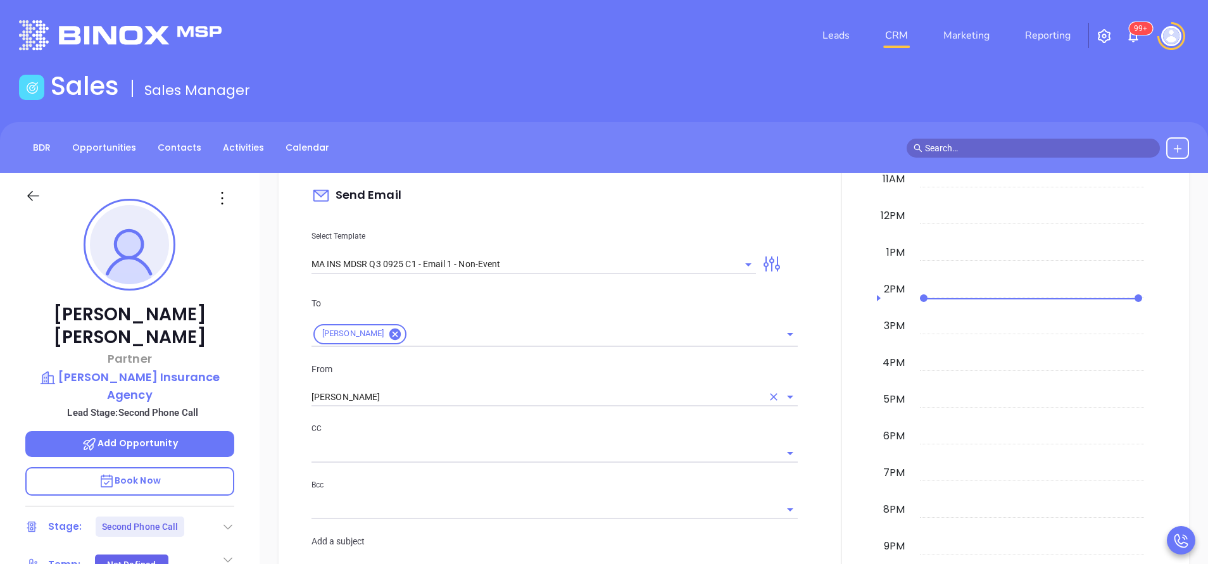
click at [479, 402] on input "[PERSON_NAME]" at bounding box center [536, 397] width 451 height 18
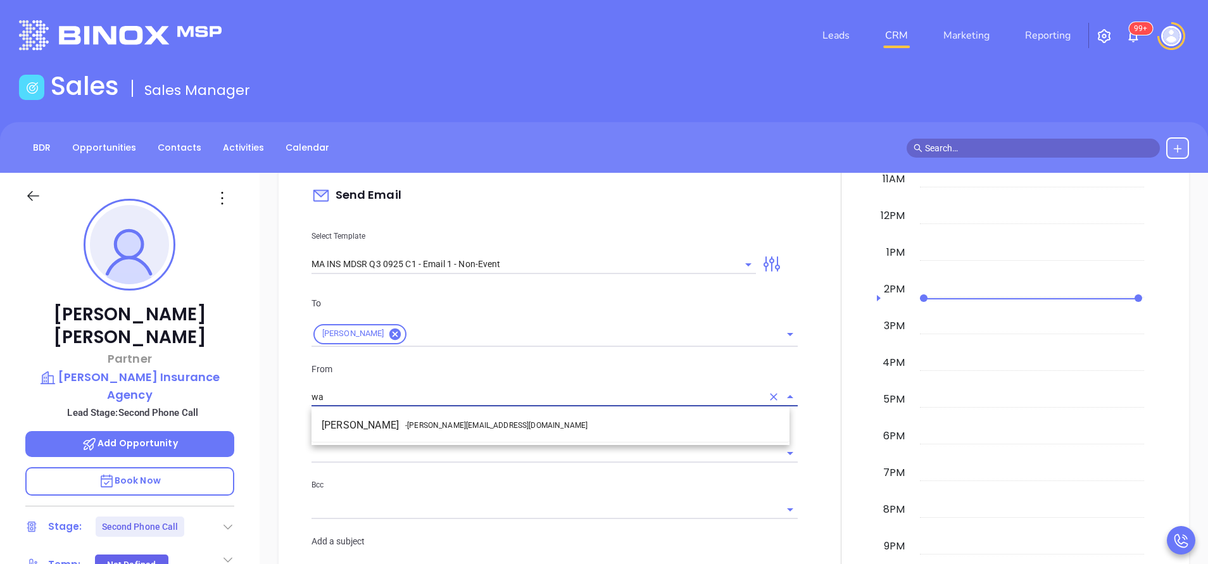
drag, startPoint x: 509, startPoint y: 419, endPoint x: 550, endPoint y: 425, distance: 41.5
click at [510, 419] on li "Walter Contreras - walter@motiva.net" at bounding box center [550, 425] width 478 height 23
type input "[PERSON_NAME]"
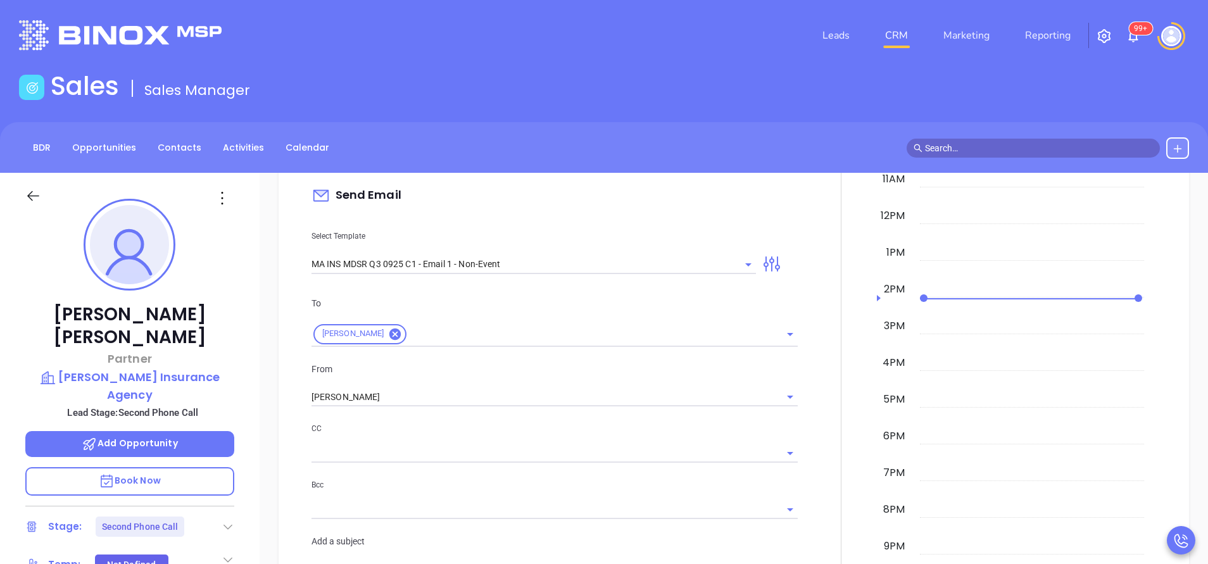
click at [563, 429] on p "CC" at bounding box center [554, 429] width 486 height 14
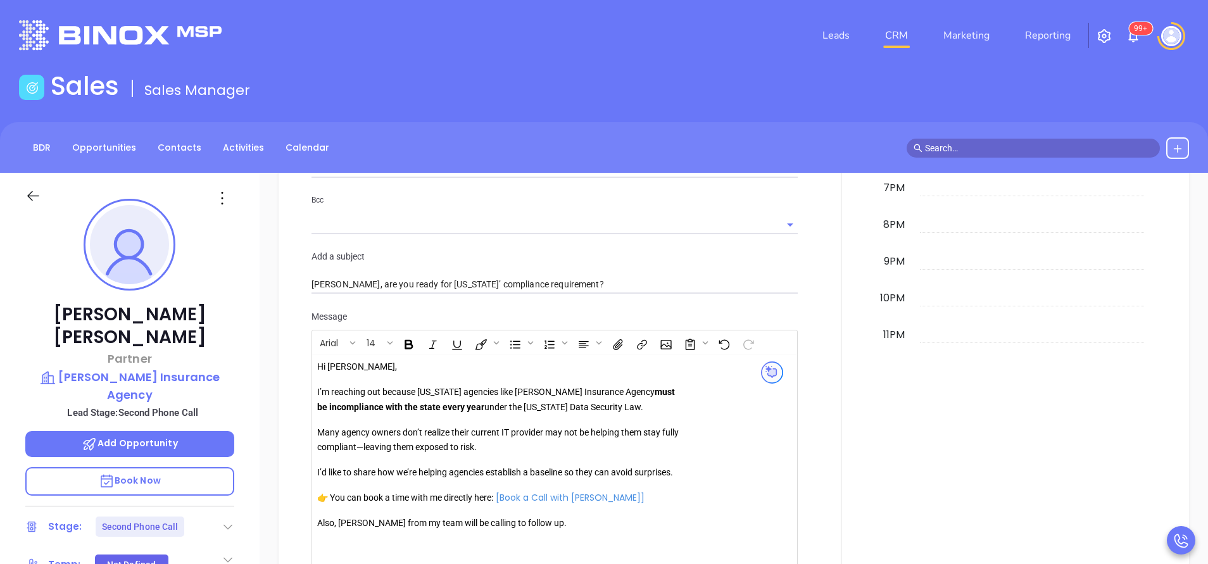
scroll to position [1234, 0]
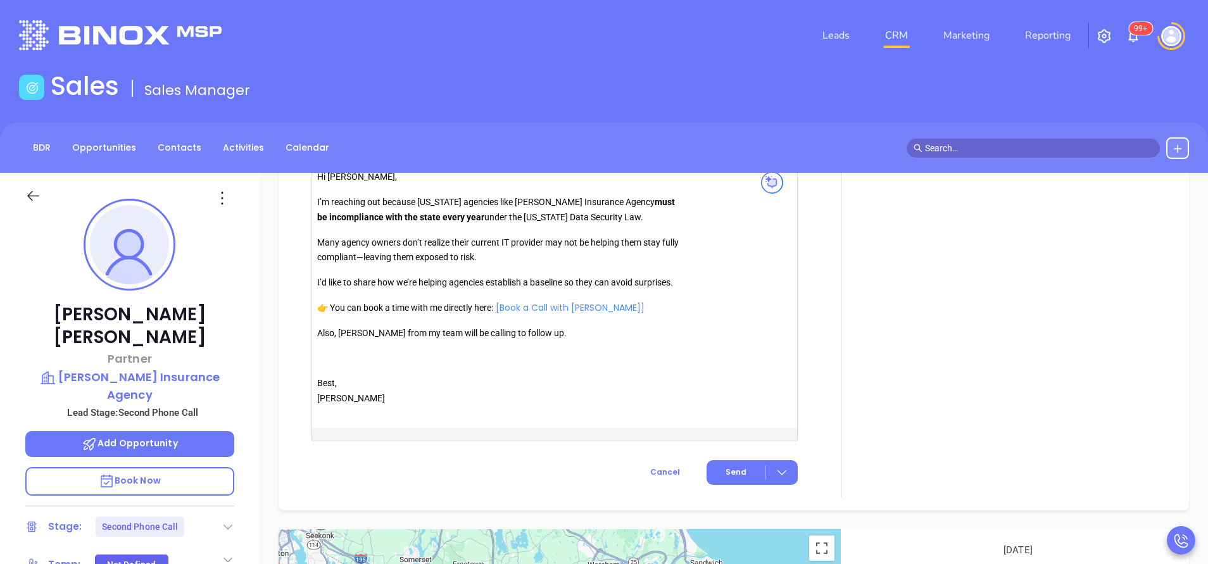
click at [358, 334] on p "Also, Anabell from my team will be calling to follow up." at bounding box center [499, 333] width 364 height 15
click at [358, 333] on p "Also, [PERSON_NAME] from my team will be calling to follow up." at bounding box center [499, 333] width 364 height 15
click at [717, 475] on button "Send" at bounding box center [752, 472] width 91 height 25
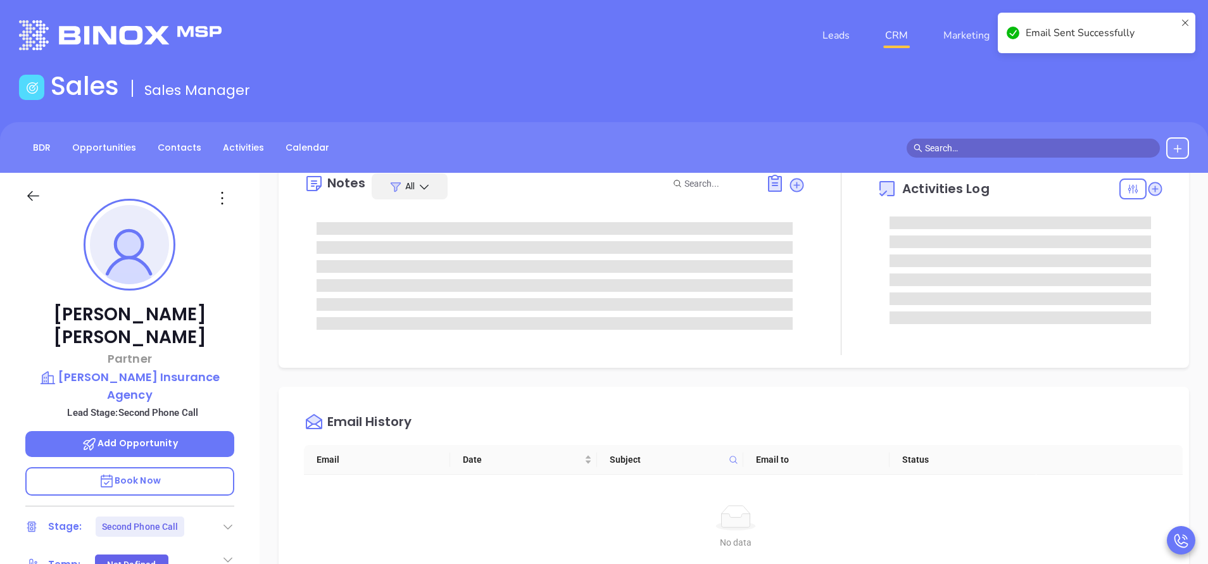
scroll to position [0, 0]
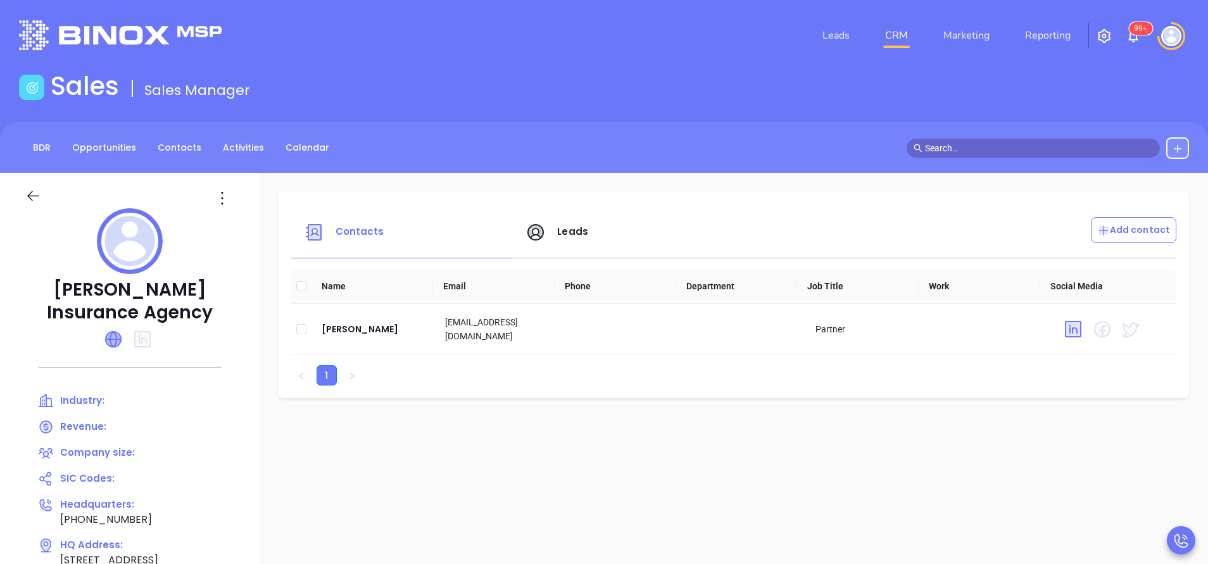
click at [112, 337] on icon at bounding box center [113, 339] width 15 height 15
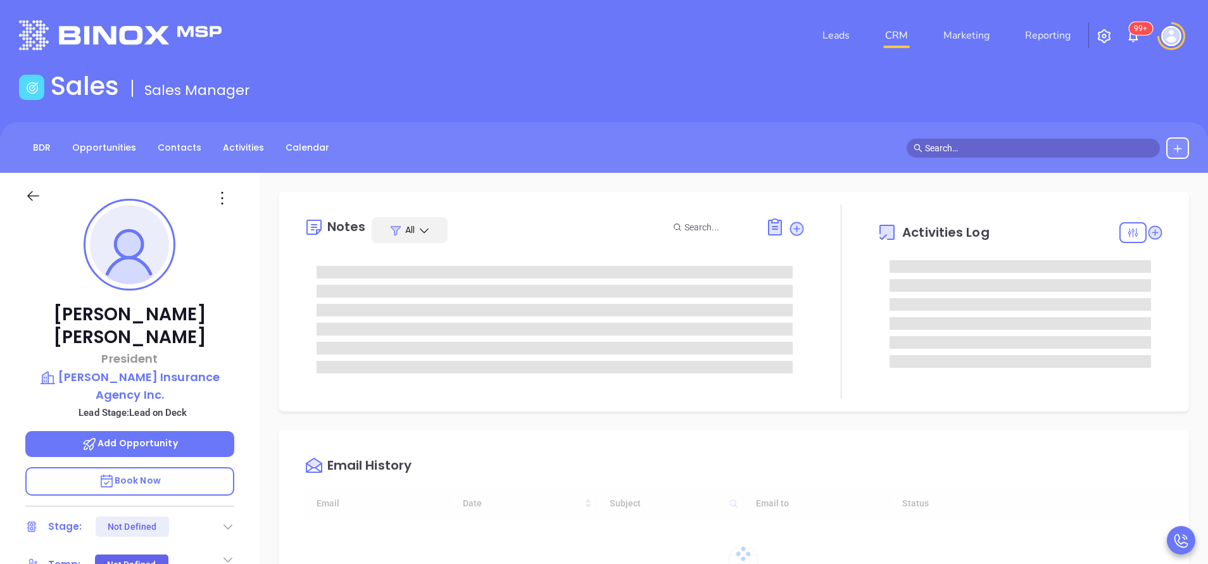
type input "[DATE]"
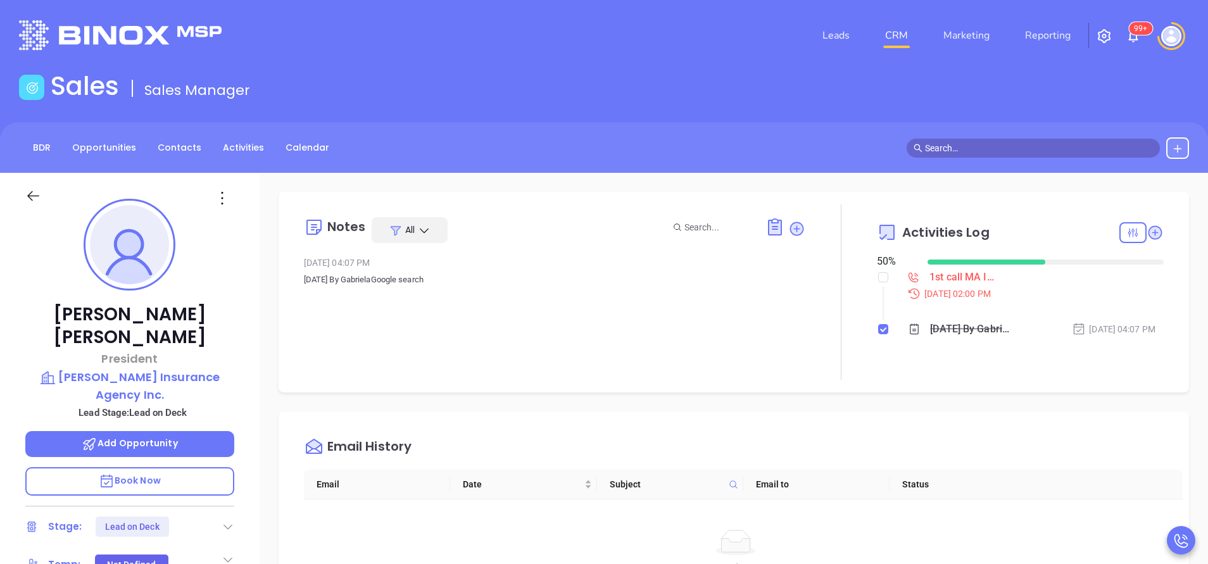
type input "[PERSON_NAME]"
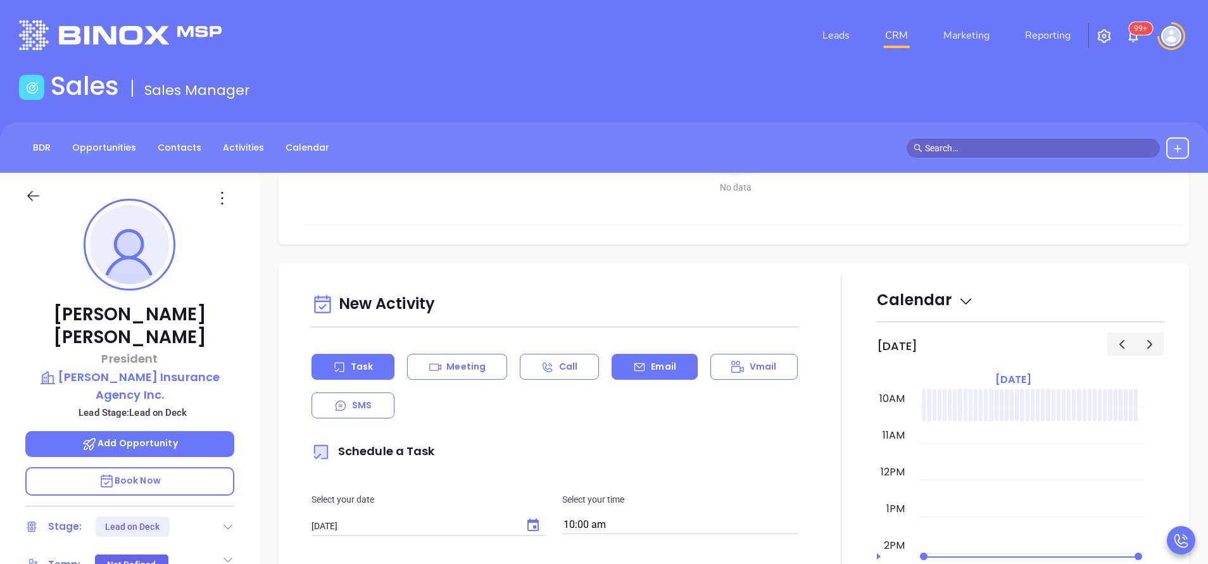
click at [652, 366] on p "Email" at bounding box center [663, 366] width 25 height 13
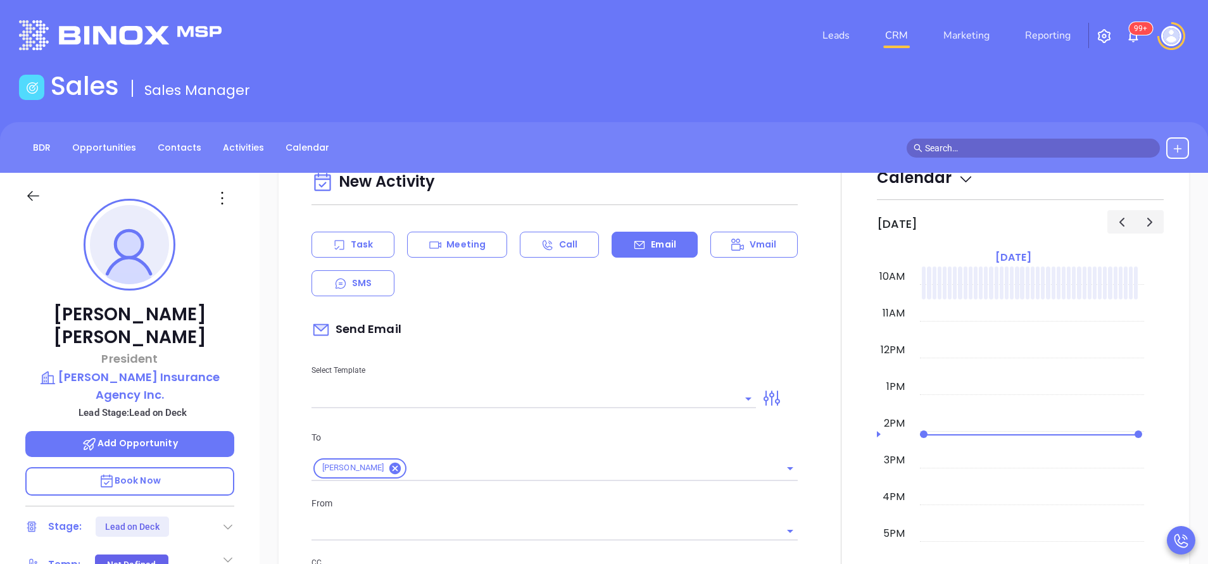
scroll to position [570, 0]
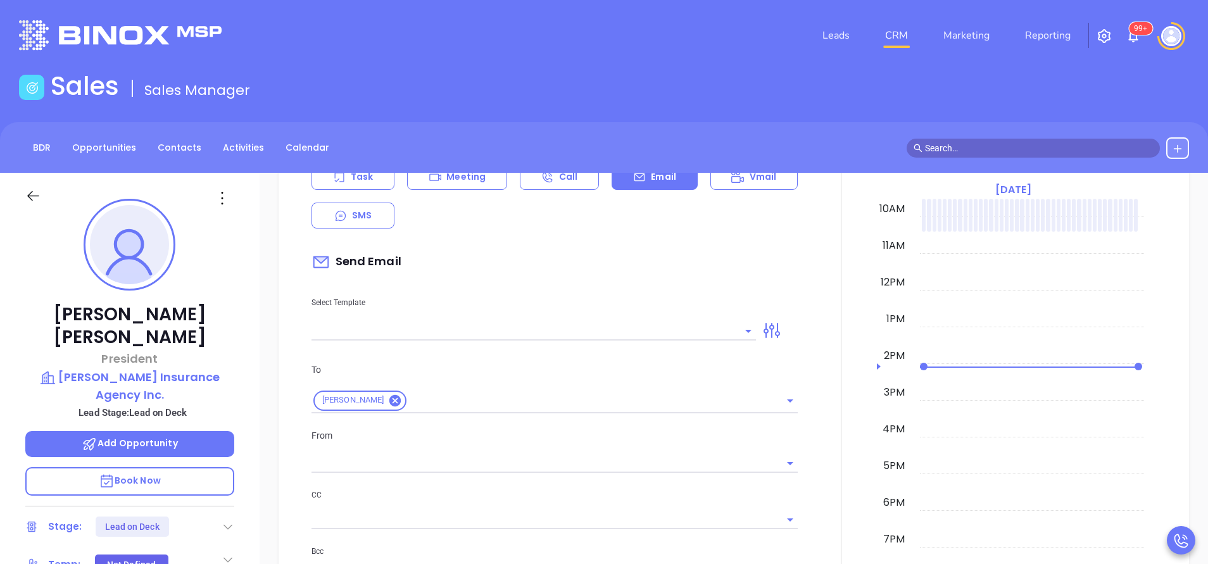
type input "[PERSON_NAME]"
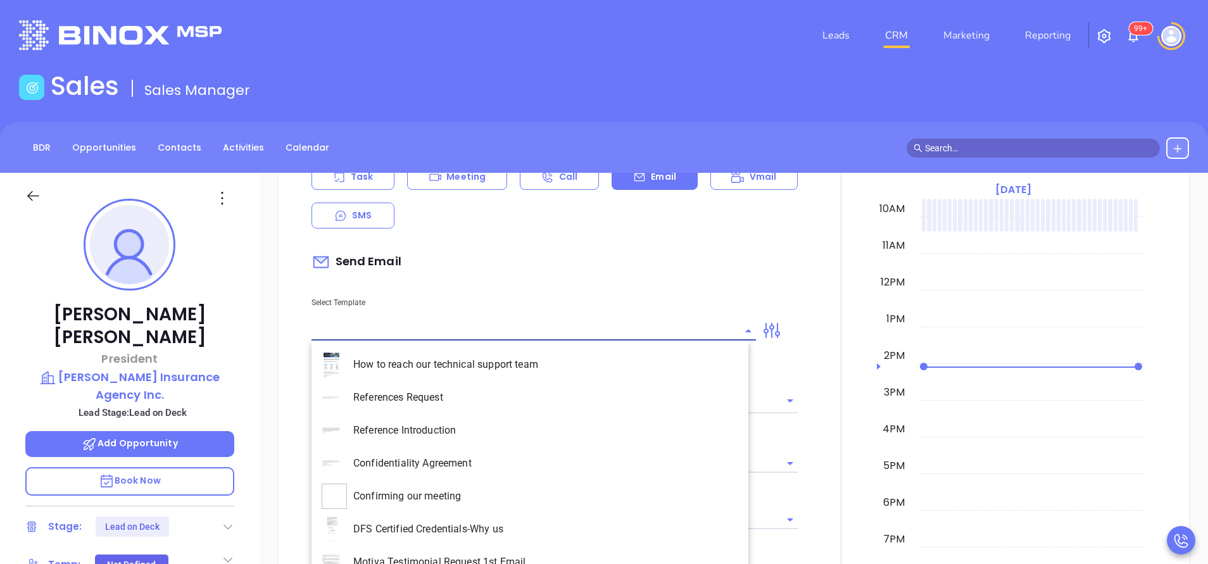
click at [645, 330] on input "text" at bounding box center [523, 331] width 425 height 18
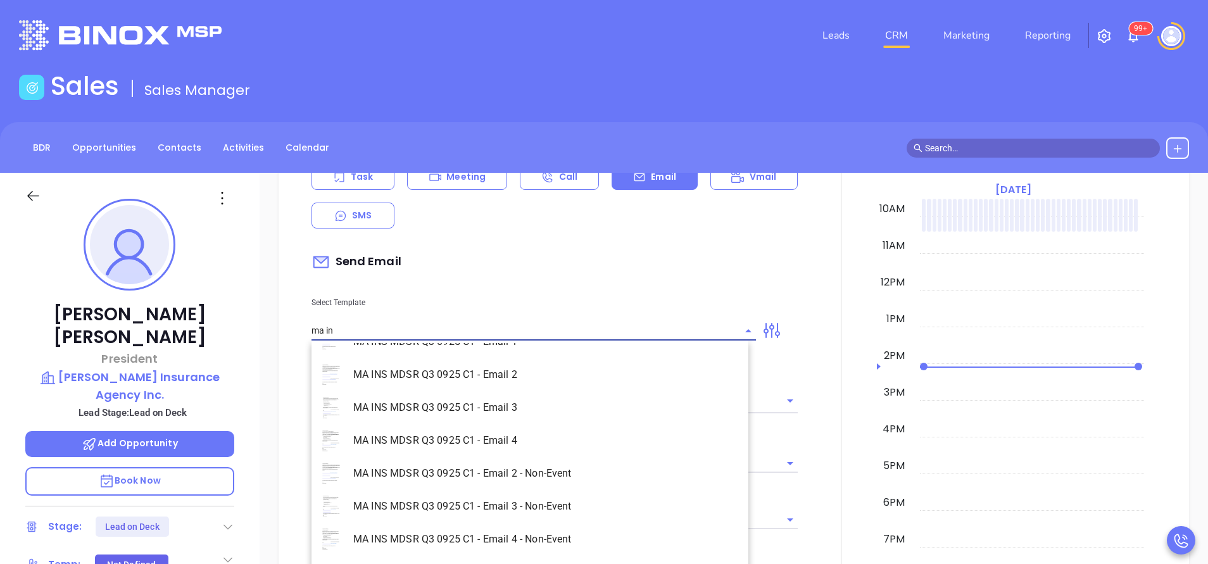
scroll to position [81, 0]
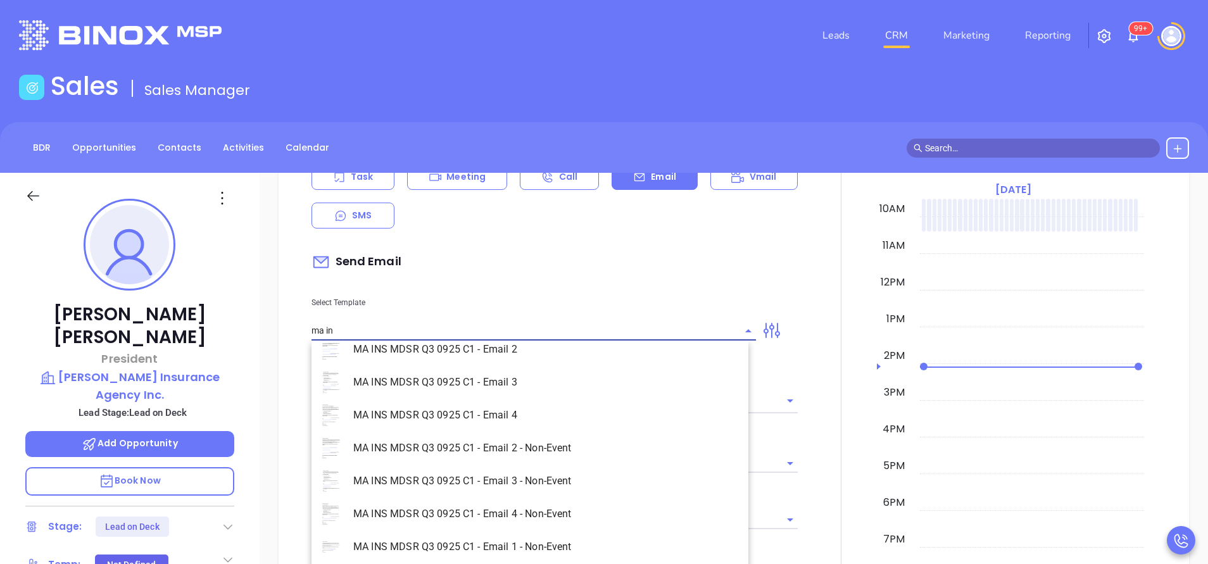
click at [591, 550] on li "MA INS MDSR Q3 0925 C1 - Email 1 - Non-Event" at bounding box center [529, 547] width 437 height 33
type input "MA INS MDSR Q3 0925 C1 - Email 1 - Non-Event"
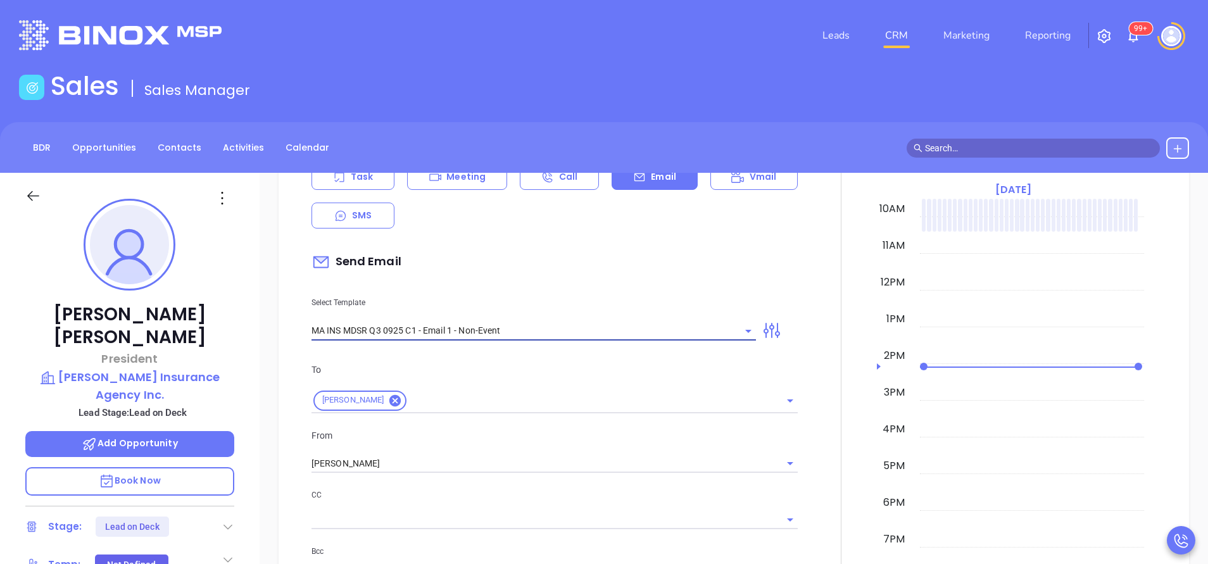
type input "[PERSON_NAME], are you ready for [US_STATE]’ compliance requirement?"
type input "MA INS MDSR Q3 0925 C1 - Email 1 - Non-Event"
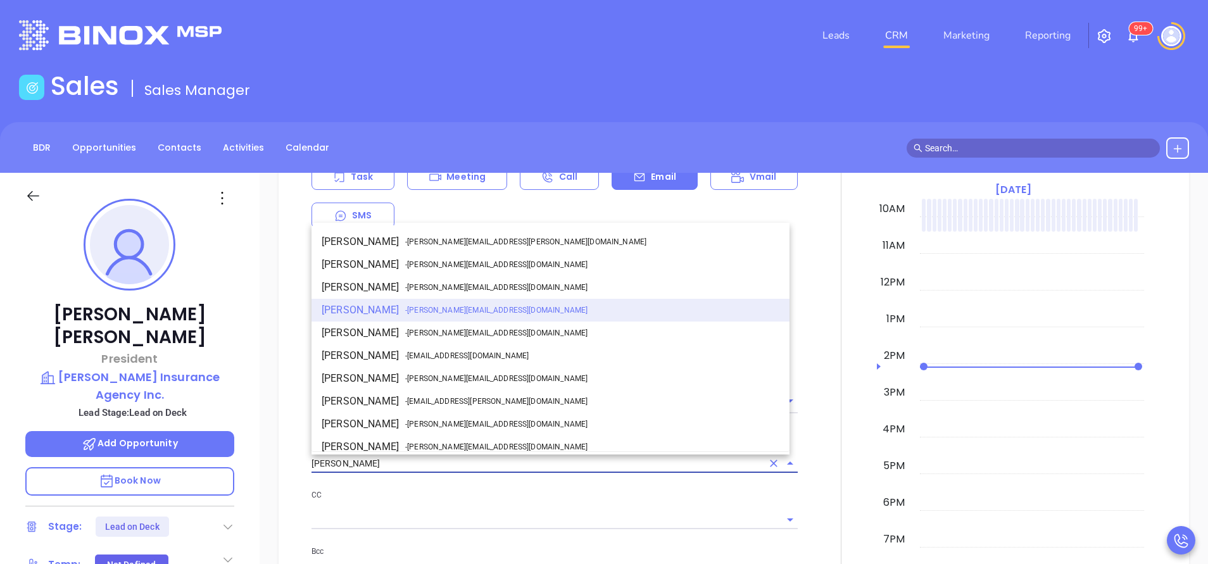
click at [391, 465] on input "[PERSON_NAME]" at bounding box center [536, 464] width 451 height 18
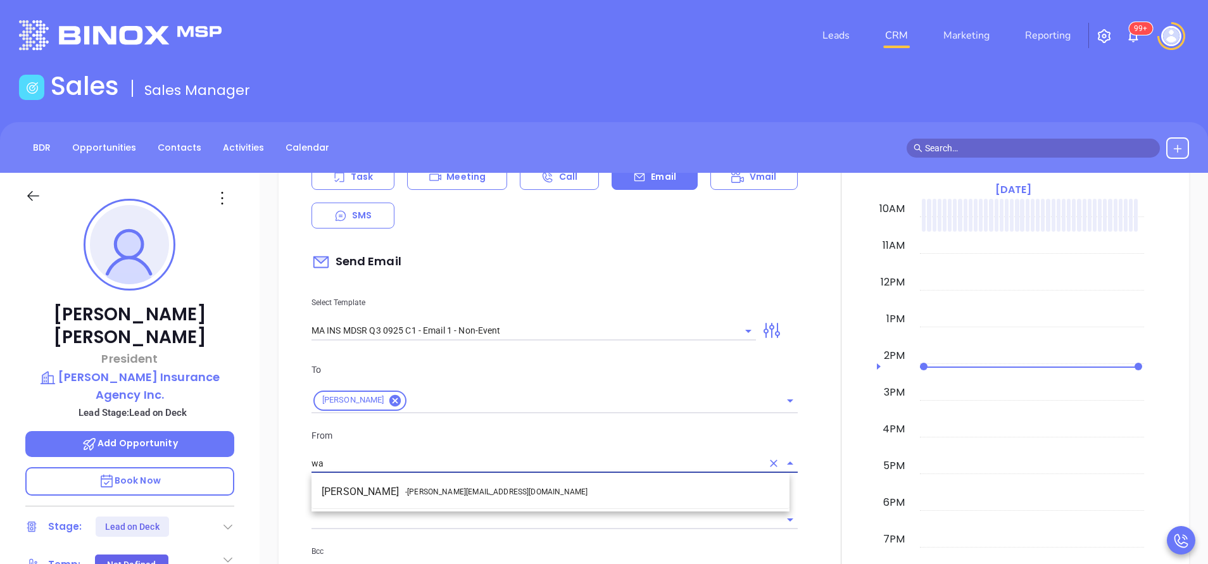
drag, startPoint x: 415, startPoint y: 489, endPoint x: 446, endPoint y: 487, distance: 30.4
click at [416, 489] on span "- [PERSON_NAME][EMAIL_ADDRESS][DOMAIN_NAME]" at bounding box center [496, 491] width 182 height 11
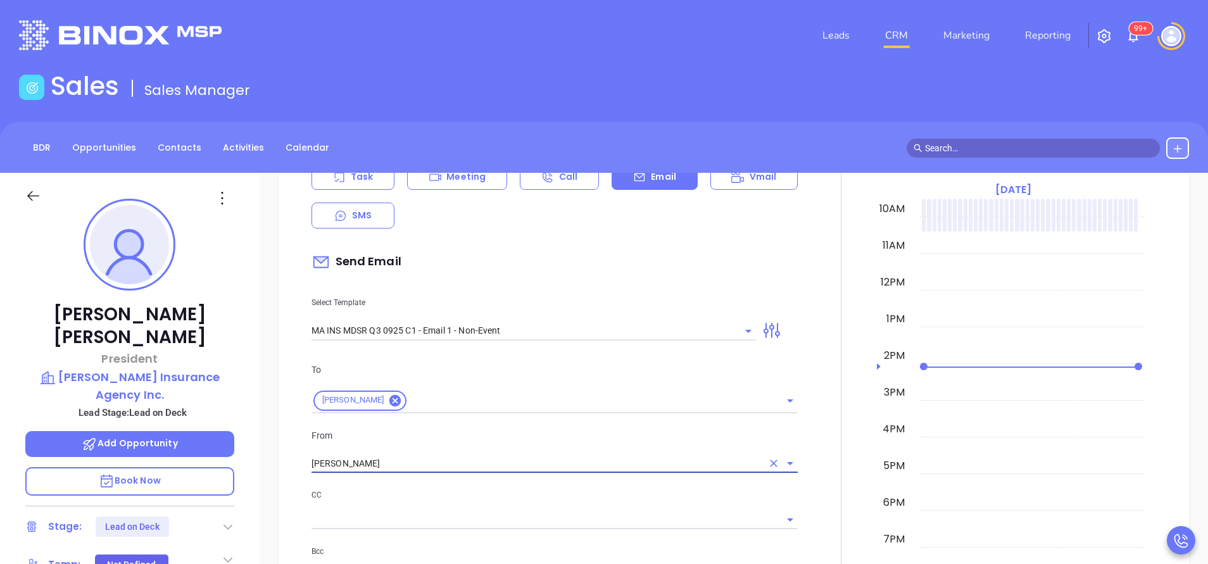
type input "[PERSON_NAME]"
click at [805, 432] on div at bounding box center [841, 562] width 72 height 953
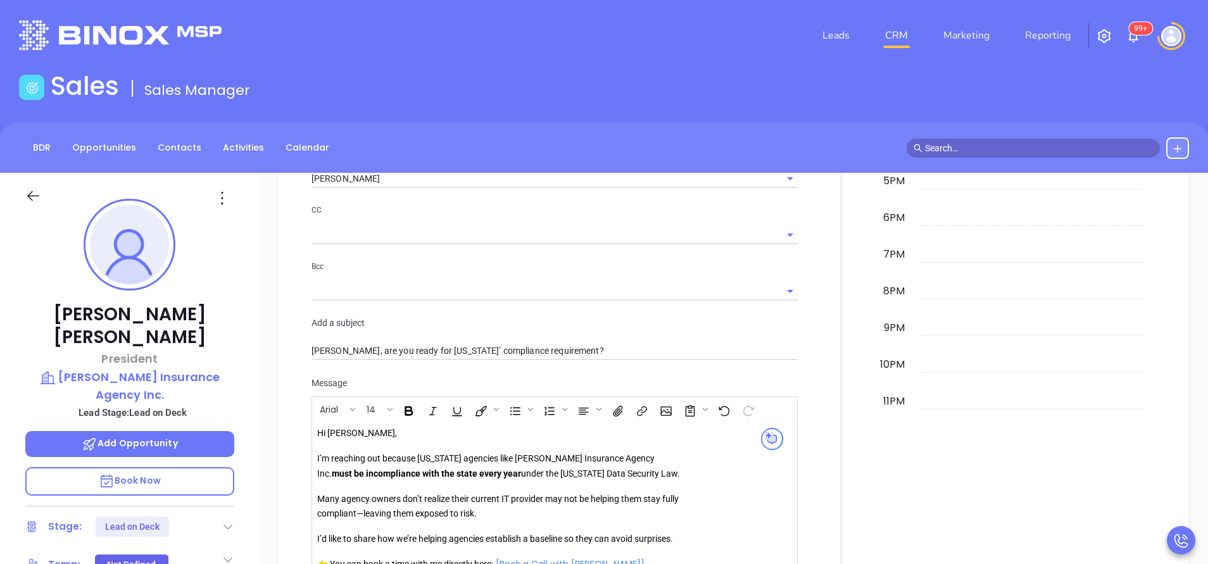
scroll to position [1045, 0]
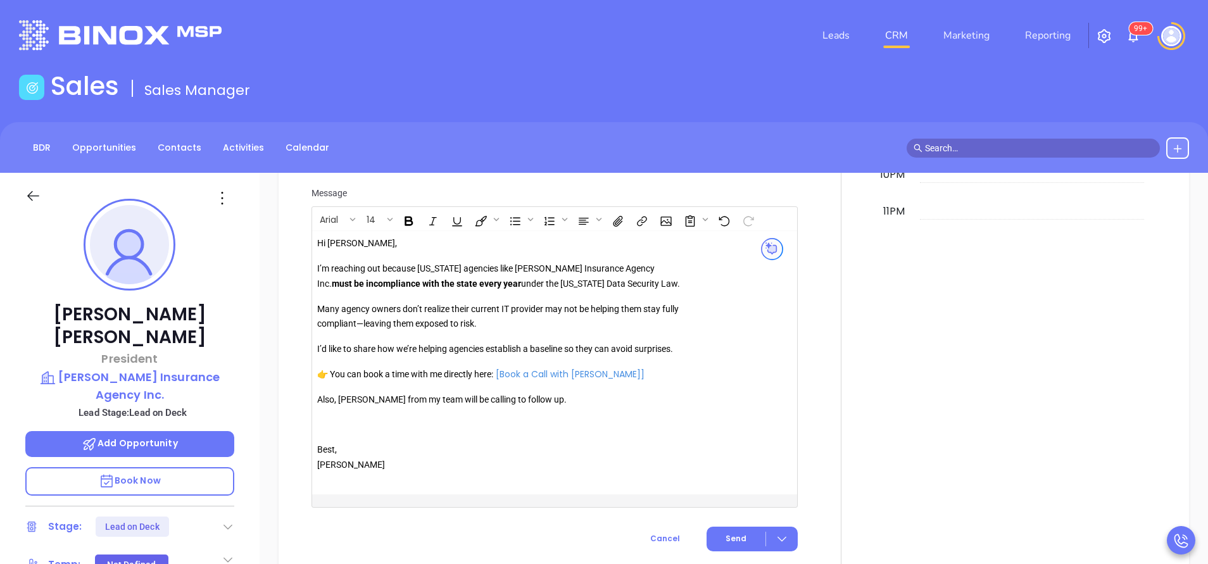
click at [353, 403] on p "Also, [PERSON_NAME] from my team will be calling to follow up." at bounding box center [499, 400] width 364 height 15
click at [734, 535] on span "Send" at bounding box center [735, 538] width 21 height 11
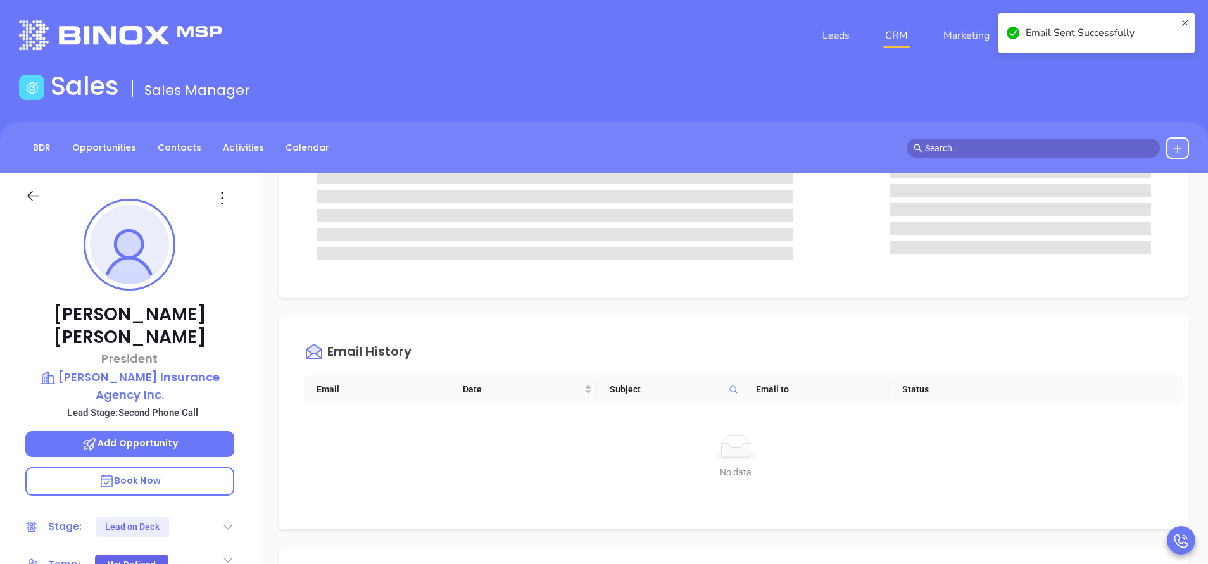
scroll to position [0, 0]
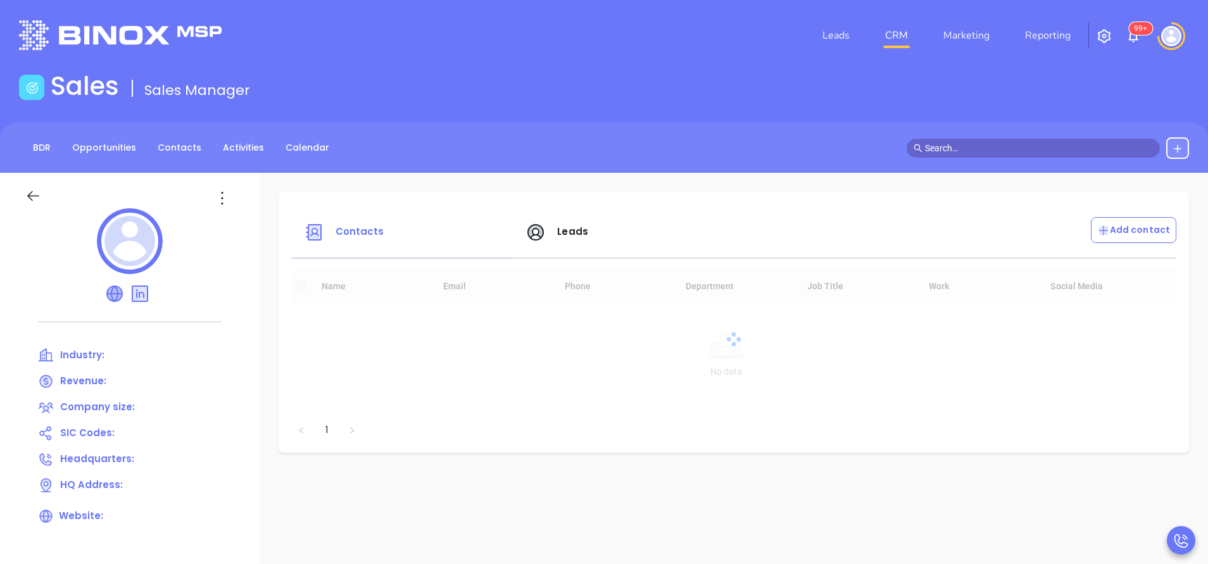
click at [116, 295] on div "Industry: Revenue: Company size: SIC Codes: Headquarters: HQ Address: Website:" at bounding box center [130, 442] width 260 height 538
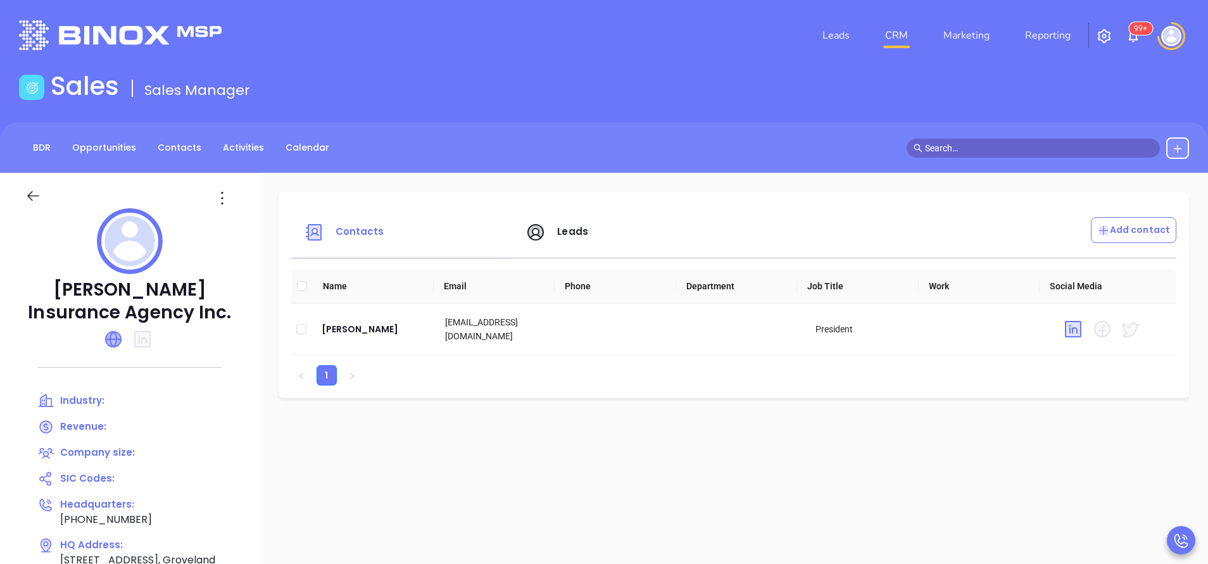
click at [121, 341] on icon at bounding box center [113, 339] width 15 height 15
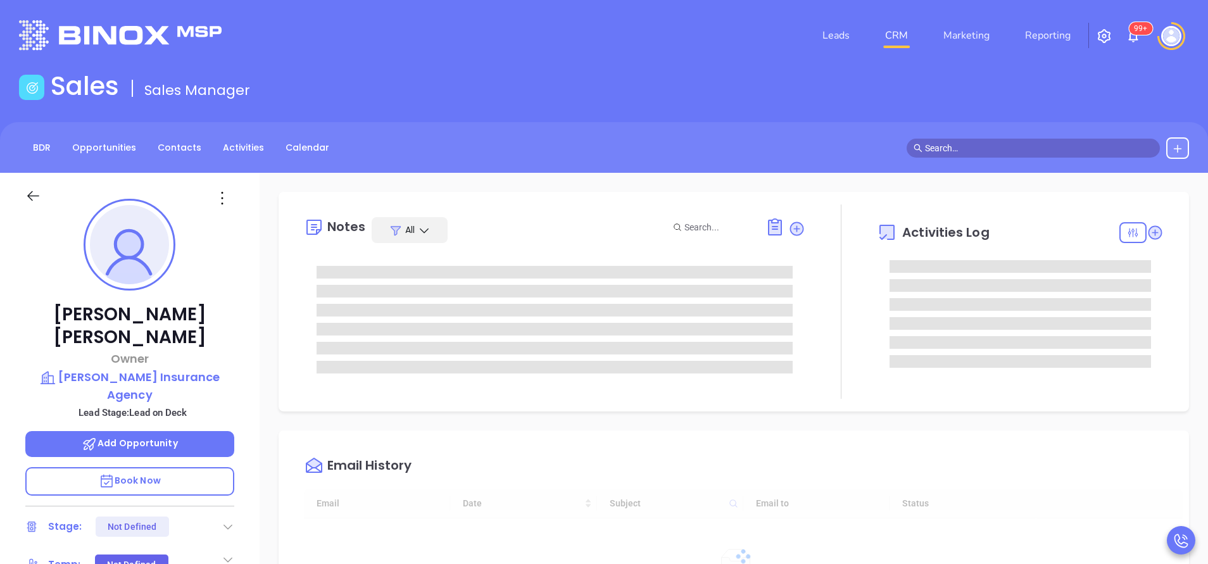
type input "[DATE]"
type input "[PERSON_NAME]"
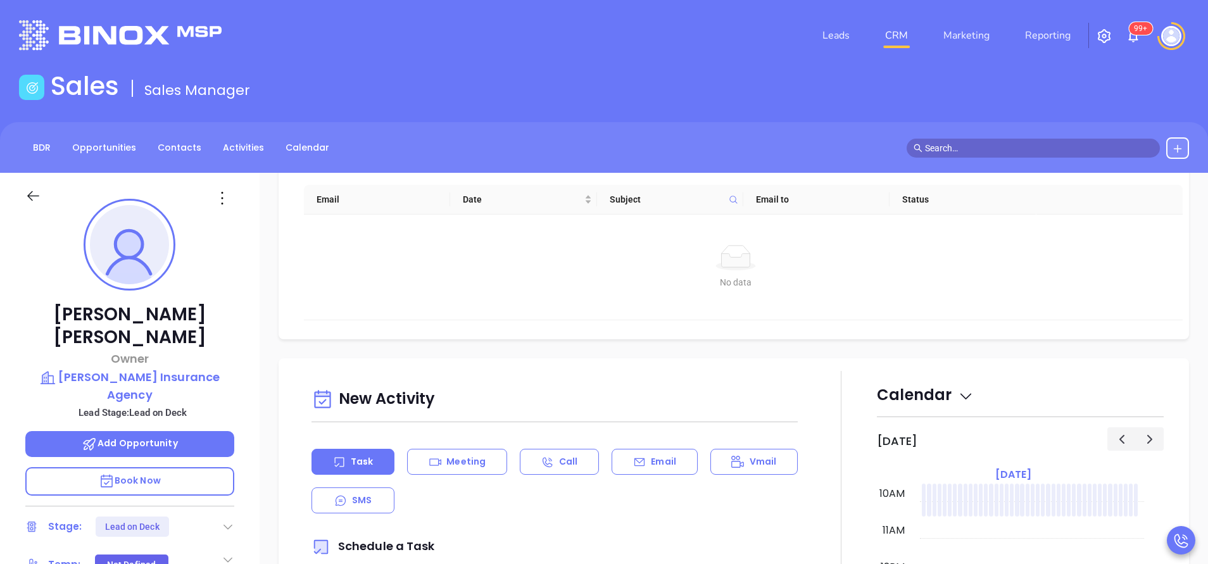
scroll to position [475, 0]
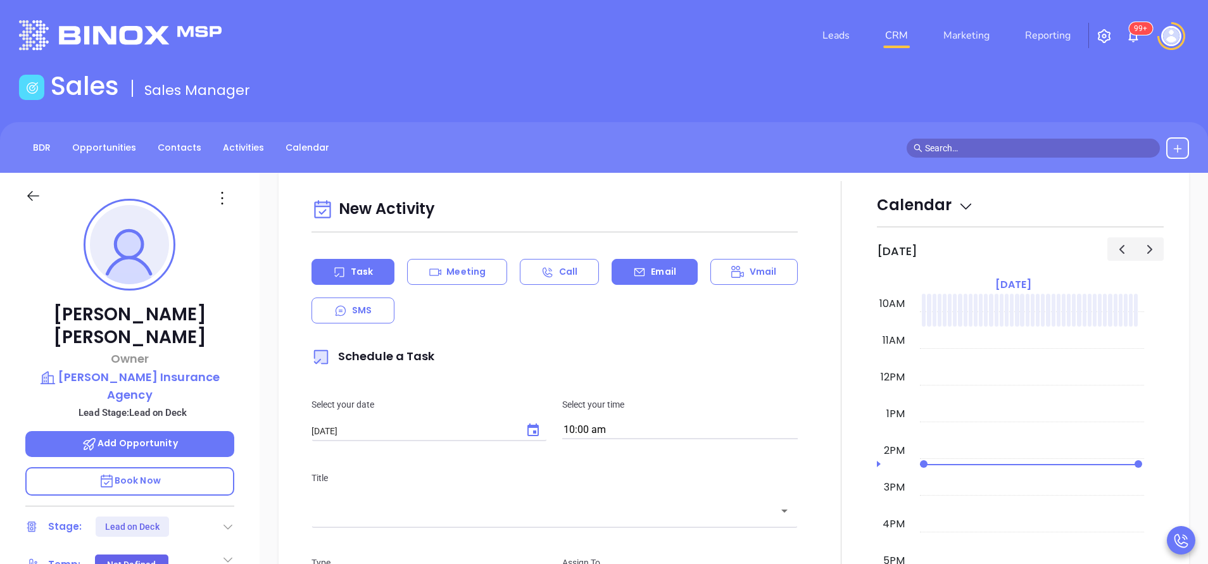
click at [660, 277] on p "Email" at bounding box center [663, 271] width 25 height 13
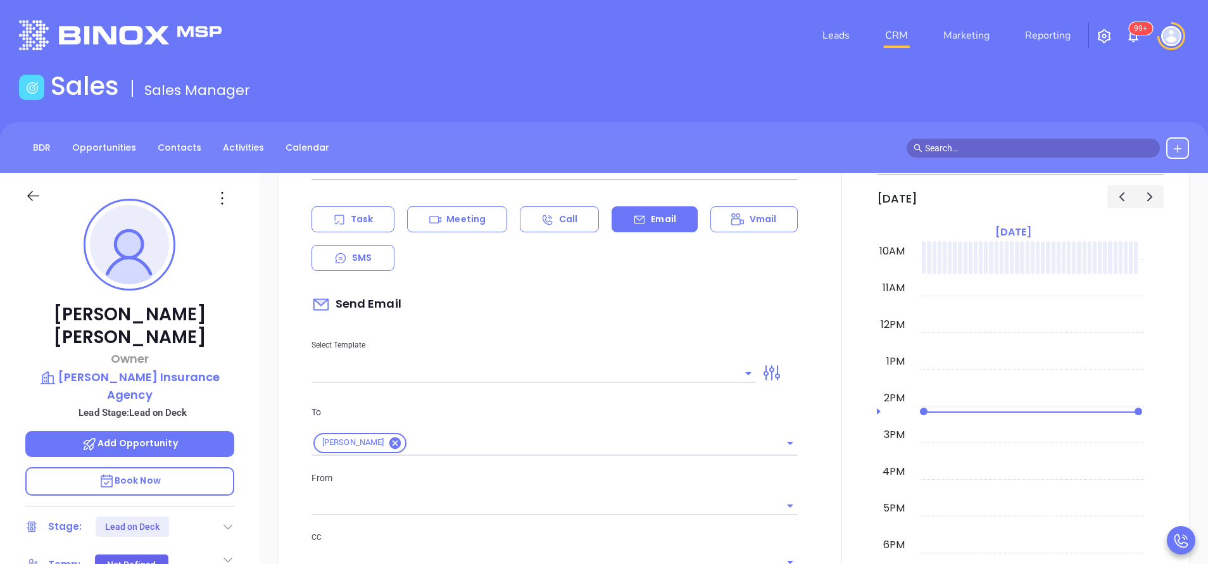
scroll to position [570, 0]
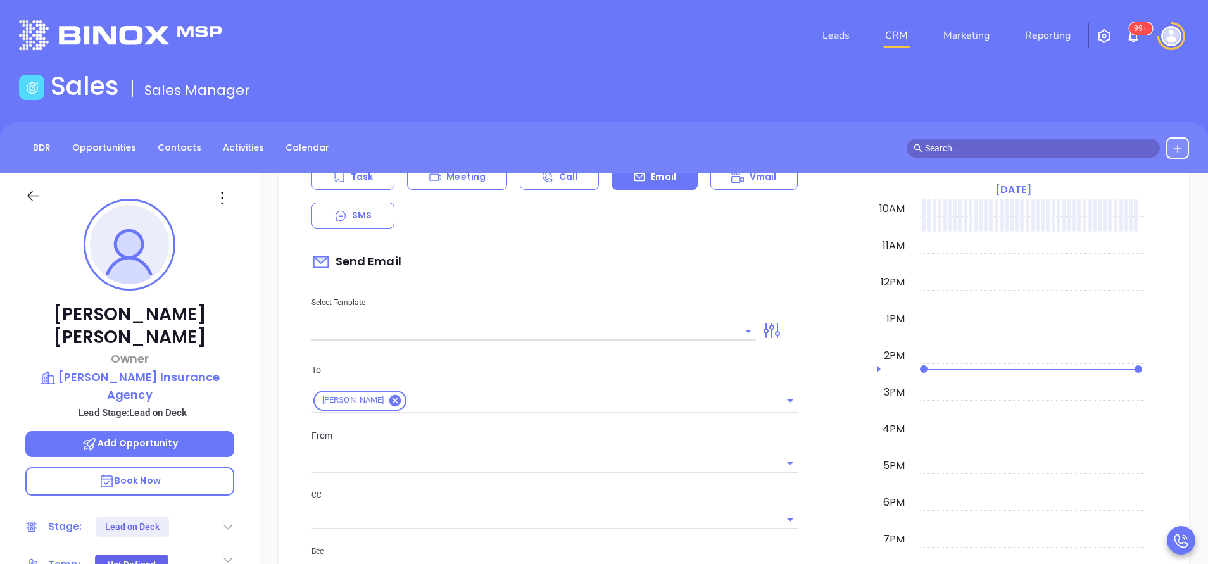
click at [648, 333] on input "text" at bounding box center [523, 331] width 425 height 18
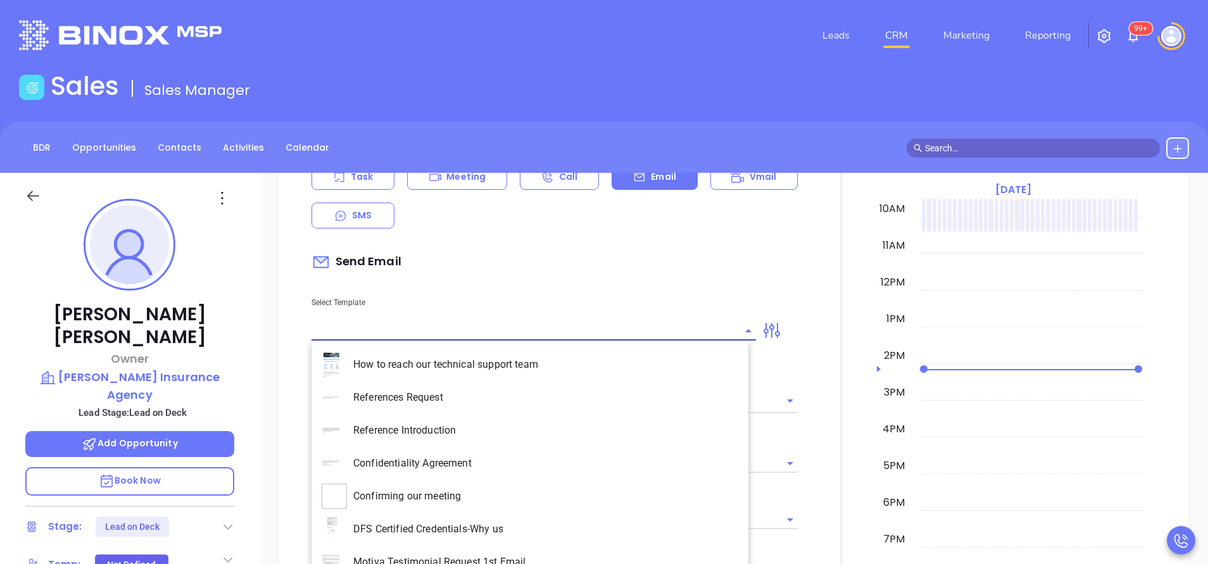
type input "m"
type input "[PERSON_NAME]"
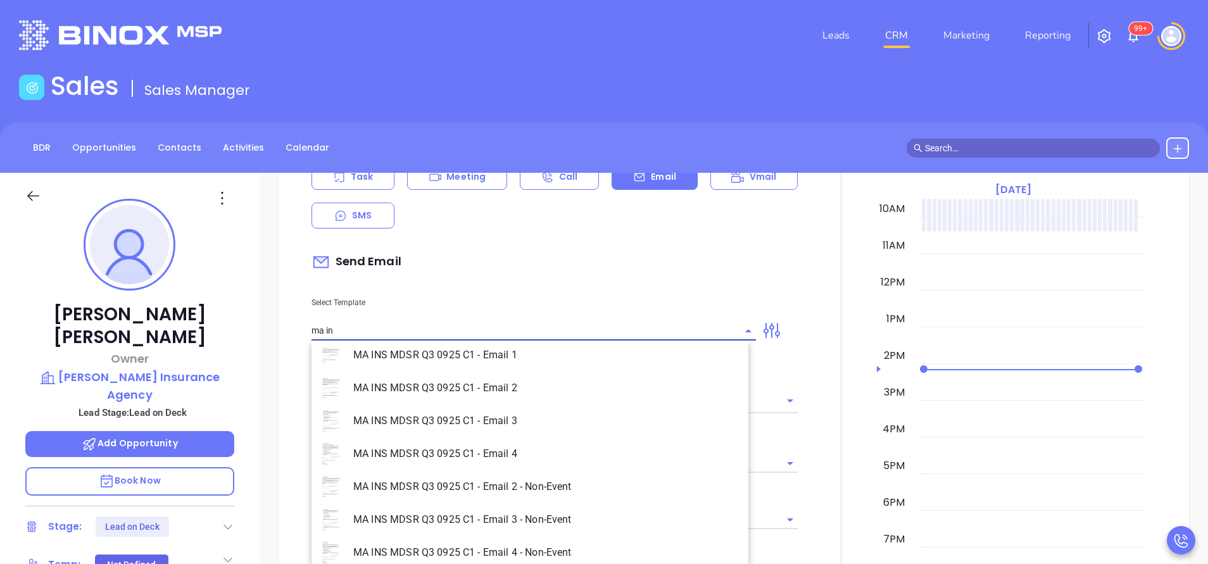
scroll to position [81, 0]
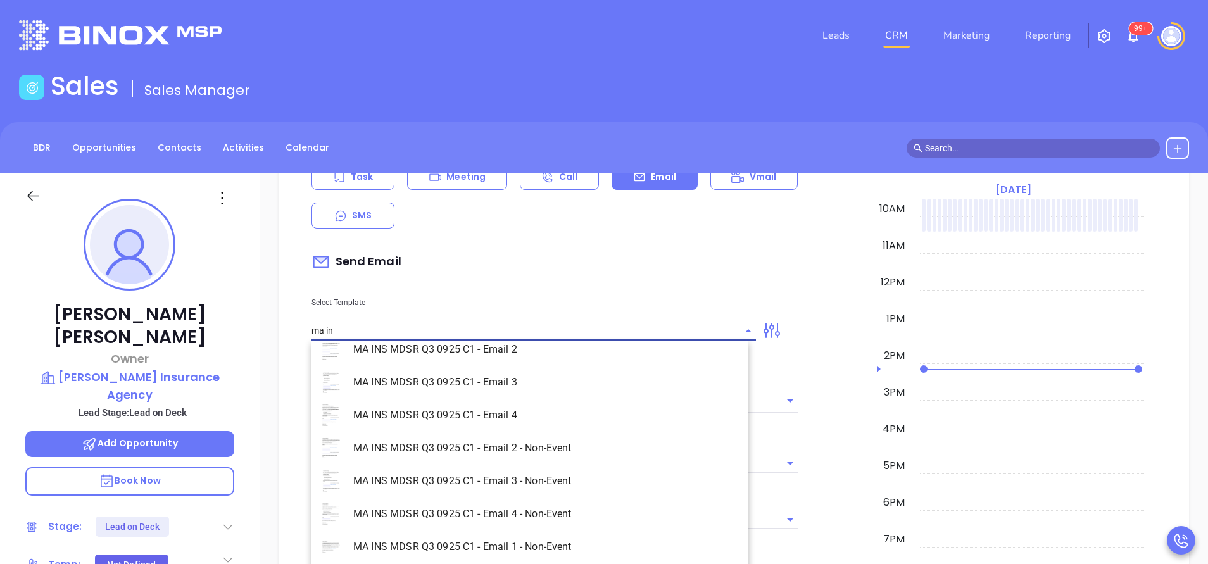
click at [556, 541] on li "MA INS MDSR Q3 0925 C1 - Email 1 - Non-Event" at bounding box center [529, 547] width 437 height 33
type input "MA INS MDSR Q3 0925 C1 - Email 1 - Non-Event"
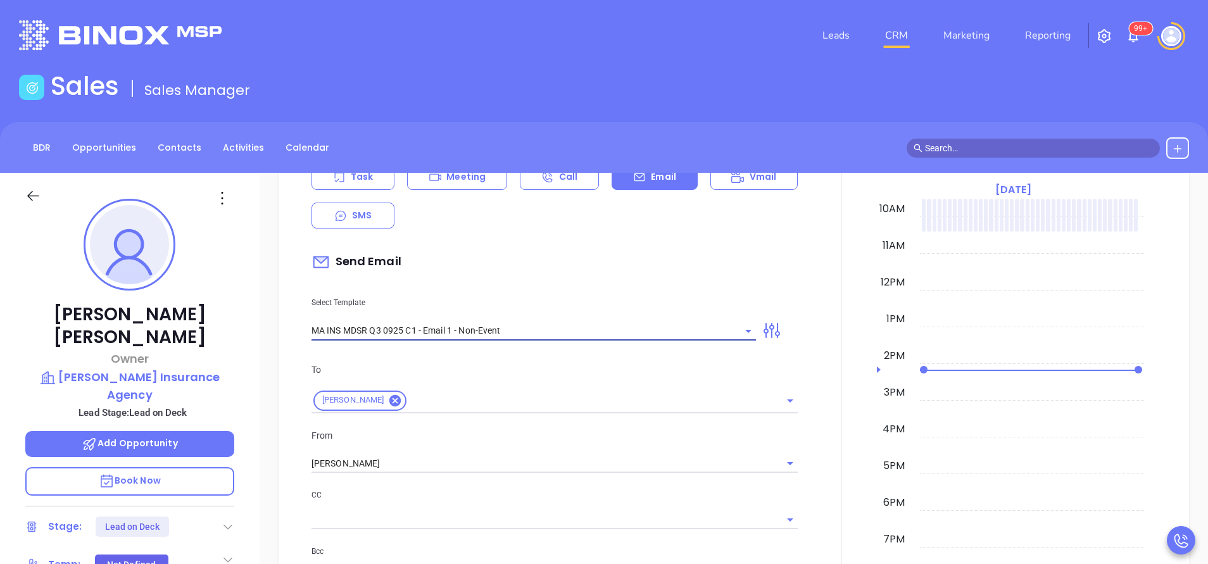
type input "[PERSON_NAME], are you ready for [US_STATE]’ compliance requirement?"
type input "MA INS MDSR Q3 0925 C1 - Email 1 - Non-Event"
click at [435, 463] on input "[PERSON_NAME]" at bounding box center [536, 464] width 451 height 18
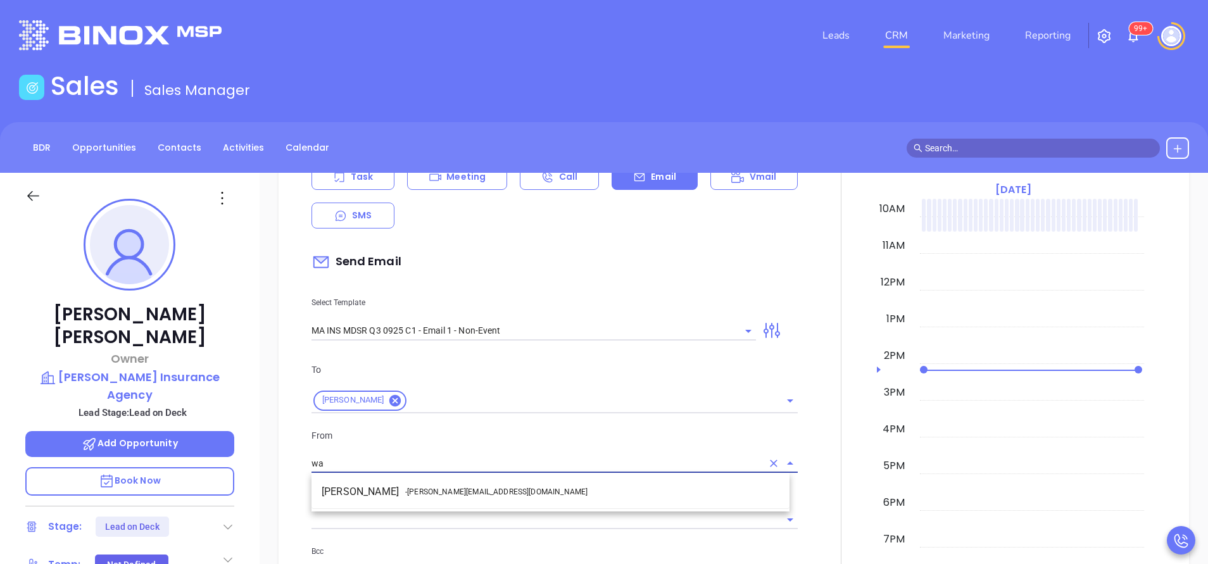
click at [437, 489] on span "- [PERSON_NAME][EMAIL_ADDRESS][DOMAIN_NAME]" at bounding box center [496, 491] width 182 height 11
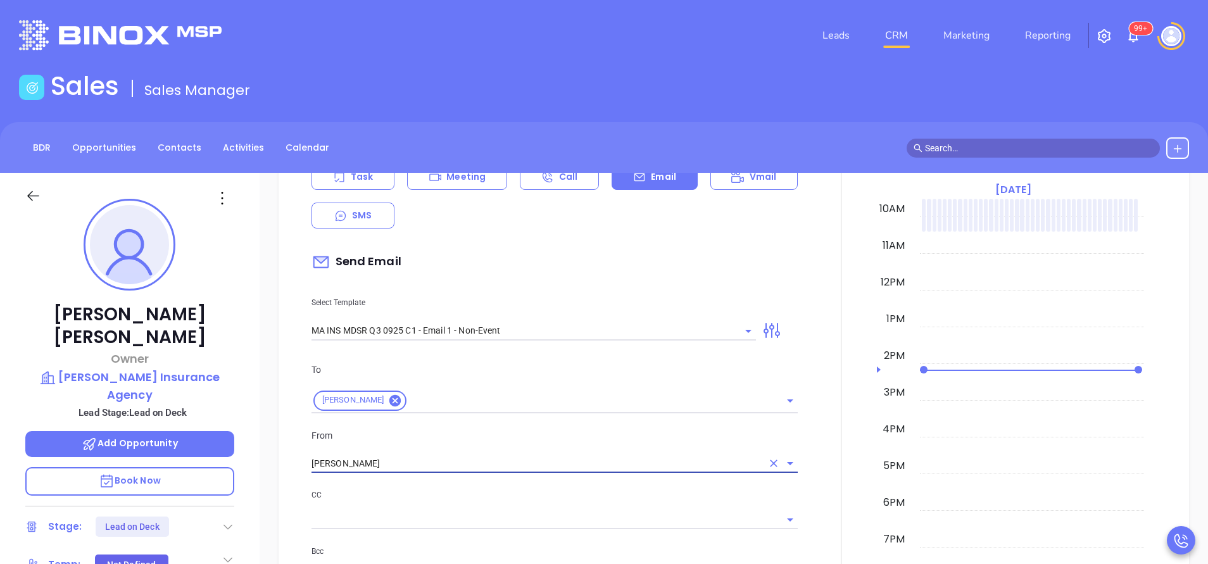
type input "[PERSON_NAME]"
click at [531, 504] on div "CC" at bounding box center [554, 508] width 486 height 41
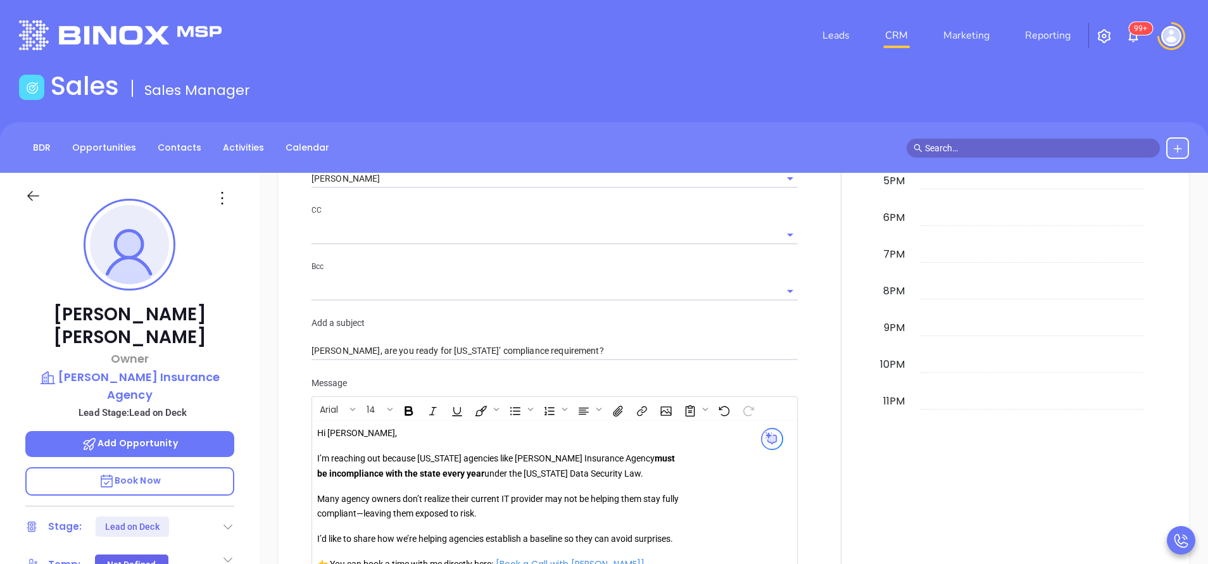
scroll to position [950, 0]
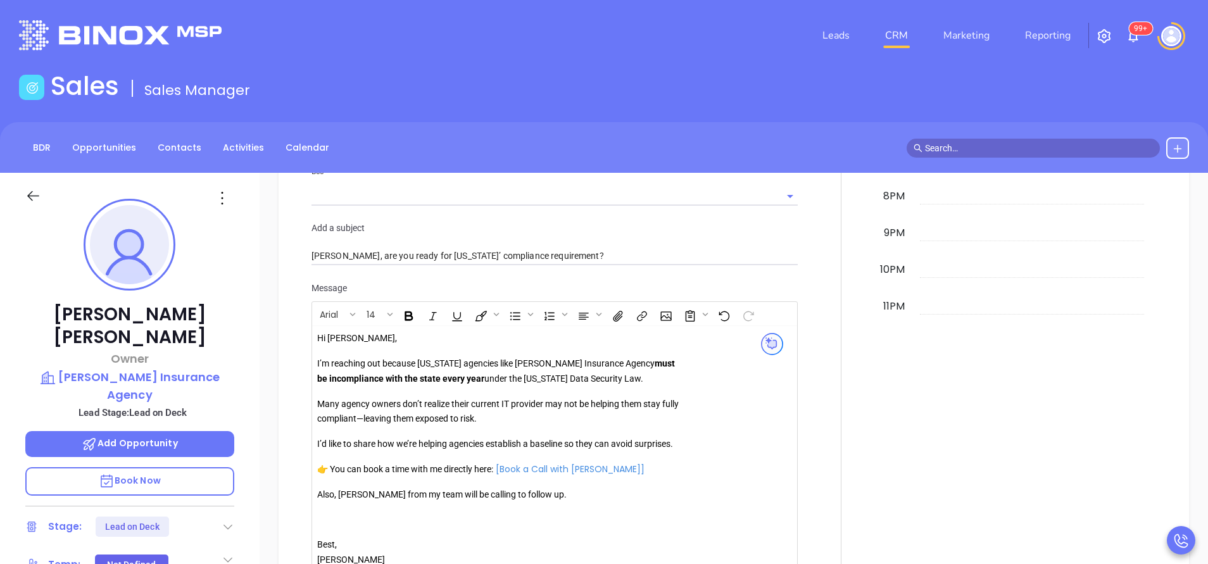
click at [357, 493] on p "Also, [PERSON_NAME] from my team will be calling to follow up." at bounding box center [499, 494] width 364 height 15
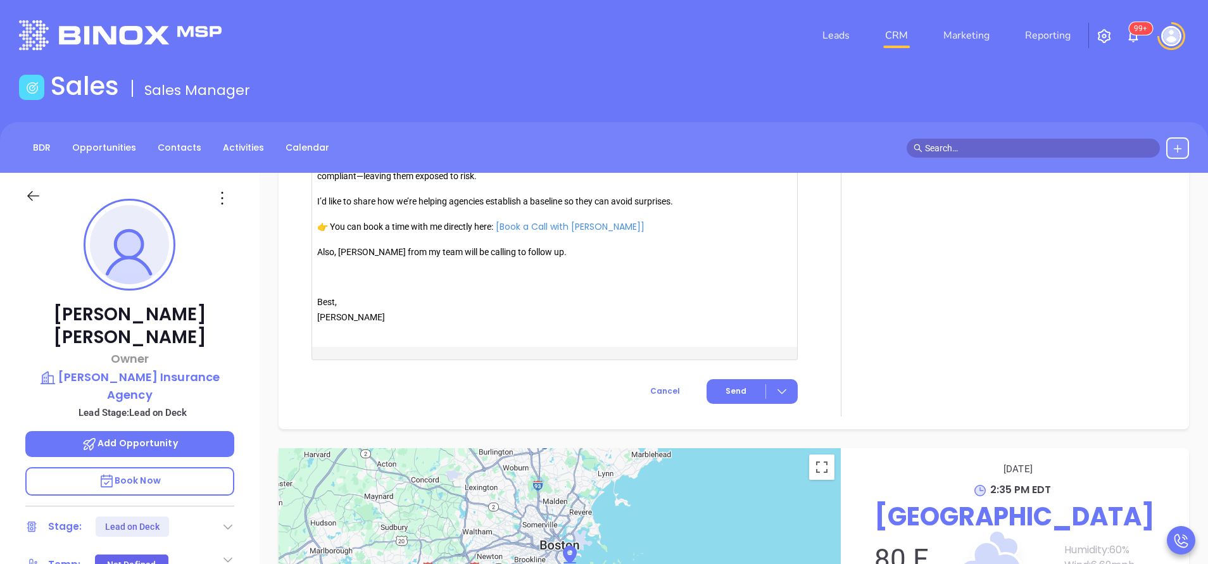
scroll to position [1193, 0]
click at [725, 389] on span "Send" at bounding box center [735, 390] width 21 height 11
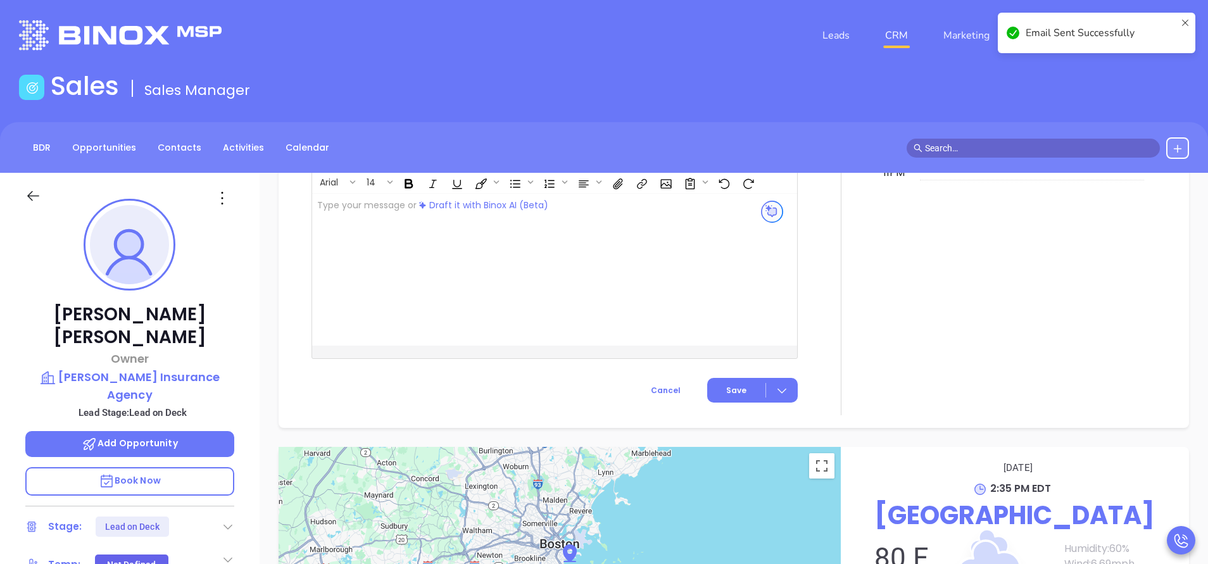
scroll to position [1103, 0]
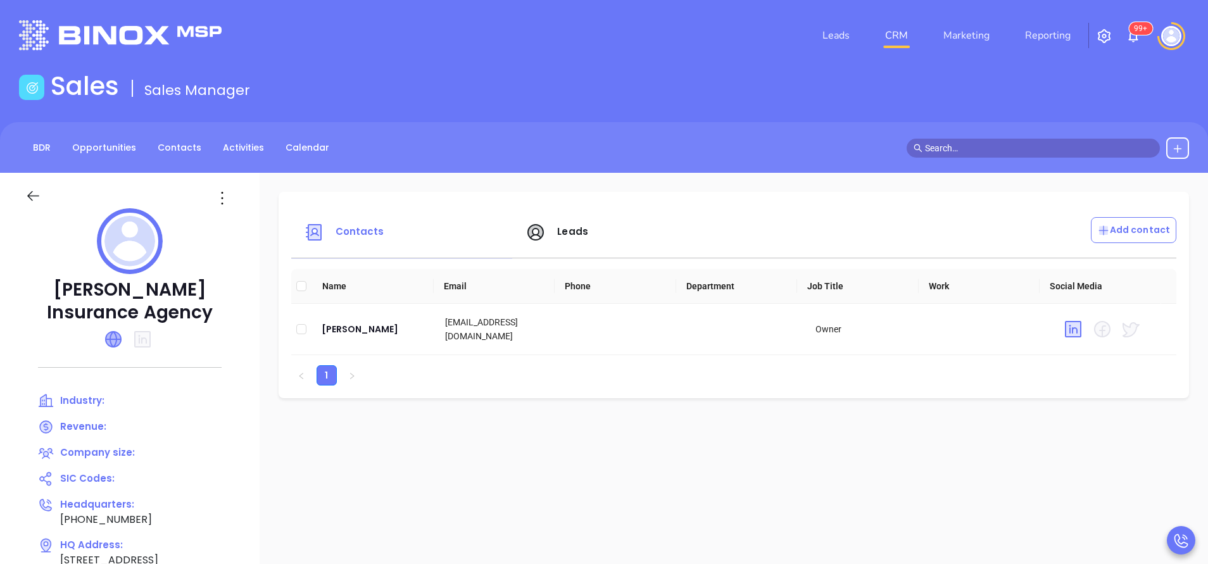
click at [121, 336] on icon at bounding box center [113, 339] width 15 height 15
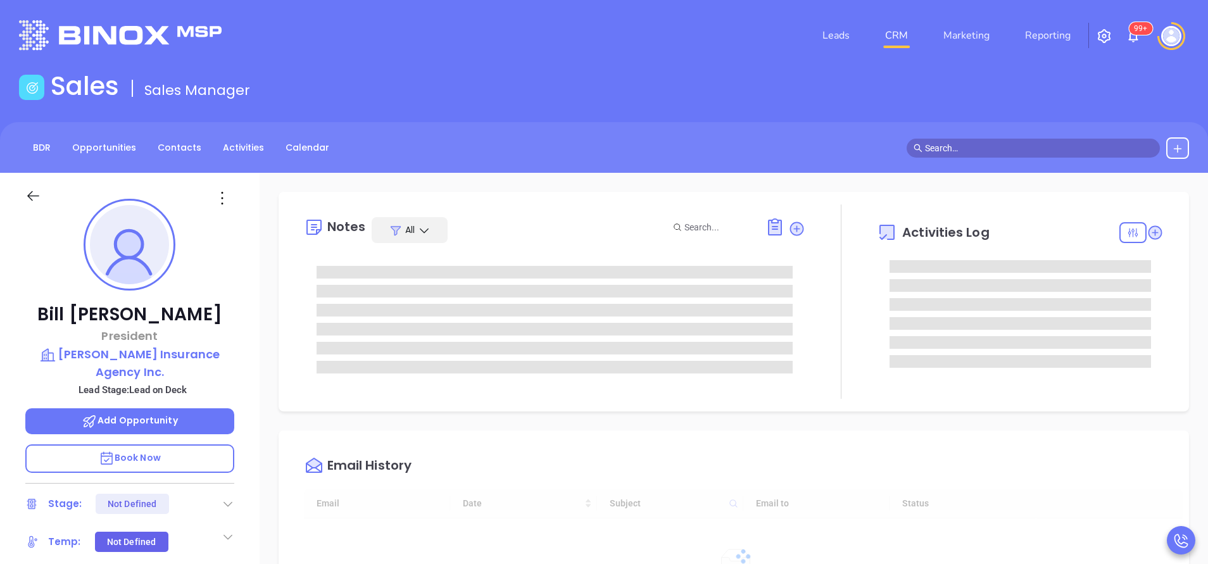
type input "[DATE]"
type input "[PERSON_NAME]"
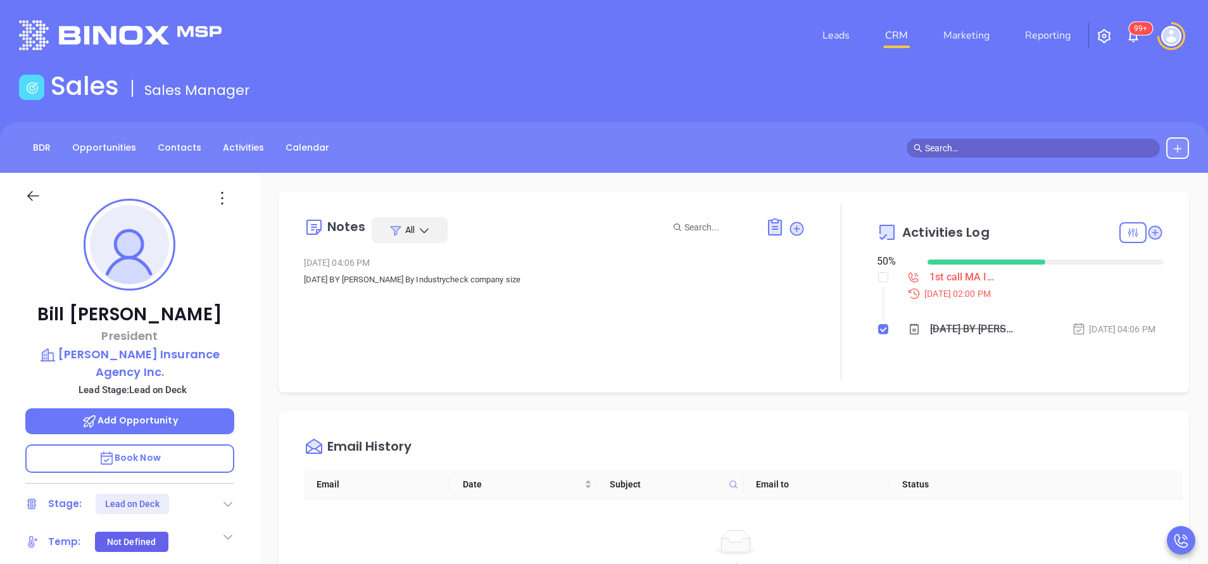
click at [563, 212] on div "Notes All May 21, 2024 04:06 PM July 18th 2022 BY Joanna GomezBinox By Industry…" at bounding box center [554, 291] width 501 height 175
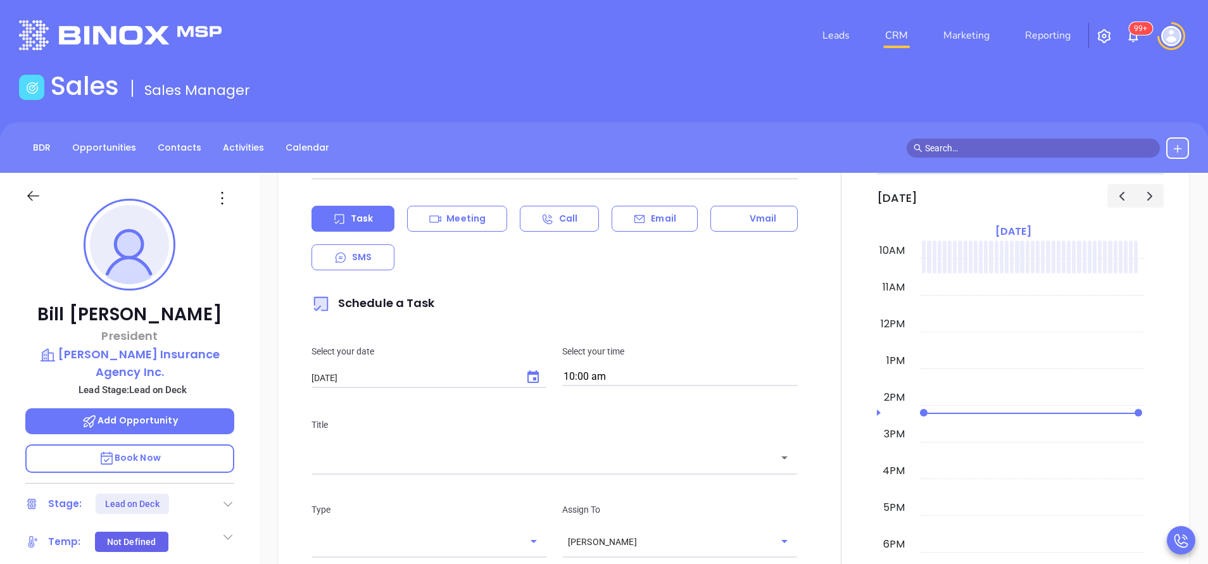
scroll to position [570, 0]
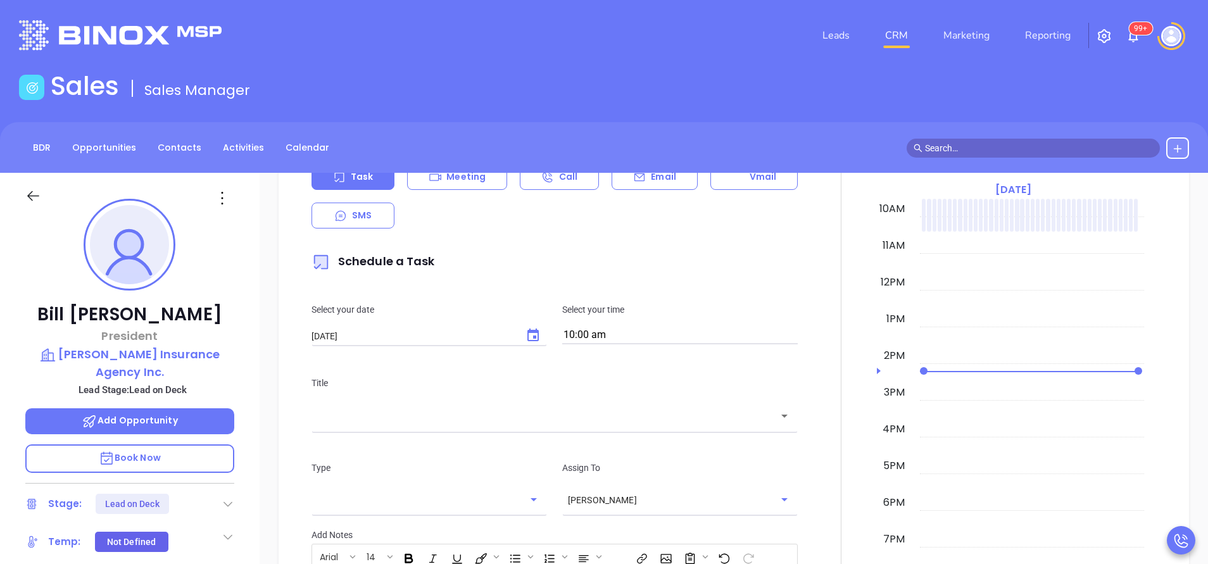
drag, startPoint x: 658, startPoint y: 181, endPoint x: 639, endPoint y: 225, distance: 48.2
click at [658, 179] on p "Email" at bounding box center [663, 176] width 25 height 13
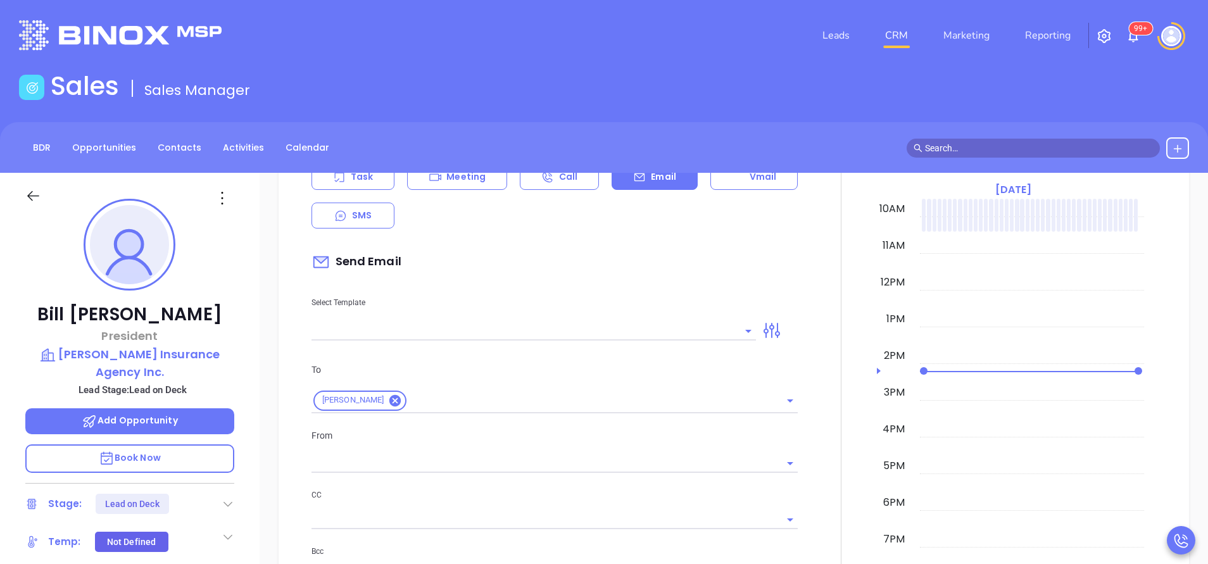
click at [582, 326] on input "text" at bounding box center [523, 331] width 425 height 18
type input "[PERSON_NAME]"
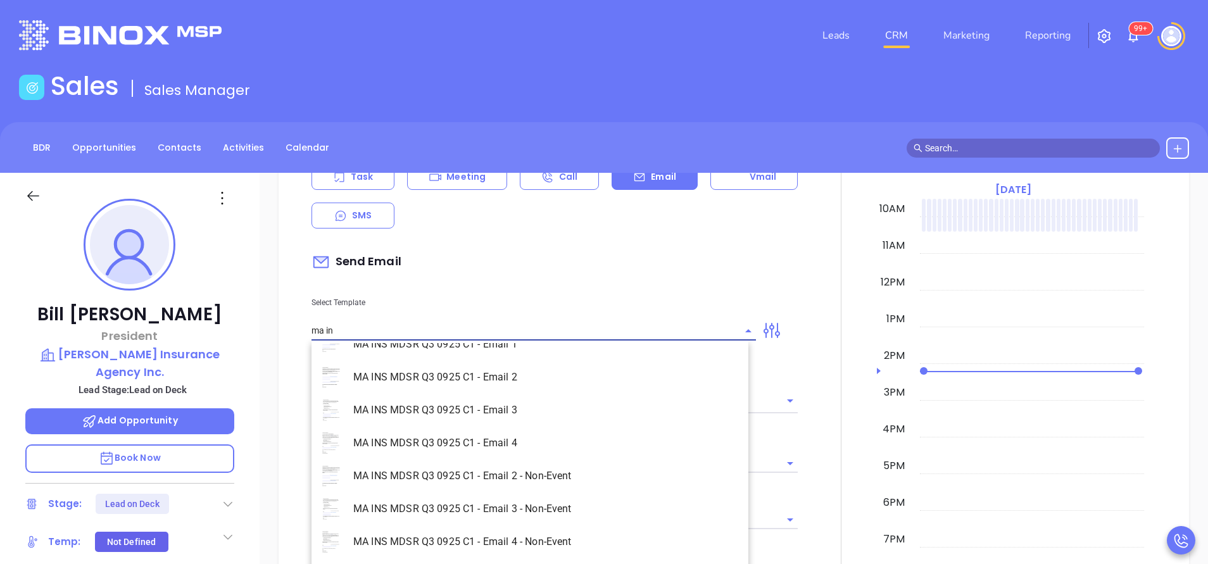
scroll to position [81, 0]
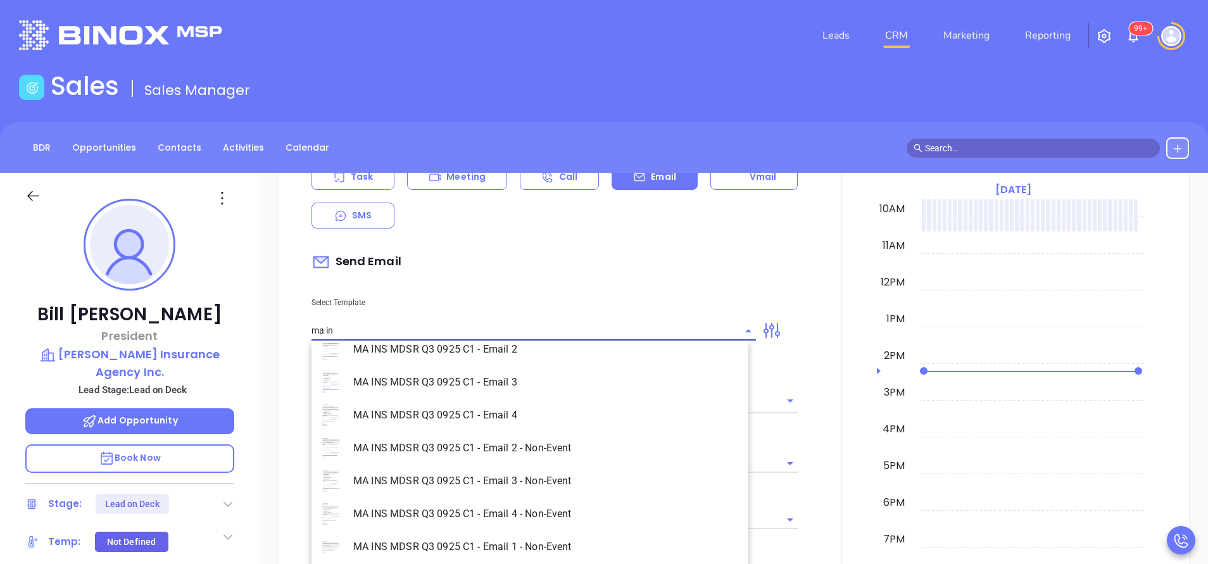
click at [543, 545] on li "MA INS MDSR Q3 0925 C1 - Email 1 - Non-Event" at bounding box center [529, 547] width 437 height 33
type input "MA INS MDSR Q3 0925 C1 - Email 1 - Non-Event"
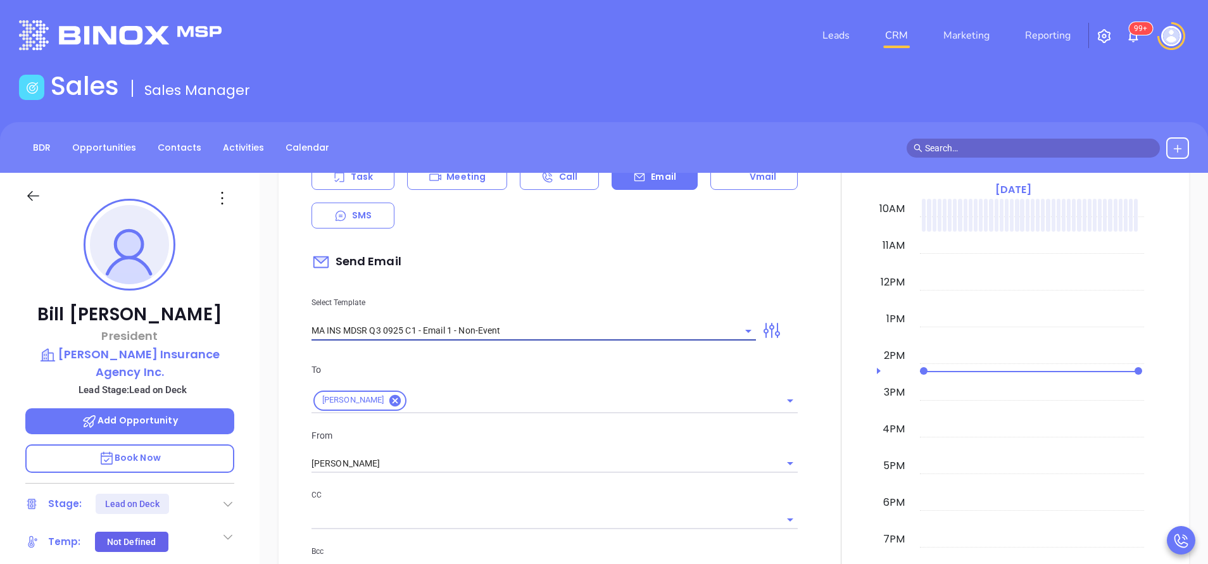
type input "Bill, are you ready for Massachusetts’ compliance requirement?"
type input "MA INS MDSR Q3 0925 C1 - Email 1 - Non-Event"
click at [431, 466] on input "Vicky Mendoza" at bounding box center [536, 464] width 451 height 18
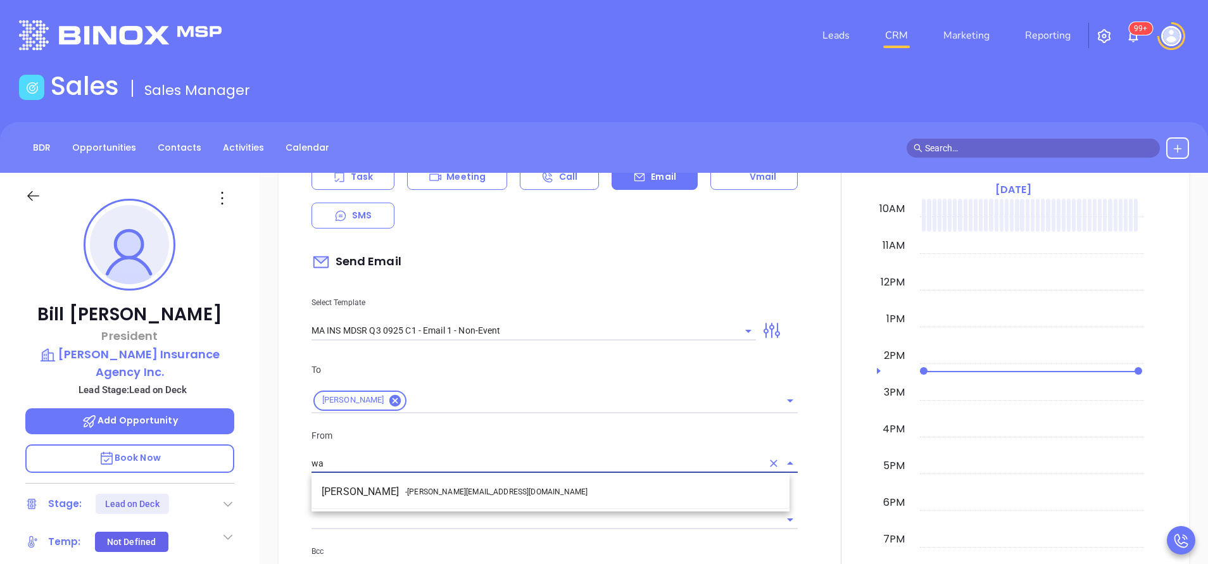
click at [479, 498] on li "Walter Contreras - walter@motiva.net" at bounding box center [550, 491] width 478 height 23
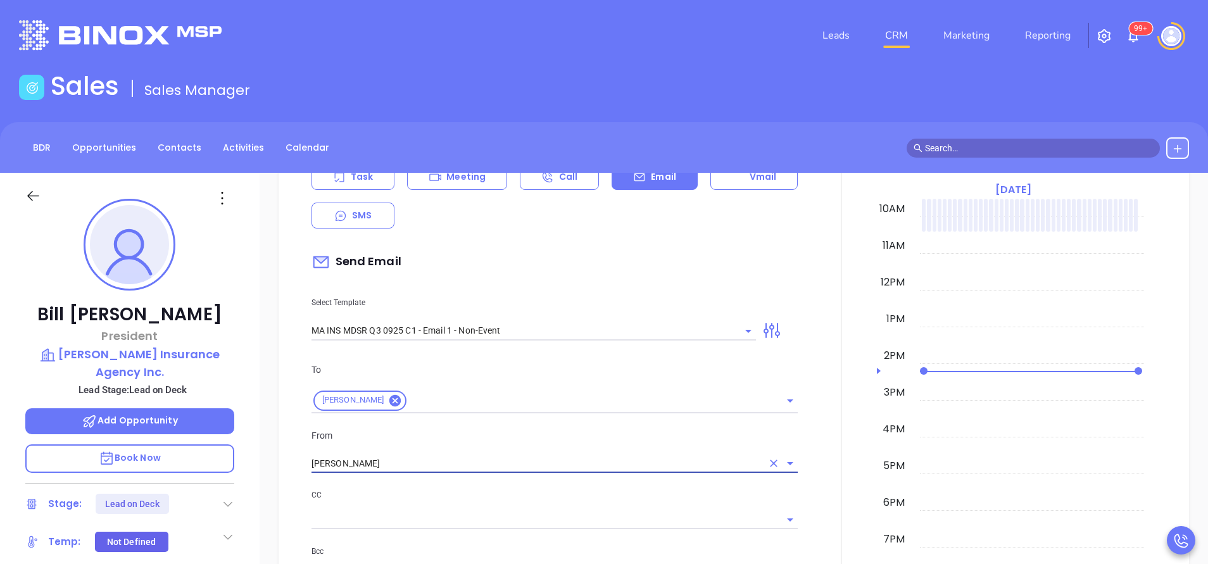
type input "Walter Contreras"
click at [557, 496] on p "CC" at bounding box center [554, 495] width 486 height 14
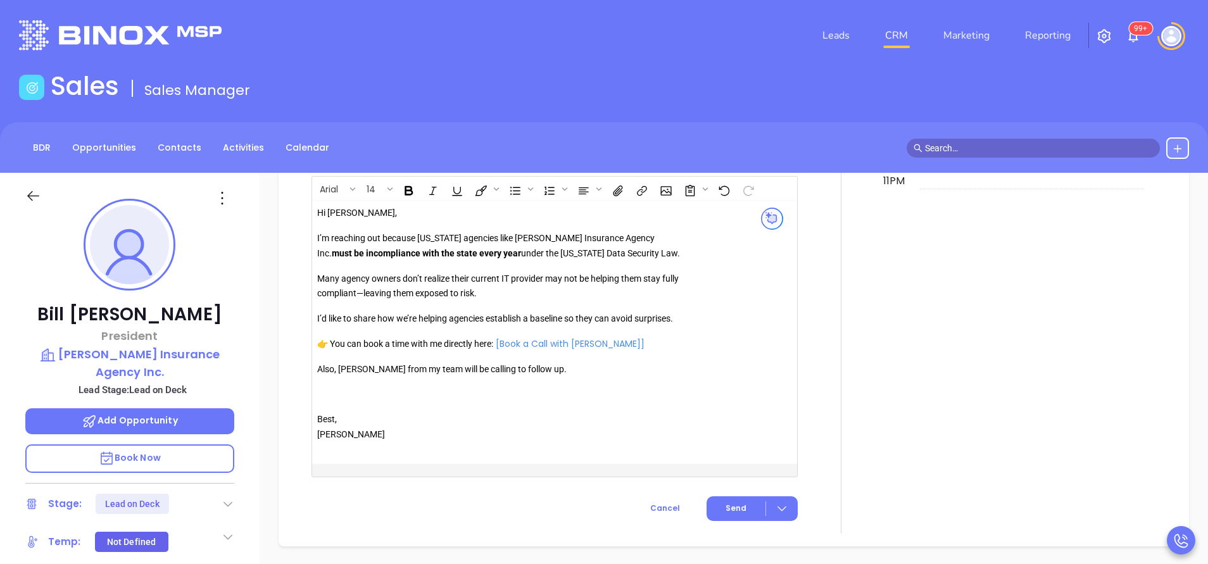
scroll to position [1140, 0]
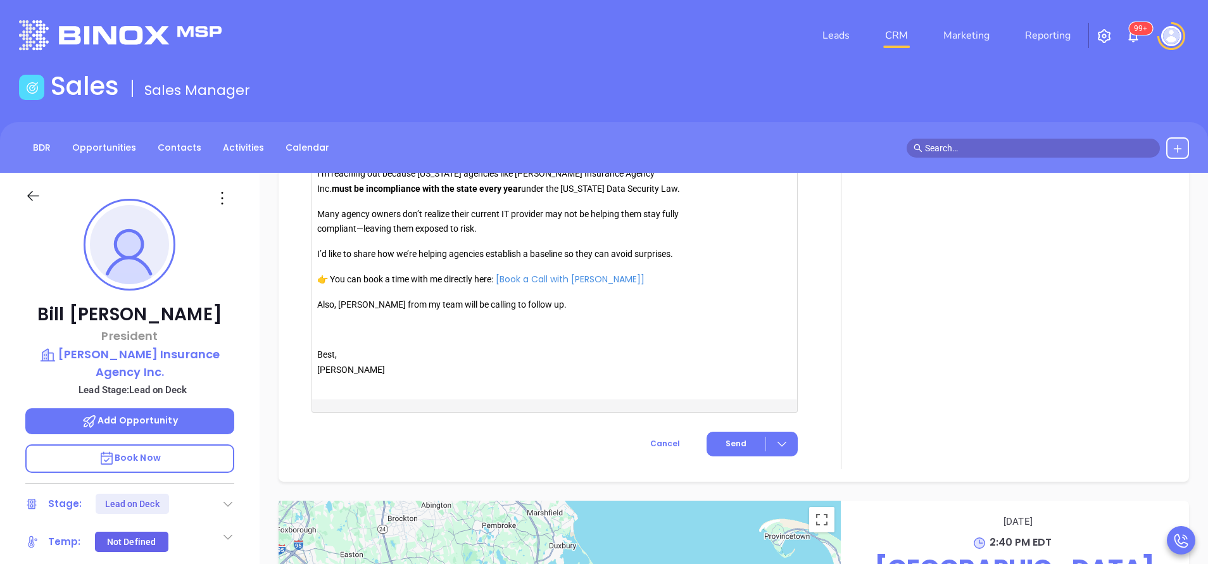
click at [357, 296] on div "Hi Bill, I’m reaching out because Massachusetts agencies like Nolan Insurance A…" at bounding box center [499, 259] width 364 height 237
click at [731, 437] on button "Send" at bounding box center [752, 444] width 91 height 25
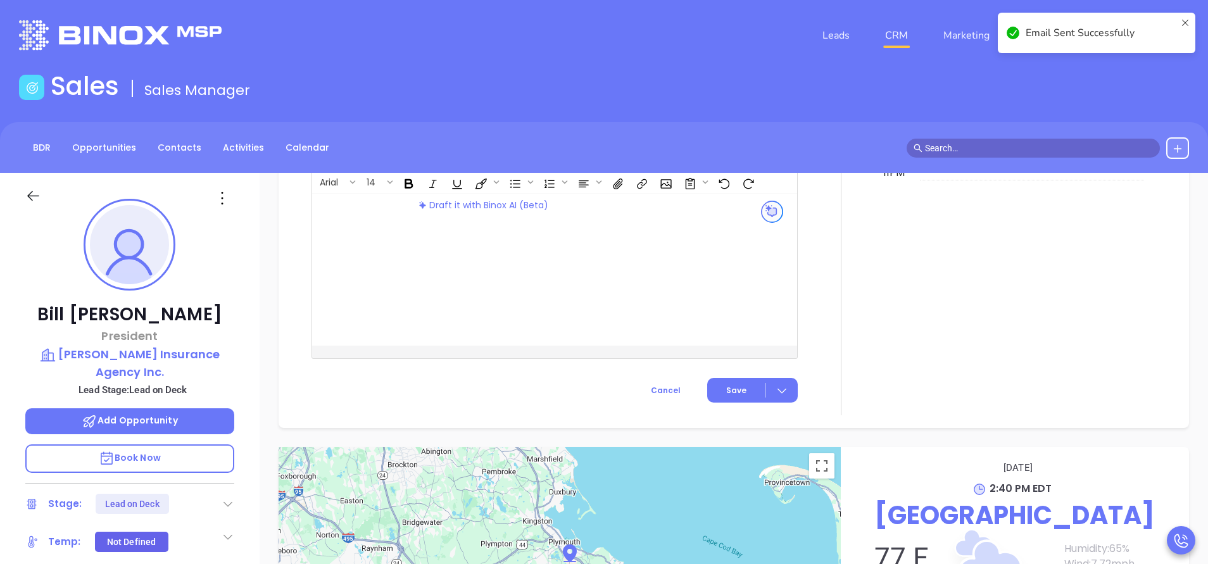
scroll to position [1103, 0]
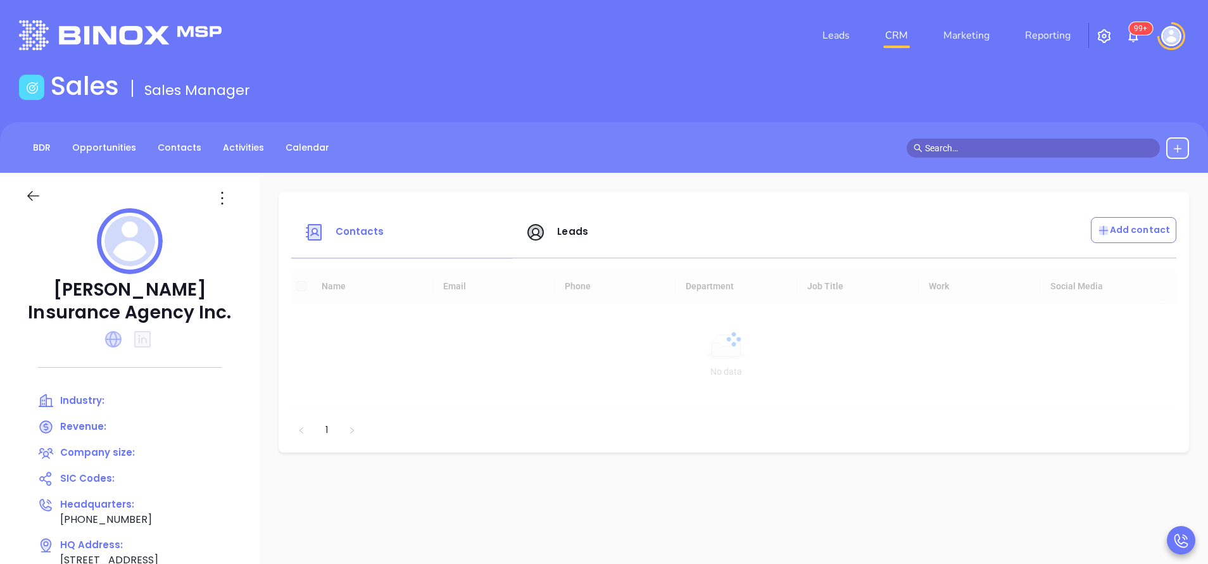
click at [115, 339] on icon at bounding box center [113, 339] width 16 height 16
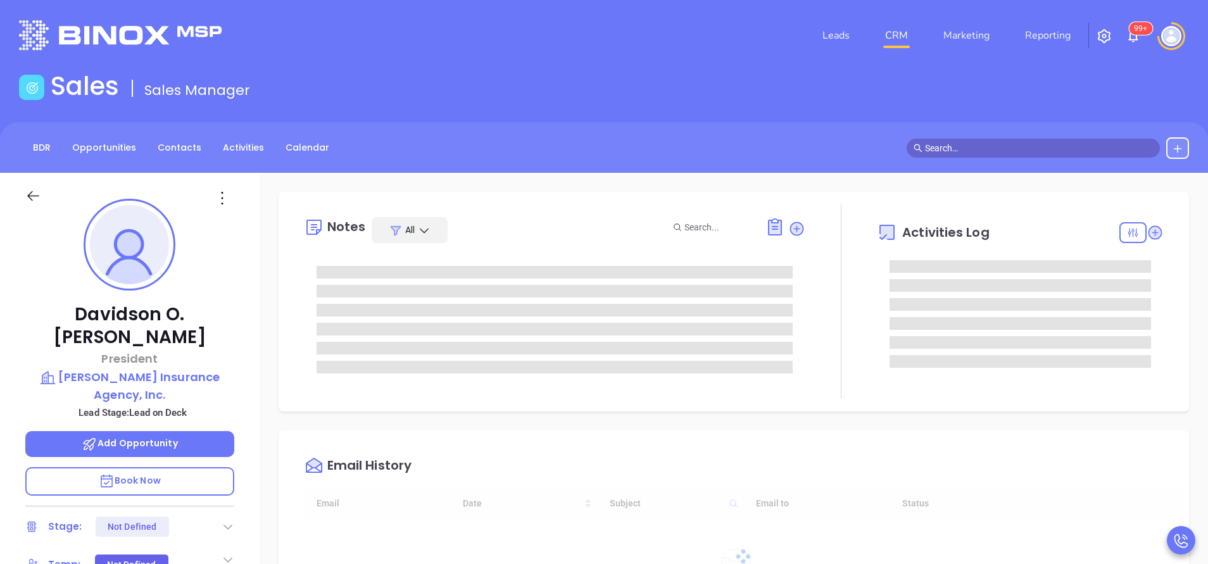
type input "[DATE]"
type input "[PERSON_NAME]"
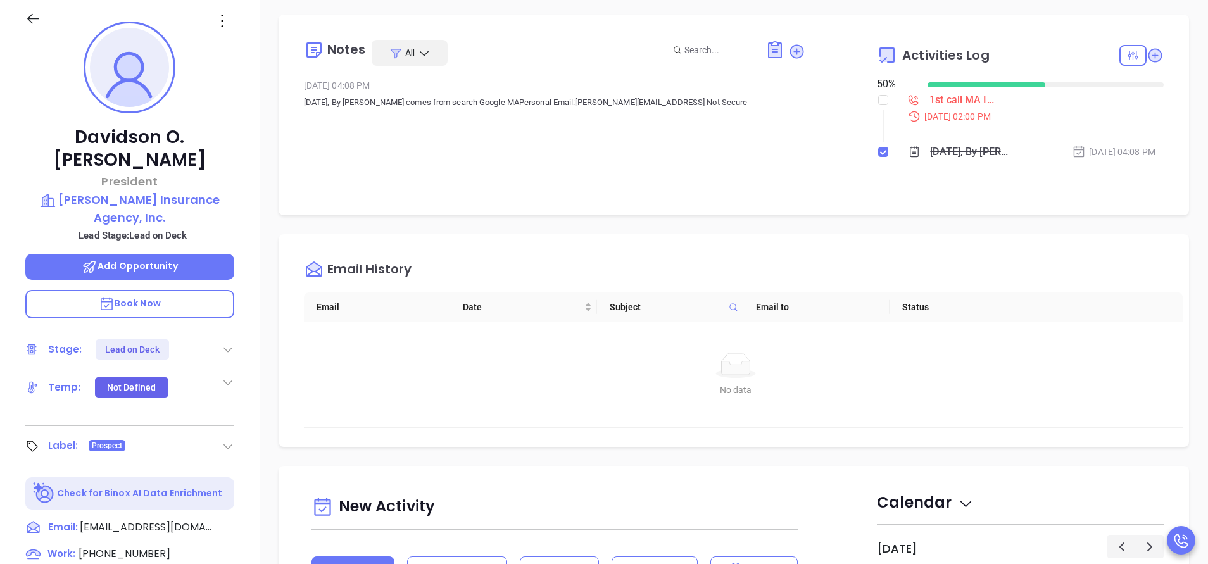
scroll to position [380, 0]
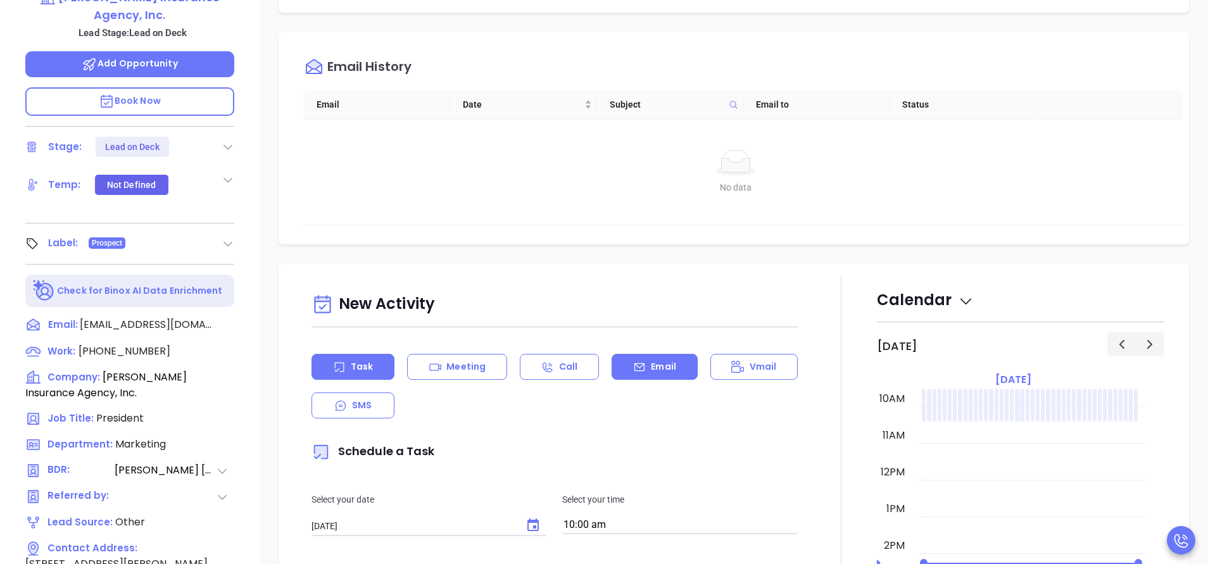
click at [663, 364] on p "Email" at bounding box center [663, 366] width 25 height 13
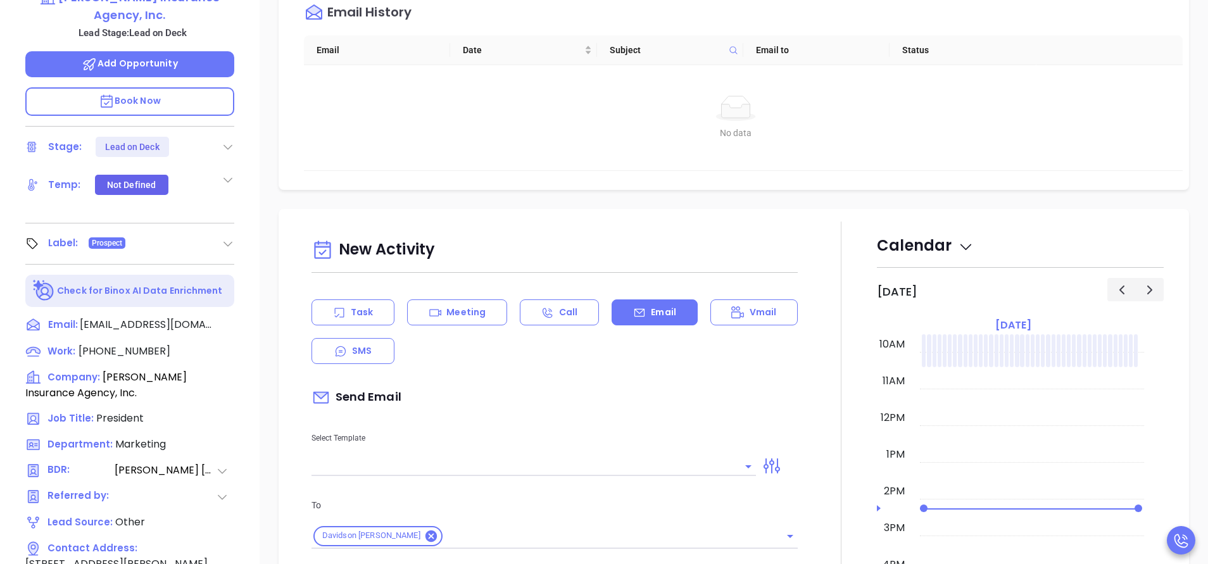
scroll to position [95, 0]
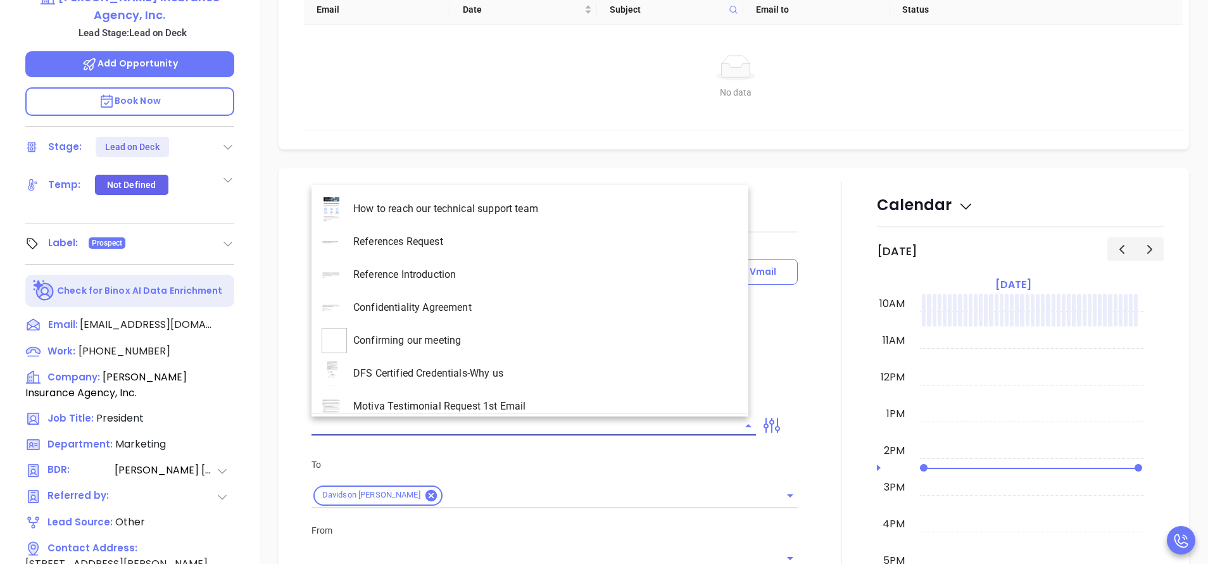
click at [650, 427] on input "text" at bounding box center [523, 426] width 425 height 18
type input "[PERSON_NAME]"
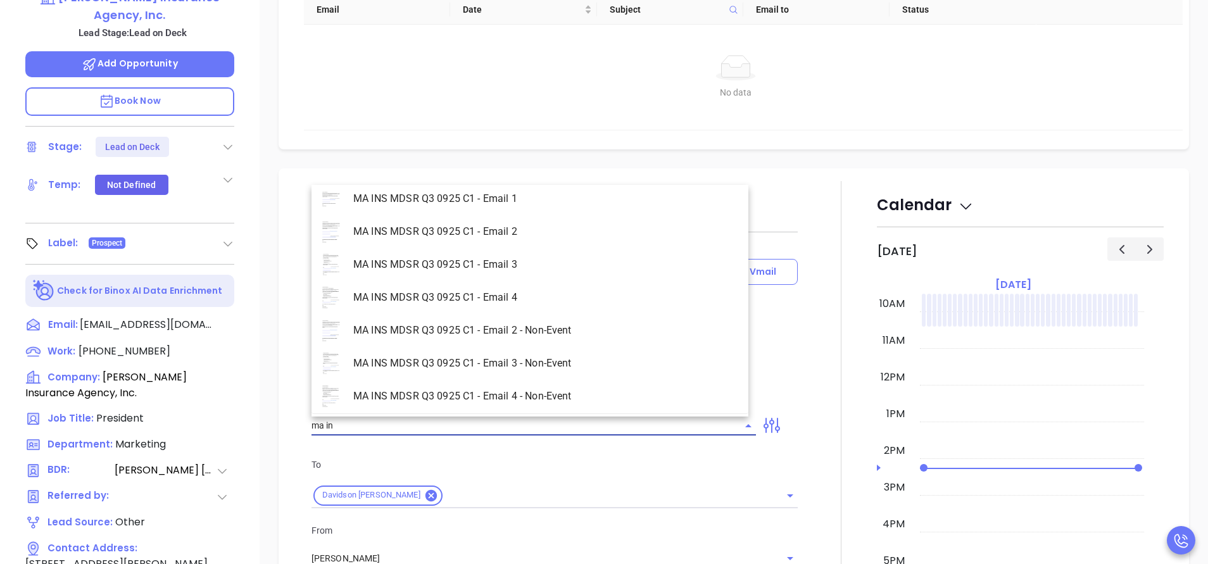
scroll to position [80, 0]
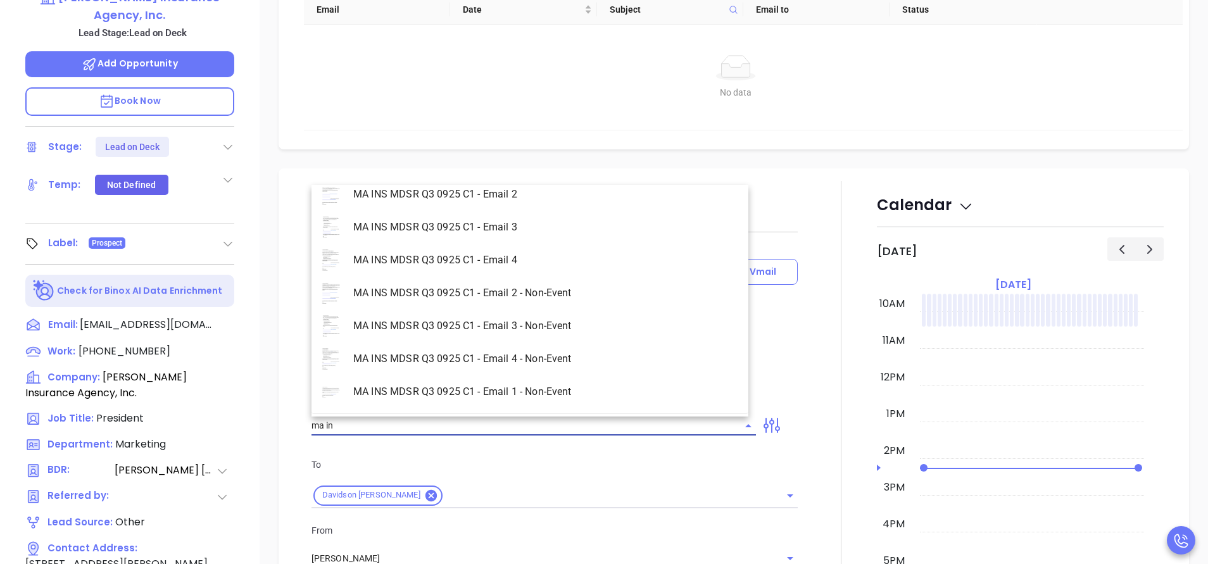
click at [562, 386] on li "MA INS MDSR Q3 0925 C1 - Email 1 - Non-Event" at bounding box center [529, 391] width 437 height 33
type input "MA INS MDSR Q3 0925 C1 - Email 1 - Non-Event"
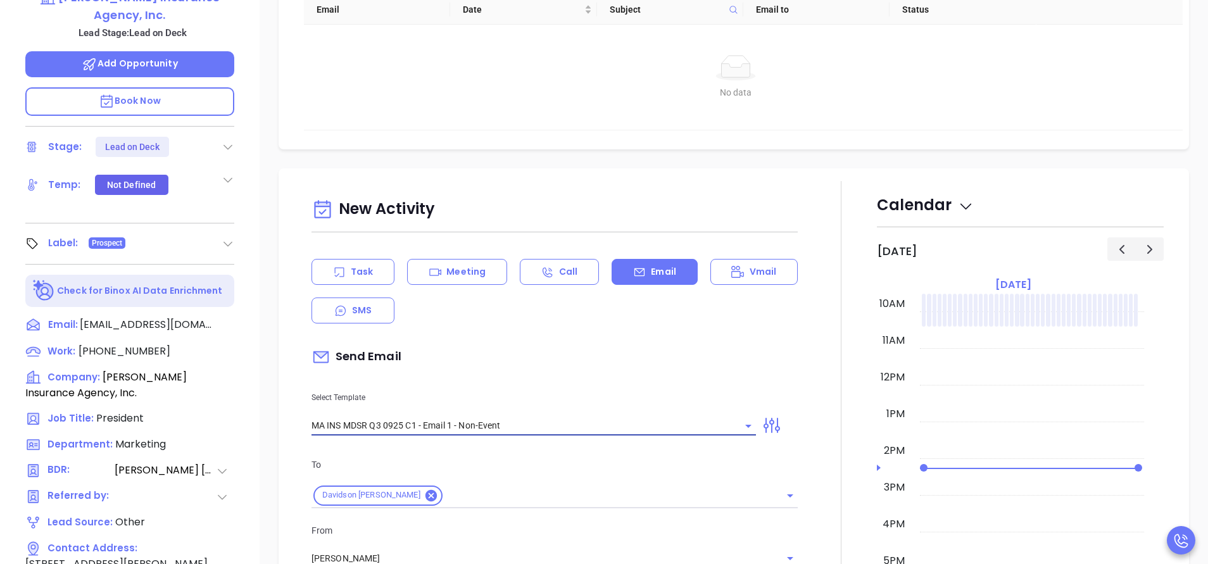
type input "Davidson O., are you ready for [US_STATE]’ compliance requirement?"
type input "MA INS MDSR Q3 0925 C1 - Email 1 - Non-Event"
click at [612, 356] on div "Send Email" at bounding box center [554, 356] width 486 height 29
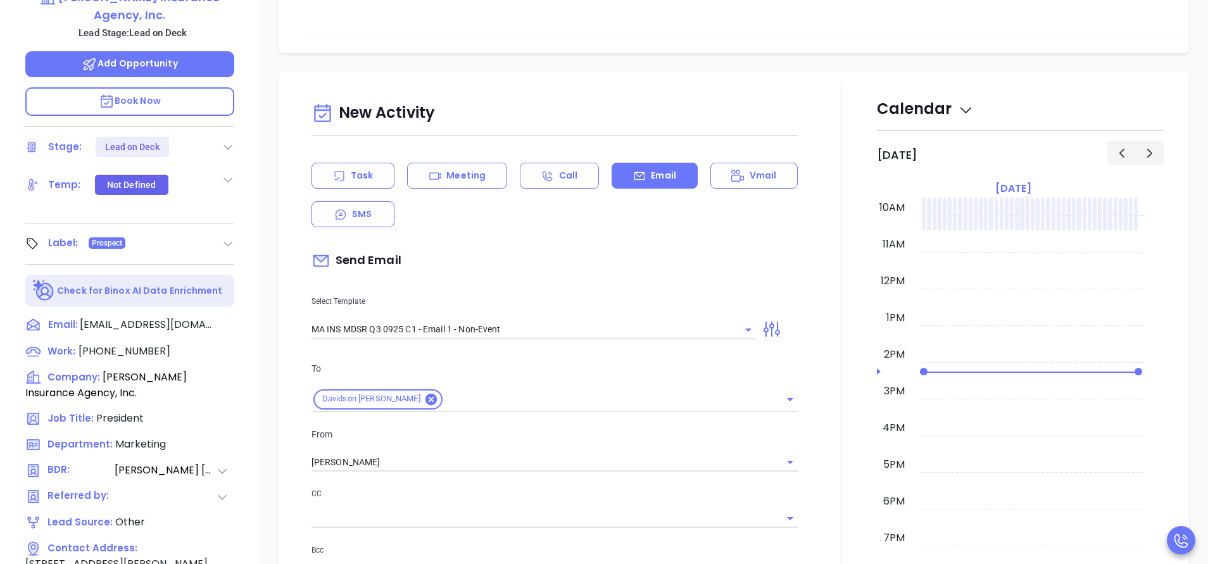
scroll to position [285, 0]
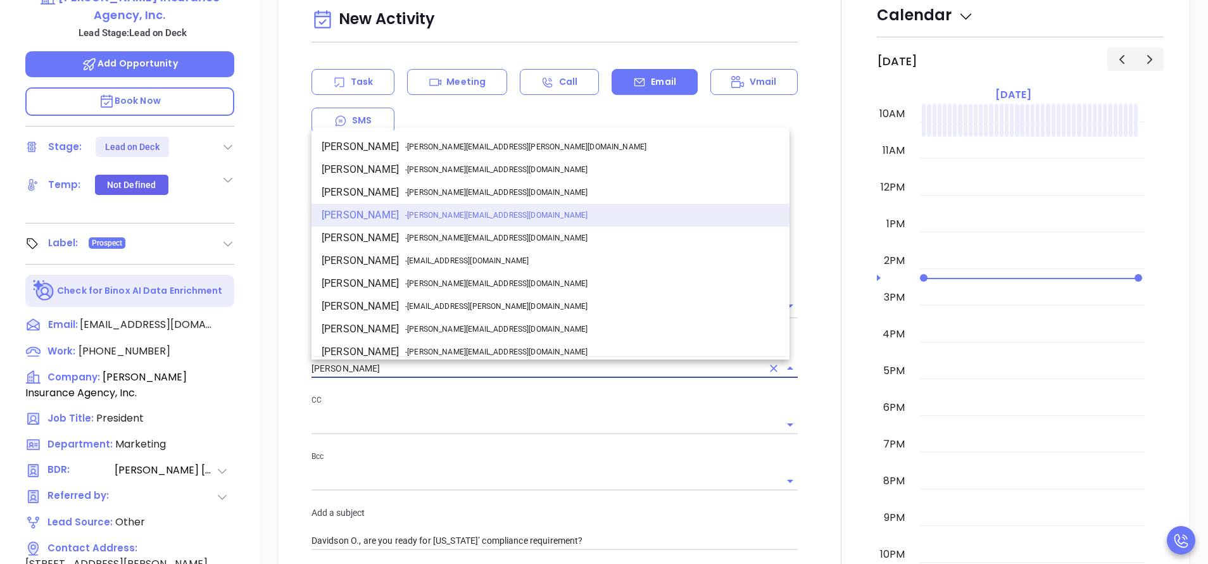
click at [443, 369] on input "[PERSON_NAME]" at bounding box center [536, 369] width 451 height 18
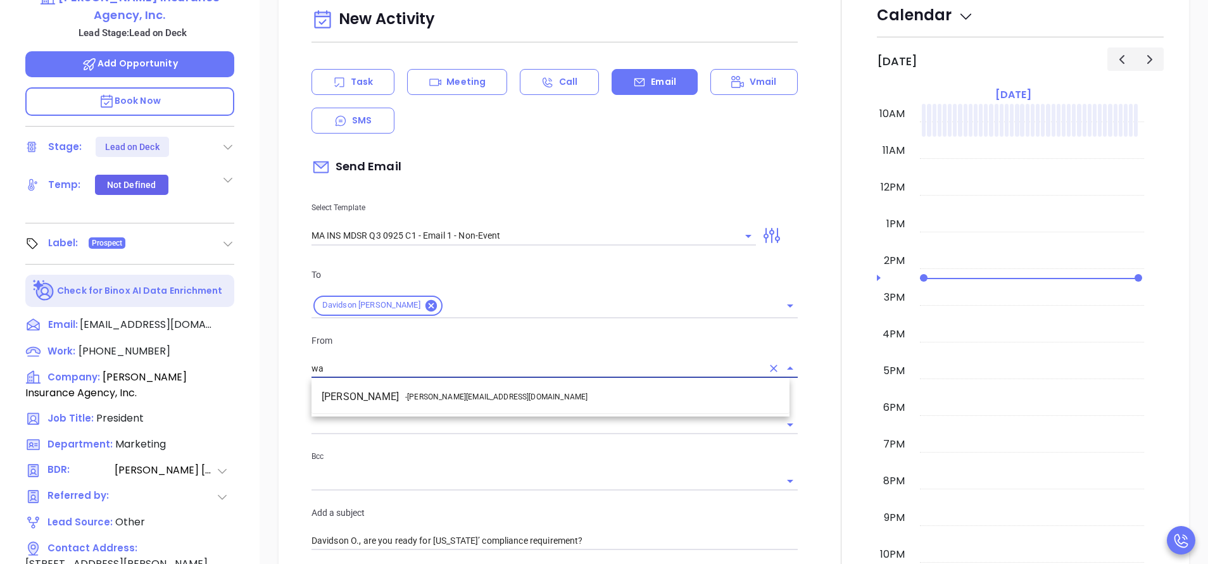
click at [446, 396] on span "- [PERSON_NAME][EMAIL_ADDRESS][DOMAIN_NAME]" at bounding box center [496, 396] width 182 height 11
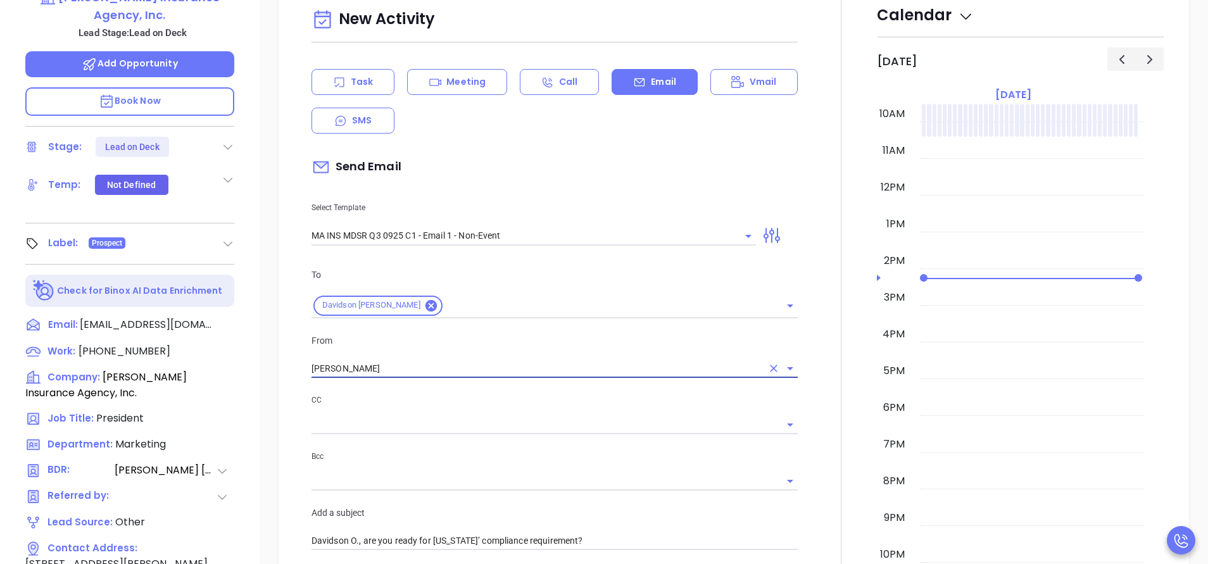
type input "[PERSON_NAME]"
click at [505, 391] on div "To Davidson [PERSON_NAME] From [PERSON_NAME] CC Bcc Add a subject Davidson O., …" at bounding box center [554, 409] width 501 height 315
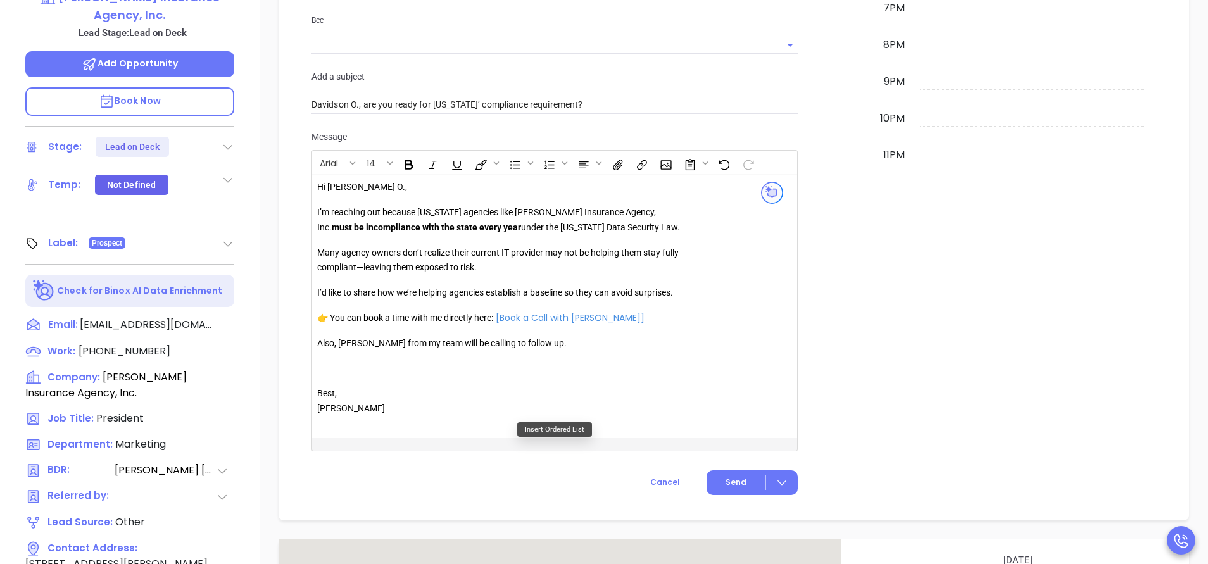
scroll to position [760, 0]
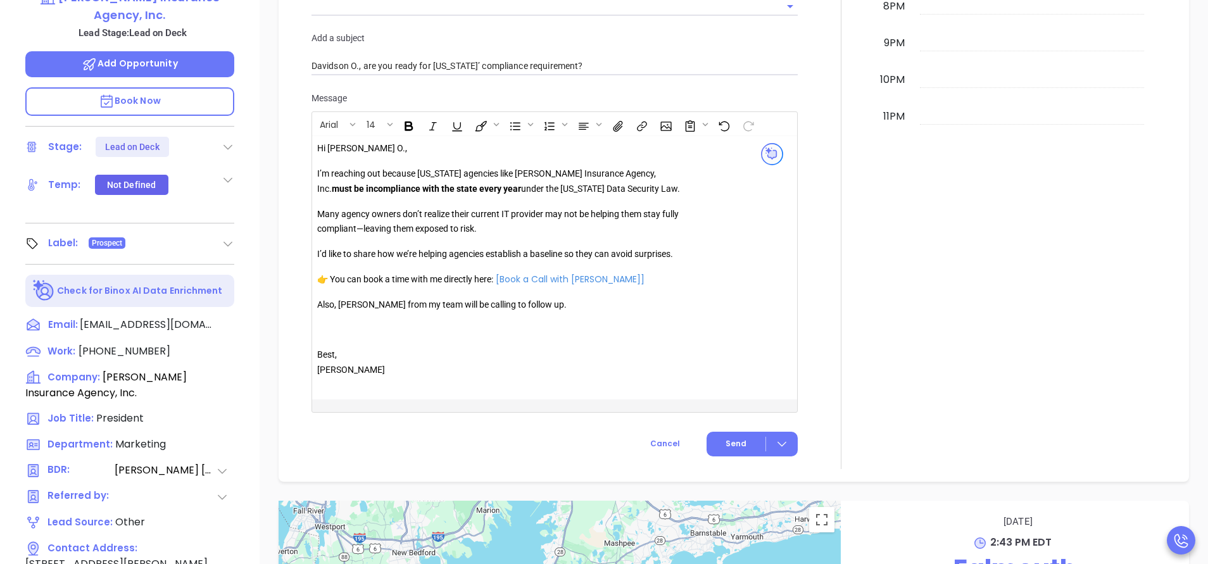
click at [359, 313] on p "Also, [PERSON_NAME] from my team will be calling to follow up." at bounding box center [499, 305] width 364 height 15
click at [736, 453] on button "Send" at bounding box center [752, 444] width 91 height 25
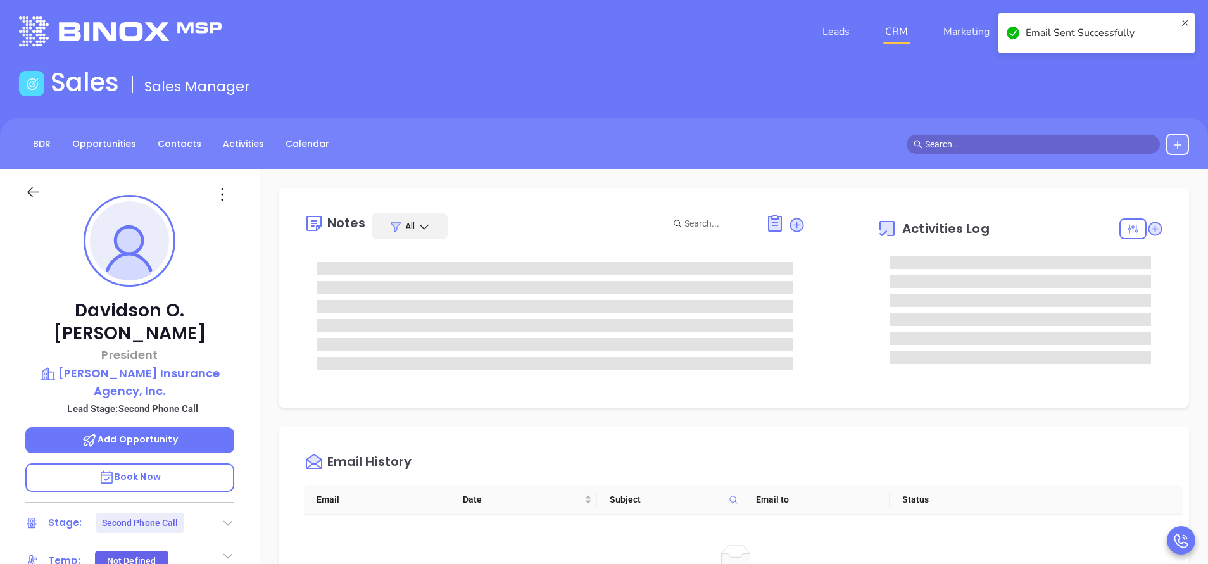
scroll to position [0, 0]
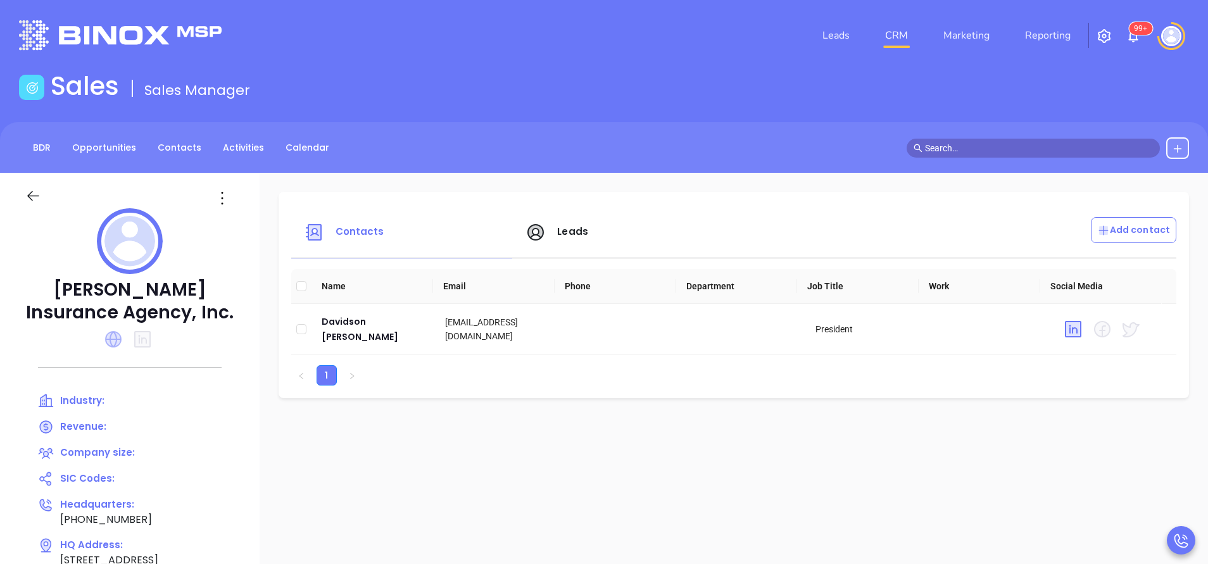
click at [116, 339] on icon at bounding box center [113, 339] width 16 height 16
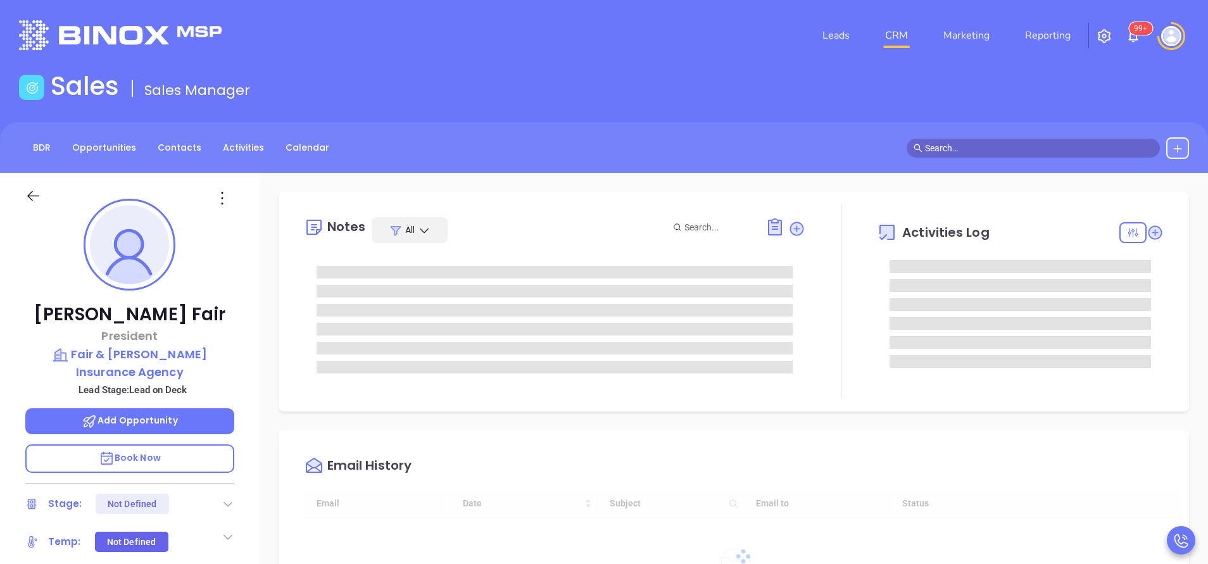
type input "[DATE]"
type input "[PERSON_NAME]"
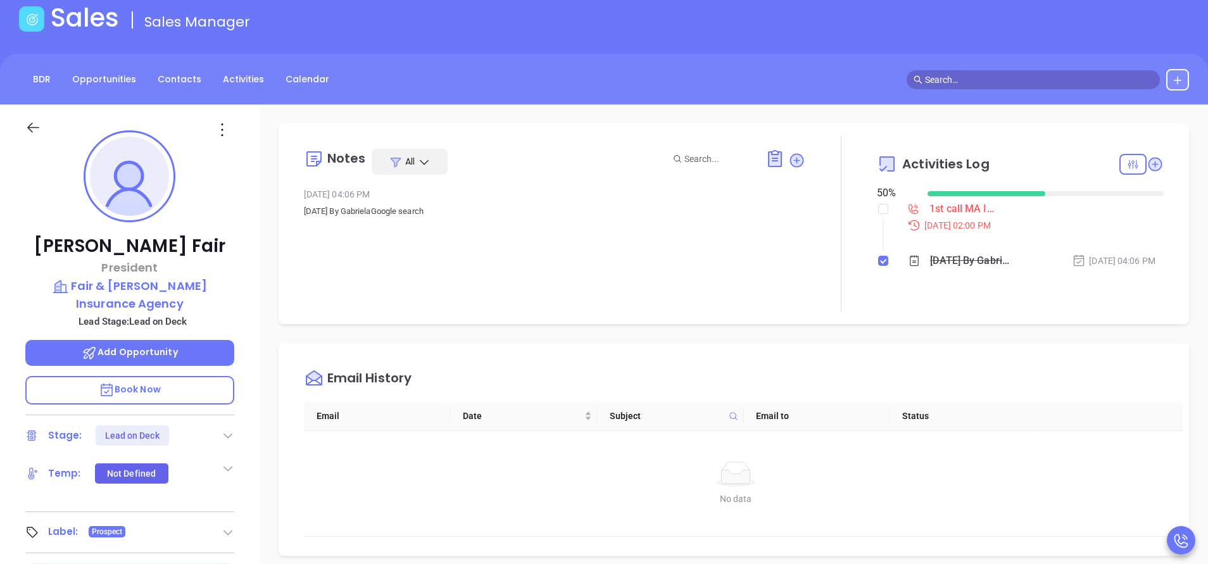
scroll to position [0, 0]
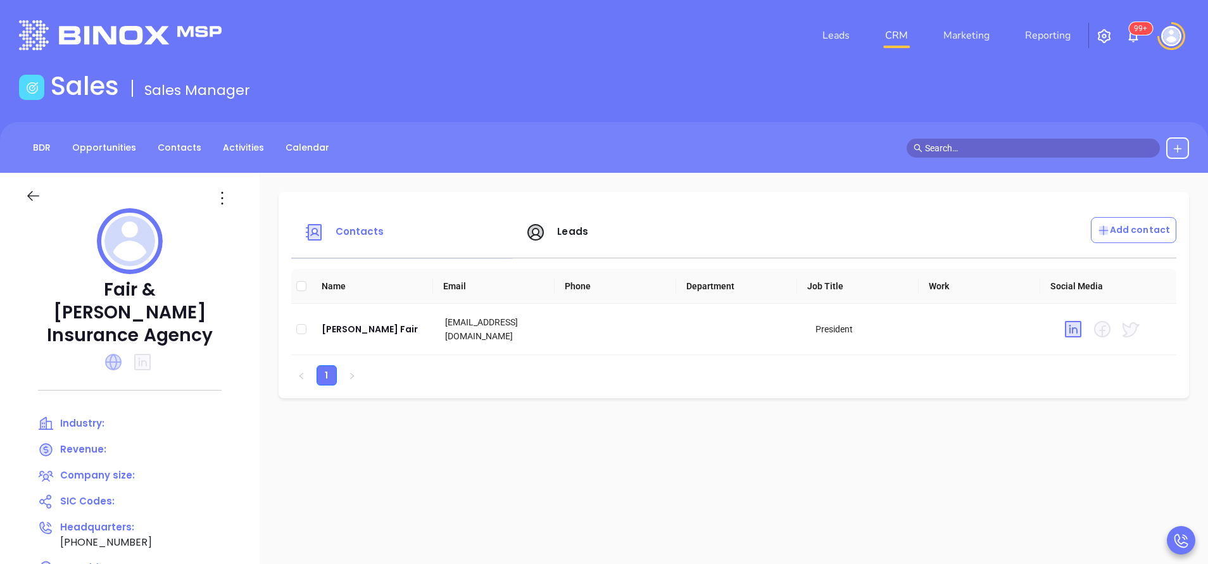
click at [112, 354] on icon at bounding box center [113, 362] width 16 height 16
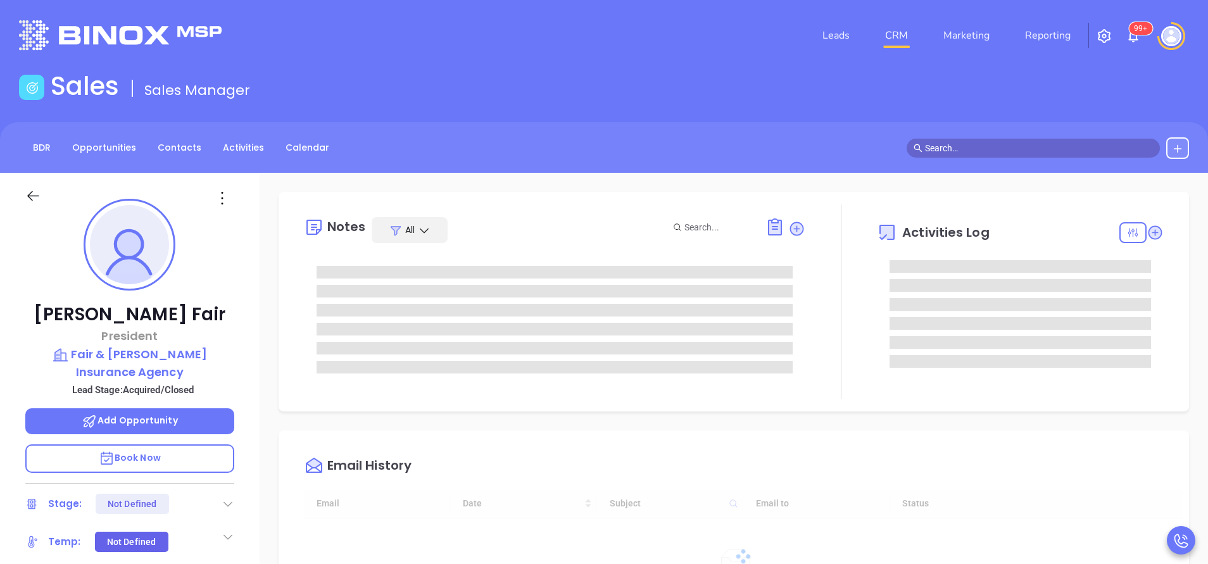
type input "[DATE]"
type input "[PERSON_NAME]"
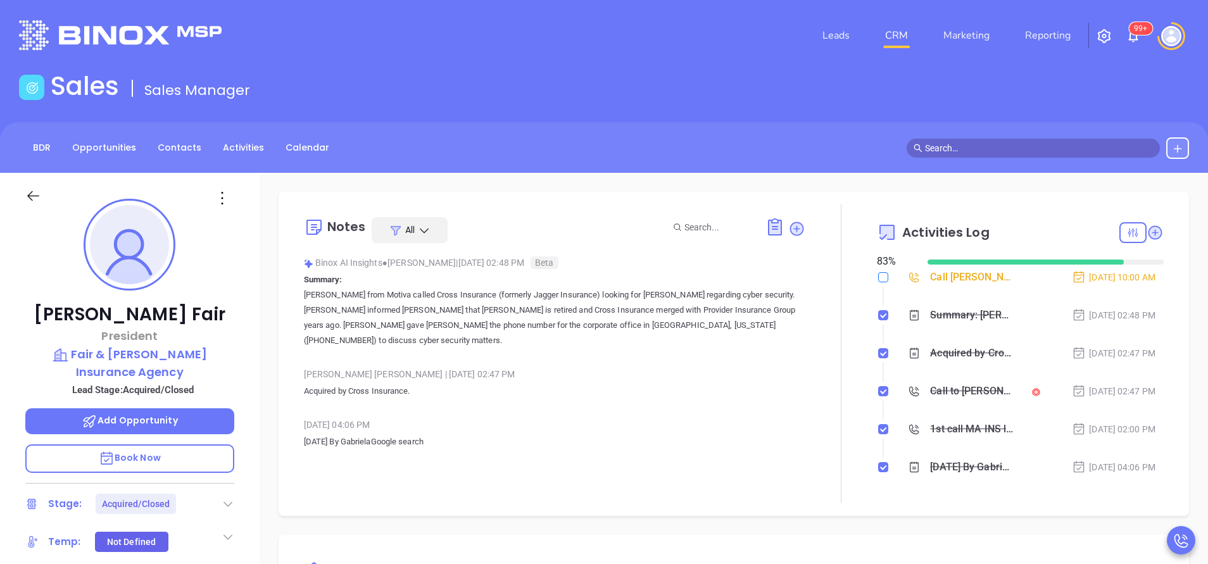
click at [878, 280] on input "checkbox" at bounding box center [883, 277] width 10 height 10
checkbox input "true"
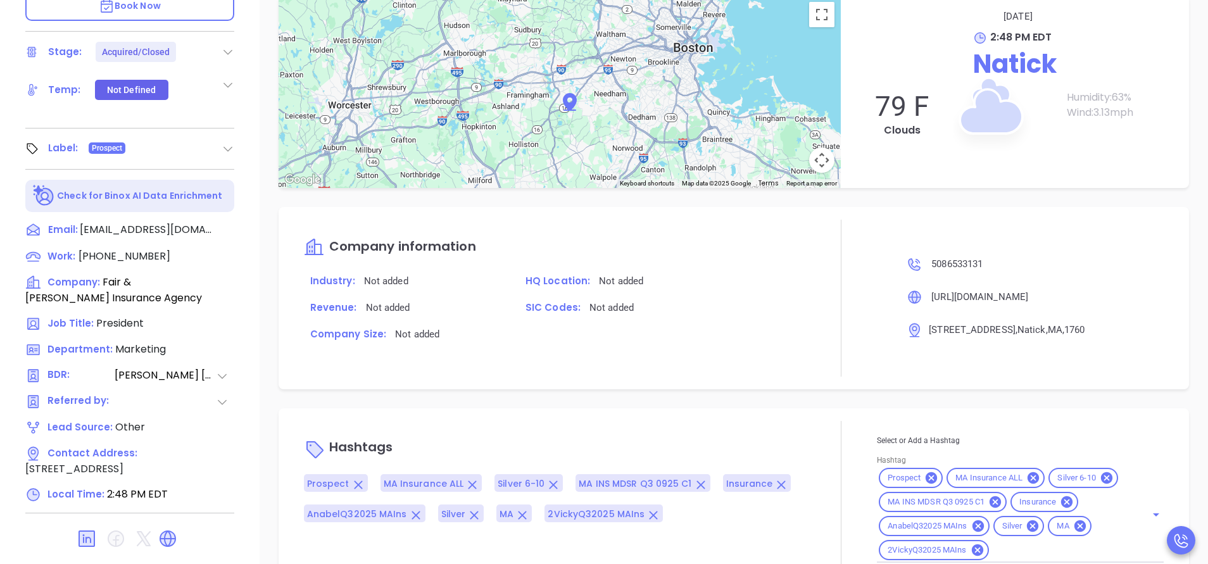
scroll to position [495, 0]
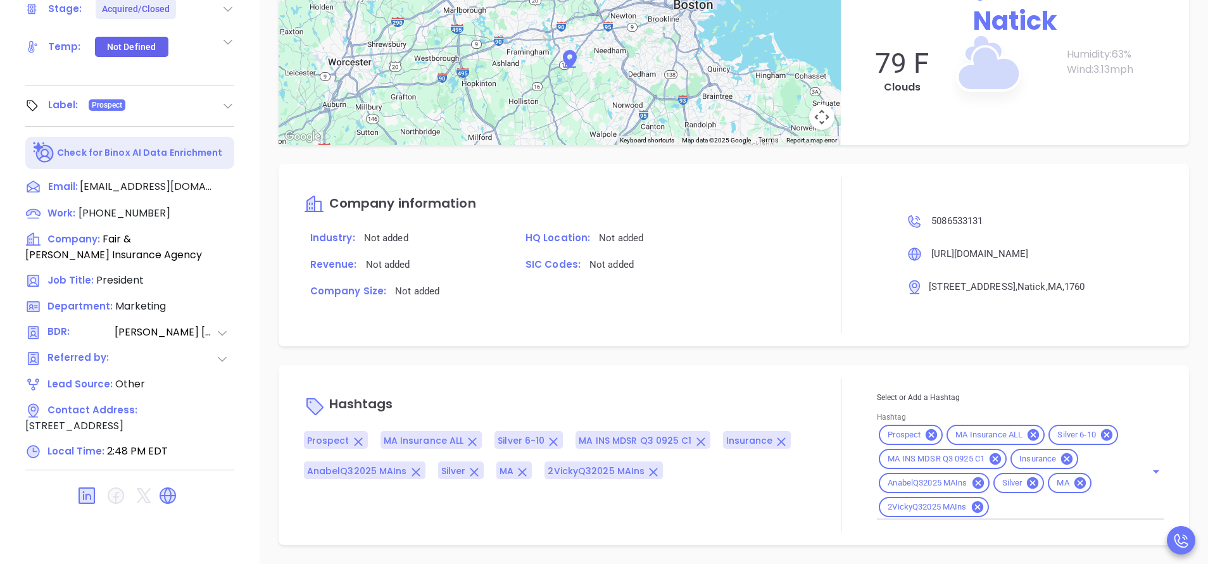
click at [1016, 506] on input "Hashtag" at bounding box center [1059, 507] width 137 height 16
type input "acq"
click at [983, 523] on ul "Acquired" at bounding box center [1018, 538] width 282 height 33
click at [979, 531] on li "Acquired" at bounding box center [1018, 538] width 282 height 23
type input "remove"
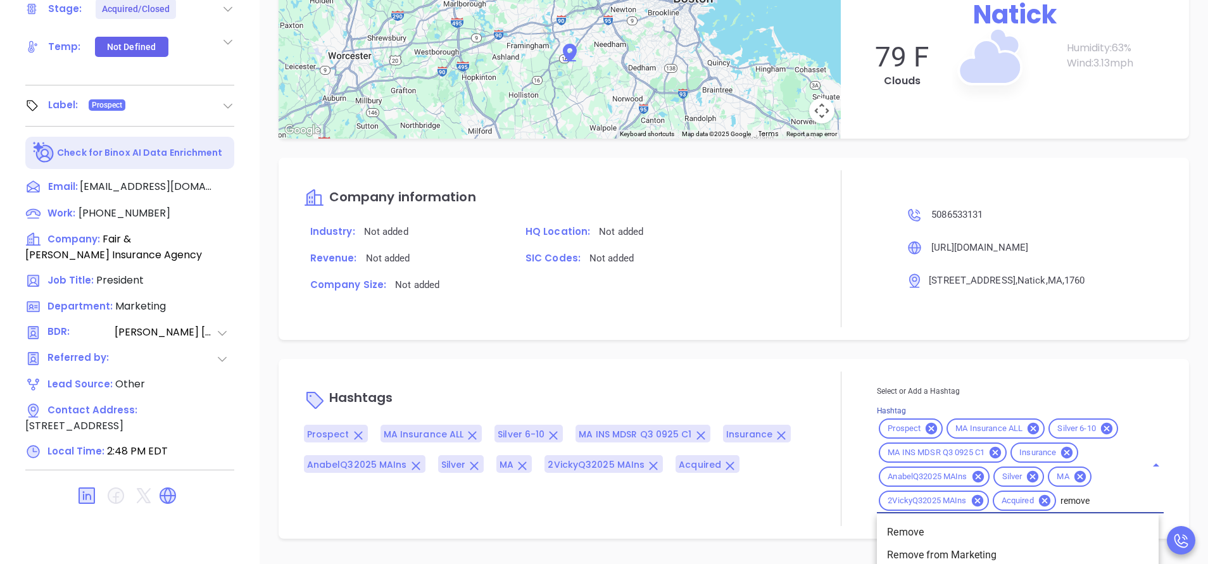
scroll to position [1084, 0]
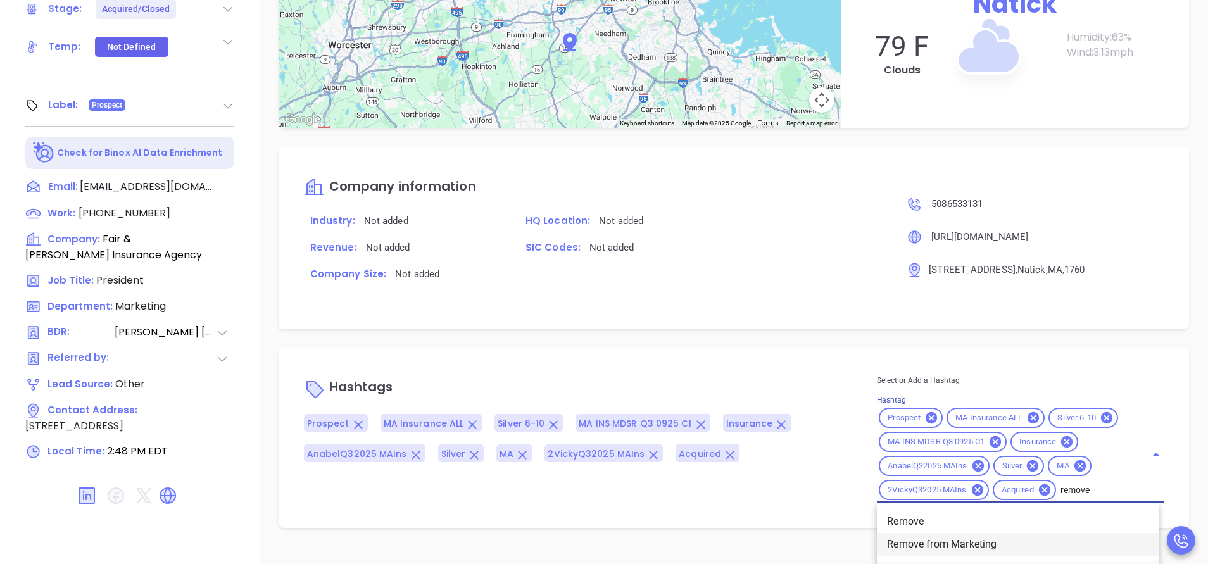
click at [965, 545] on li "Remove from Marketing" at bounding box center [1018, 544] width 282 height 23
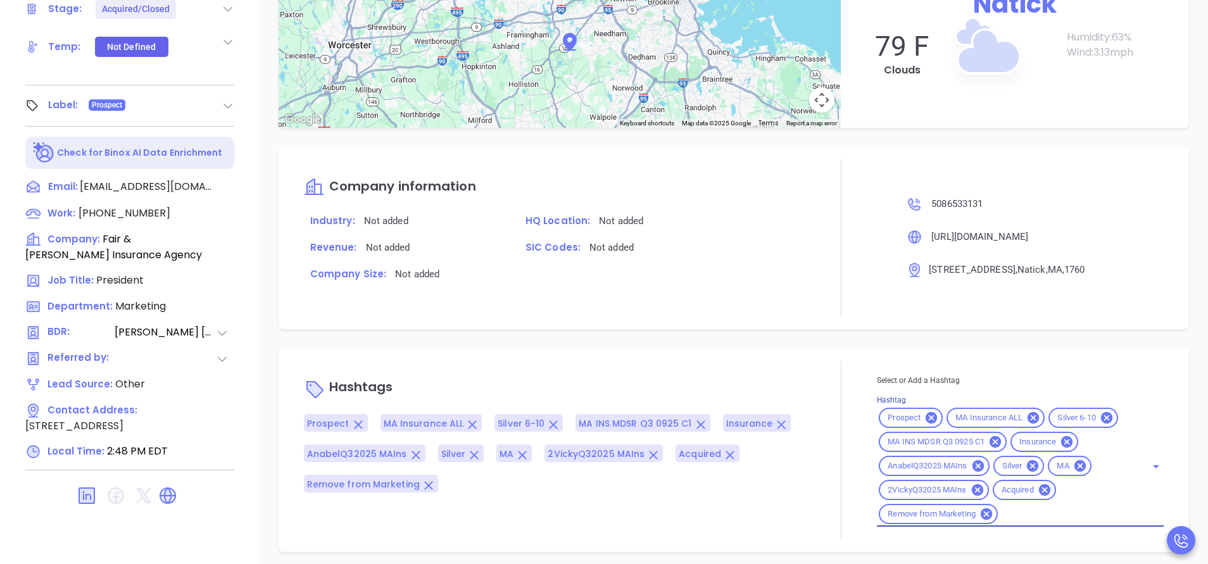
click at [762, 456] on div "Prospect MA Insurance ALL Silver 6-10 MA INS MDSR Q3 0925 C1 Insurance AnabelQ3…" at bounding box center [554, 453] width 501 height 79
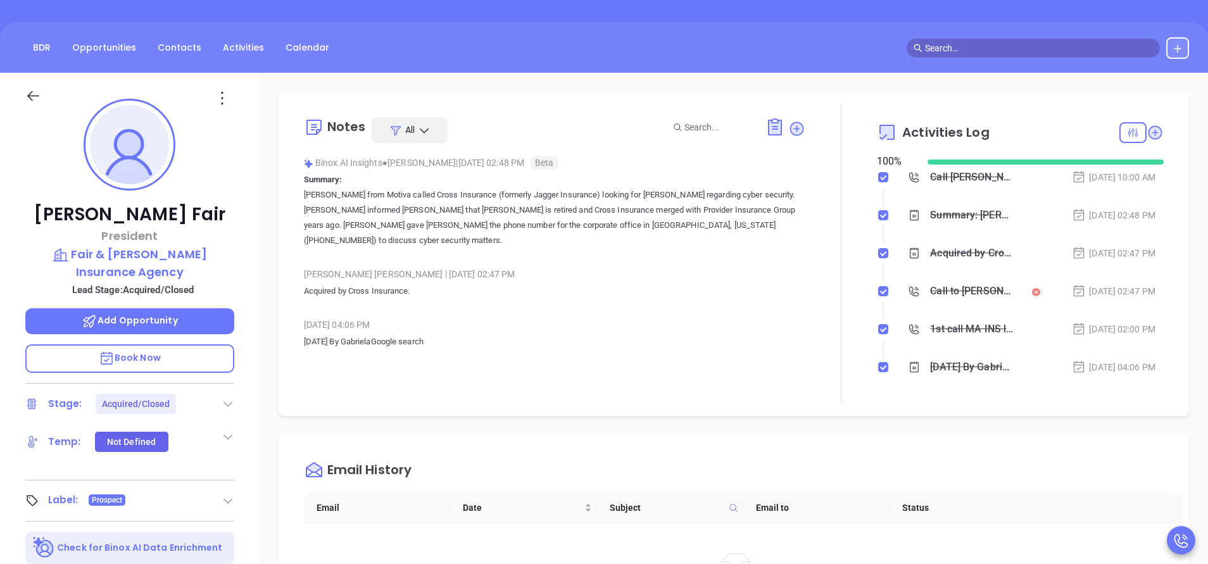
scroll to position [0, 0]
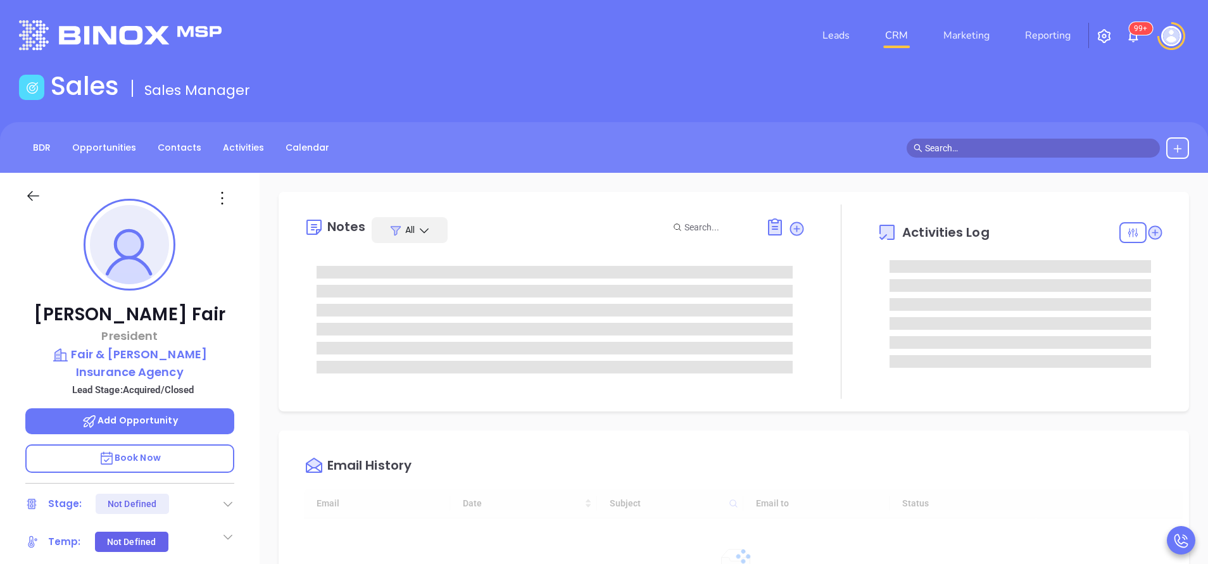
type input "10:00 am"
type input "[DATE]"
type input "[PERSON_NAME]"
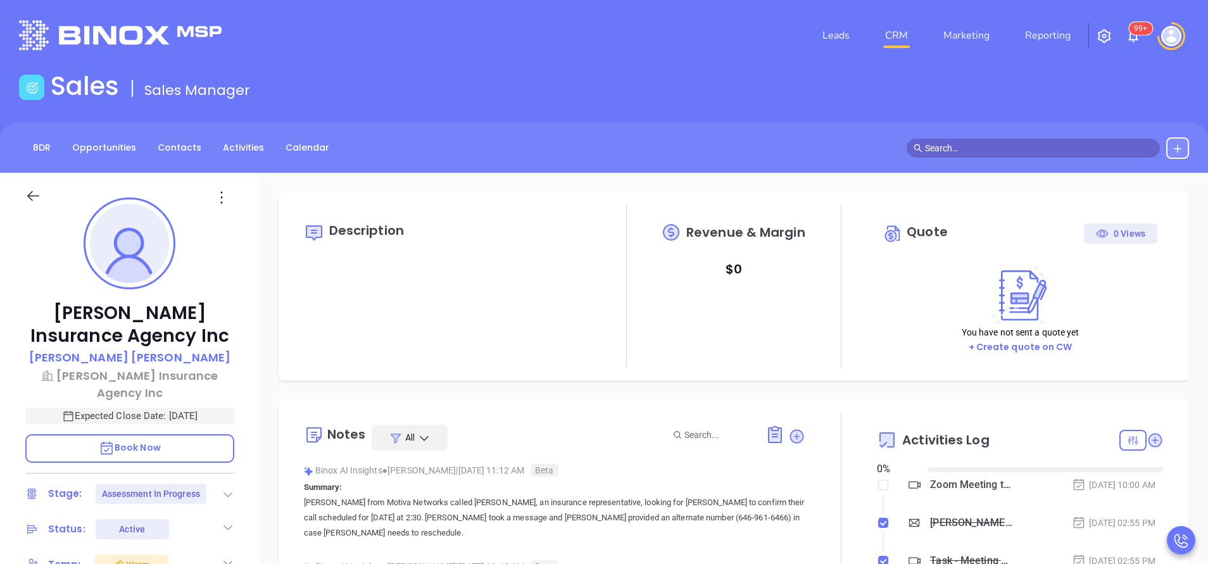
type input "[DATE]"
type input "[PERSON_NAME]"
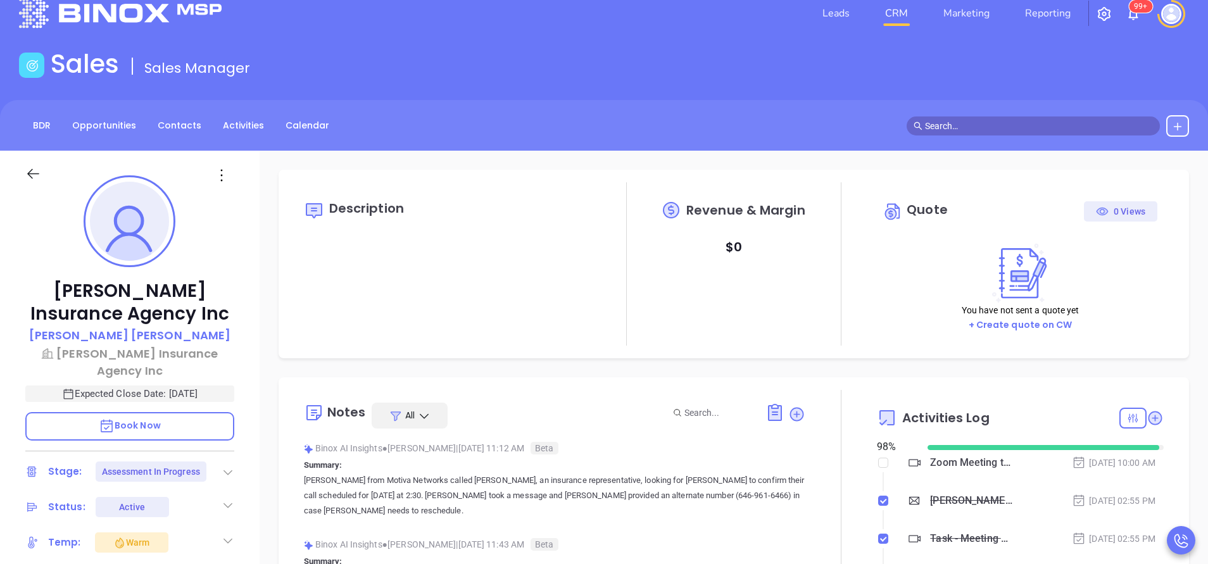
scroll to position [0, 0]
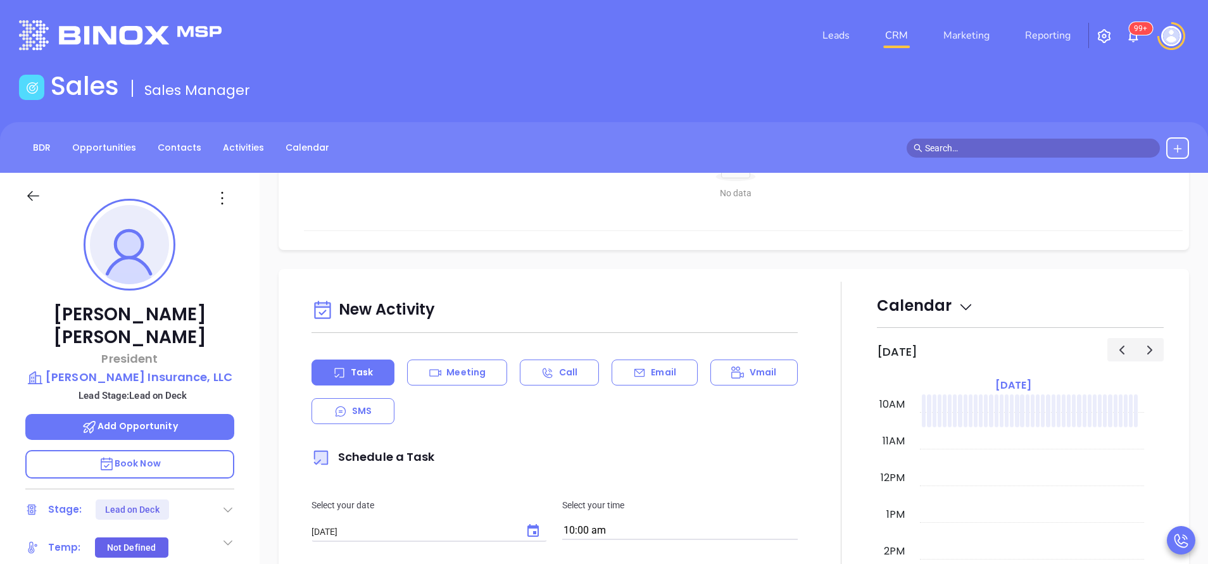
scroll to position [380, 0]
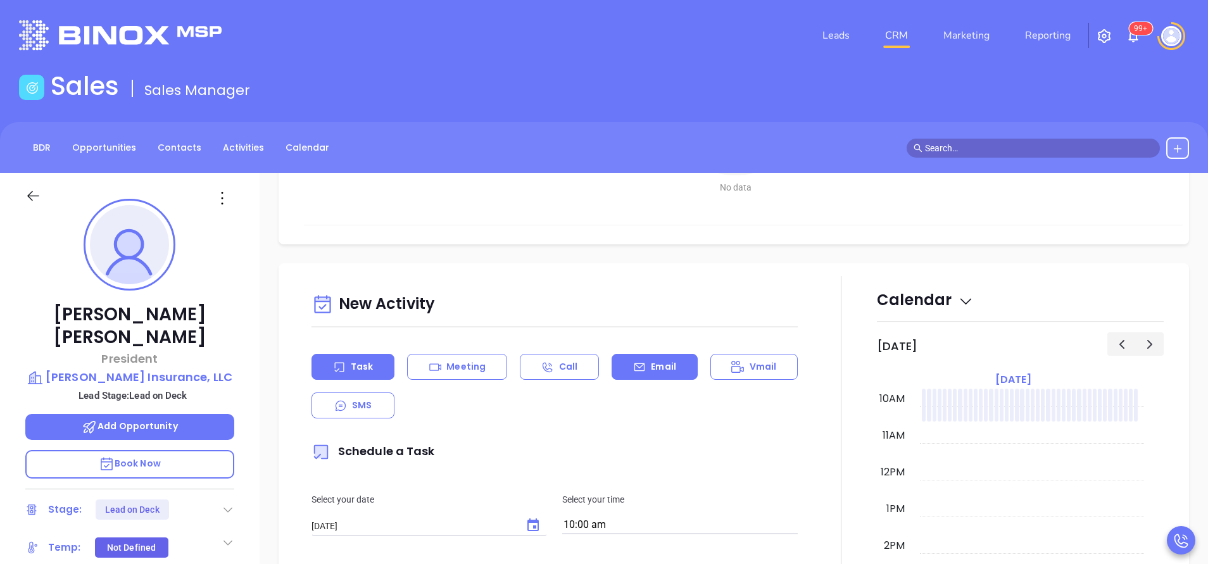
click at [652, 371] on p "Email" at bounding box center [663, 366] width 25 height 13
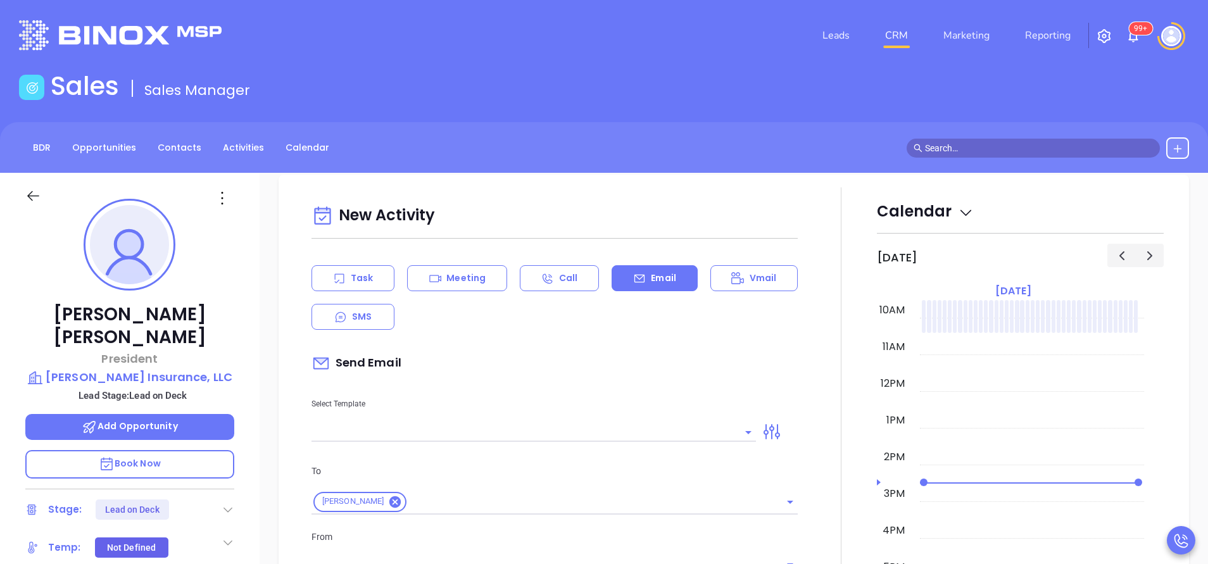
scroll to position [570, 0]
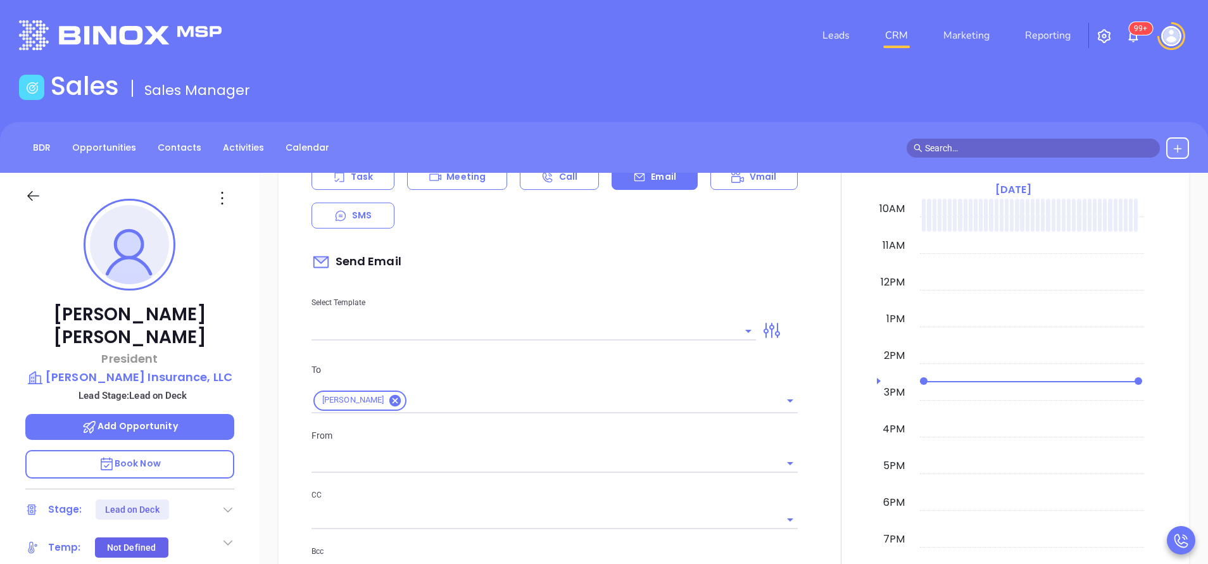
click at [629, 320] on div at bounding box center [533, 330] width 444 height 21
type input "[PERSON_NAME]"
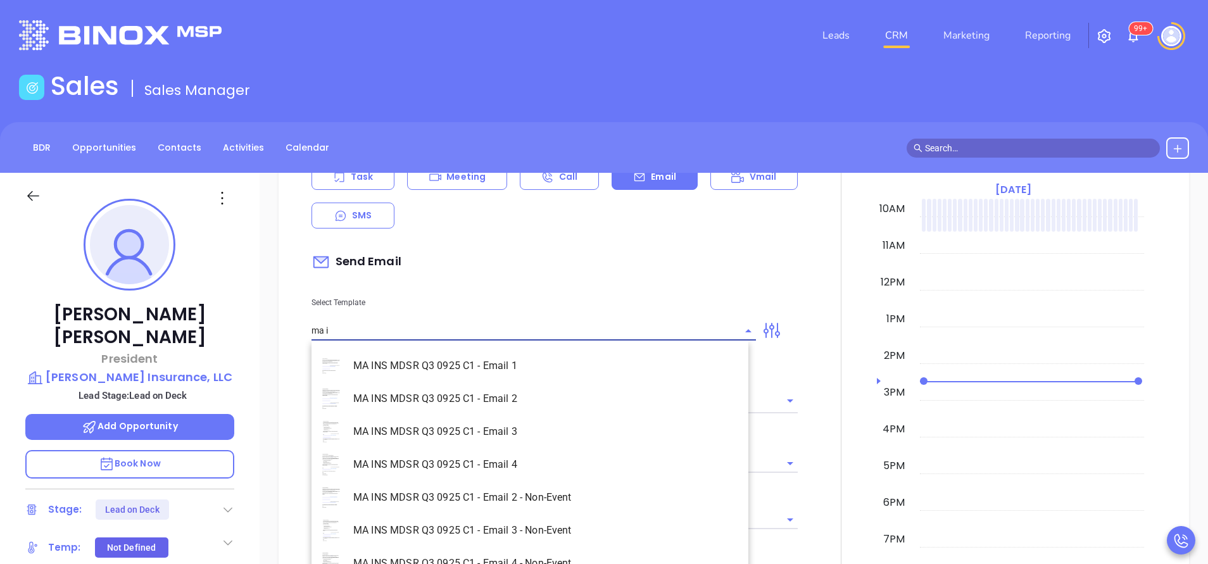
scroll to position [81, 0]
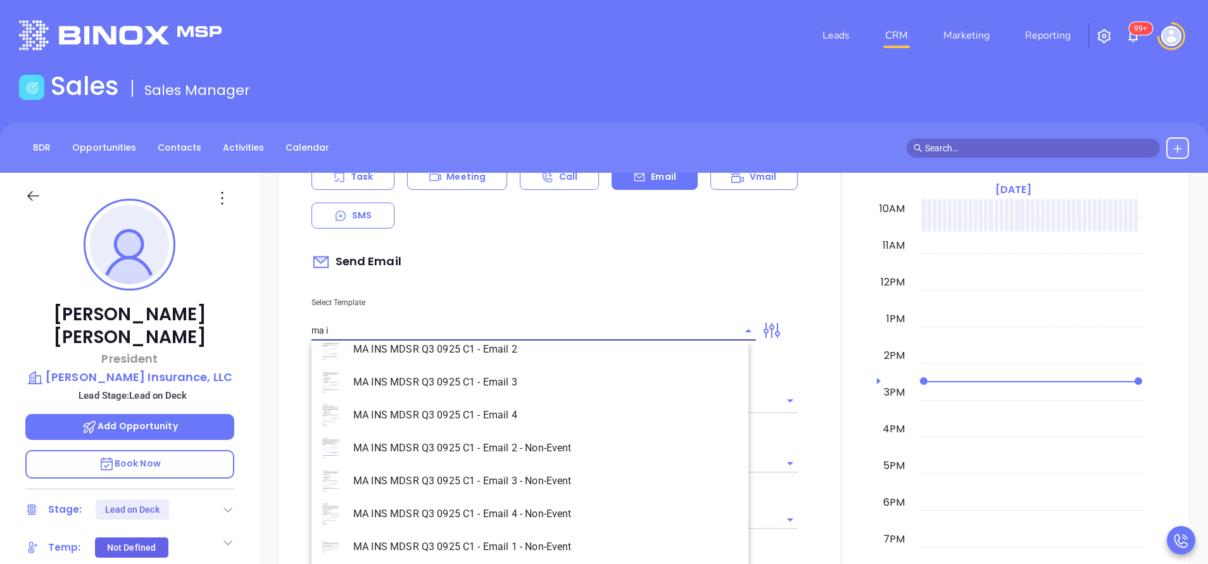
click at [529, 539] on li "MA INS MDSR Q3 0925 C1 - Email 1 - Non-Event" at bounding box center [529, 547] width 437 height 33
type input "MA INS MDSR Q3 0925 C1 - Email 1 - Non-Event"
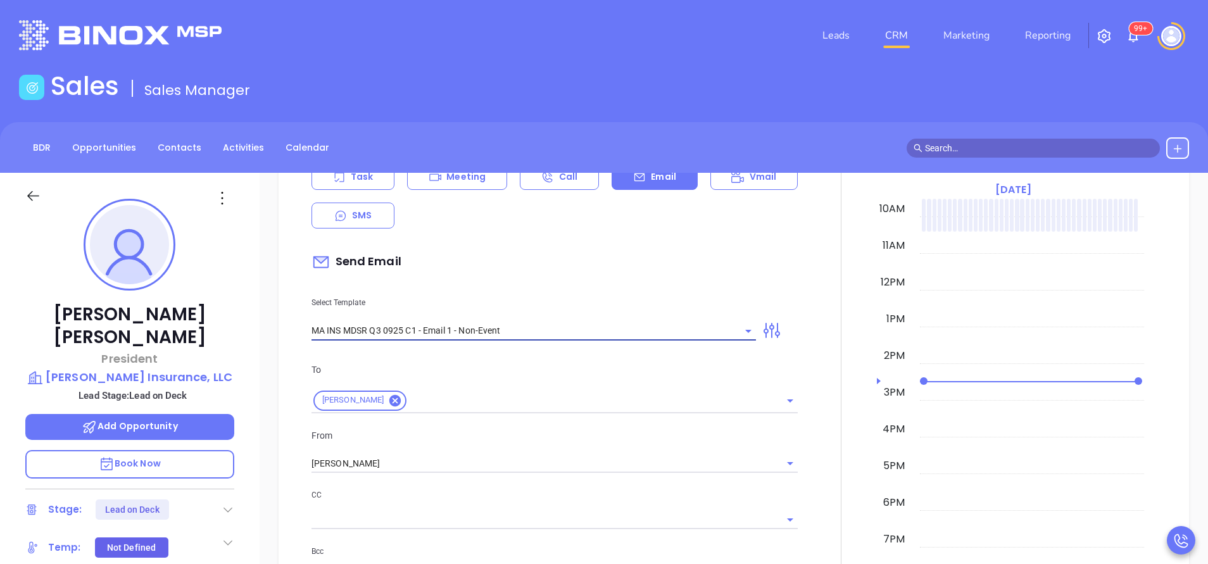
type input "Beth, are you ready for Massachusetts’ compliance requirement?"
type input "MA INS MDSR Q3 0925 C1 - Email 1 - Non-Event"
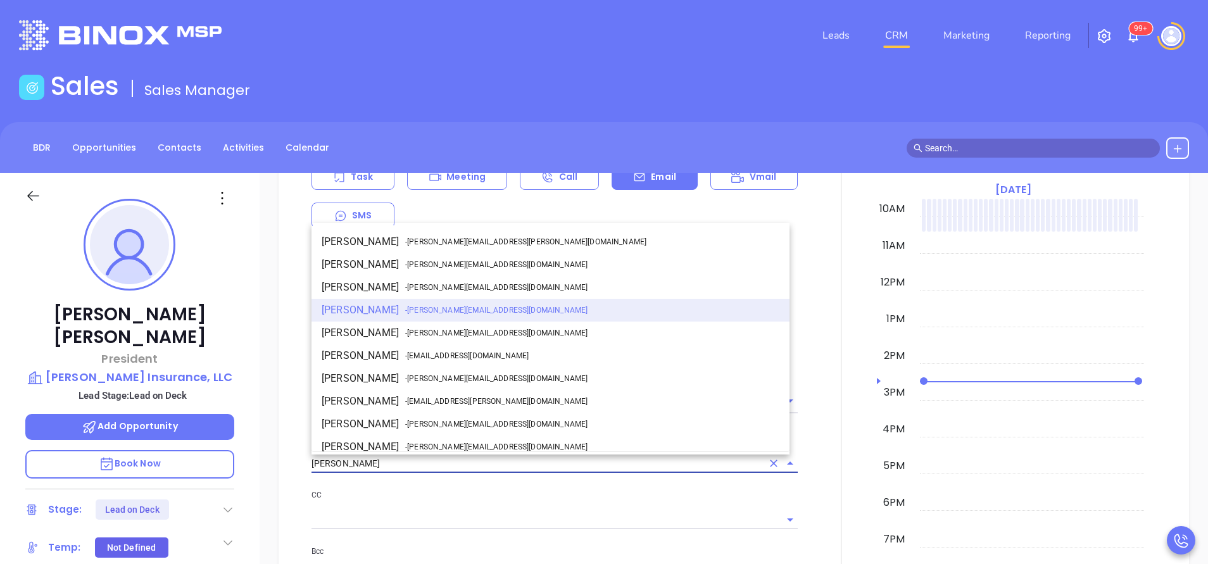
click at [424, 458] on input "[PERSON_NAME]" at bounding box center [536, 464] width 451 height 18
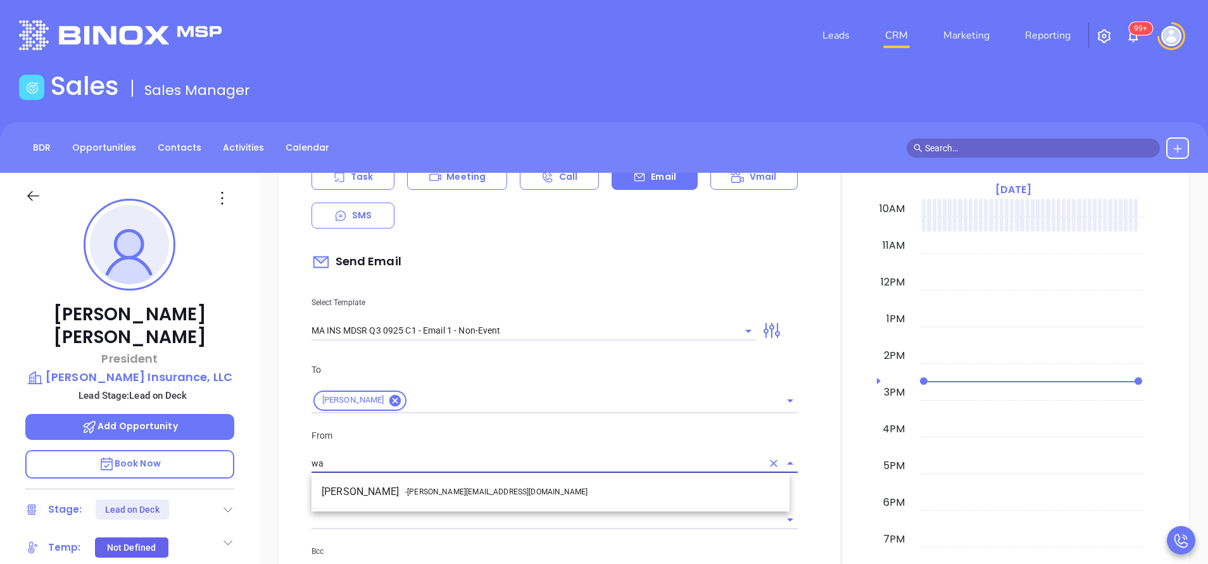
click at [421, 492] on span "- walter@motiva.net" at bounding box center [496, 491] width 182 height 11
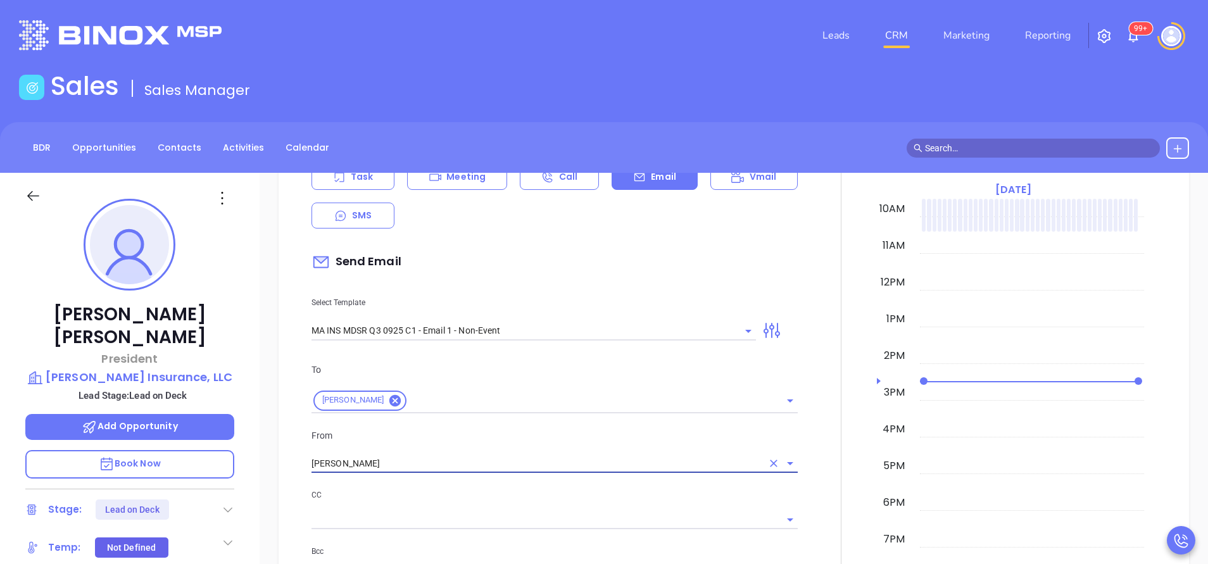
type input "Walter Contreras"
click at [489, 503] on div "CC" at bounding box center [554, 508] width 486 height 41
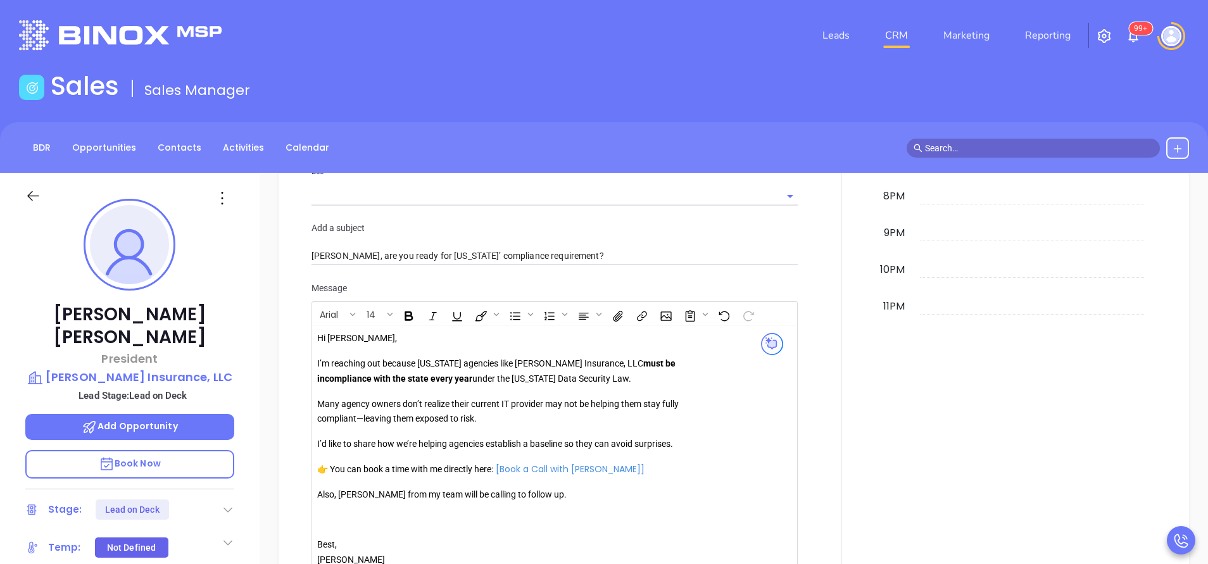
click at [347, 499] on p "Also, Anabell from my team will be calling to follow up." at bounding box center [499, 494] width 364 height 15
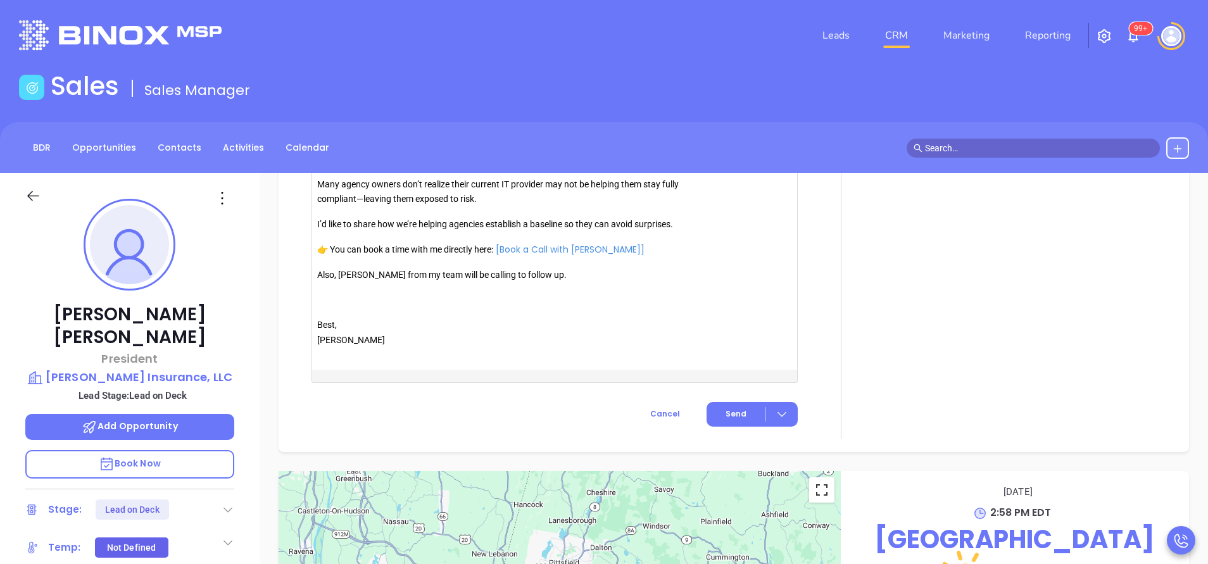
scroll to position [1193, 0]
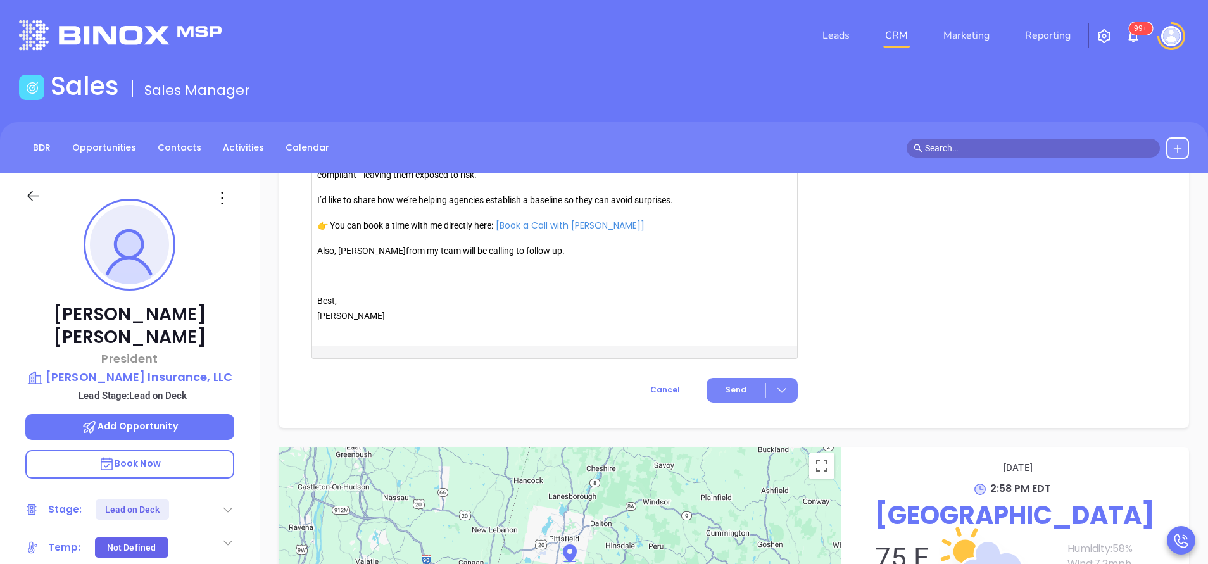
click at [707, 384] on button "Send" at bounding box center [752, 390] width 91 height 25
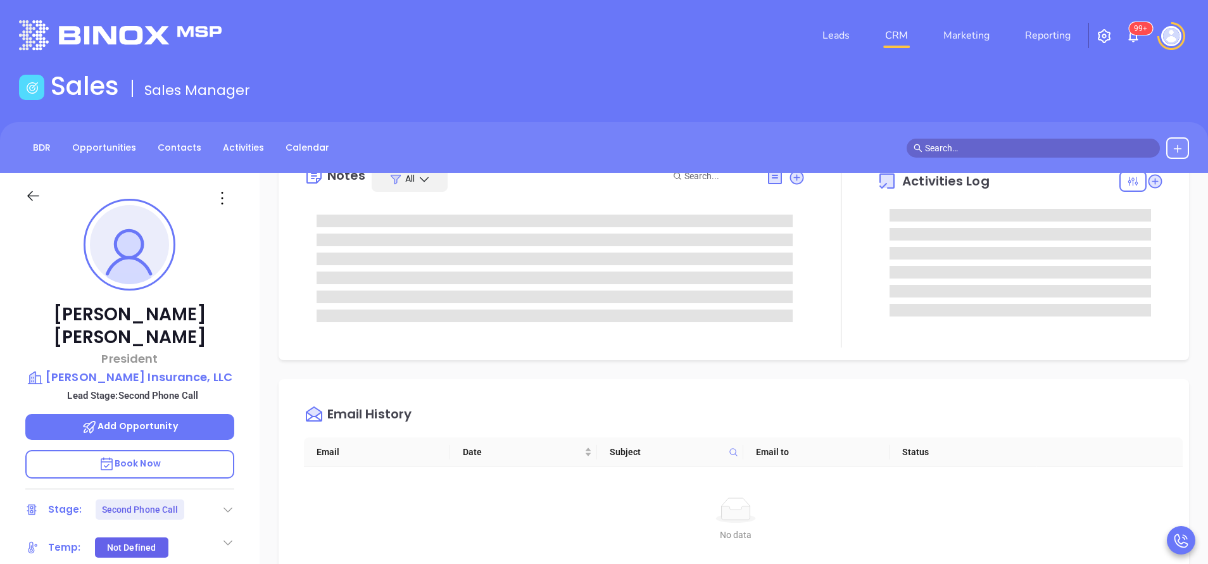
scroll to position [0, 0]
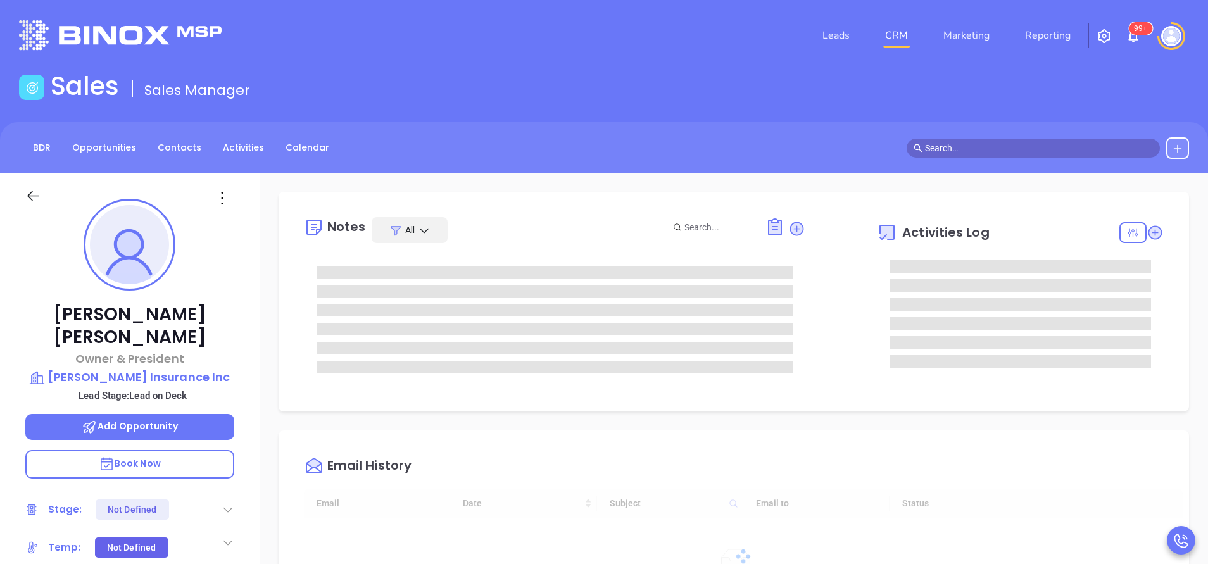
type input "[DATE]"
type input "[PERSON_NAME]"
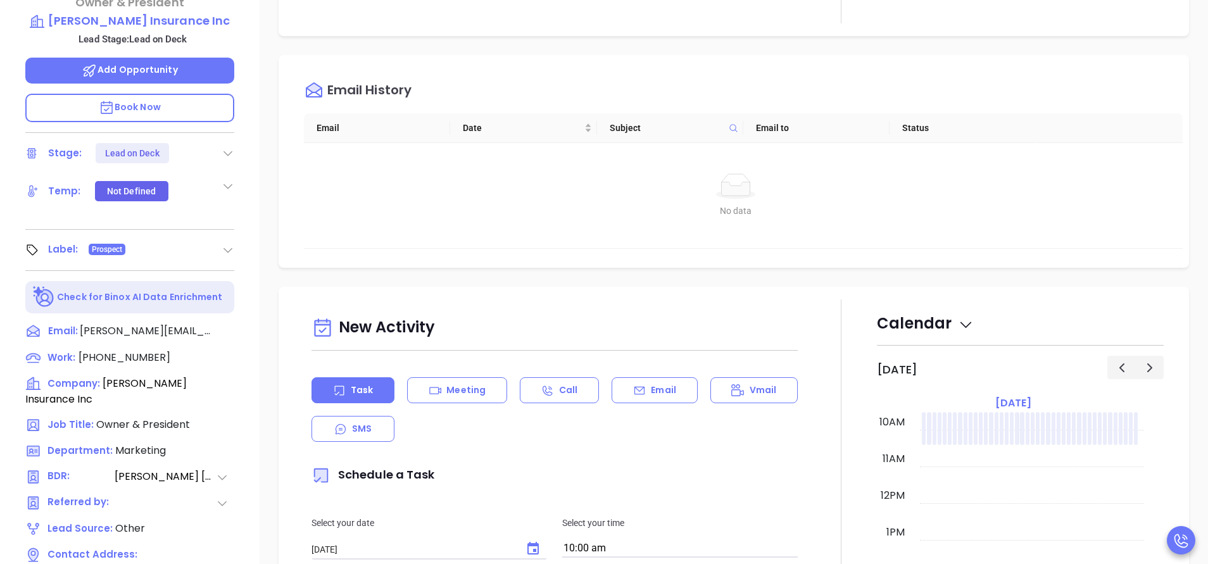
scroll to position [475, 0]
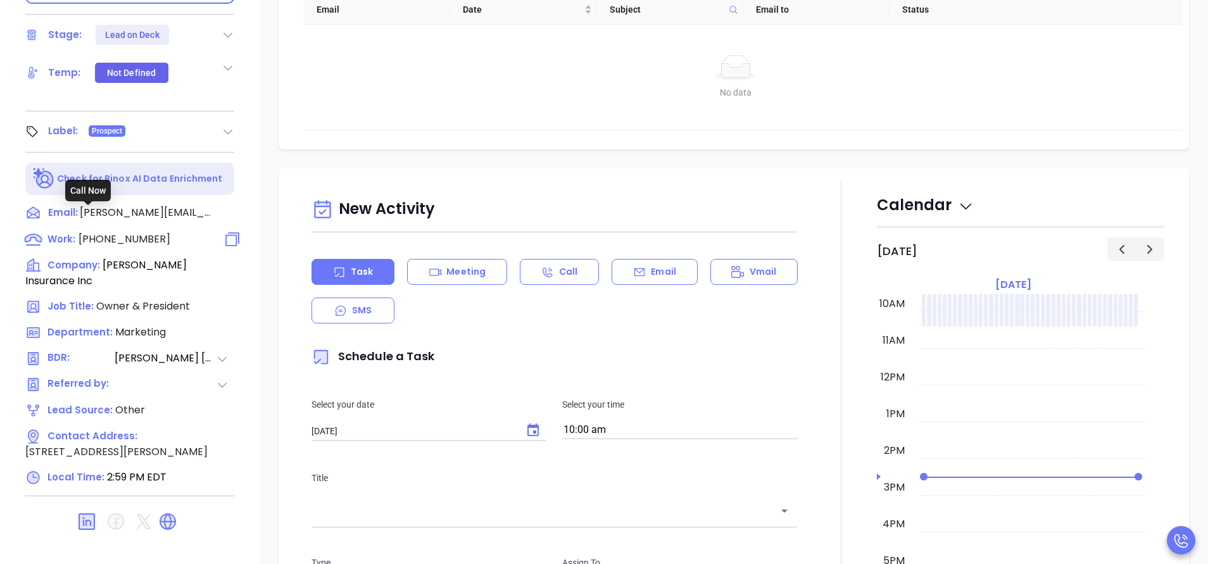
click at [135, 232] on span "[PHONE_NUMBER]" at bounding box center [125, 239] width 92 height 15
type input "[PHONE_NUMBER]"
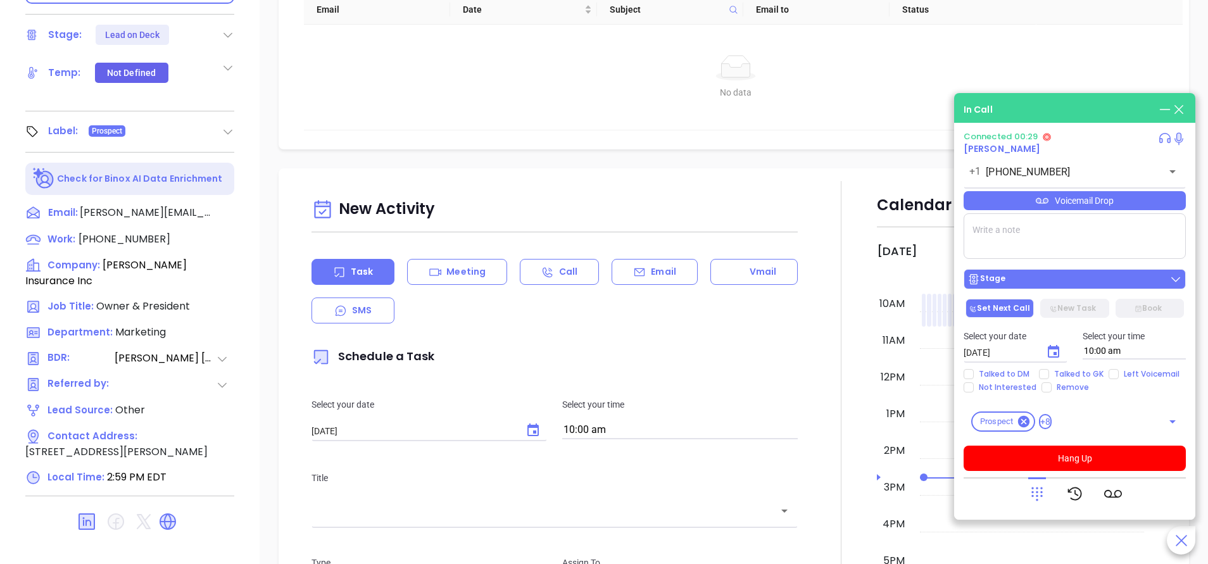
click at [1095, 280] on div "Stage" at bounding box center [1074, 279] width 215 height 13
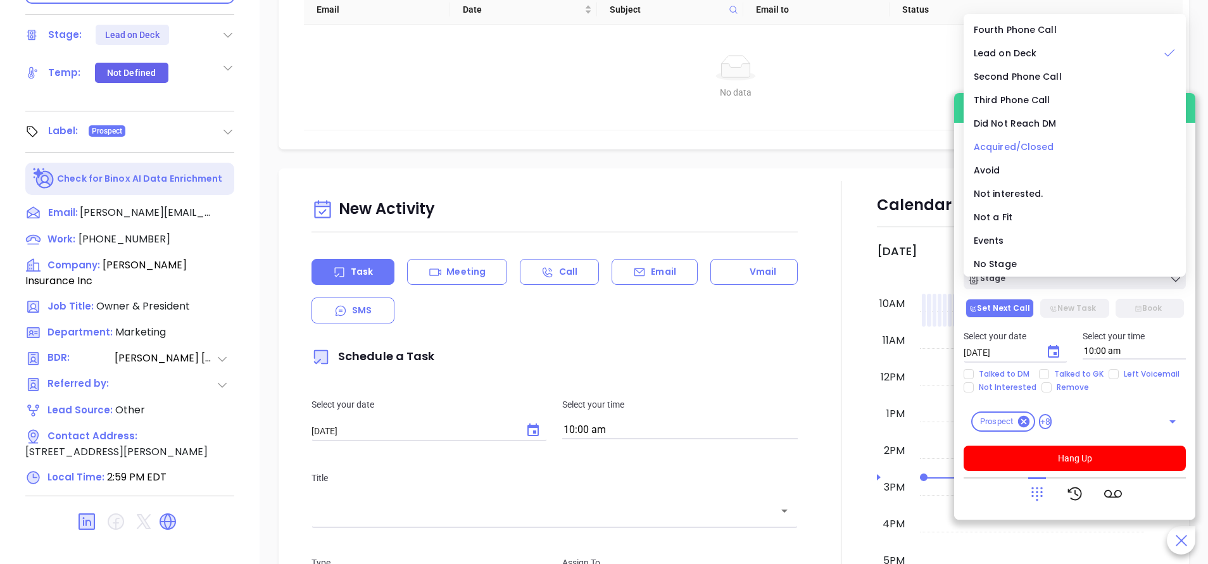
click at [1029, 142] on span "Acquired/Closed" at bounding box center [1014, 147] width 80 height 13
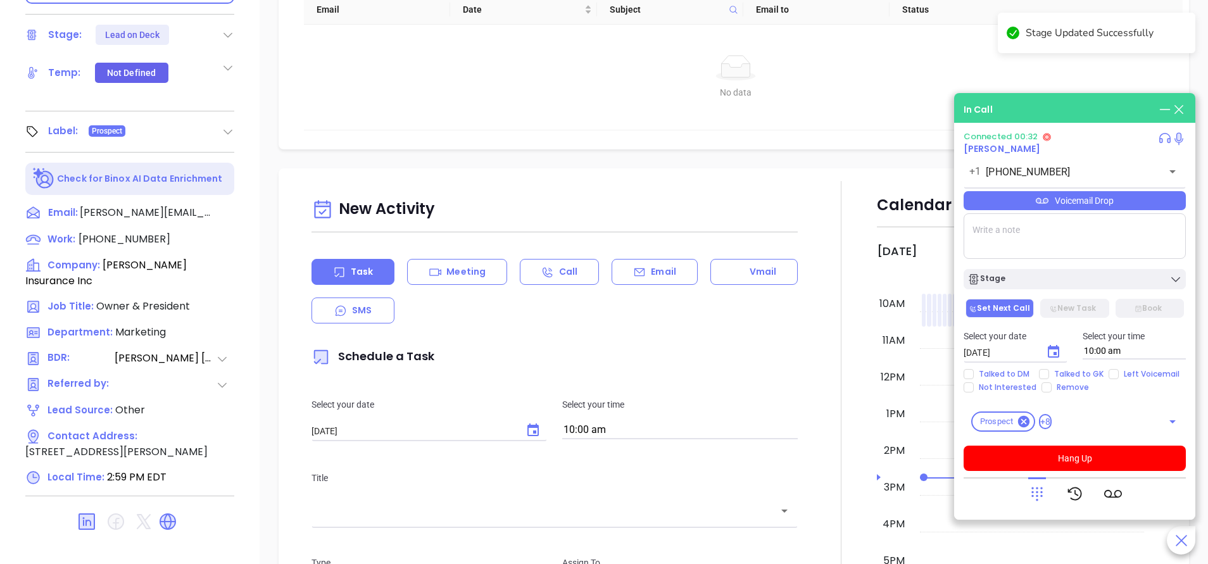
click at [1052, 472] on div "Connected 00:32 Jeff Brochu +1 (413) 536-3311 ​ Voicemail Drop Stage Set Next C…" at bounding box center [1075, 321] width 222 height 379
click at [1045, 464] on button "Hang Up" at bounding box center [1075, 458] width 222 height 25
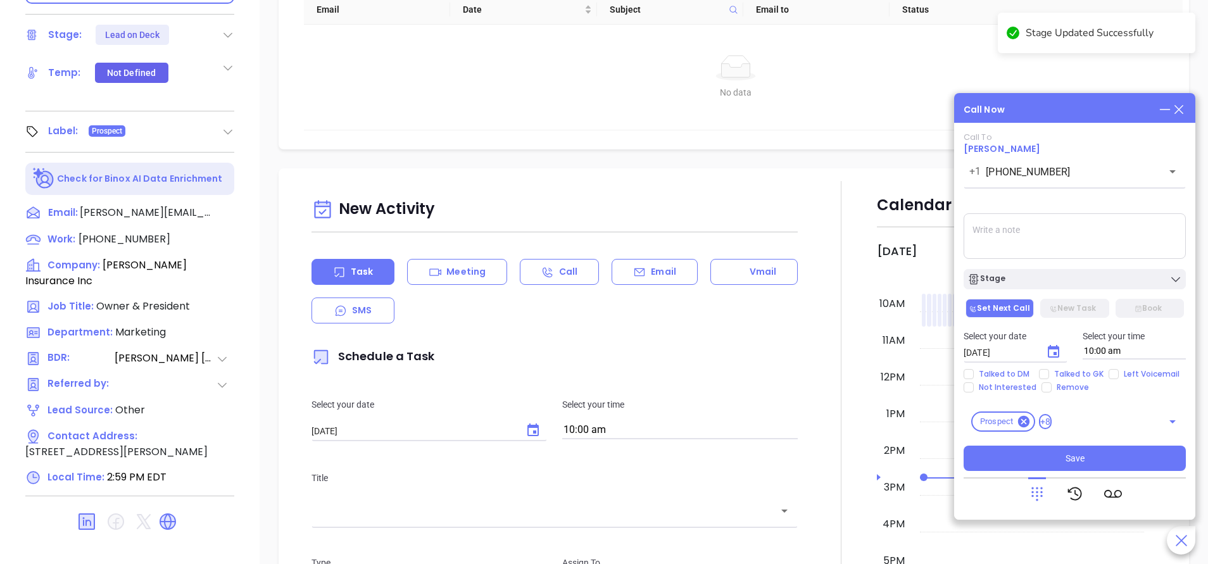
click at [1026, 239] on textarea at bounding box center [1075, 236] width 222 height 46
drag, startPoint x: 1139, startPoint y: 229, endPoint x: 893, endPoint y: 217, distance: 245.9
click at [893, 217] on main "Sales Sales Manager BDR Opportunities Contacts Activities Calendar Call Now Cal…" at bounding box center [604, -1] width 1208 height 807
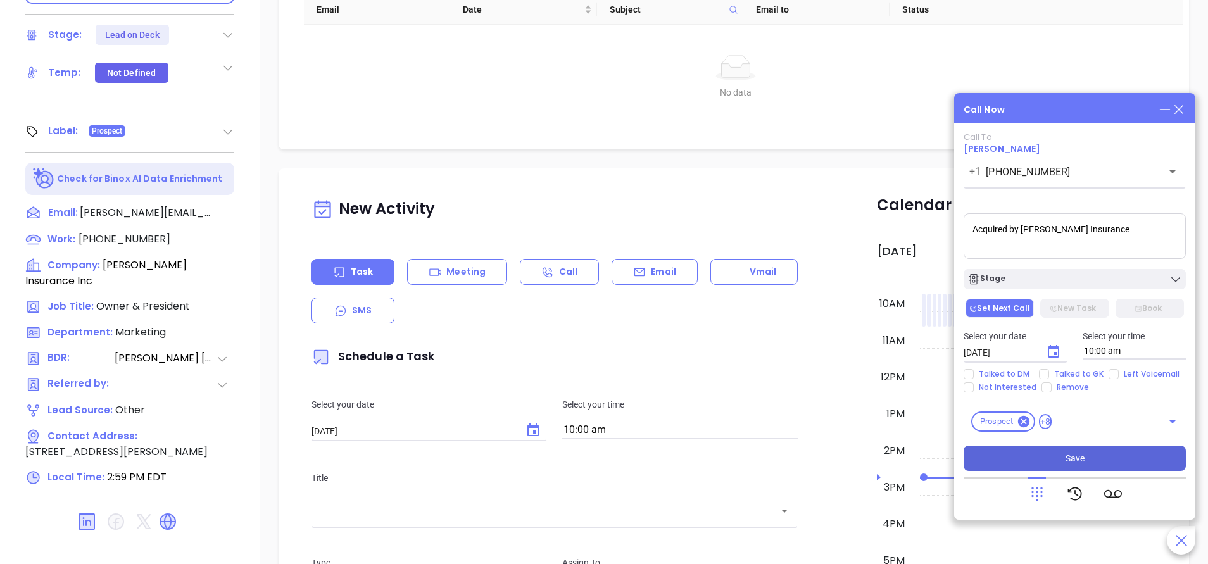
type textarea "Acquired by Kaplansky Insurance"
click at [1069, 453] on span "Save" at bounding box center [1074, 458] width 19 height 14
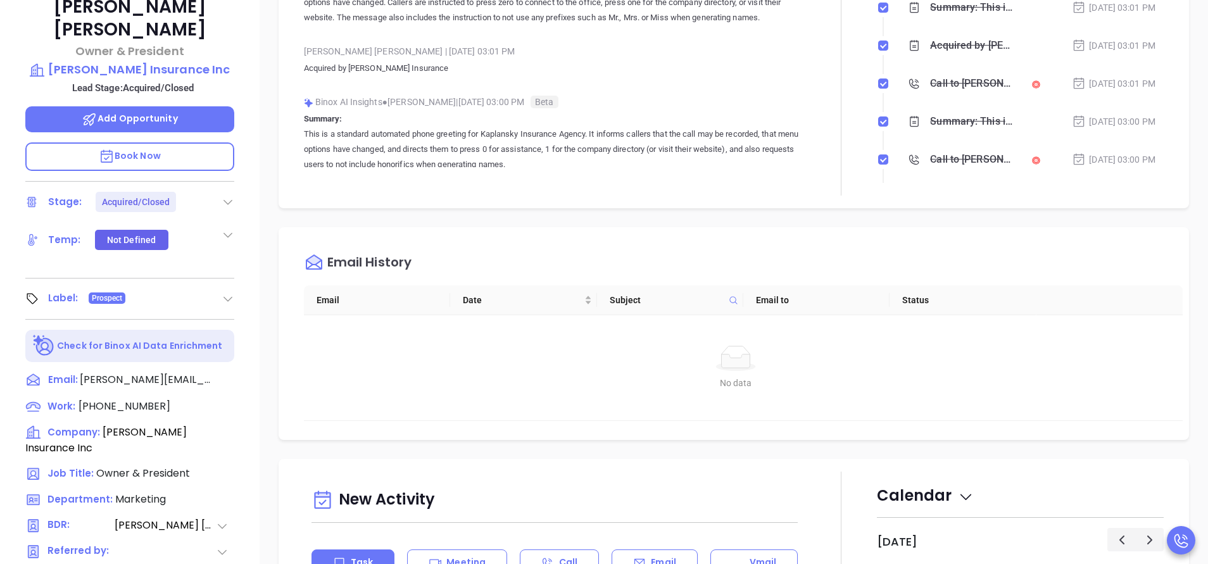
scroll to position [95, 0]
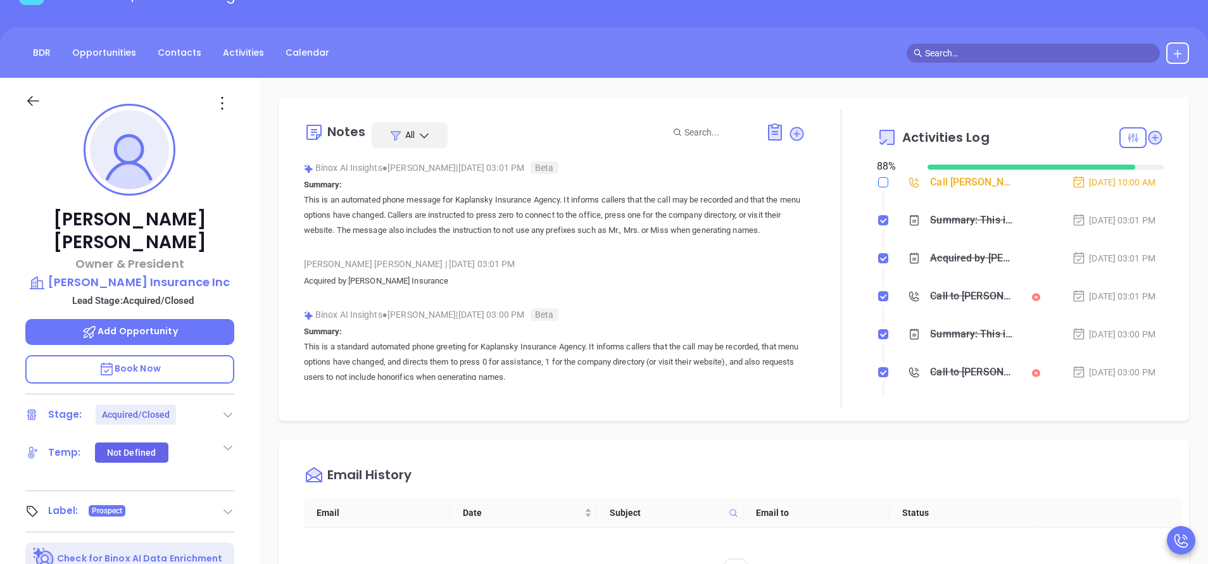
click at [878, 185] on input "checkbox" at bounding box center [883, 182] width 10 height 10
checkbox input "true"
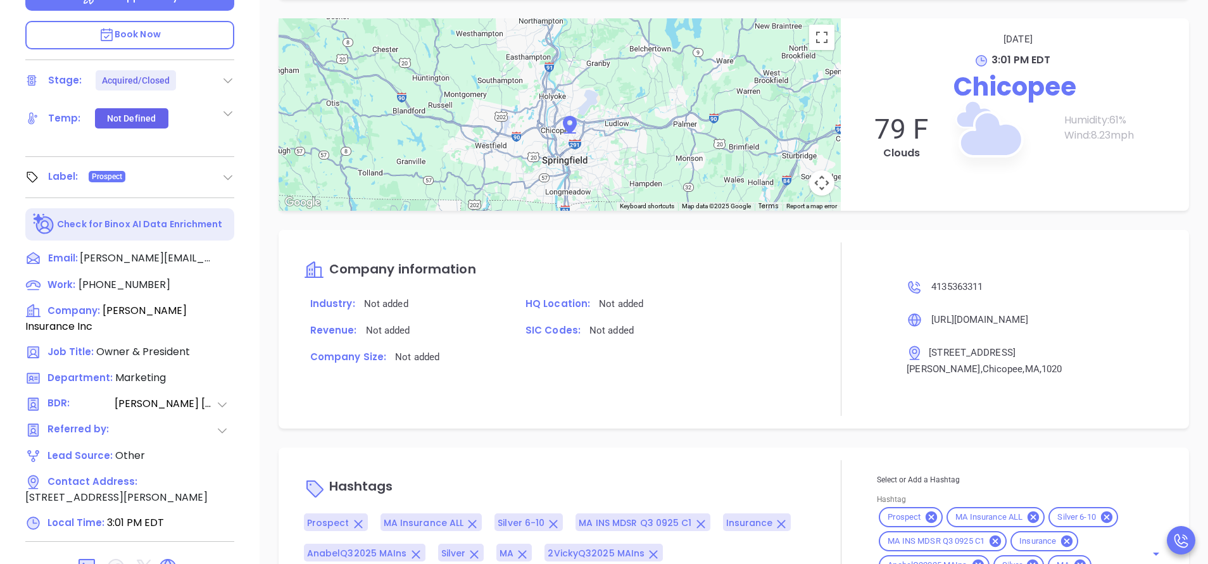
scroll to position [495, 0]
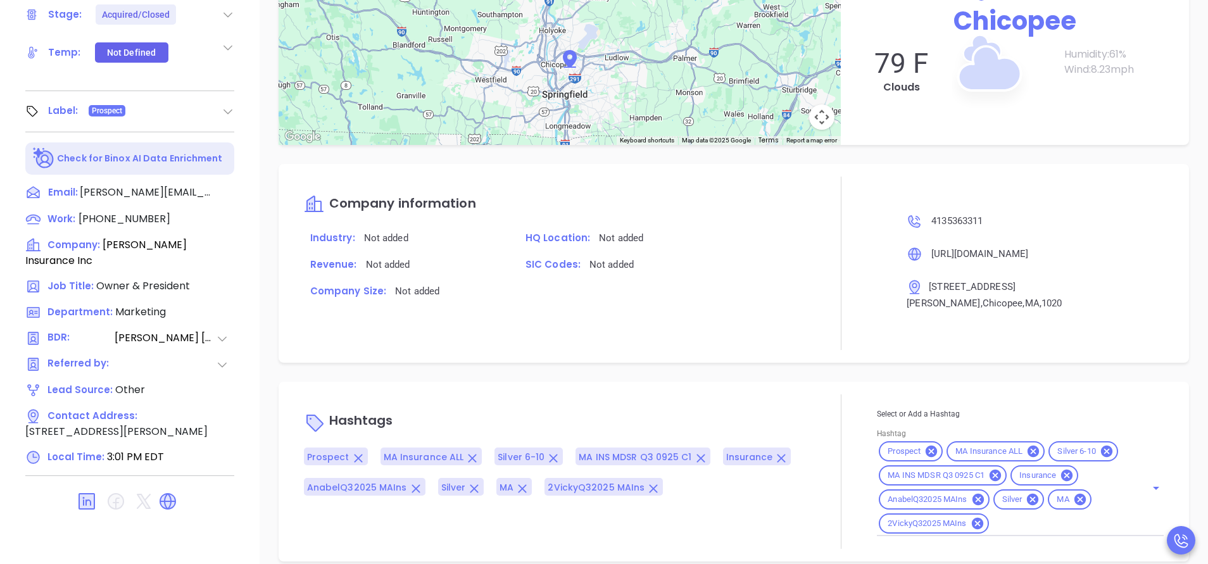
click at [1045, 516] on input "Hashtag" at bounding box center [1059, 524] width 137 height 16
type input "acq"
click at [926, 544] on li "Acquired" at bounding box center [1018, 555] width 282 height 23
type input "remove fr"
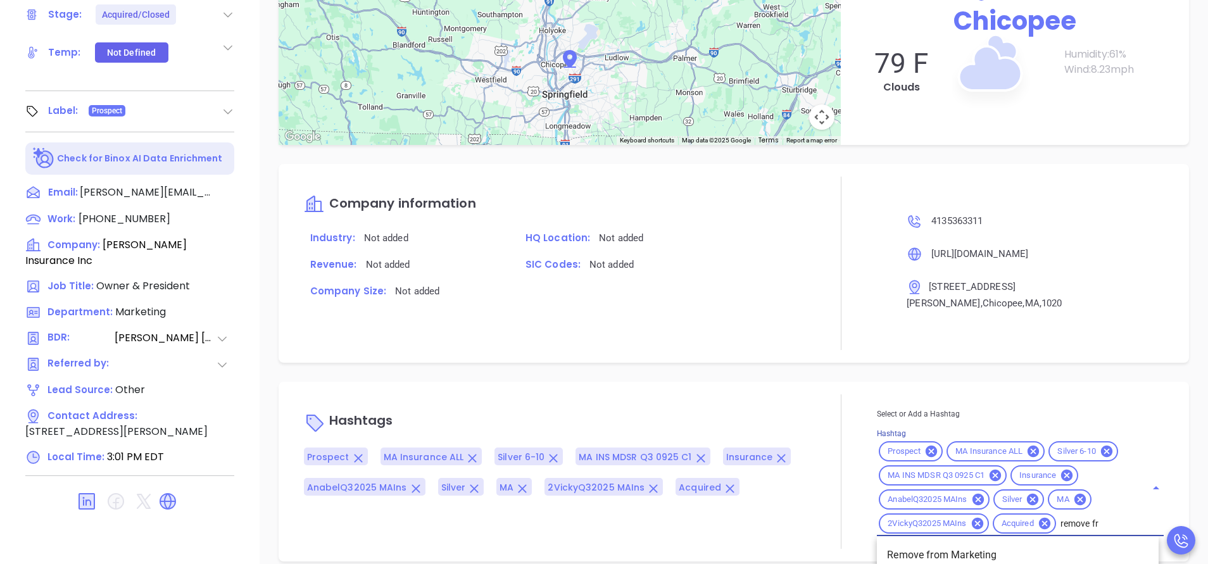
click at [927, 544] on li "Remove from Marketing" at bounding box center [1018, 555] width 282 height 23
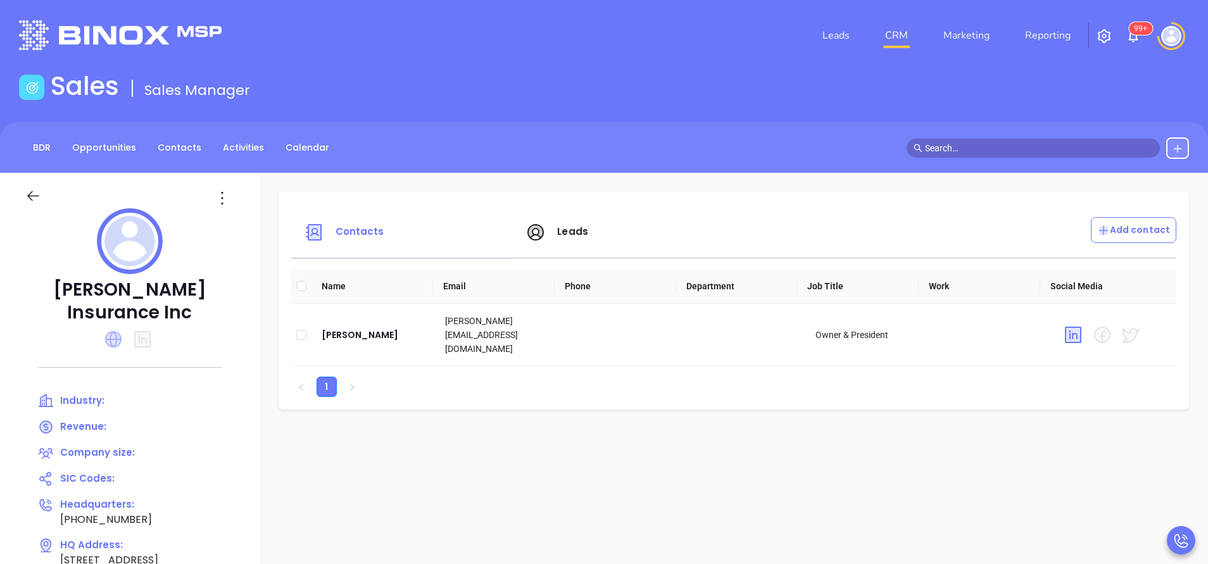
click at [108, 331] on icon at bounding box center [113, 339] width 16 height 16
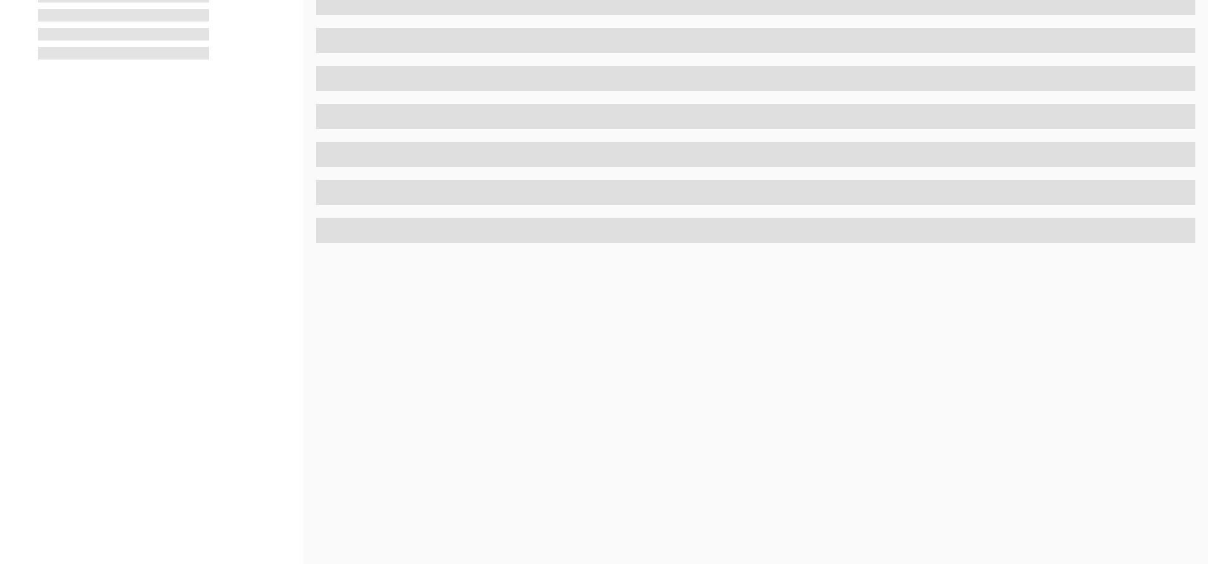
scroll to position [495, 0]
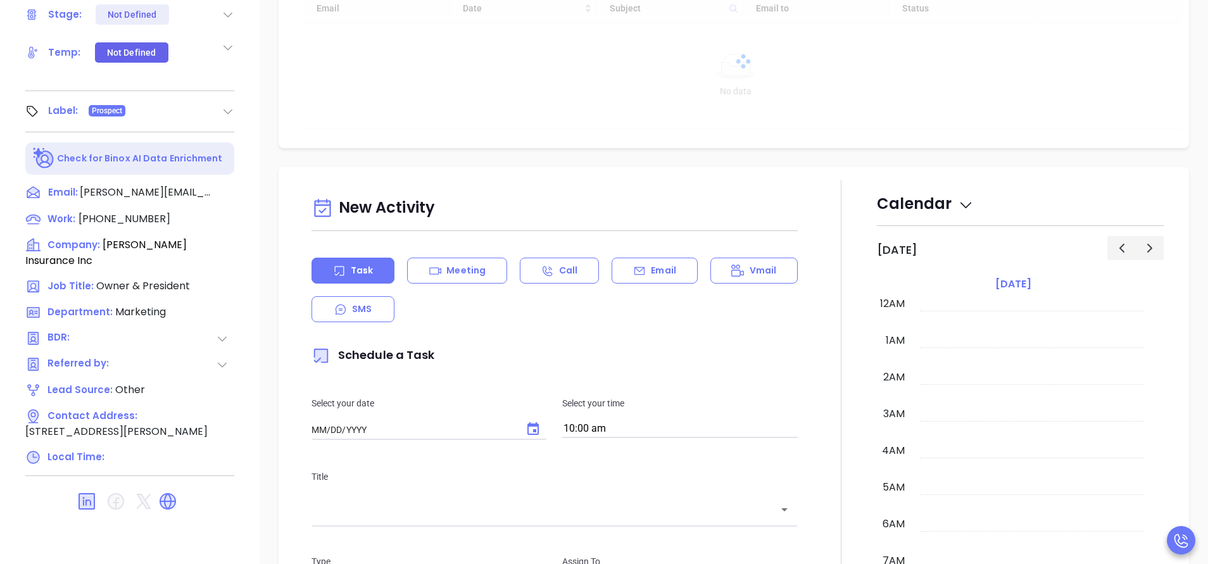
type input "[DATE]"
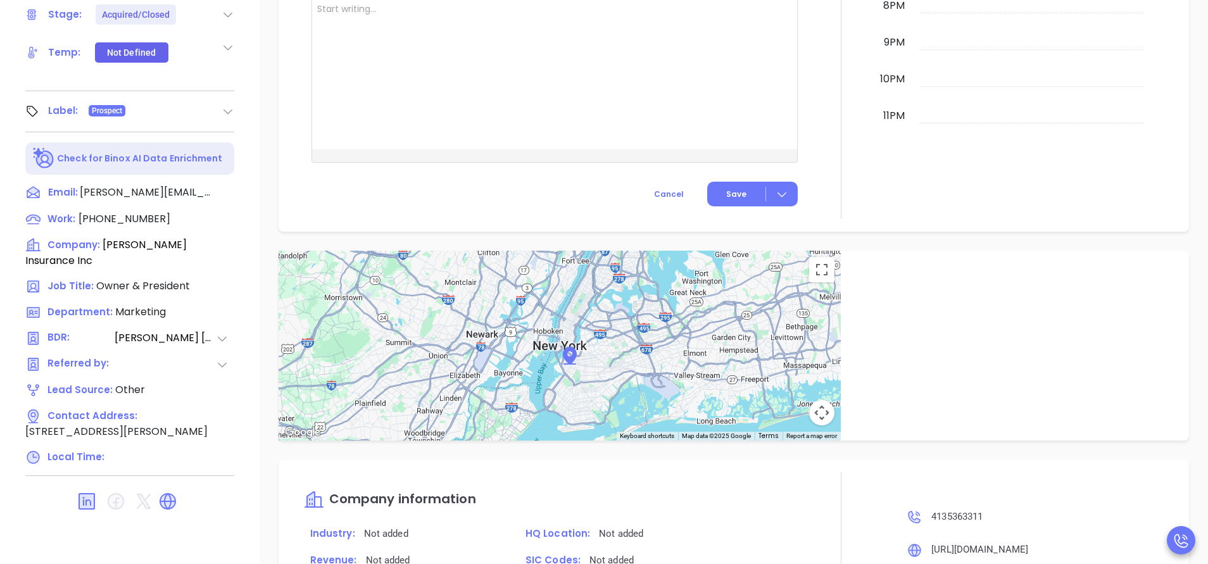
scroll to position [985, 0]
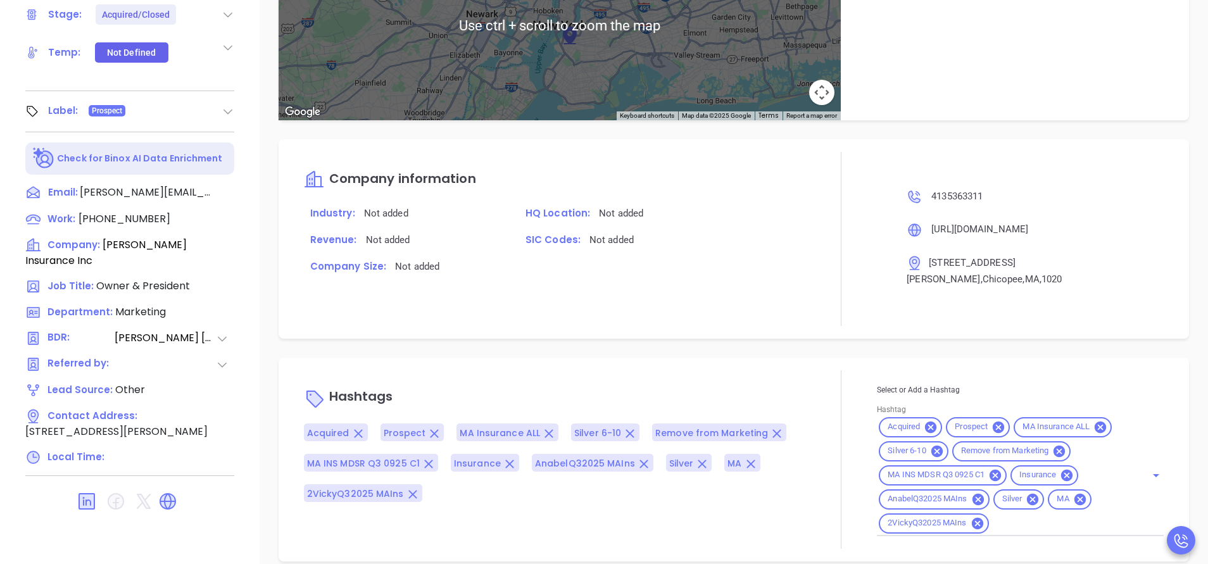
type input "[PERSON_NAME]"
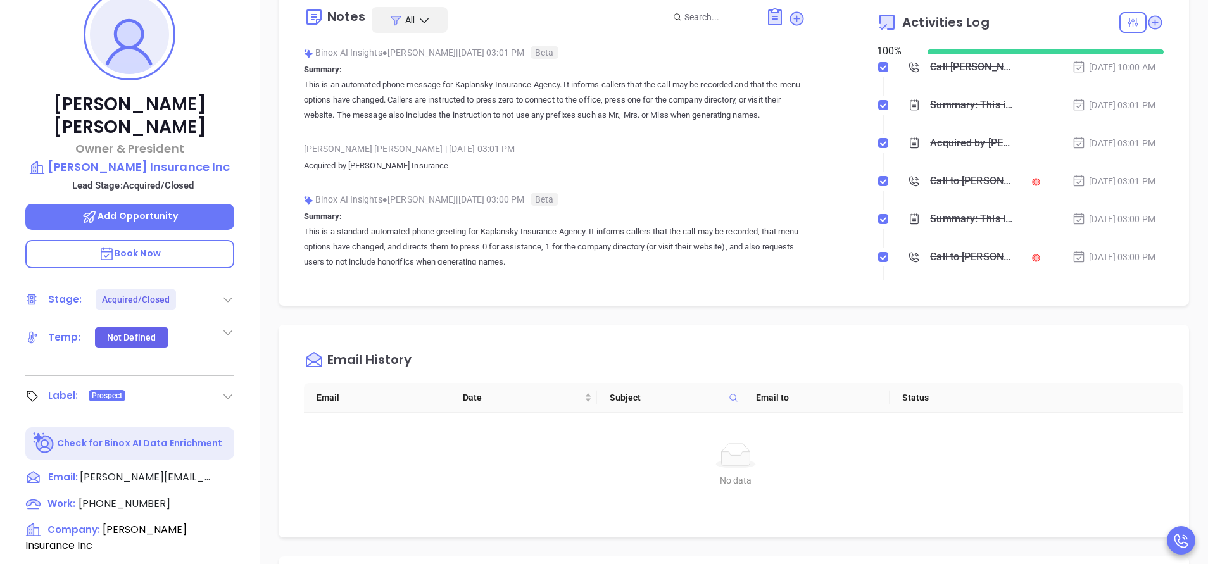
scroll to position [0, 0]
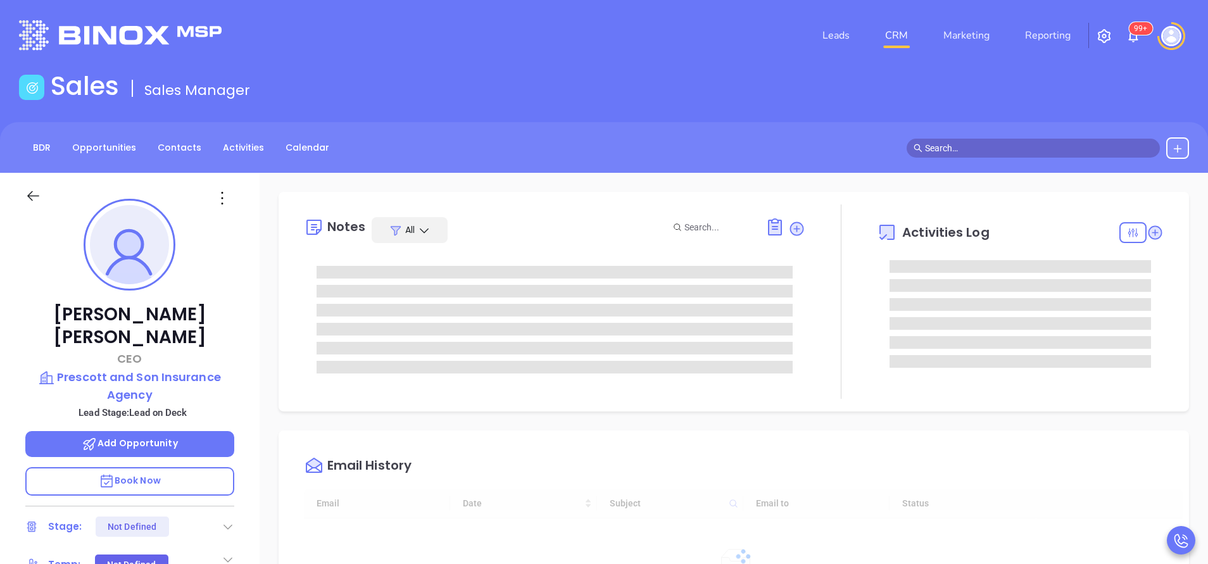
scroll to position [368, 0]
type input "[PERSON_NAME]"
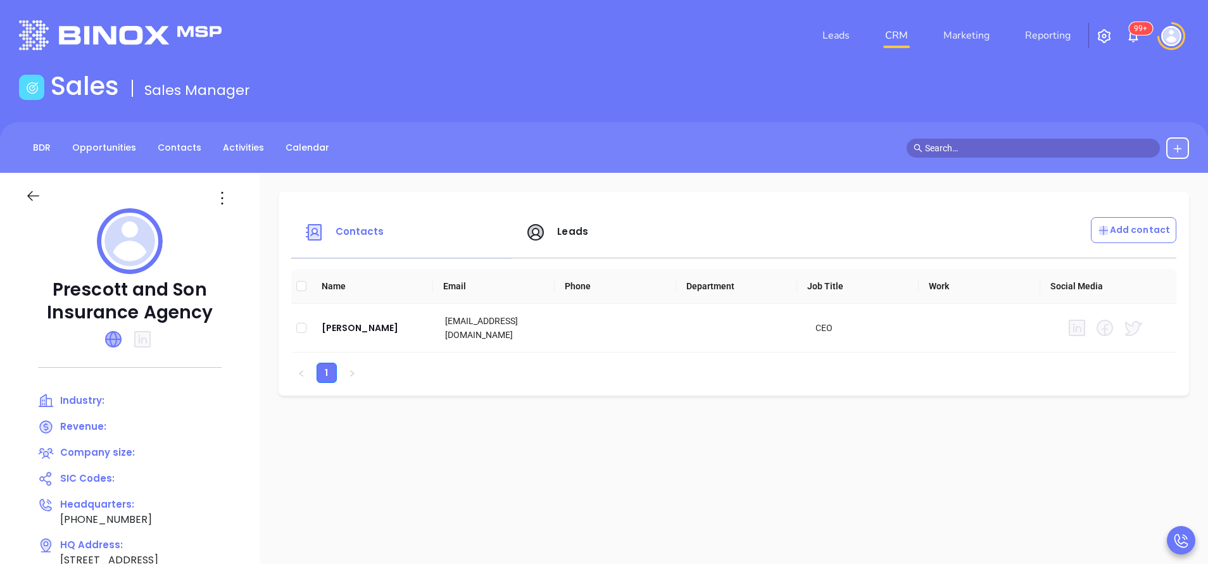
click at [113, 336] on icon at bounding box center [113, 339] width 15 height 15
click at [116, 334] on icon at bounding box center [113, 339] width 15 height 15
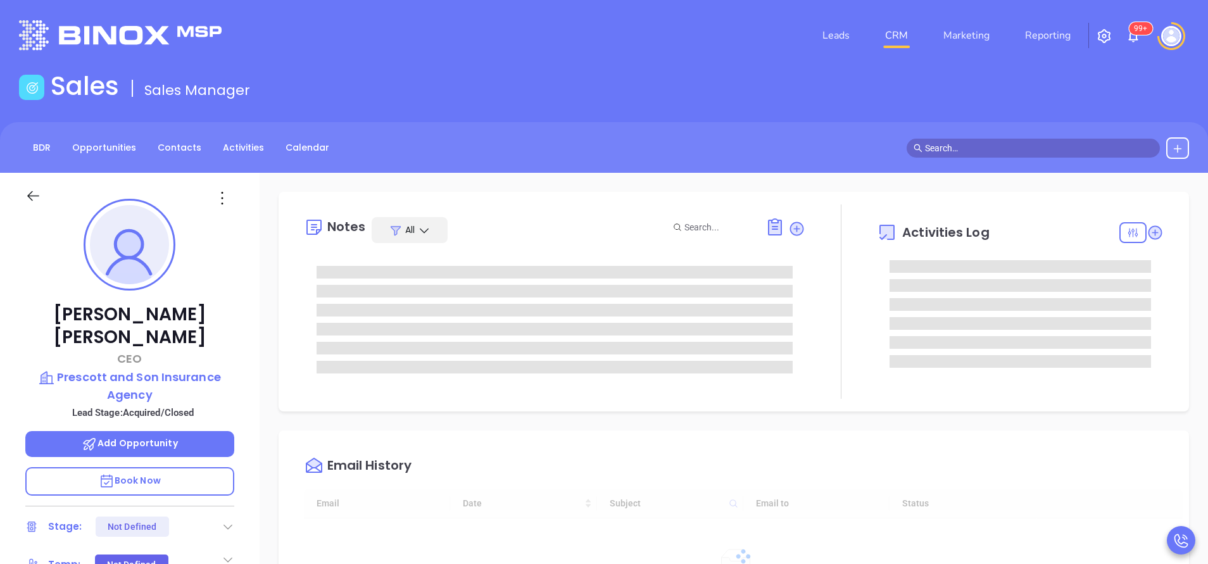
scroll to position [368, 0]
type input "[PERSON_NAME]"
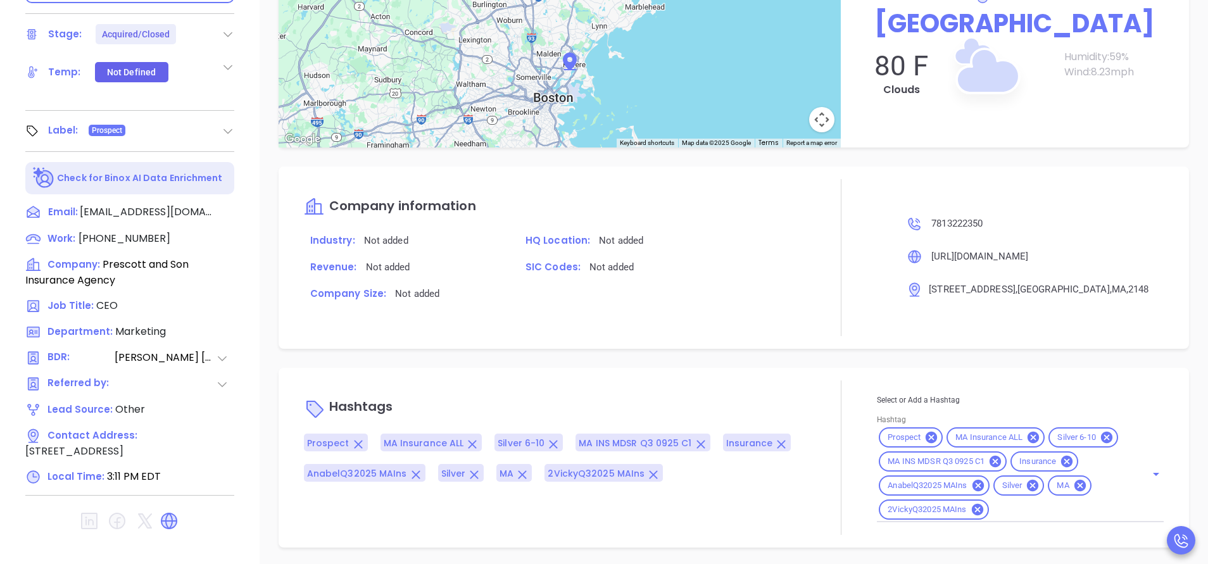
scroll to position [495, 0]
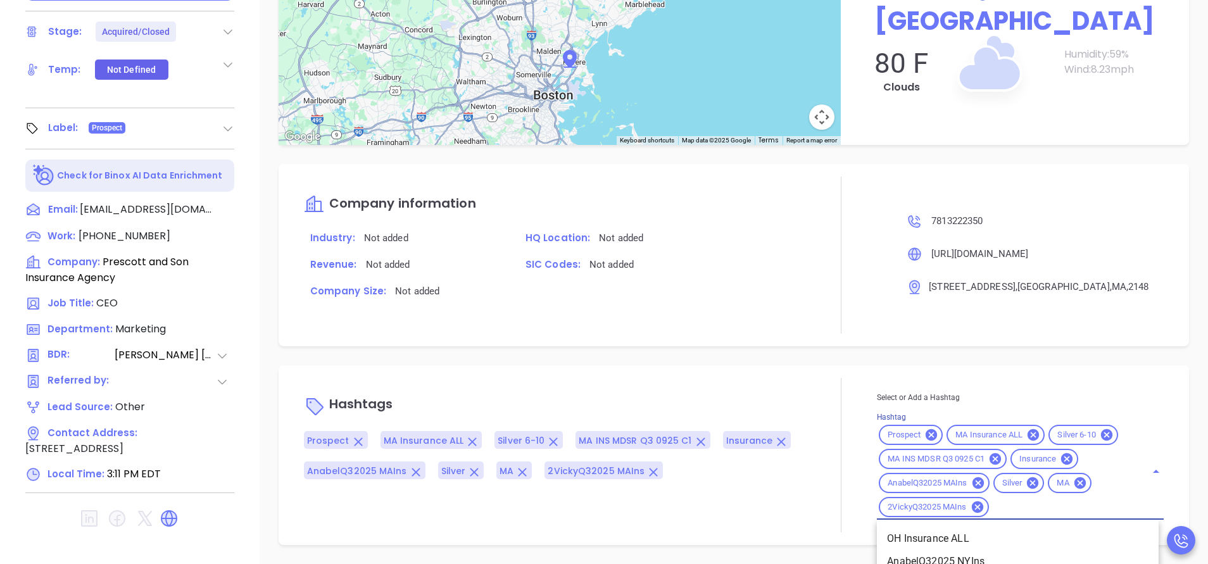
click at [1032, 503] on input "Hashtag" at bounding box center [1059, 507] width 137 height 16
type input "acq"
click at [977, 547] on li "Acquired" at bounding box center [1018, 538] width 282 height 23
type input "remove from"
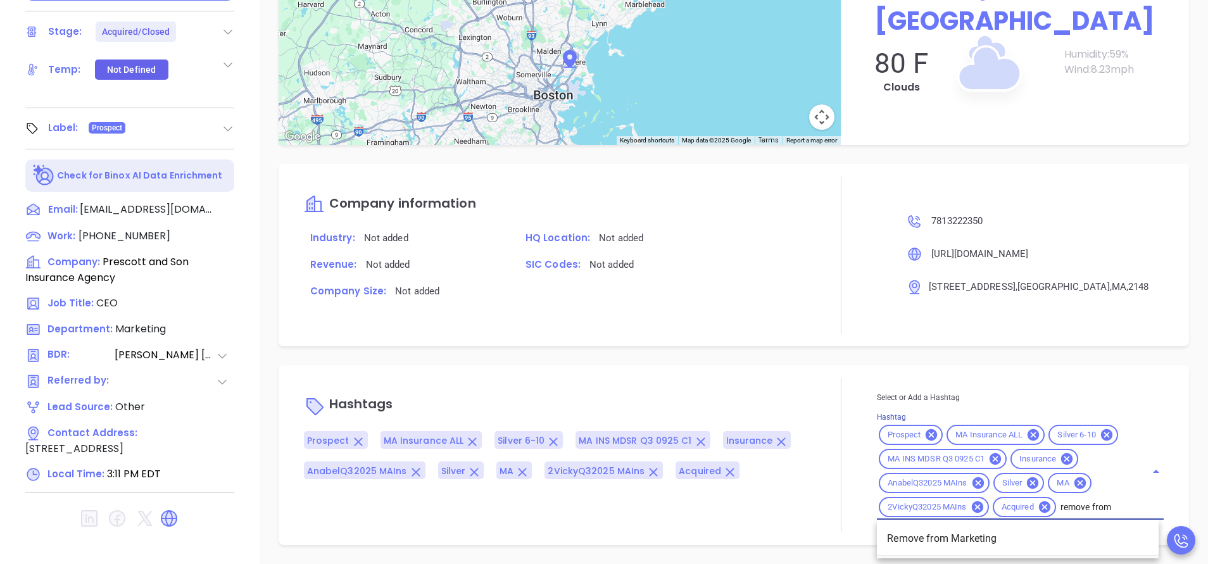
click at [979, 536] on li "Remove from Marketing" at bounding box center [1018, 538] width 282 height 23
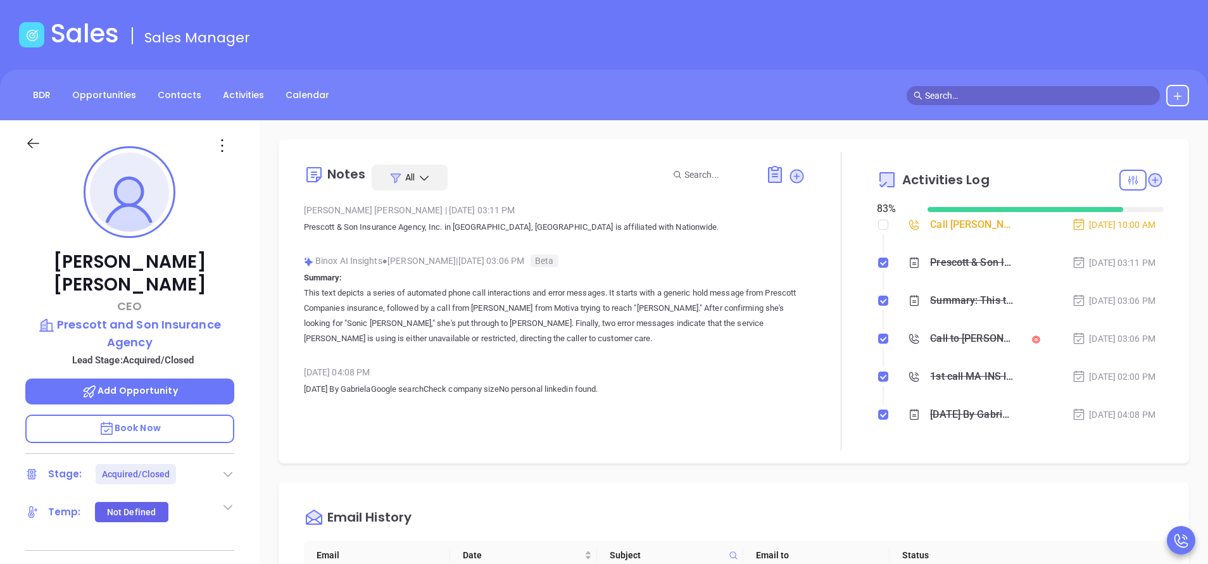
scroll to position [0, 0]
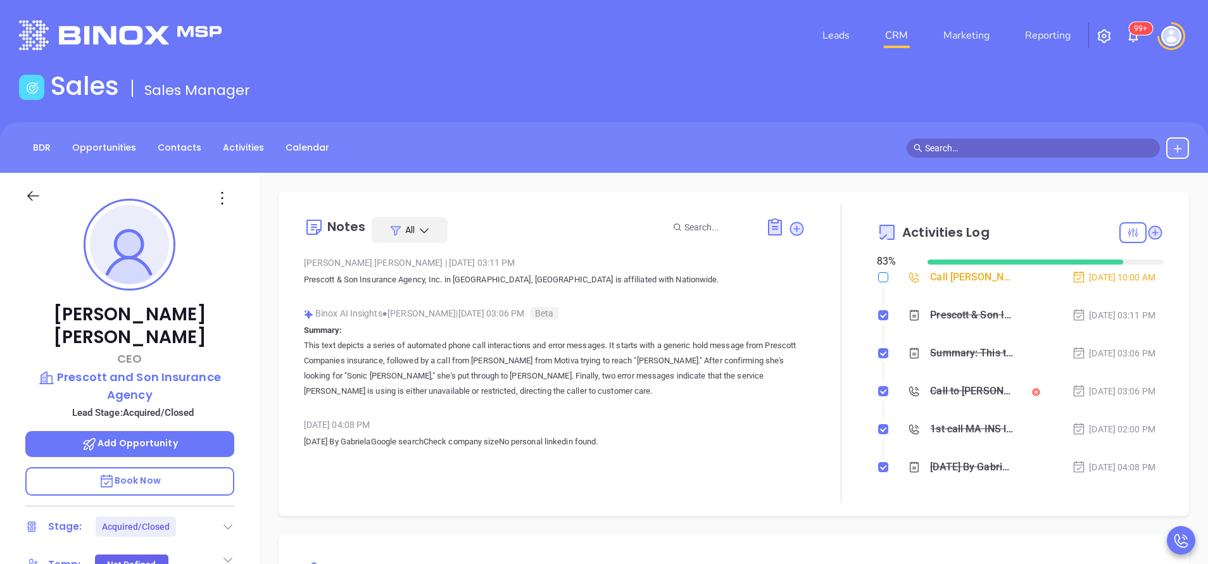
click at [878, 276] on input "checkbox" at bounding box center [883, 277] width 10 height 10
checkbox input "true"
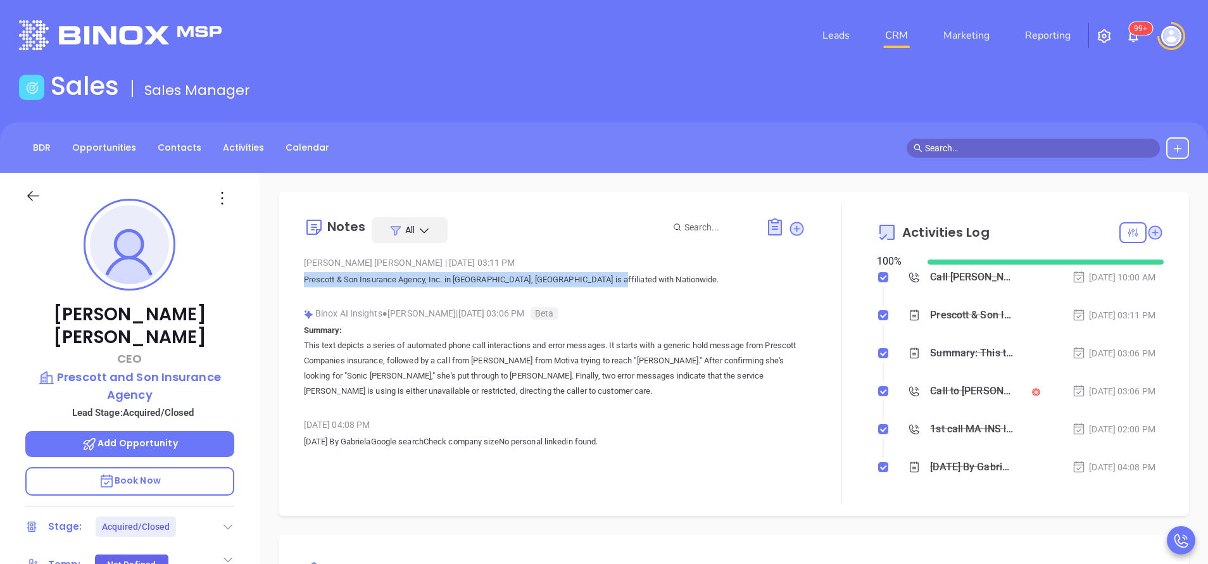
drag, startPoint x: 604, startPoint y: 275, endPoint x: 303, endPoint y: 279, distance: 300.7
click at [304, 279] on p "Prescott & Son Insurance Agency, Inc. in [GEOGRAPHIC_DATA], [GEOGRAPHIC_DATA] i…" at bounding box center [554, 279] width 501 height 15
copy p "Prescott & Son Insurance Agency, Inc. in [GEOGRAPHIC_DATA], [GEOGRAPHIC_DATA] i…"
